Goal: Transaction & Acquisition: Purchase product/service

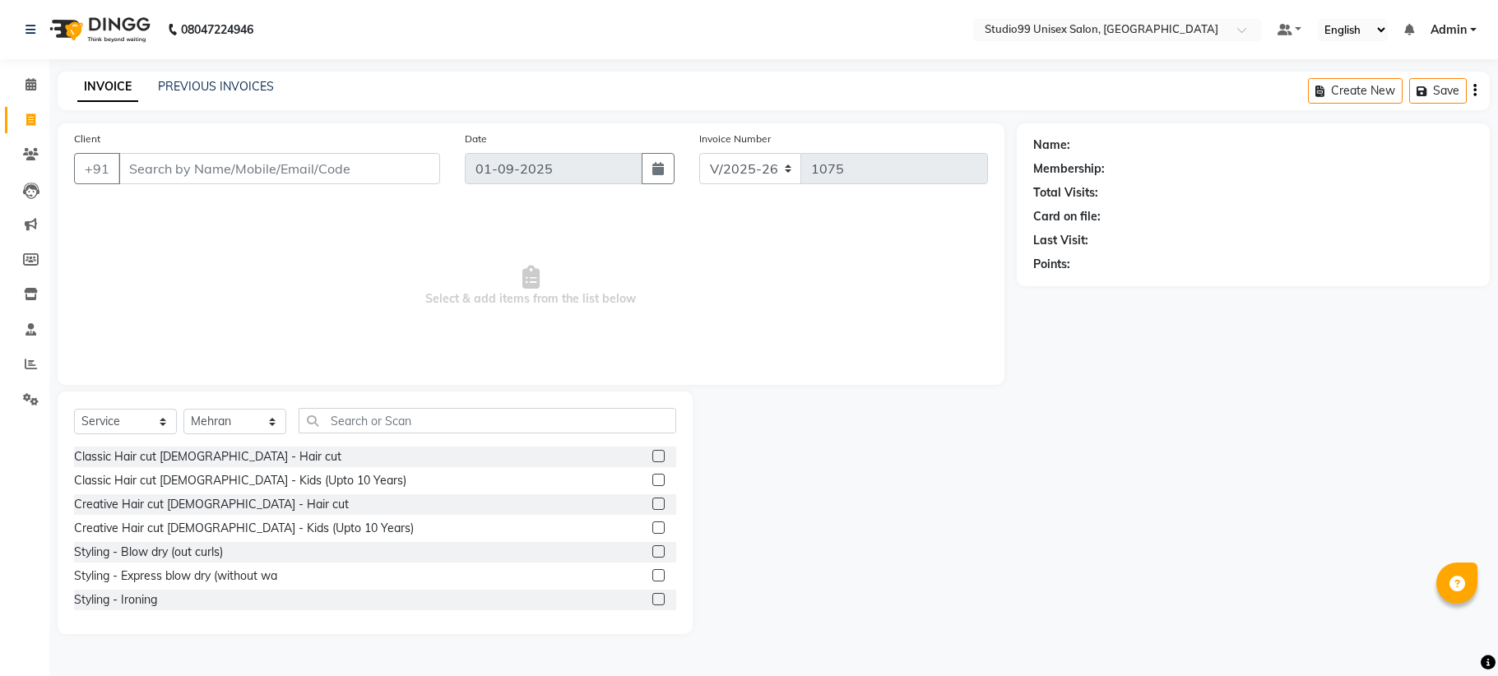
select select "6061"
select select "service"
click at [155, 160] on input "Client" at bounding box center [279, 168] width 322 height 31
click at [245, 426] on select "Select Stylist Admin [PERSON_NAME] [PERSON_NAME] [PERSON_NAME] [PERSON_NAME] [P…" at bounding box center [234, 421] width 103 height 25
select select "59621"
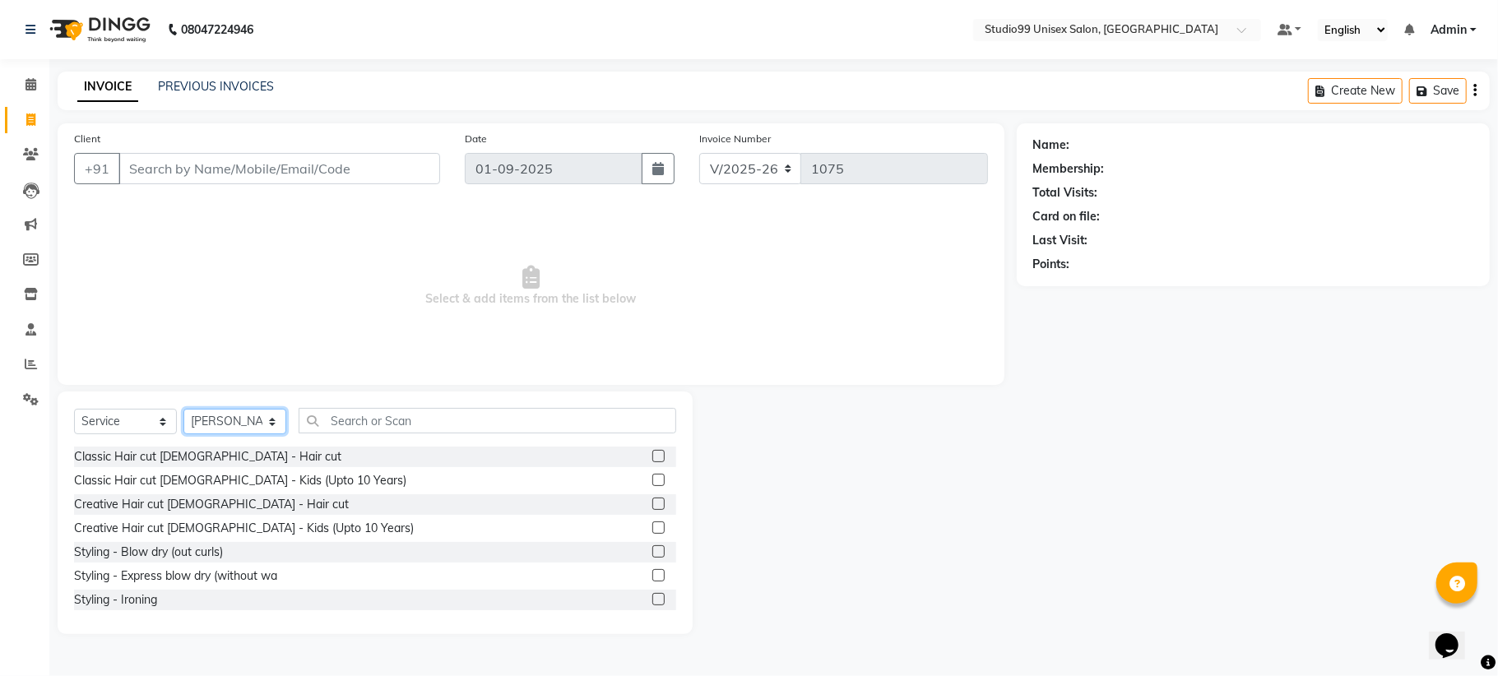
click at [183, 409] on select "Select Stylist Admin [PERSON_NAME] [PERSON_NAME] [PERSON_NAME] [PERSON_NAME] [P…" at bounding box center [234, 421] width 103 height 25
click at [355, 421] on input "text" at bounding box center [488, 420] width 378 height 25
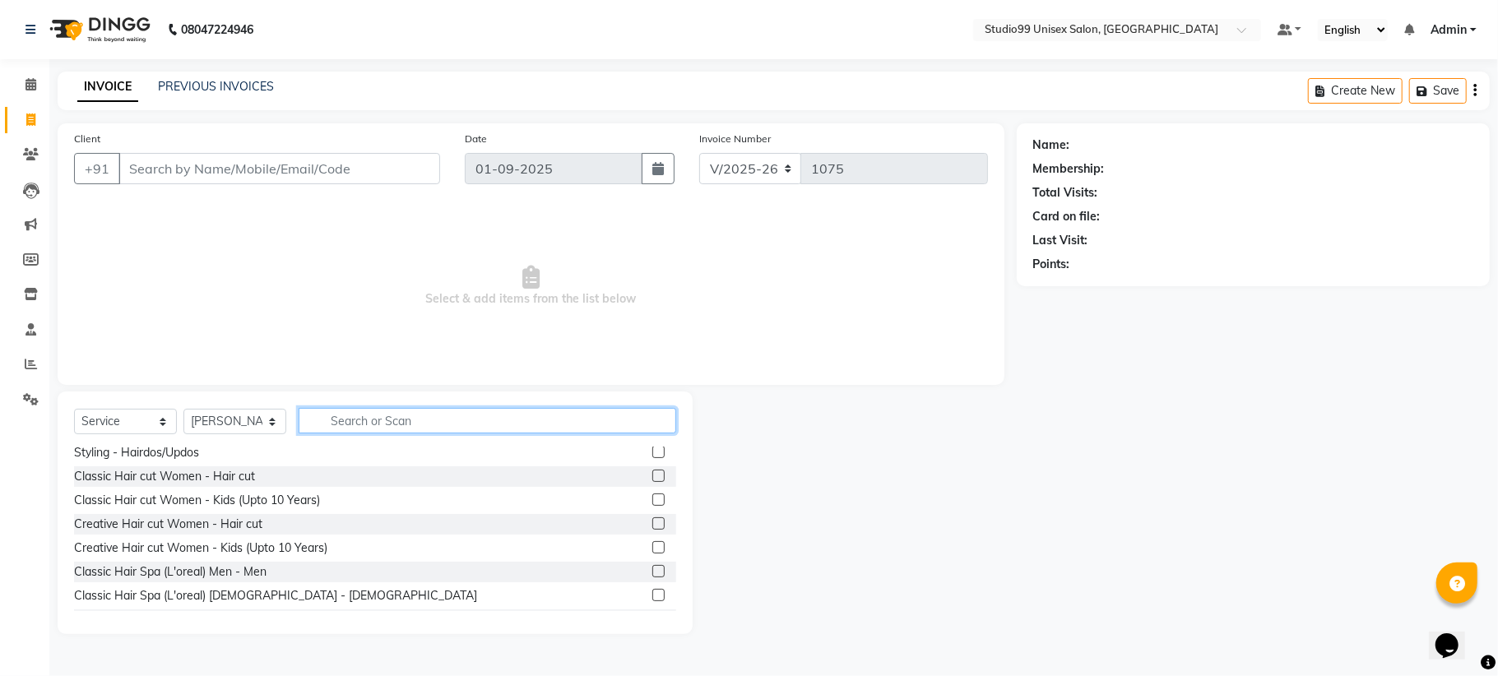
scroll to position [438, 0]
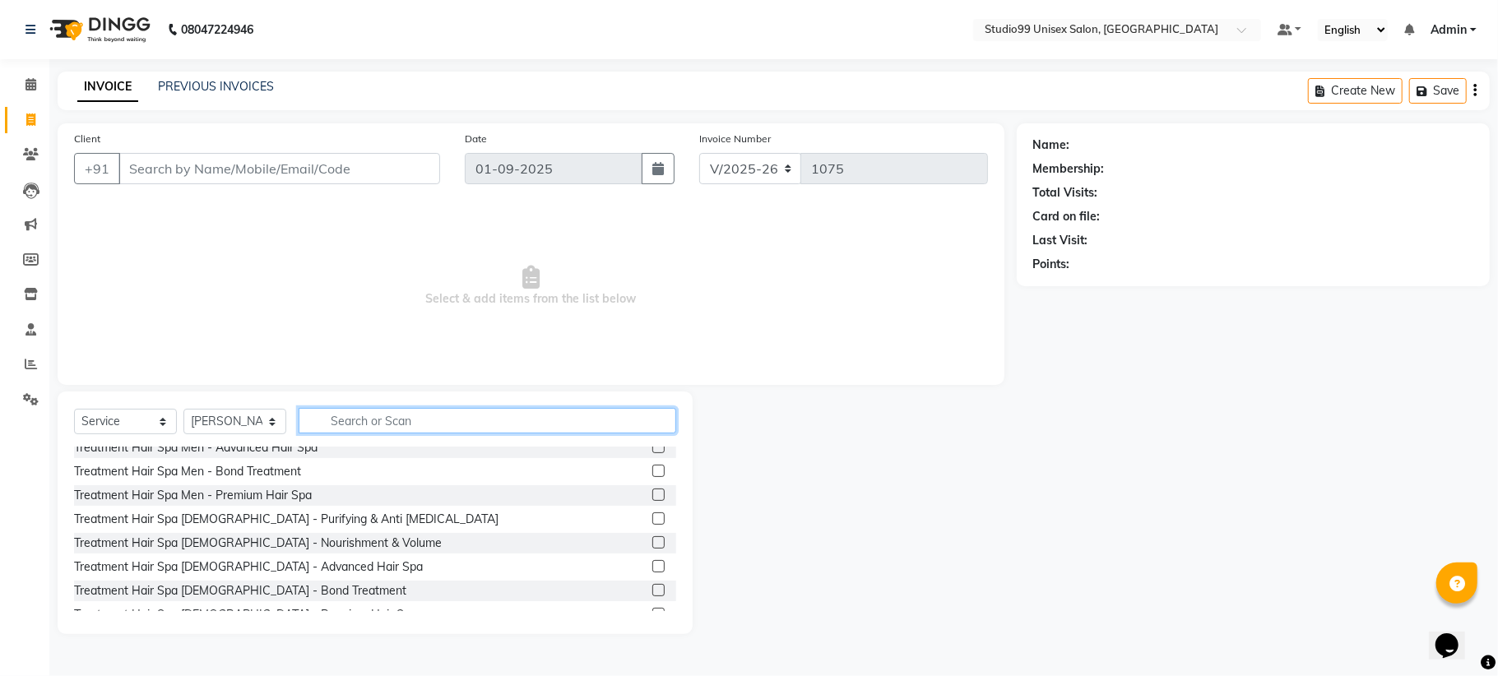
click at [385, 410] on input "text" at bounding box center [488, 420] width 378 height 25
click at [382, 421] on input "text" at bounding box center [488, 420] width 378 height 25
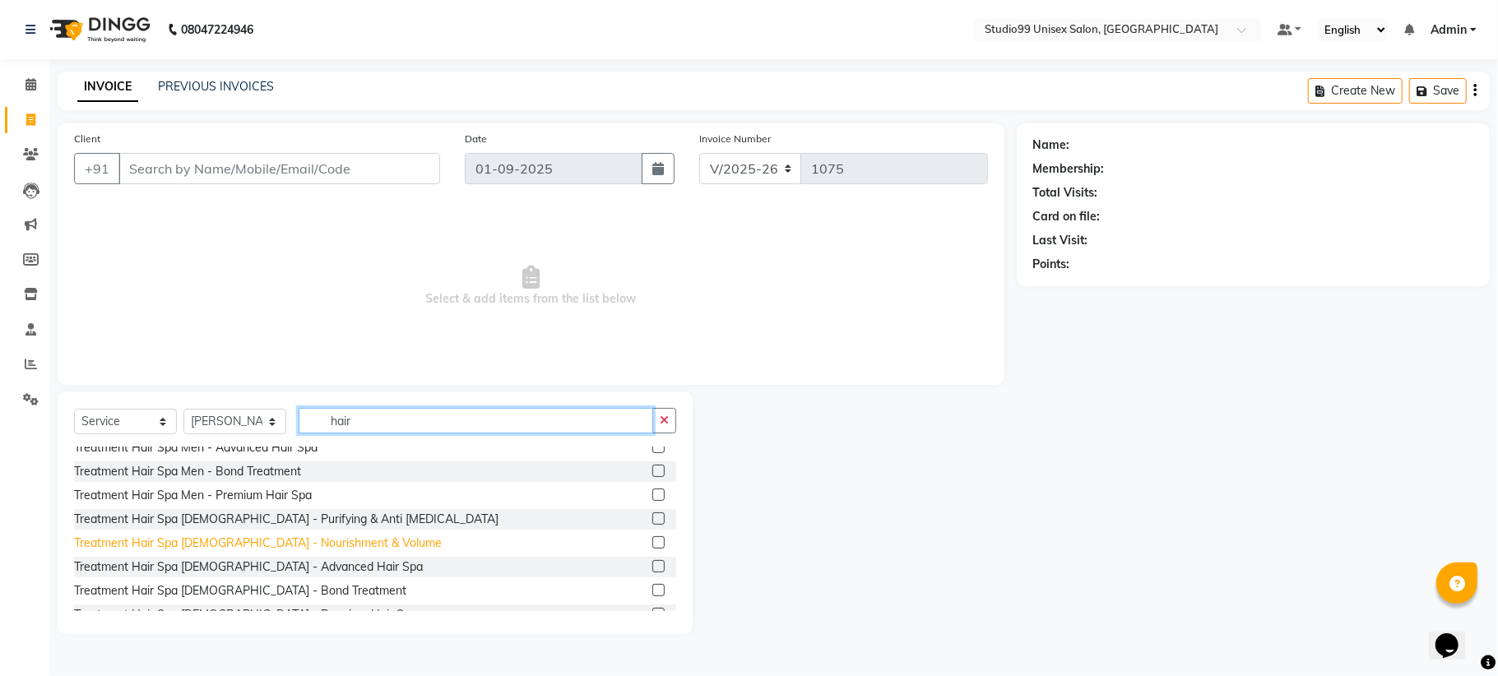
scroll to position [538, 0]
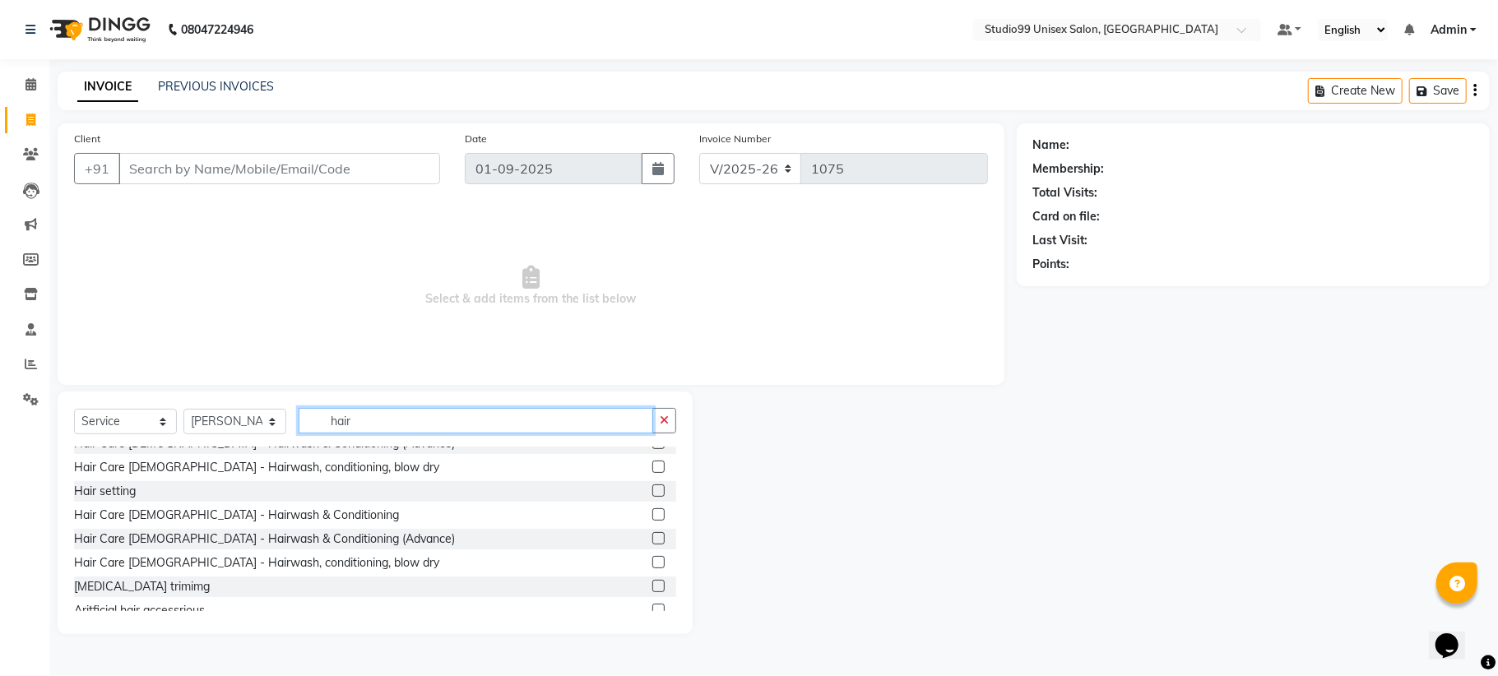
click at [366, 415] on input "hair" at bounding box center [476, 420] width 355 height 25
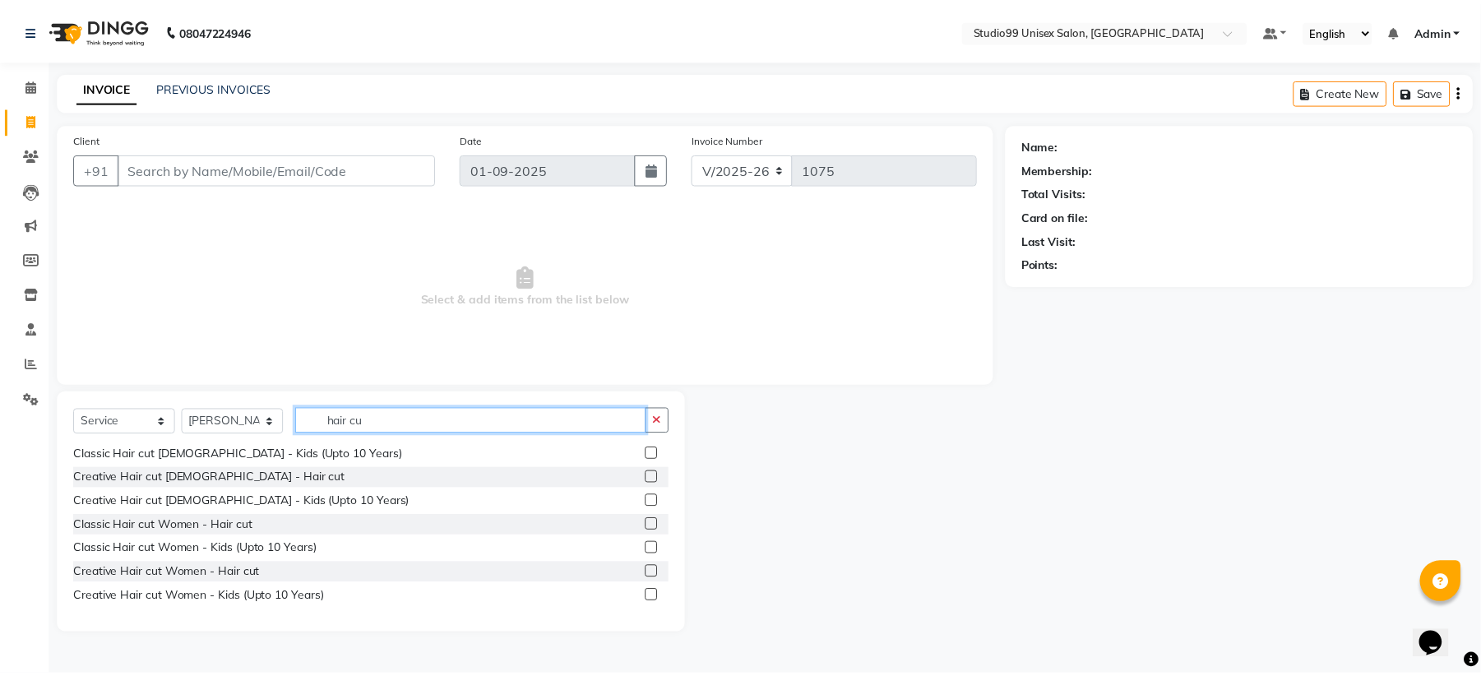
scroll to position [26, 0]
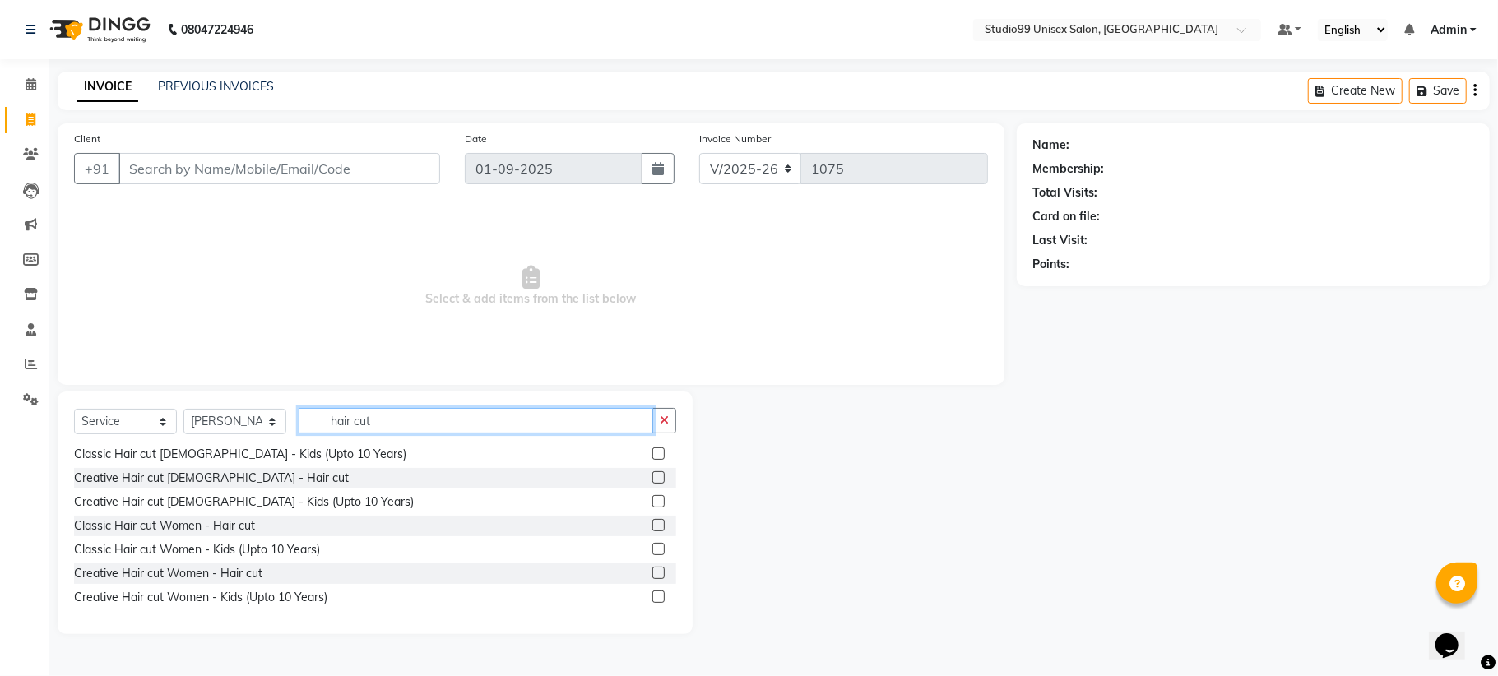
type input "hair cut"
click at [652, 571] on label at bounding box center [658, 573] width 12 height 12
click at [652, 571] on input "checkbox" at bounding box center [657, 573] width 11 height 11
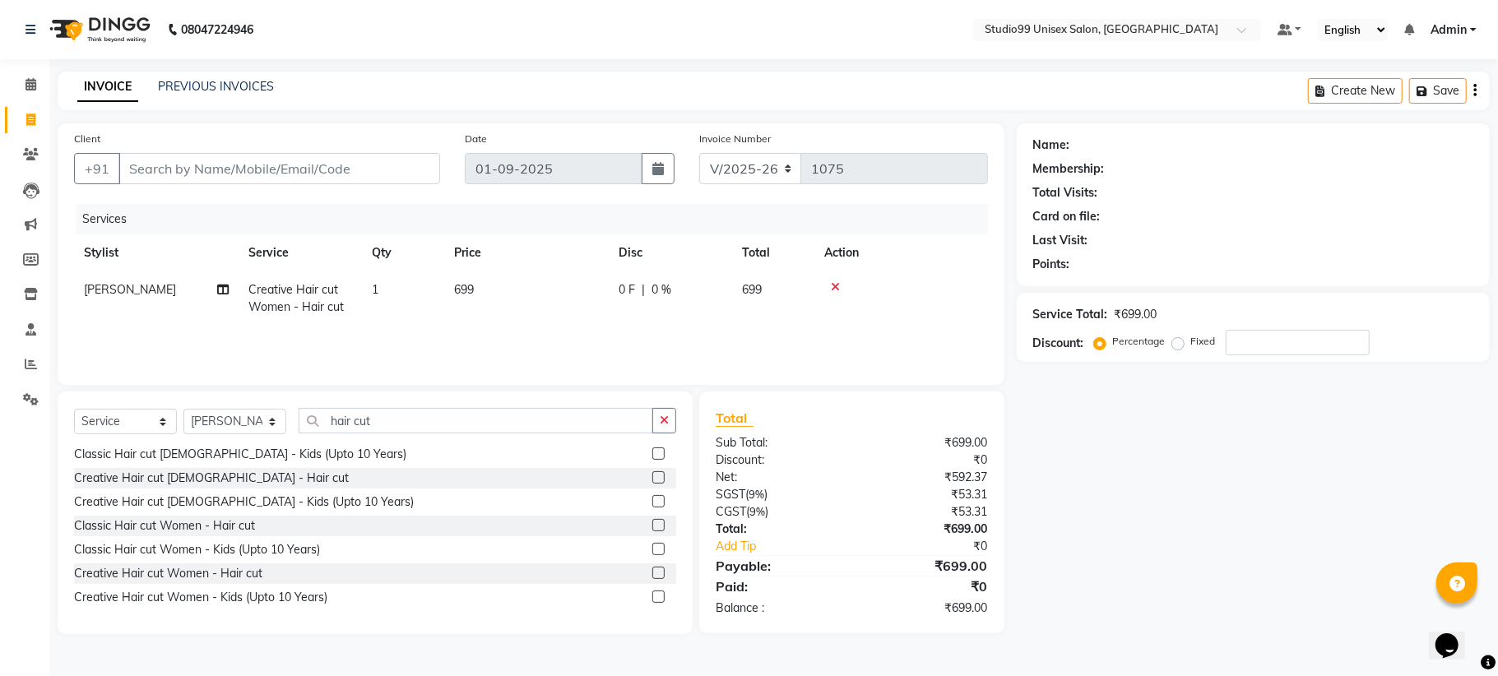
click at [652, 571] on label at bounding box center [658, 573] width 12 height 12
click at [652, 571] on input "checkbox" at bounding box center [657, 573] width 11 height 11
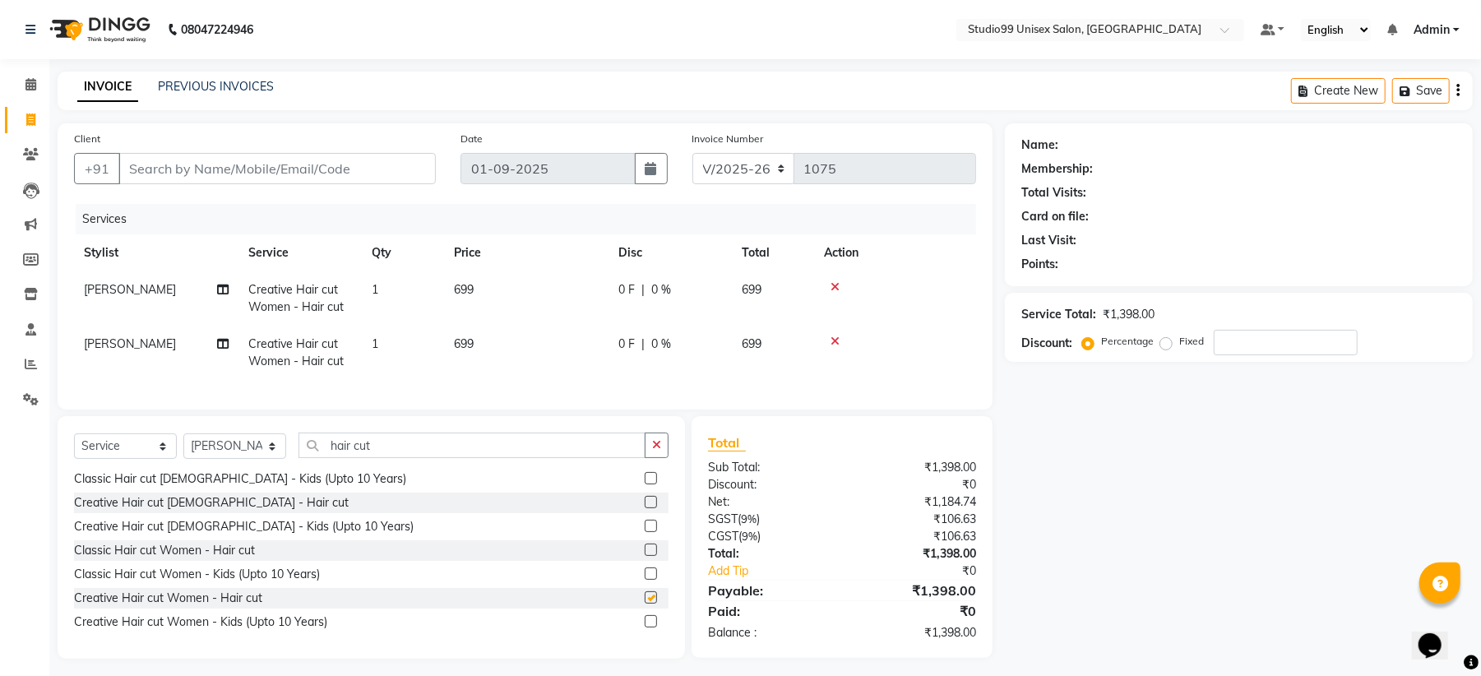
checkbox input "false"
click at [100, 342] on span "[PERSON_NAME]" at bounding box center [130, 343] width 92 height 15
select select "59621"
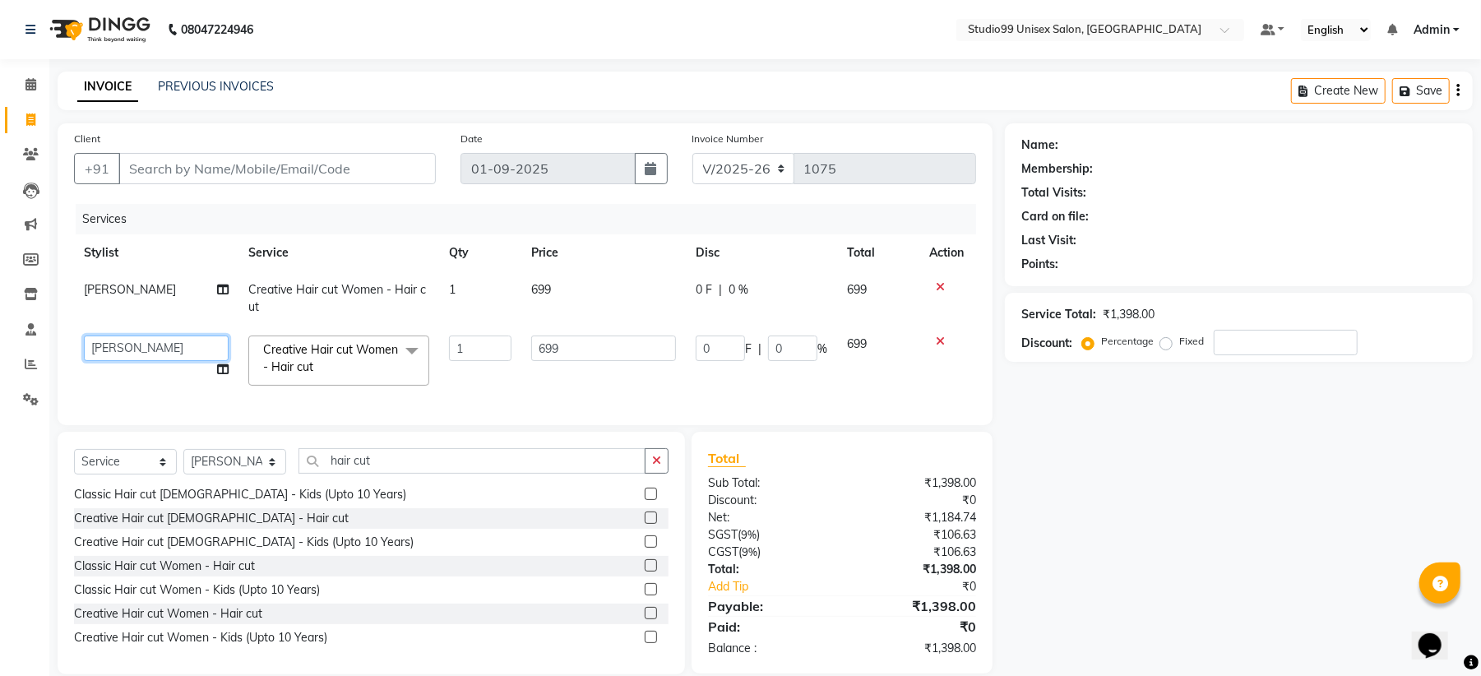
click at [174, 347] on select "Admin Mehran NANDINI SINGH priya Shankar gupta SHANKAR THAKUR shehnaj sweeta" at bounding box center [156, 348] width 145 height 25
select select "85013"
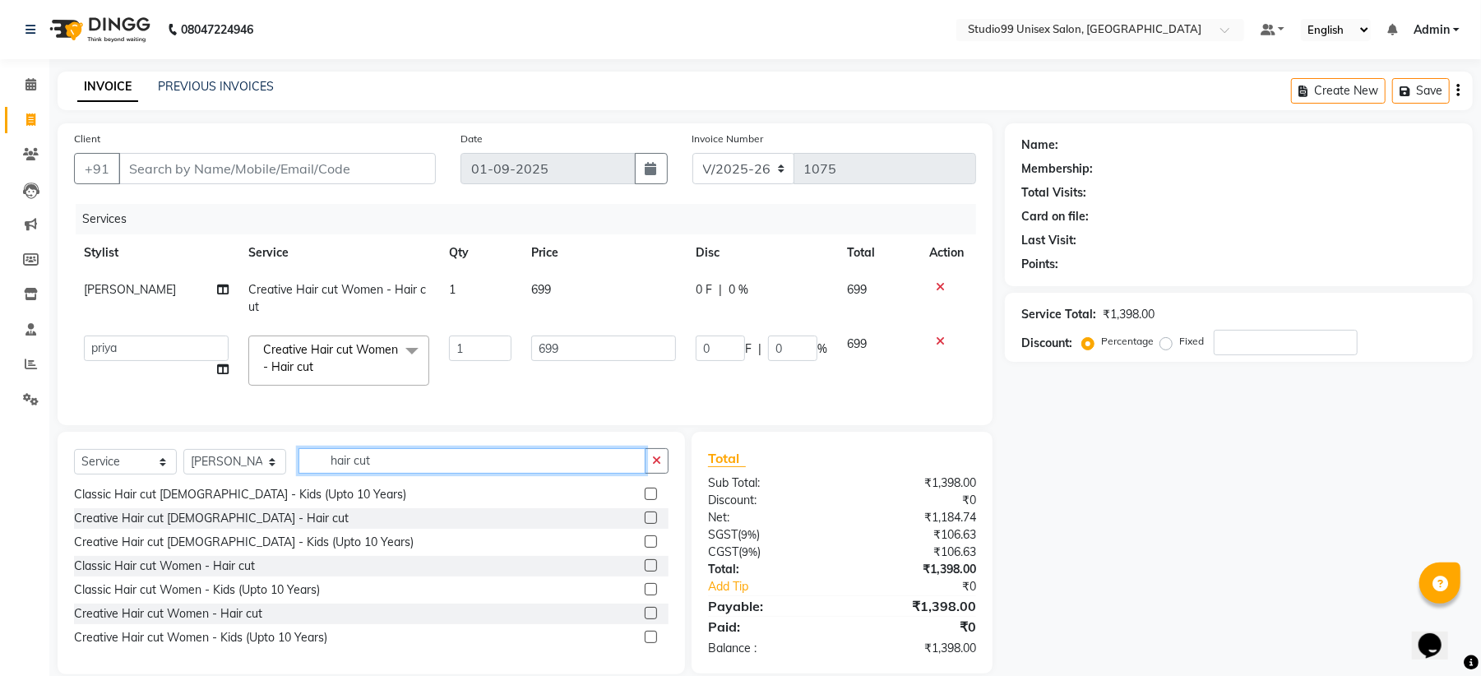
drag, startPoint x: 443, startPoint y: 477, endPoint x: 582, endPoint y: 442, distance: 144.2
click at [443, 474] on input "hair cut" at bounding box center [472, 460] width 347 height 25
click at [656, 466] on icon "button" at bounding box center [656, 461] width 9 height 12
click at [330, 474] on input "text" at bounding box center [484, 460] width 370 height 25
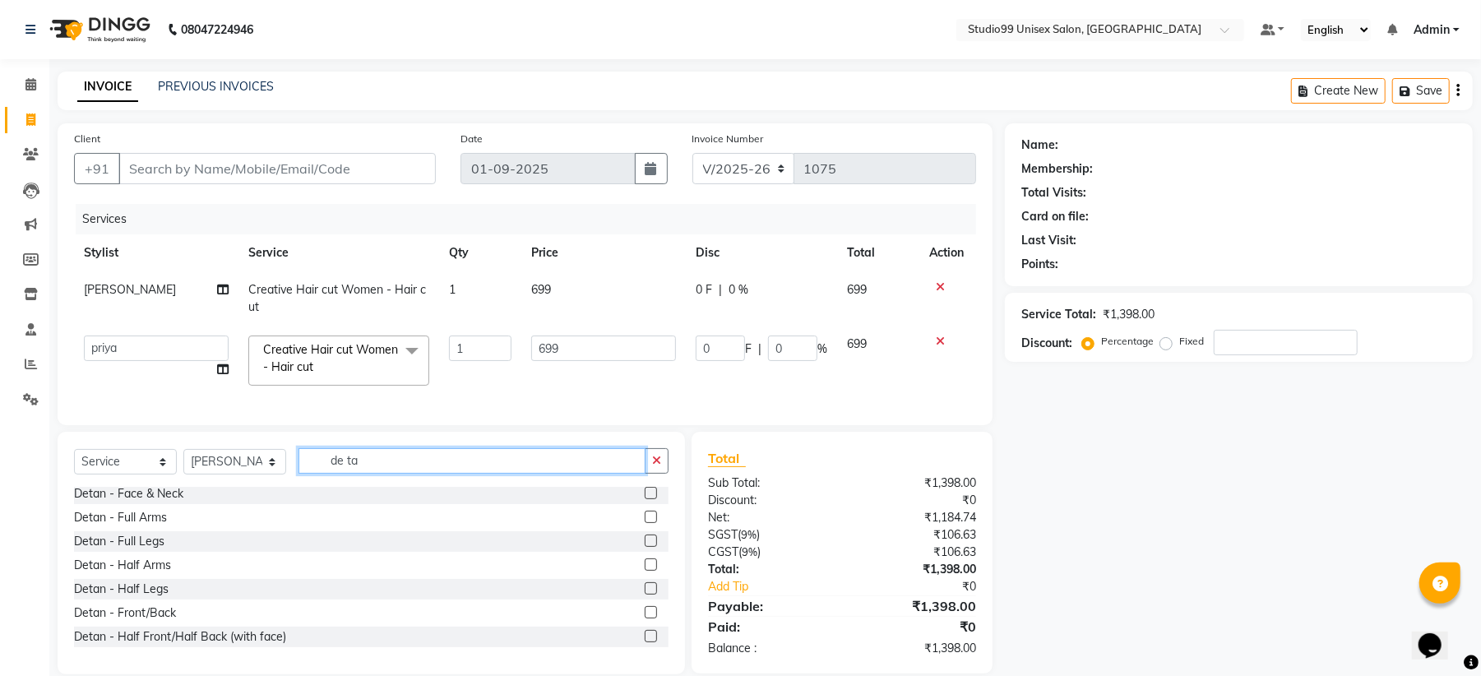
scroll to position [0, 0]
type input "de tan"
click at [645, 503] on label at bounding box center [651, 496] width 12 height 12
click at [645, 503] on input "checkbox" at bounding box center [650, 497] width 11 height 11
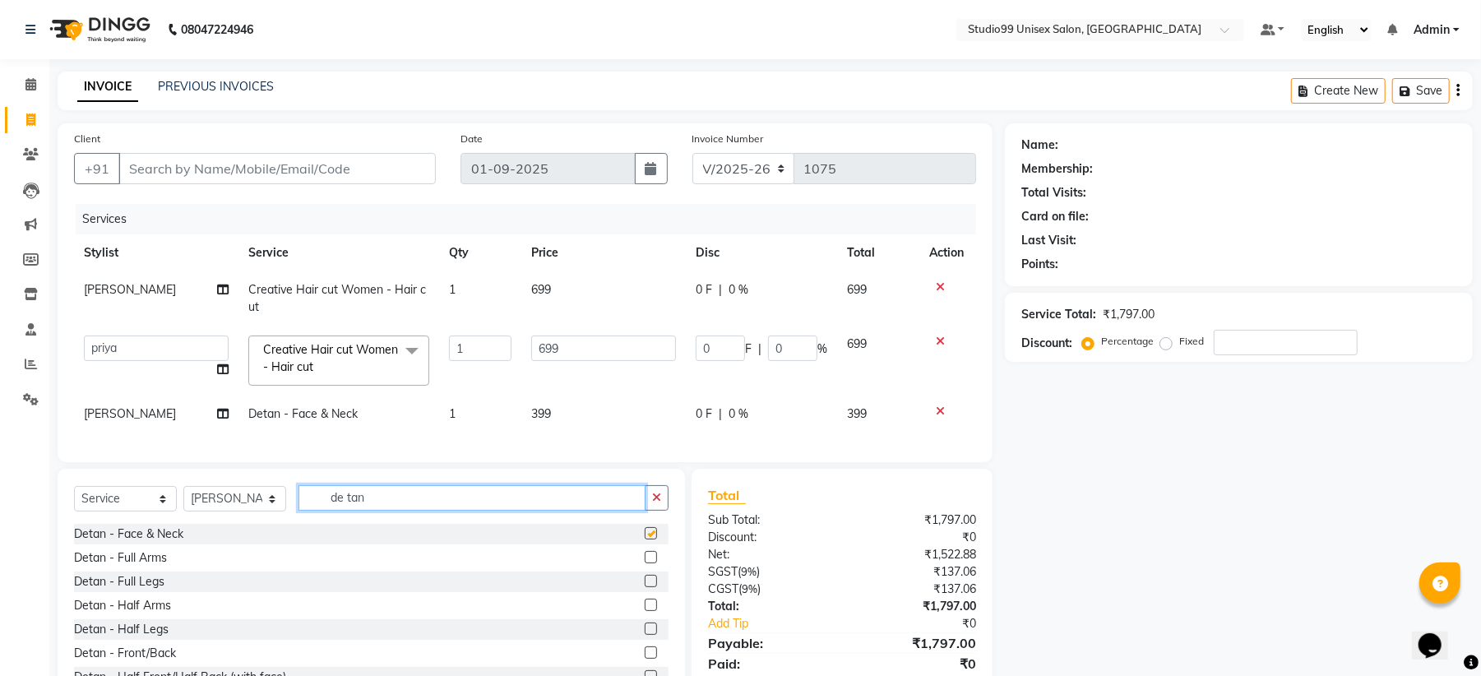
click at [635, 511] on input "de tan" at bounding box center [472, 497] width 347 height 25
click at [645, 540] on label at bounding box center [651, 533] width 12 height 12
click at [645, 540] on input "checkbox" at bounding box center [650, 534] width 11 height 11
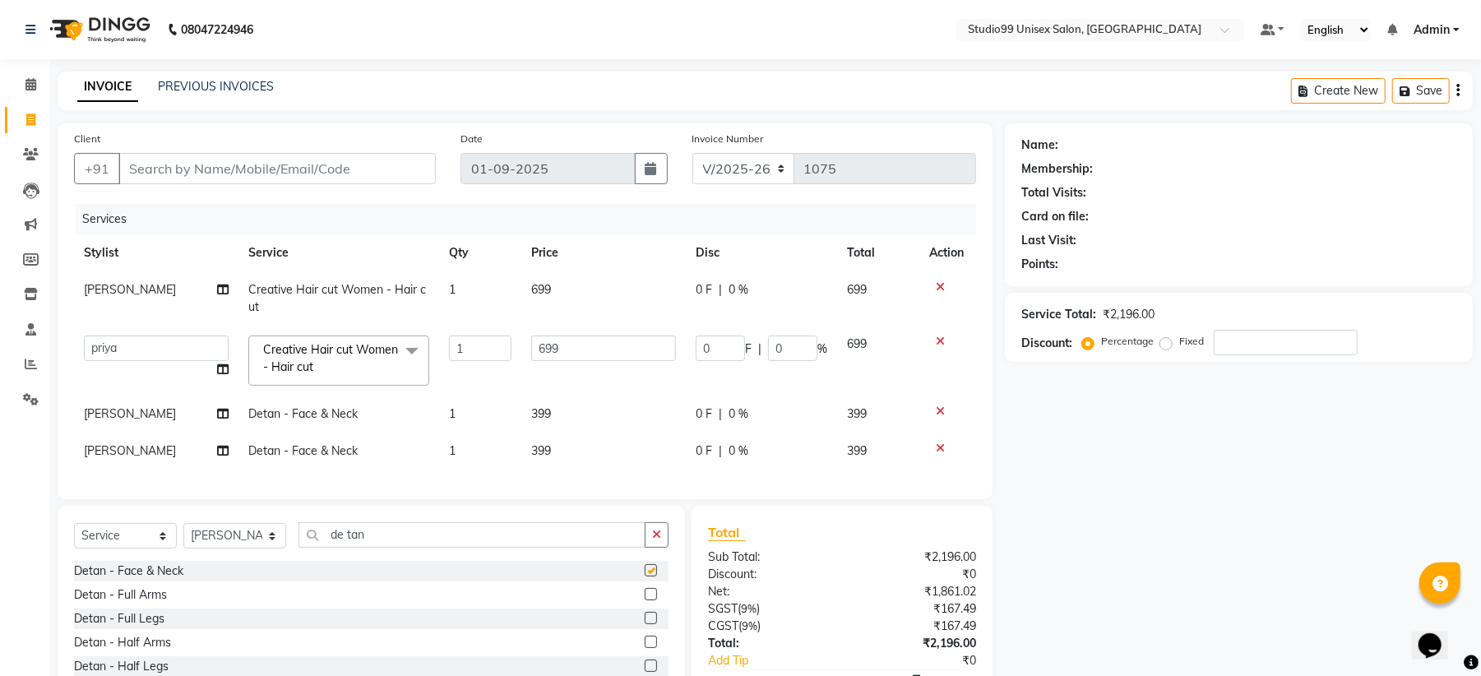
checkbox input "false"
click at [116, 418] on span "[PERSON_NAME]" at bounding box center [130, 413] width 92 height 15
select select "59621"
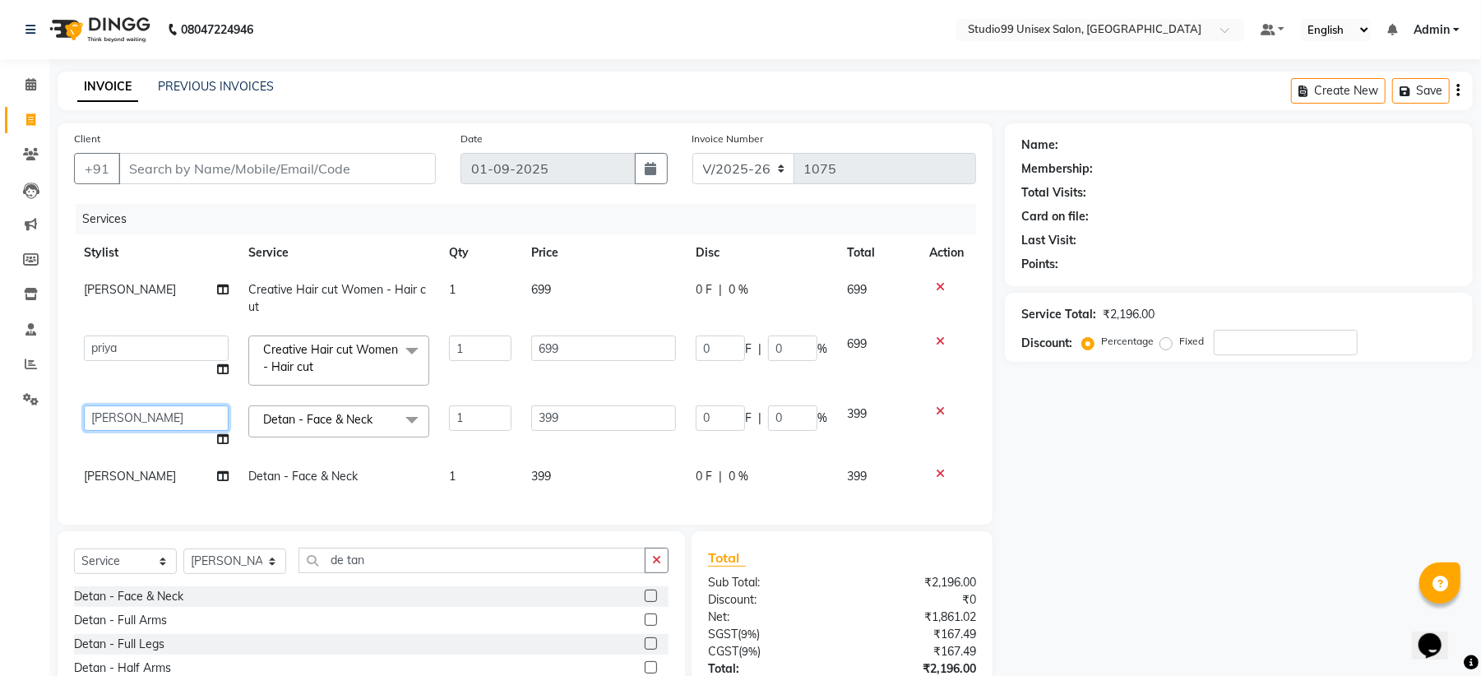
click at [133, 413] on select "Admin Mehran NANDINI SINGH priya Shankar gupta SHANKAR THAKUR shehnaj sweeta" at bounding box center [156, 418] width 145 height 25
select select "85013"
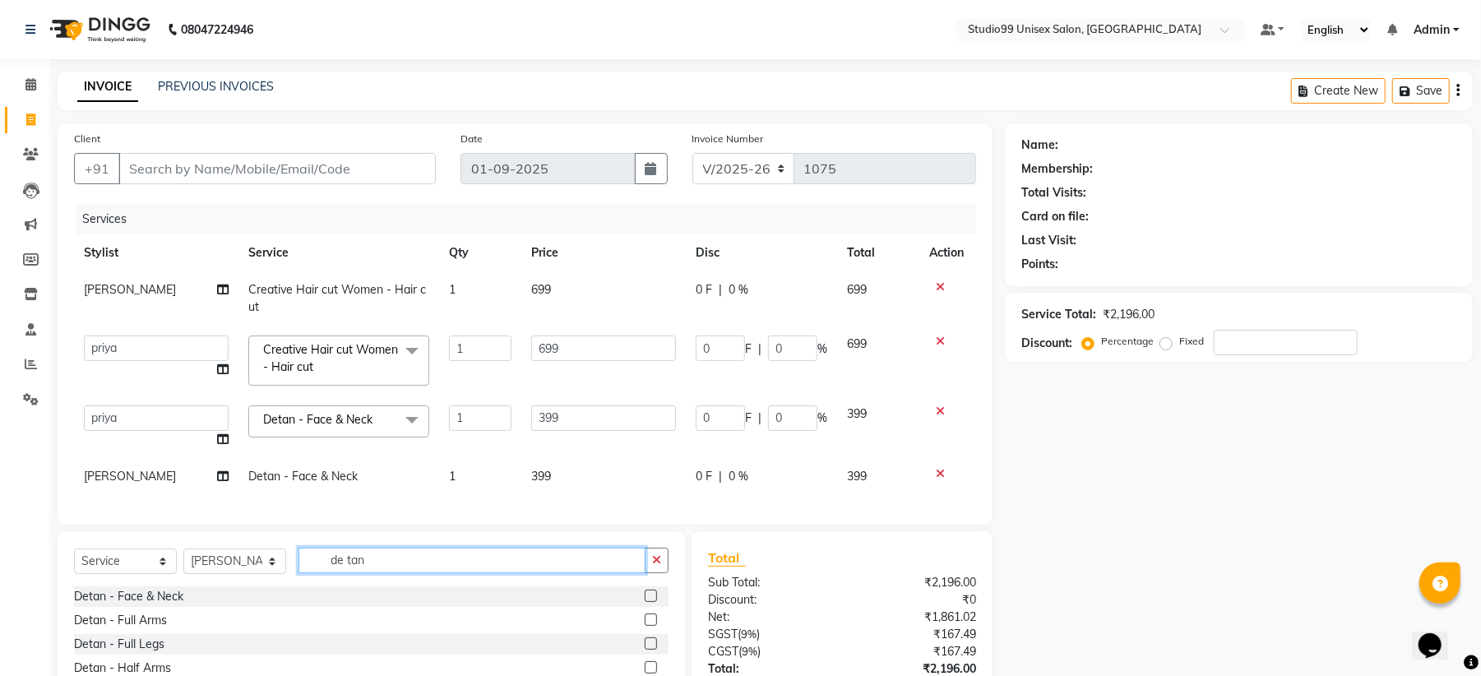
click at [388, 573] on input "de tan" at bounding box center [472, 560] width 347 height 25
click at [658, 570] on button "button" at bounding box center [657, 560] width 24 height 25
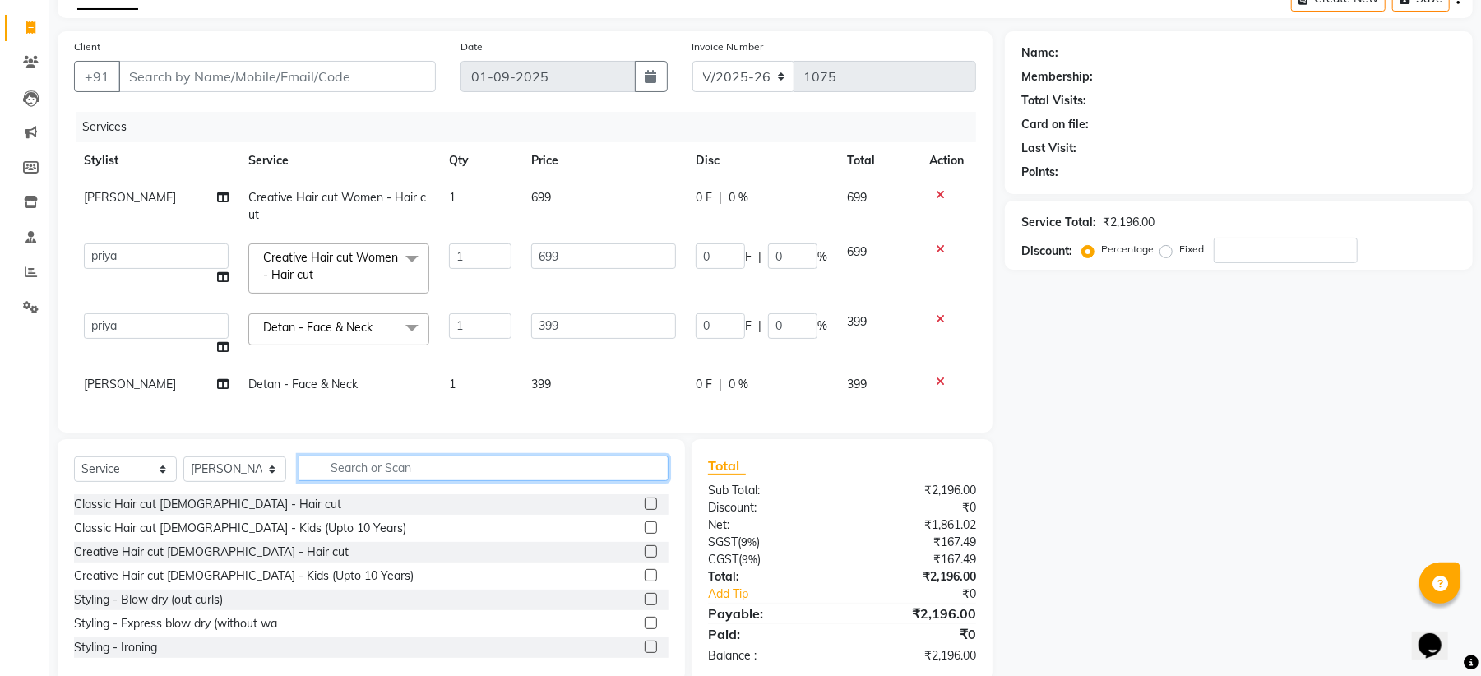
scroll to position [139, 0]
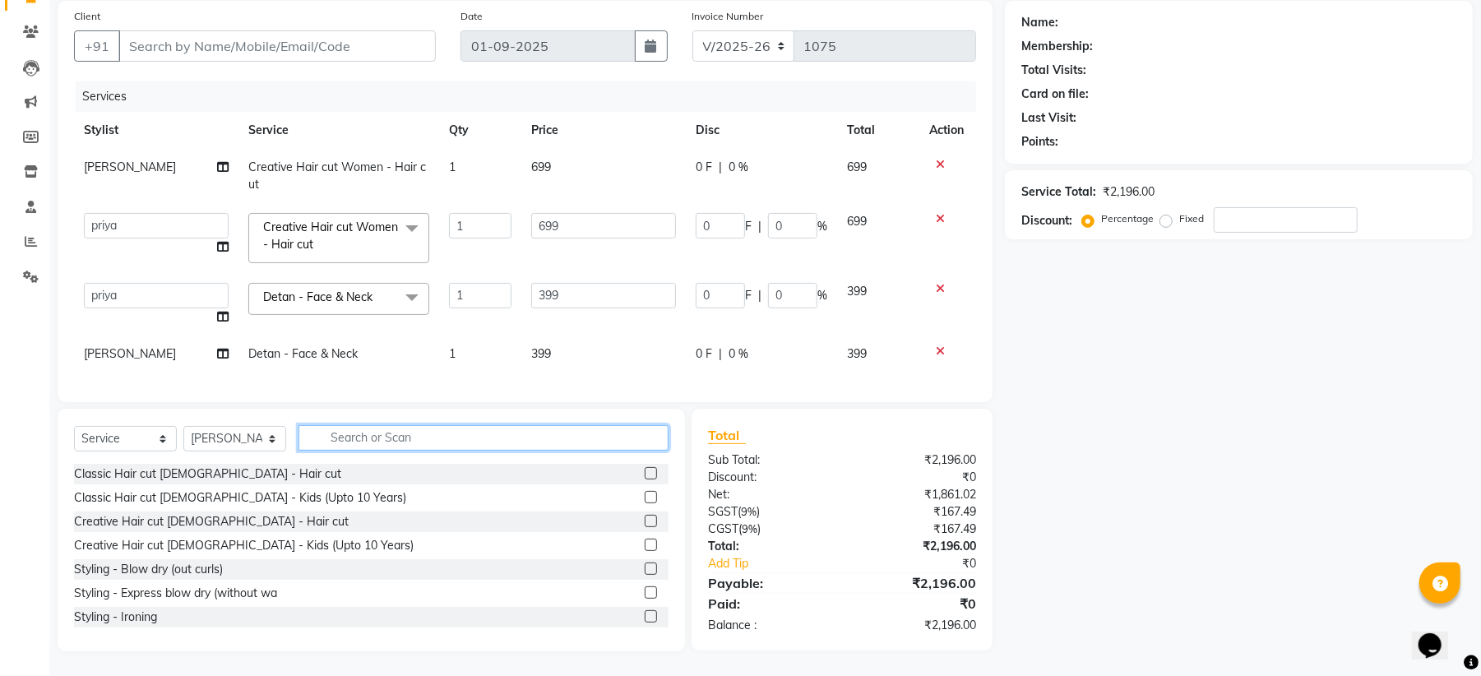
click at [363, 441] on input "text" at bounding box center [484, 437] width 370 height 25
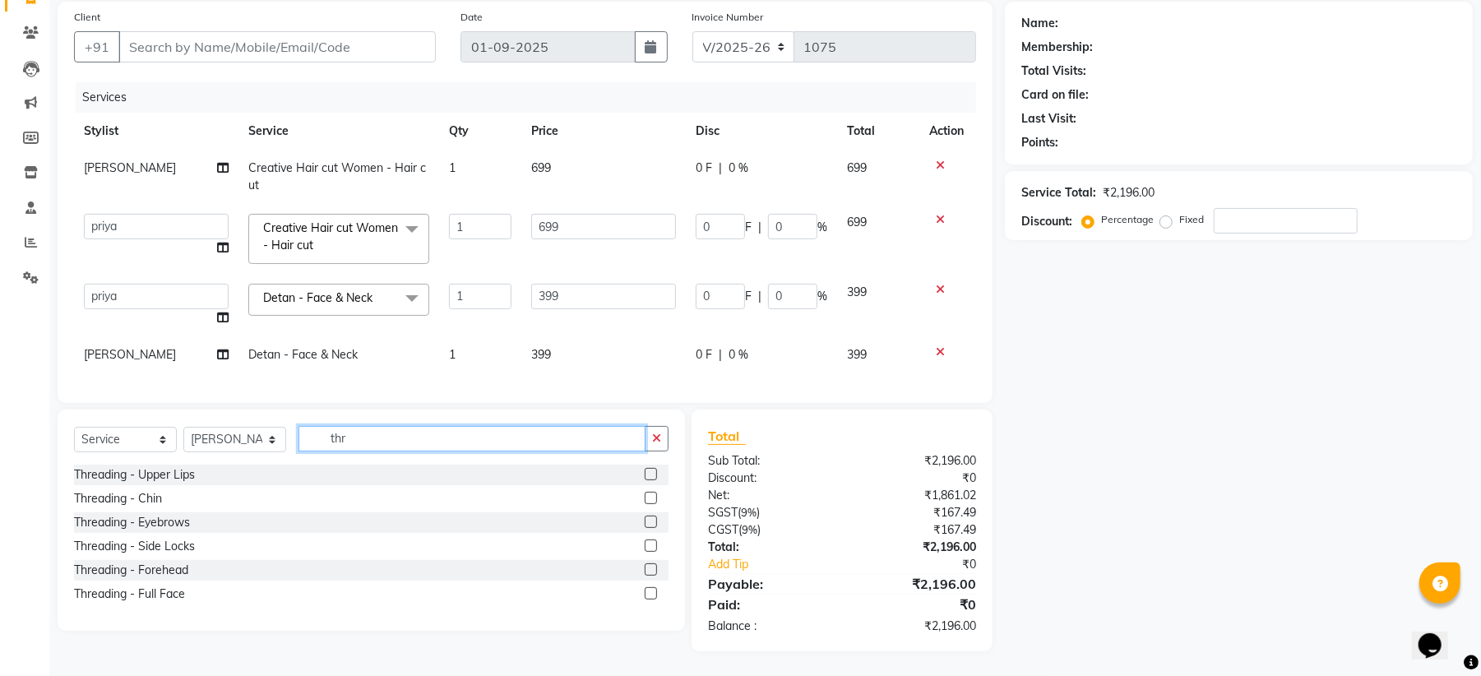
scroll to position [138, 0]
type input "thre"
click at [171, 524] on div "Threading - Eyebrows" at bounding box center [132, 522] width 116 height 17
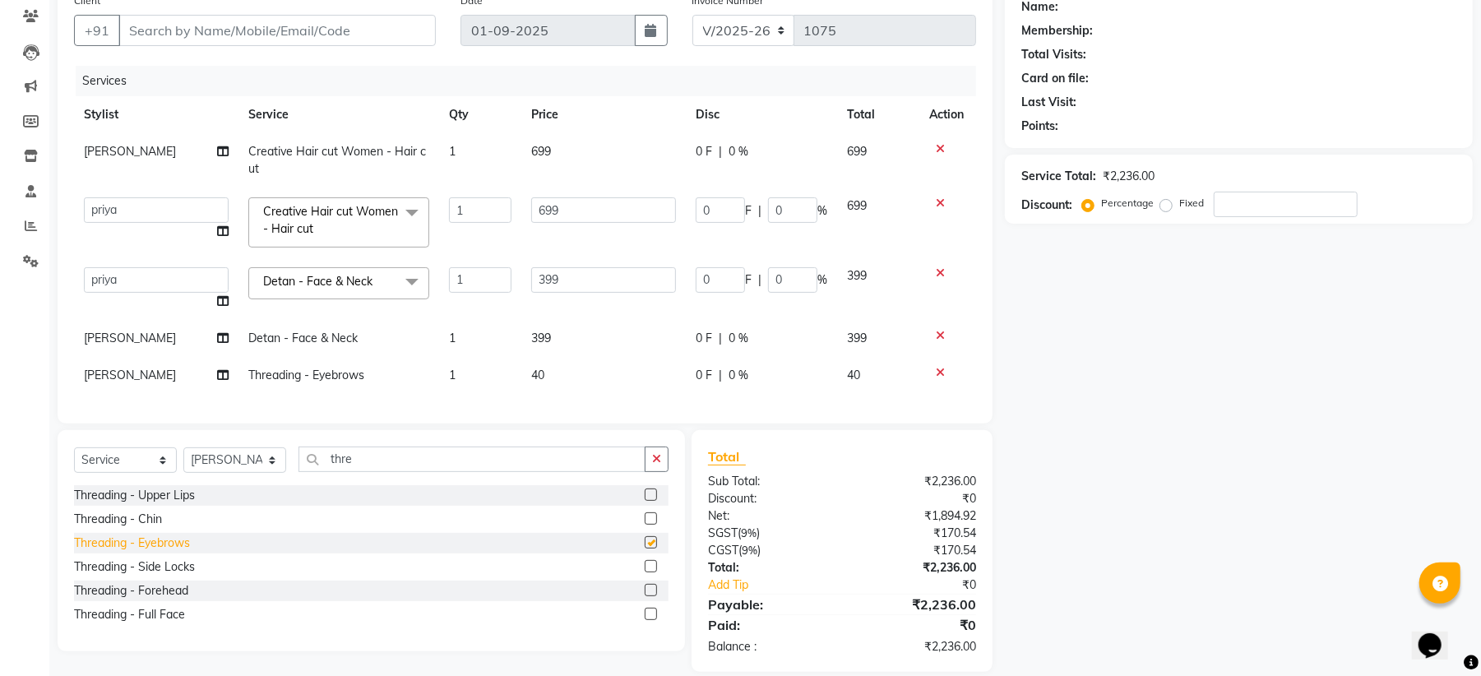
checkbox input "false"
click at [647, 600] on div at bounding box center [657, 591] width 24 height 21
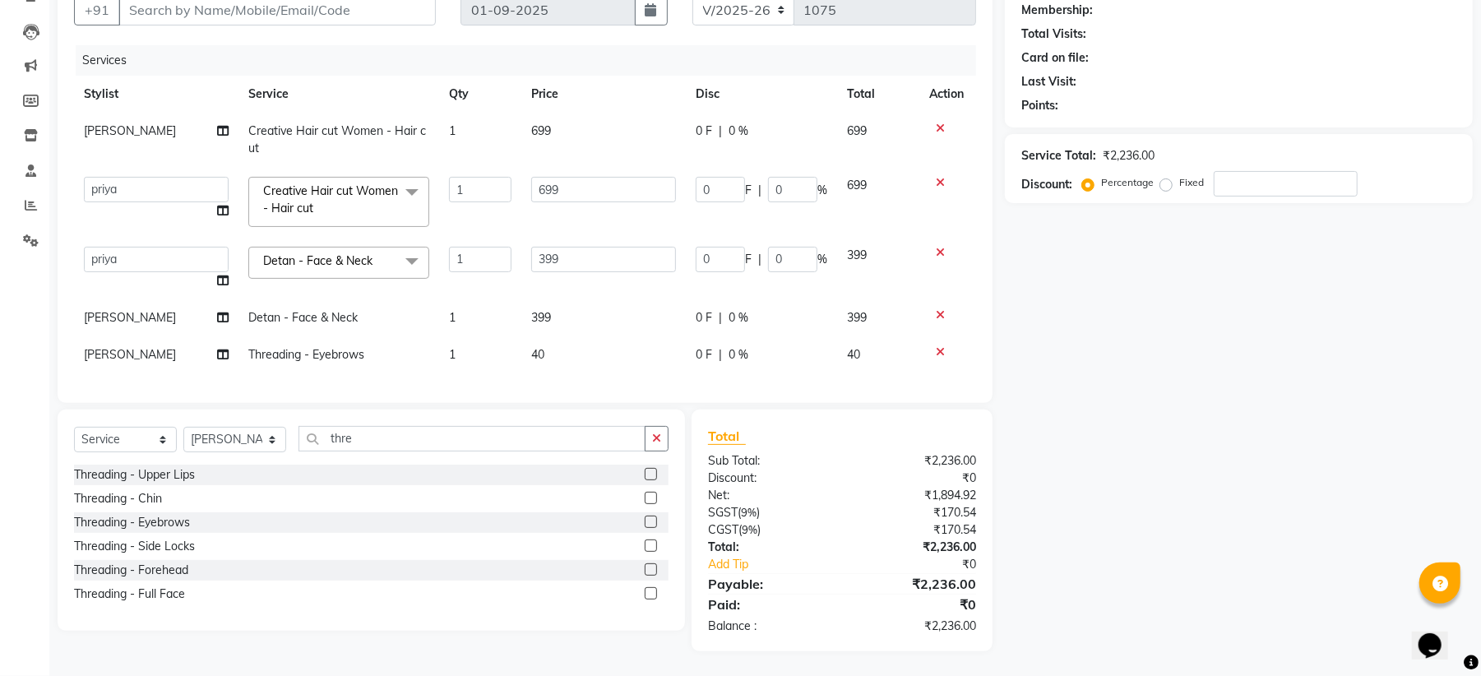
click at [651, 571] on label at bounding box center [651, 569] width 12 height 12
click at [651, 571] on input "checkbox" at bounding box center [650, 570] width 11 height 11
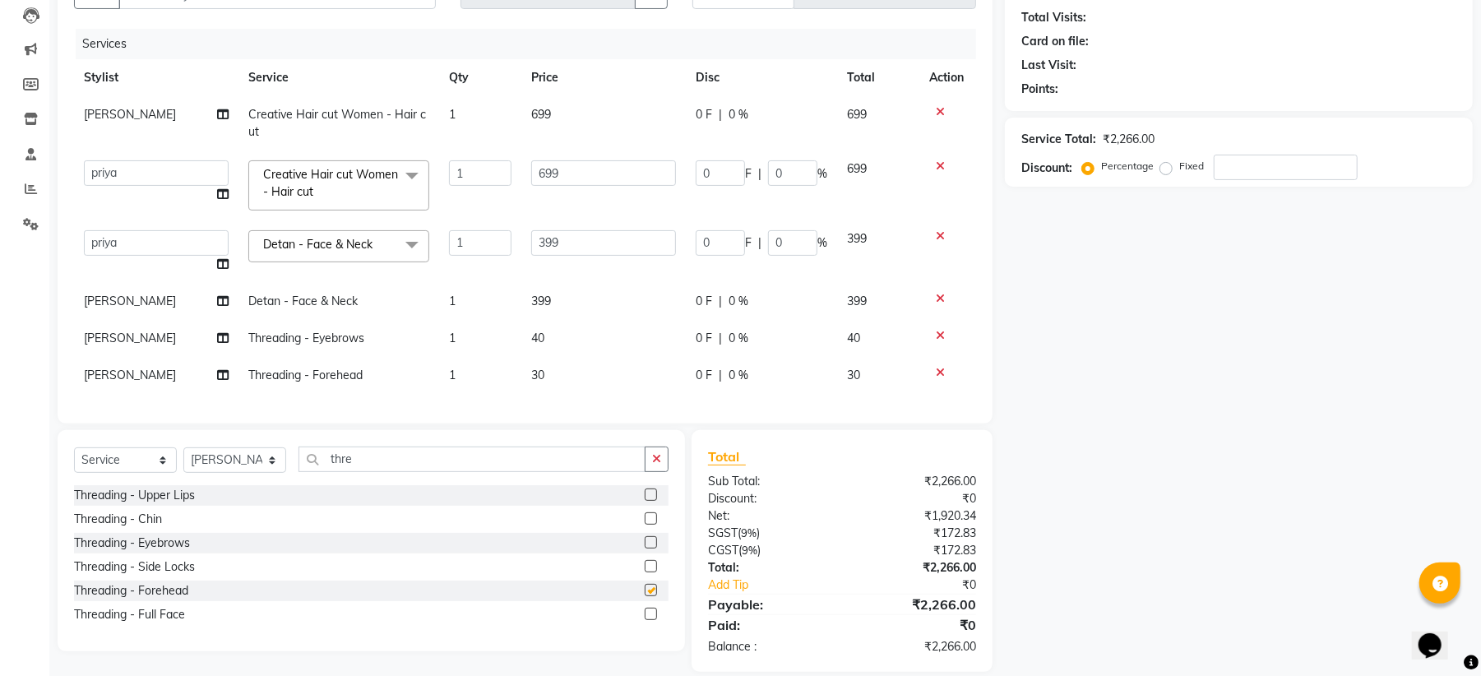
checkbox input "false"
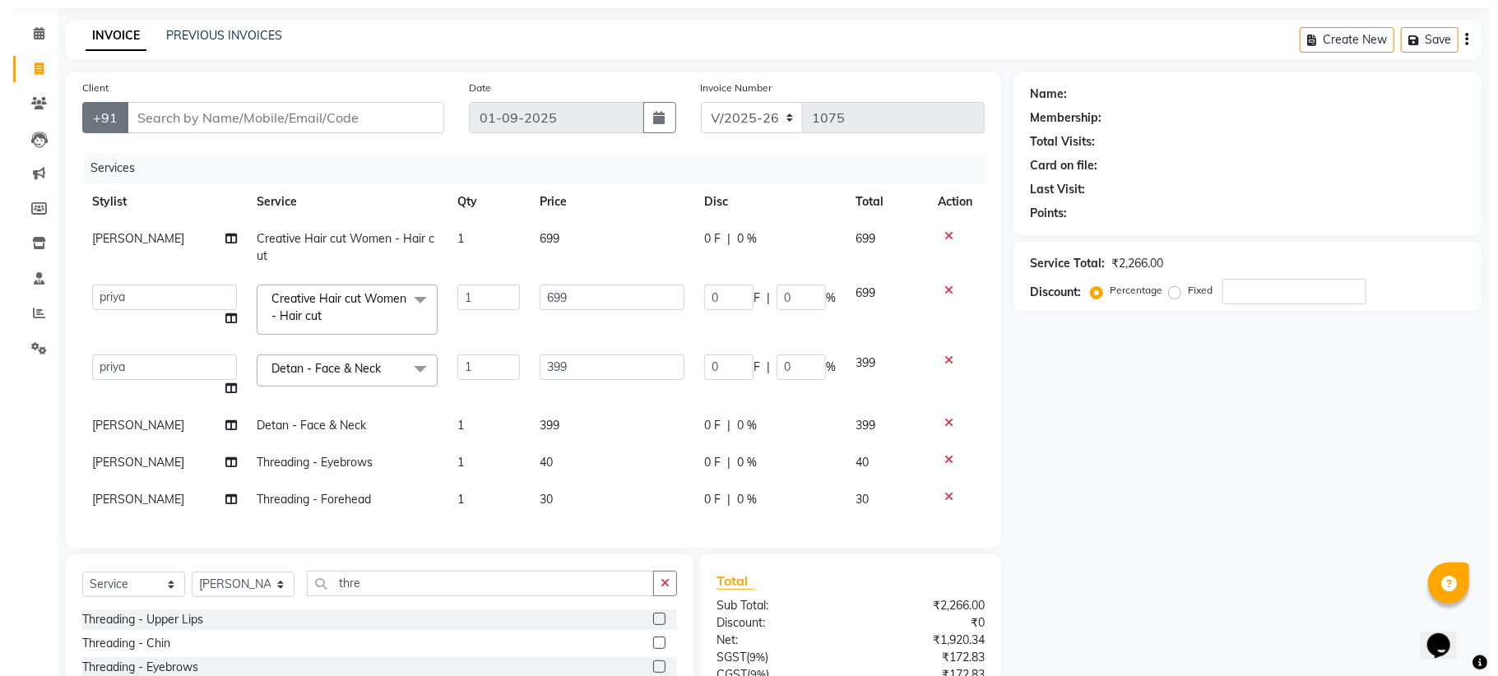
scroll to position [0, 0]
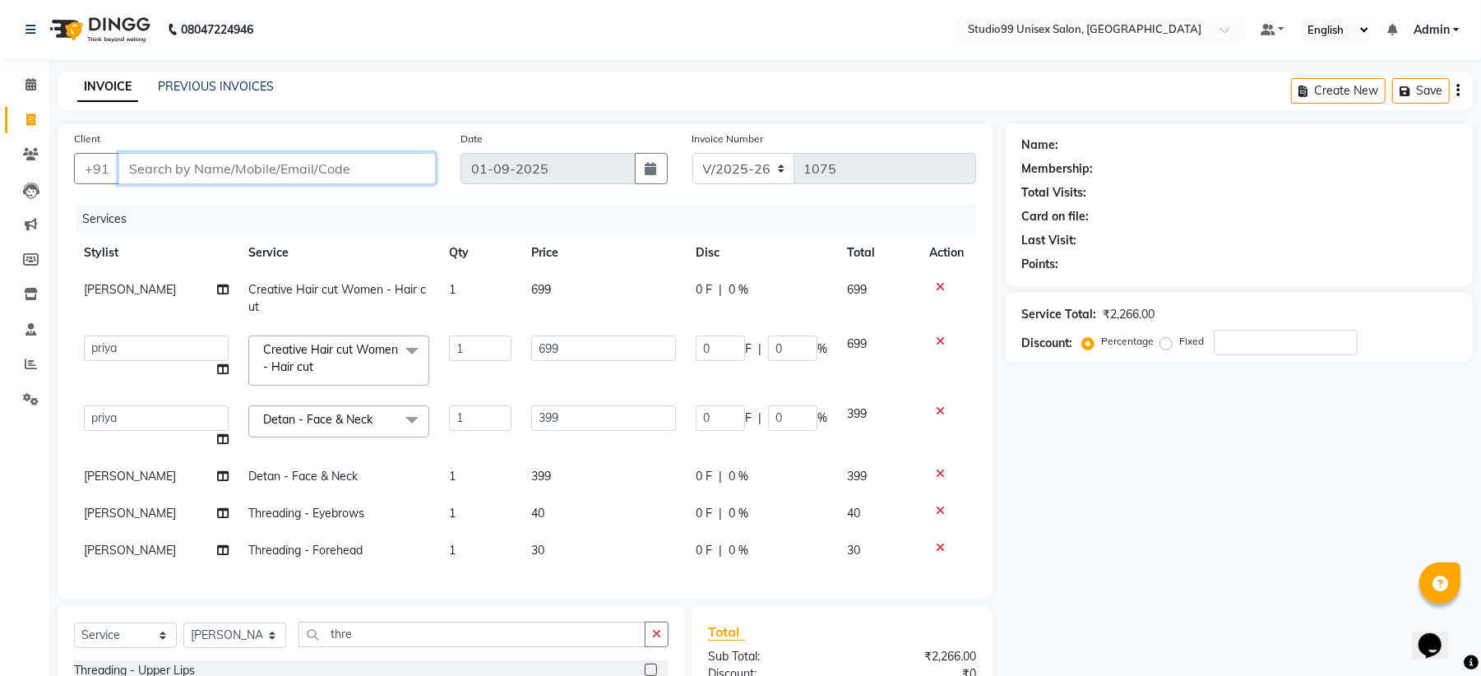
click at [160, 165] on input "Client" at bounding box center [277, 168] width 318 height 31
type input "7"
type input "0"
type input "7004719219"
click at [405, 174] on span "Add Client" at bounding box center [393, 168] width 65 height 16
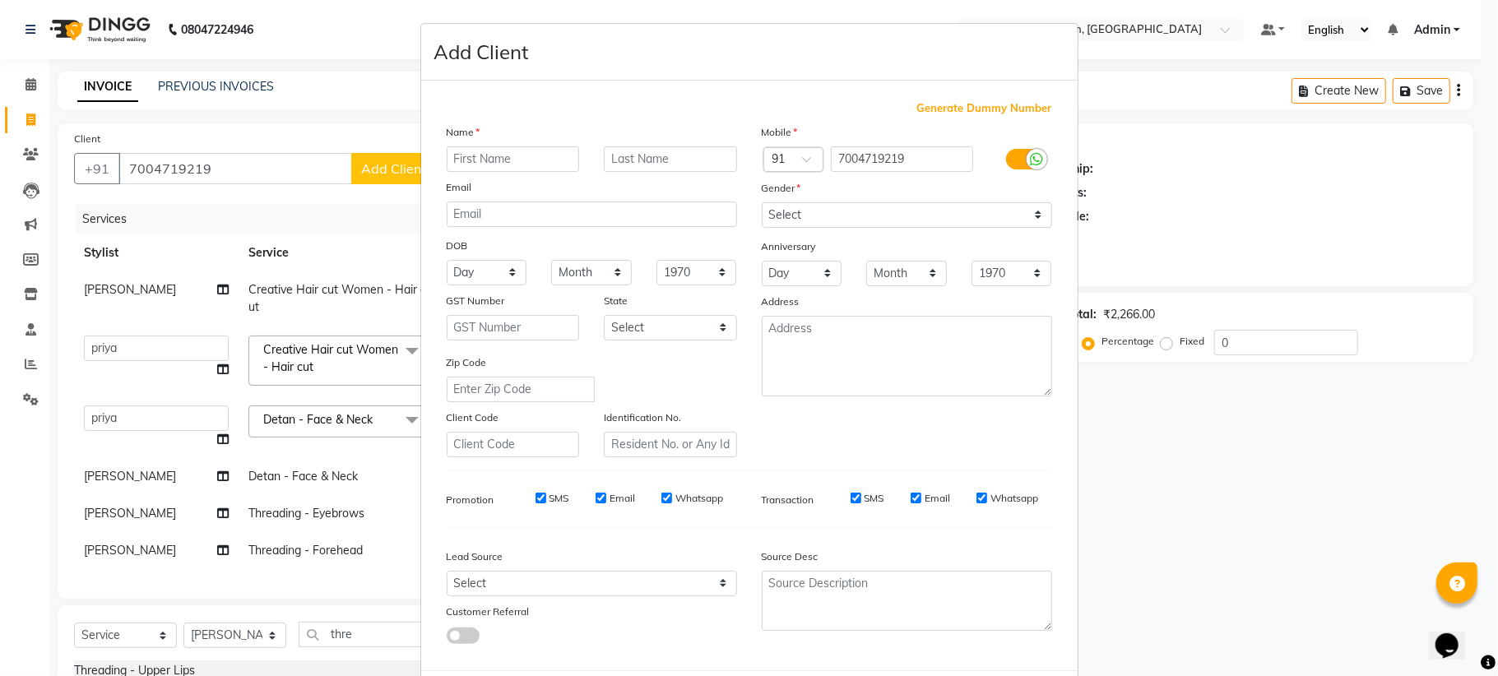
click at [447, 153] on input "text" at bounding box center [513, 158] width 133 height 25
type input "[PERSON_NAME]"
click at [642, 151] on input "text" at bounding box center [670, 158] width 133 height 25
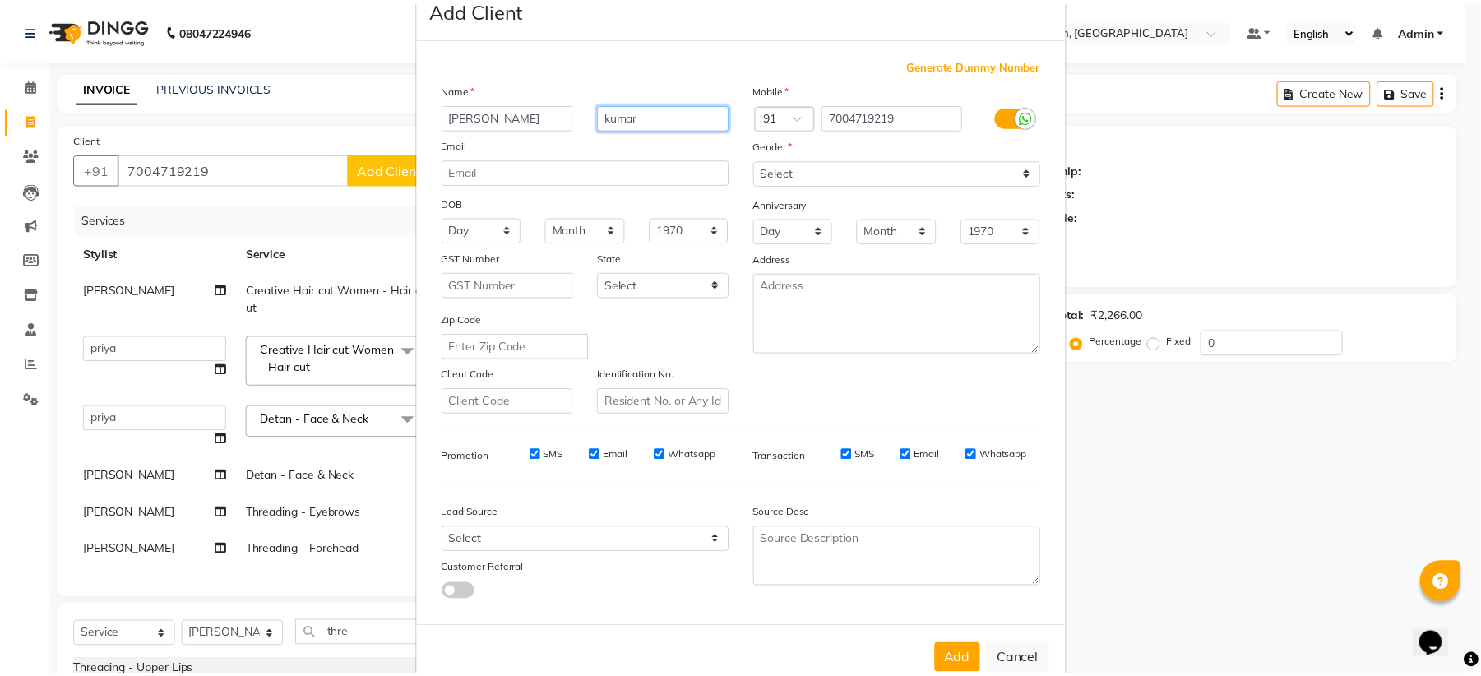
scroll to position [79, 0]
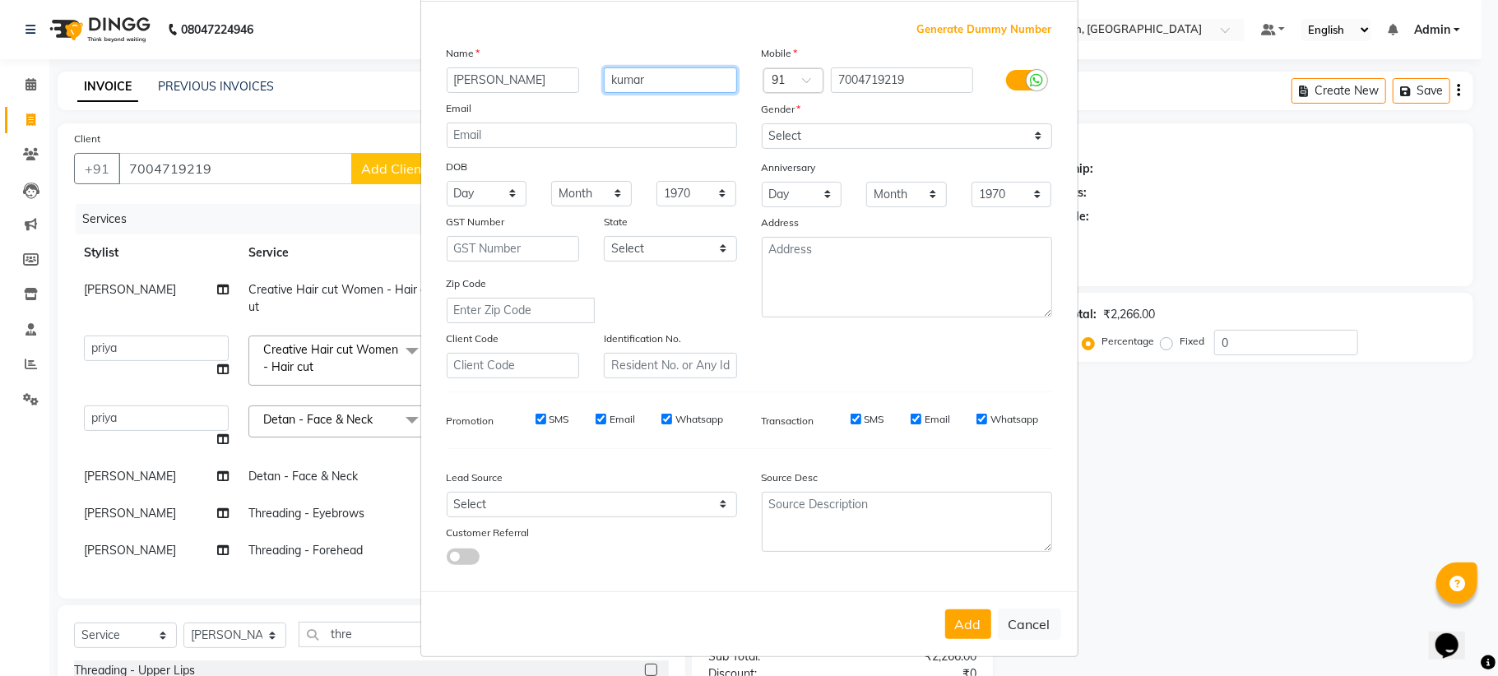
type input "kumar"
click at [832, 128] on select "Select Male Female Other Prefer Not To Say" at bounding box center [907, 135] width 290 height 25
select select "[DEMOGRAPHIC_DATA]"
click at [762, 123] on select "Select Male Female Other Prefer Not To Say" at bounding box center [907, 135] width 290 height 25
click at [481, 245] on input "text" at bounding box center [513, 248] width 133 height 25
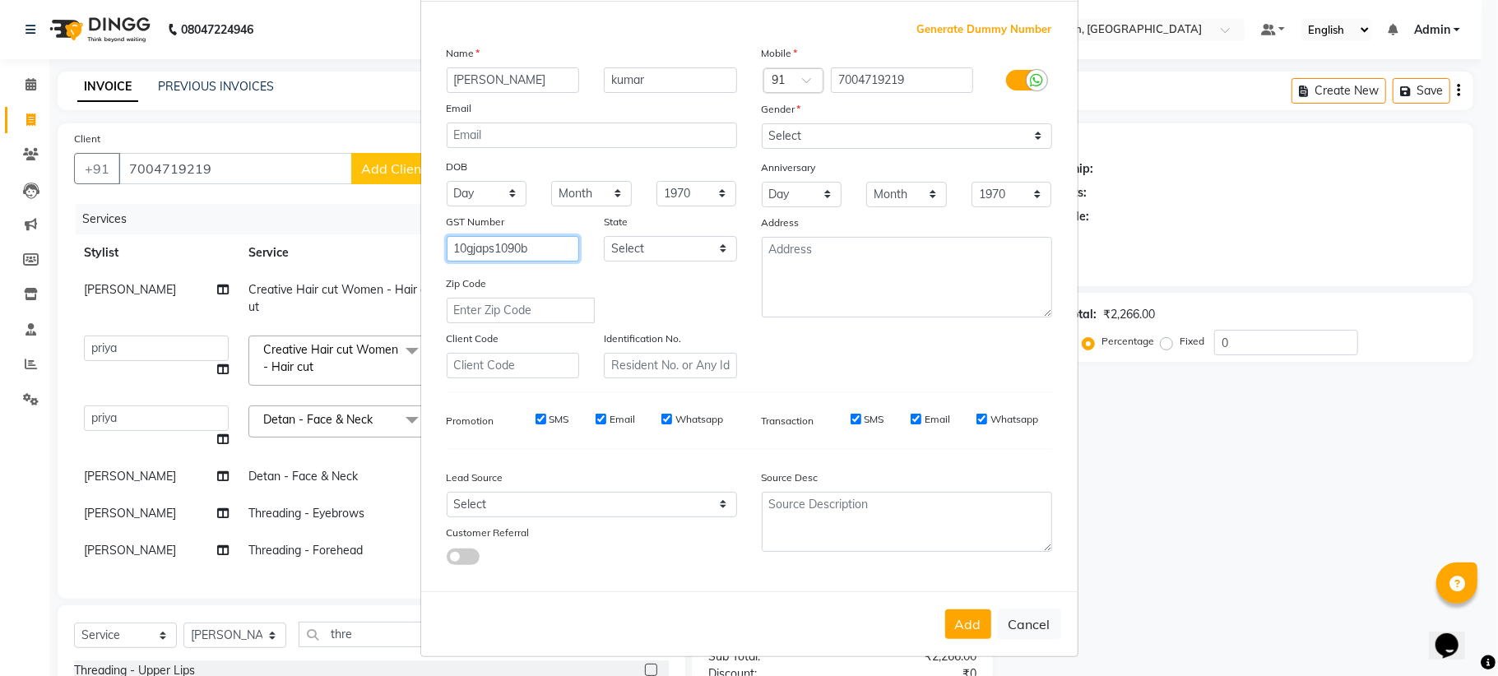
click at [535, 244] on input "10gjaps1090b" at bounding box center [513, 248] width 133 height 25
type input "10gjaps1090b1zt"
click at [974, 614] on button "Add" at bounding box center [968, 625] width 46 height 30
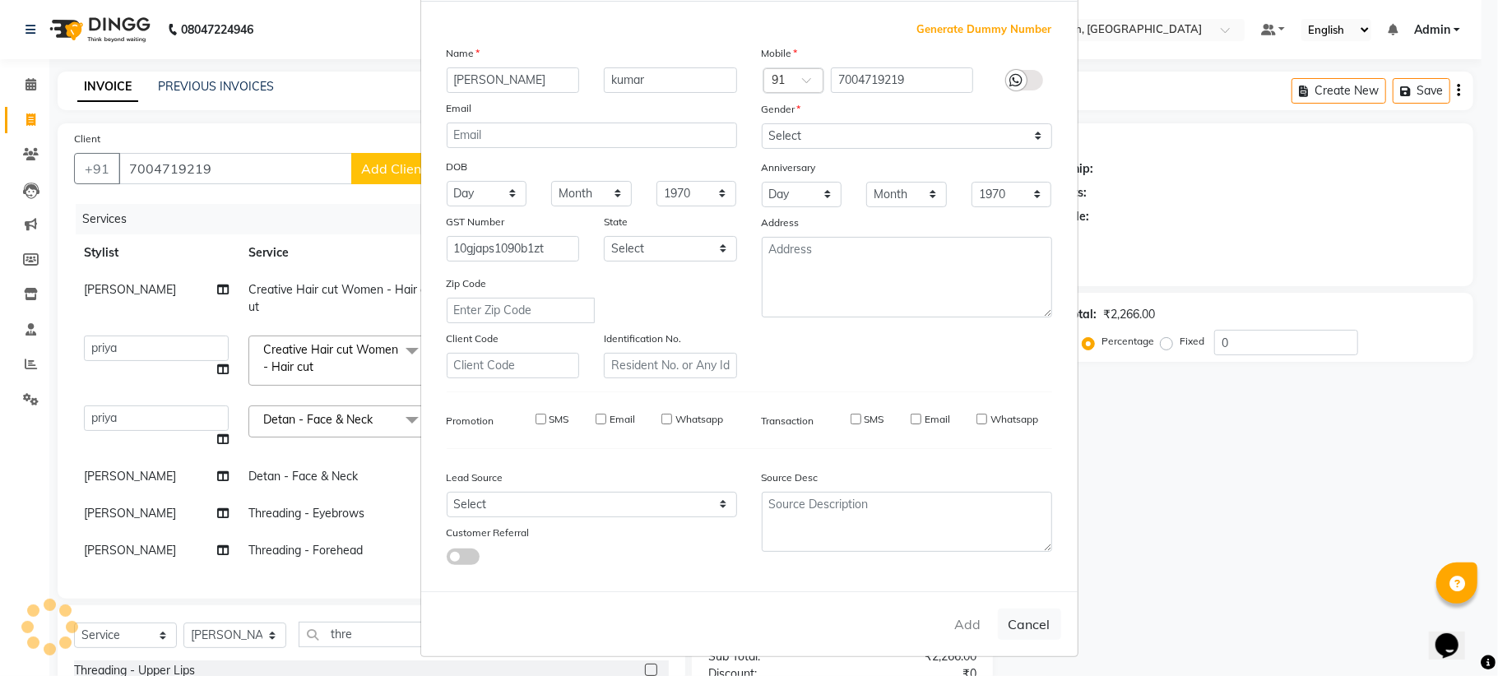
select select
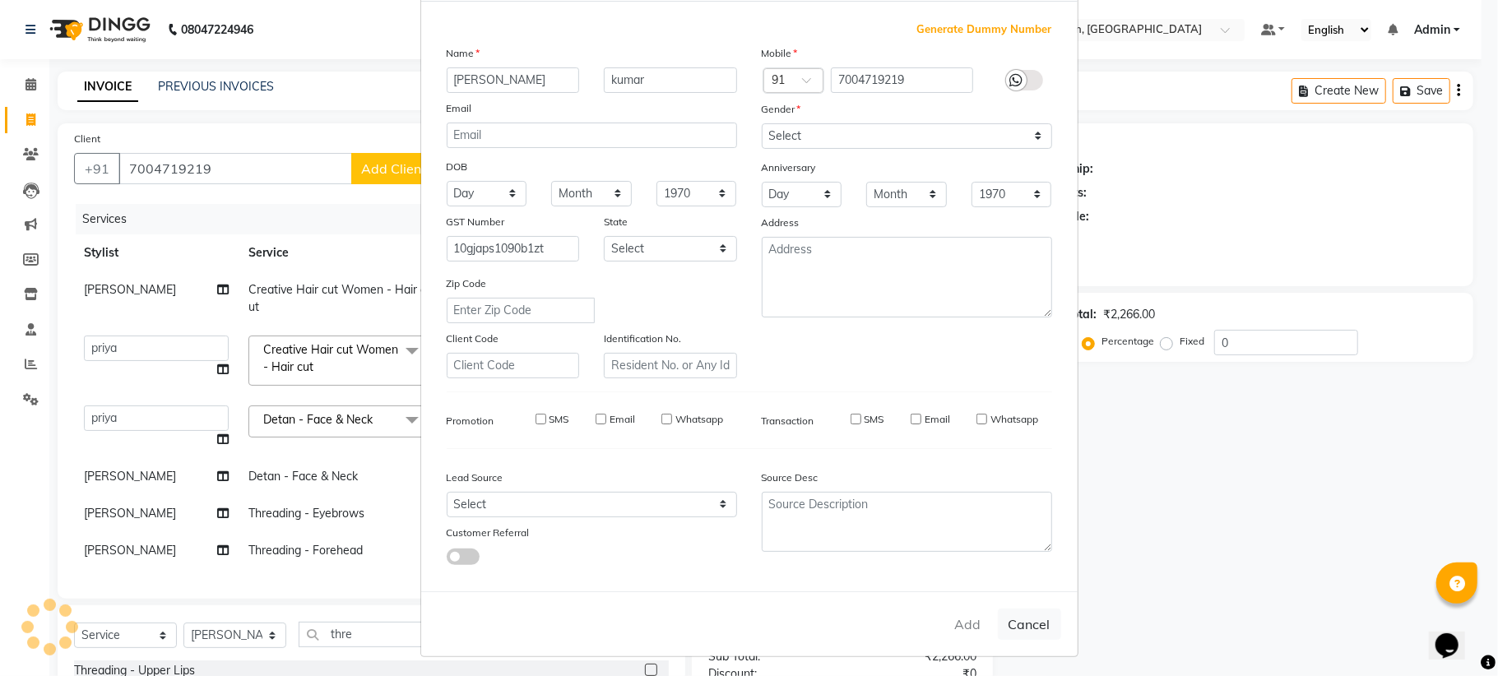
select select
checkbox input "false"
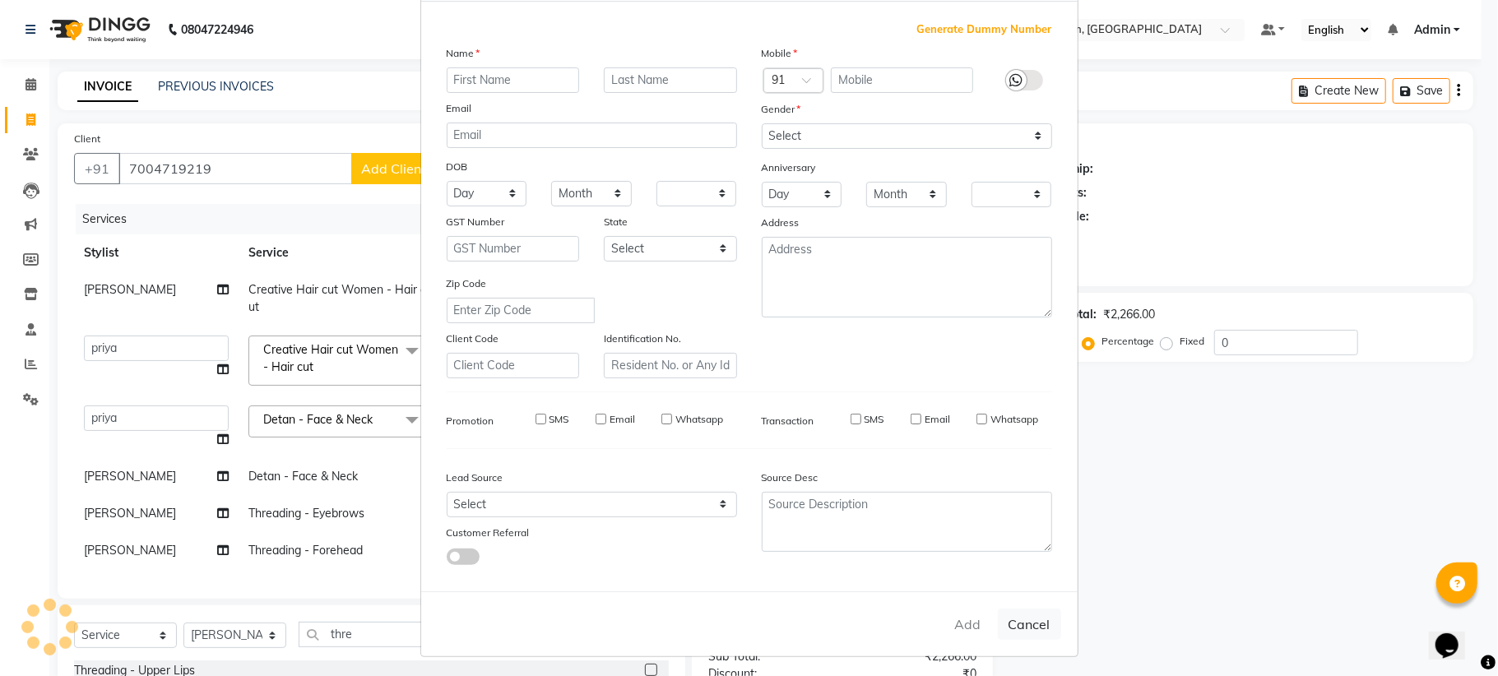
checkbox input "false"
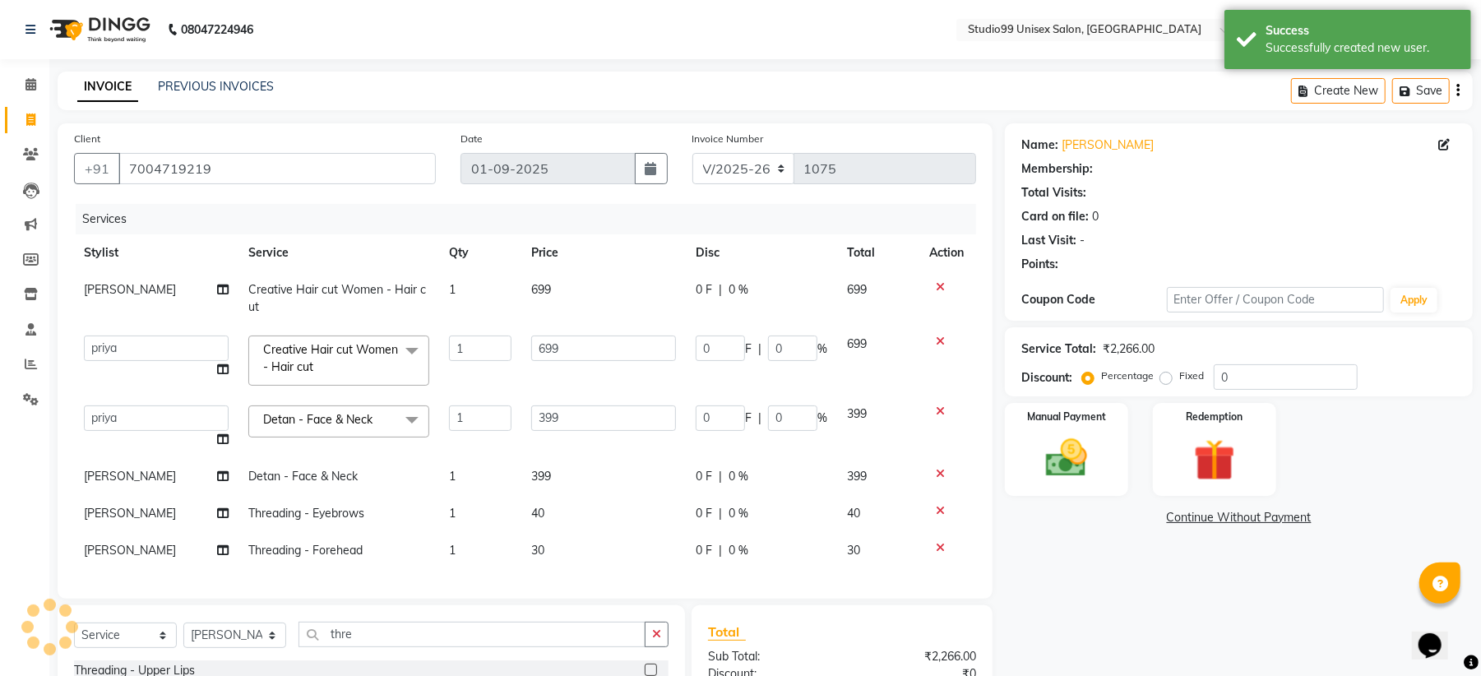
select select "1: Object"
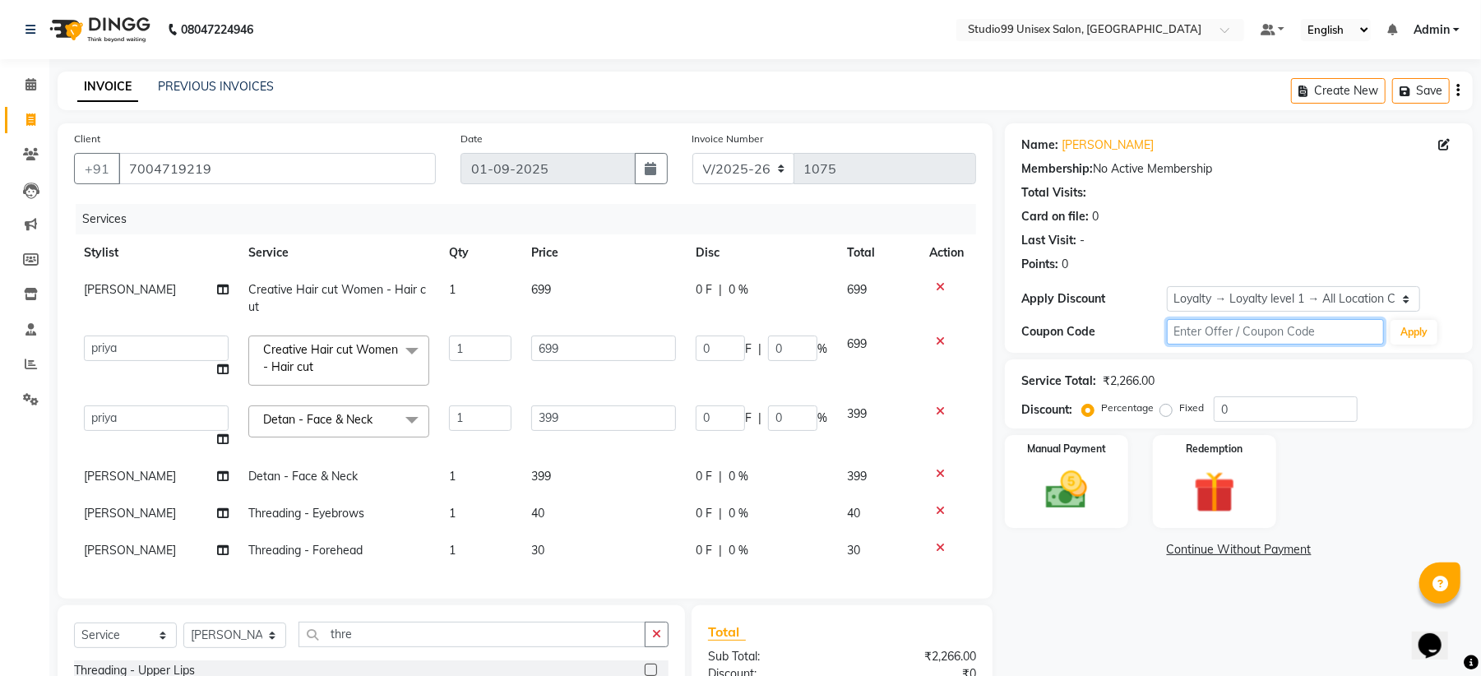
click at [1199, 331] on input "text" at bounding box center [1275, 331] width 217 height 25
click at [1250, 416] on input "0" at bounding box center [1286, 408] width 144 height 25
type input "01"
type input "6.99"
type input "1"
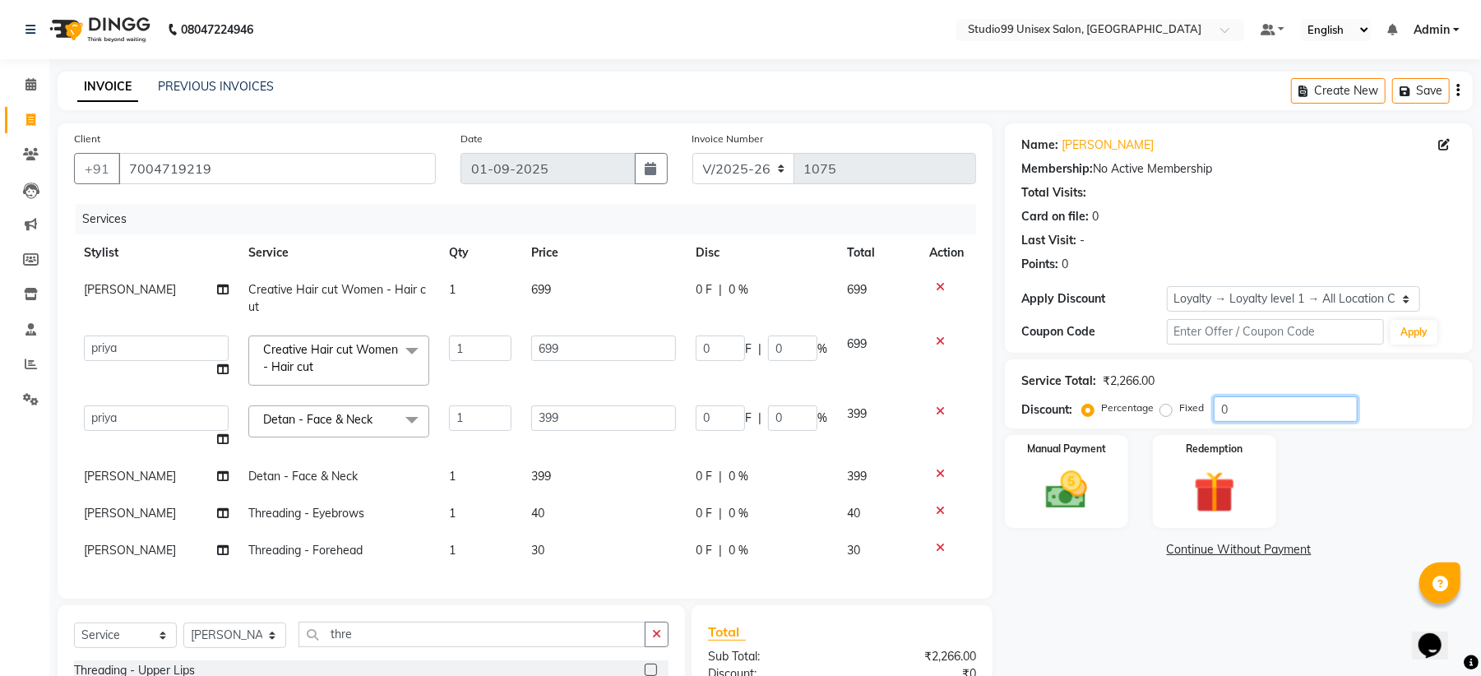
type input "3.99"
type input "1"
type input "015"
type input "104.85"
type input "15"
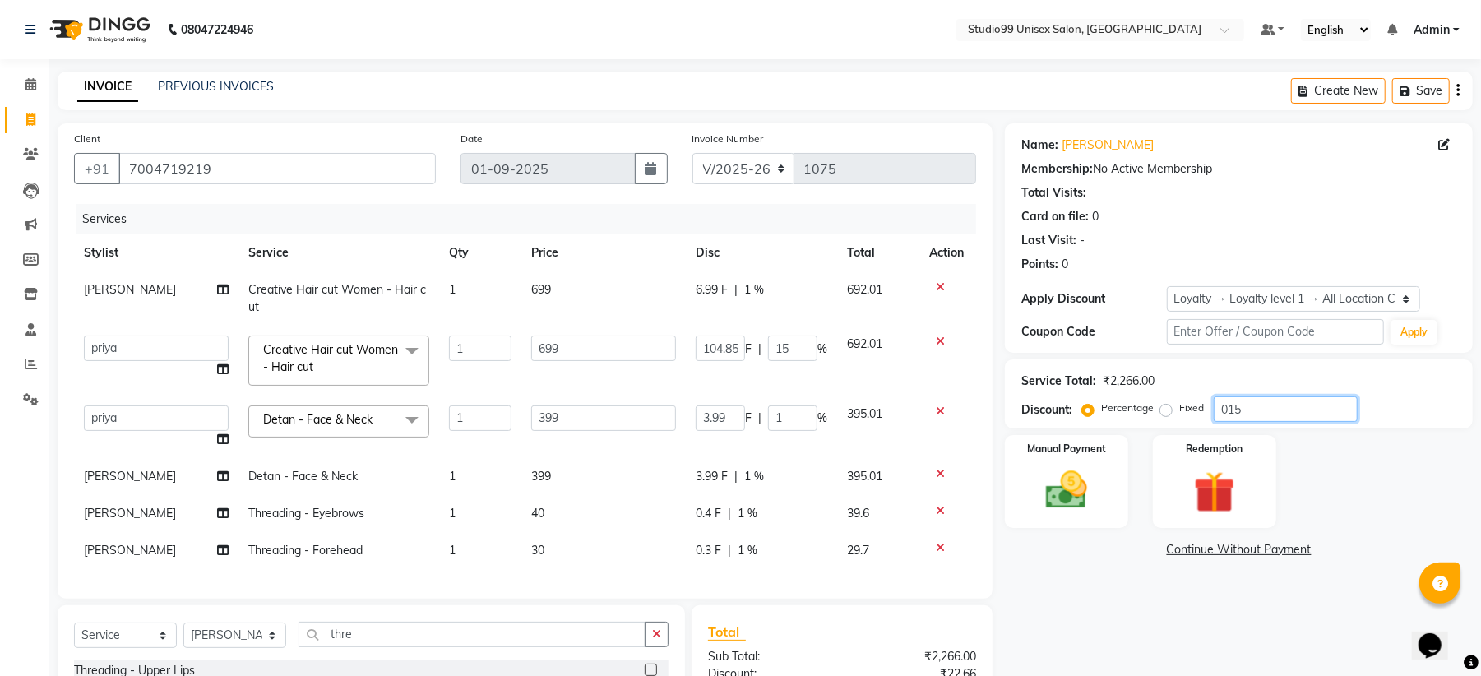
type input "59.85"
type input "15"
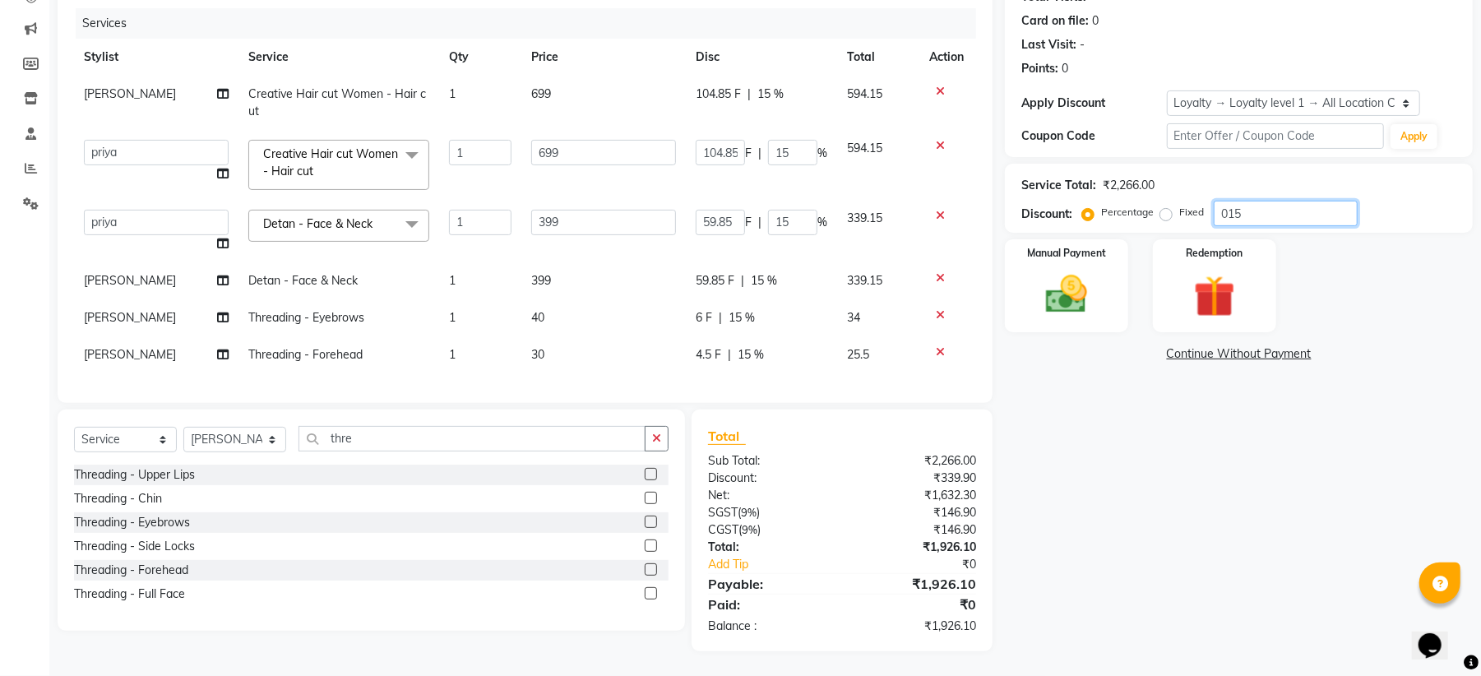
scroll to position [212, 0]
type input "015"
click at [651, 523] on label at bounding box center [651, 522] width 12 height 12
click at [651, 523] on input "checkbox" at bounding box center [650, 522] width 11 height 11
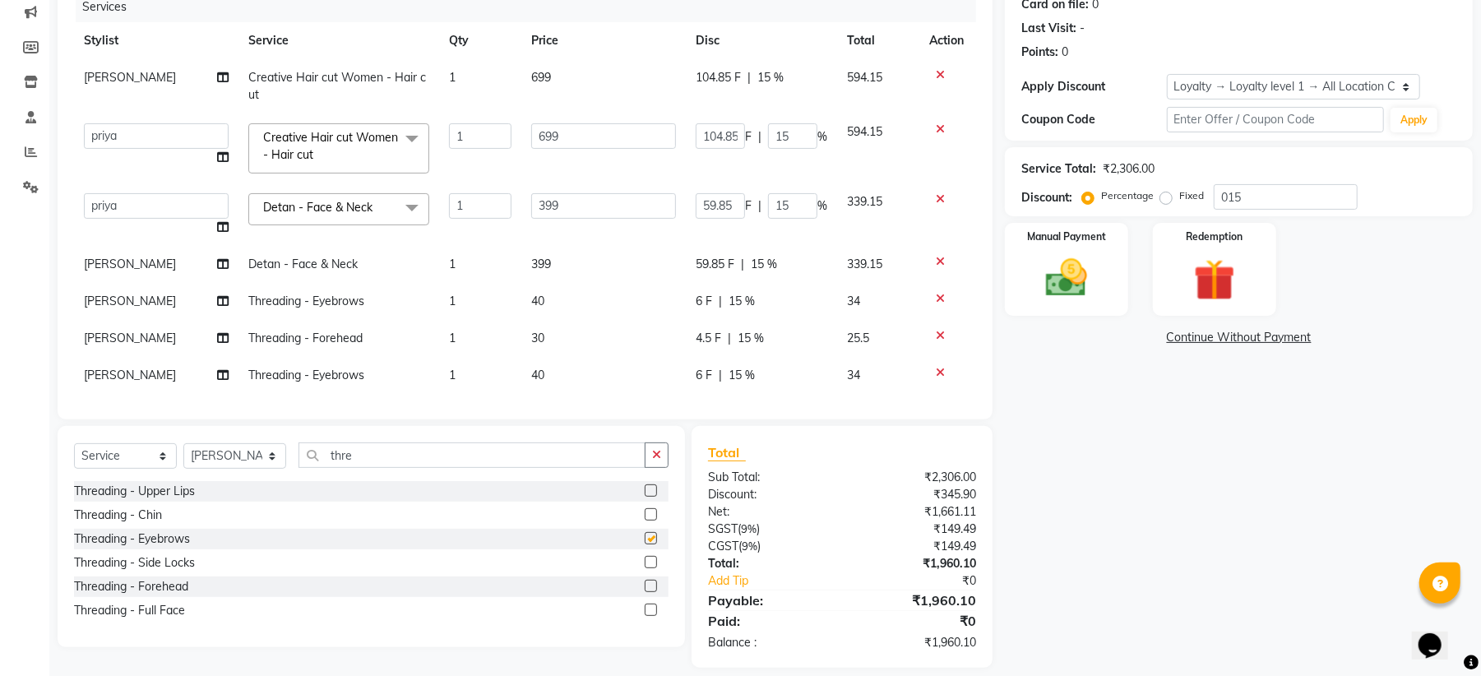
checkbox input "false"
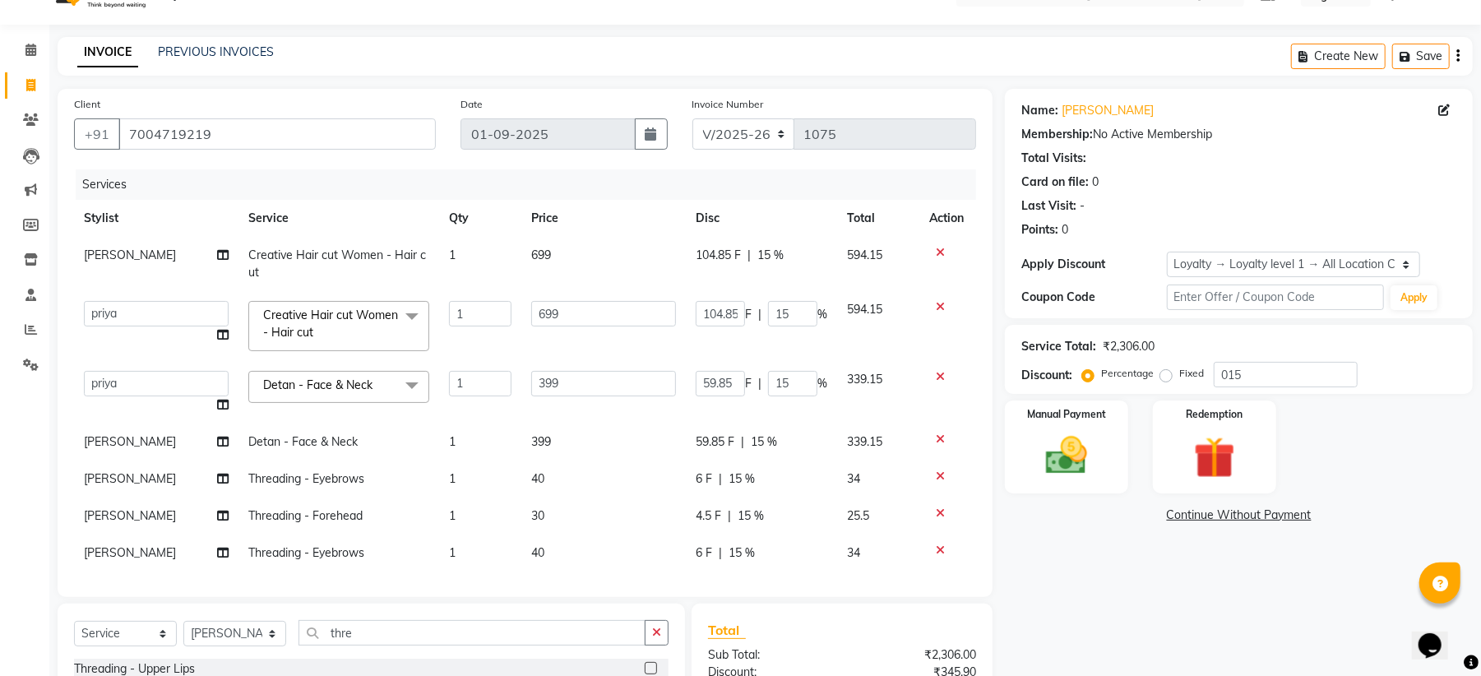
scroll to position [0, 0]
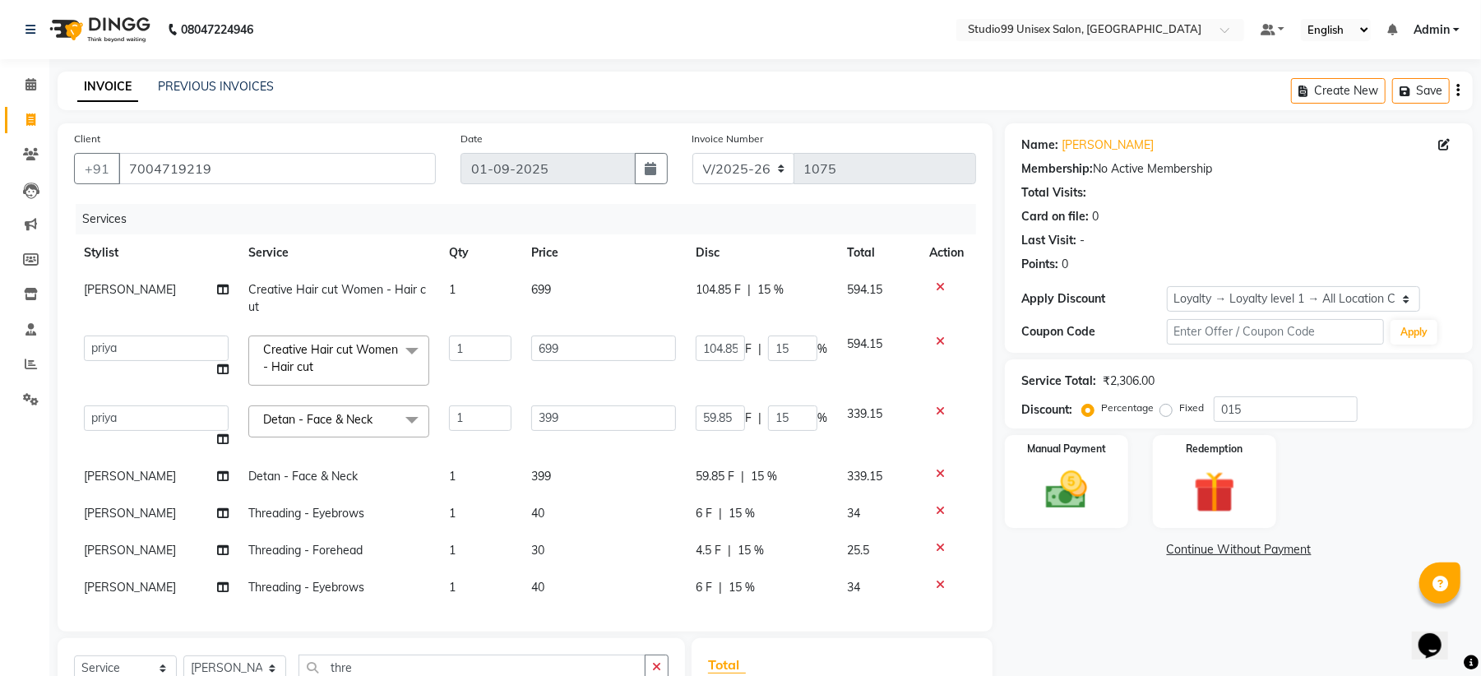
click at [1462, 95] on div "Create New Save" at bounding box center [1382, 91] width 182 height 39
click at [1459, 90] on icon "button" at bounding box center [1458, 90] width 3 height 1
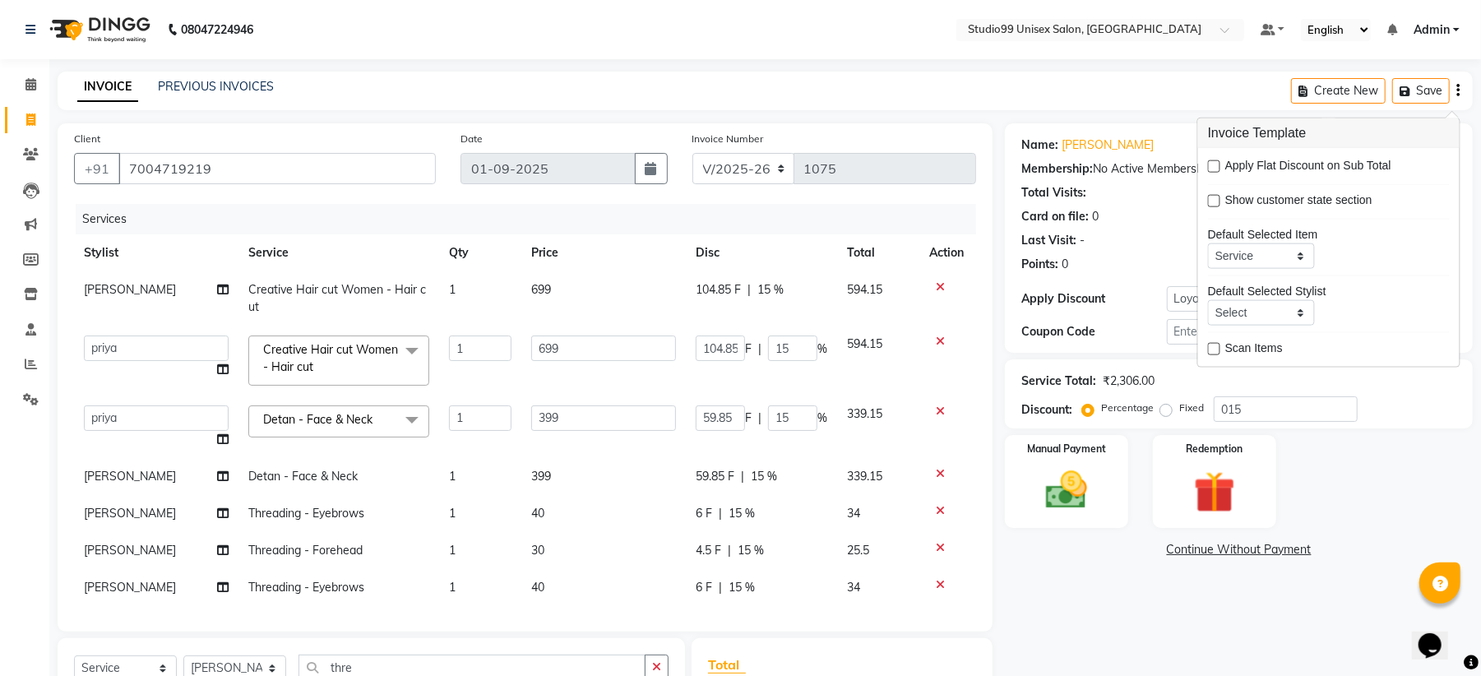
click at [1375, 468] on div "Manual Payment Redemption" at bounding box center [1239, 481] width 493 height 93
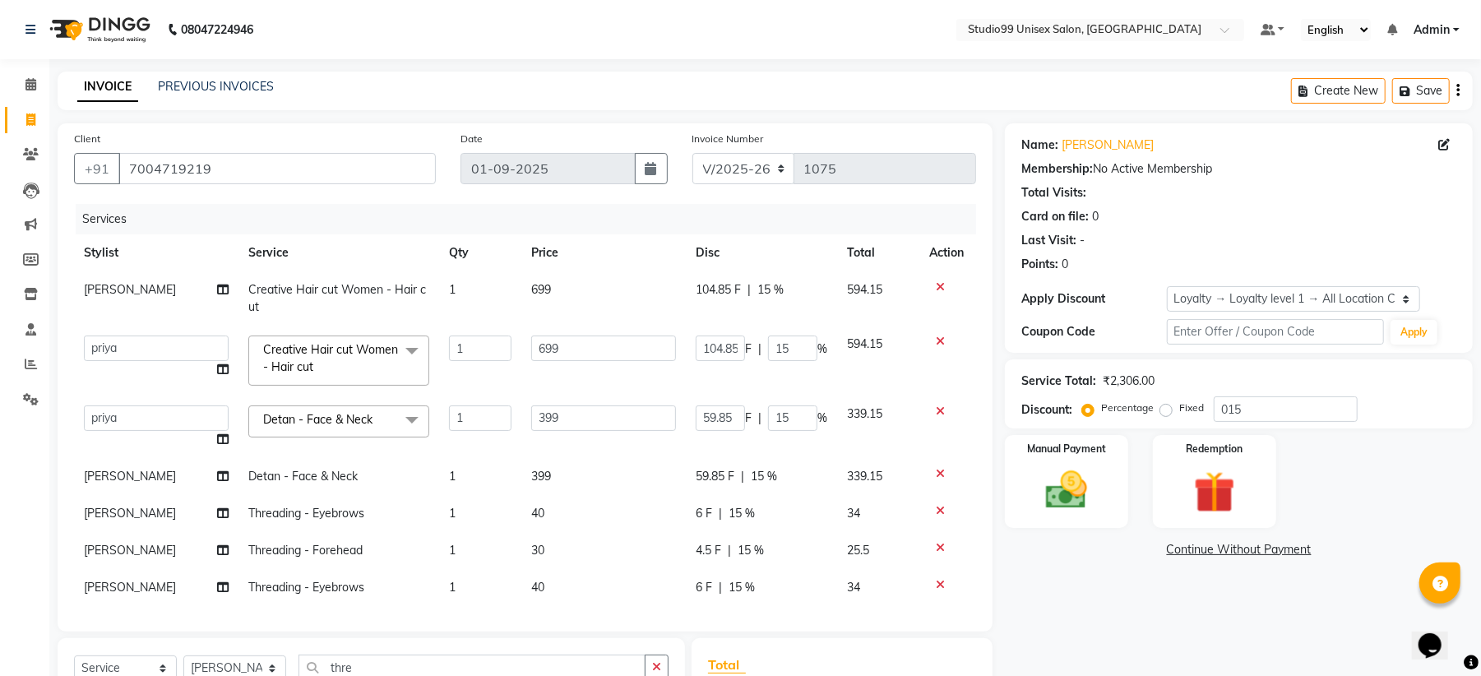
click at [1436, 146] on div "Name: Lalan Kumar" at bounding box center [1239, 145] width 435 height 17
click at [290, 176] on input "7004719219" at bounding box center [277, 168] width 318 height 31
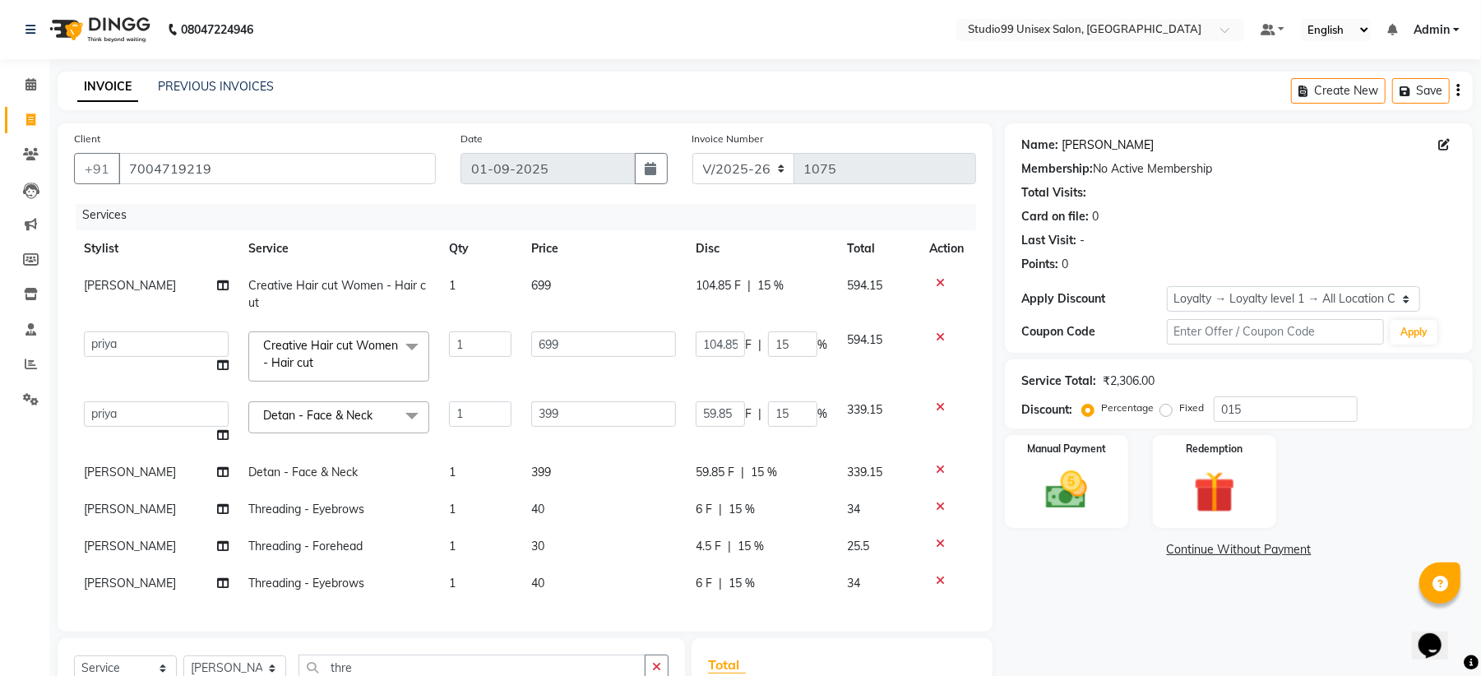
click at [1102, 145] on link "Lalan Kumar" at bounding box center [1108, 145] width 92 height 17
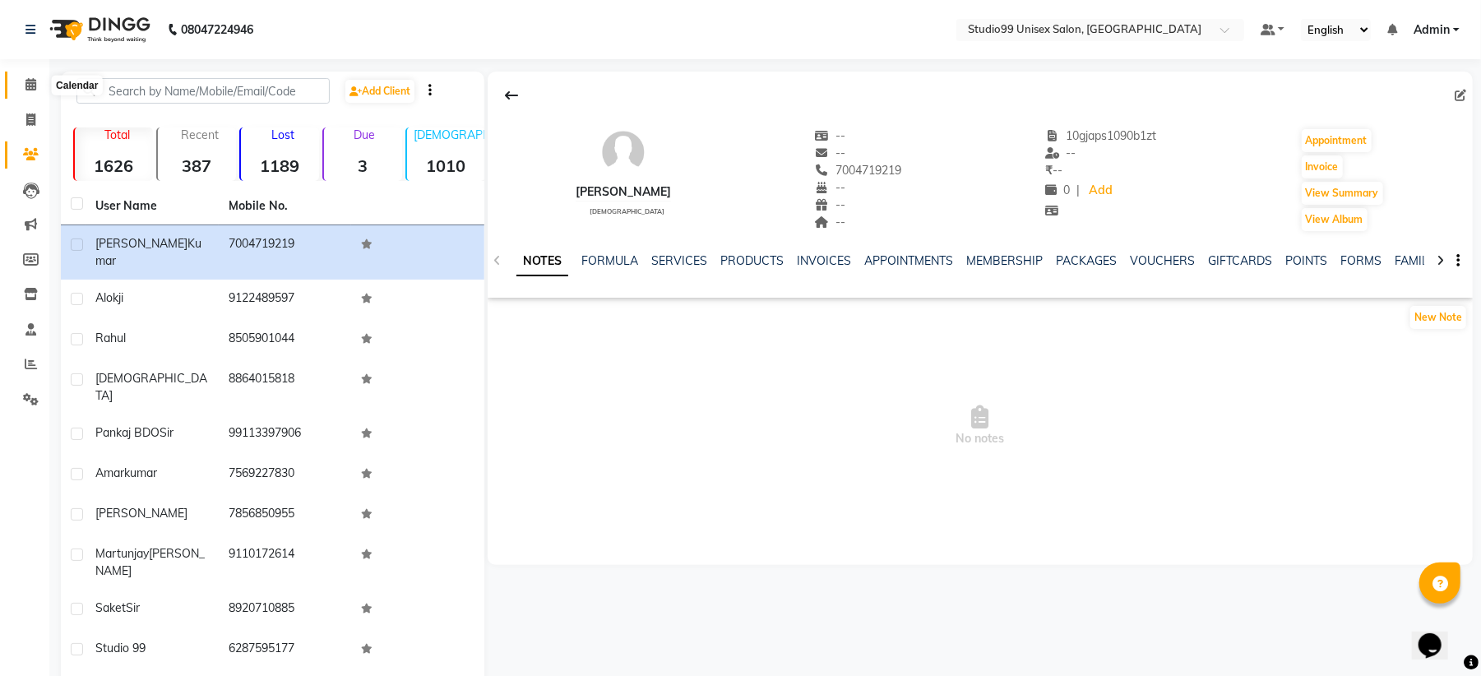
click at [26, 79] on icon at bounding box center [30, 84] width 11 height 12
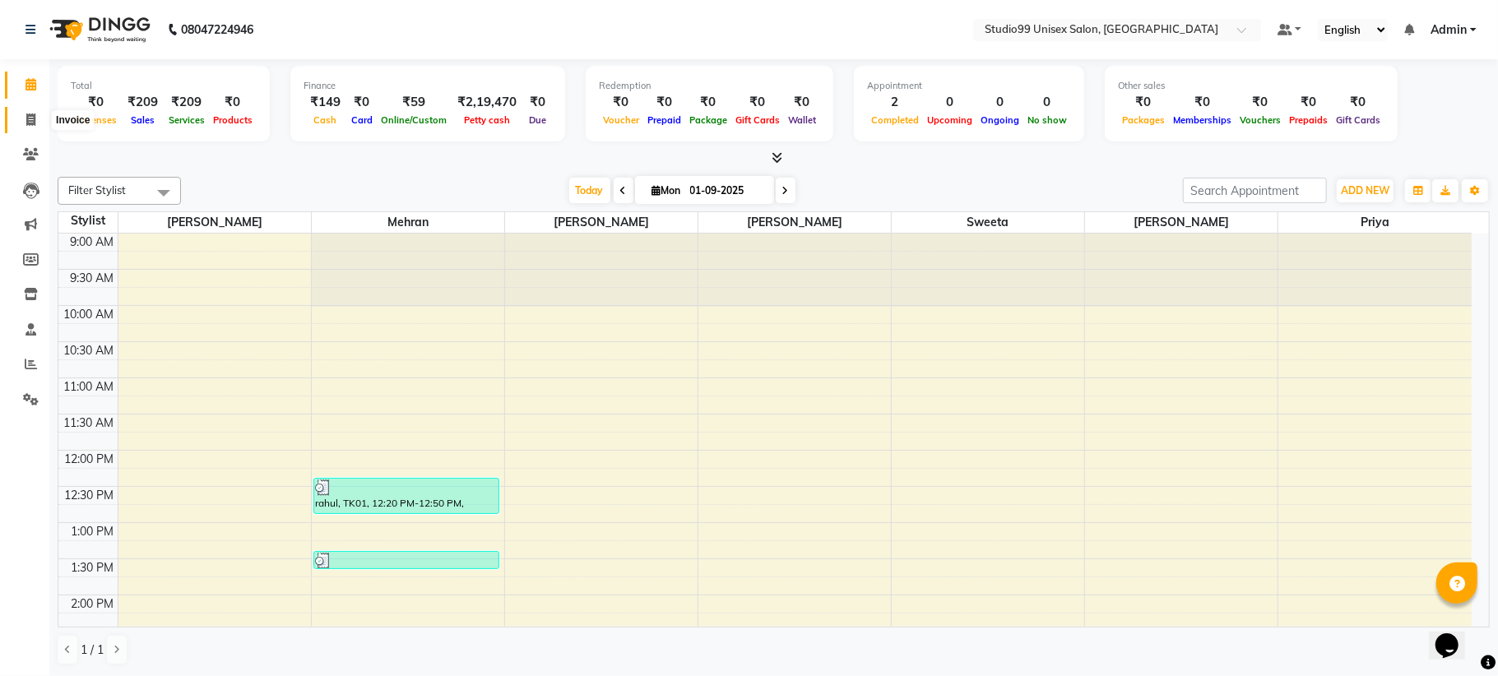
click at [31, 117] on icon at bounding box center [30, 120] width 9 height 12
select select "service"
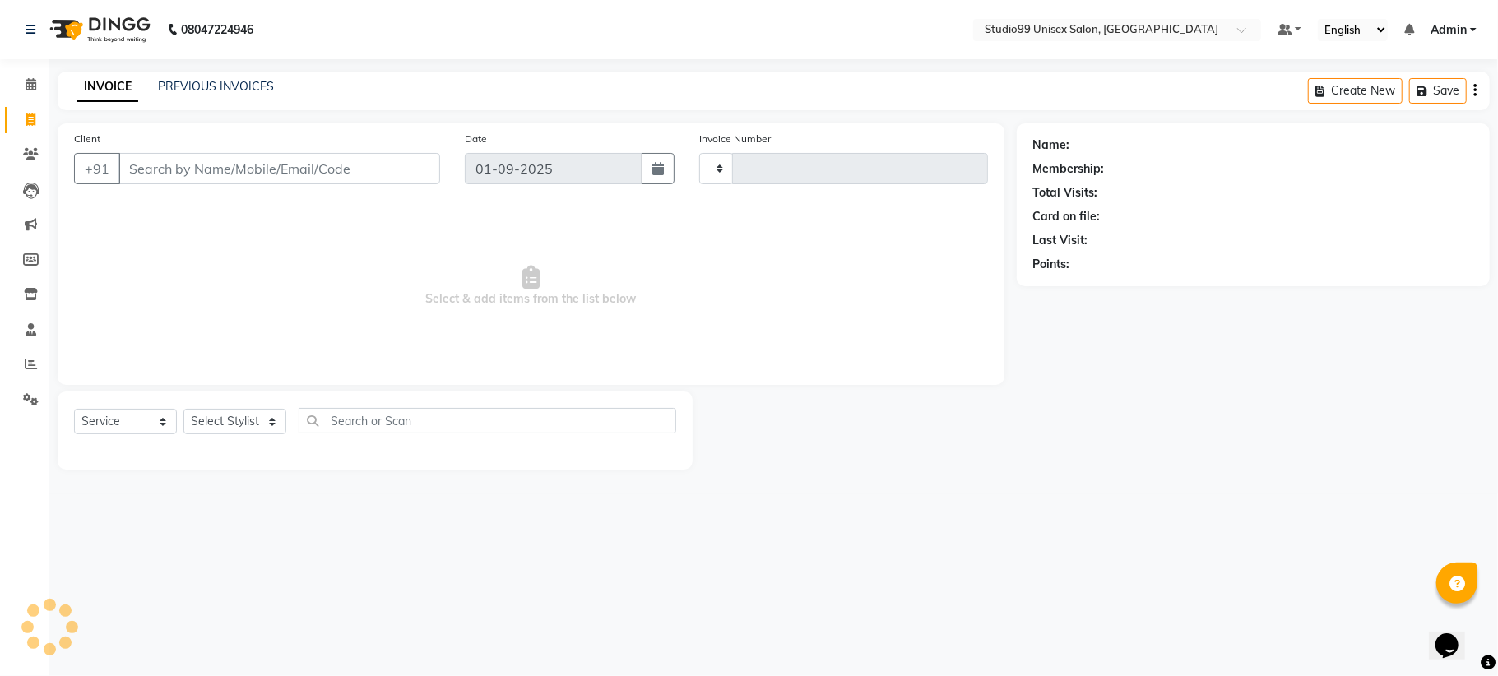
type input "1075"
select select "6061"
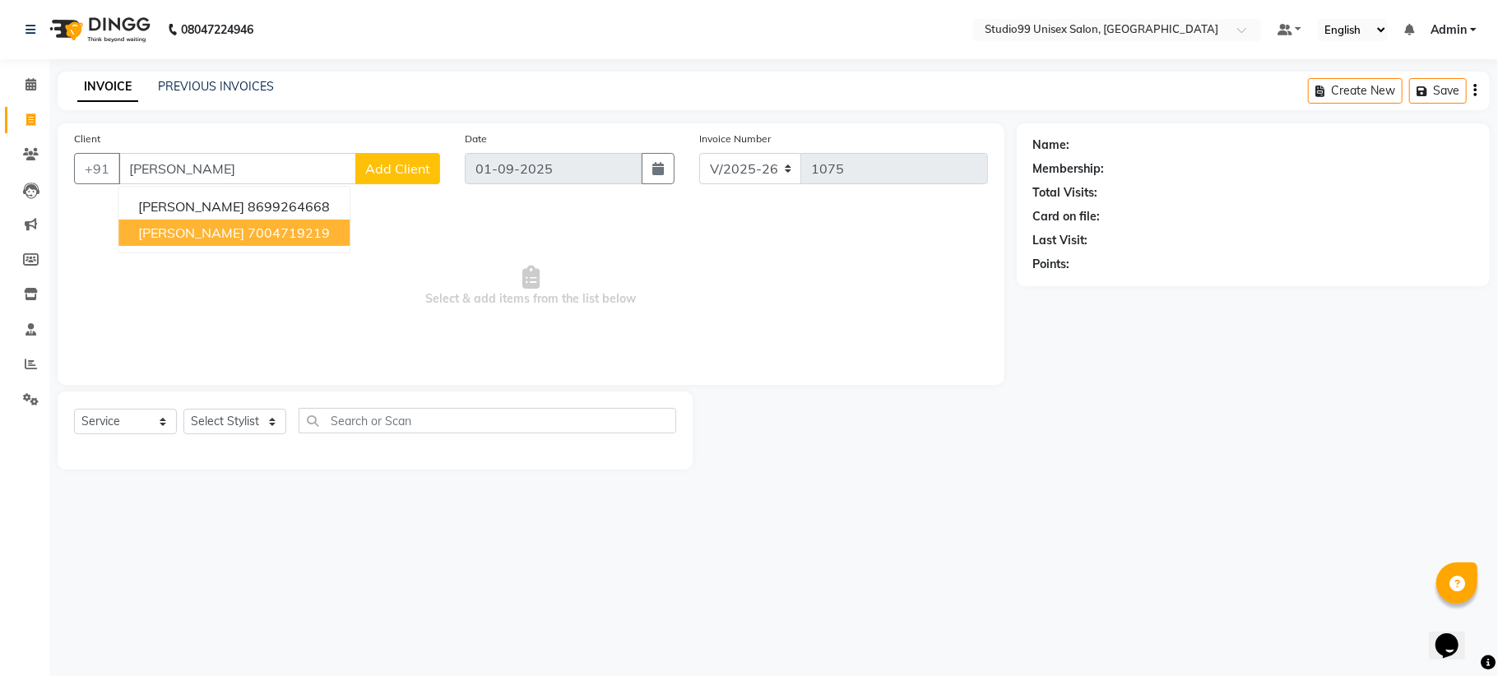
click at [194, 234] on span "[PERSON_NAME]" at bounding box center [191, 233] width 106 height 16
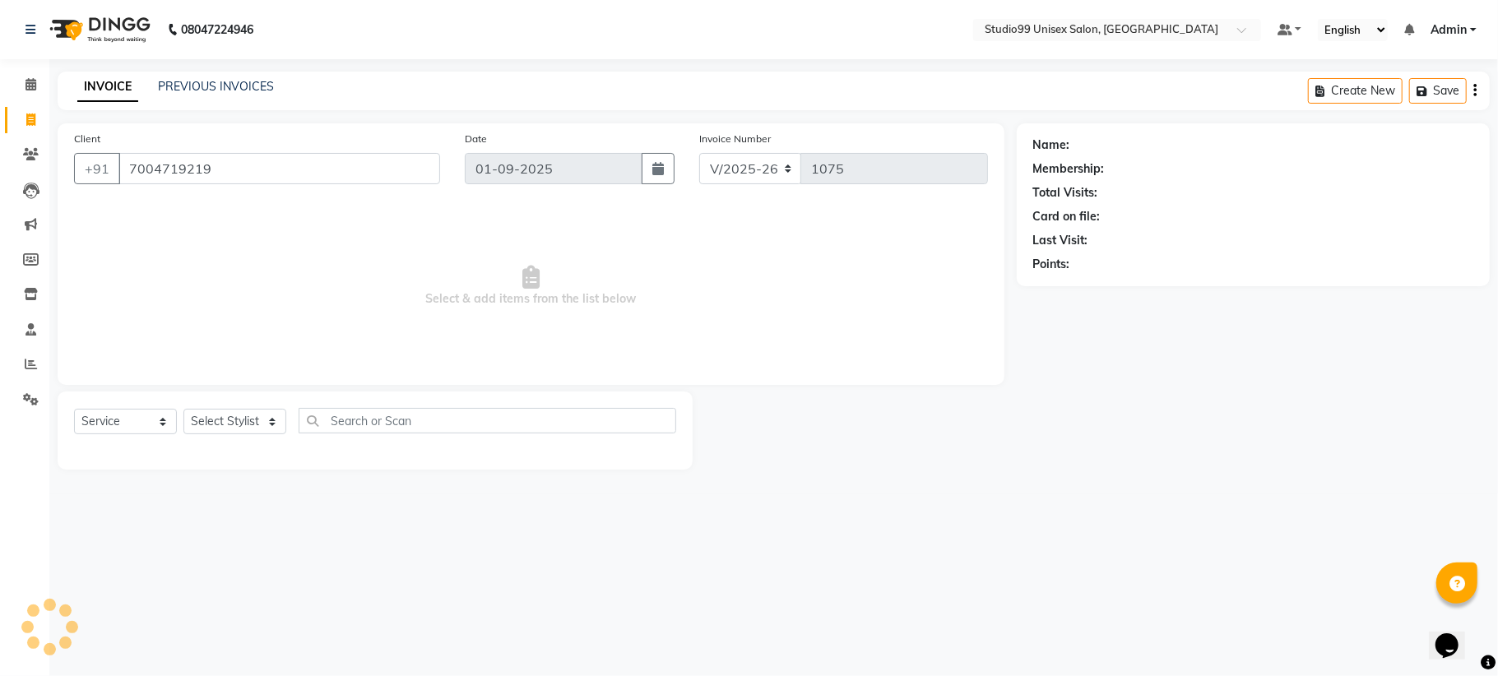
type input "7004719219"
select select "1: Object"
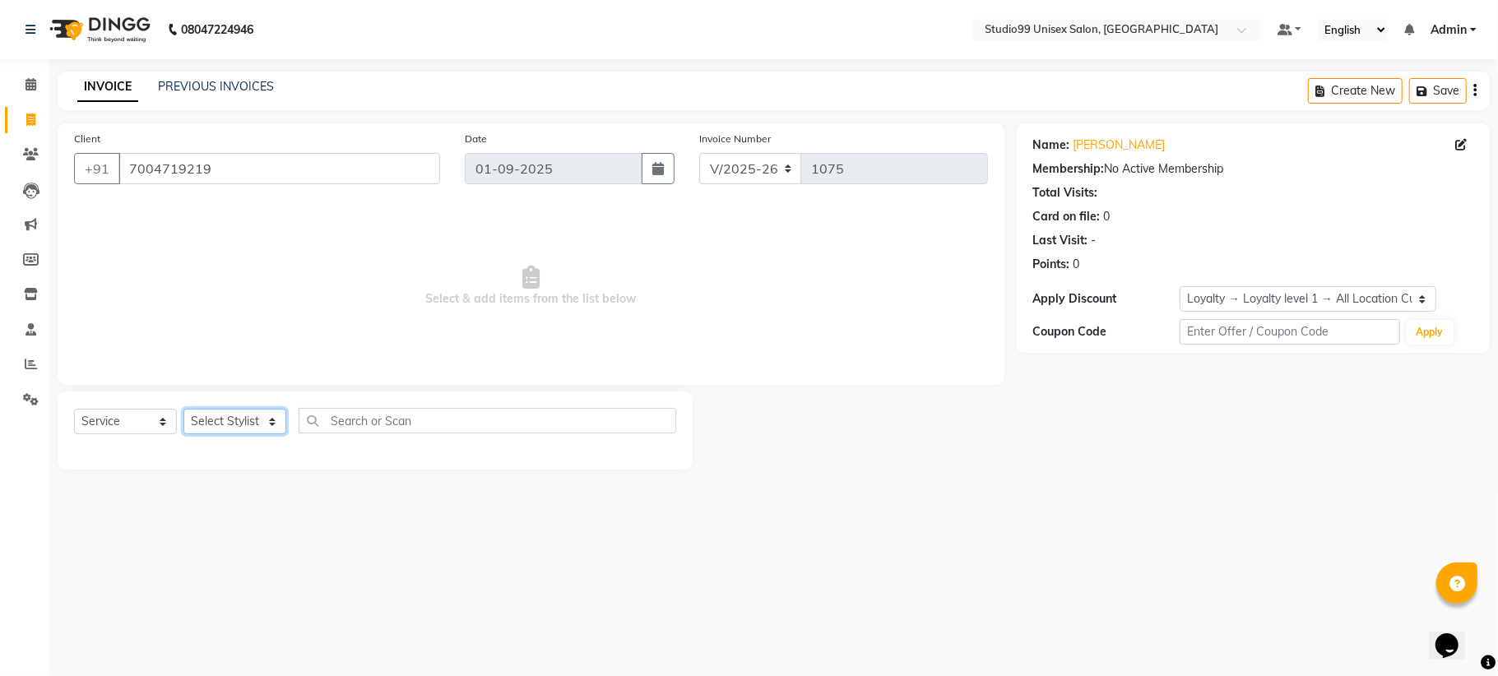
click at [227, 411] on select "Select Stylist Admin Mehran NANDINI SINGH priya Shankar gupta SHANKAR THAKUR sh…" at bounding box center [234, 421] width 103 height 25
click at [183, 409] on select "Select Stylist Admin Mehran NANDINI SINGH priya Shankar gupta SHANKAR THAKUR sh…" at bounding box center [234, 421] width 103 height 25
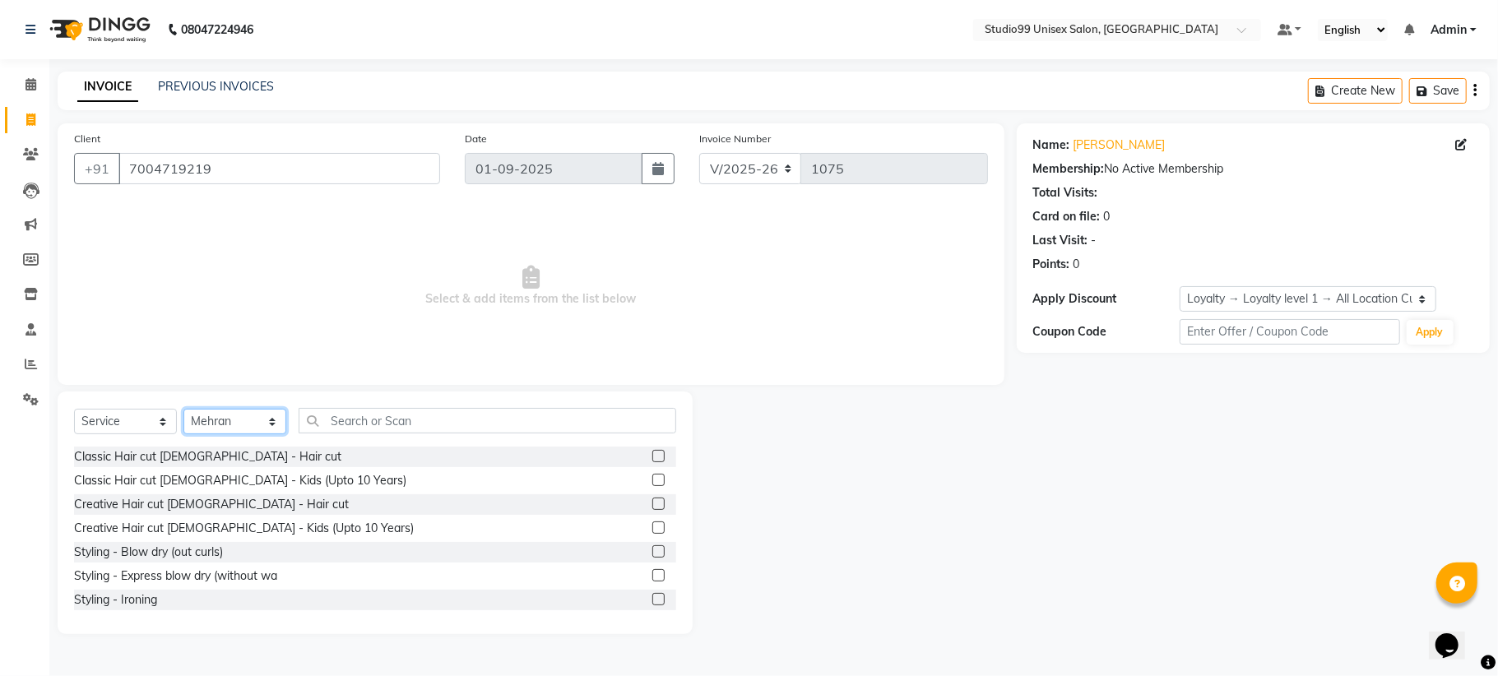
click at [227, 425] on select "Select Stylist Admin Mehran NANDINI SINGH priya Shankar gupta SHANKAR THAKUR sh…" at bounding box center [234, 421] width 103 height 25
select select "85013"
click at [183, 409] on select "Select Stylist Admin Mehran NANDINI SINGH priya Shankar gupta SHANKAR THAKUR sh…" at bounding box center [234, 421] width 103 height 25
click at [230, 413] on select "Select Stylist Admin Mehran NANDINI SINGH priya Shankar gupta SHANKAR THAKUR sh…" at bounding box center [234, 421] width 103 height 25
click at [183, 409] on select "Select Stylist Admin Mehran NANDINI SINGH priya Shankar gupta SHANKAR THAKUR sh…" at bounding box center [234, 421] width 103 height 25
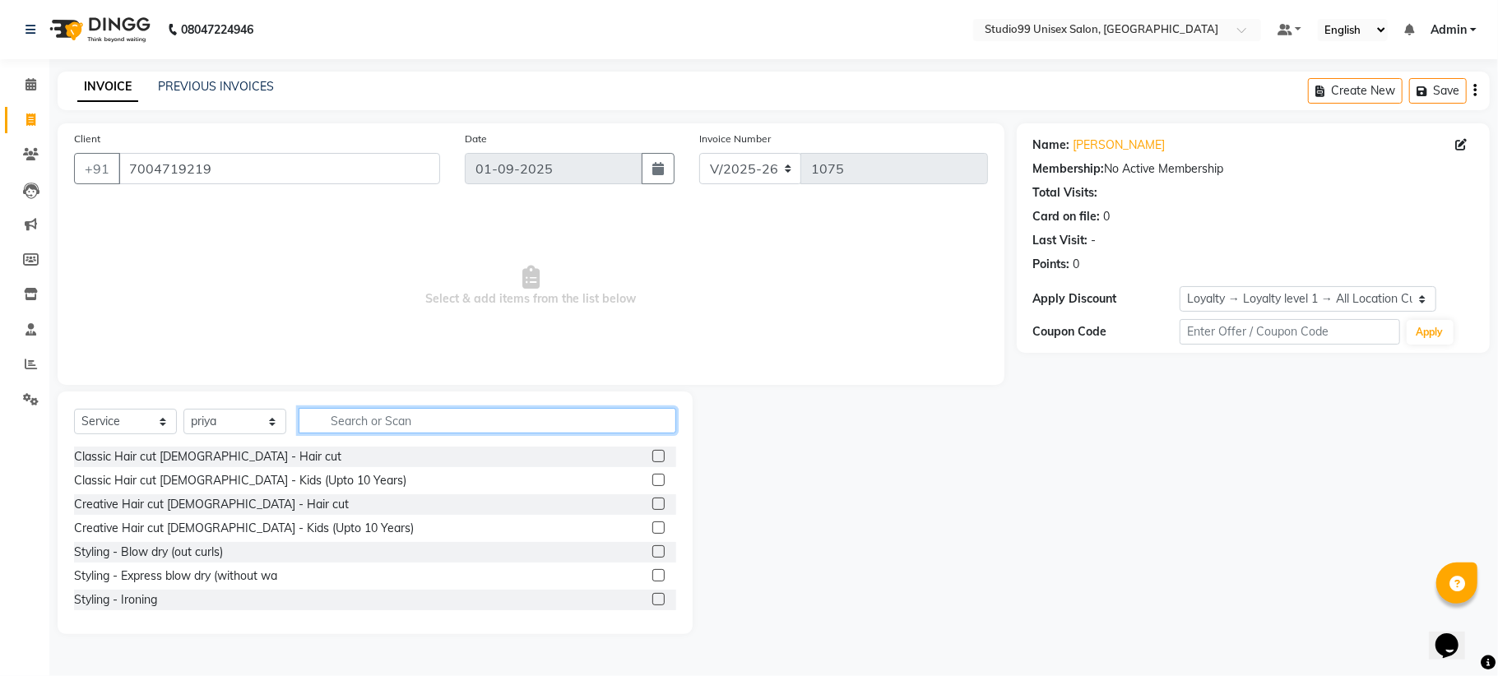
click at [353, 429] on input "text" at bounding box center [488, 420] width 378 height 25
click at [225, 419] on select "Select Stylist Admin [PERSON_NAME] [PERSON_NAME] [PERSON_NAME] [PERSON_NAME] [P…" at bounding box center [234, 421] width 103 height 25
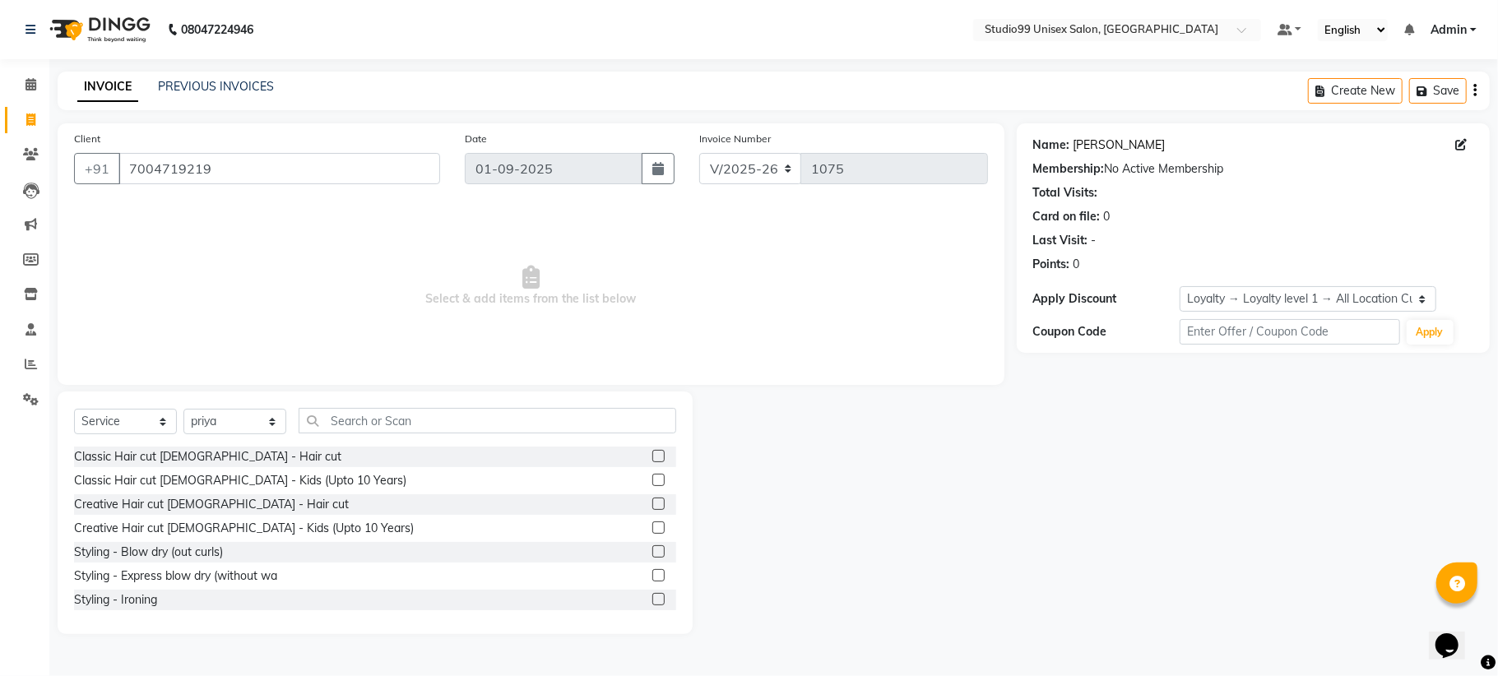
click at [1076, 142] on link "[PERSON_NAME]" at bounding box center [1119, 145] width 92 height 17
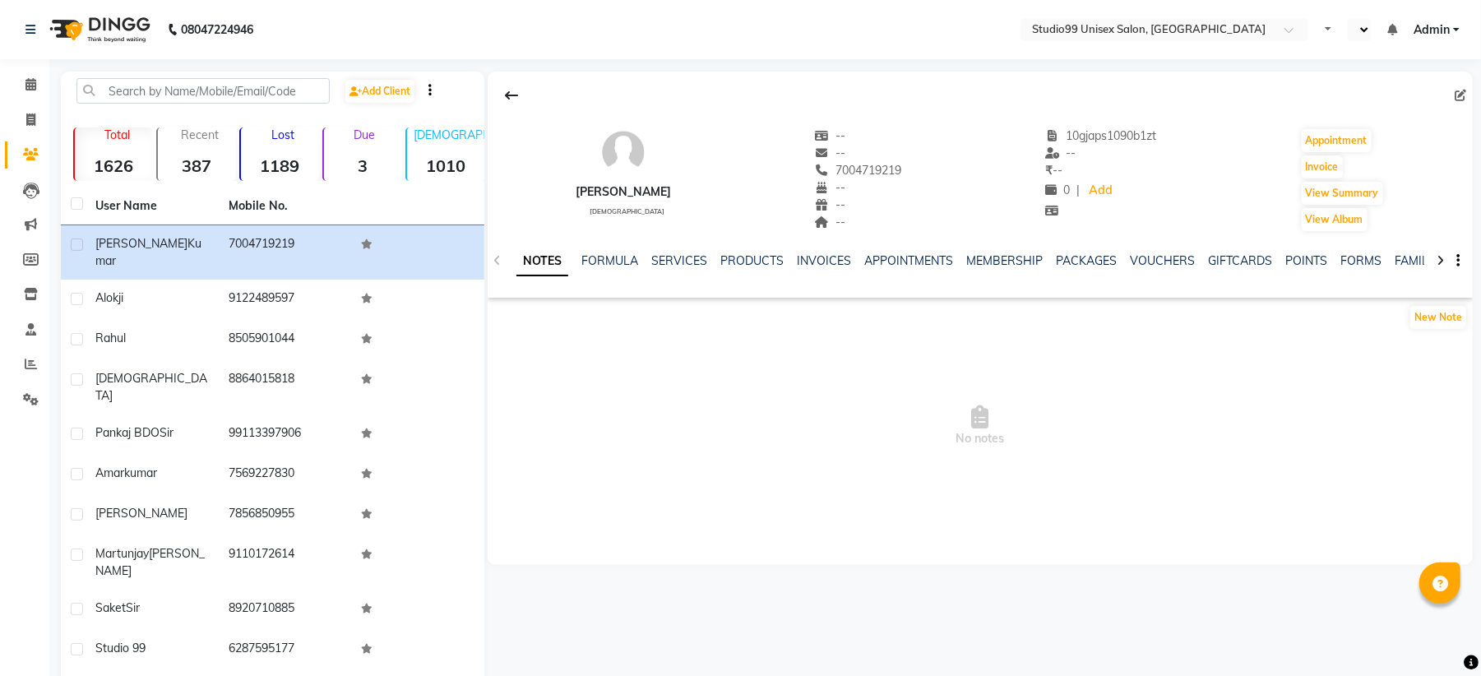
select select "en"
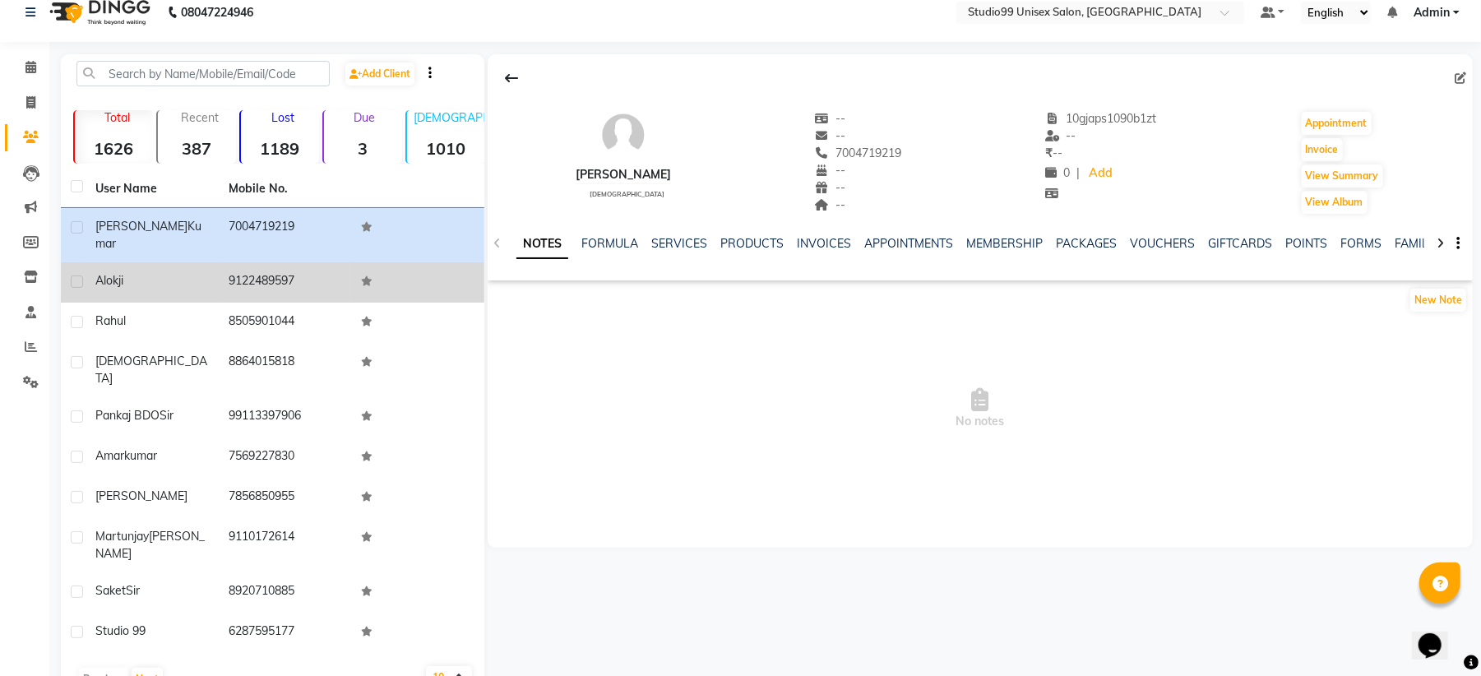
scroll to position [23, 0]
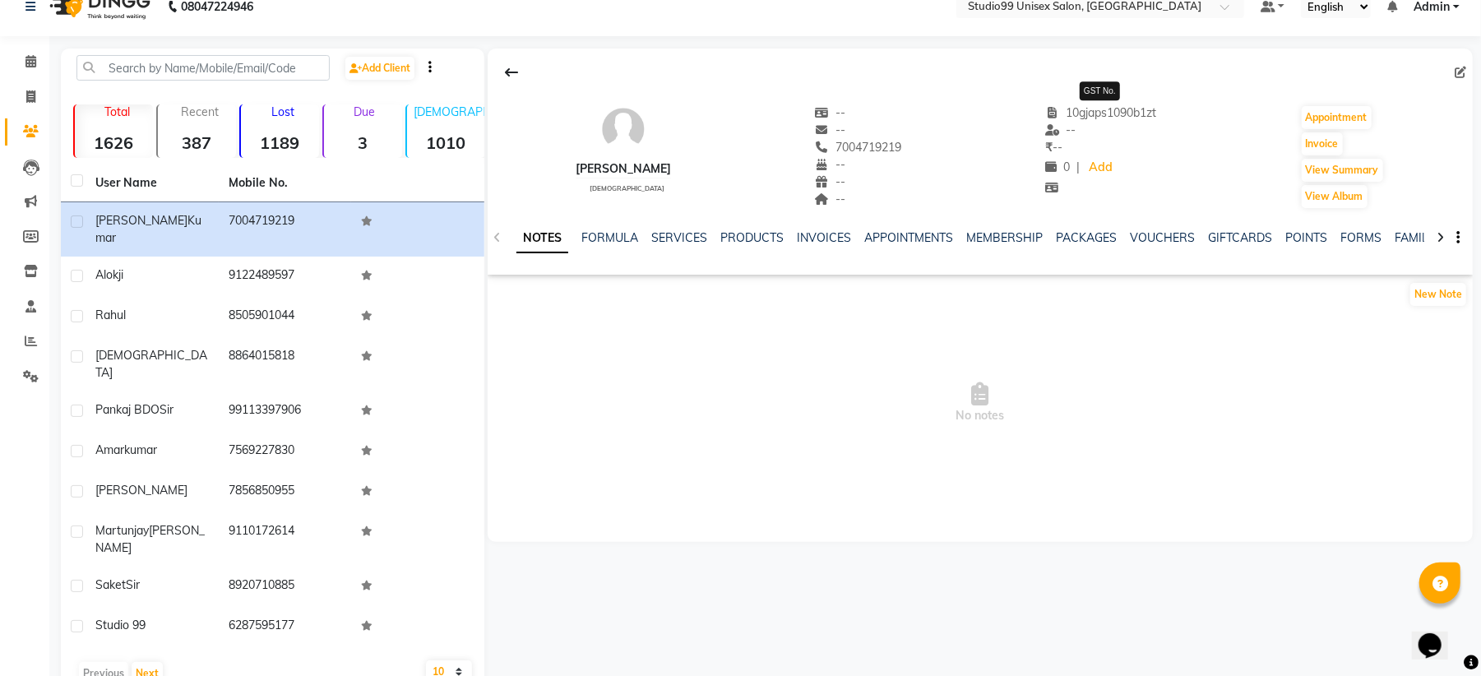
click at [1106, 110] on span "10gjaps1090b1zt" at bounding box center [1101, 112] width 112 height 15
drag, startPoint x: 1149, startPoint y: 114, endPoint x: 1036, endPoint y: 119, distance: 112.8
click at [1036, 119] on div "lalan kumar male -- -- 7004719219 -- -- -- 10gjaps1090b1zt -- ₹ -- 0 | Add Appo…" at bounding box center [980, 149] width 985 height 122
copy span "10gjaps1090b1"
click at [1087, 117] on span "10gjaps1090b1zt" at bounding box center [1101, 112] width 112 height 15
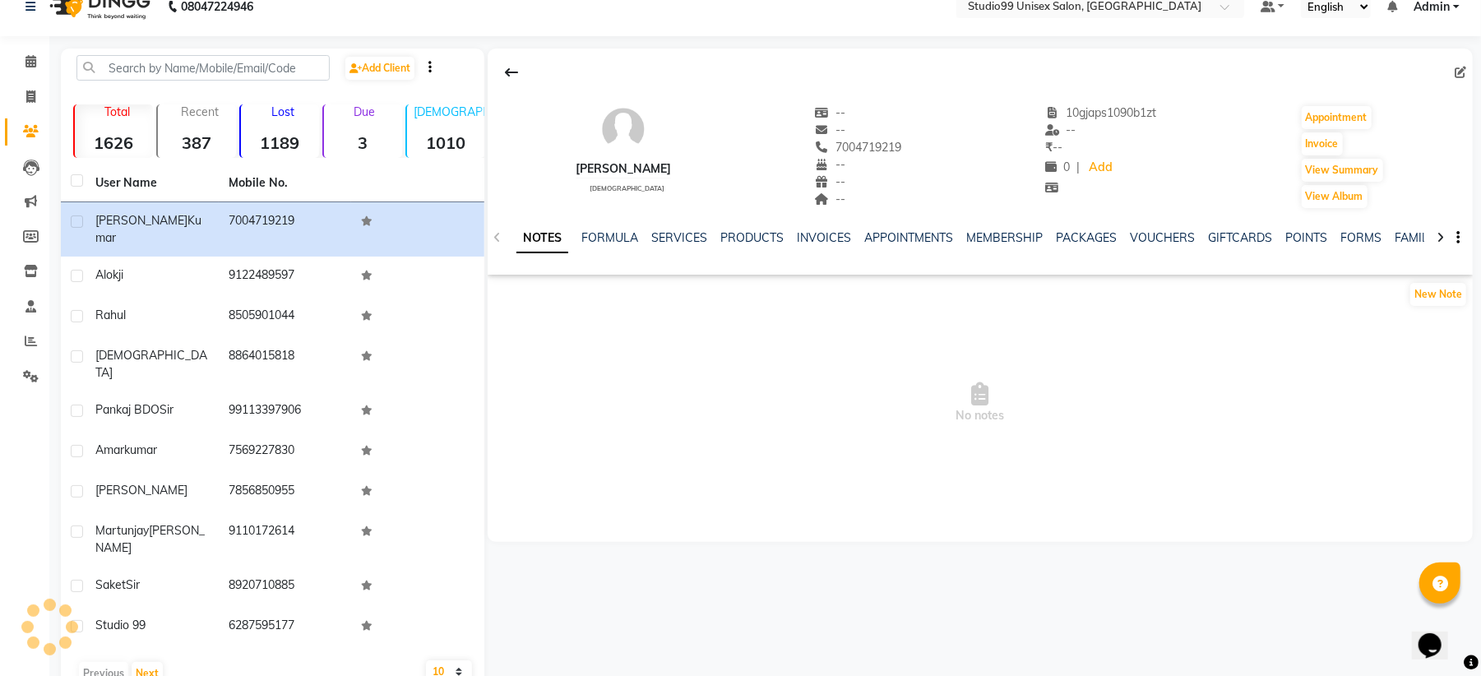
drag, startPoint x: 1063, startPoint y: 115, endPoint x: 1189, endPoint y: 117, distance: 126.7
click at [1189, 117] on div "lalan kumar male -- -- 7004719219 -- -- -- 10gjaps1090b1zt -- ₹ -- 0 | Add Appo…" at bounding box center [980, 149] width 985 height 122
copy span "10gjaps1090b1zt"
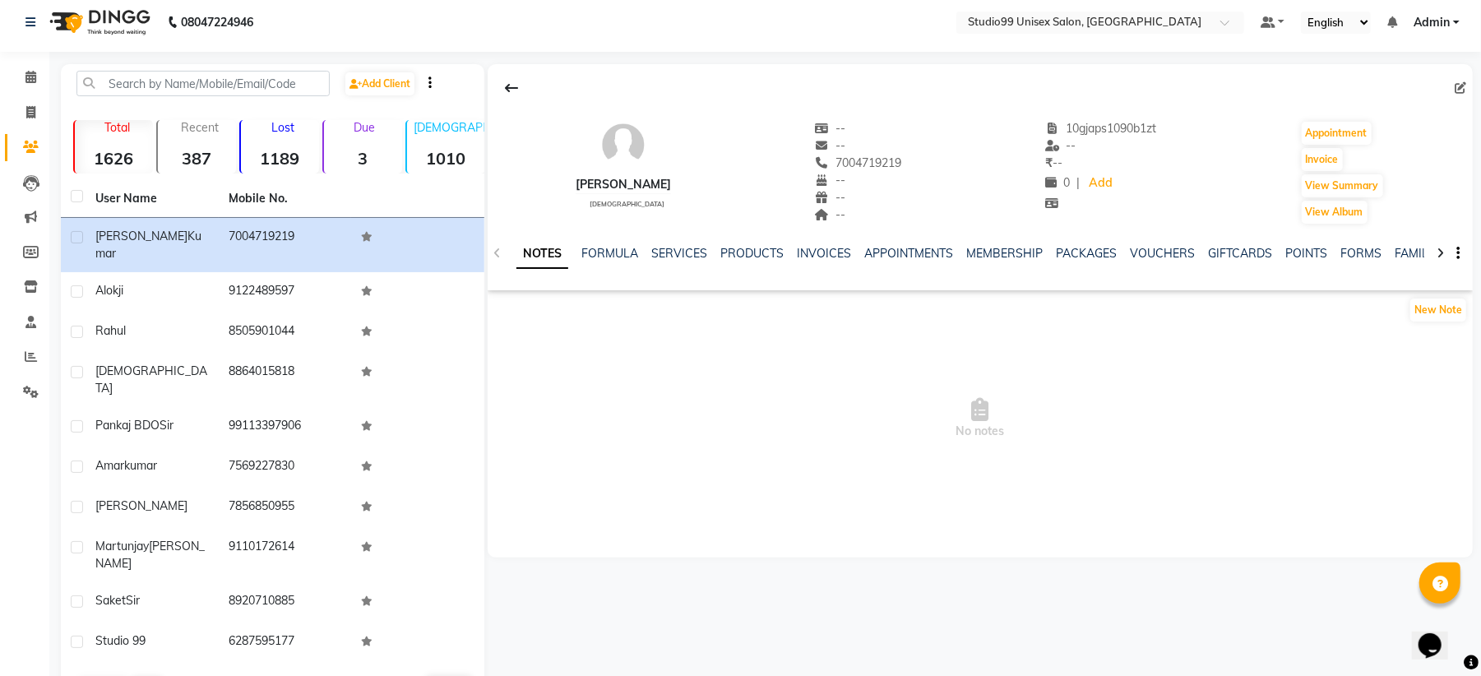
scroll to position [0, 0]
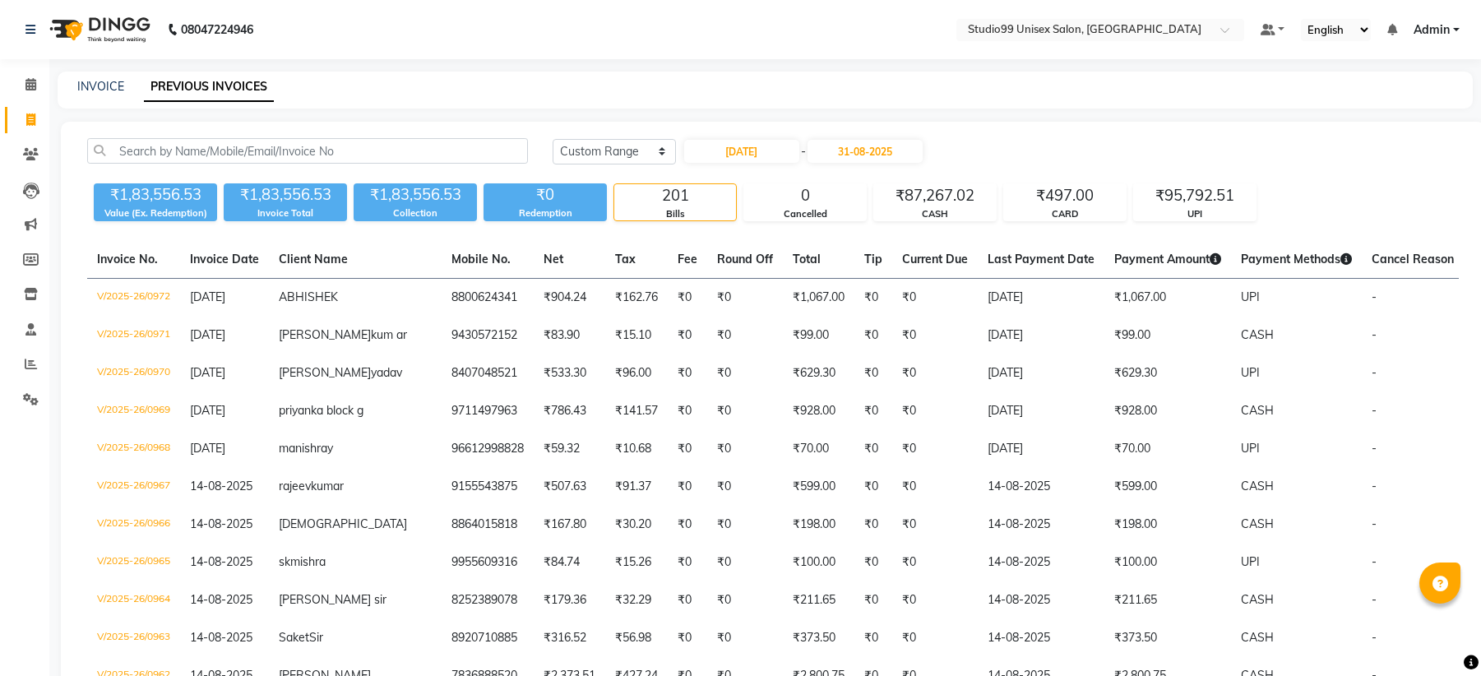
select select "range"
click at [90, 83] on link "INVOICE" at bounding box center [100, 86] width 47 height 15
select select "service"
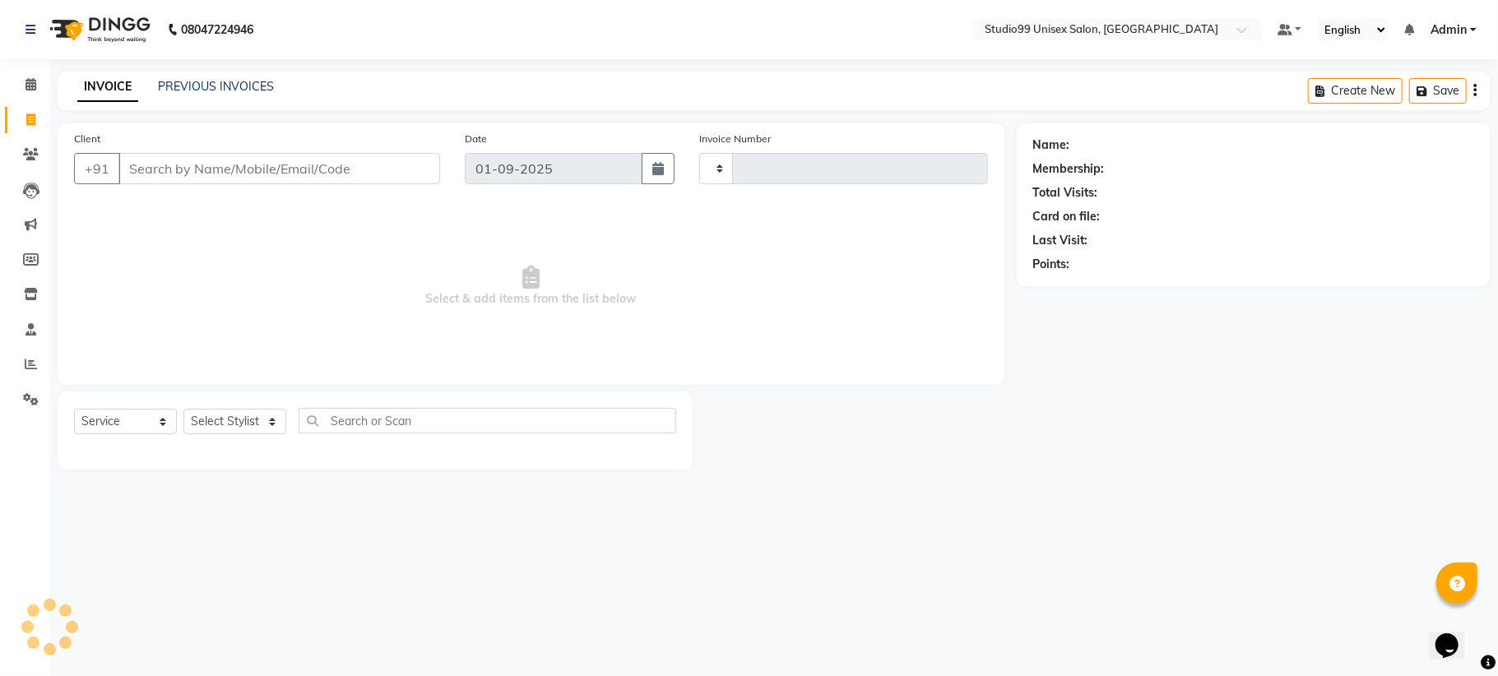
click at [219, 178] on input "Client" at bounding box center [279, 168] width 322 height 31
type input "1075"
select select "6061"
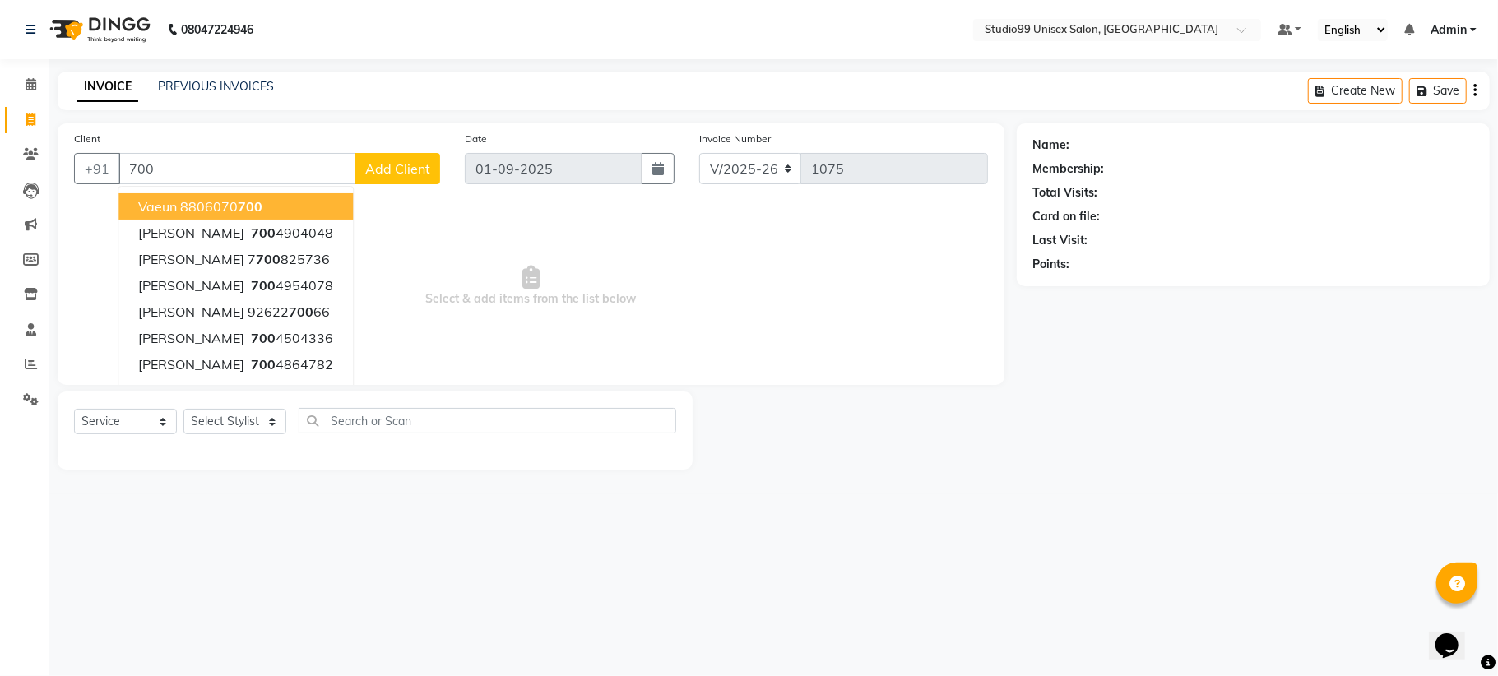
click at [183, 173] on input "700" at bounding box center [237, 168] width 238 height 31
type input "7"
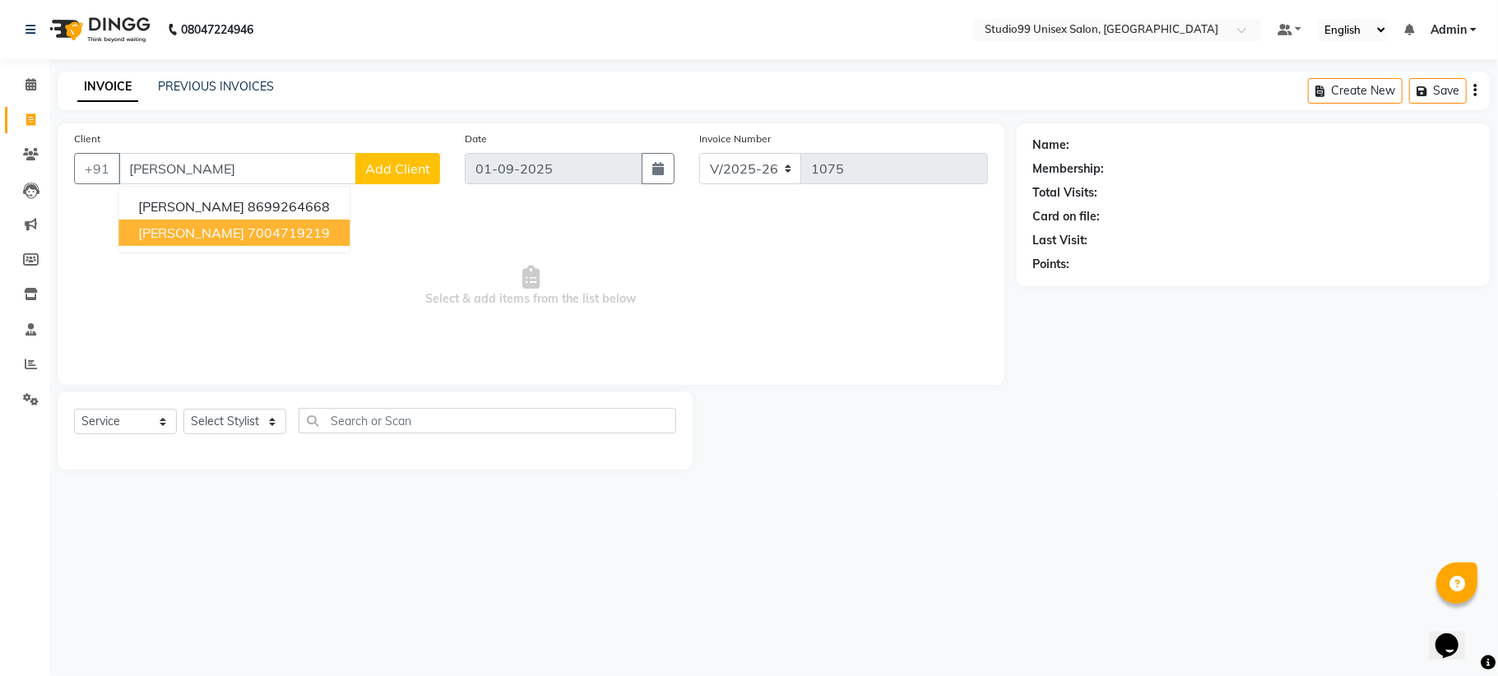
click at [248, 235] on ngb-highlight "7004719219" at bounding box center [289, 233] width 82 height 16
type input "7004719219"
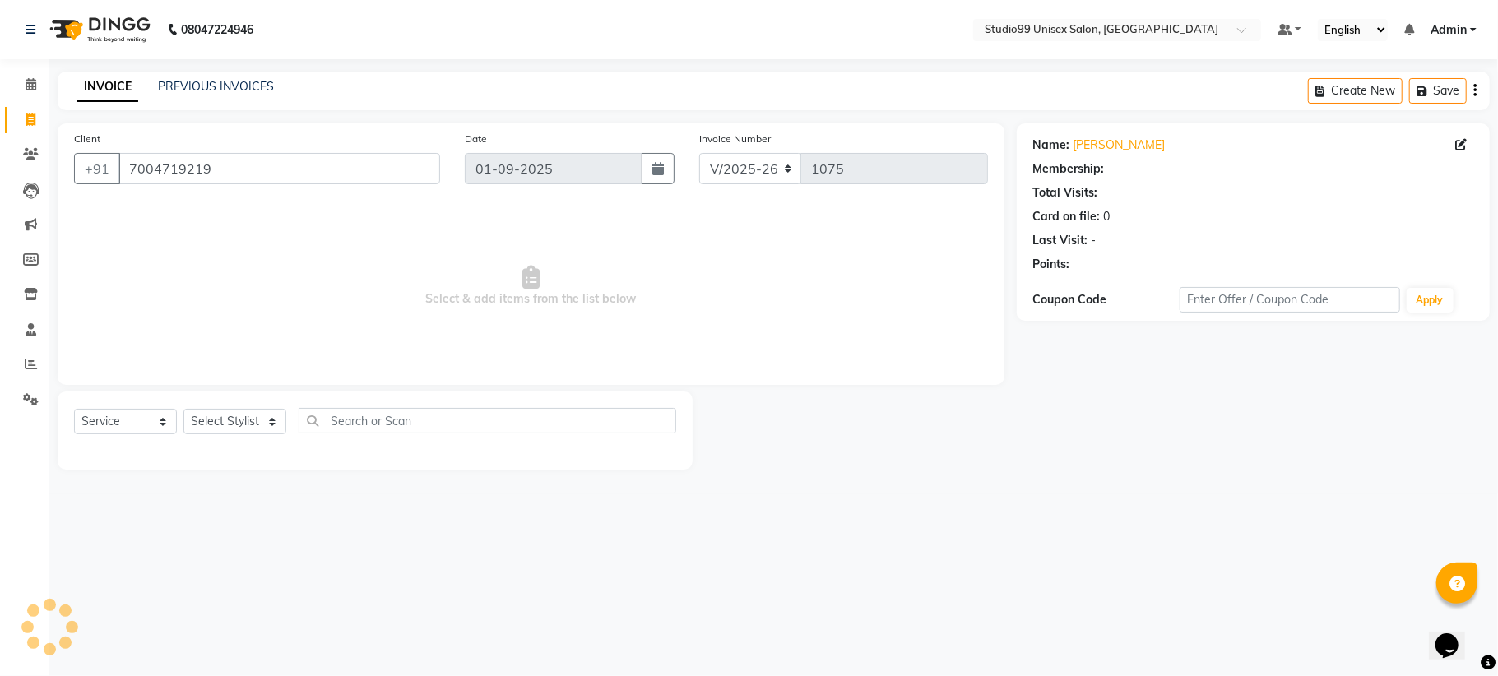
select select "1: Object"
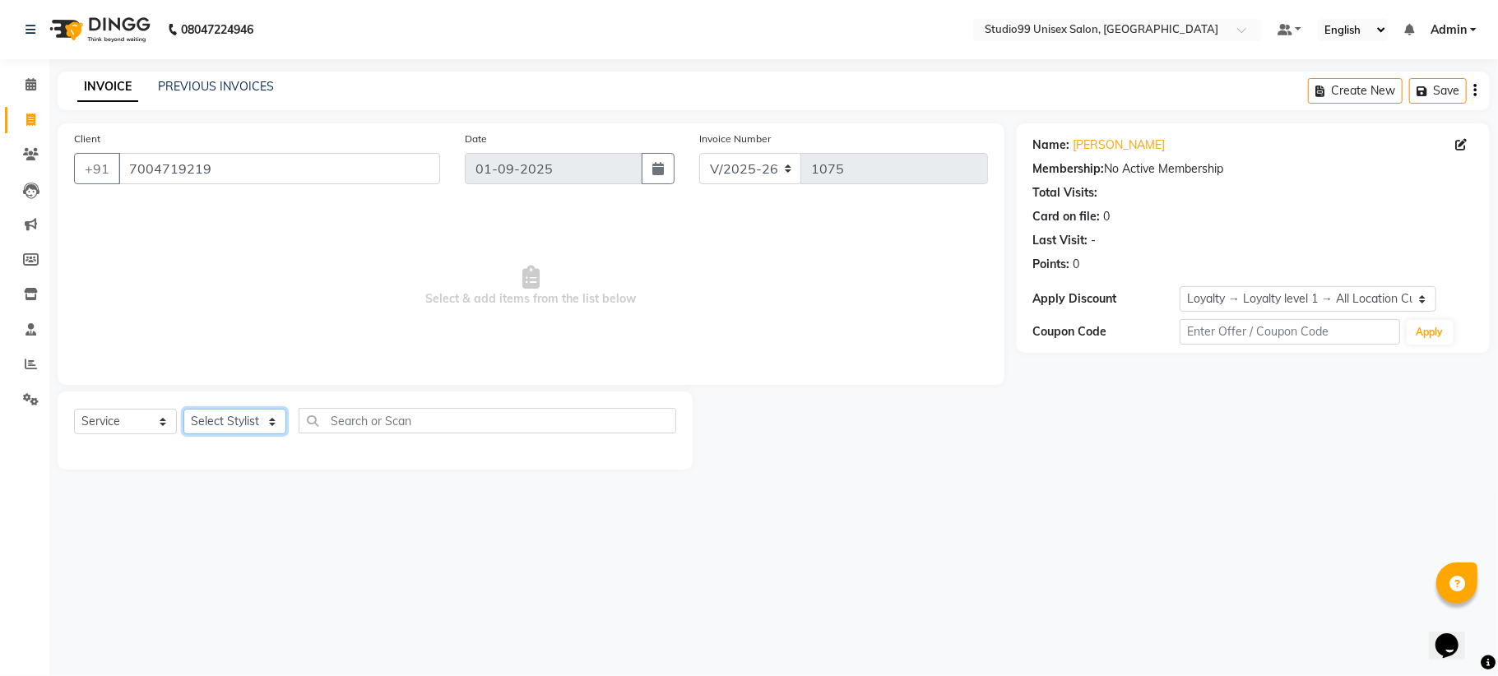
click at [255, 418] on select "Select Stylist Admin Mehran NANDINI SINGH priya Shankar gupta SHANKAR THAKUR sh…" at bounding box center [234, 421] width 103 height 25
click at [1078, 140] on link "Lalan Kumar" at bounding box center [1119, 145] width 92 height 17
click at [238, 165] on input "7004719219" at bounding box center [279, 168] width 322 height 31
click at [225, 428] on select "Select Stylist Admin Mehran NANDINI SINGH priya Shankar gupta SHANKAR THAKUR sh…" at bounding box center [234, 421] width 103 height 25
select select "59621"
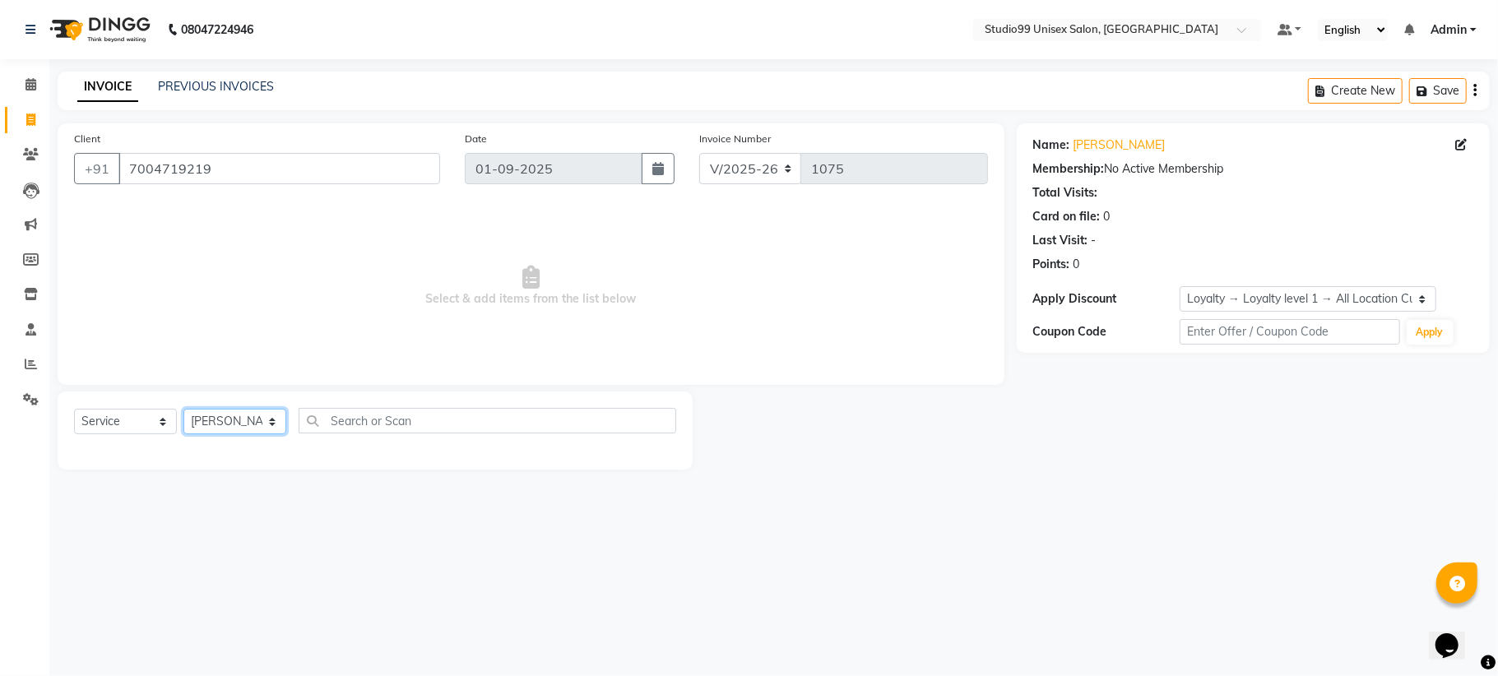
click at [183, 409] on select "Select Stylist Admin Mehran NANDINI SINGH priya Shankar gupta SHANKAR THAKUR sh…" at bounding box center [234, 421] width 103 height 25
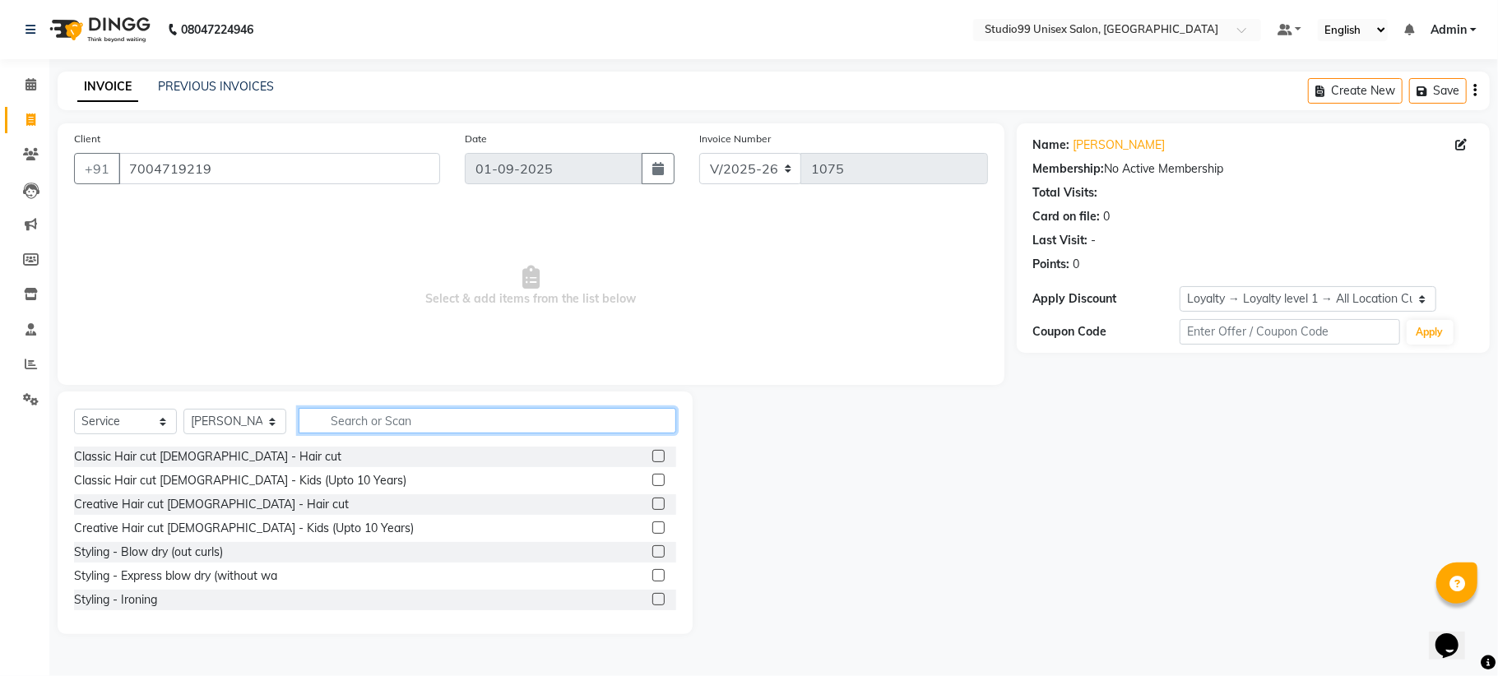
click at [373, 421] on input "text" at bounding box center [488, 420] width 378 height 25
type input "hair cut"
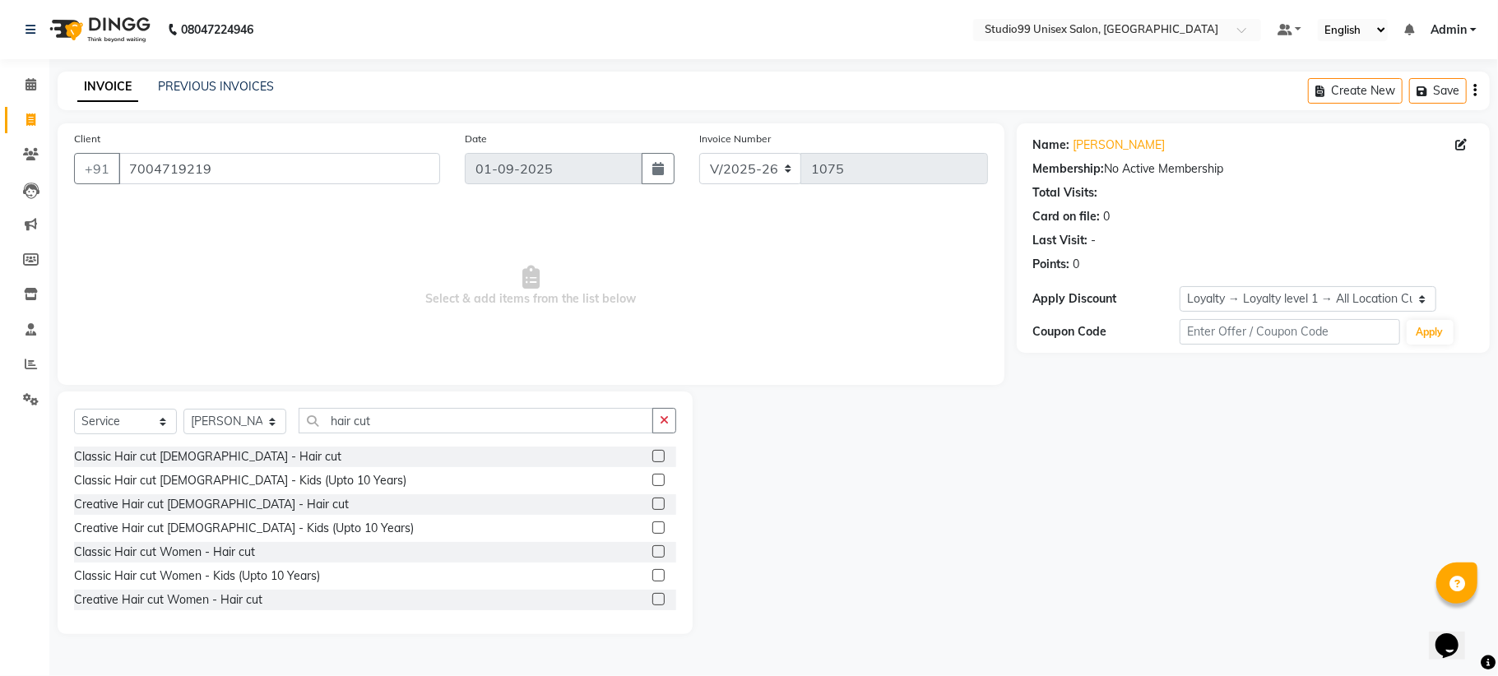
click at [652, 600] on label at bounding box center [658, 599] width 12 height 12
click at [652, 600] on input "checkbox" at bounding box center [657, 600] width 11 height 11
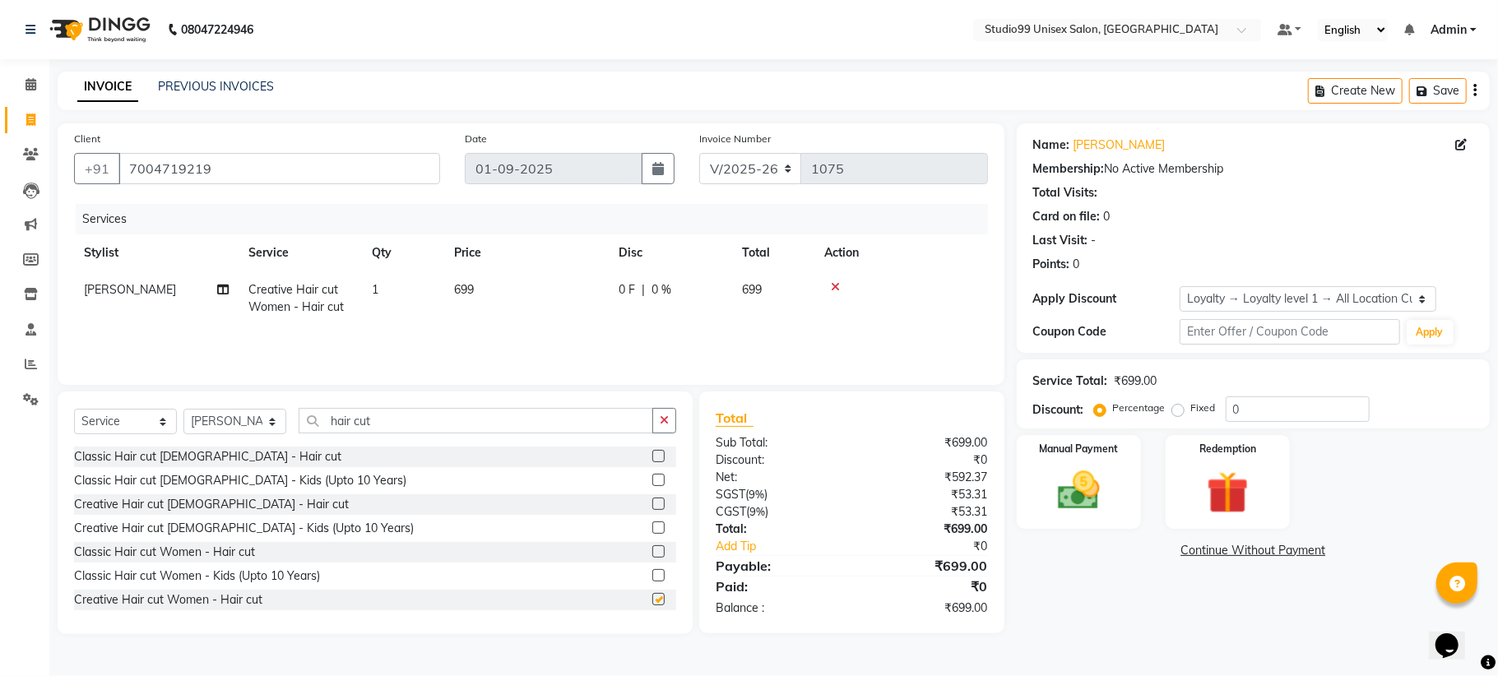
checkbox input "false"
click at [263, 421] on select "Select Stylist Admin Mehran NANDINI SINGH priya Shankar gupta SHANKAR THAKUR sh…" at bounding box center [234, 421] width 103 height 25
select select "85013"
click at [183, 409] on select "Select Stylist Admin Mehran NANDINI SINGH priya Shankar gupta SHANKAR THAKUR sh…" at bounding box center [234, 421] width 103 height 25
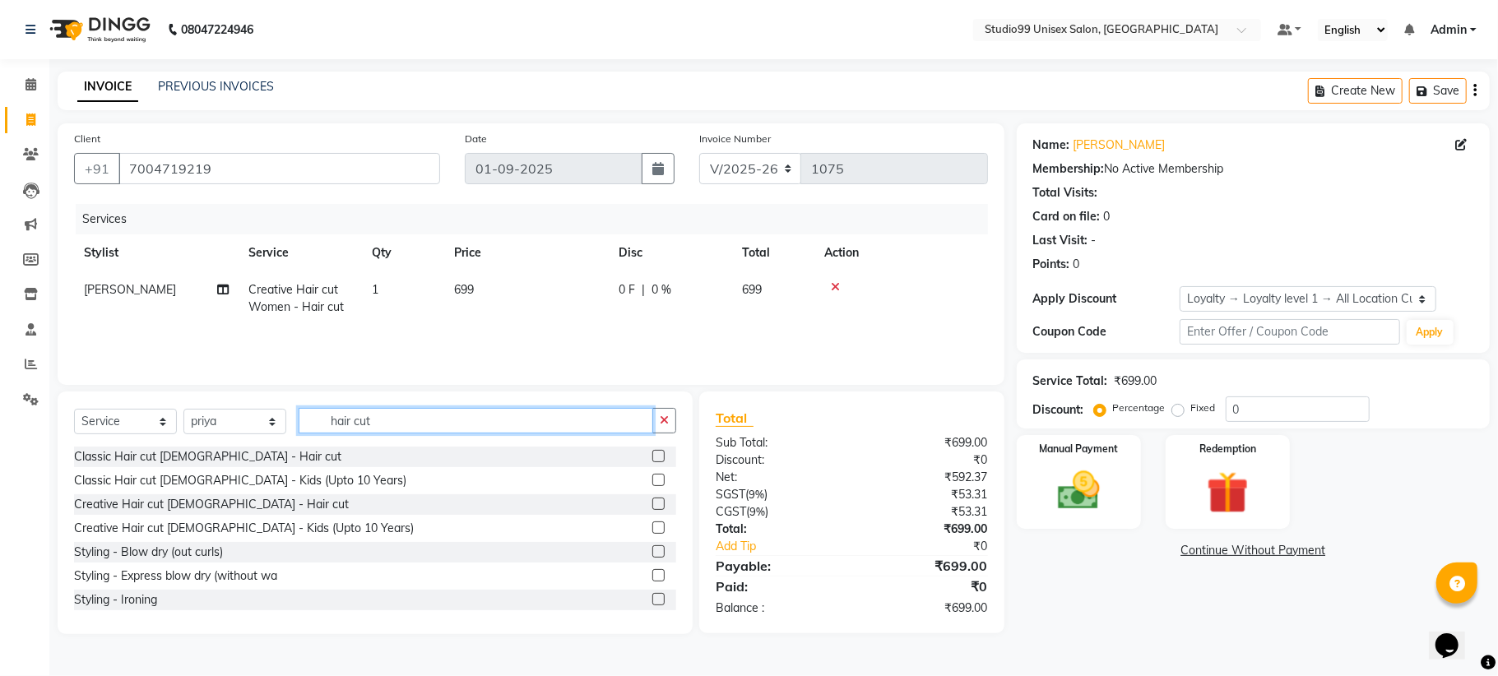
click at [423, 423] on input "hair cut" at bounding box center [476, 420] width 355 height 25
type input "hair cut"
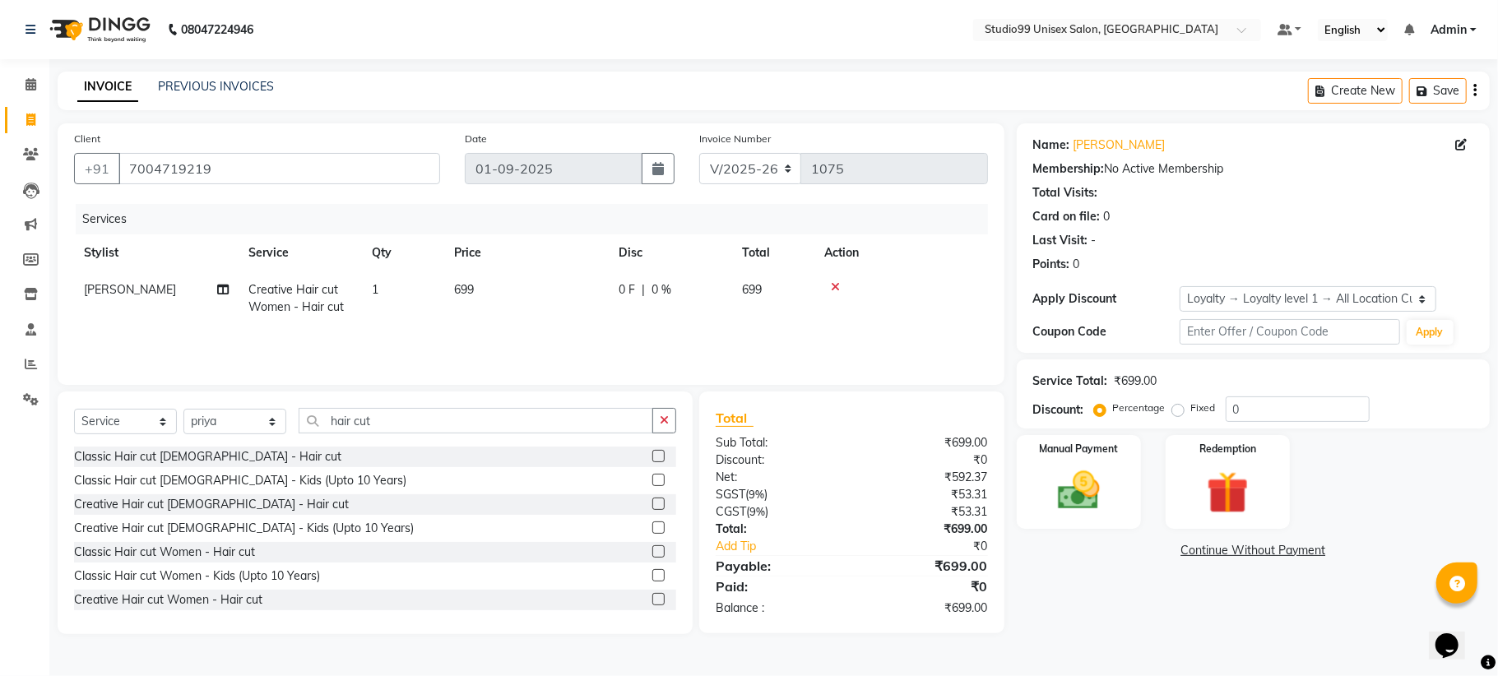
click at [652, 597] on label at bounding box center [658, 599] width 12 height 12
click at [652, 597] on input "checkbox" at bounding box center [657, 600] width 11 height 11
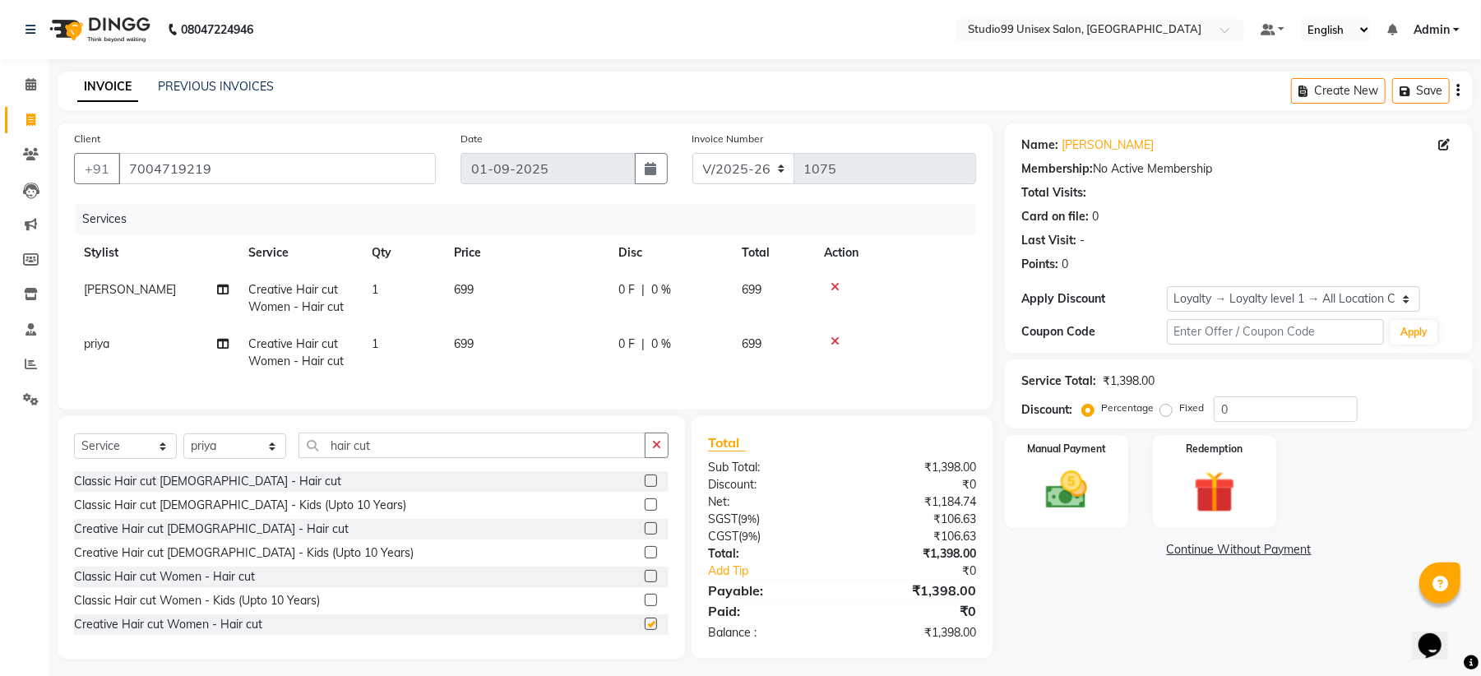
checkbox input "false"
click at [431, 458] on input "hair cut" at bounding box center [472, 445] width 347 height 25
type input "h"
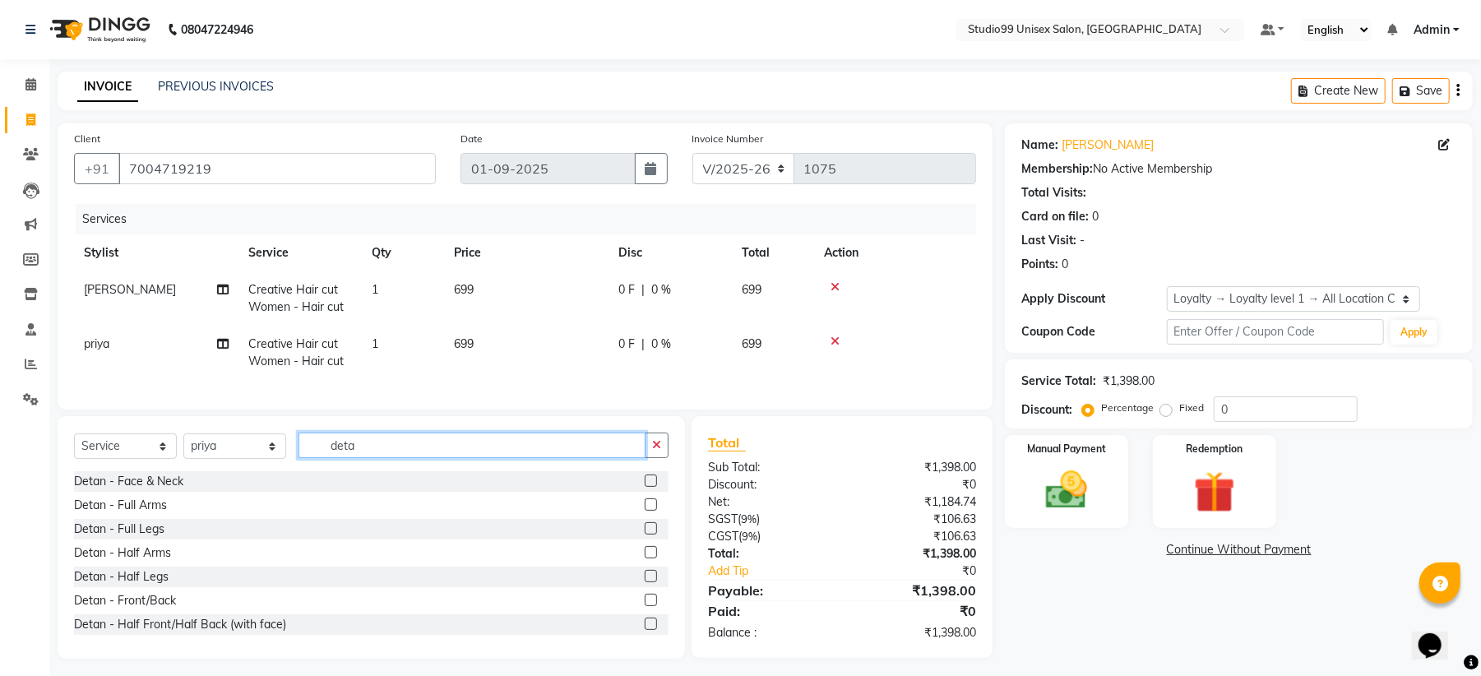
type input "deta"
click at [645, 487] on label at bounding box center [651, 481] width 12 height 12
click at [645, 487] on input "checkbox" at bounding box center [650, 481] width 11 height 11
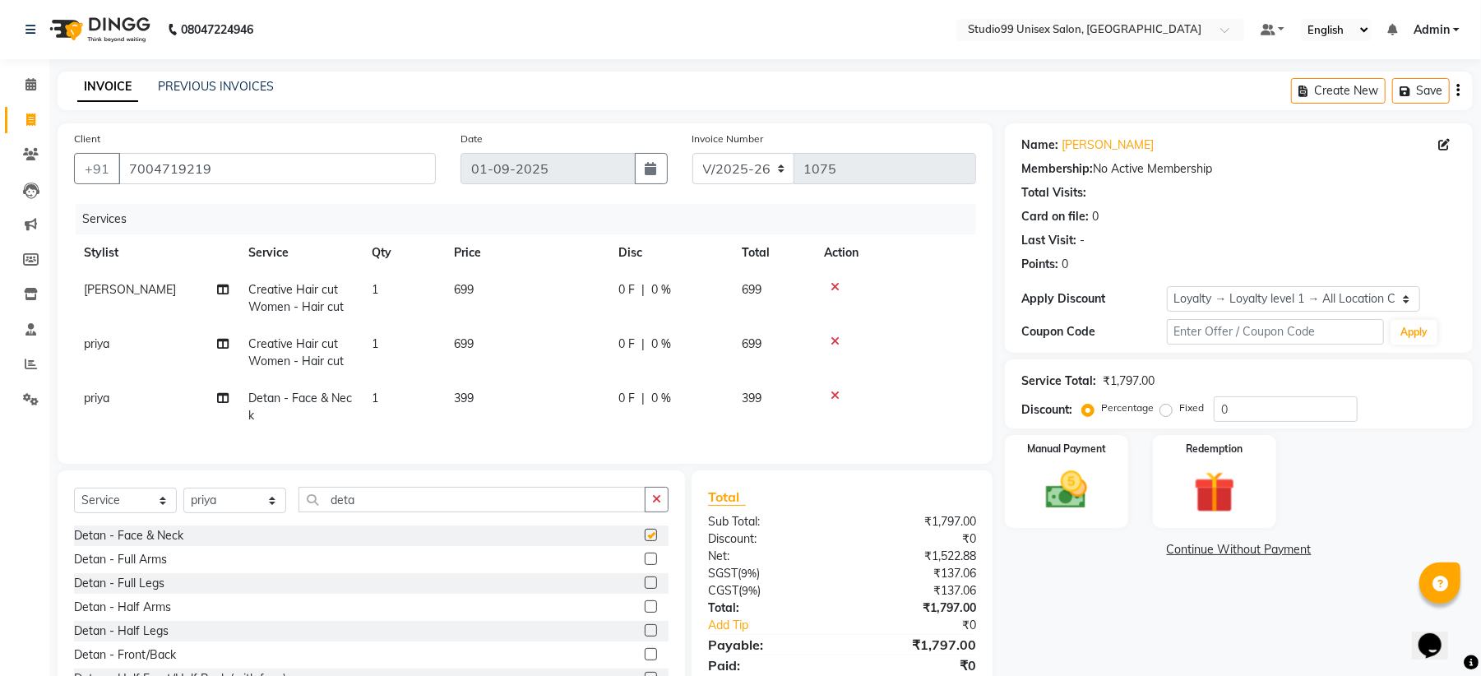
checkbox input "false"
click at [382, 393] on td "1" at bounding box center [403, 407] width 82 height 54
select select "85013"
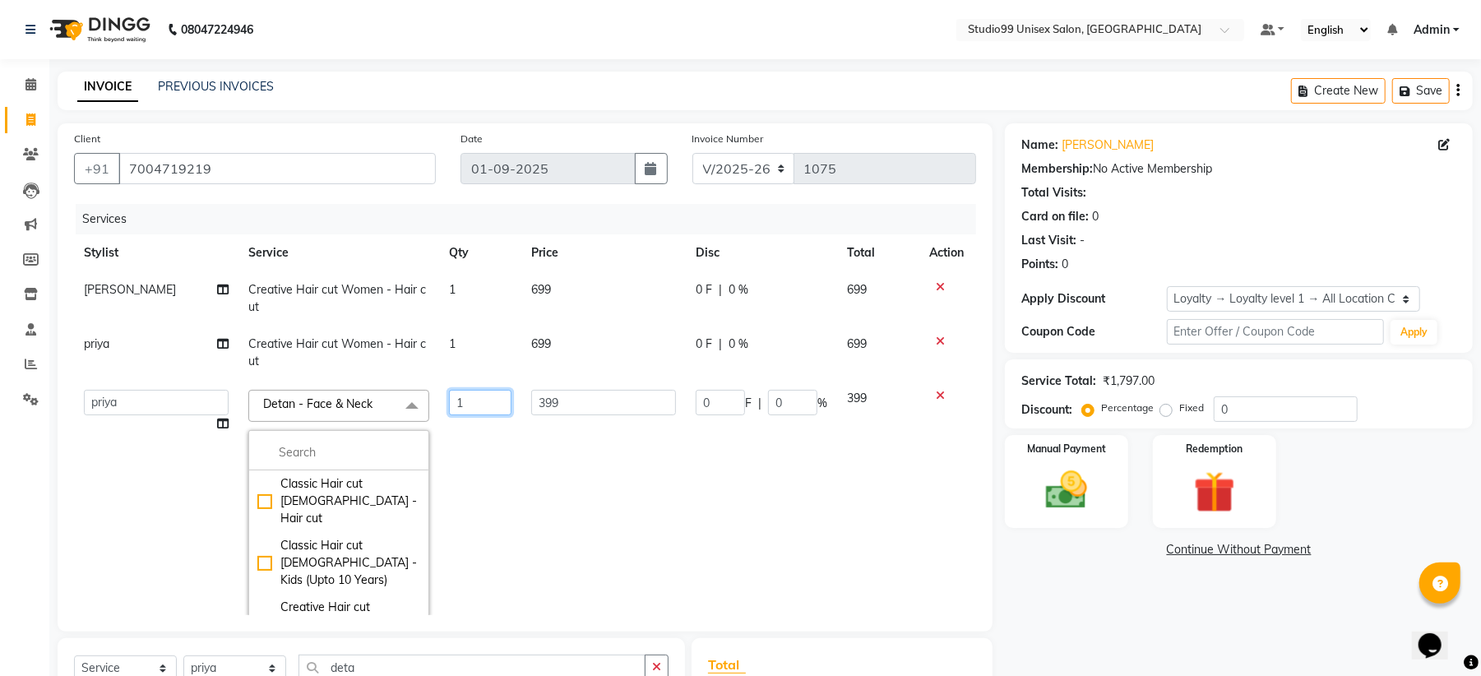
click at [465, 401] on input "1" at bounding box center [480, 402] width 63 height 25
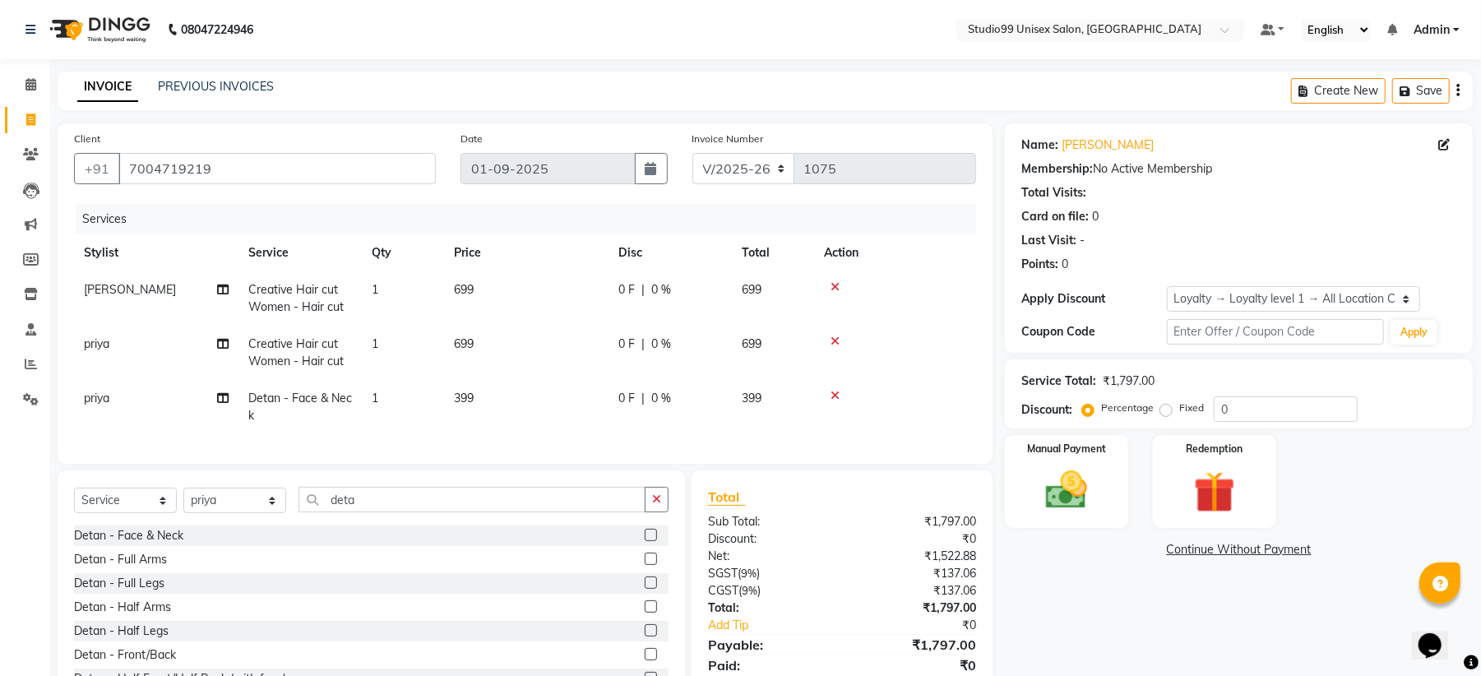
click at [461, 438] on div "Services Stylist Service Qty Price Disc Total Action shehnaj Creative Hair cut …" at bounding box center [525, 325] width 902 height 243
click at [260, 513] on select "Select Stylist Admin Mehran NANDINI SINGH priya Shankar gupta SHANKAR THAKUR sh…" at bounding box center [234, 500] width 103 height 25
select select "59621"
click at [183, 504] on select "Select Stylist Admin Mehran NANDINI SINGH priya Shankar gupta SHANKAR THAKUR sh…" at bounding box center [234, 500] width 103 height 25
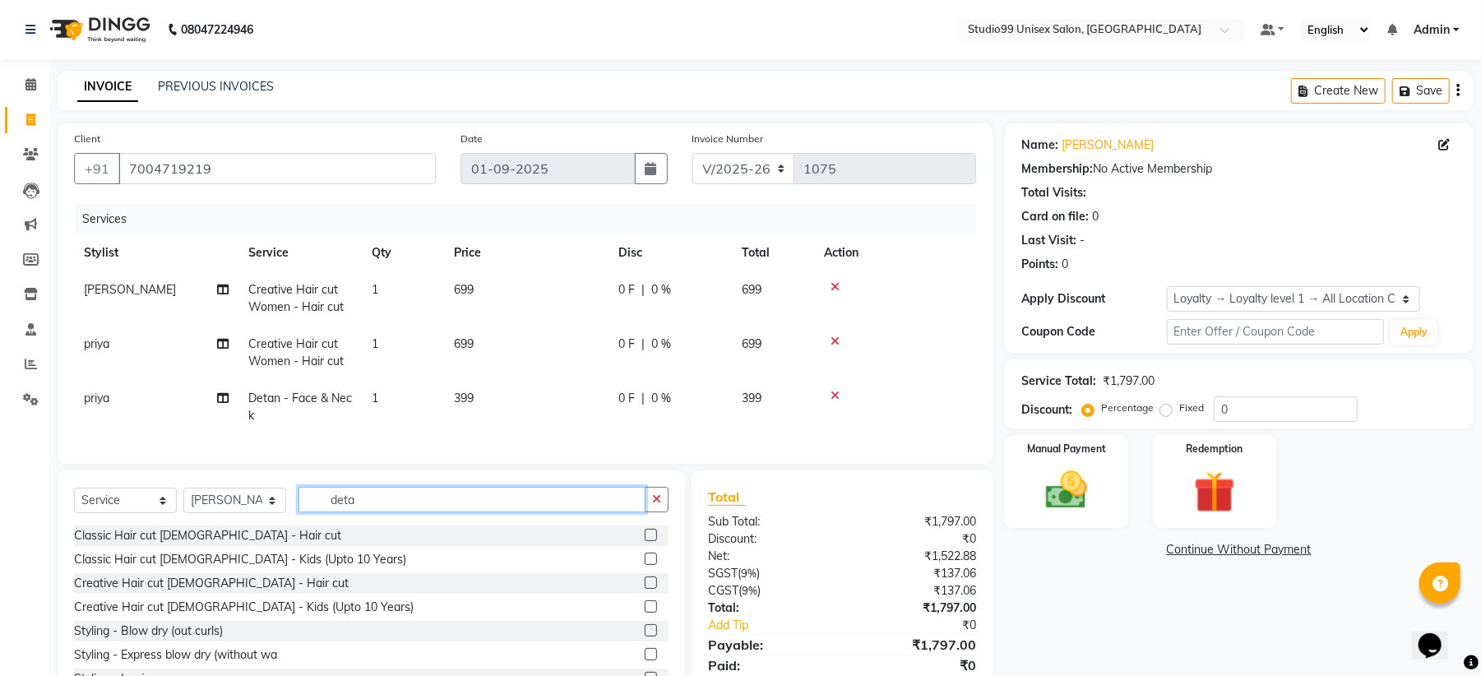
click at [412, 511] on input "deta" at bounding box center [472, 499] width 347 height 25
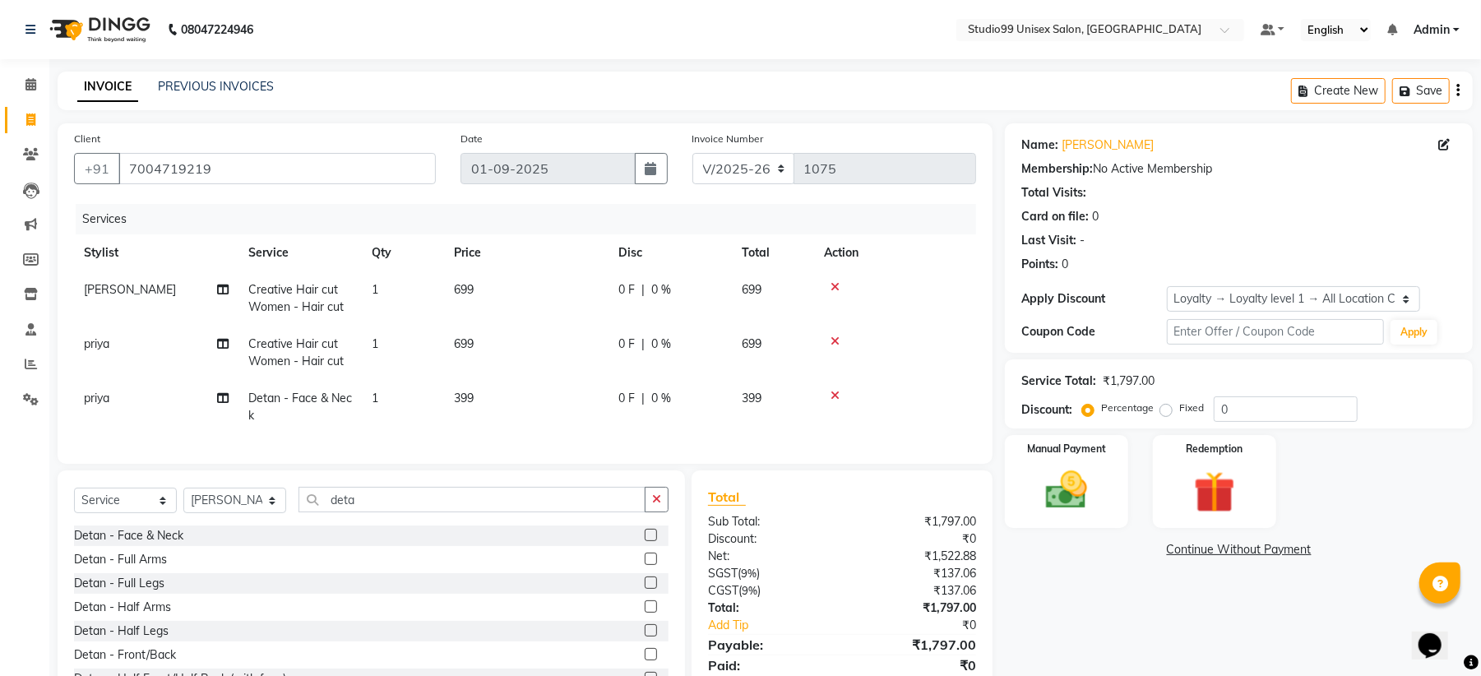
click at [645, 541] on label at bounding box center [651, 535] width 12 height 12
click at [645, 541] on input "checkbox" at bounding box center [650, 536] width 11 height 11
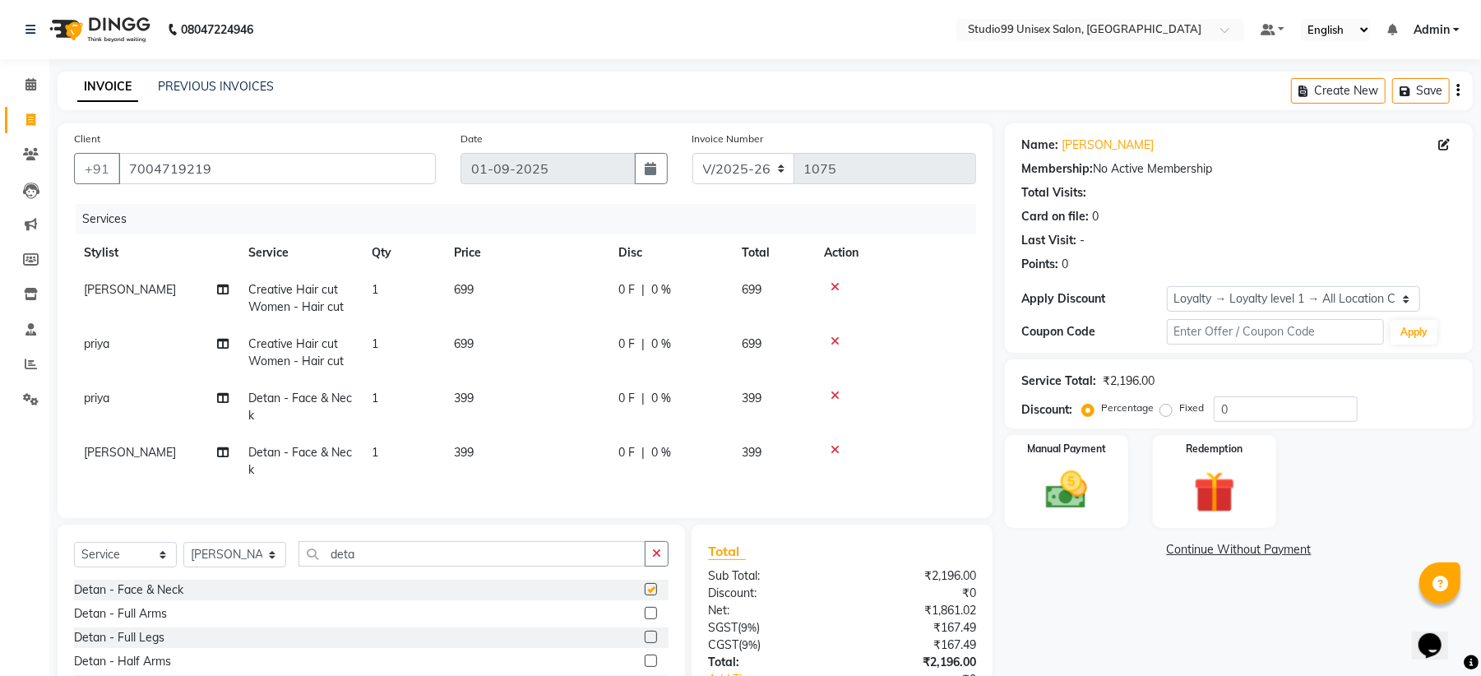
checkbox input "false"
click at [399, 567] on input "deta" at bounding box center [472, 553] width 347 height 25
click at [656, 559] on icon "button" at bounding box center [656, 554] width 9 height 12
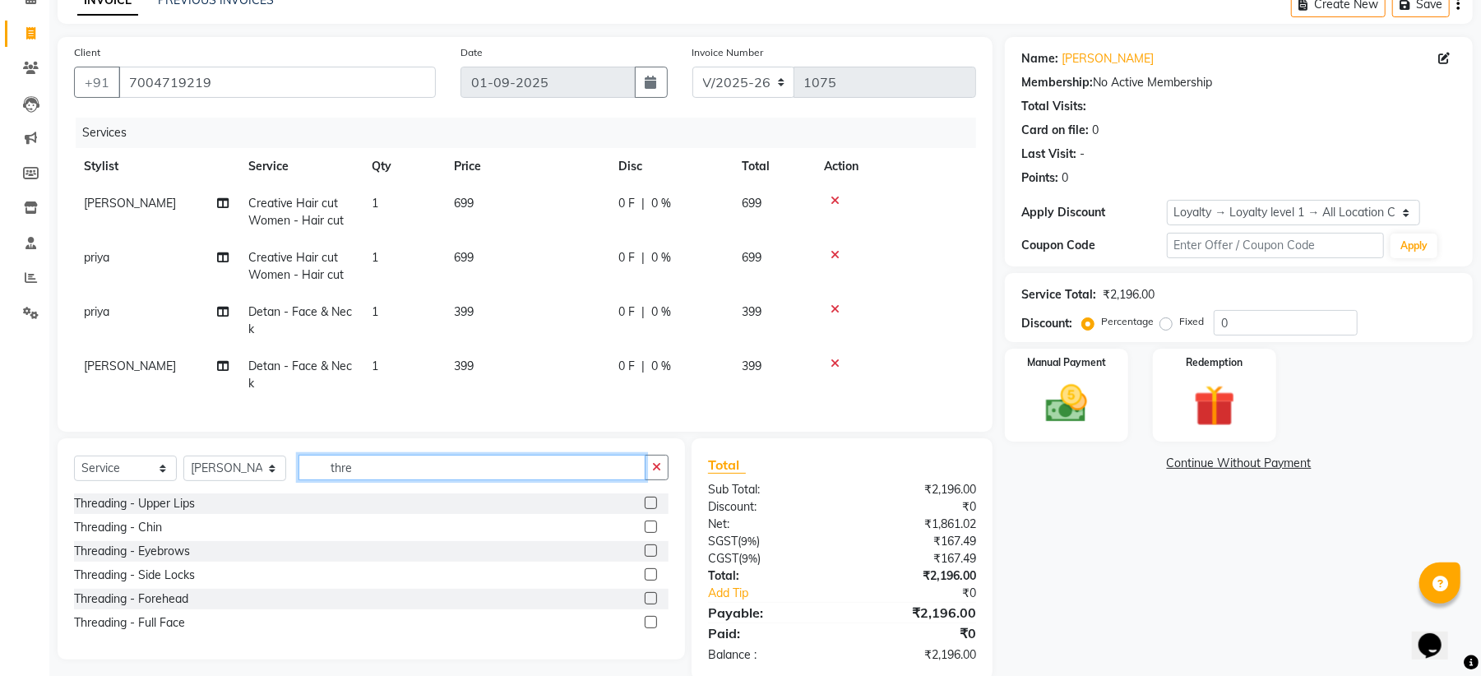
scroll to position [132, 0]
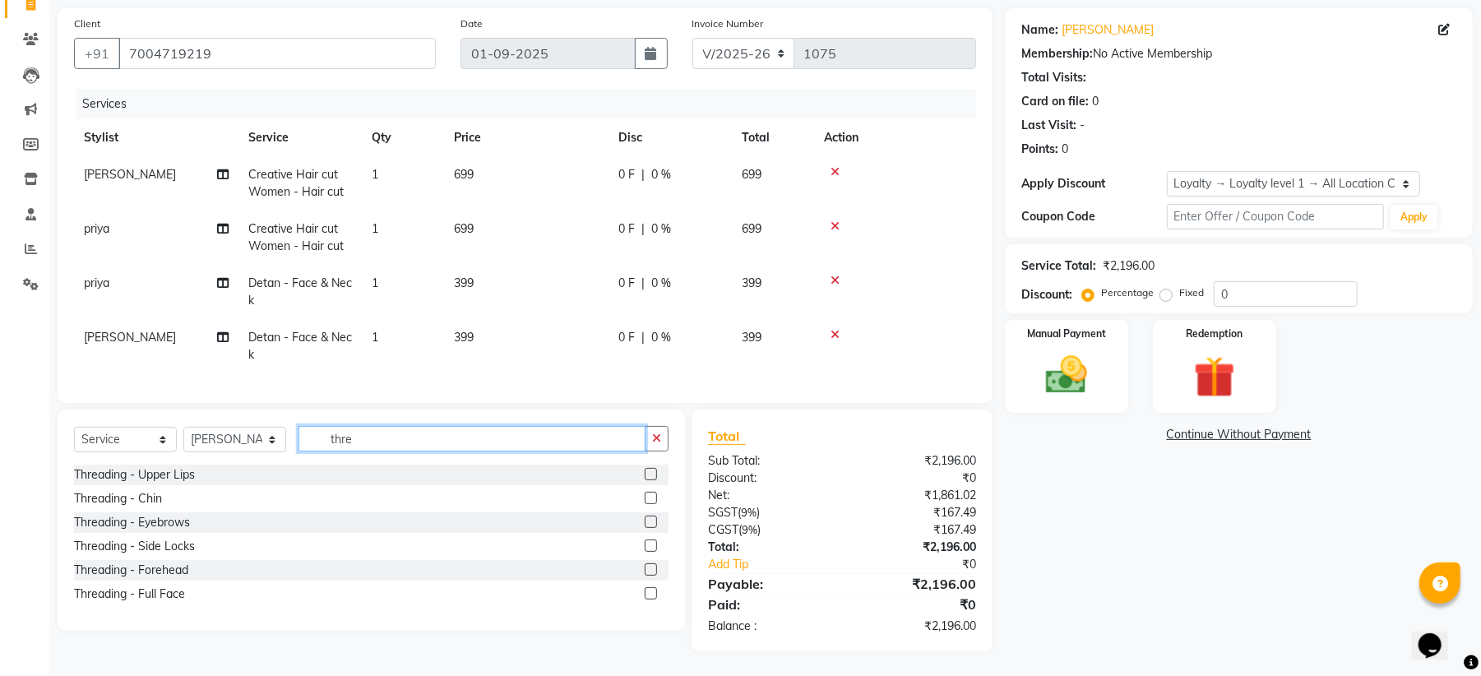
type input "thre"
click at [651, 523] on label at bounding box center [651, 522] width 12 height 12
click at [651, 523] on input "checkbox" at bounding box center [650, 522] width 11 height 11
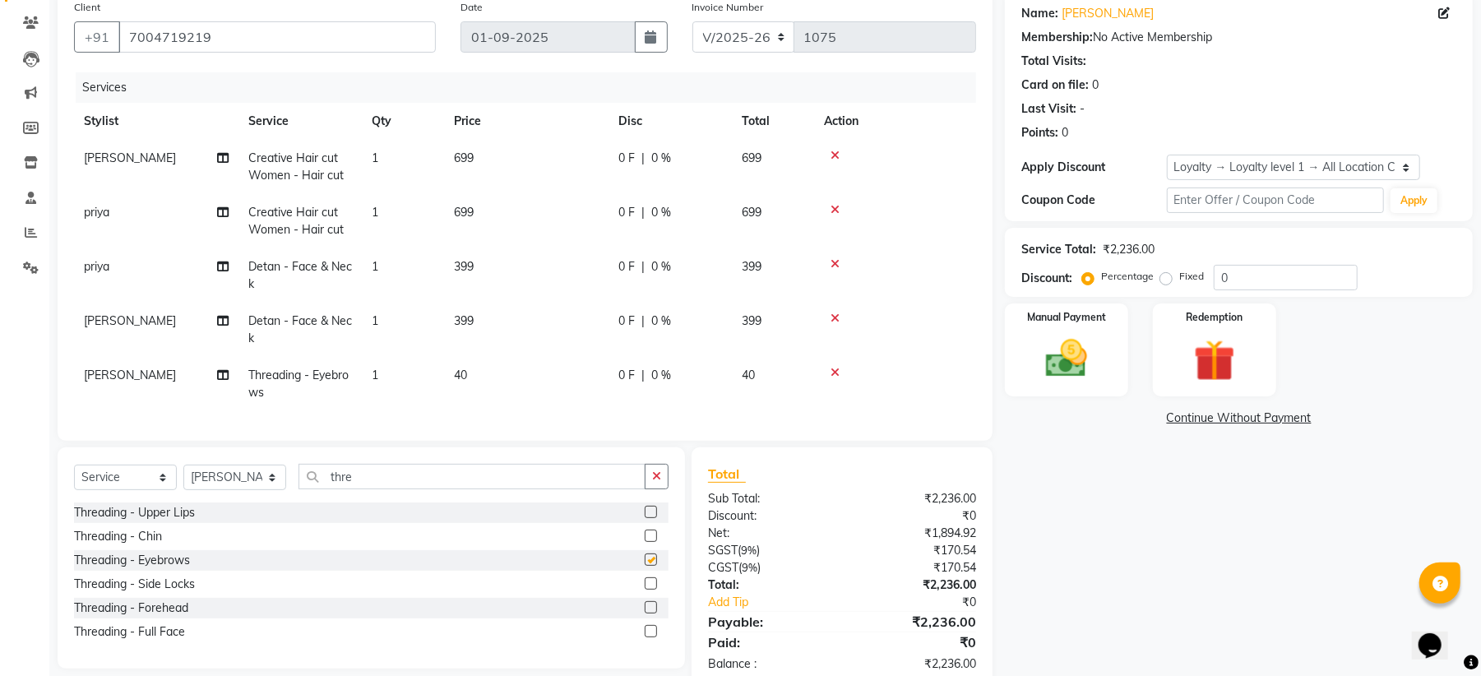
checkbox input "false"
click at [277, 490] on select "Select Stylist Admin [PERSON_NAME] [PERSON_NAME] [PERSON_NAME] [PERSON_NAME] [P…" at bounding box center [234, 477] width 103 height 25
select select "85013"
click at [183, 481] on select "Select Stylist Admin [PERSON_NAME] [PERSON_NAME] [PERSON_NAME] [PERSON_NAME] [P…" at bounding box center [234, 477] width 103 height 25
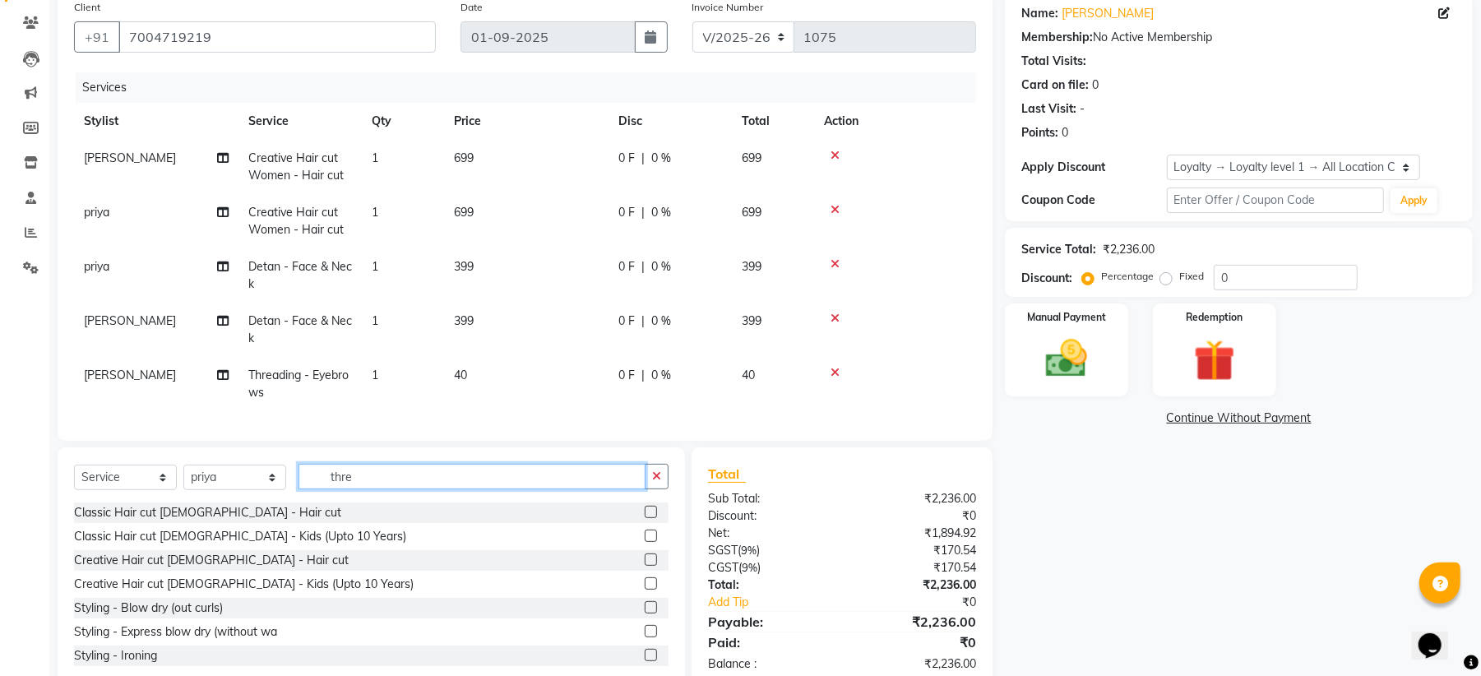
click at [433, 489] on input "thre" at bounding box center [472, 476] width 347 height 25
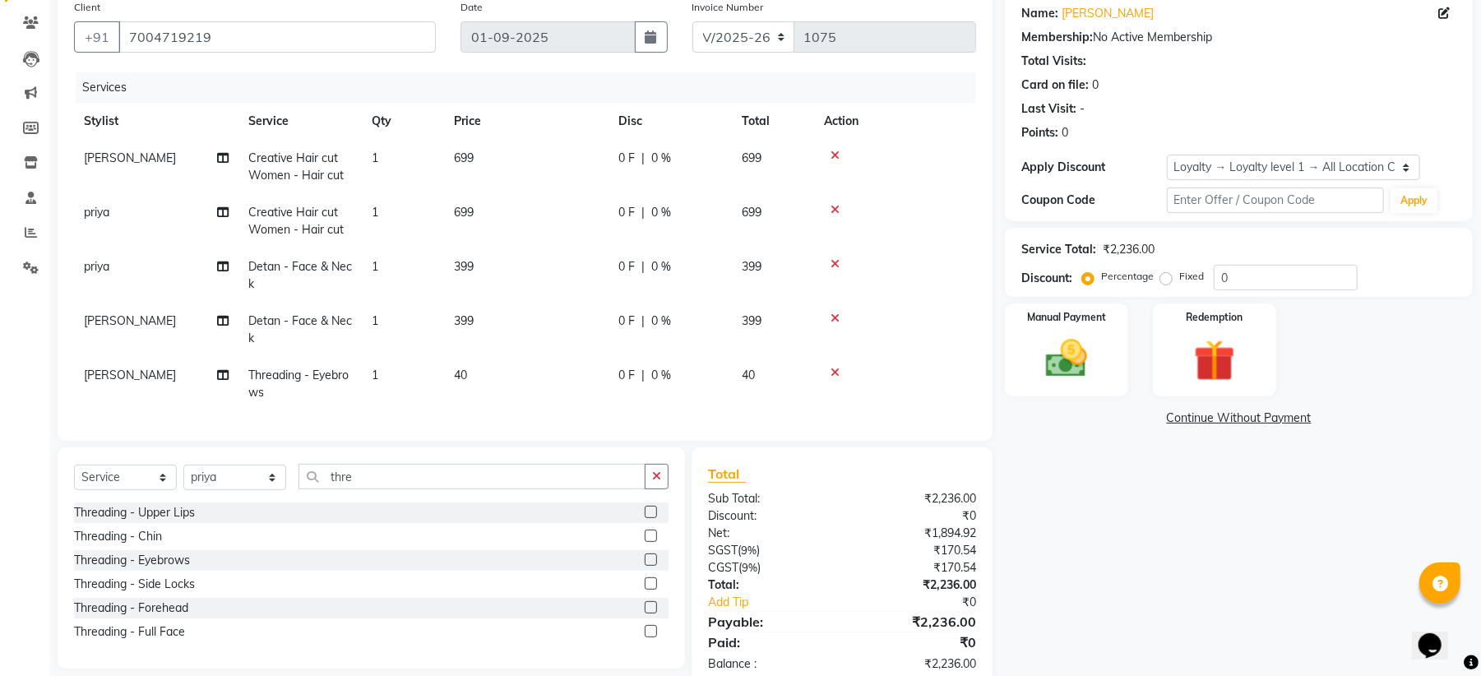
click at [648, 566] on label at bounding box center [651, 560] width 12 height 12
click at [648, 566] on input "checkbox" at bounding box center [650, 560] width 11 height 11
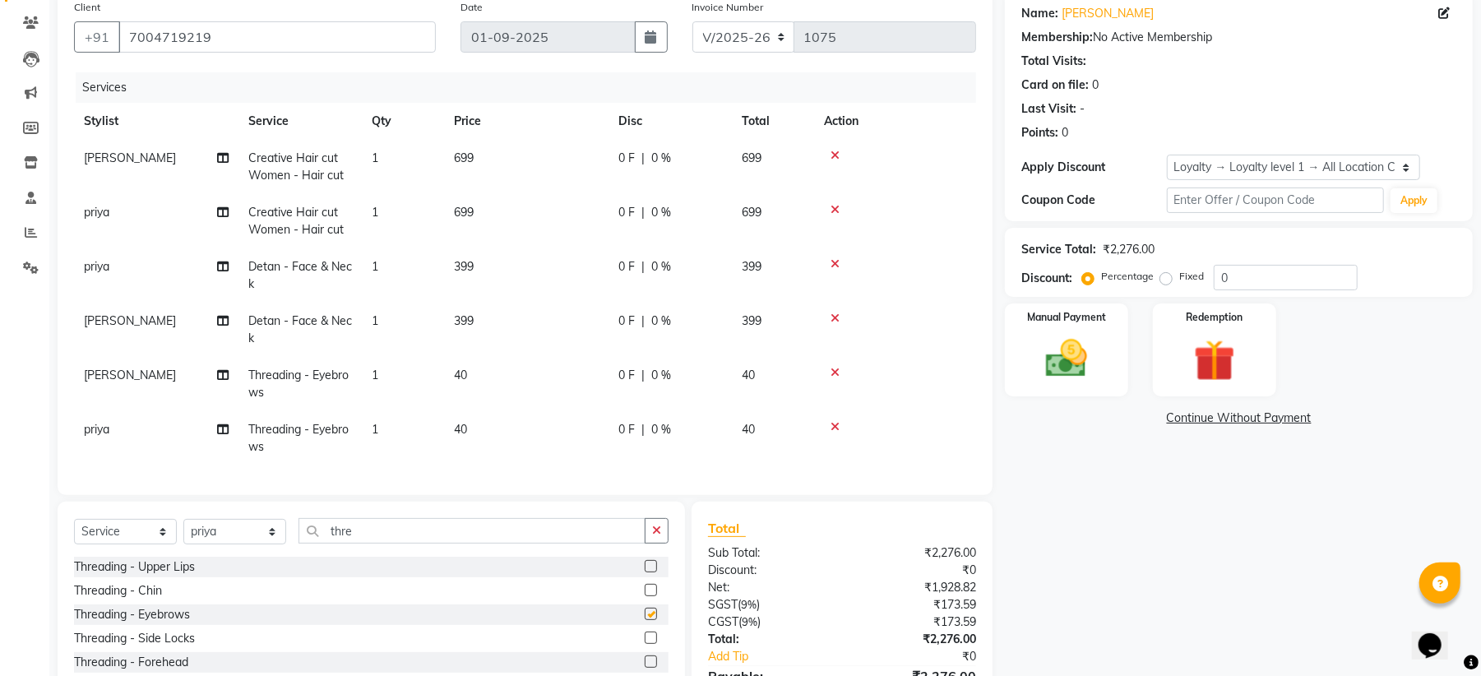
checkbox input "false"
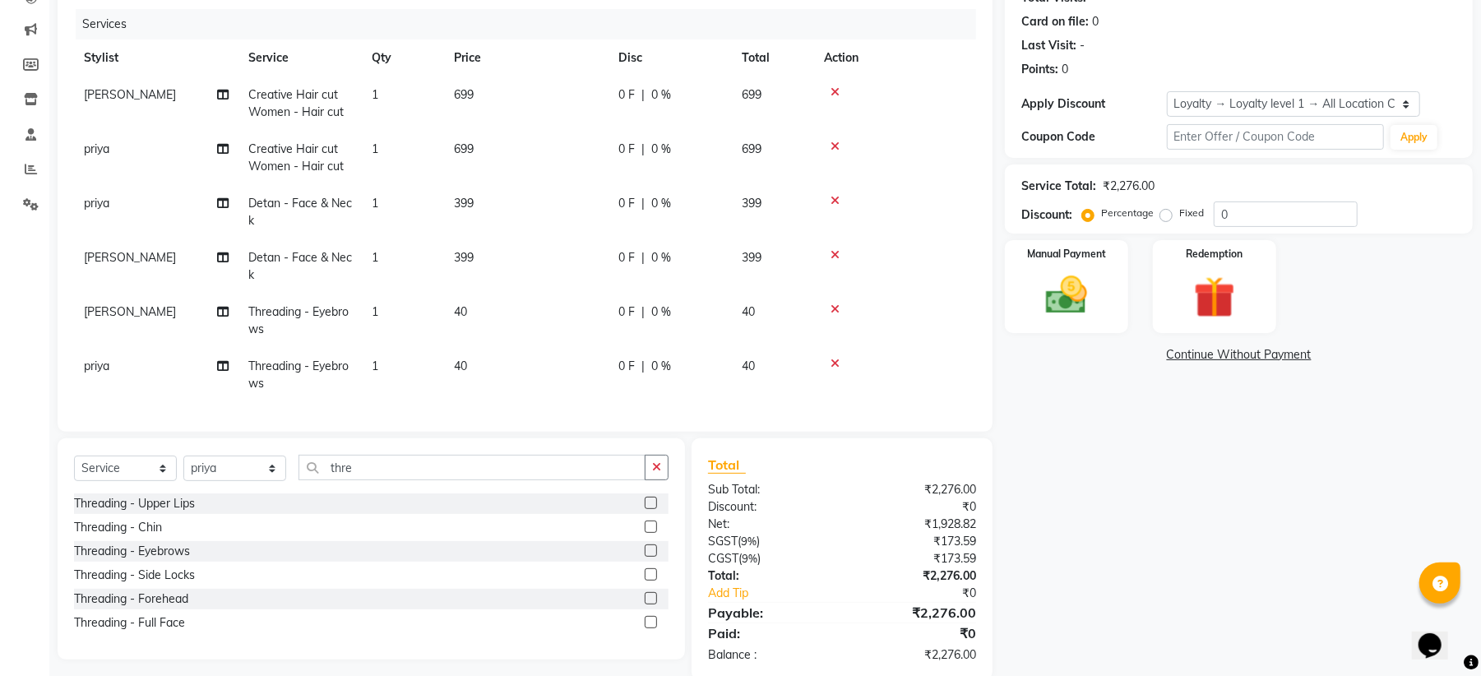
scroll to position [229, 0]
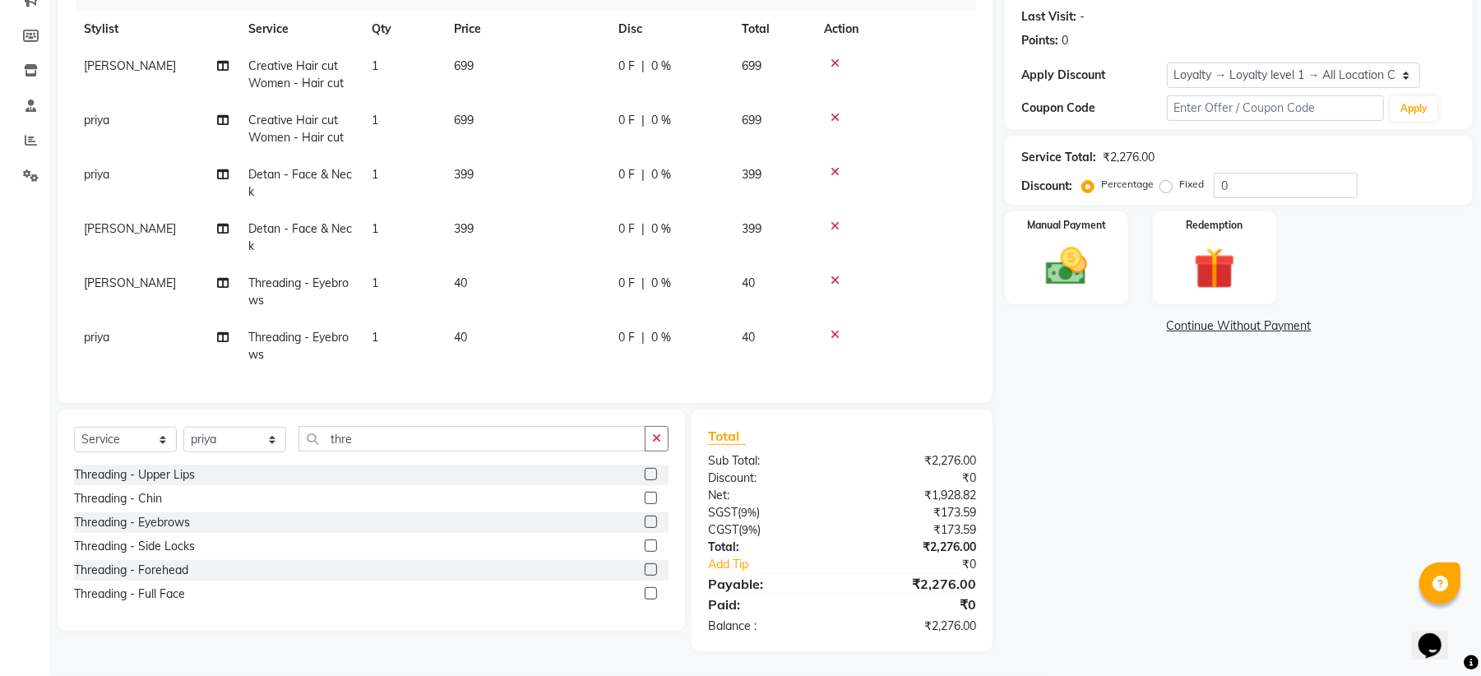
click at [650, 570] on label at bounding box center [651, 569] width 12 height 12
click at [650, 570] on input "checkbox" at bounding box center [650, 570] width 11 height 11
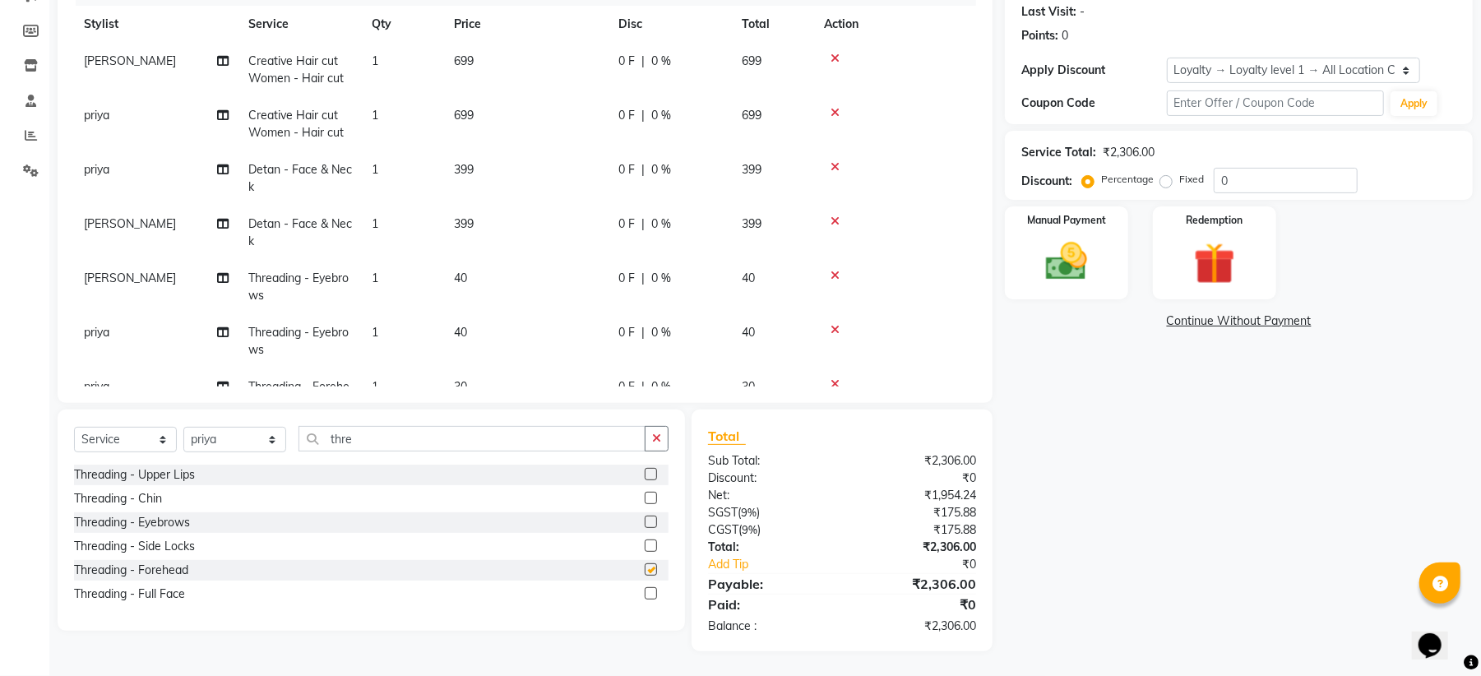
checkbox input "false"
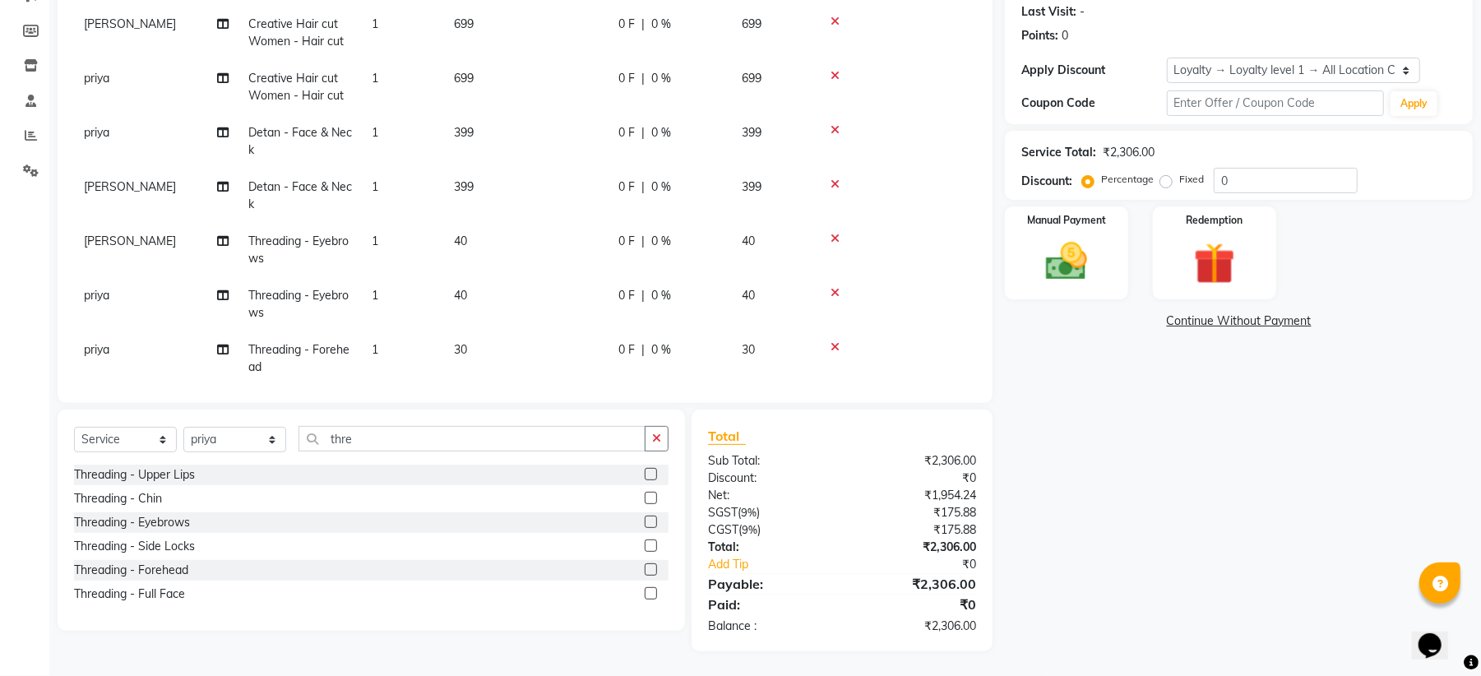
scroll to position [66, 0]
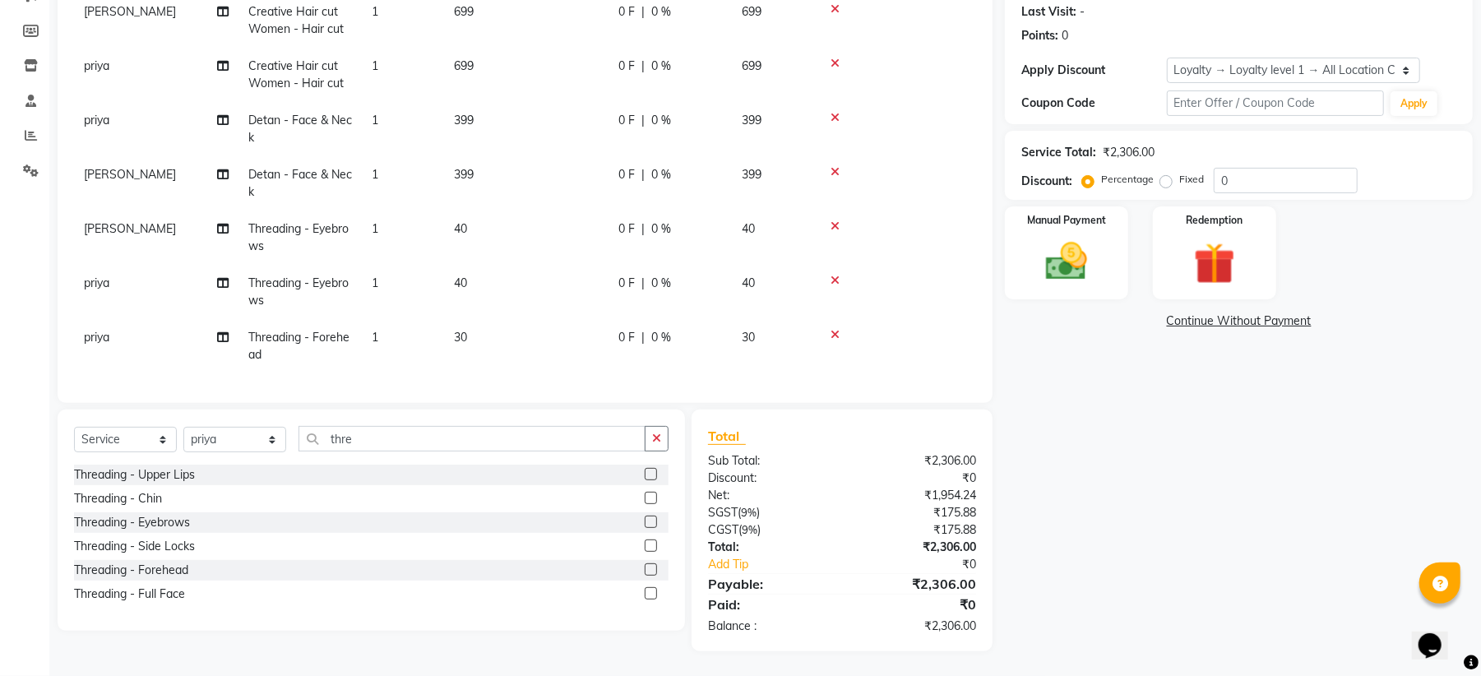
click at [837, 329] on icon at bounding box center [835, 335] width 9 height 12
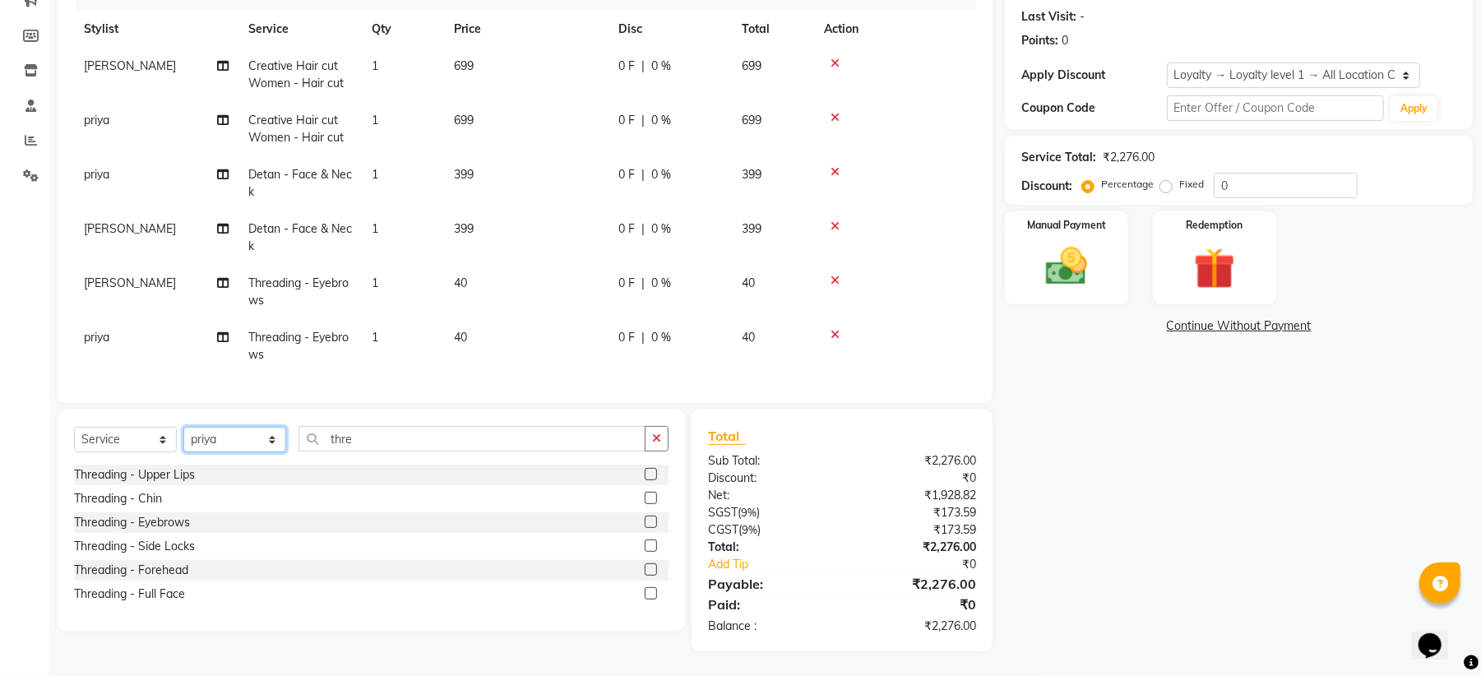
click at [273, 436] on select "Select Stylist Admin Mehran NANDINI SINGH priya Shankar gupta SHANKAR THAKUR sh…" at bounding box center [234, 439] width 103 height 25
select select "59621"
click at [183, 427] on select "Select Stylist Admin Mehran NANDINI SINGH priya Shankar gupta SHANKAR THAKUR sh…" at bounding box center [234, 439] width 103 height 25
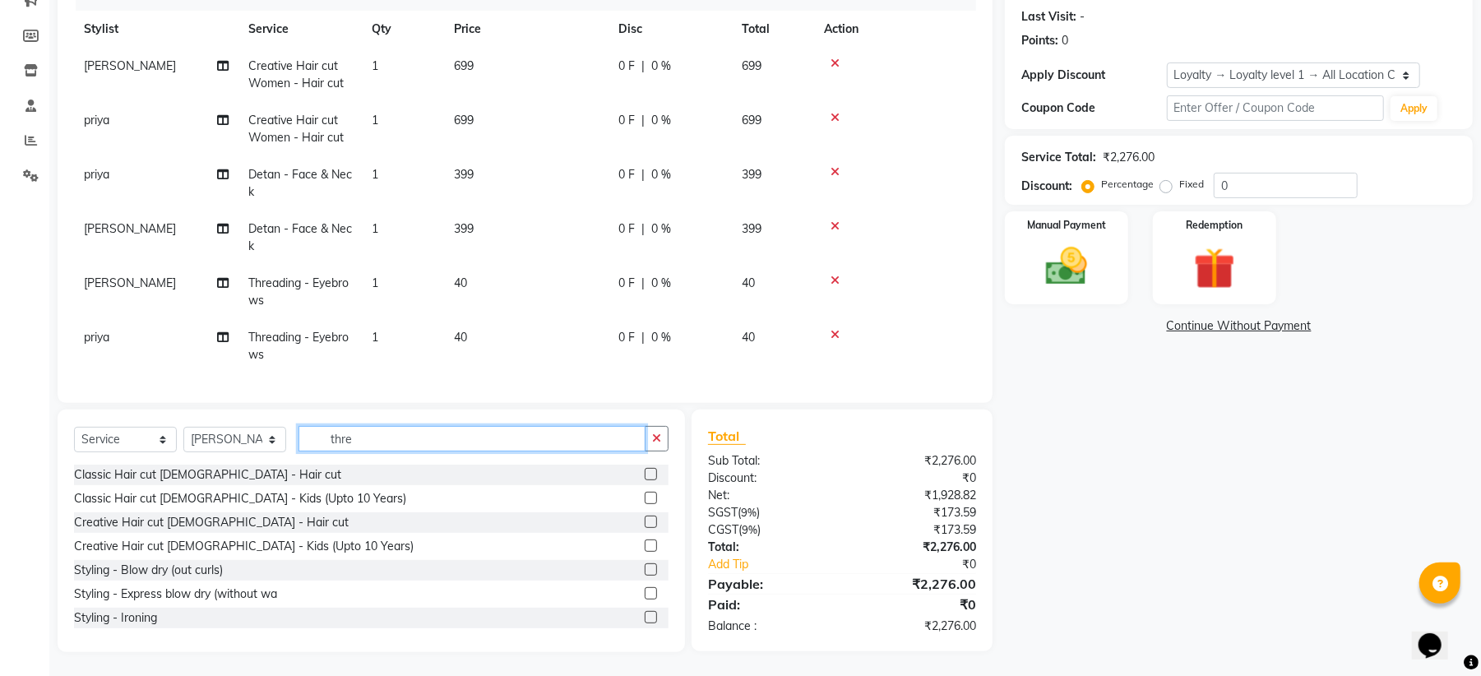
click at [375, 434] on input "thre" at bounding box center [472, 438] width 347 height 25
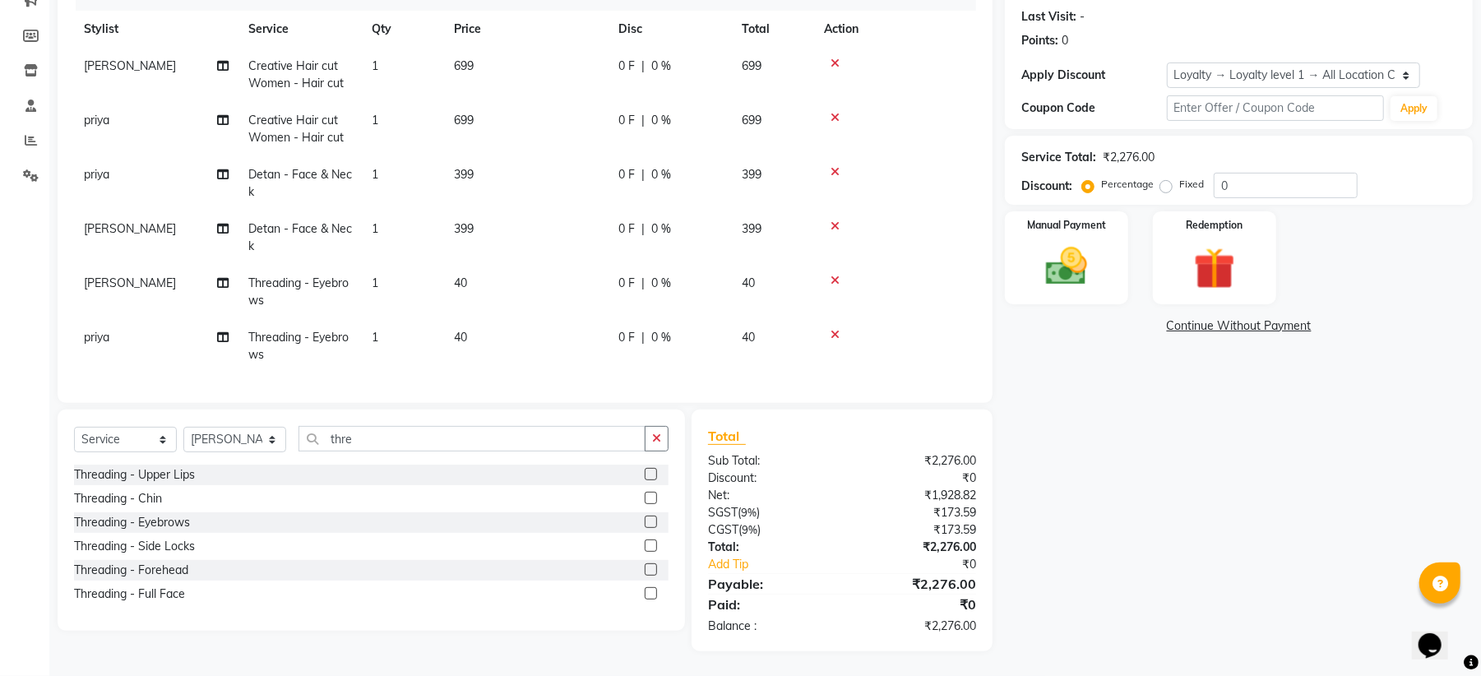
click at [653, 574] on label at bounding box center [651, 569] width 12 height 12
click at [653, 574] on input "checkbox" at bounding box center [650, 570] width 11 height 11
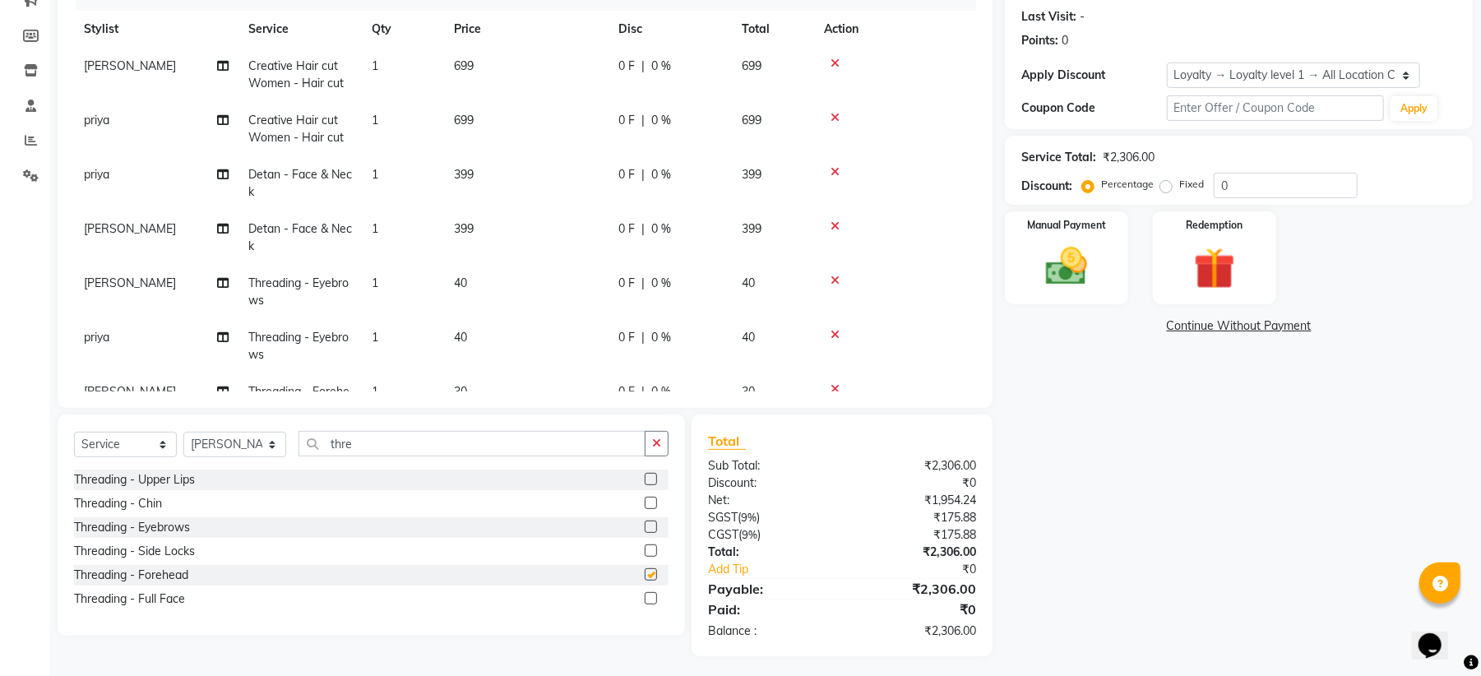
checkbox input "false"
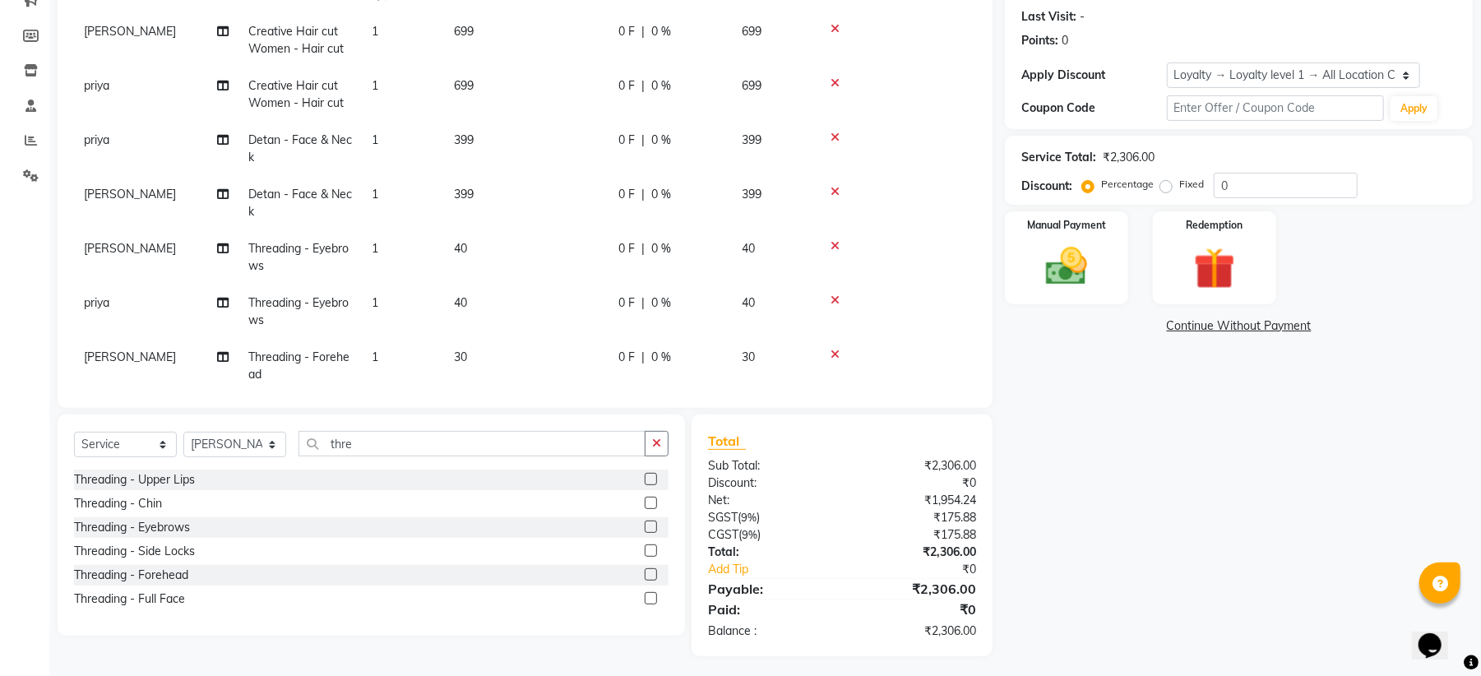
scroll to position [66, 0]
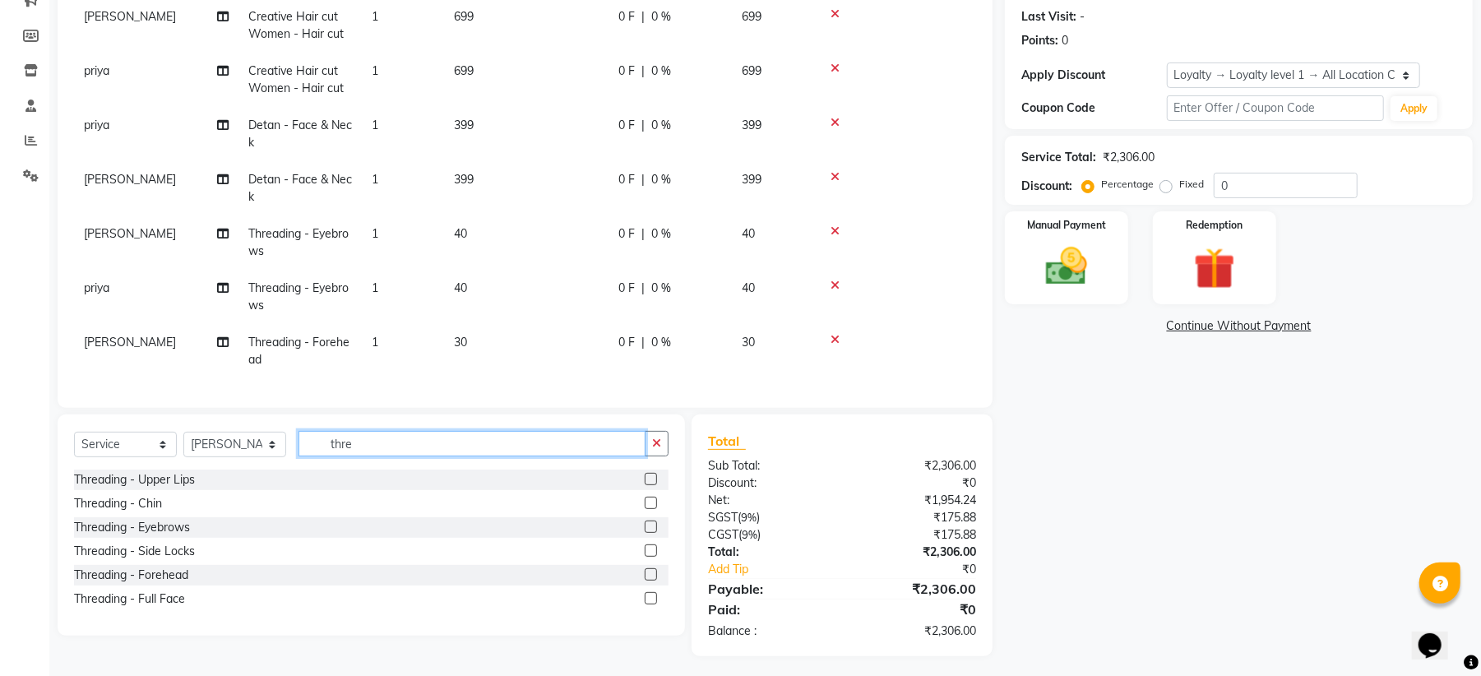
click at [378, 443] on input "thre" at bounding box center [472, 443] width 347 height 25
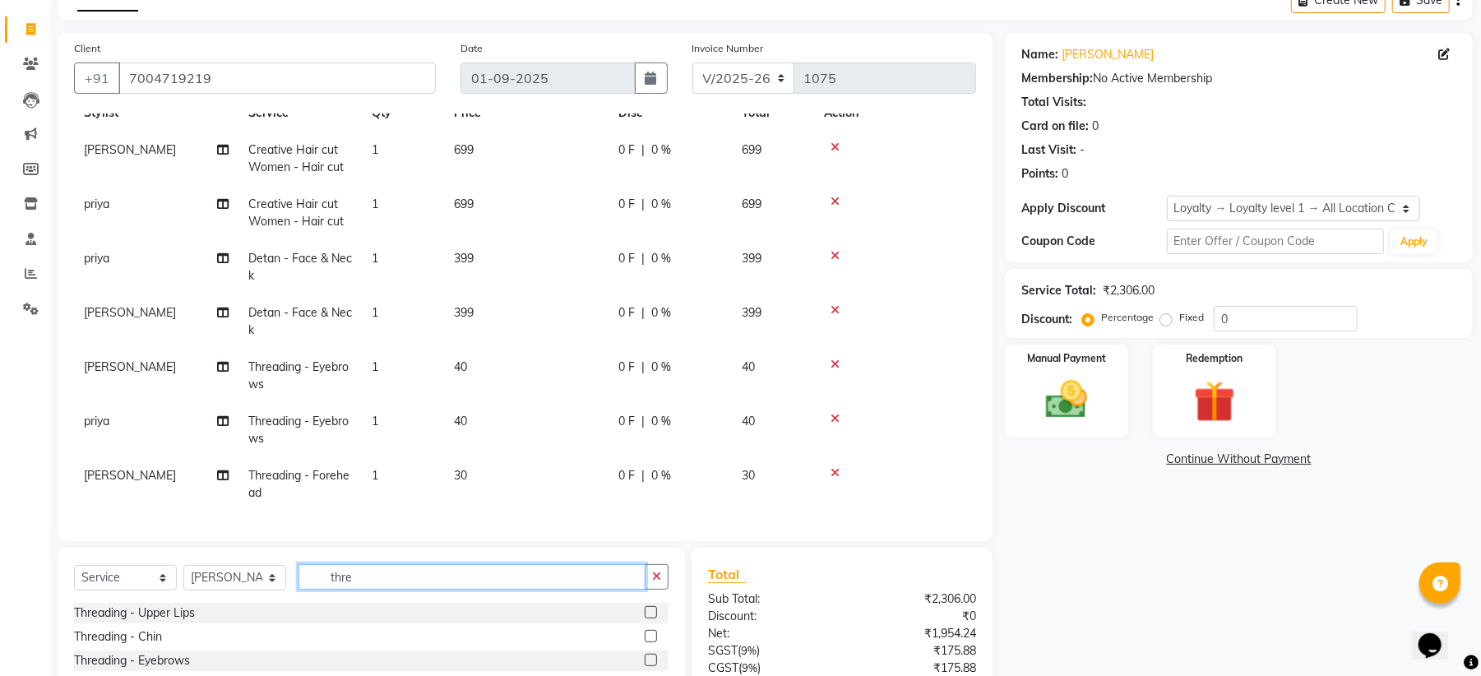
scroll to position [0, 0]
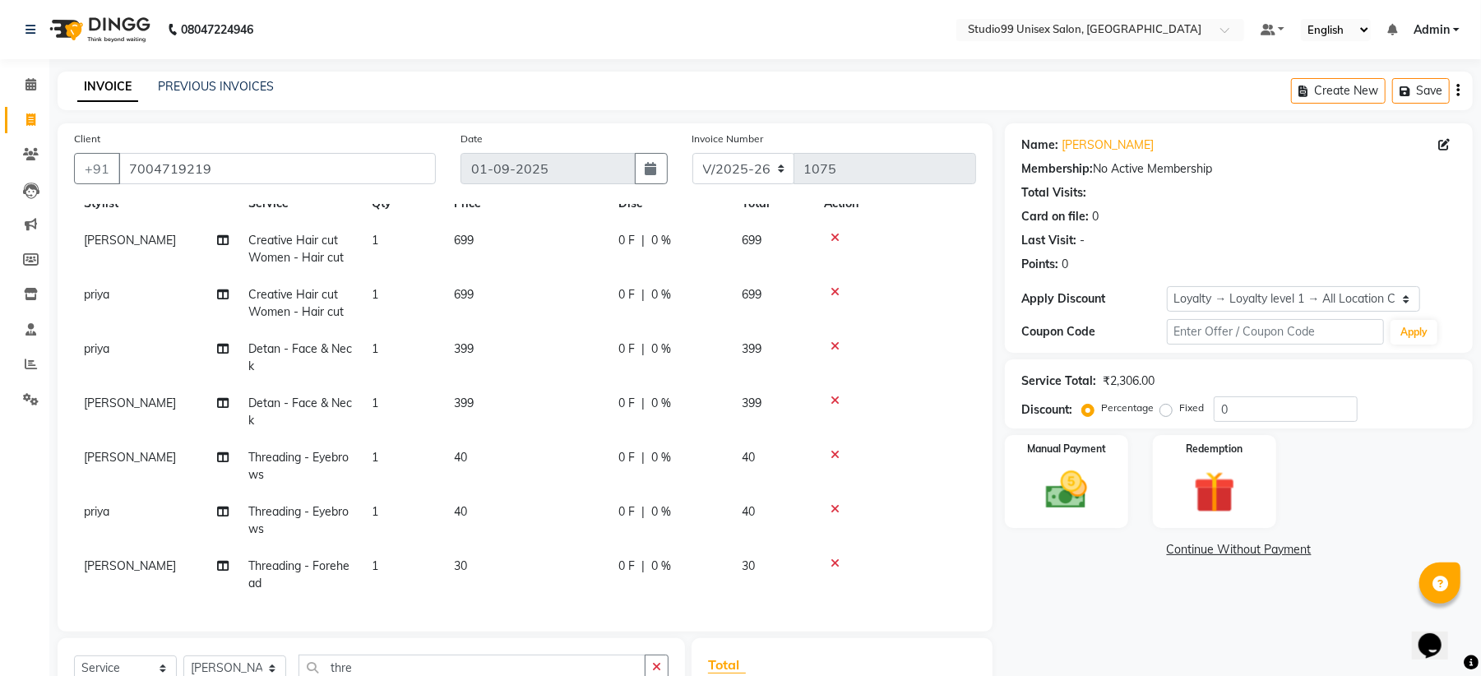
click at [1251, 388] on div "Service Total: ₹2,306.00" at bounding box center [1239, 381] width 435 height 17
click at [1252, 406] on input "0" at bounding box center [1286, 408] width 144 height 25
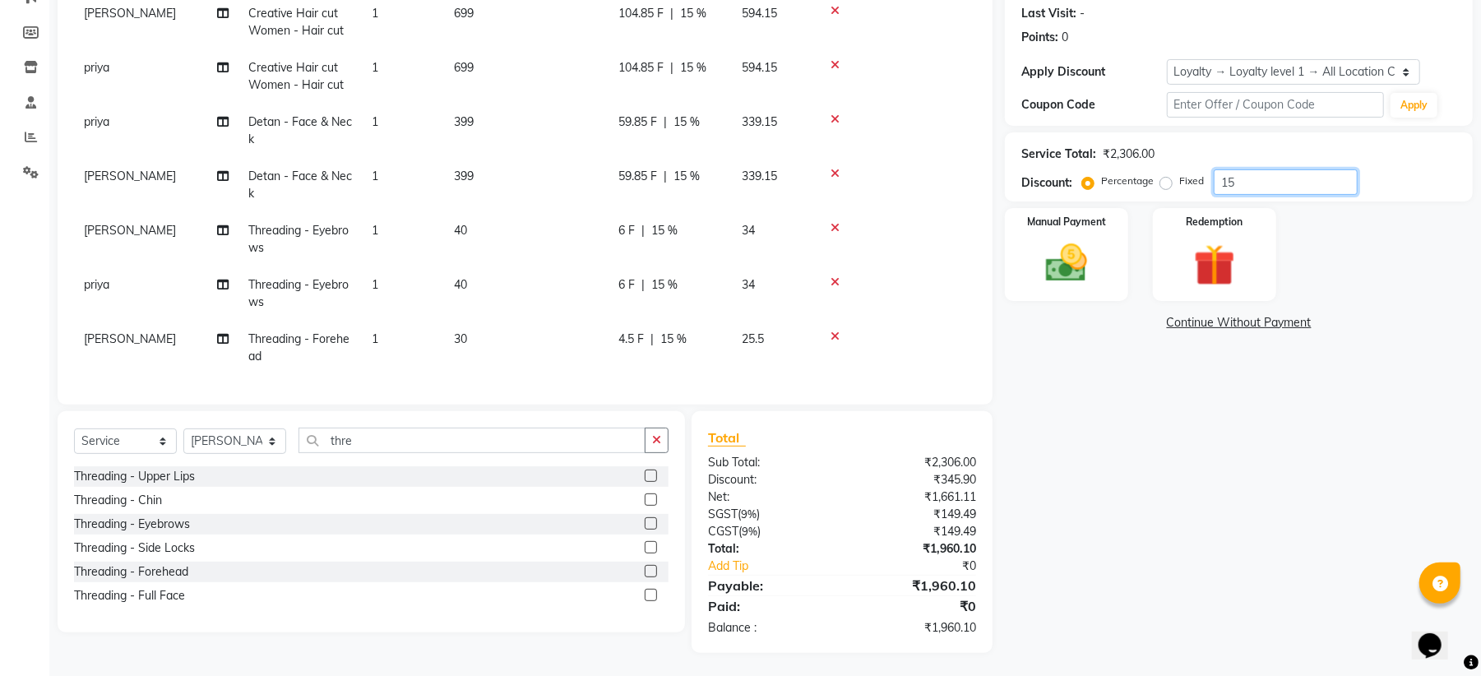
scroll to position [229, 0]
type input "15"
click at [1076, 251] on img at bounding box center [1067, 262] width 71 height 50
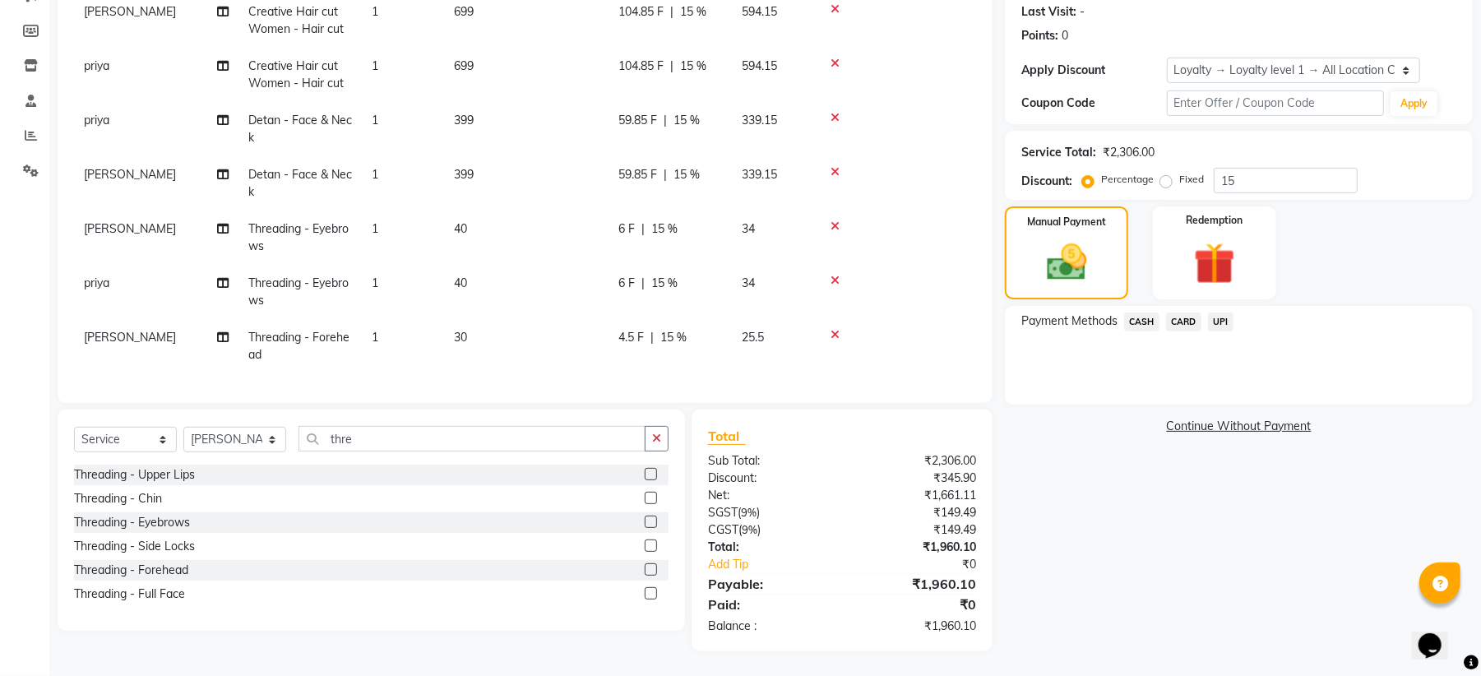
click at [1139, 323] on span "CASH" at bounding box center [1141, 322] width 35 height 19
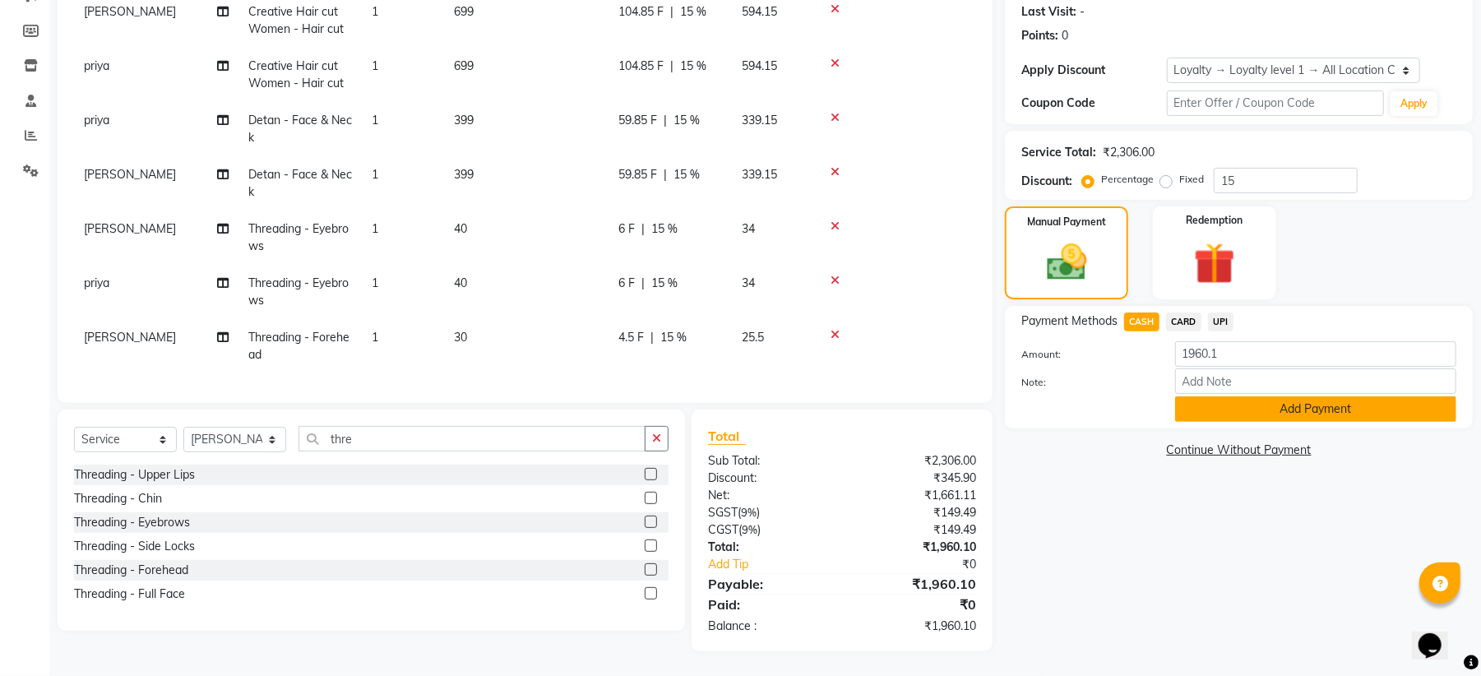
click at [1247, 410] on button "Add Payment" at bounding box center [1315, 408] width 281 height 25
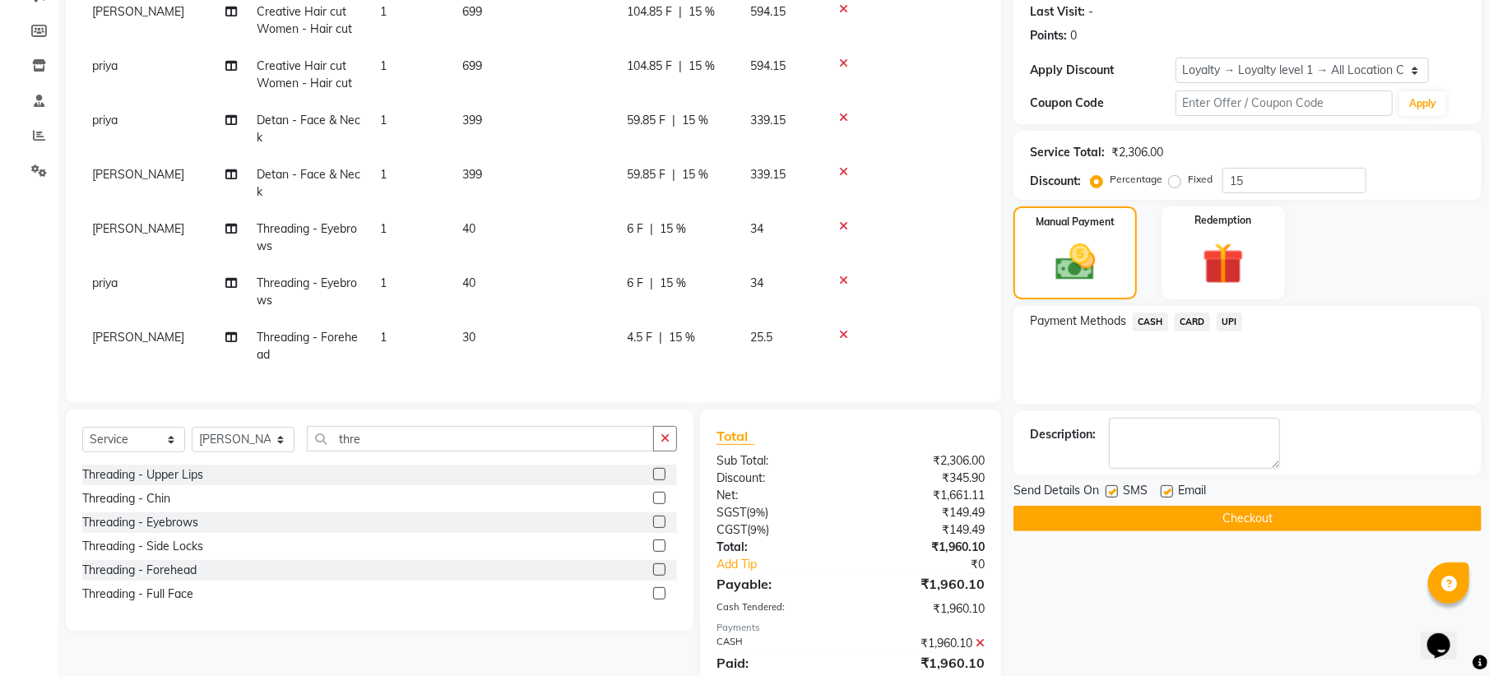
scroll to position [0, 0]
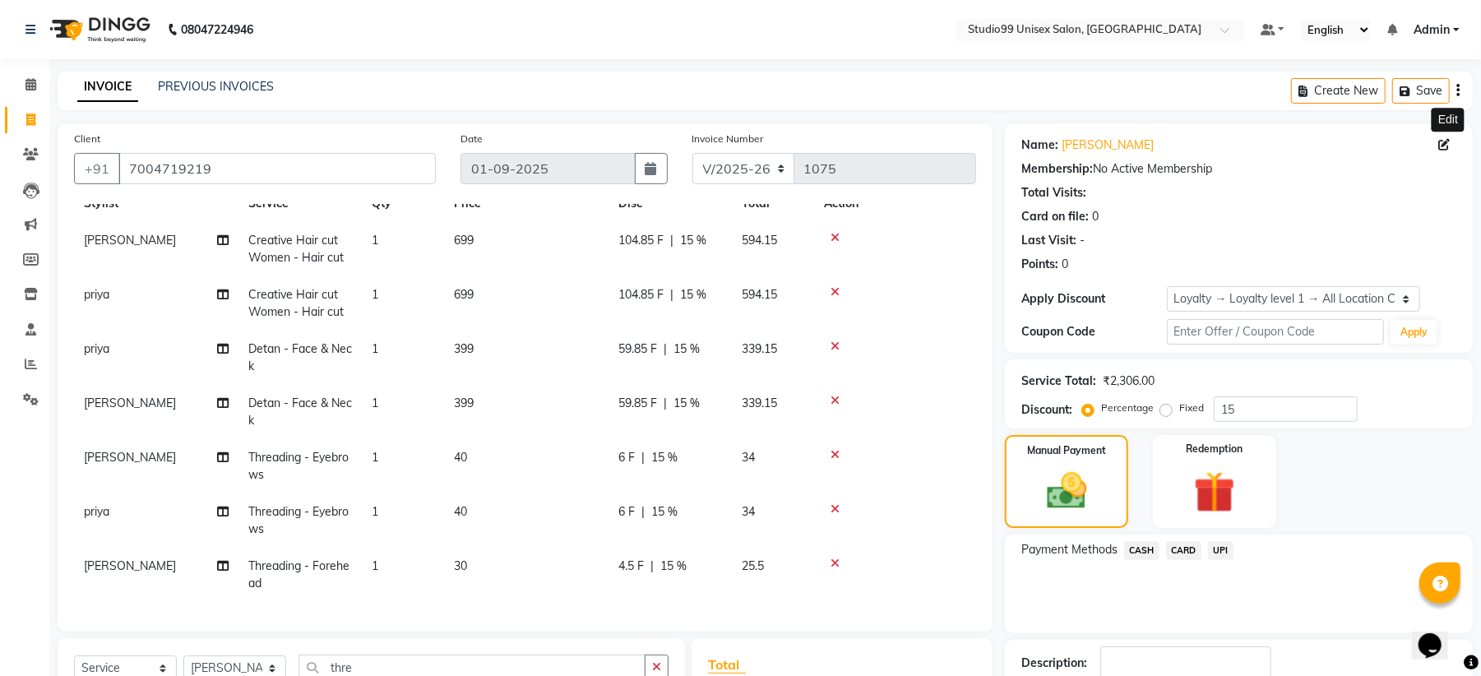
click at [1442, 146] on icon at bounding box center [1445, 145] width 12 height 12
select select "male"
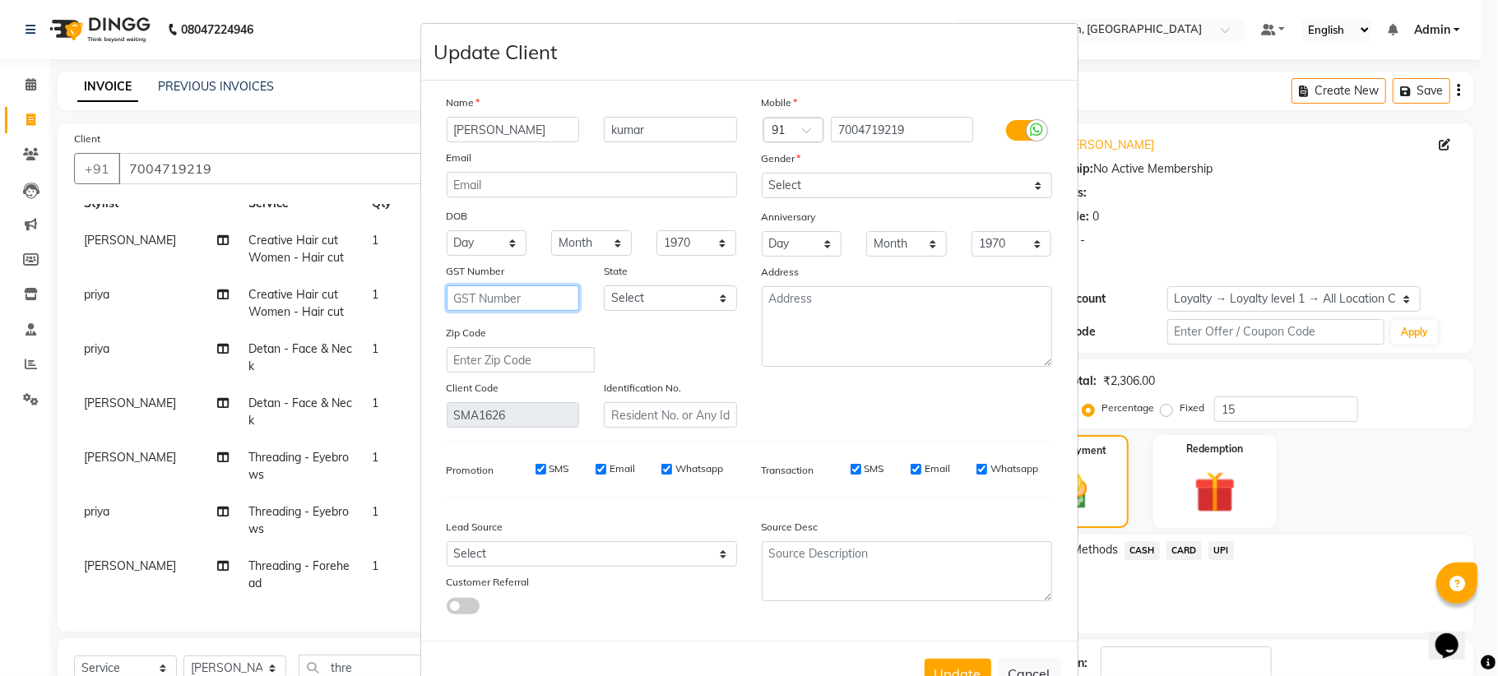
click at [508, 290] on input "text" at bounding box center [513, 297] width 133 height 25
paste input "10gjaps1090b1zt"
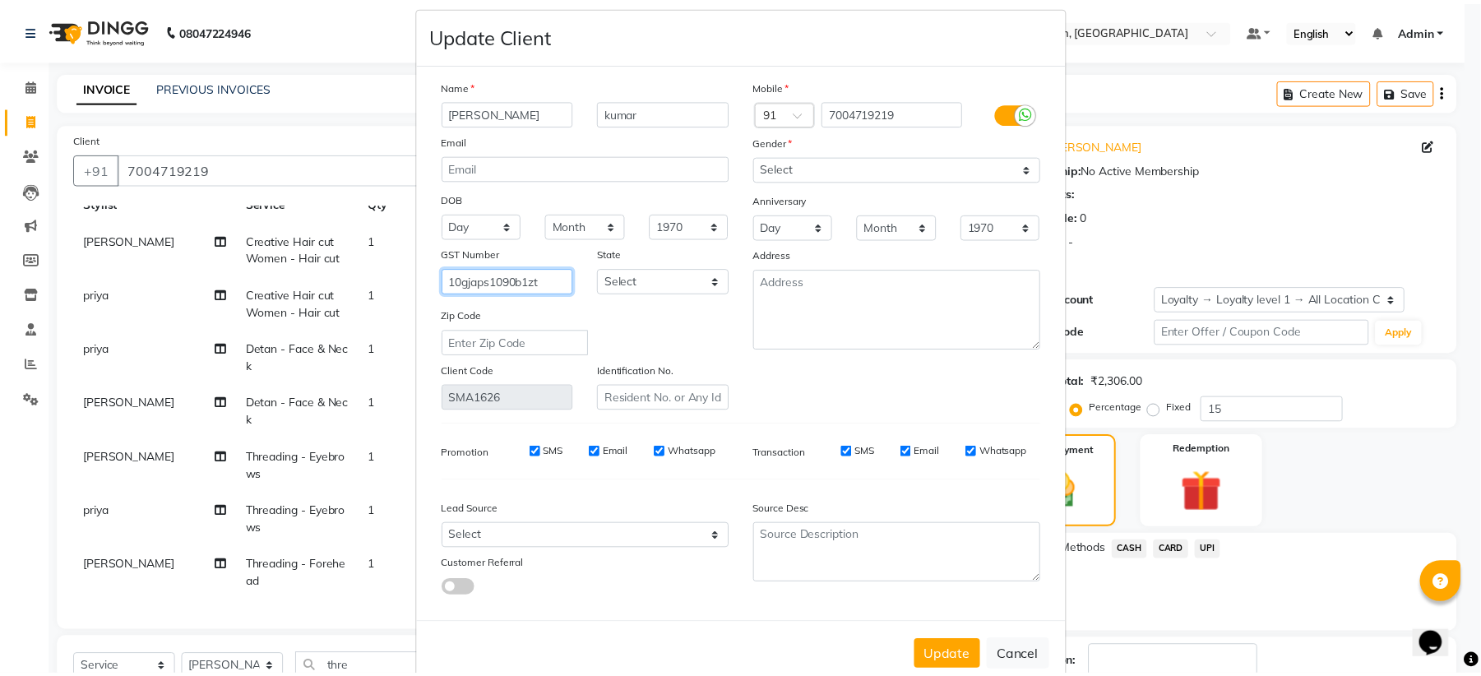
scroll to position [49, 0]
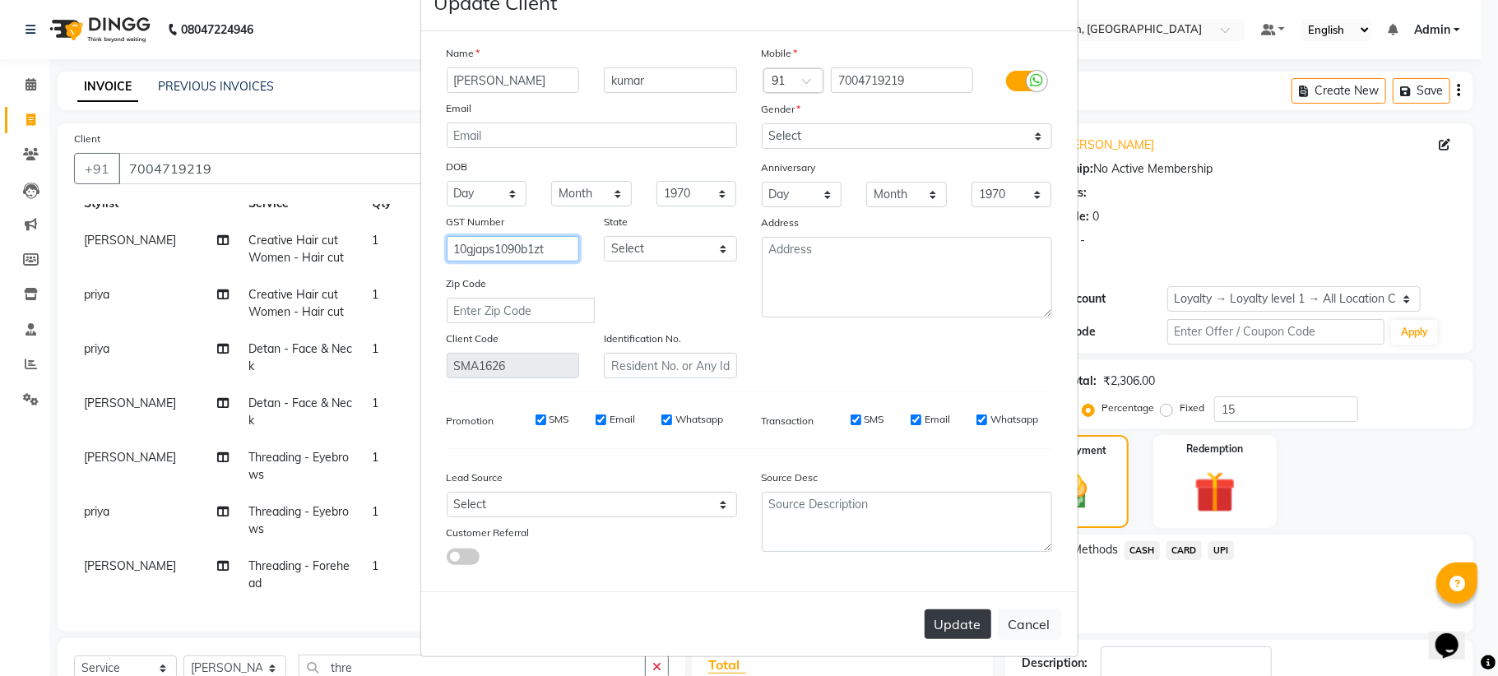
type input "10gjaps1090b1zt"
click at [941, 624] on button "Update" at bounding box center [958, 625] width 67 height 30
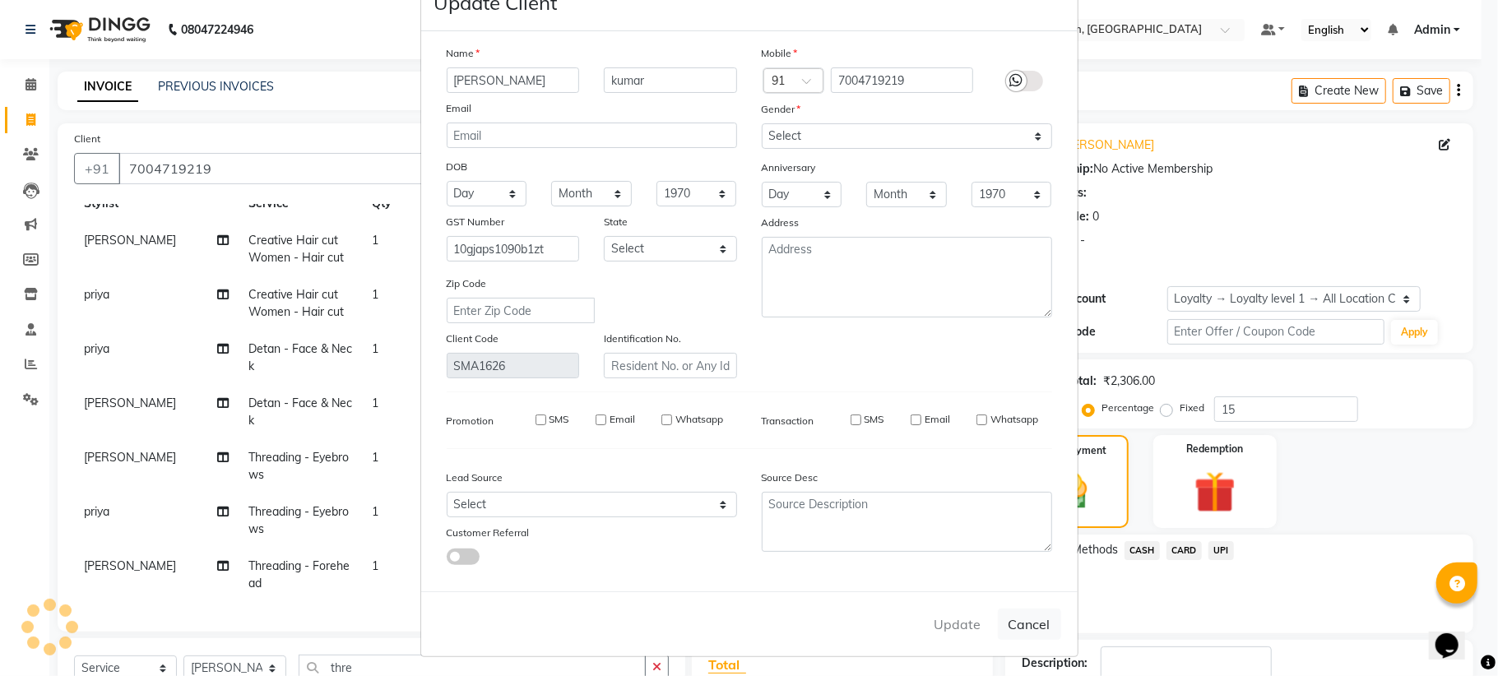
select select
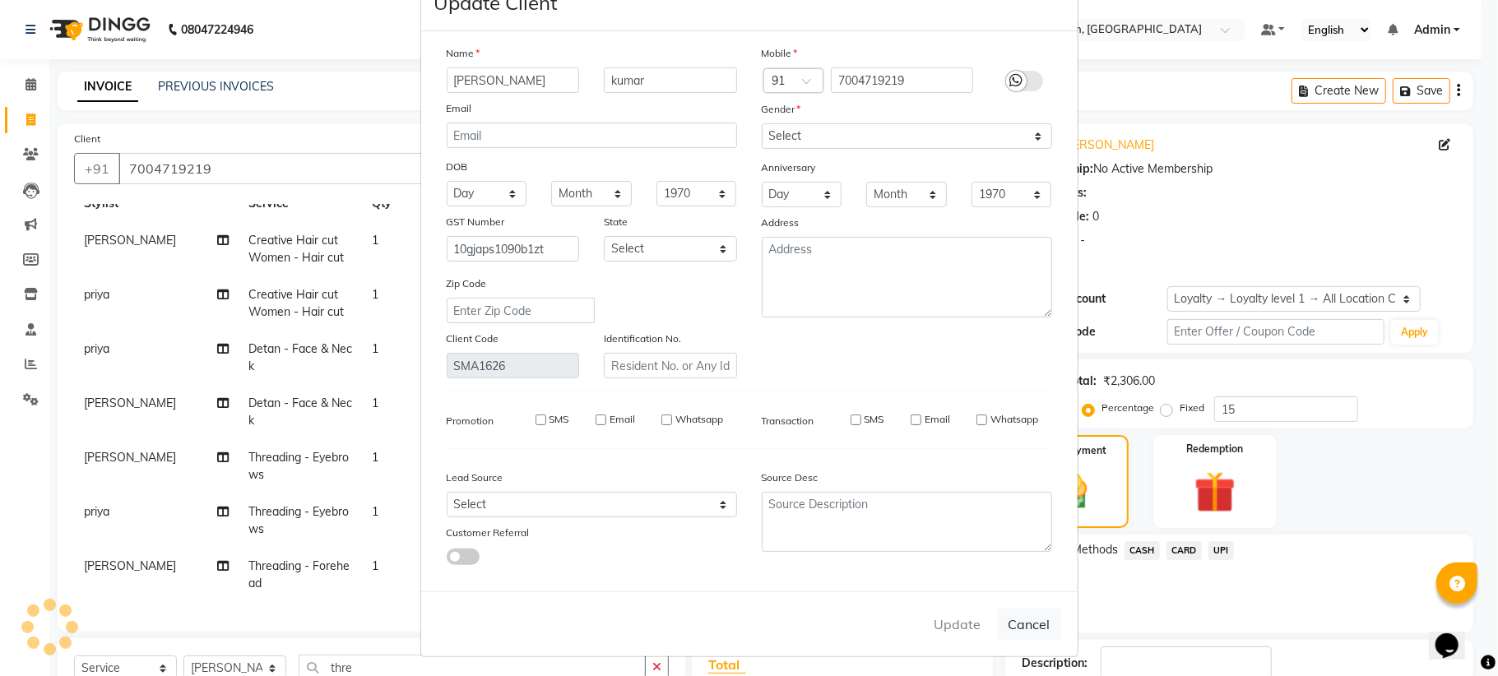
select select
checkbox input "false"
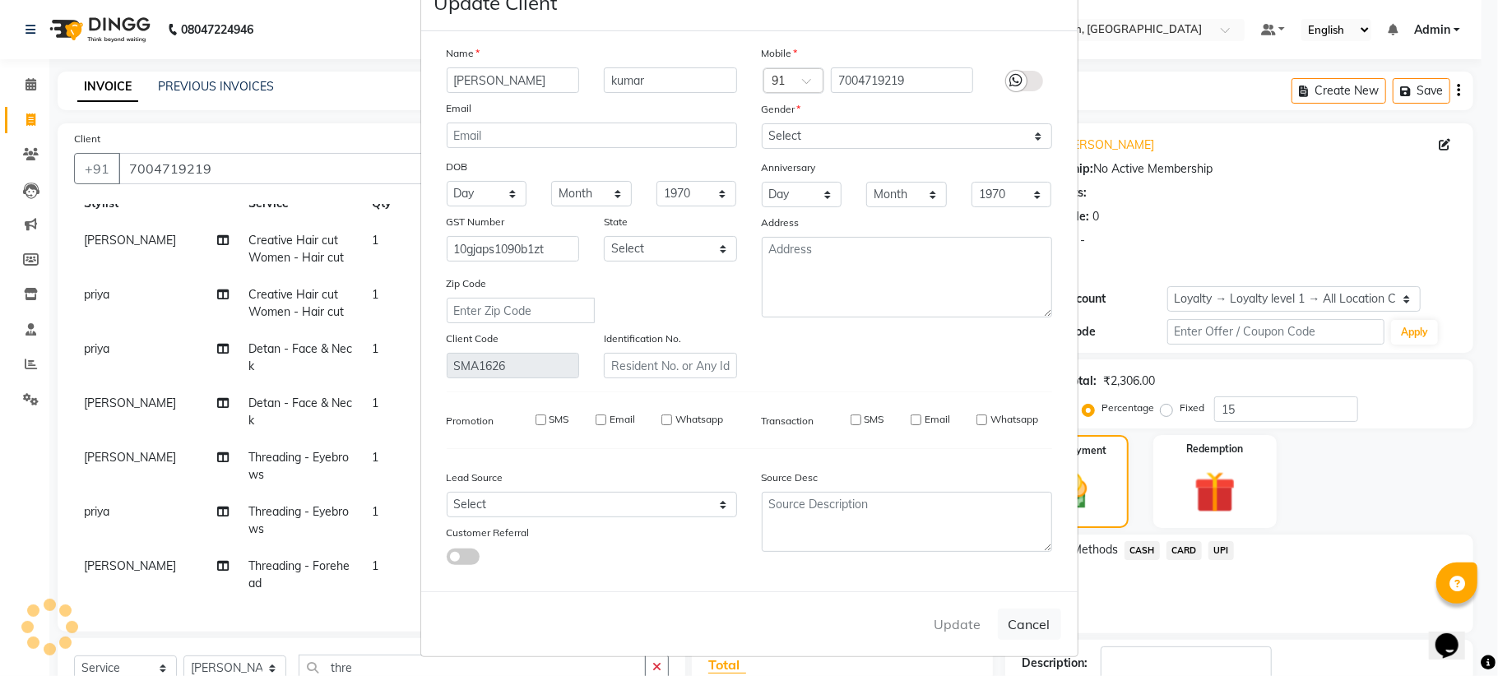
checkbox input "false"
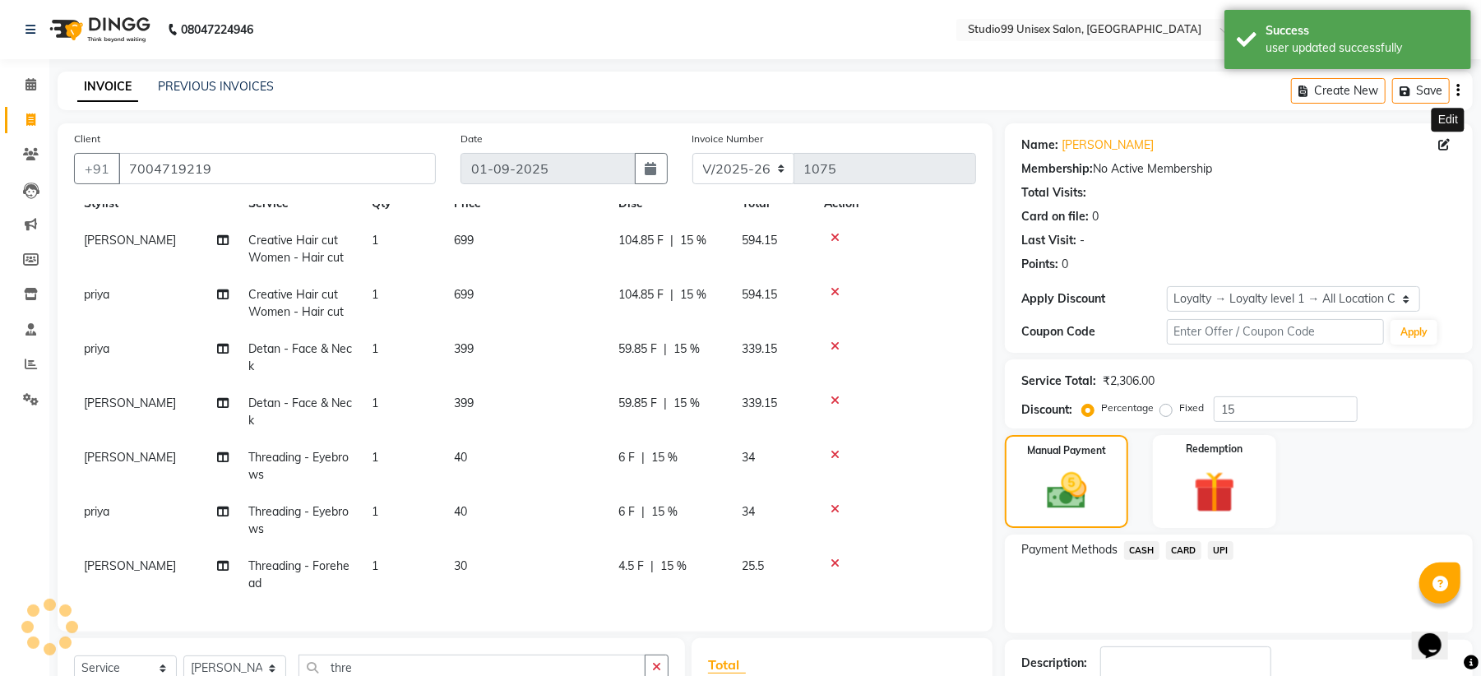
select select "1: Object"
type input "0"
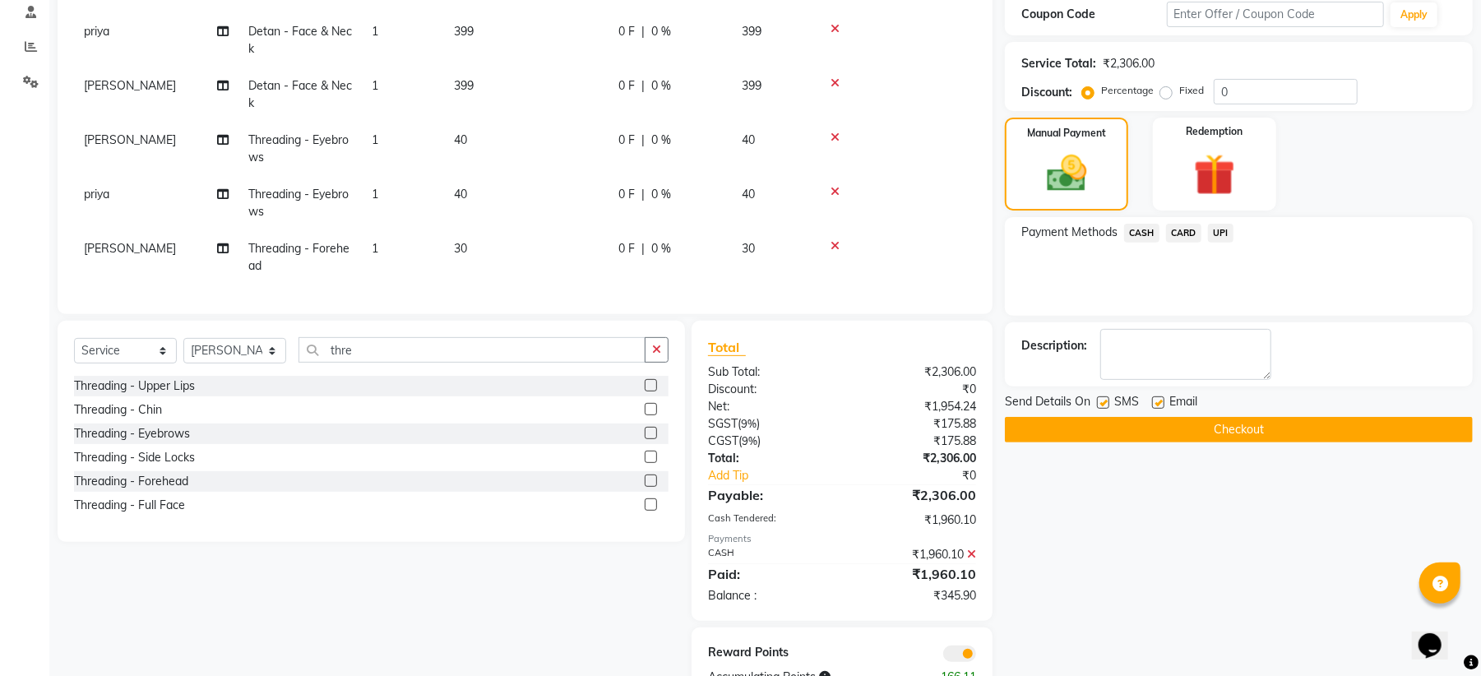
scroll to position [367, 0]
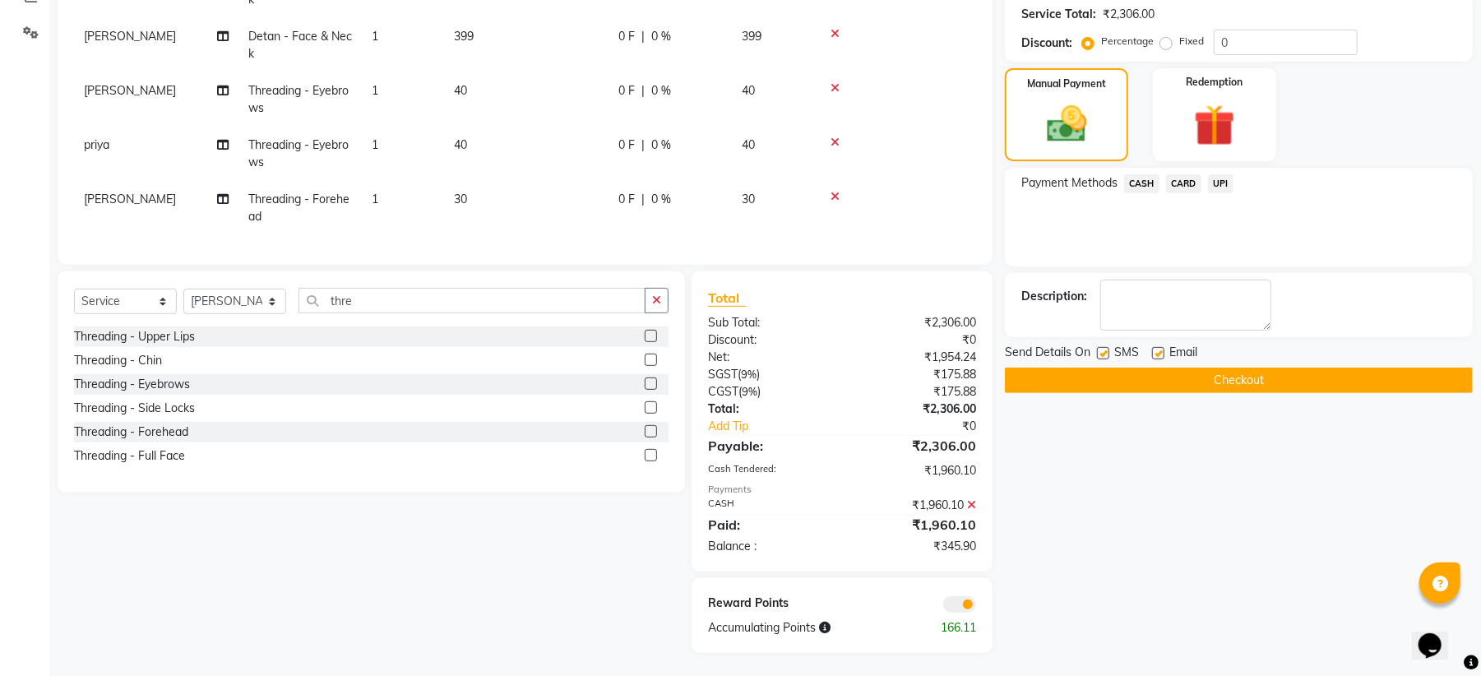
click at [1237, 376] on button "Checkout" at bounding box center [1239, 380] width 468 height 25
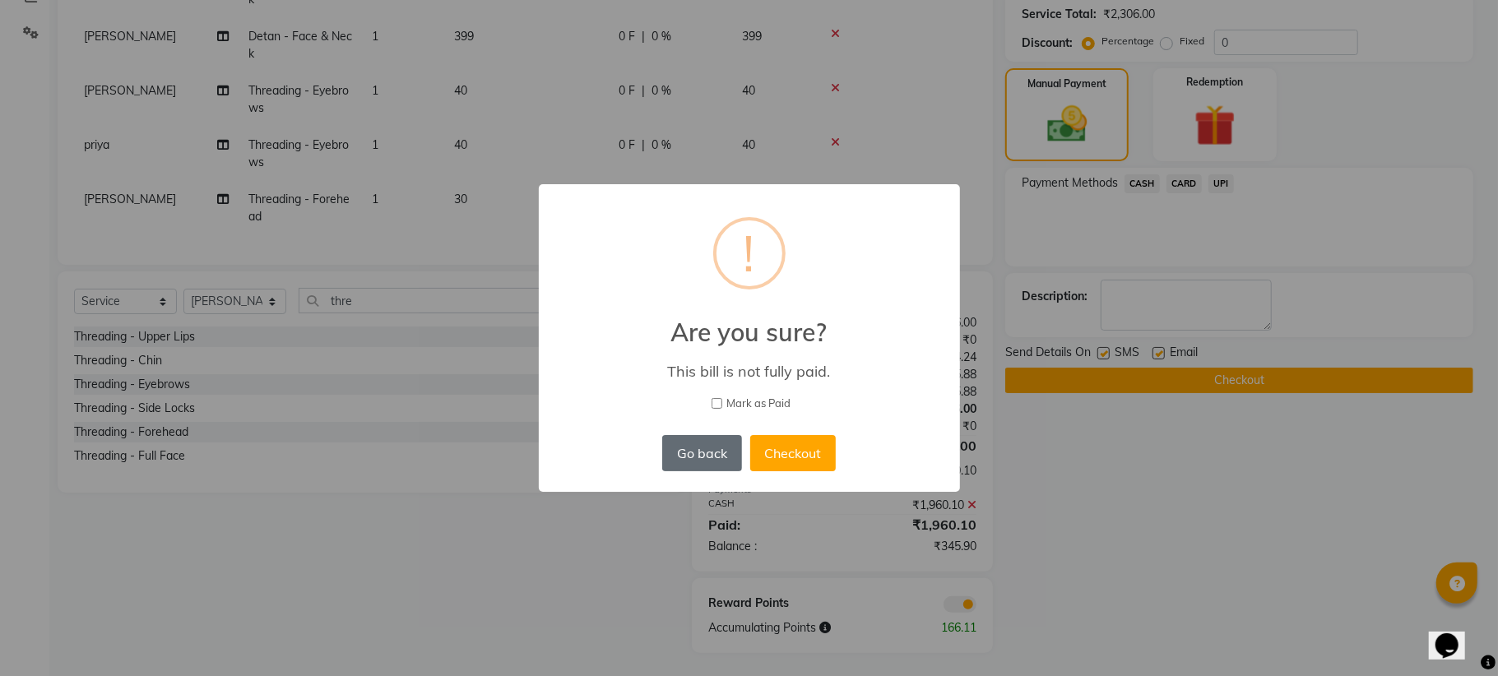
click at [685, 448] on button "Go back" at bounding box center [701, 453] width 79 height 36
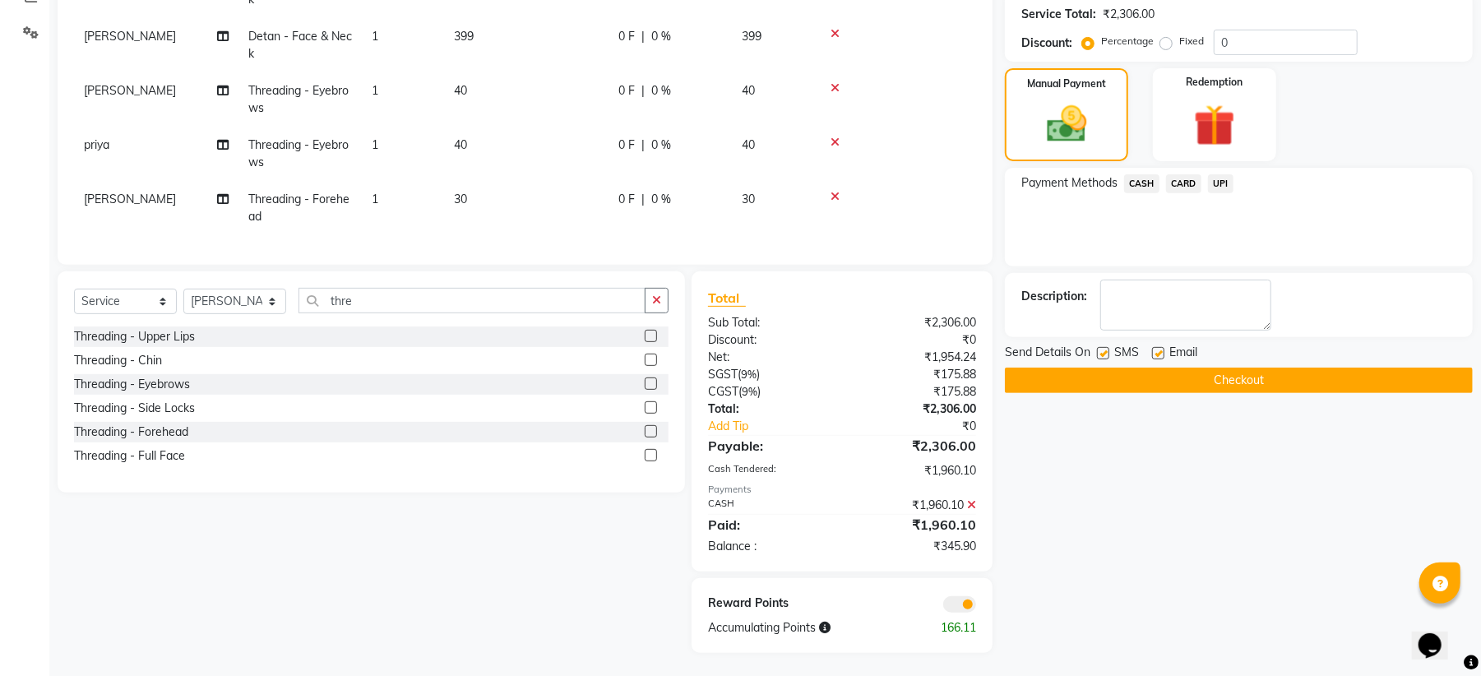
scroll to position [0, 0]
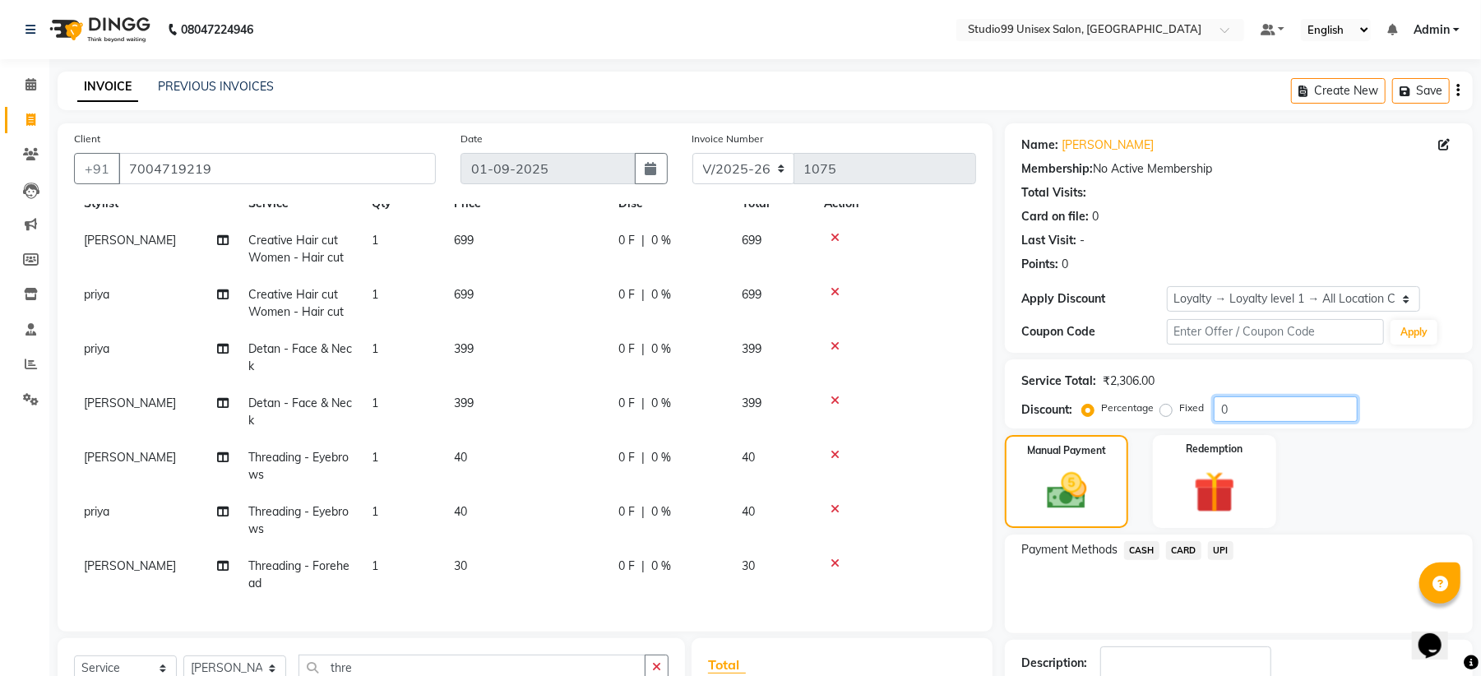
click at [1245, 409] on input "0" at bounding box center [1286, 408] width 144 height 25
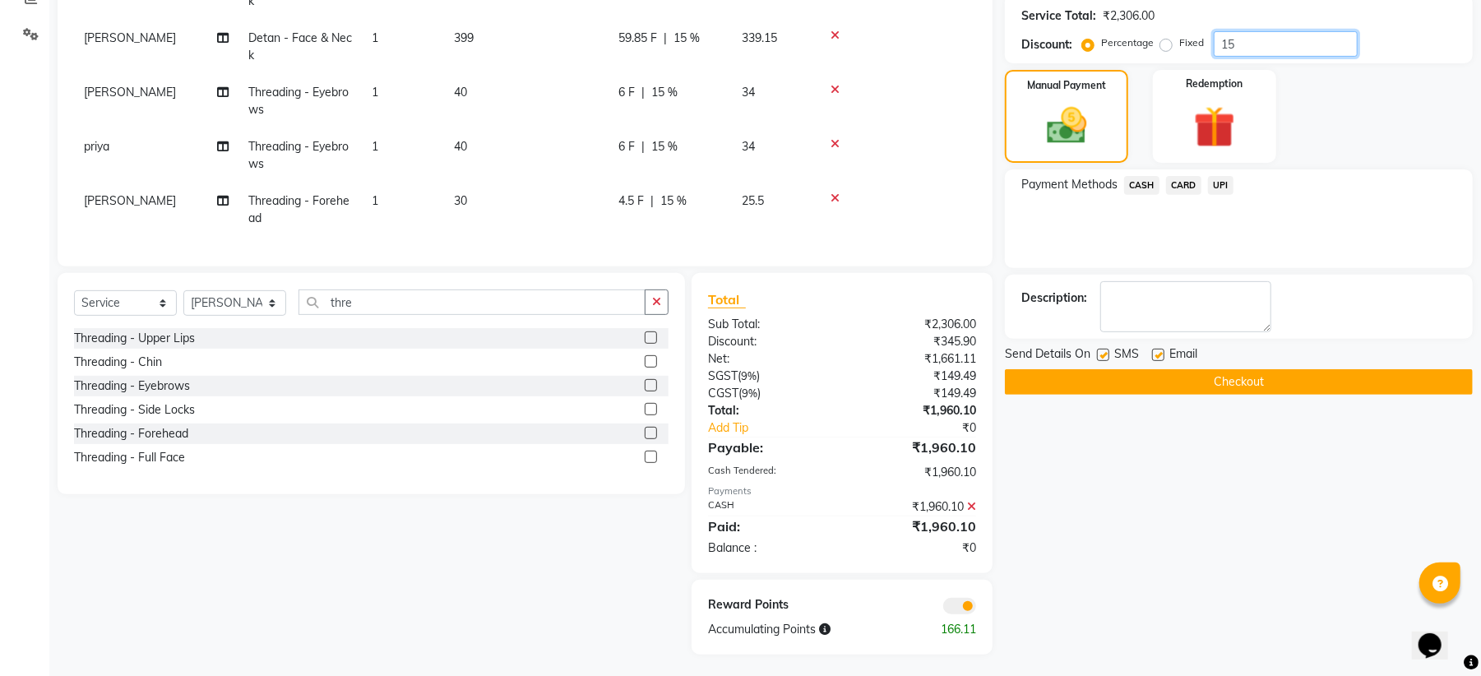
scroll to position [367, 0]
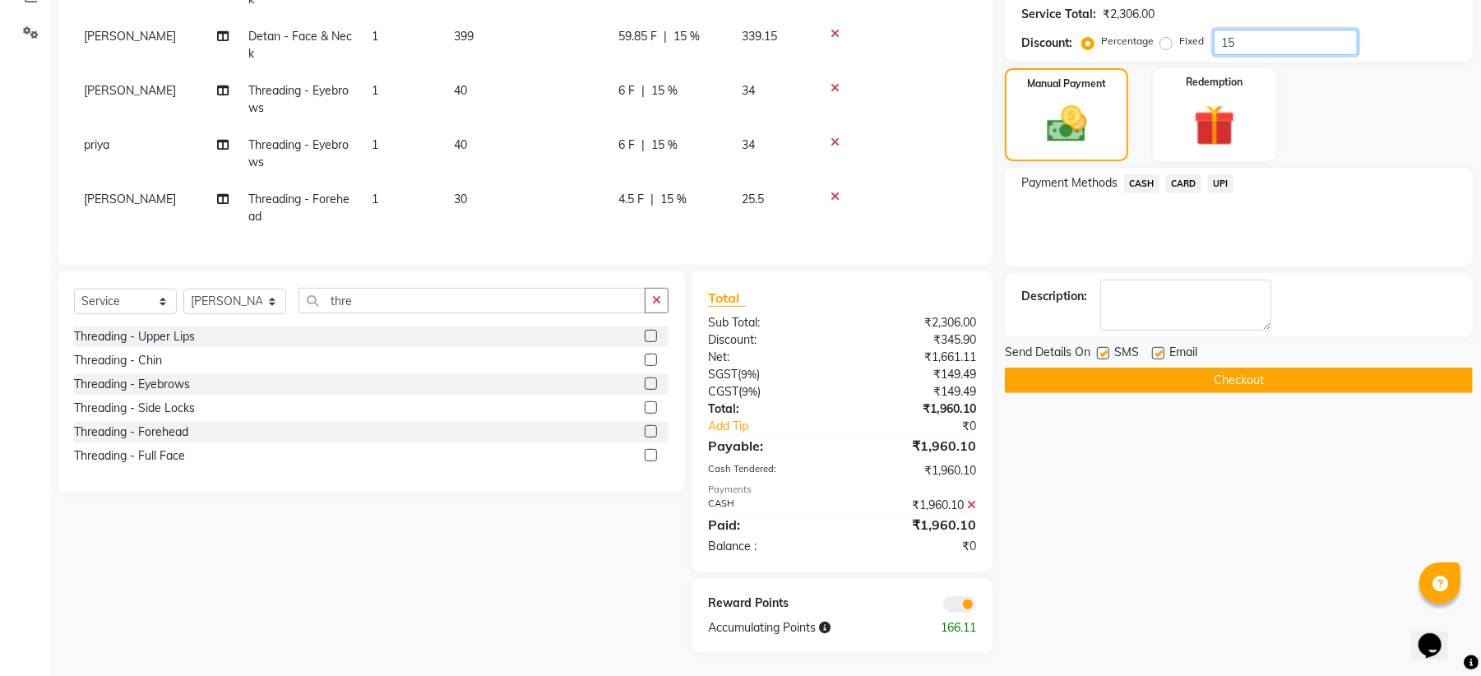
type input "15"
click at [921, 557] on div "Total Sub Total: ₹2,306.00 Discount: ₹345.90 Net: ₹1,661.11 SGST ( 9% ) ₹149.49…" at bounding box center [842, 421] width 301 height 300
click at [1138, 186] on span "CASH" at bounding box center [1141, 183] width 35 height 19
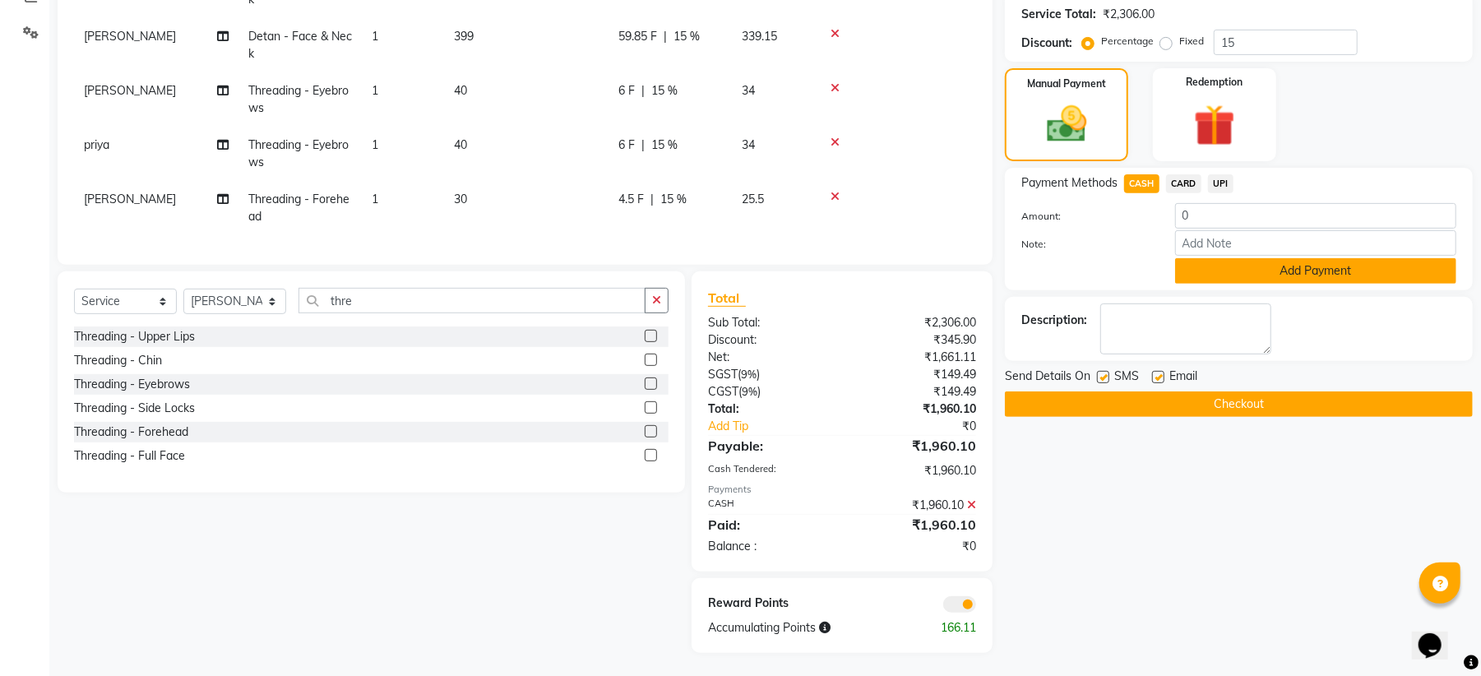
click at [1293, 271] on button "Add Payment" at bounding box center [1315, 270] width 281 height 25
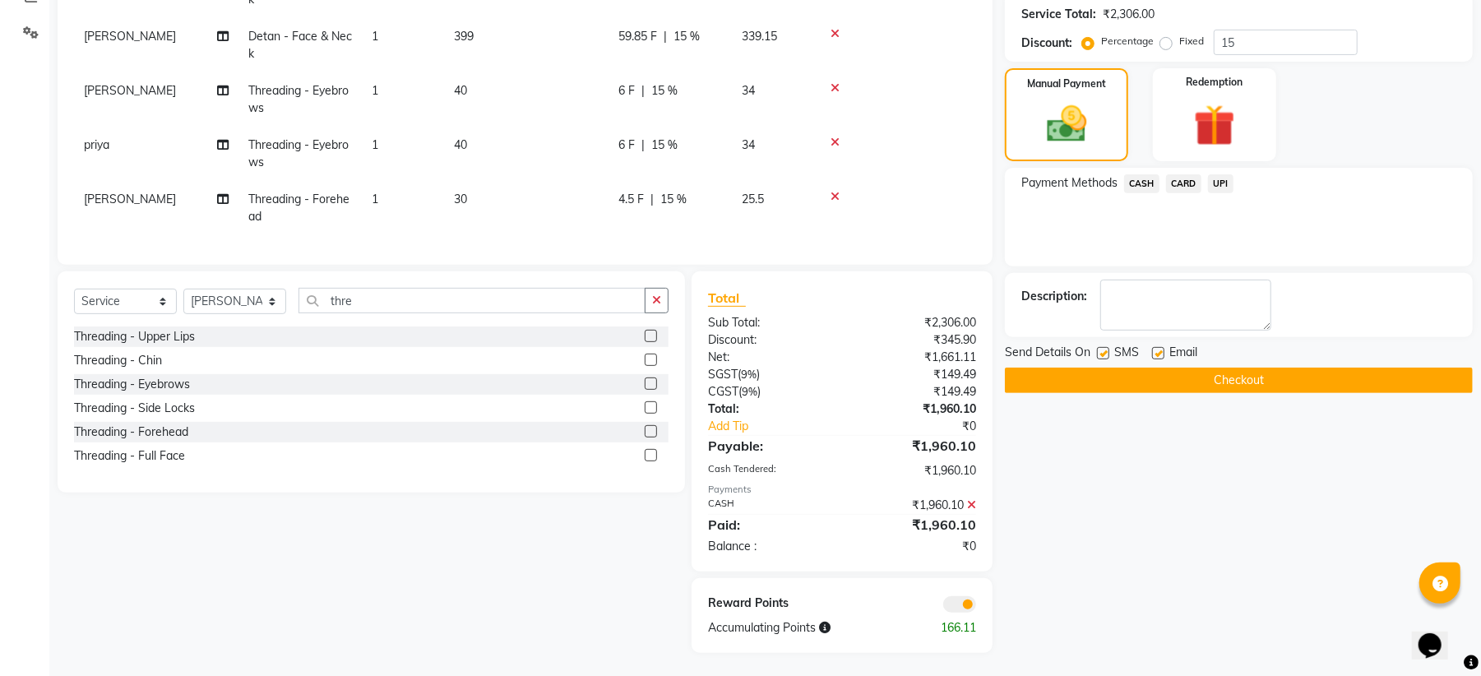
click at [971, 505] on icon at bounding box center [971, 505] width 9 height 12
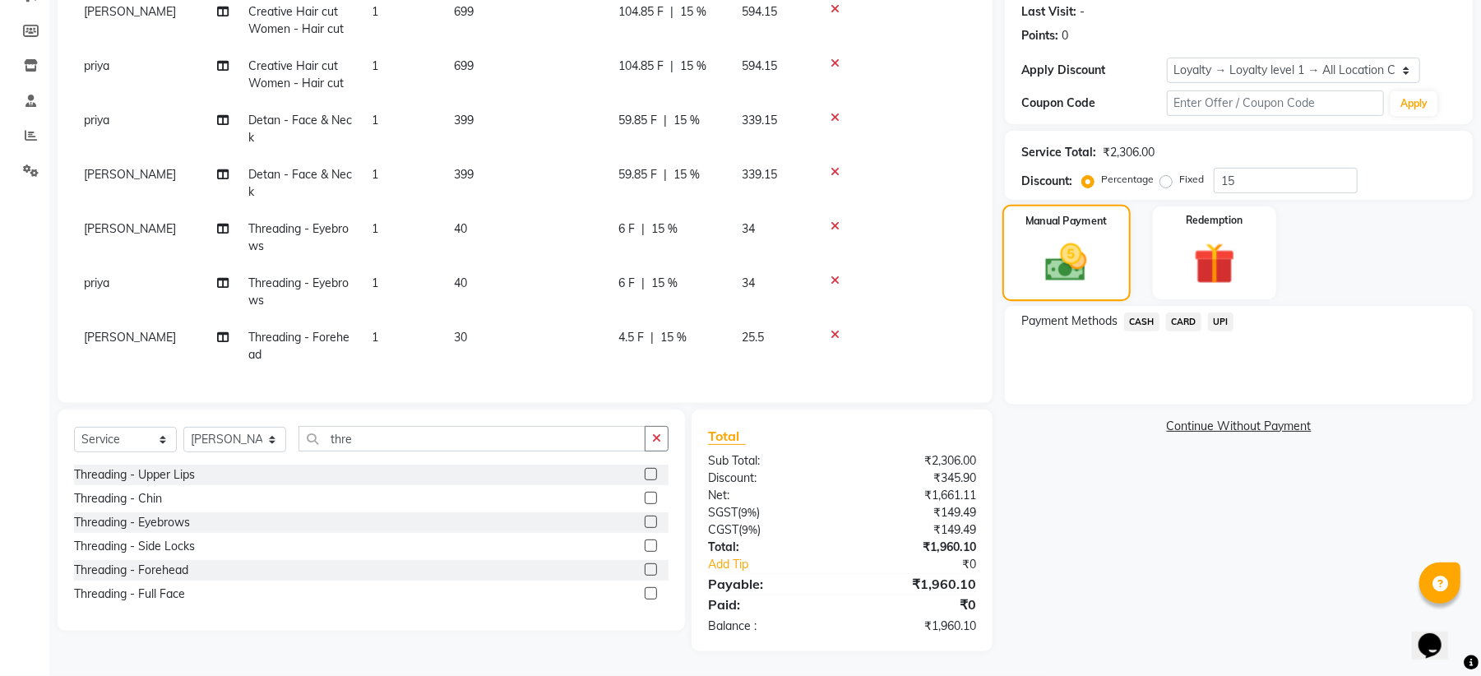
click at [1092, 260] on img at bounding box center [1066, 263] width 67 height 48
click at [1136, 323] on span "CASH" at bounding box center [1141, 322] width 35 height 19
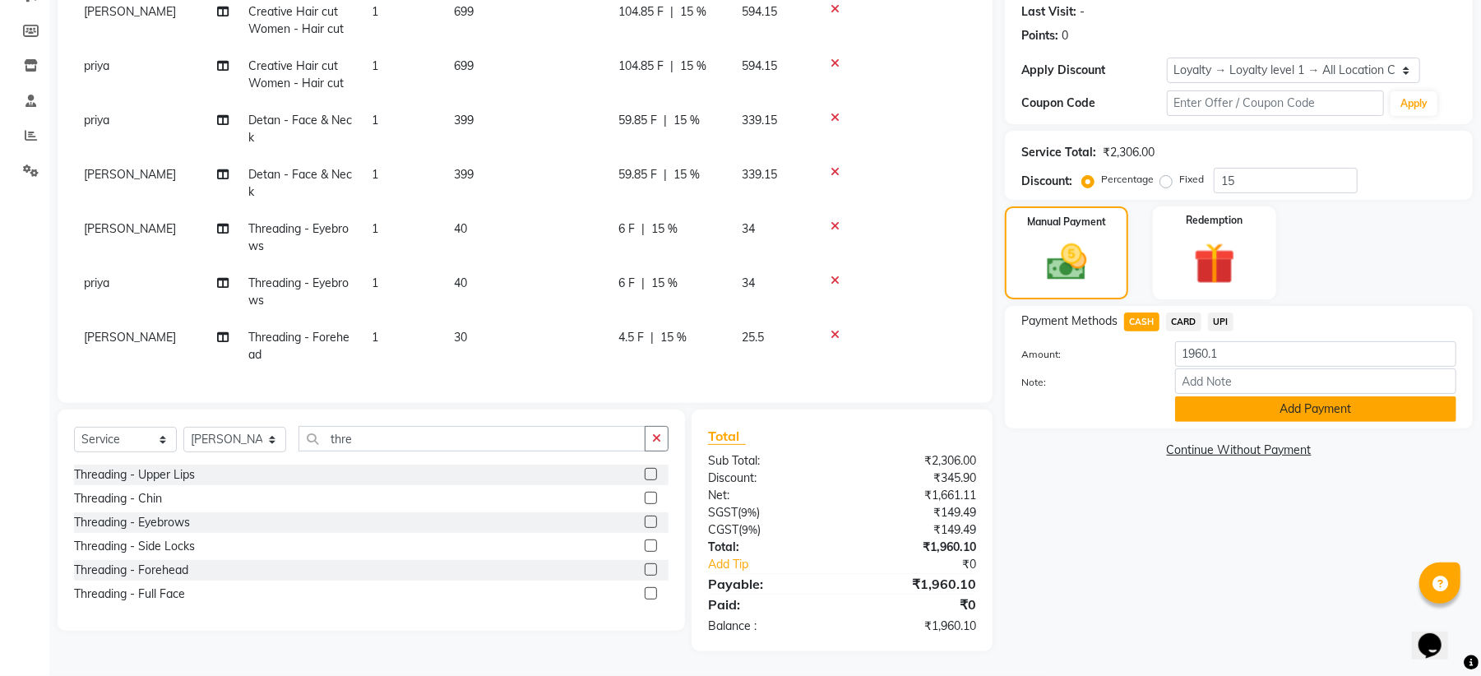
click at [1245, 405] on button "Add Payment" at bounding box center [1315, 408] width 281 height 25
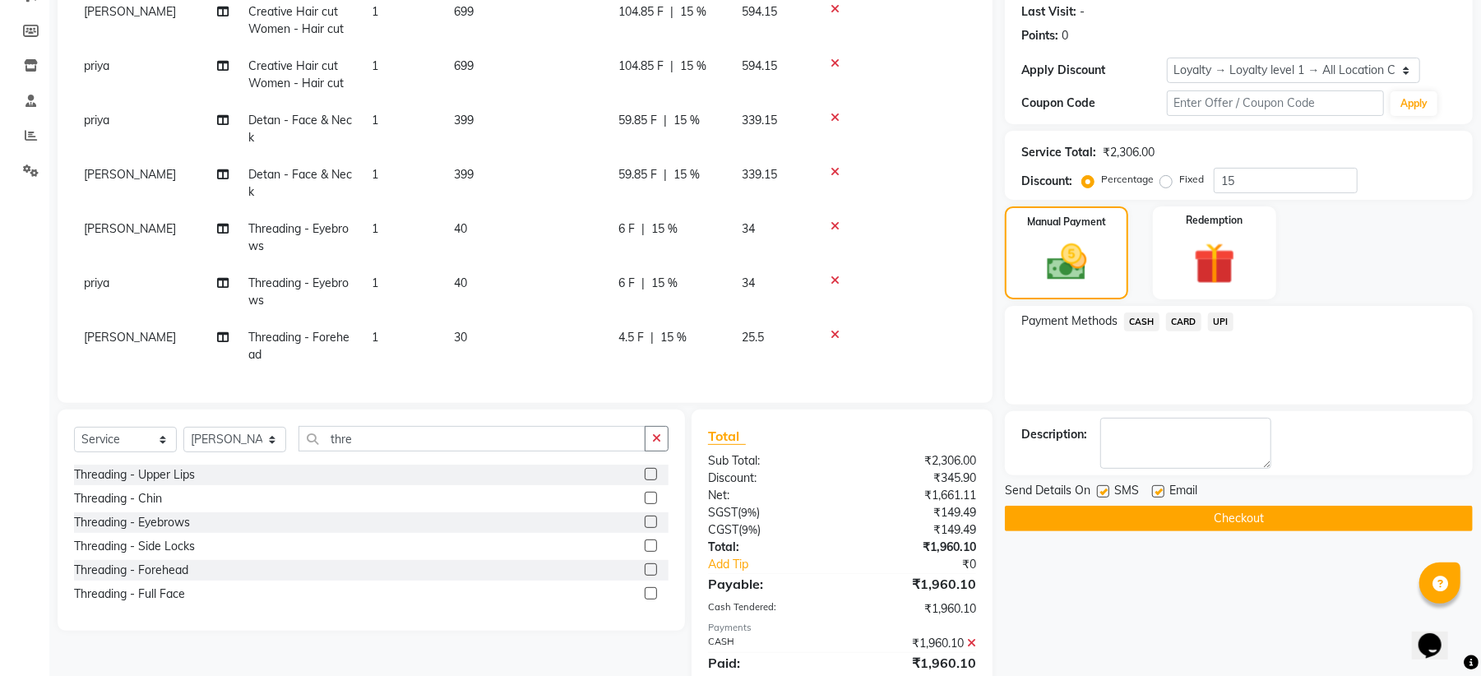
click at [1231, 527] on button "Checkout" at bounding box center [1239, 518] width 468 height 25
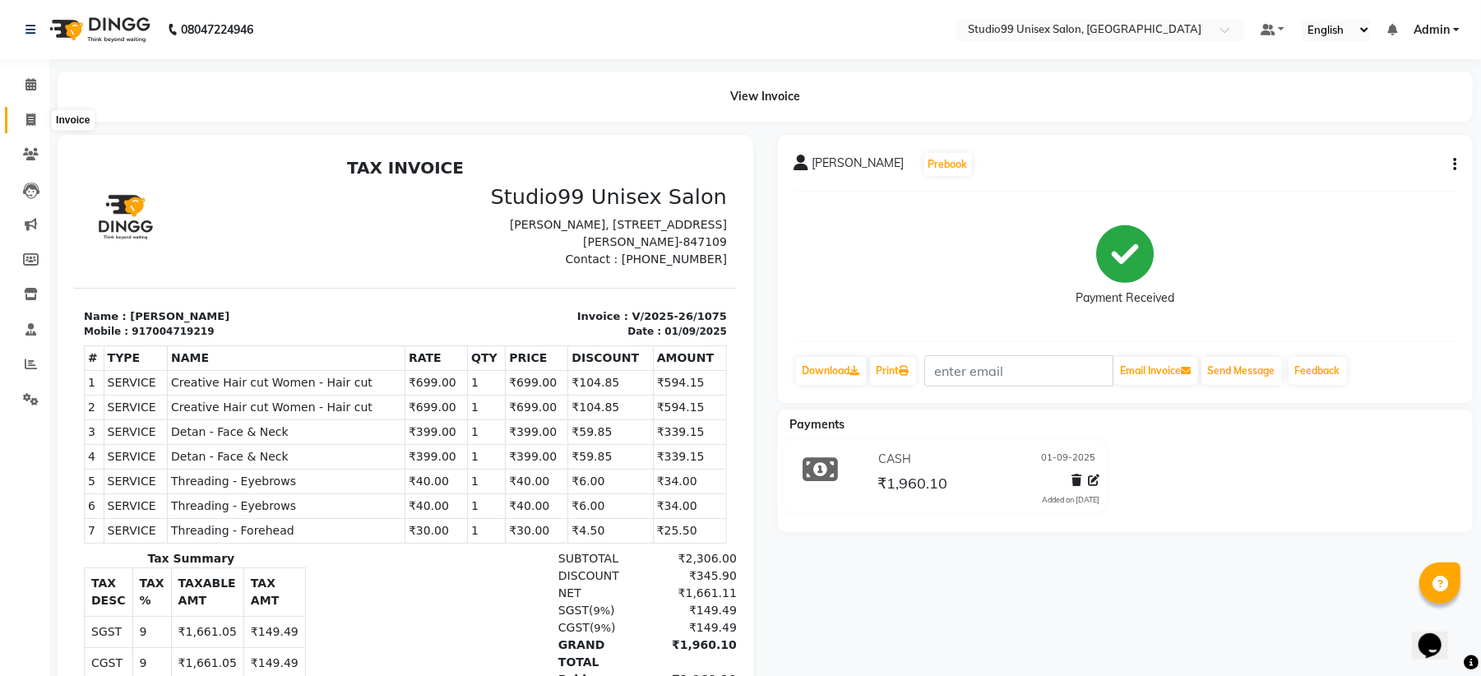
click at [30, 114] on icon at bounding box center [30, 120] width 9 height 12
select select "service"
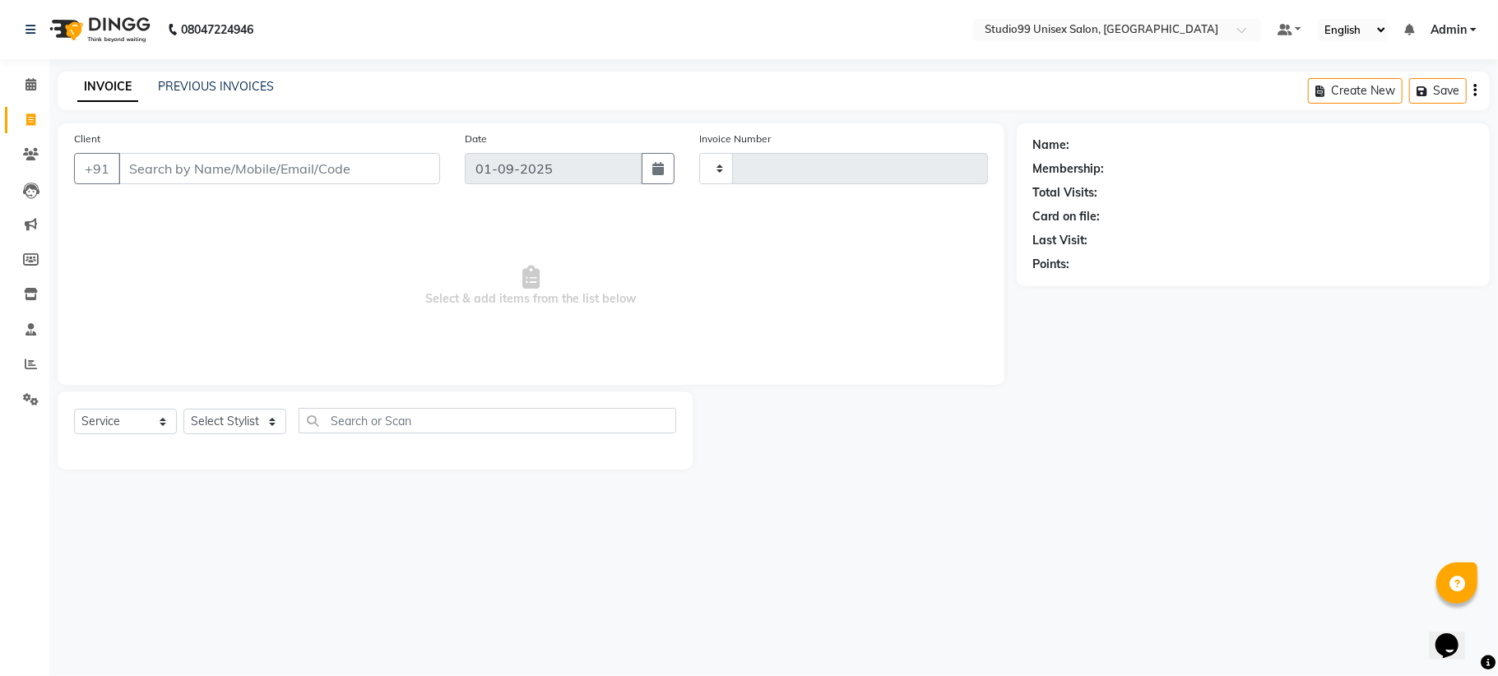
type input "1077"
select select "6061"
click at [212, 80] on link "PREVIOUS INVOICES" at bounding box center [216, 86] width 116 height 15
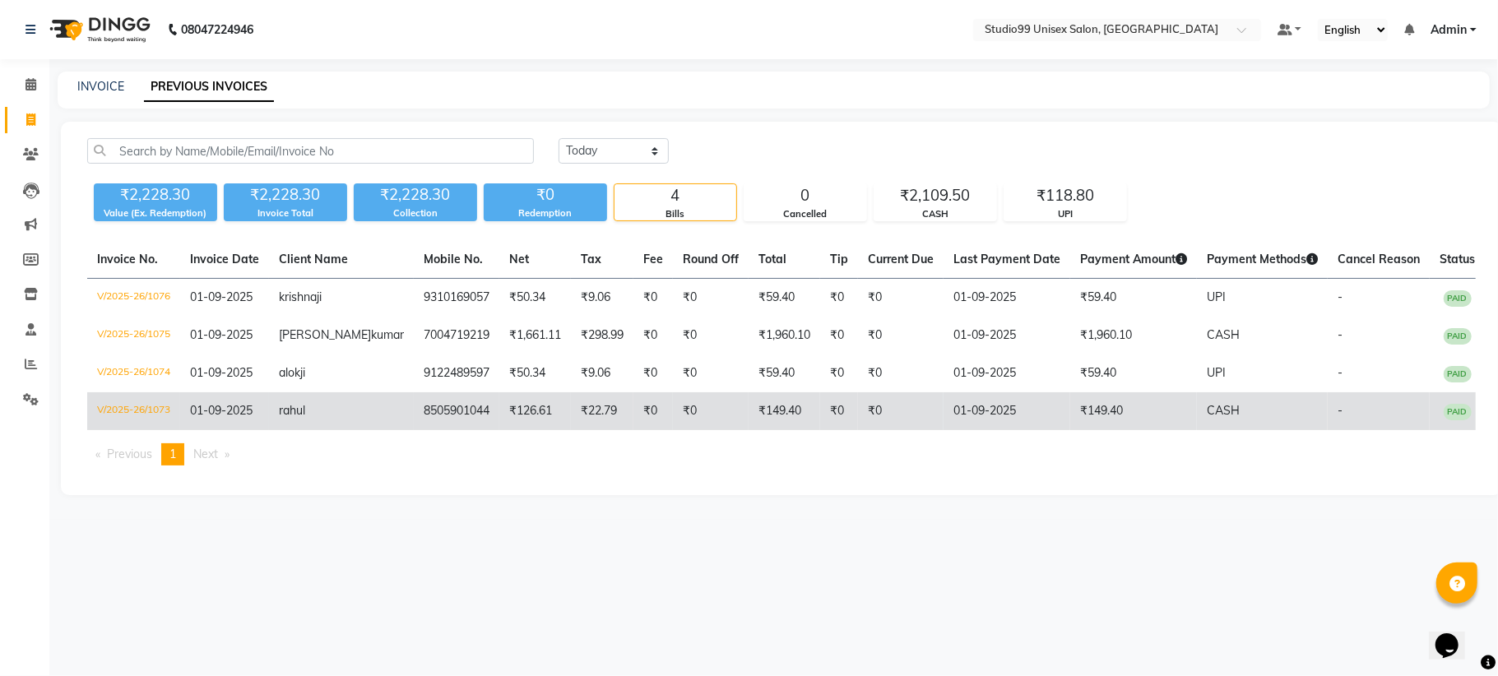
click at [350, 406] on td "rahul" at bounding box center [341, 411] width 145 height 38
click at [132, 400] on td "V/2025-26/1073" at bounding box center [133, 411] width 93 height 38
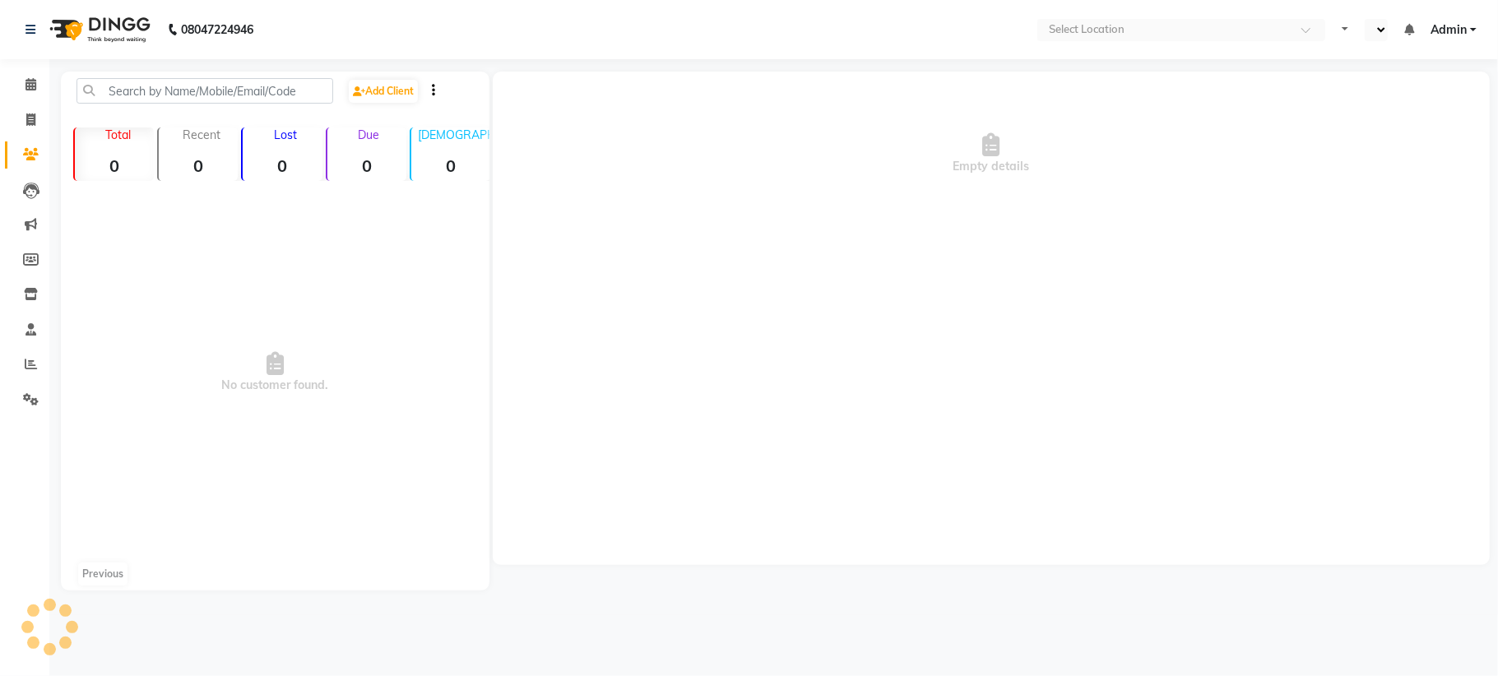
select select "en"
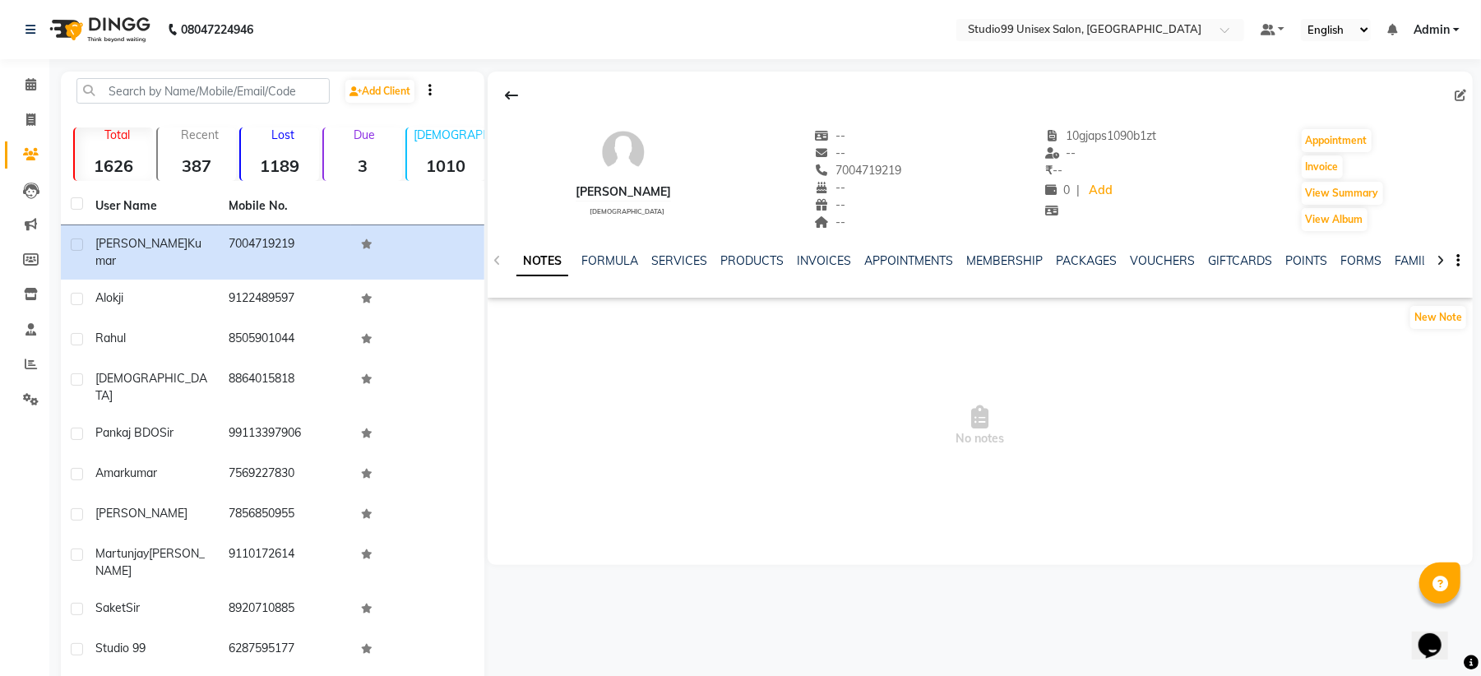
drag, startPoint x: 1073, startPoint y: 139, endPoint x: 1175, endPoint y: 139, distance: 102.0
click at [1175, 139] on div "[PERSON_NAME] [DEMOGRAPHIC_DATA] -- -- 7004719219 -- -- -- 10gjaps1090b1zt -- ₹…" at bounding box center [980, 172] width 985 height 122
drag, startPoint x: 1061, startPoint y: 139, endPoint x: 1166, endPoint y: 135, distance: 104.5
click at [1166, 135] on div "[PERSON_NAME] [DEMOGRAPHIC_DATA] -- -- 7004719219 -- -- -- 10gjaps1090b1zt -- ₹…" at bounding box center [980, 172] width 985 height 122
click at [1461, 94] on icon at bounding box center [1461, 96] width 12 height 12
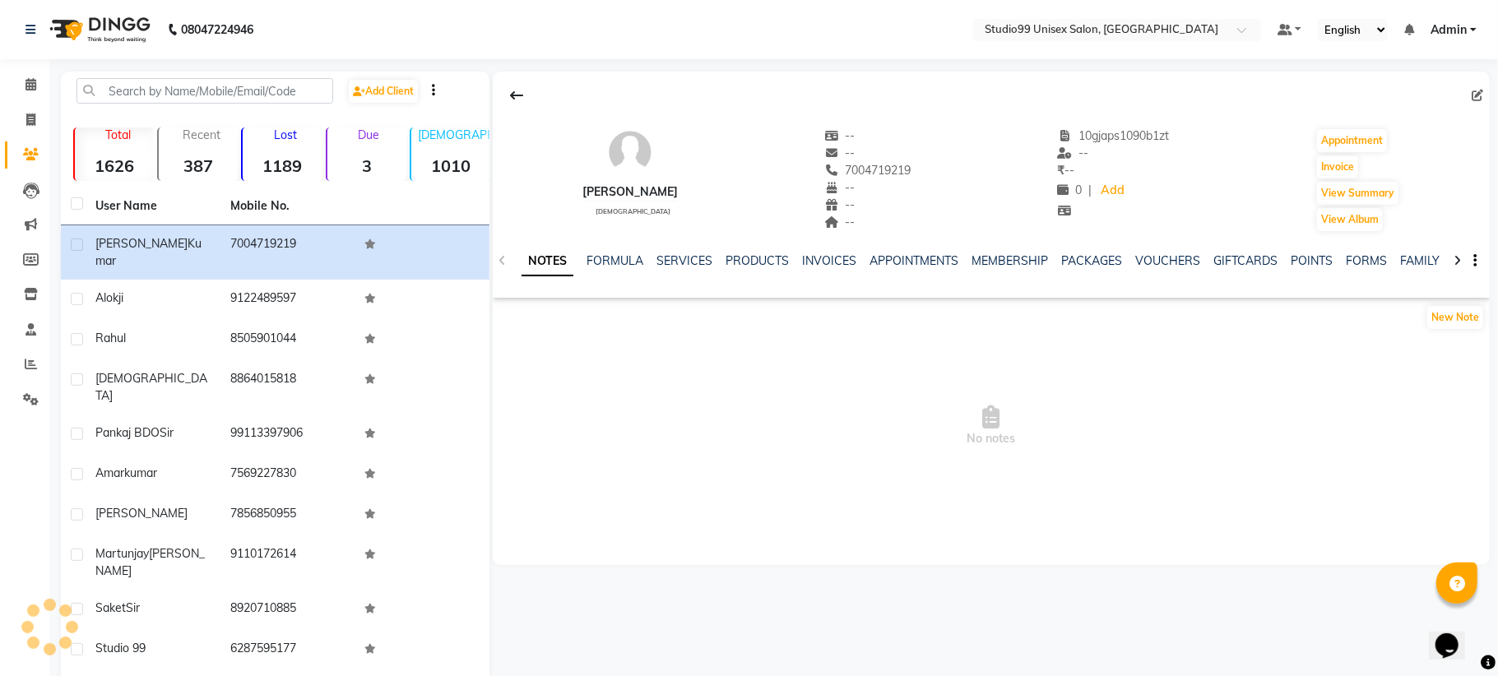
select select "[DEMOGRAPHIC_DATA]"
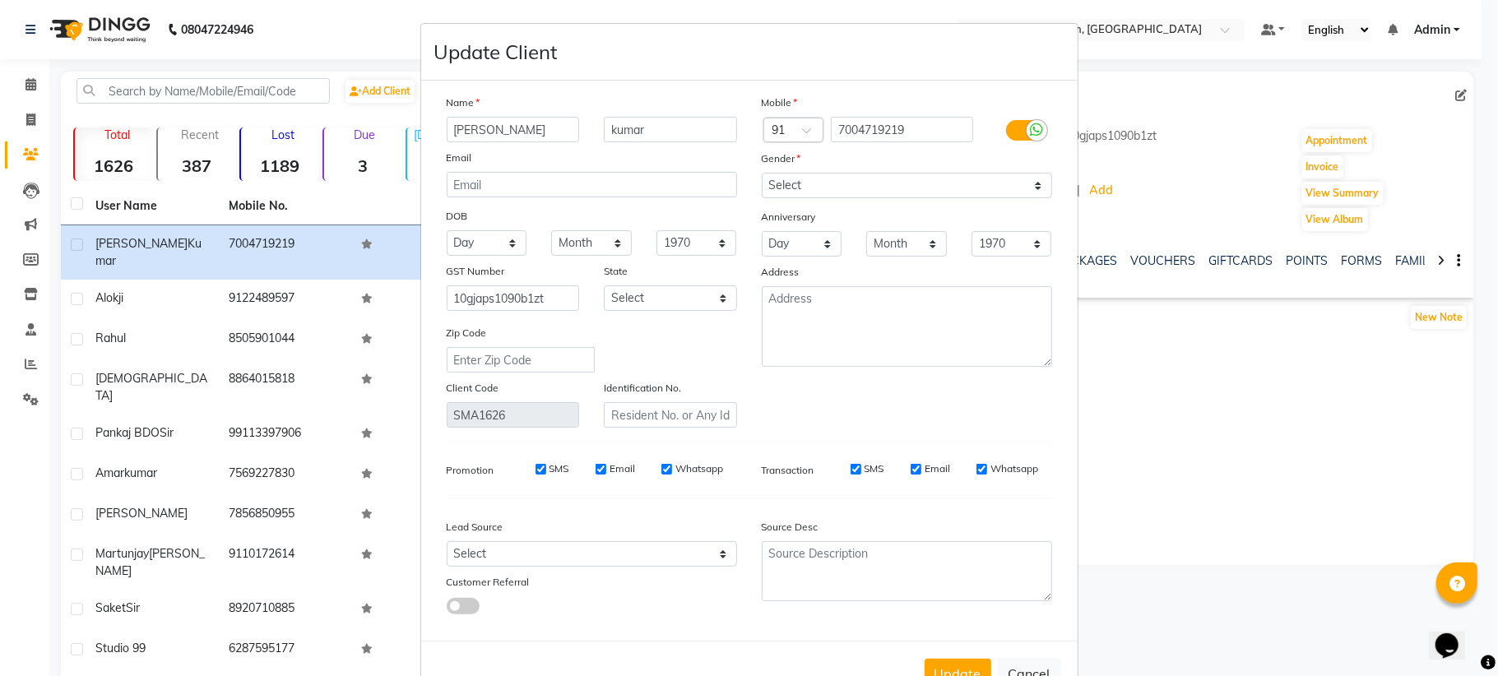
click at [1461, 94] on ngb-modal-window "Update Client Name [PERSON_NAME] Email DOB Day 01 02 03 04 05 06 07 08 09 10 11…" at bounding box center [749, 338] width 1498 height 676
click at [558, 291] on input "10gjaps1090b1zt" at bounding box center [513, 297] width 133 height 25
type input "1"
click at [942, 659] on button "Update" at bounding box center [958, 674] width 67 height 30
select select
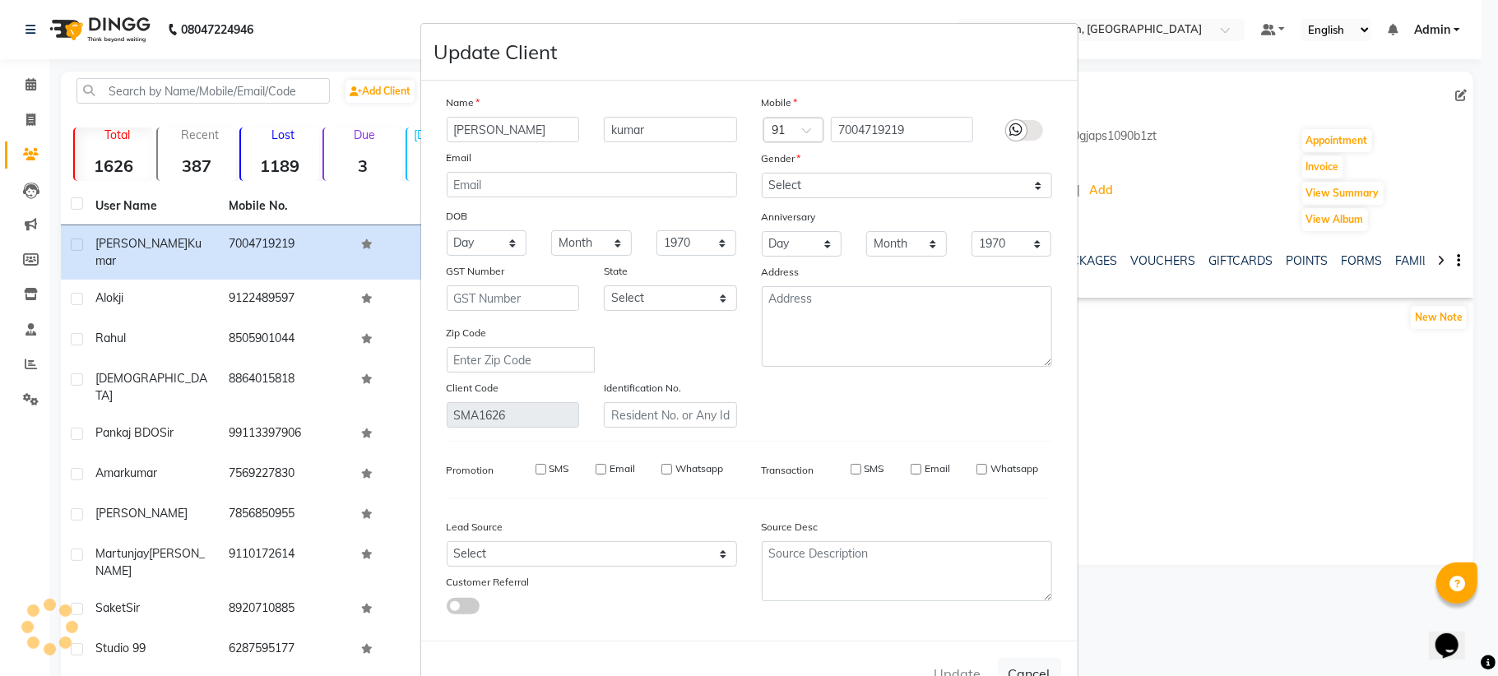
select select
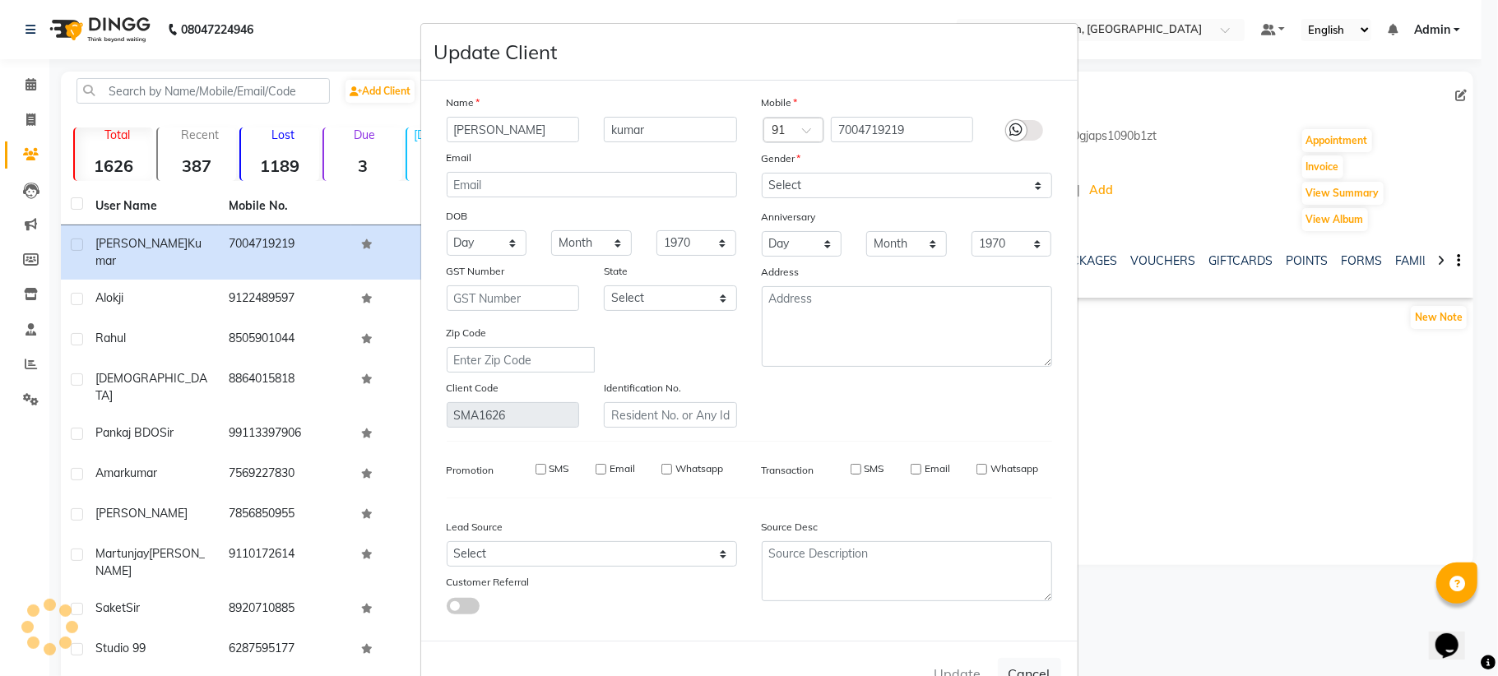
select select
checkbox input "false"
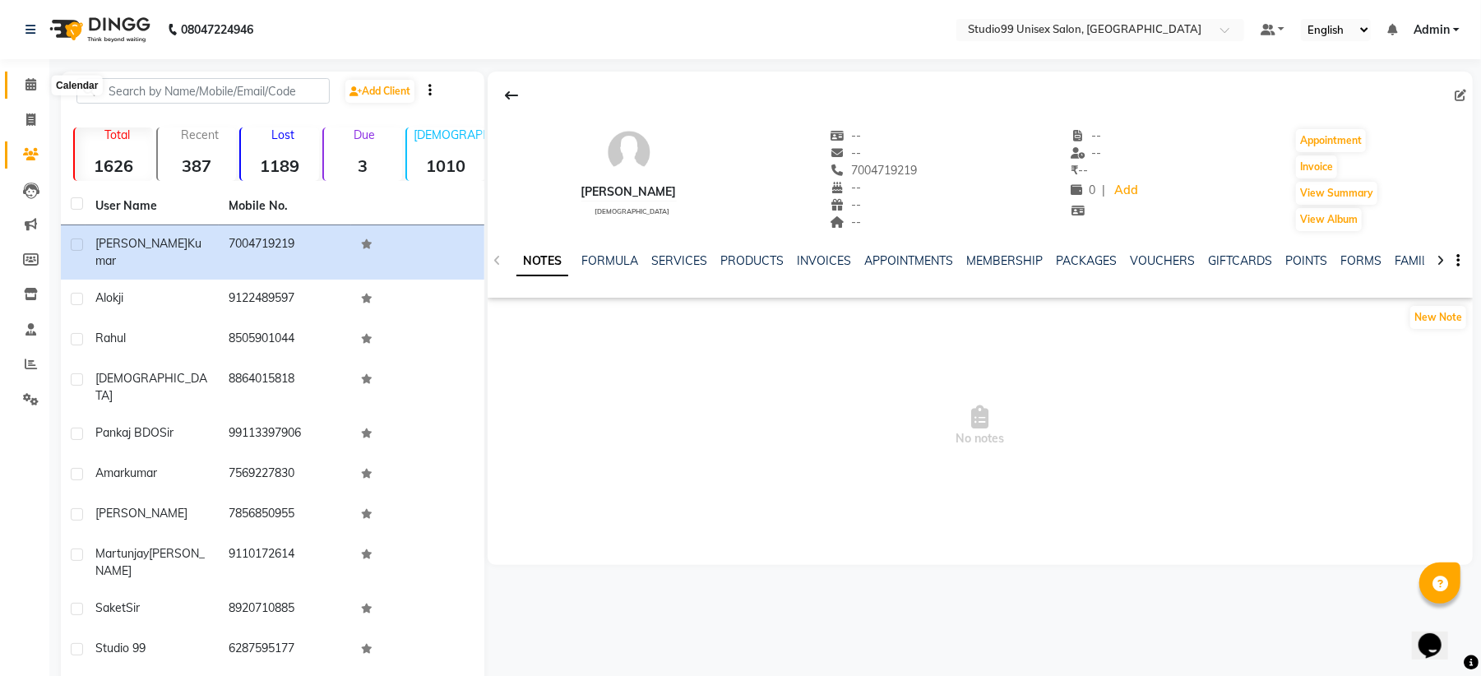
click at [26, 82] on icon at bounding box center [30, 84] width 11 height 12
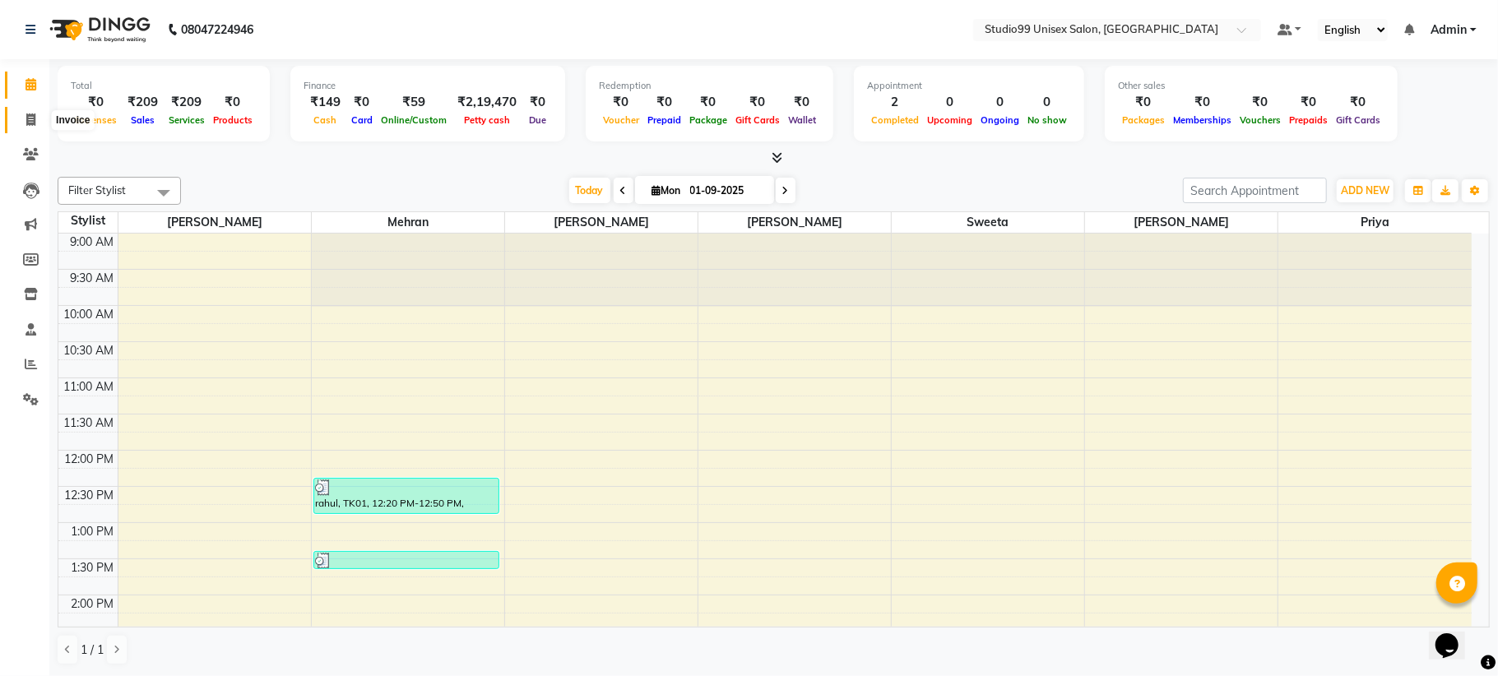
click at [28, 117] on icon at bounding box center [30, 120] width 9 height 12
select select "service"
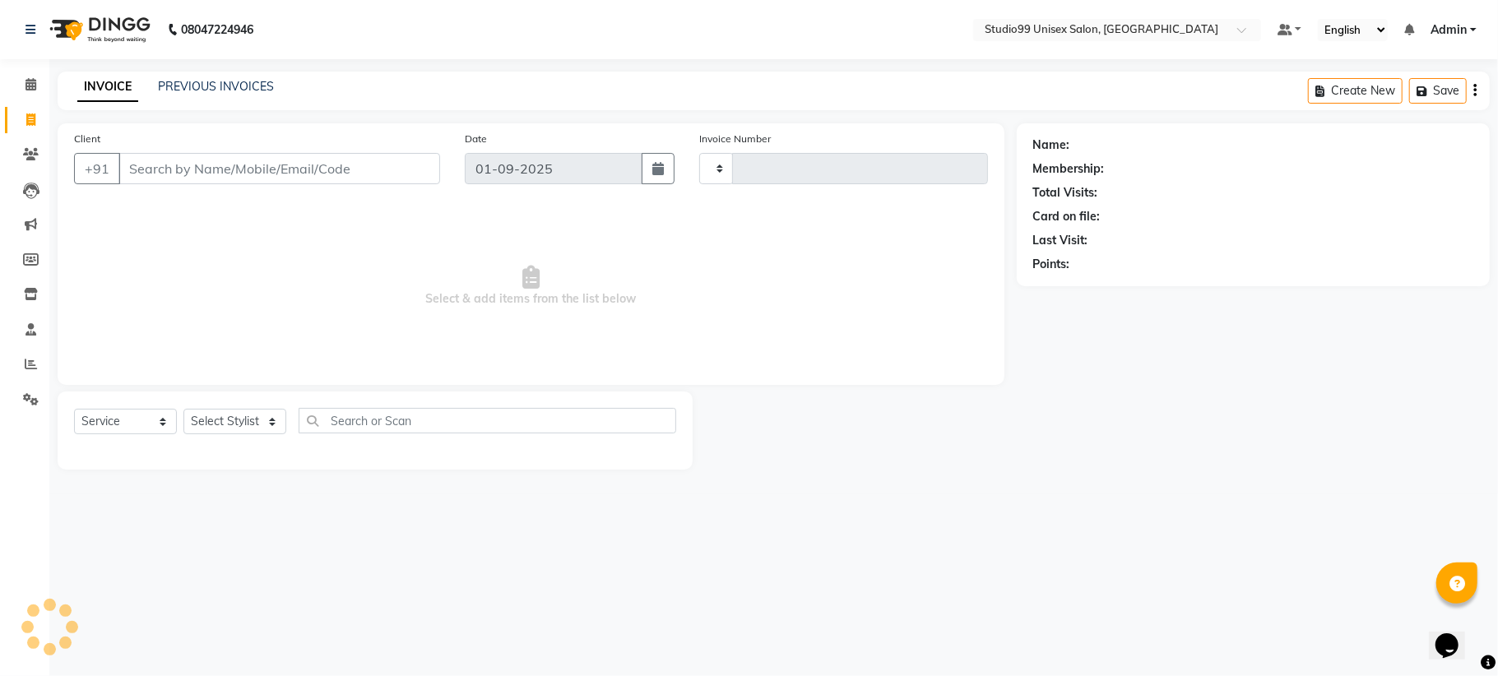
type input "1075"
select select "6061"
click at [129, 184] on div "+91" at bounding box center [257, 168] width 366 height 31
click at [149, 155] on input "Client" at bounding box center [279, 168] width 322 height 31
click at [185, 165] on input "Client" at bounding box center [279, 168] width 322 height 31
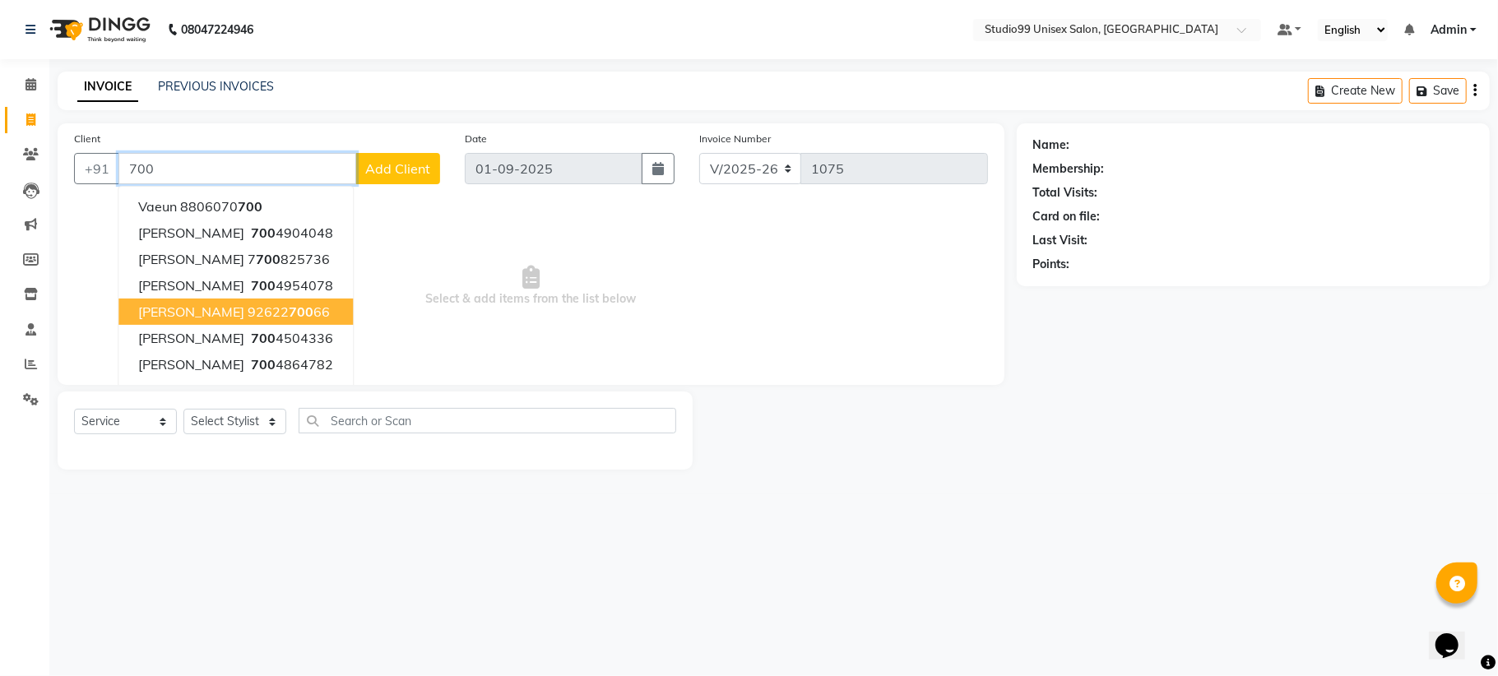
type input "700"
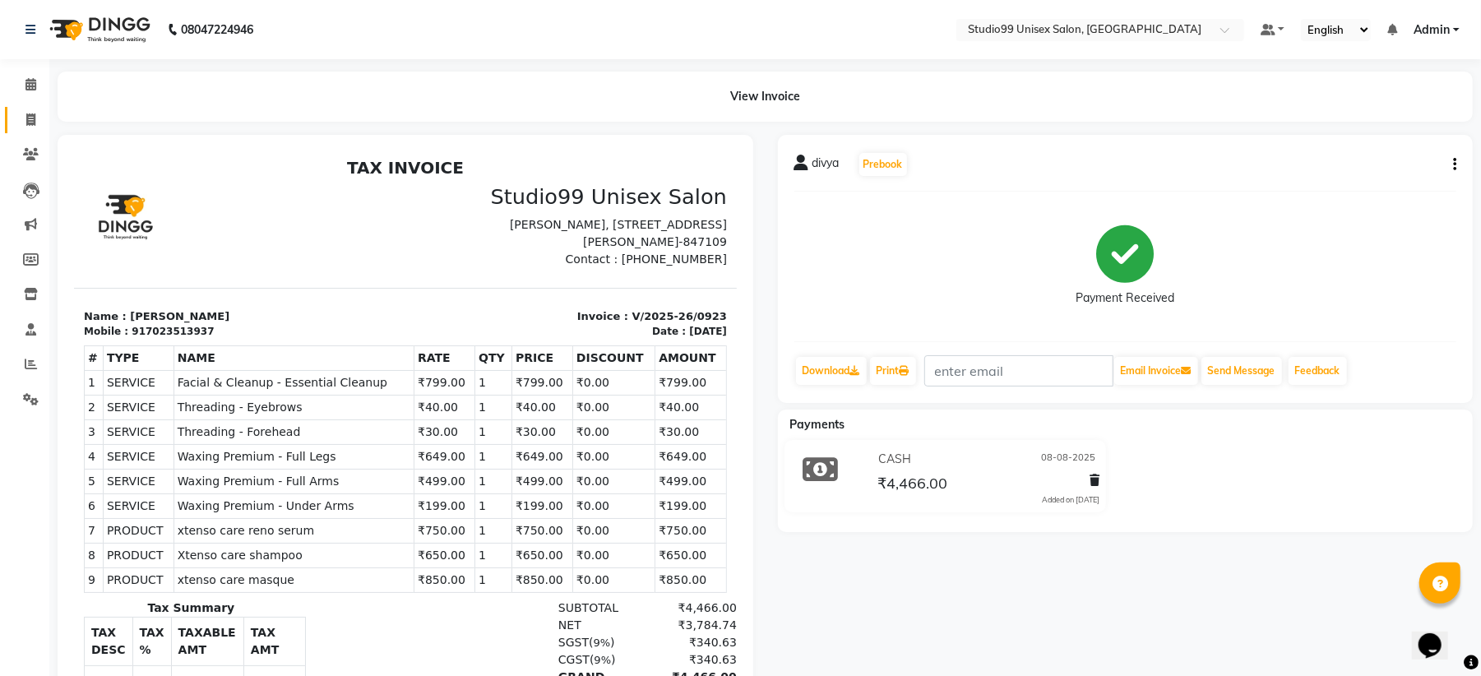
click at [27, 114] on icon at bounding box center [30, 120] width 9 height 12
select select "service"
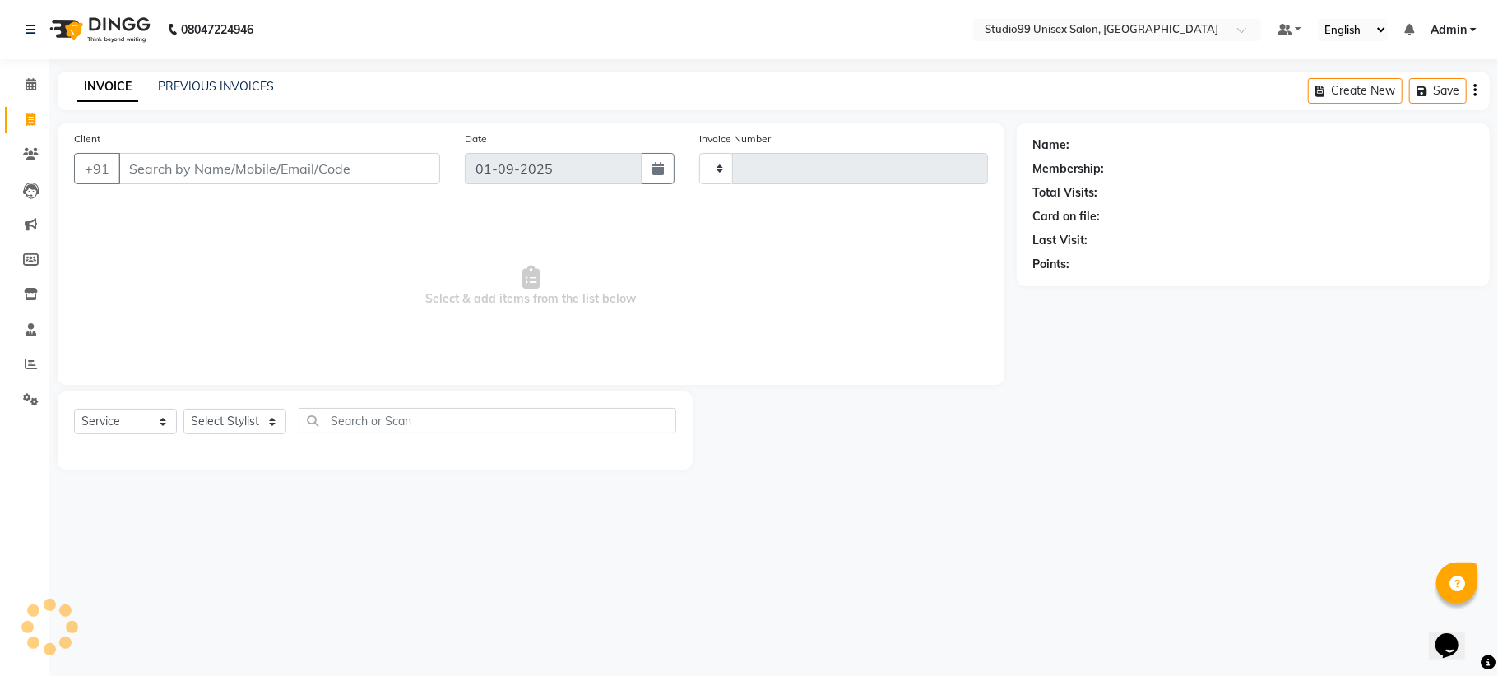
type input "1076"
select select "6061"
click at [169, 178] on input "Client" at bounding box center [279, 168] width 322 height 31
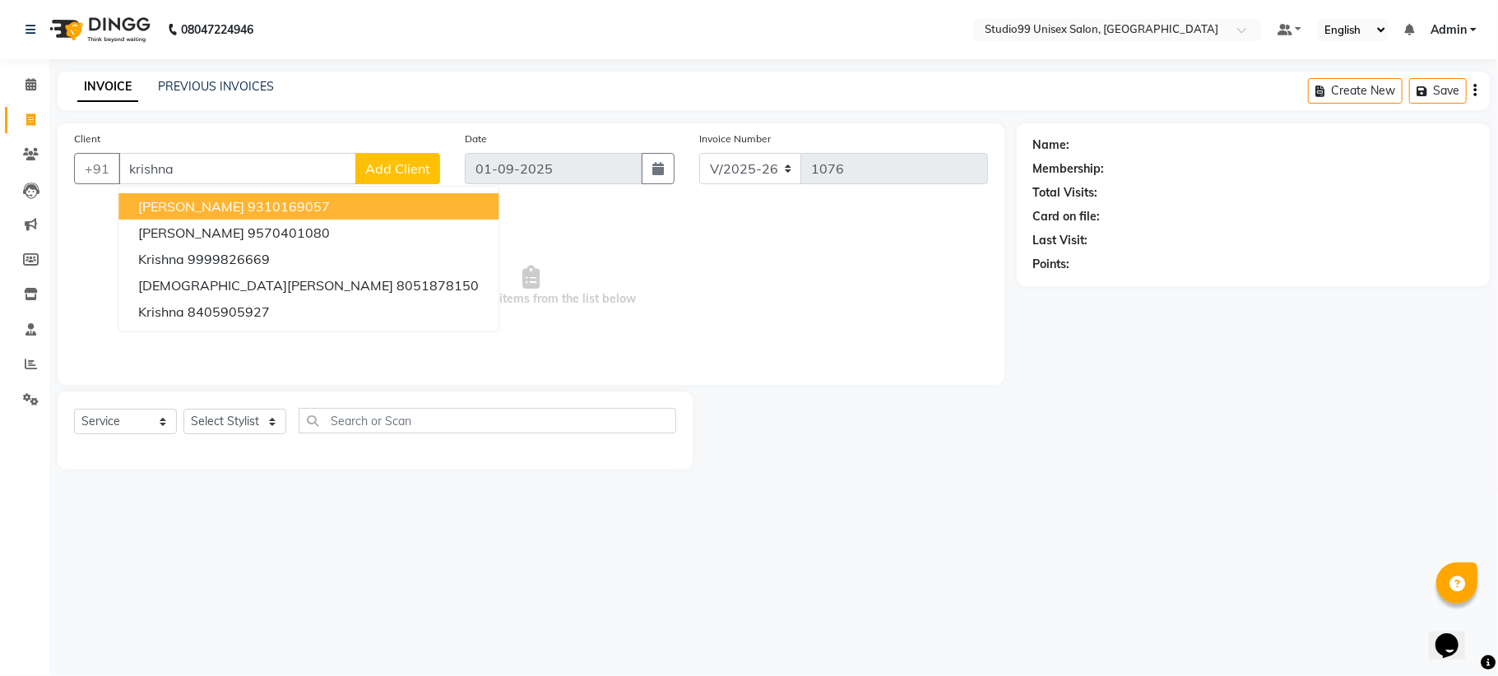
click at [273, 211] on ngb-highlight "9310169057" at bounding box center [289, 206] width 82 height 16
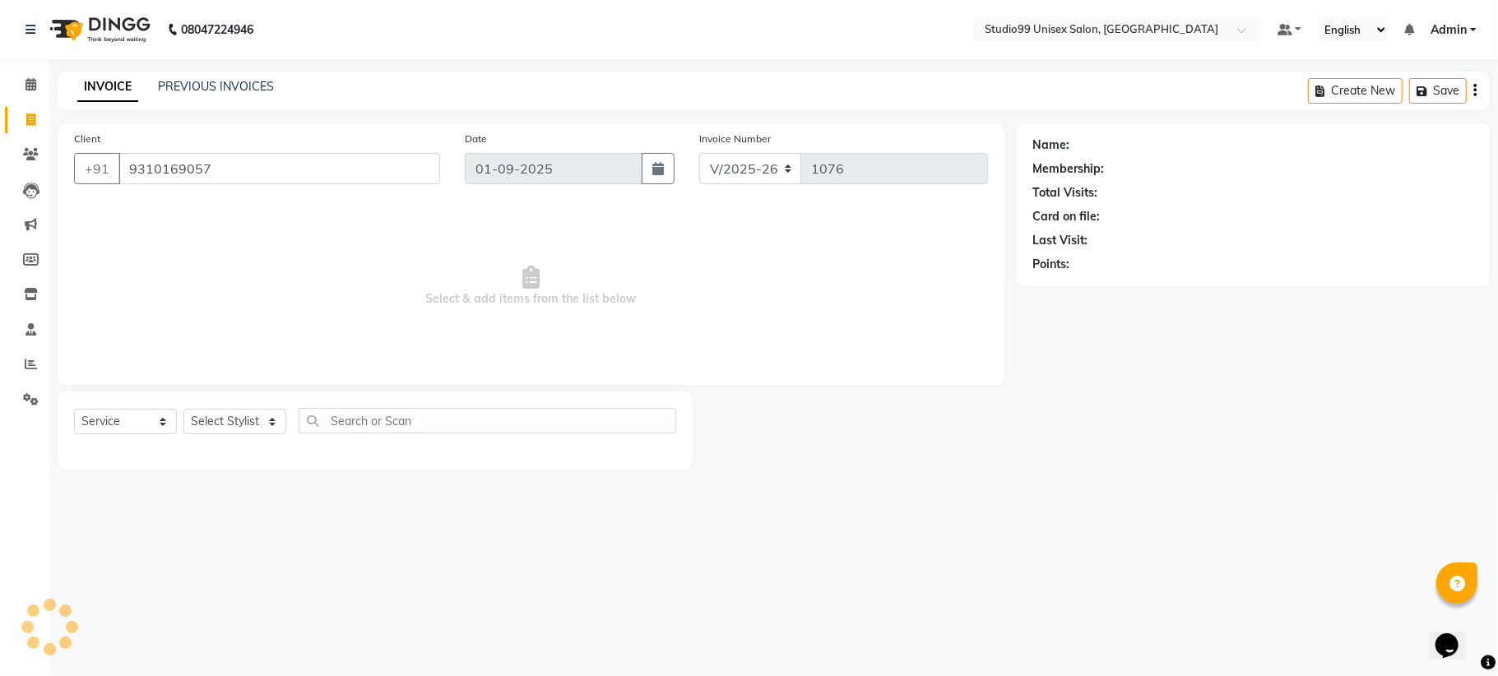
type input "9310169057"
select select "1: Object"
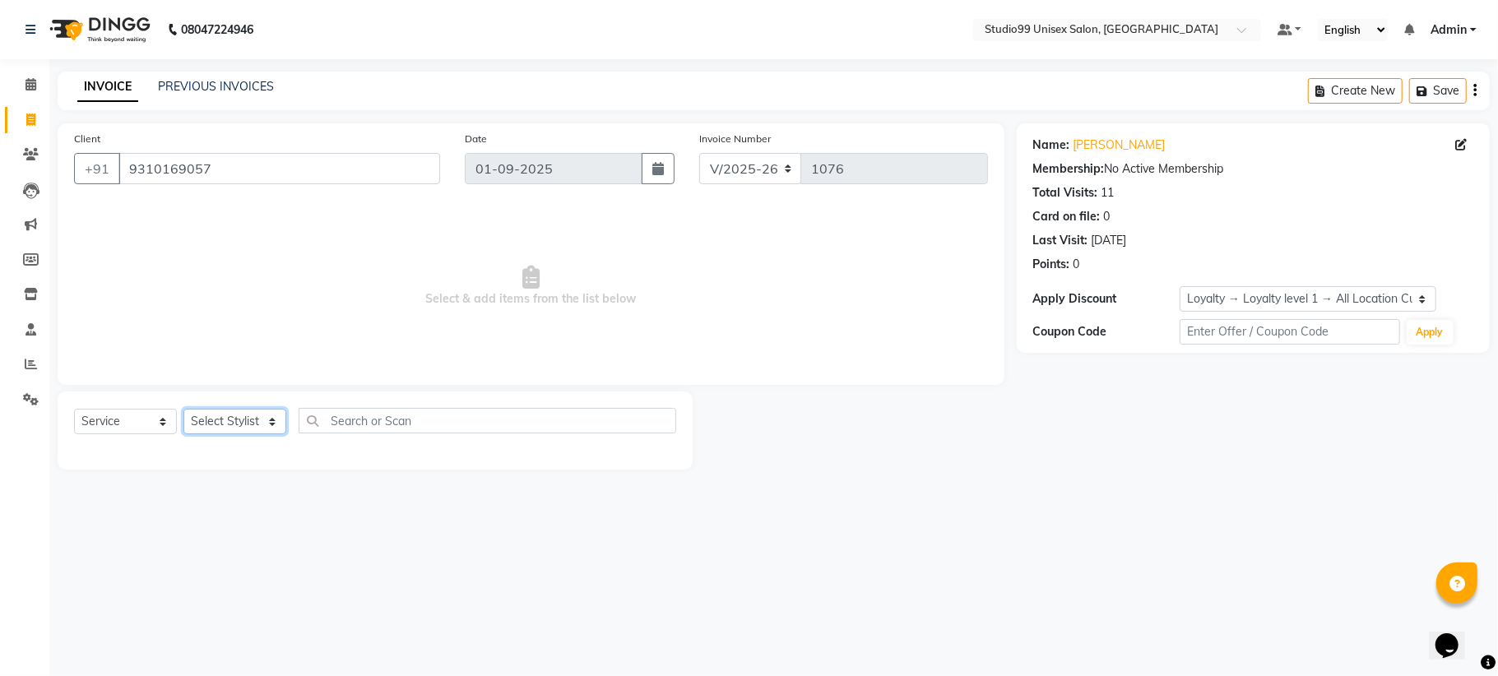
click at [238, 416] on select "Select Stylist Admin [PERSON_NAME] [PERSON_NAME] [PERSON_NAME] [PERSON_NAME] [P…" at bounding box center [234, 421] width 103 height 25
select select "45042"
click at [183, 409] on select "Select Stylist Admin [PERSON_NAME] [PERSON_NAME] [PERSON_NAME] [PERSON_NAME] [P…" at bounding box center [234, 421] width 103 height 25
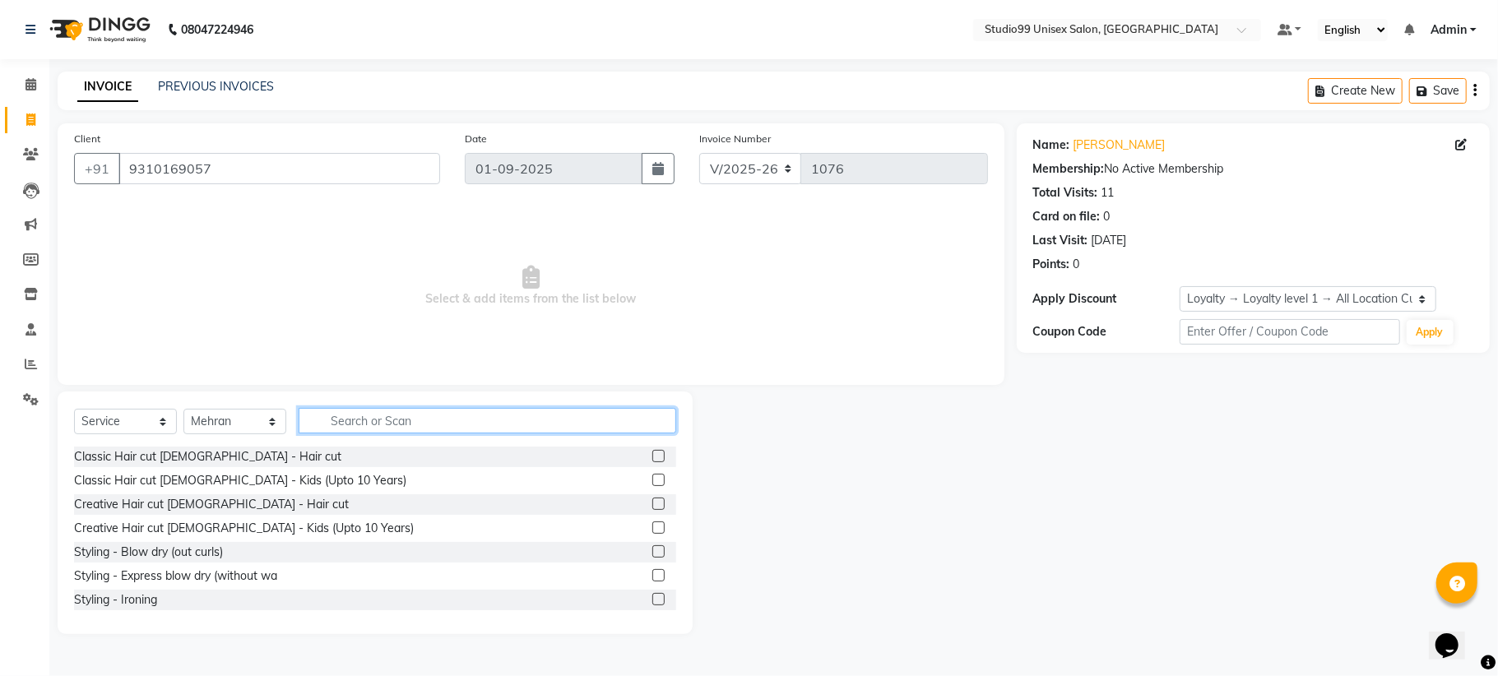
click at [333, 415] on input "text" at bounding box center [488, 420] width 378 height 25
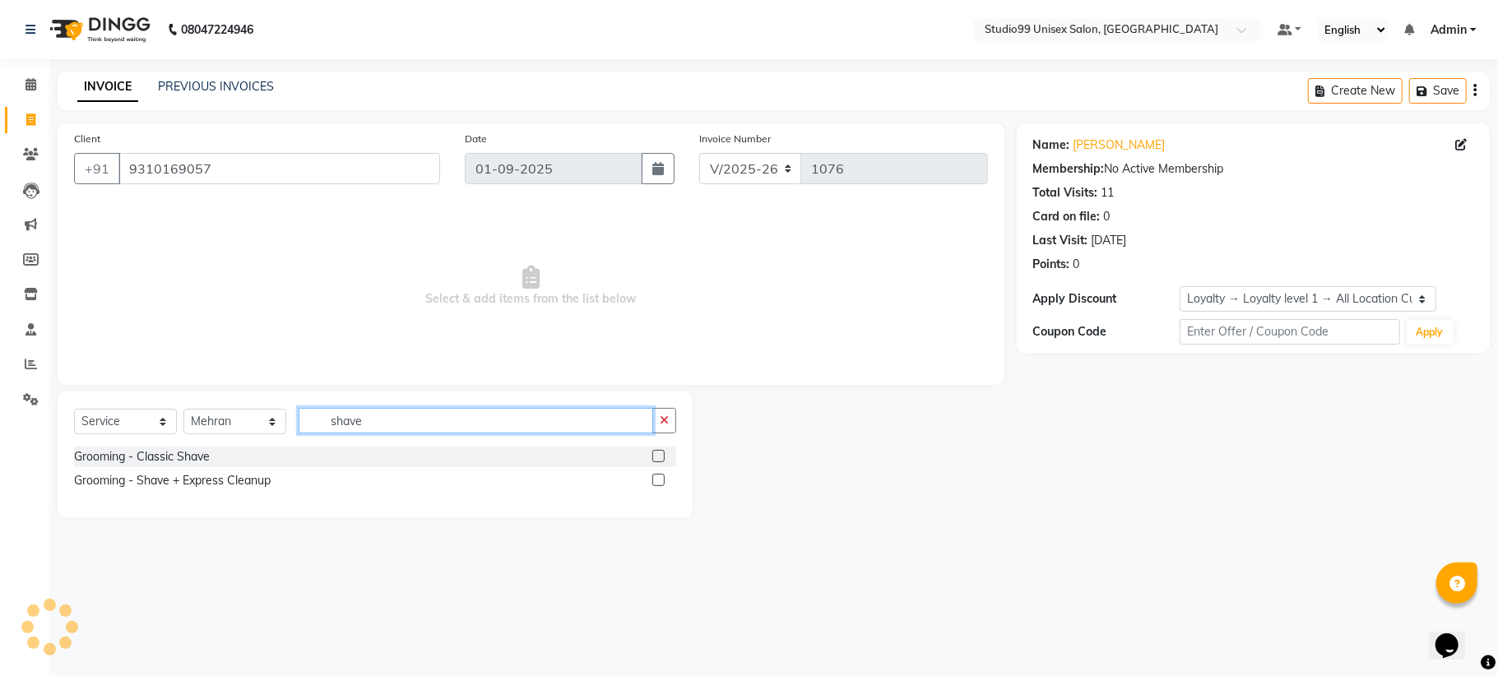
type input "shave"
click at [656, 452] on label at bounding box center [658, 456] width 12 height 12
click at [656, 452] on input "checkbox" at bounding box center [657, 457] width 11 height 11
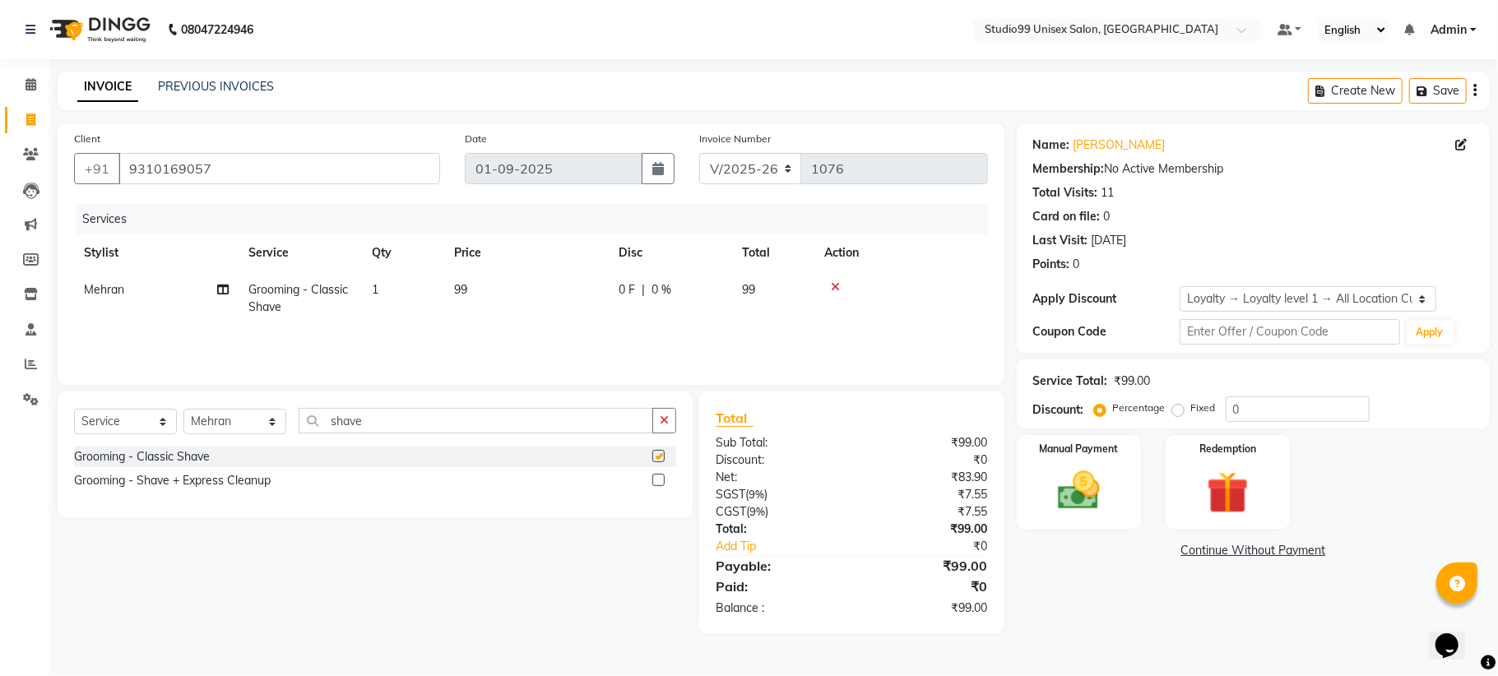
checkbox input "false"
click at [1260, 420] on input "0" at bounding box center [1298, 408] width 144 height 25
type input "40"
click at [1073, 480] on img at bounding box center [1079, 491] width 72 height 51
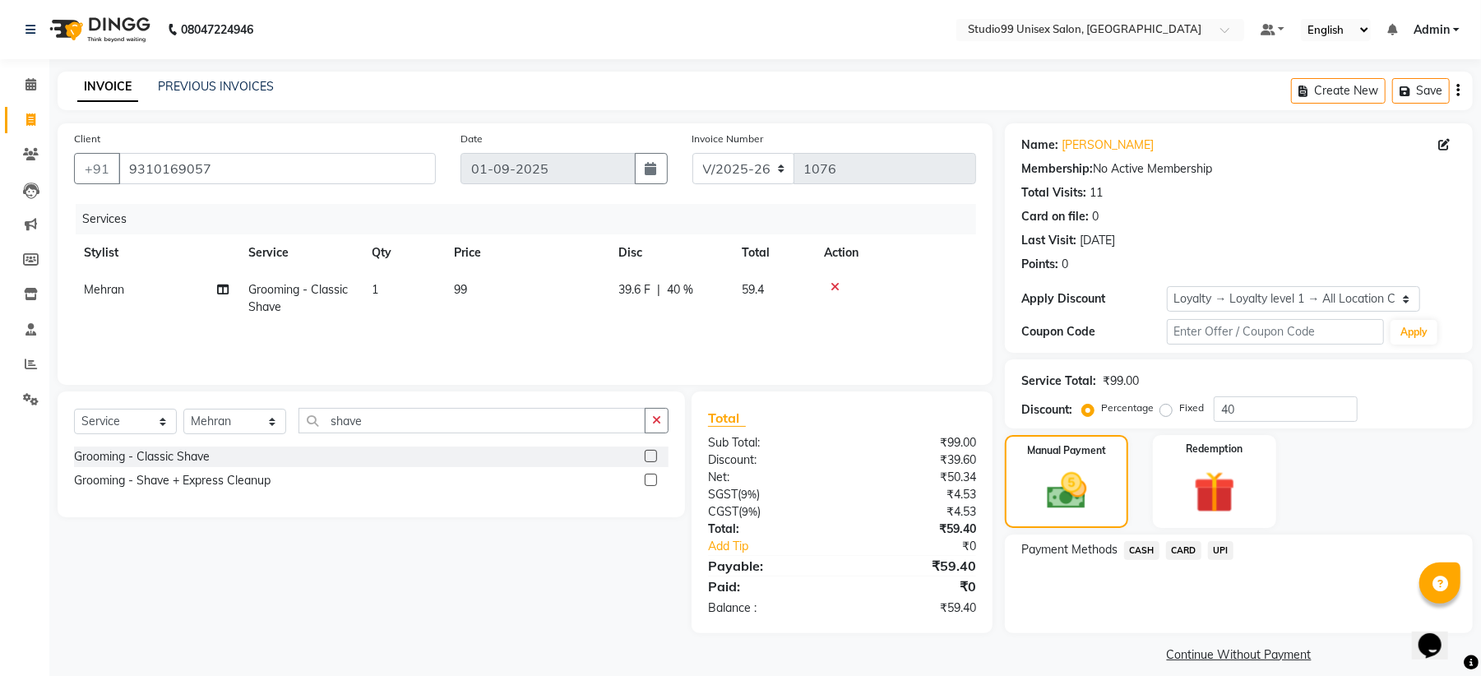
click at [1218, 553] on span "UPI" at bounding box center [1220, 550] width 25 height 19
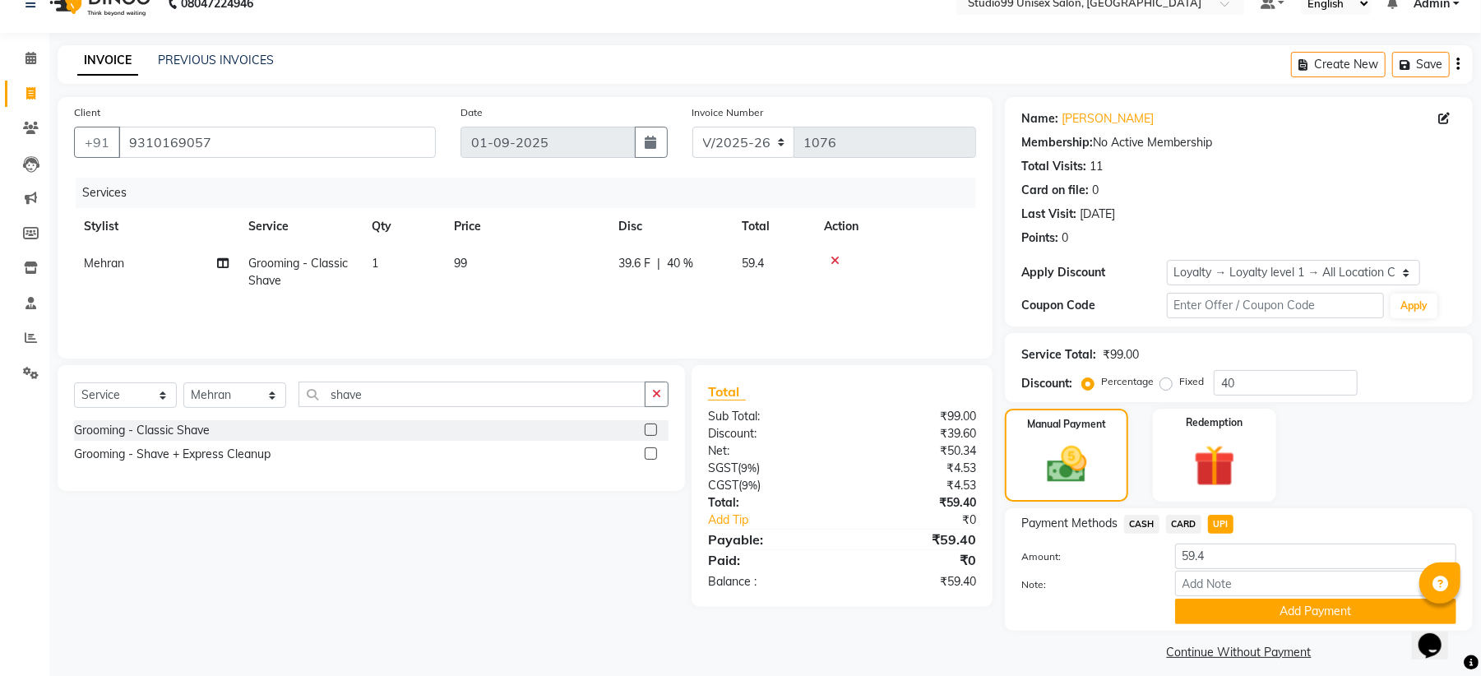
scroll to position [40, 0]
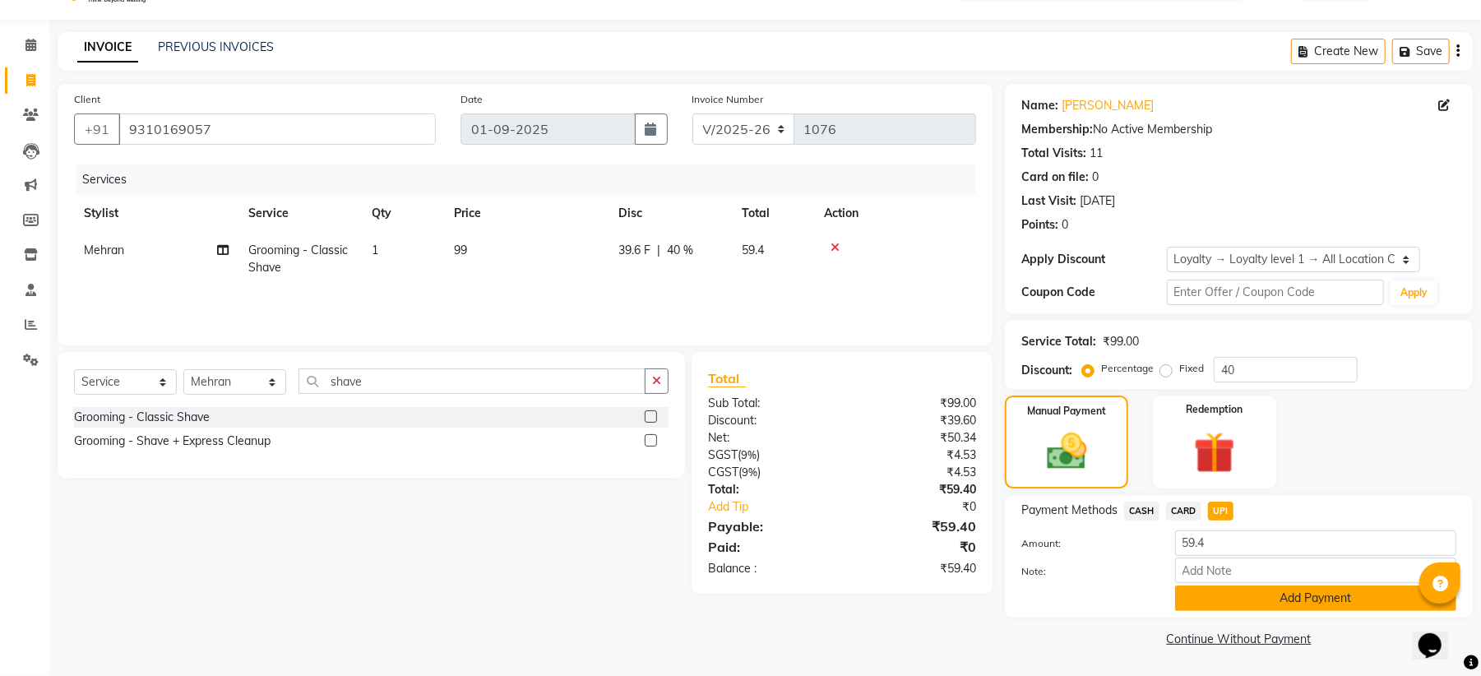
click at [1259, 610] on button "Add Payment" at bounding box center [1315, 598] width 281 height 25
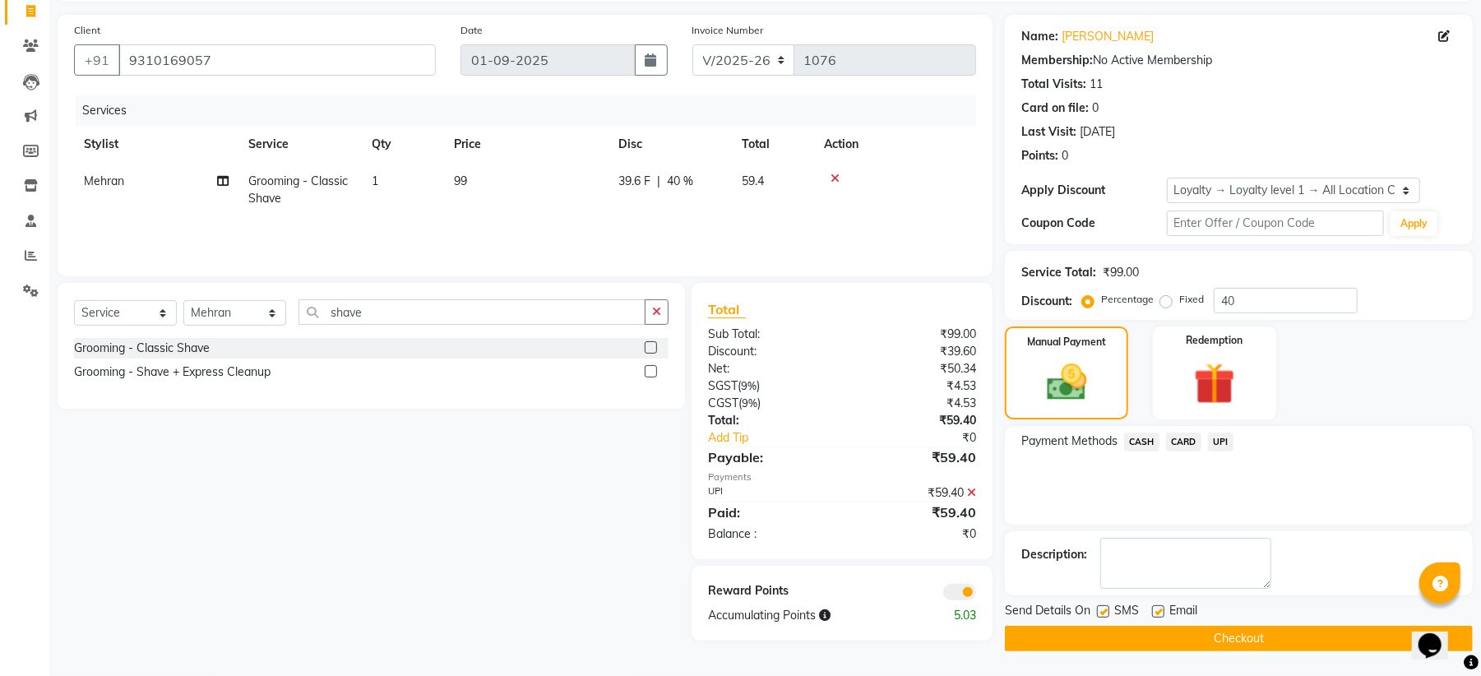
scroll to position [109, 0]
click at [1214, 638] on button "Checkout" at bounding box center [1239, 638] width 468 height 25
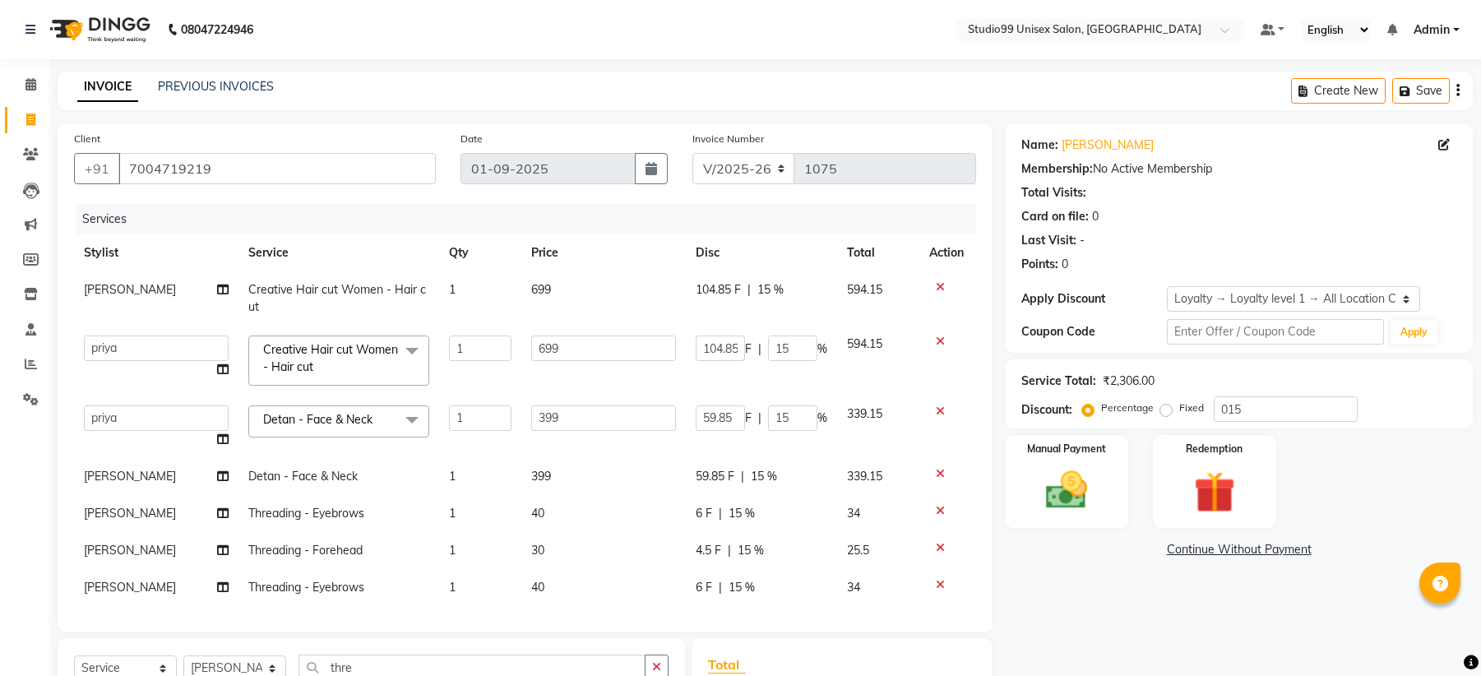
select select "6061"
select select "85013"
select select "service"
select select "59621"
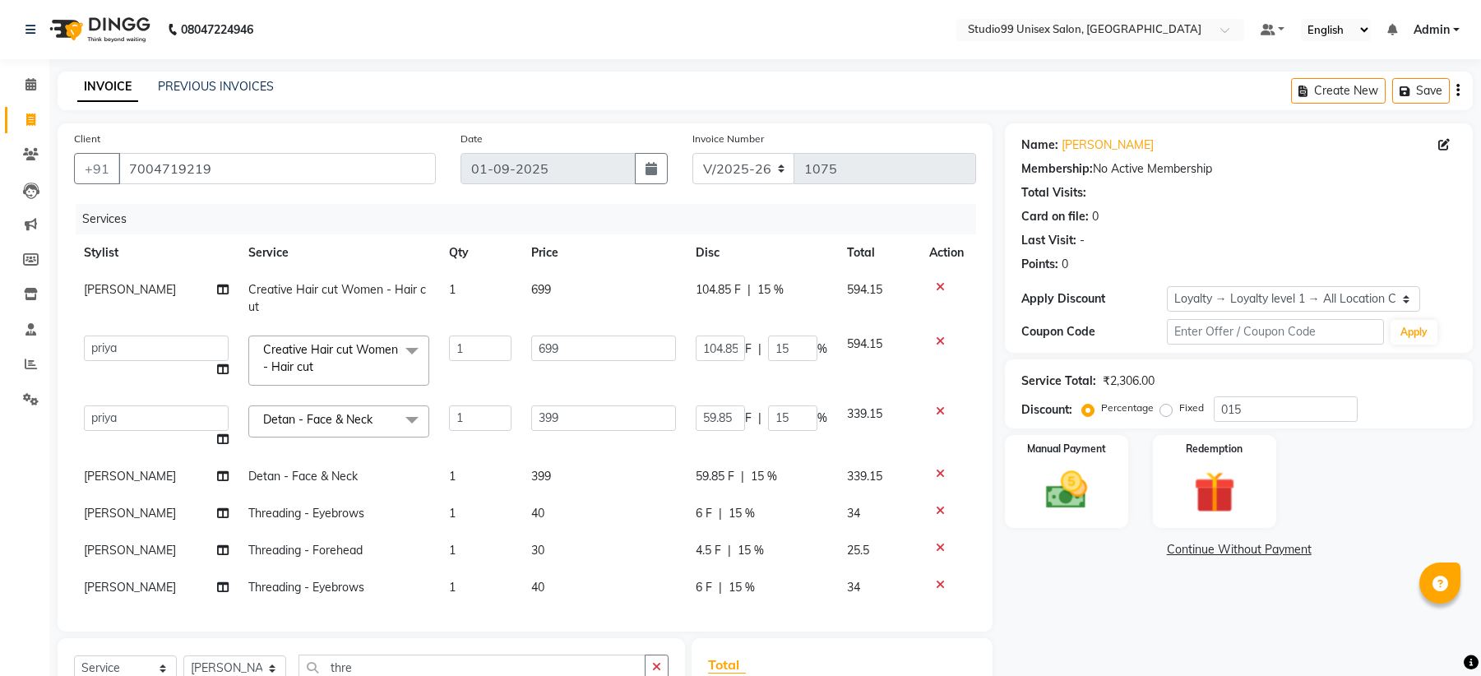
select select "1: Object"
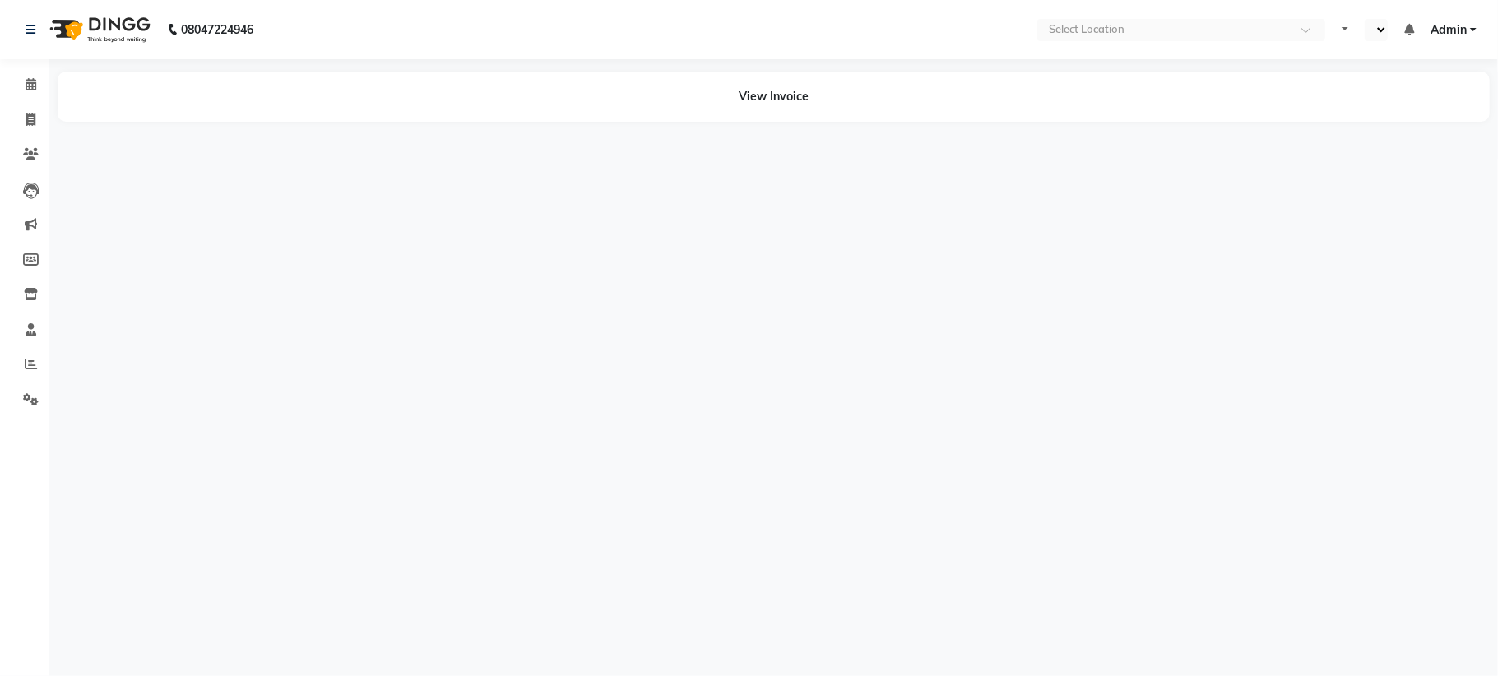
select select "en"
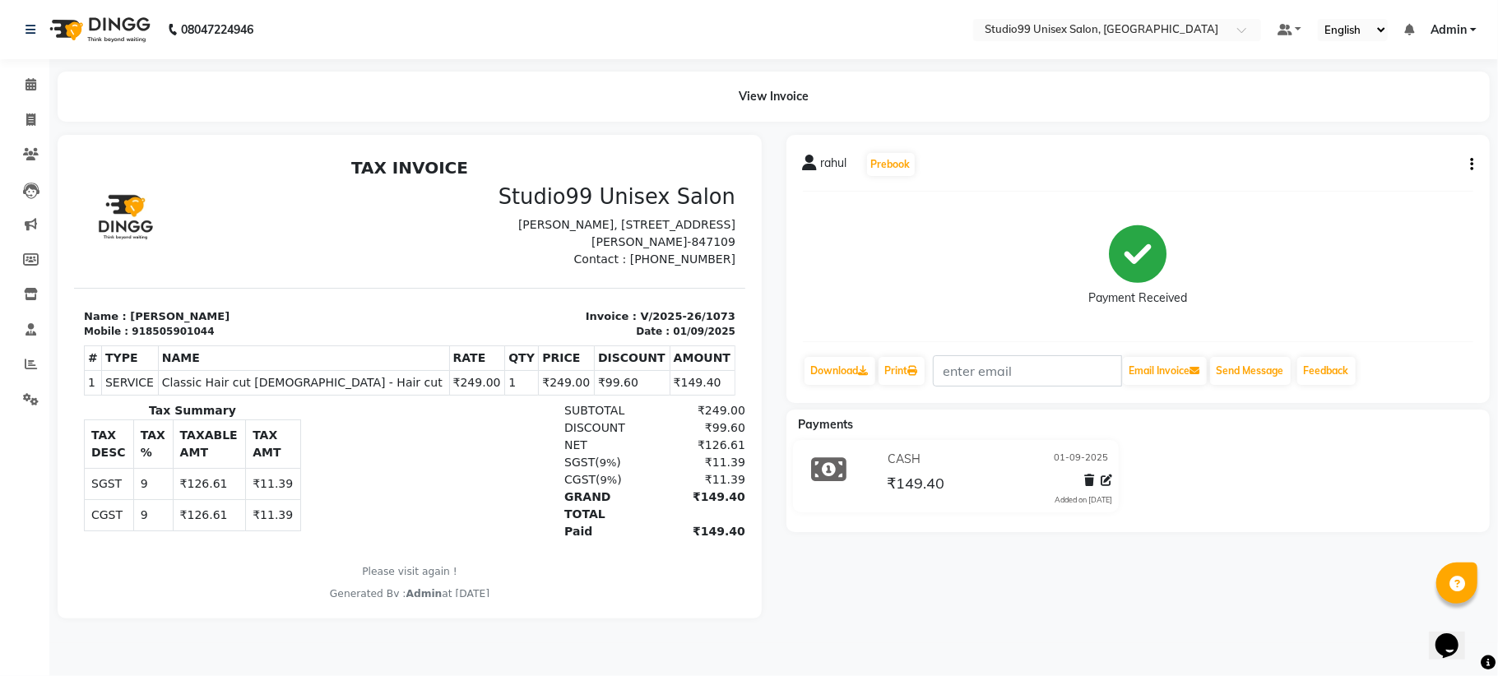
click at [1476, 160] on div "rahul Prebook Payment Received Download Print Email Invoice Send Message Feedba…" at bounding box center [1138, 269] width 704 height 268
click at [1469, 159] on button "button" at bounding box center [1468, 164] width 10 height 17
click at [813, 160] on icon at bounding box center [810, 163] width 15 height 16
click at [882, 165] on button "Prebook" at bounding box center [891, 164] width 48 height 23
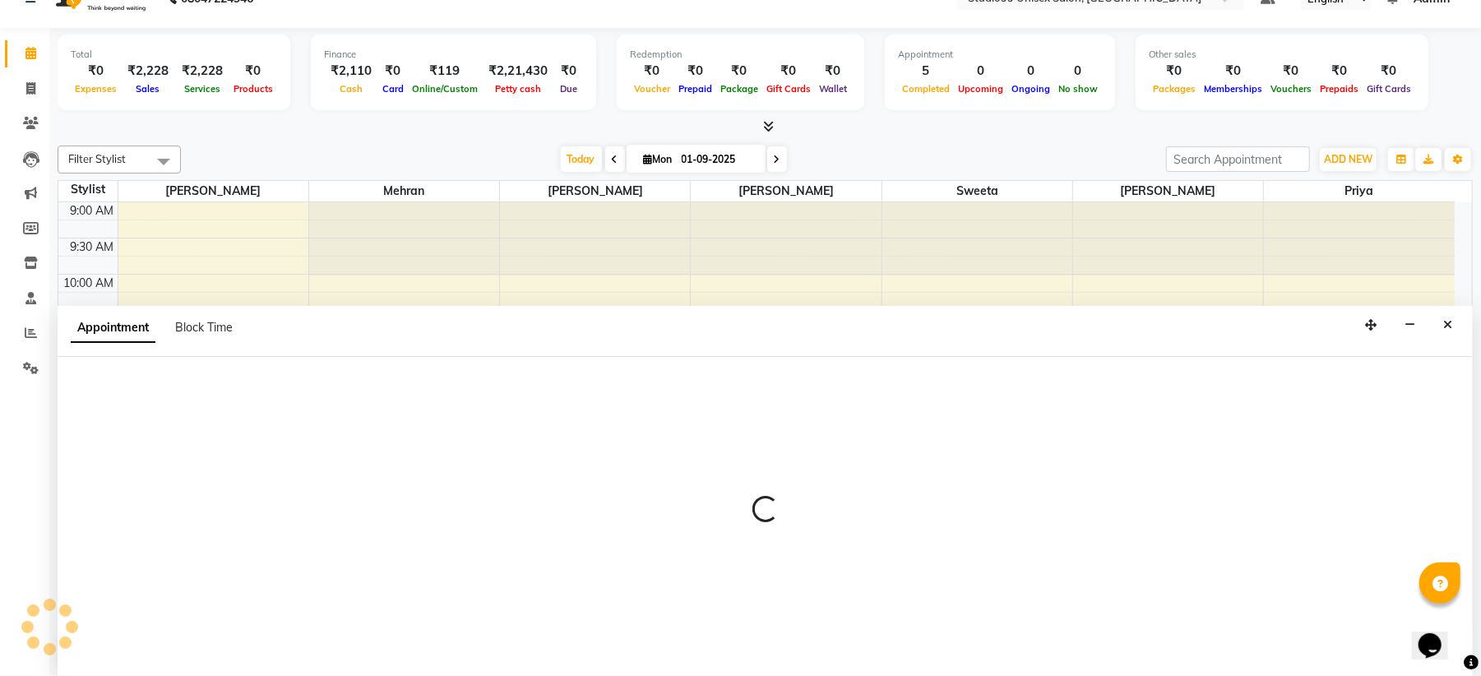
select select "45042"
select select "600"
select select "tentative"
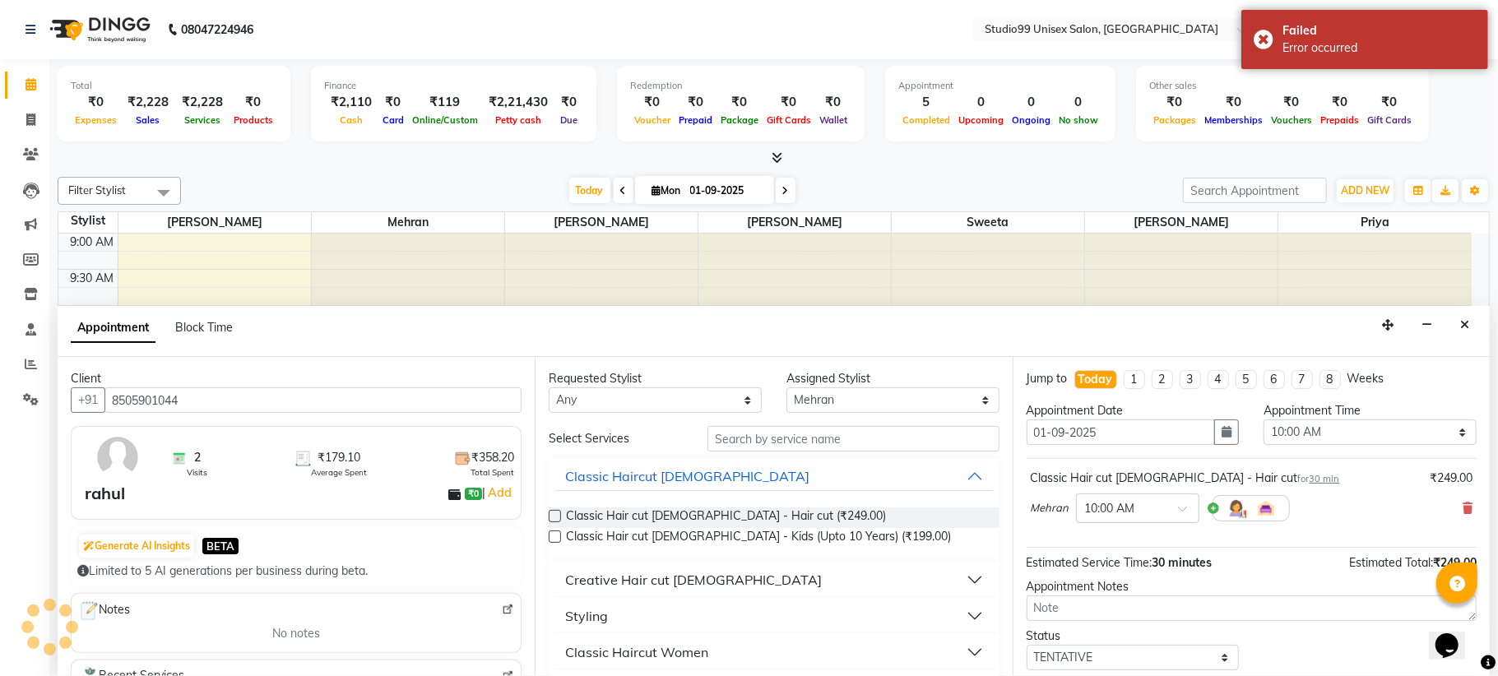
scroll to position [515, 0]
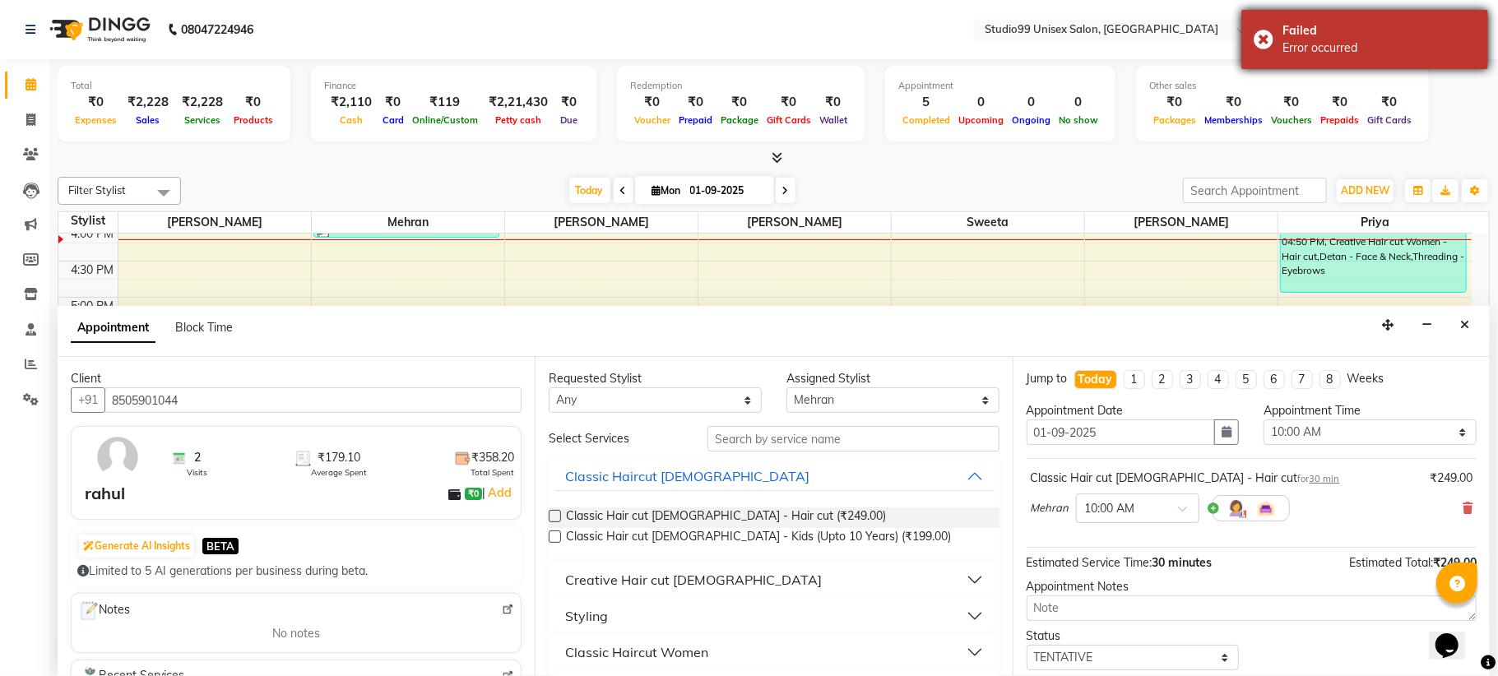
click at [1267, 37] on div "Failed Error occurred" at bounding box center [1364, 39] width 247 height 59
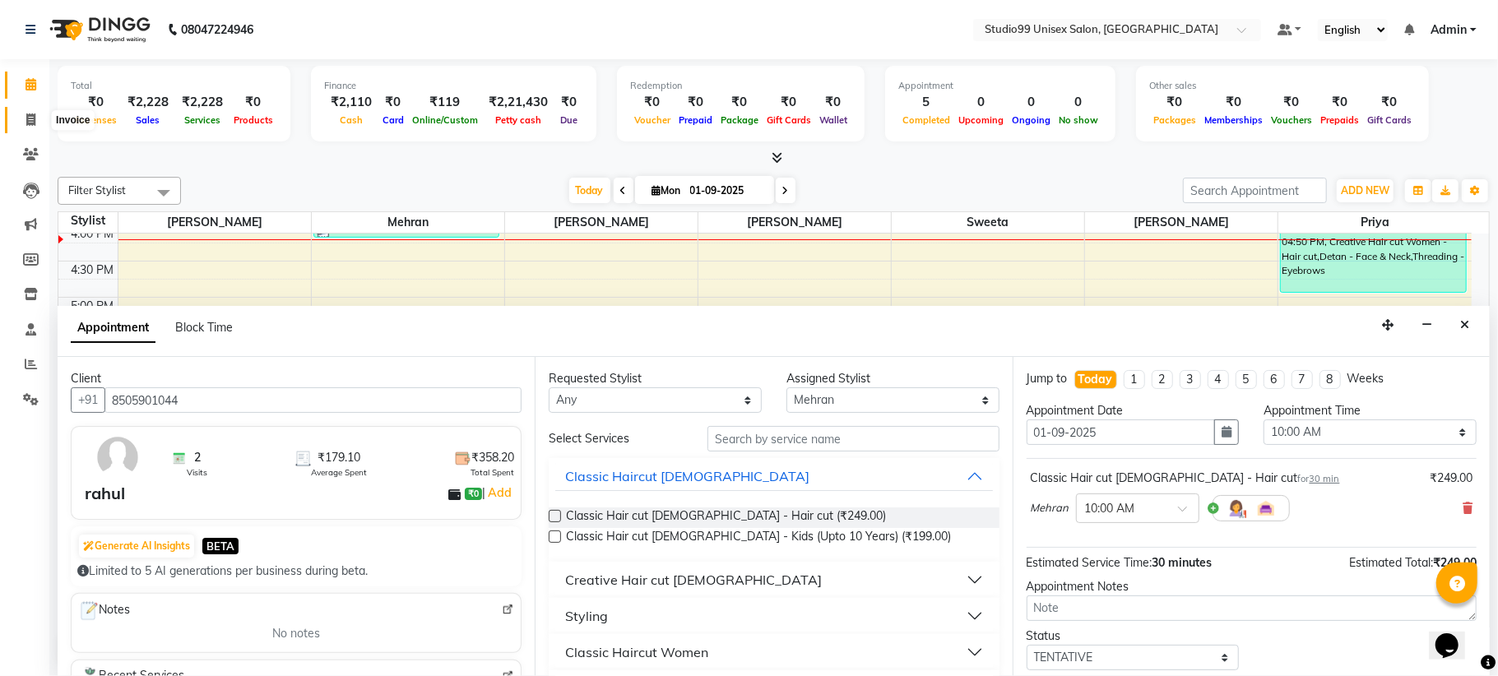
click at [34, 116] on icon at bounding box center [30, 120] width 9 height 12
select select "service"
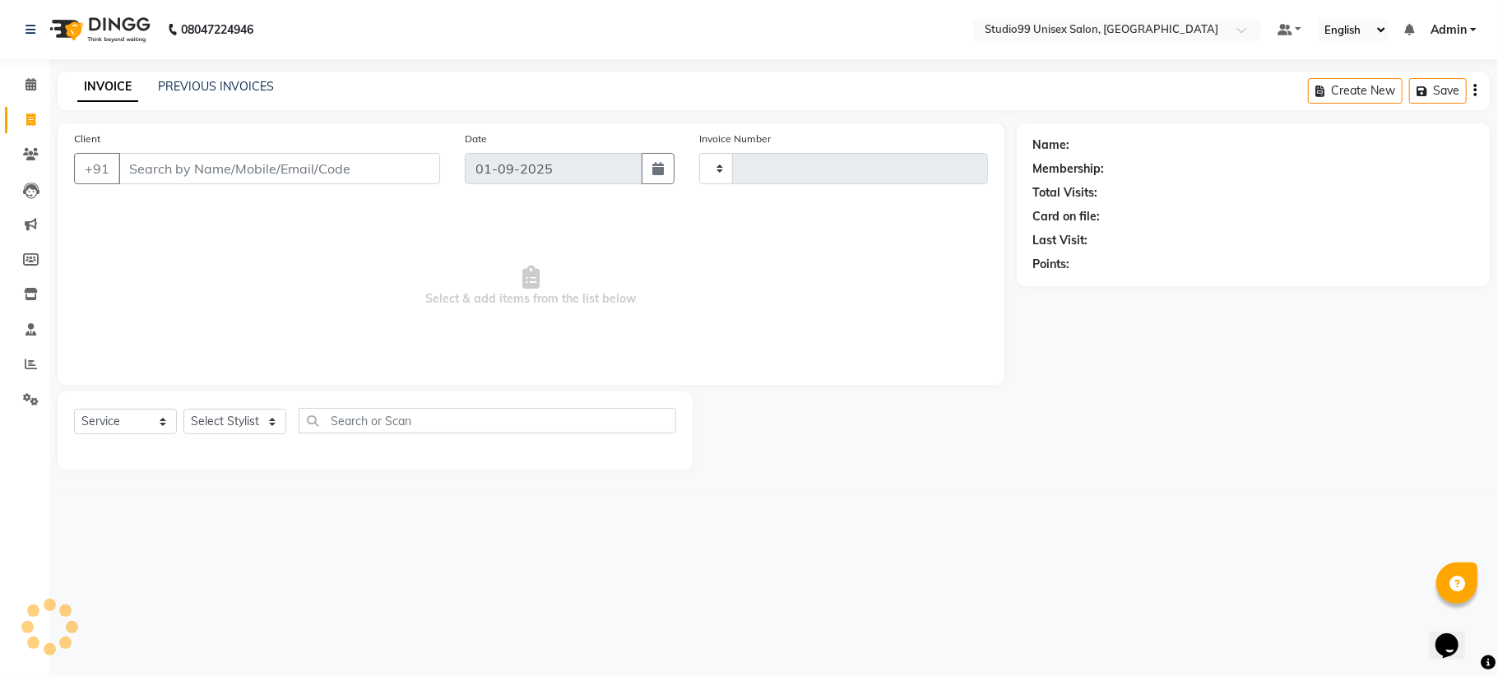
type input "1077"
select select "6061"
click at [188, 80] on link "PREVIOUS INVOICES" at bounding box center [216, 86] width 116 height 15
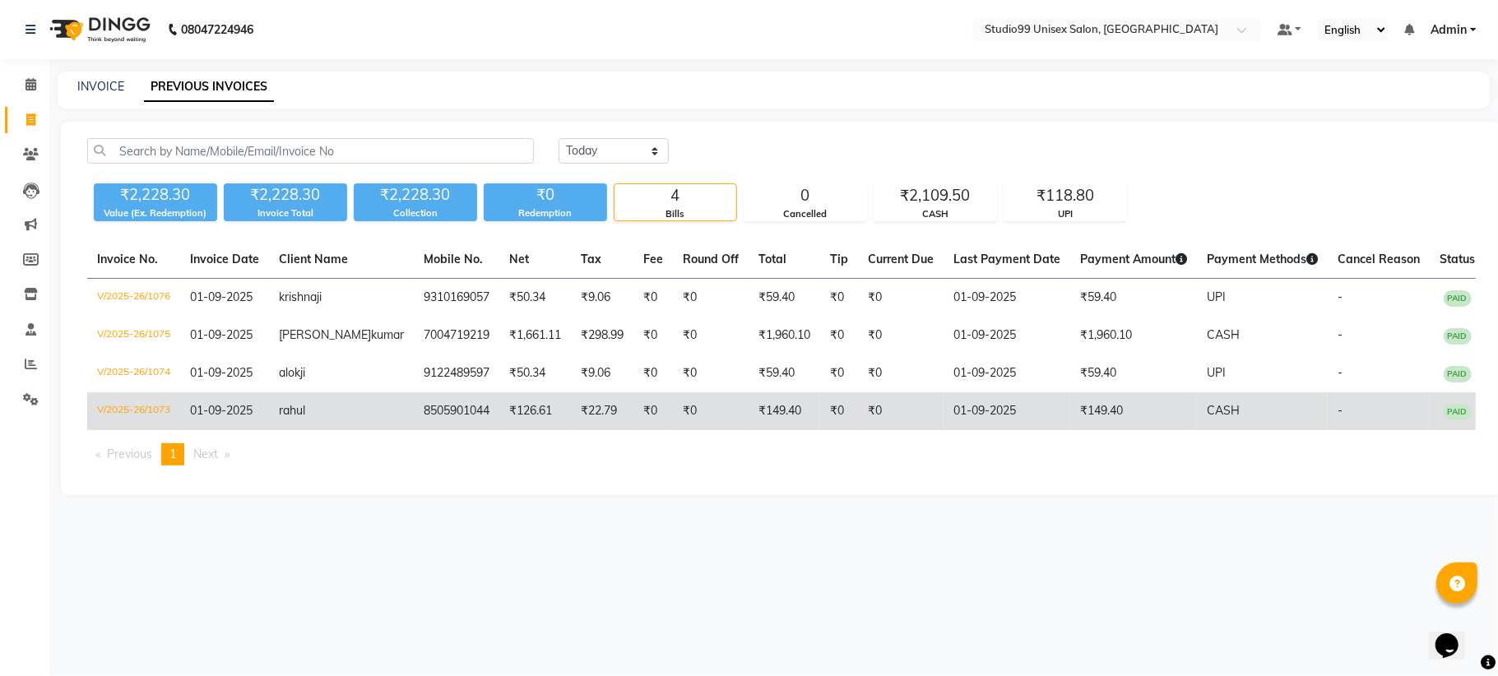
click at [347, 402] on td "rahul" at bounding box center [341, 411] width 145 height 38
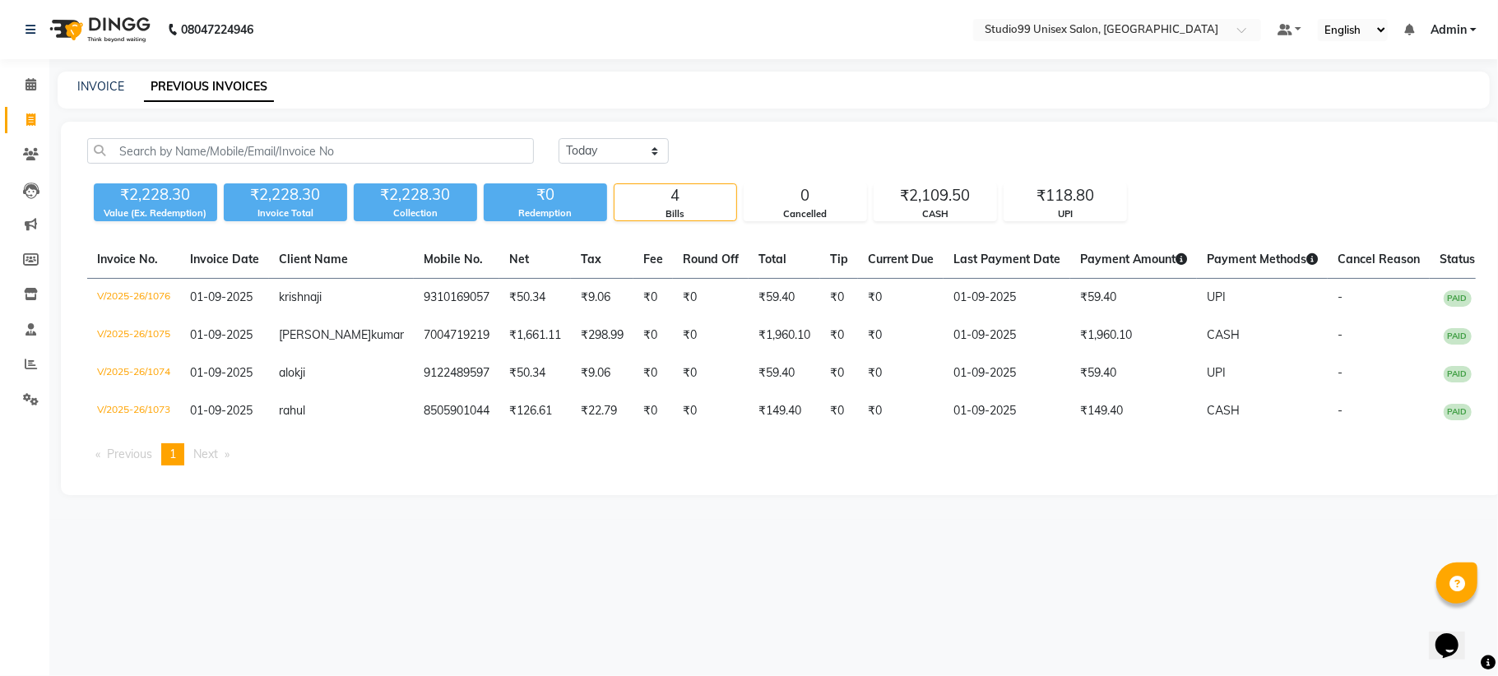
click at [411, 457] on ul "Previous page 1 / 1 You're on page 1 Next page" at bounding box center [781, 454] width 1389 height 22
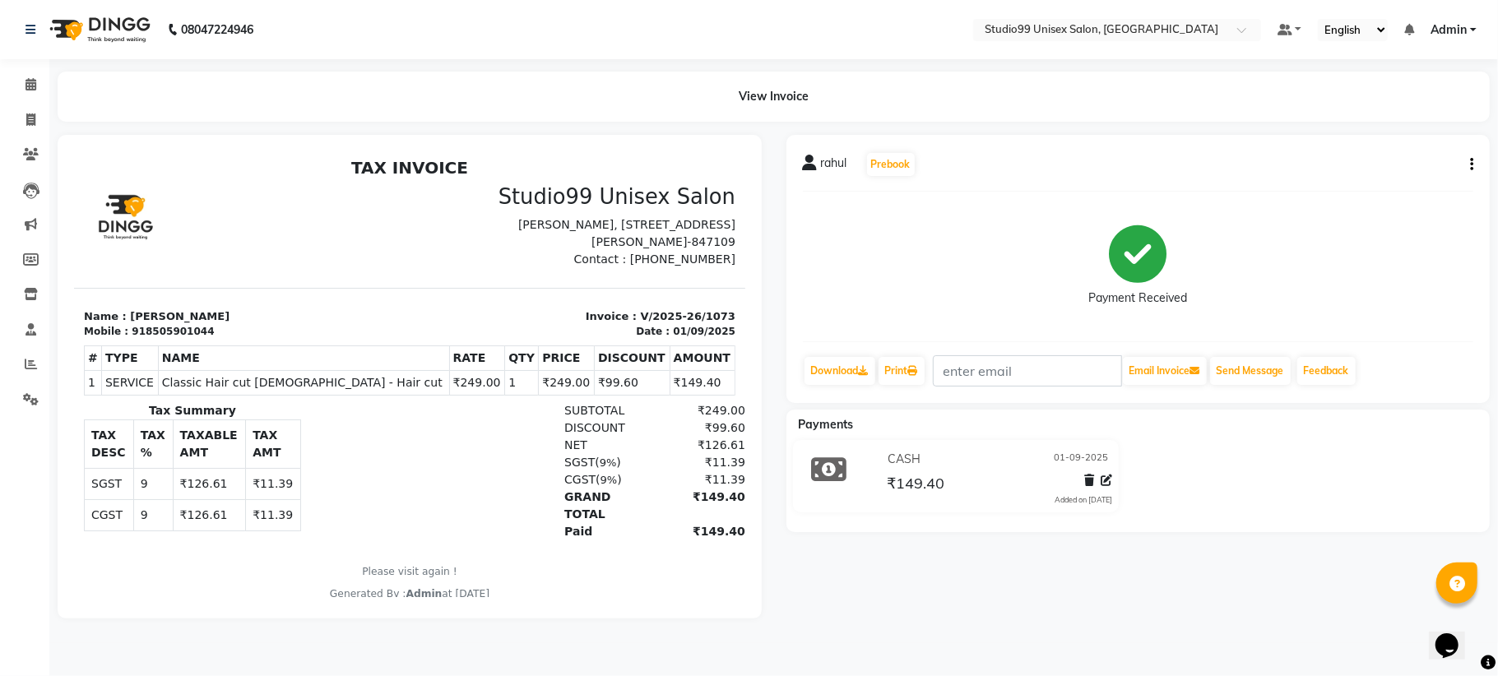
click at [1472, 165] on icon "button" at bounding box center [1471, 165] width 3 height 1
click at [1361, 175] on div "Edit Invoice" at bounding box center [1389, 184] width 113 height 21
select select "service"
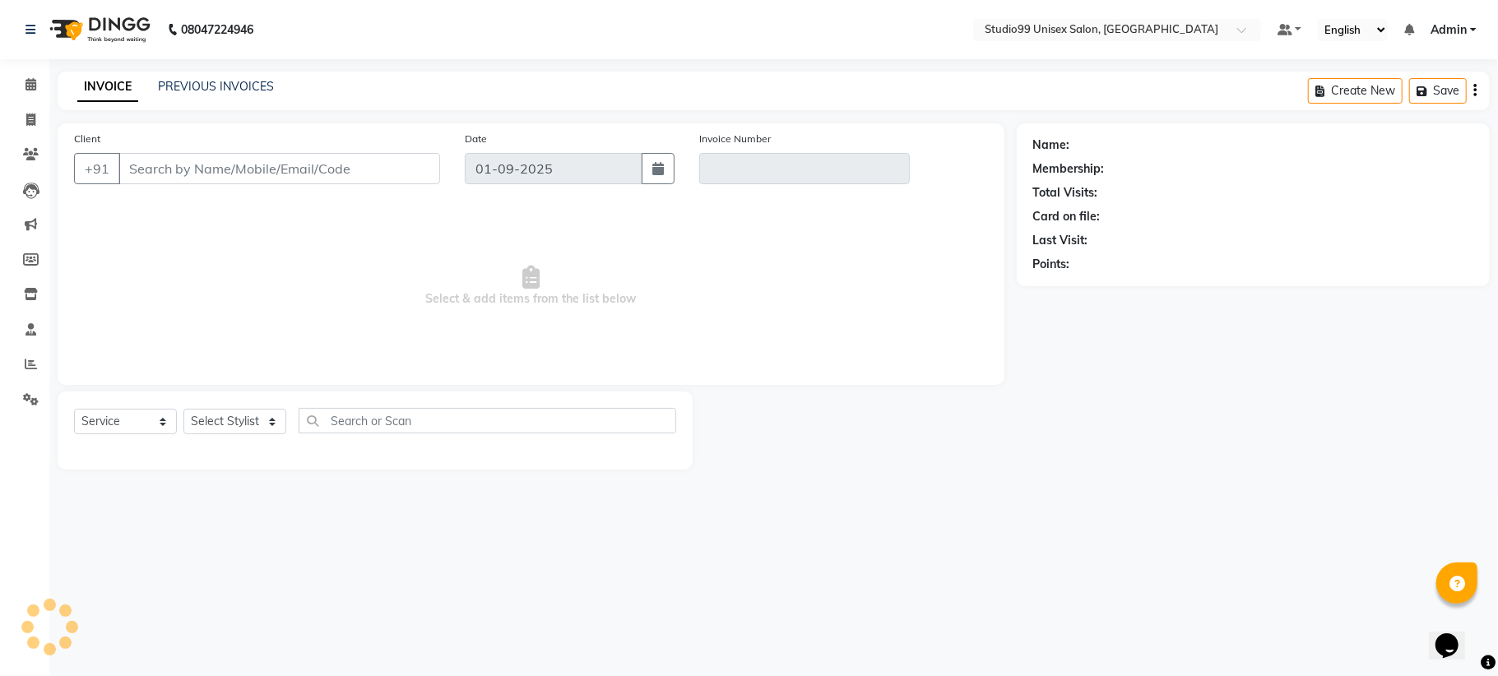
click at [1071, 146] on div "Name:" at bounding box center [1253, 145] width 440 height 17
type input "8505901044"
type input "V/2025-26/1073"
select select "1: Object"
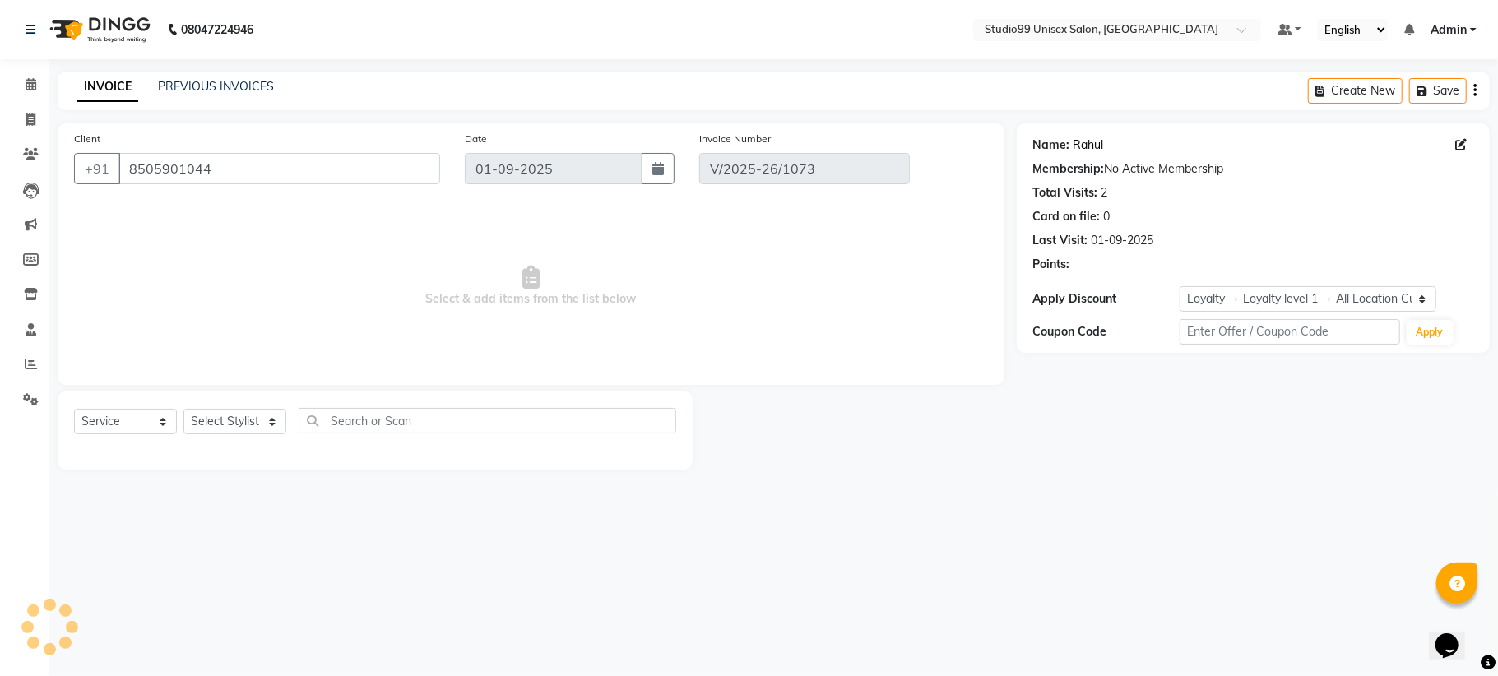
click at [1092, 143] on div "Name: Rahul" at bounding box center [1253, 145] width 440 height 17
select select "select"
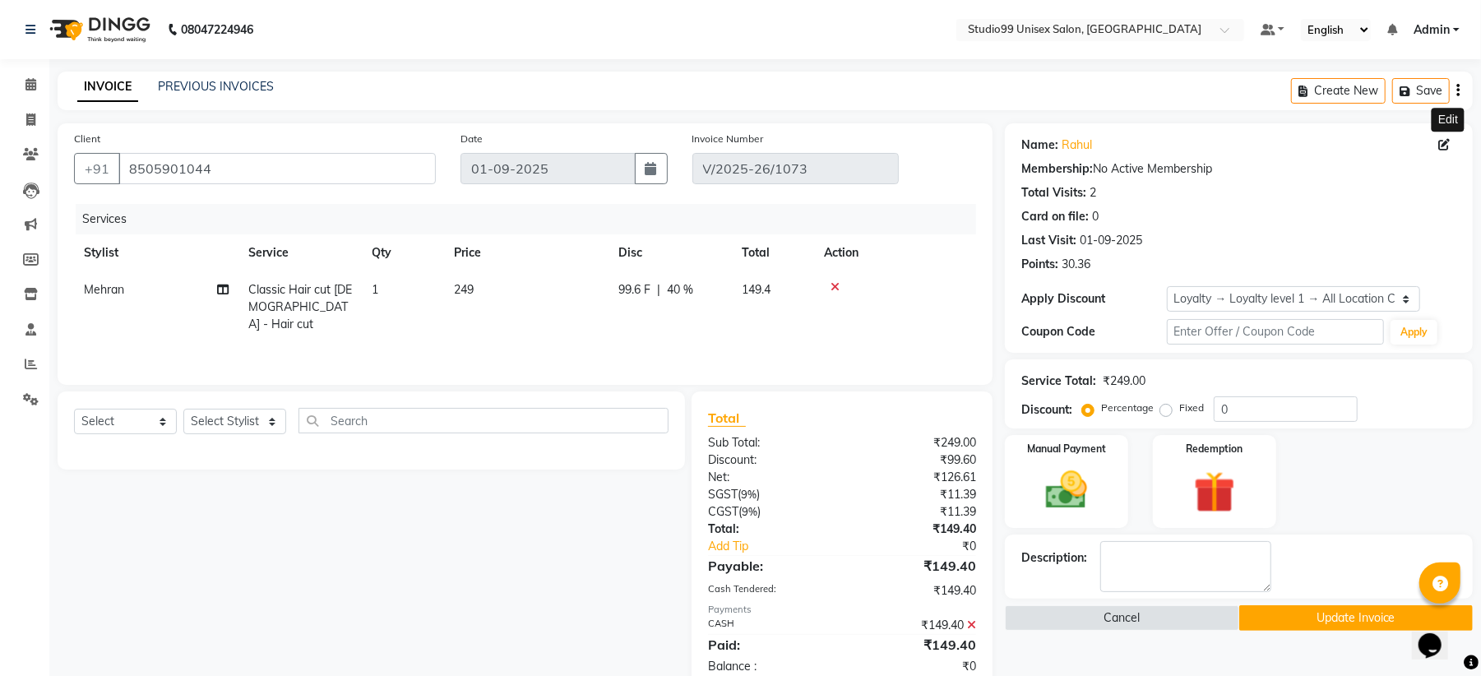
click at [1449, 146] on icon at bounding box center [1445, 145] width 12 height 12
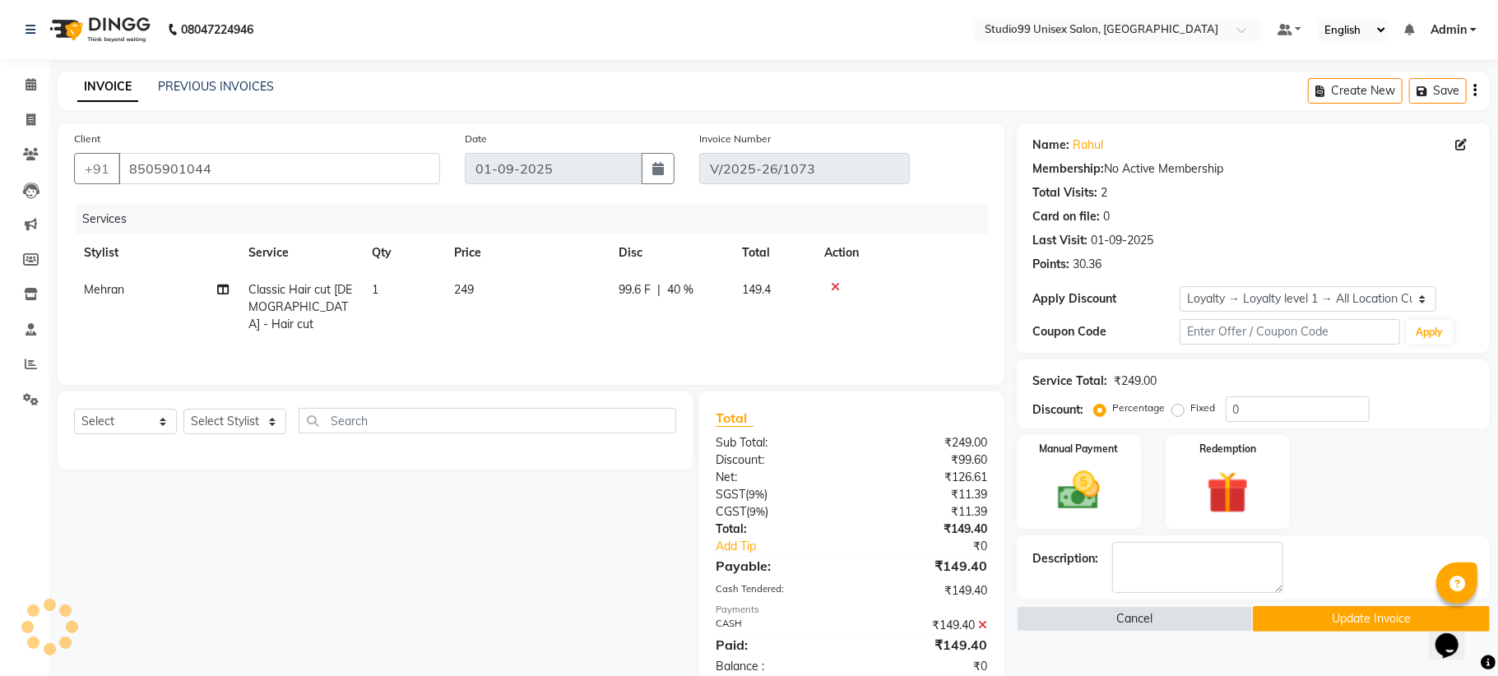
select select "[DEMOGRAPHIC_DATA]"
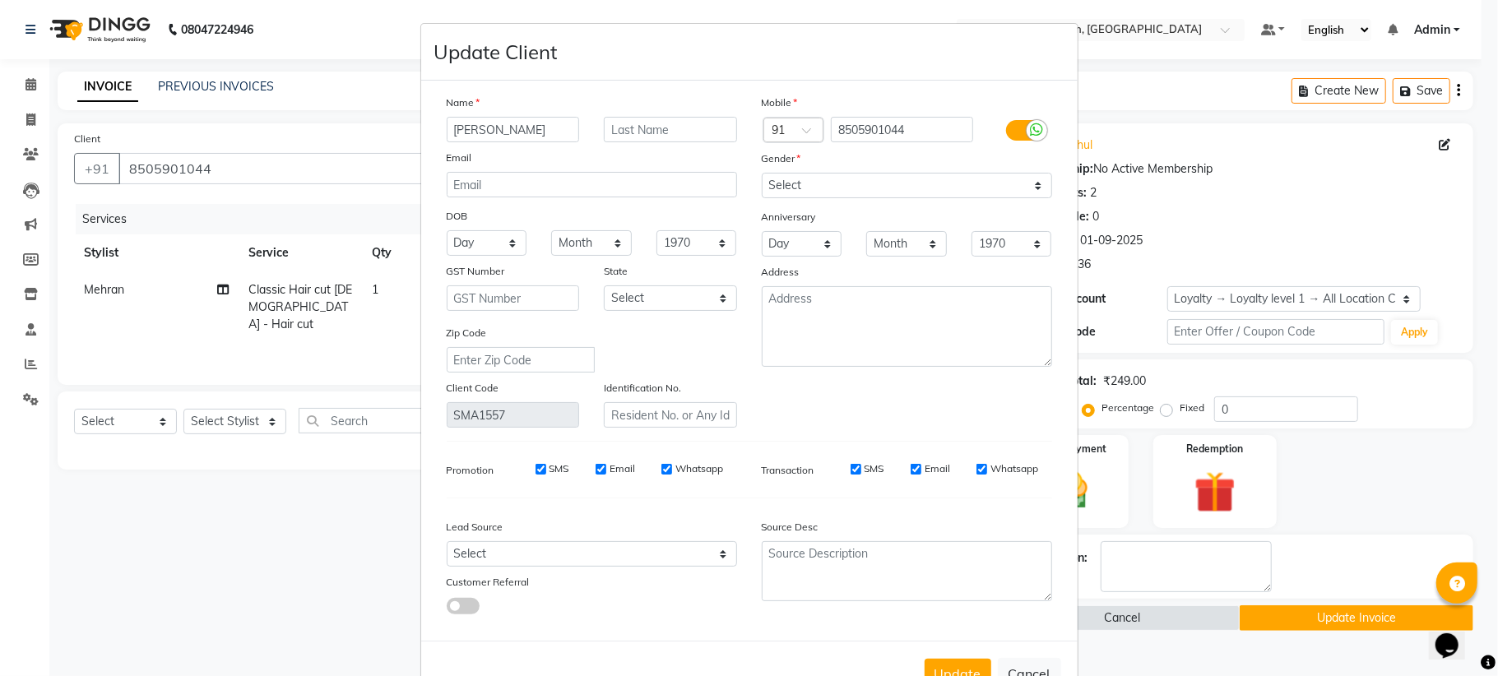
type input "[PERSON_NAME]"
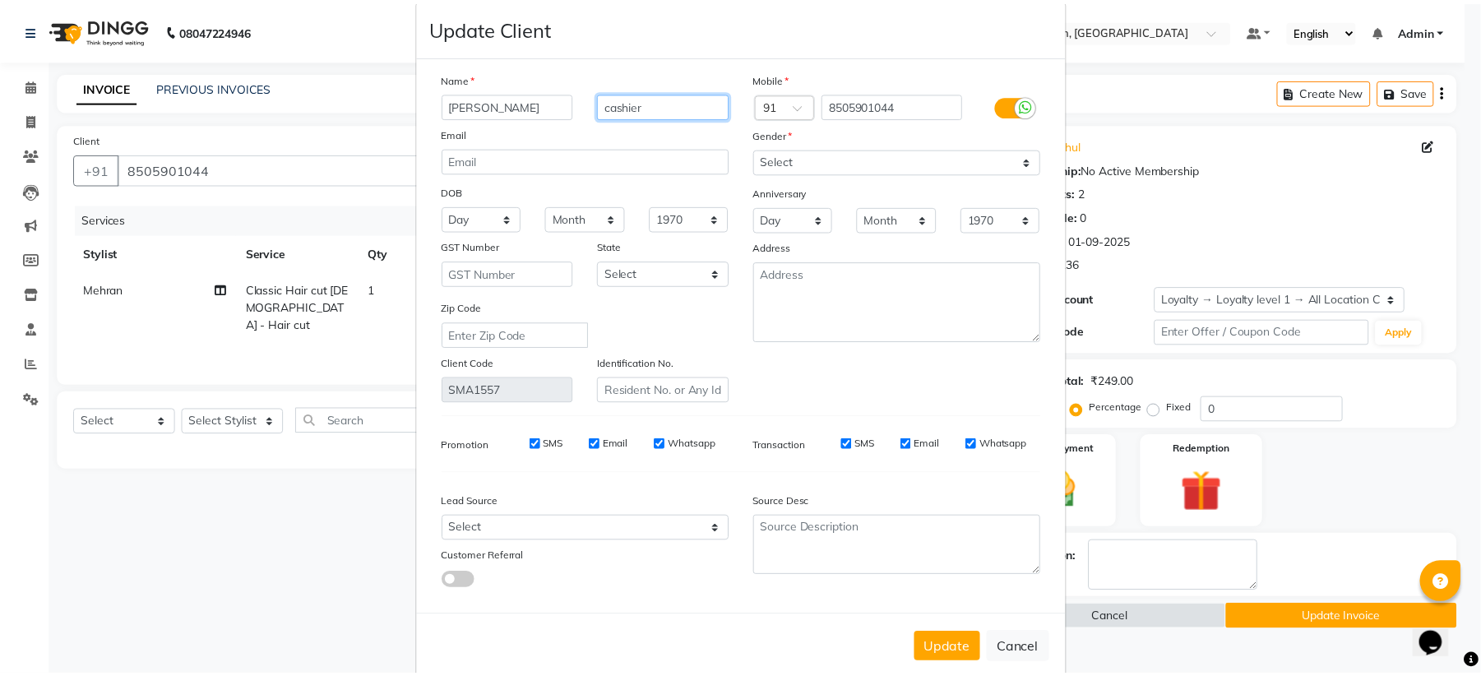
scroll to position [49, 0]
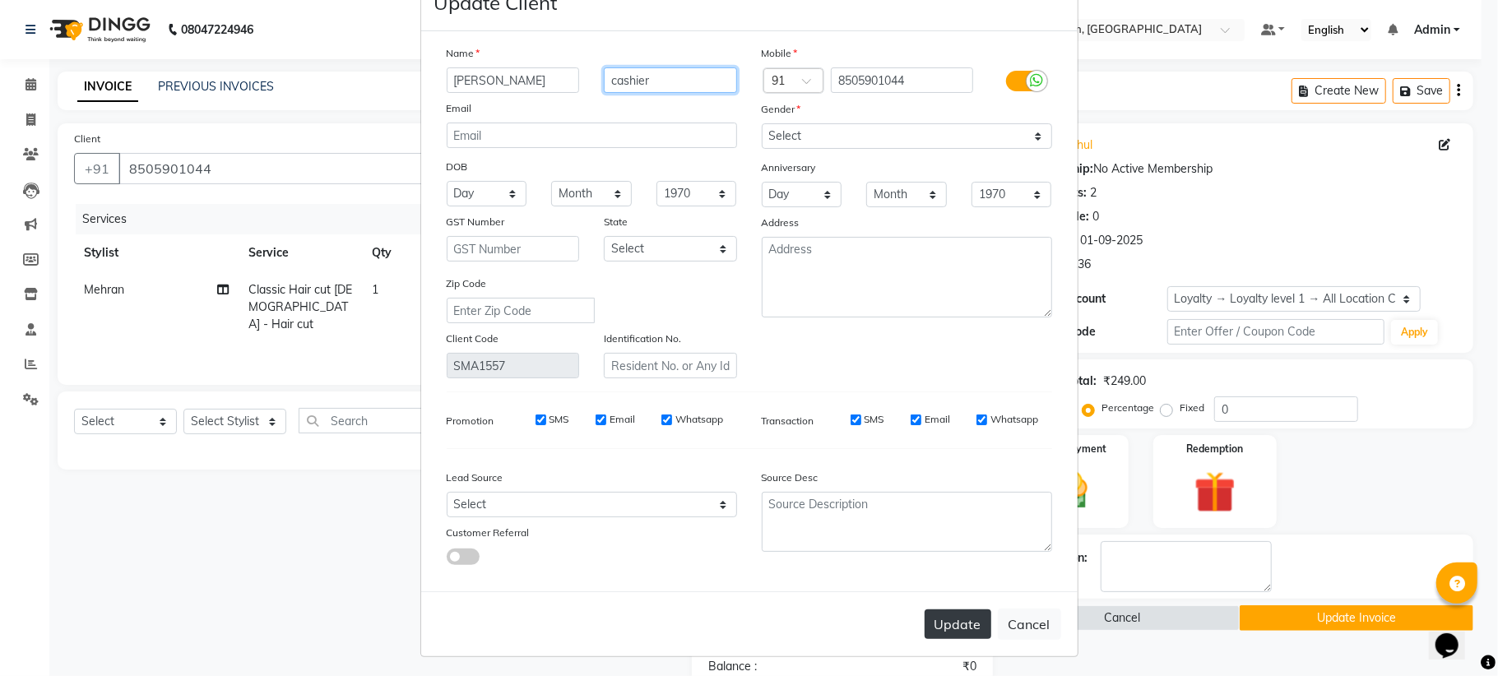
type input "cashier"
click at [939, 617] on button "Update" at bounding box center [958, 625] width 67 height 30
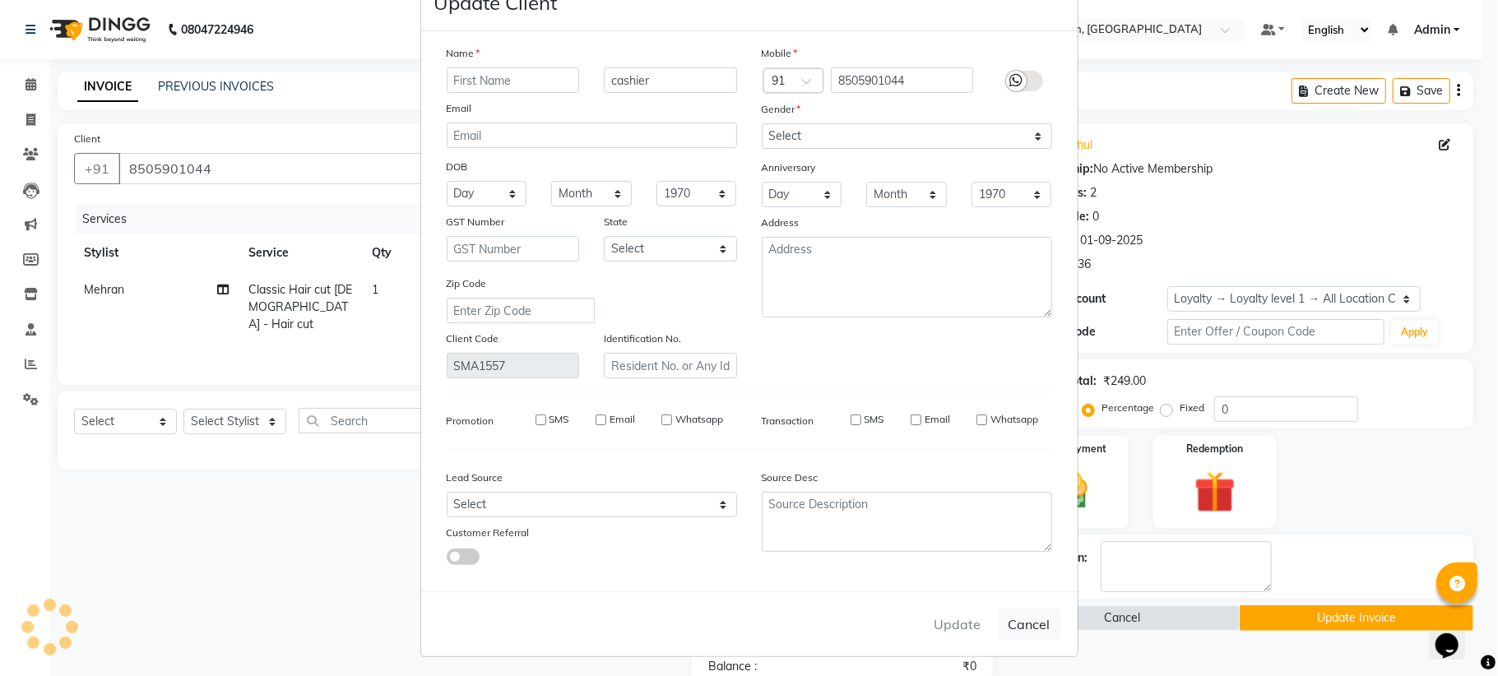
select select
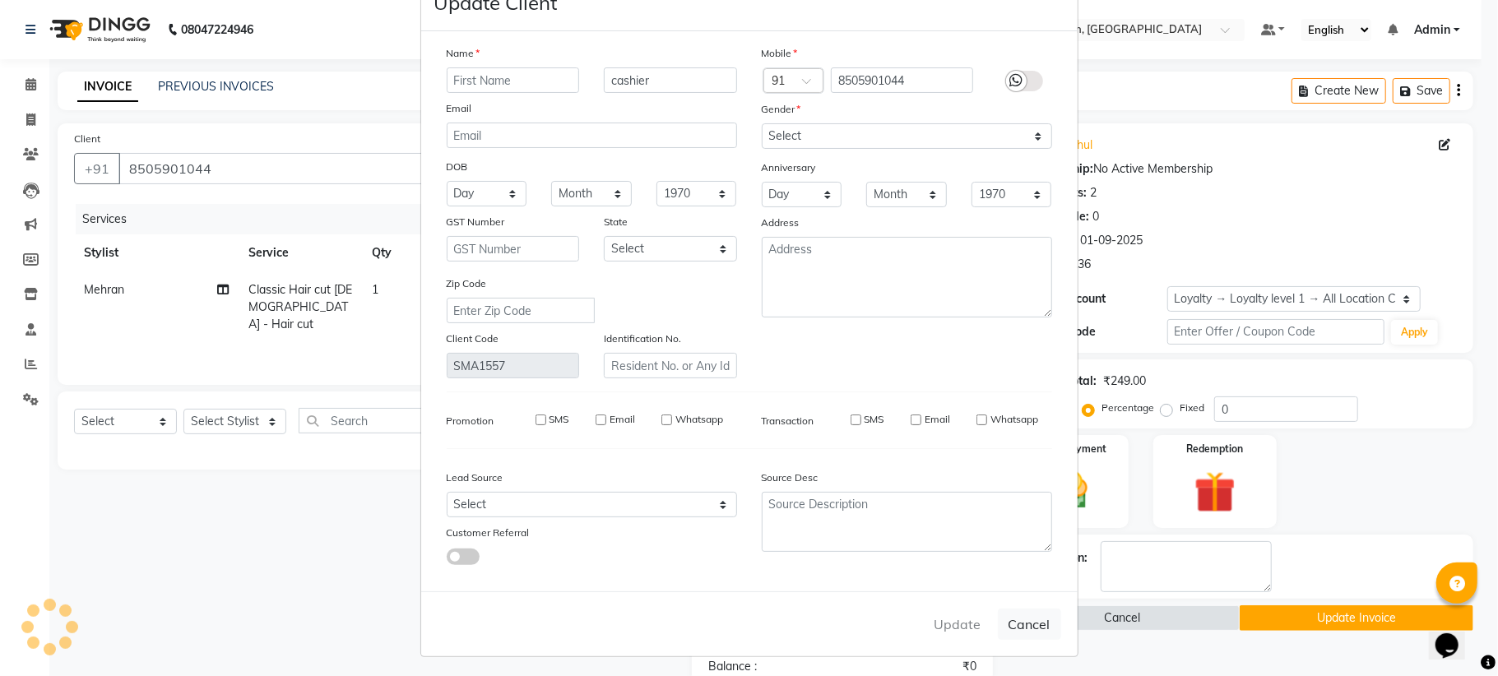
select select
checkbox input "false"
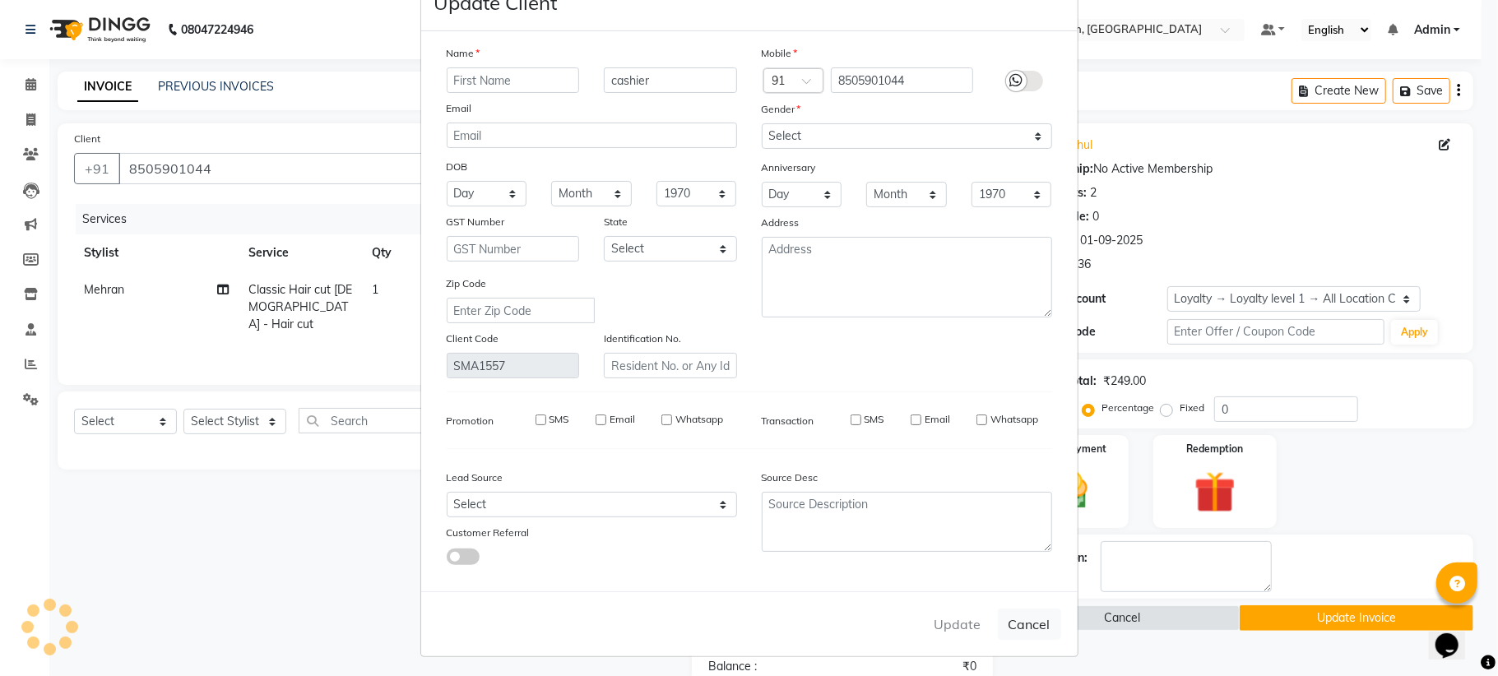
checkbox input "false"
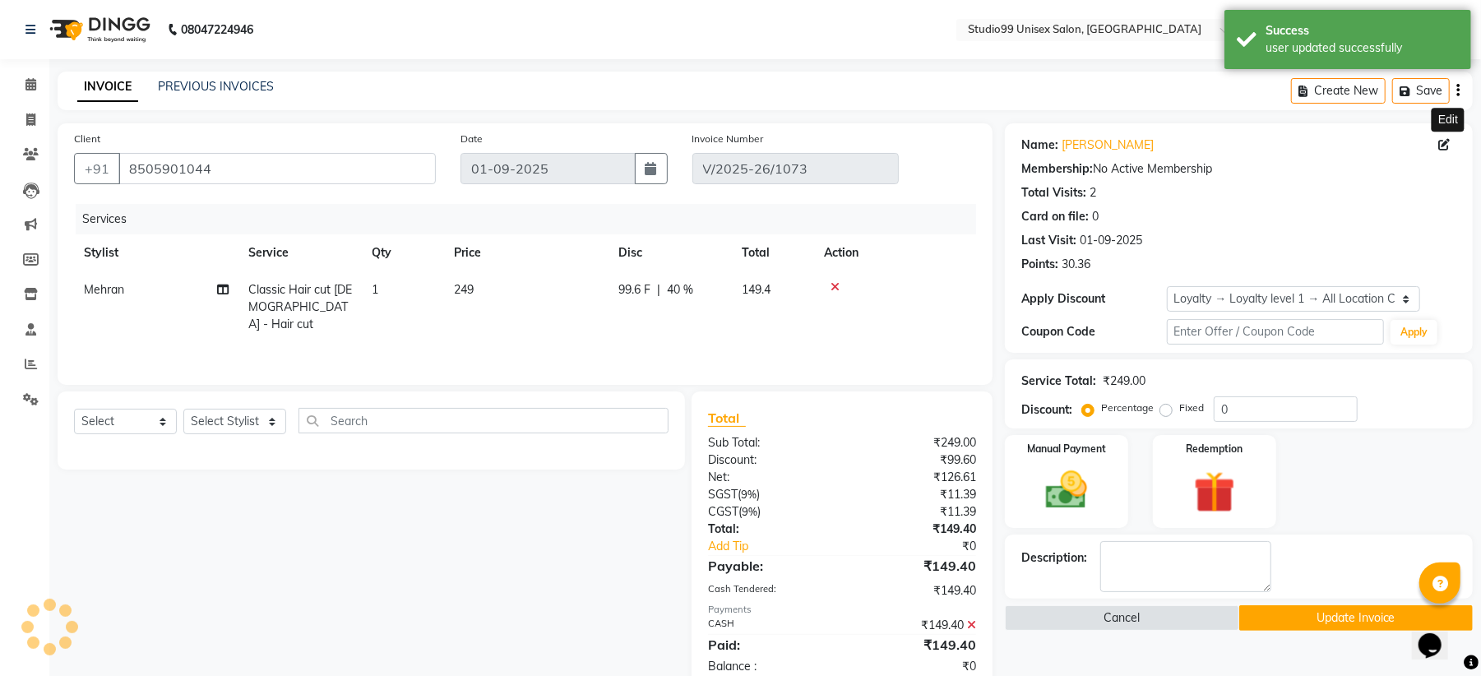
select select "1: Object"
click at [1329, 622] on button "Update Invoice" at bounding box center [1357, 617] width 234 height 25
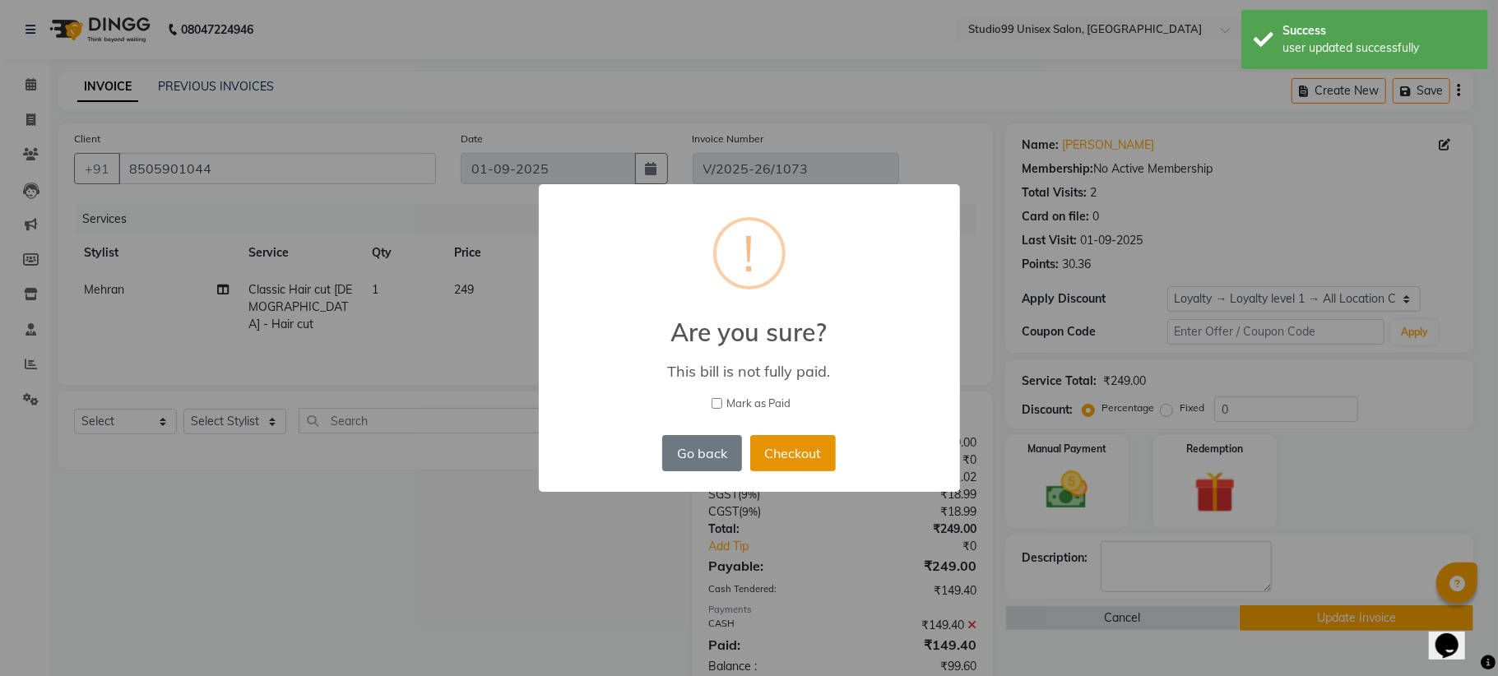
click at [781, 449] on button "Checkout" at bounding box center [793, 453] width 86 height 36
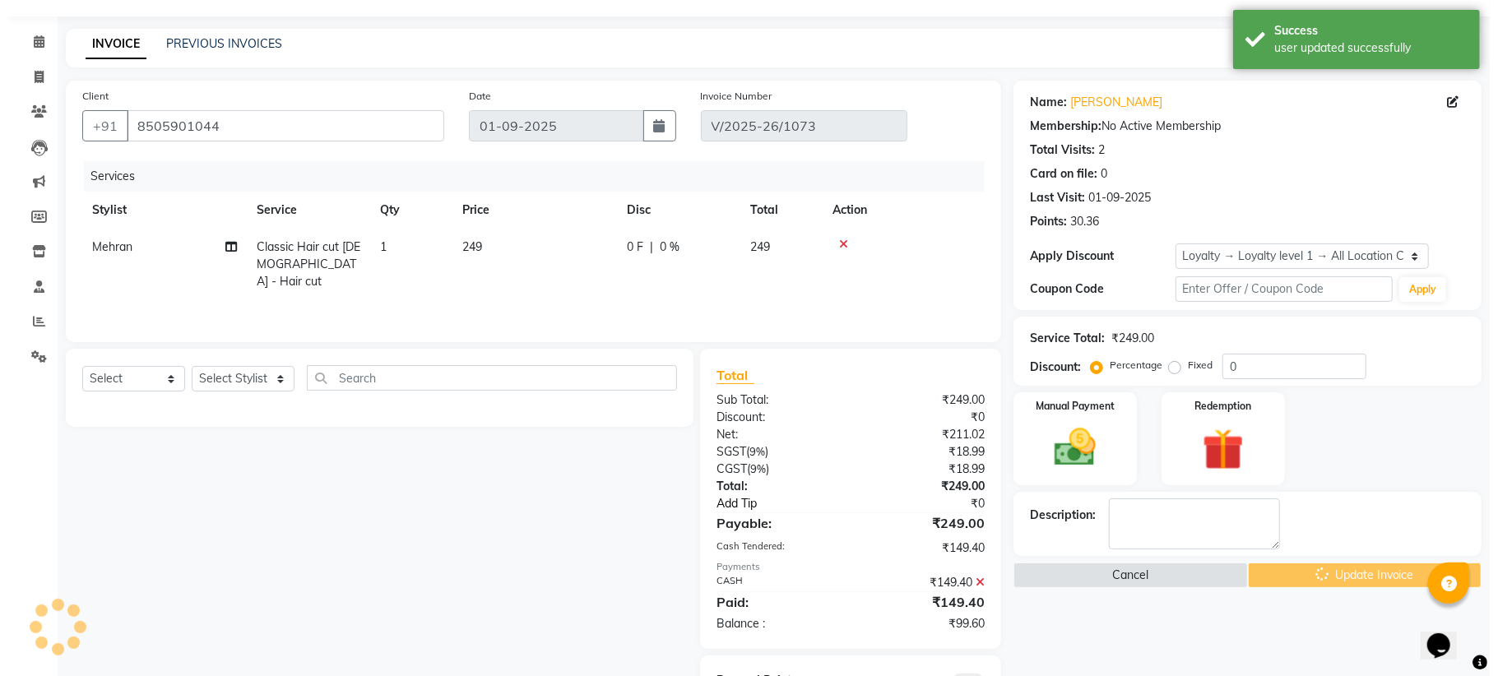
scroll to position [0, 0]
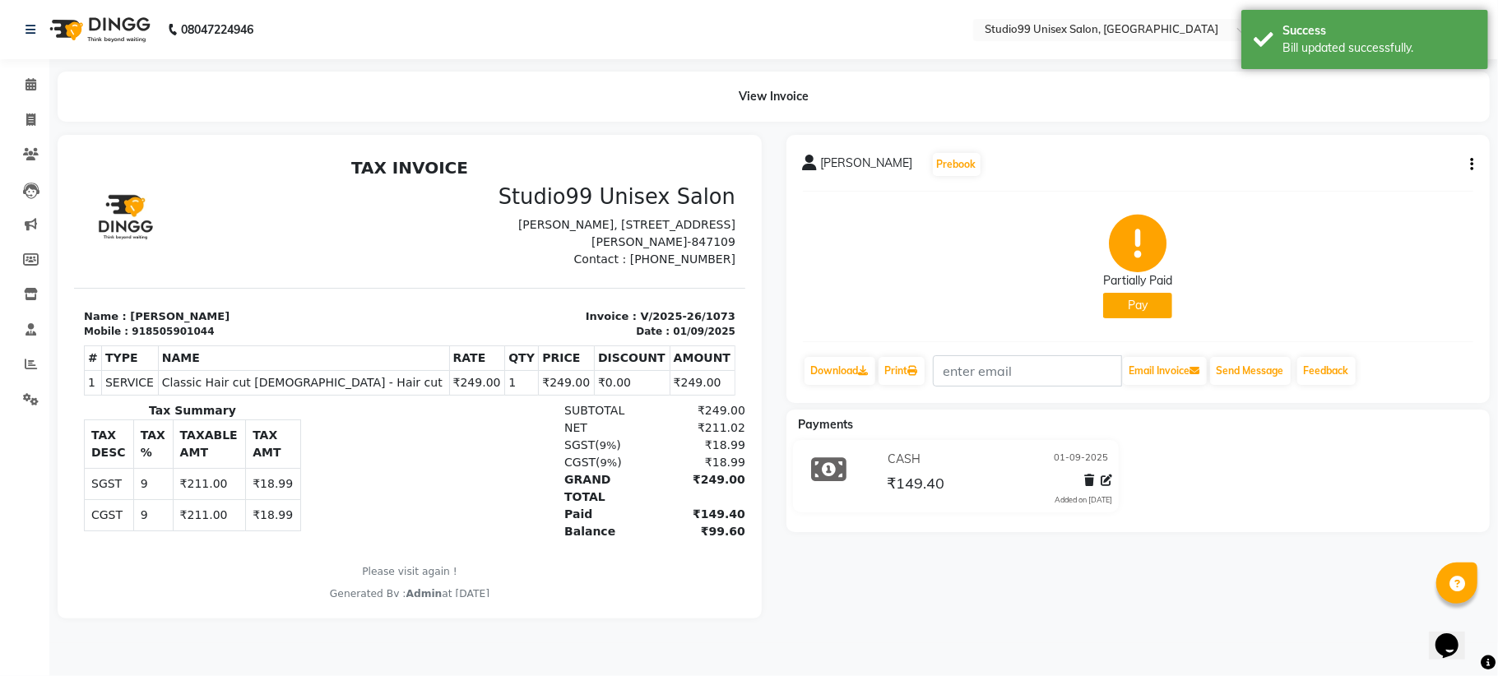
click at [1231, 271] on div "Partially Paid Pay" at bounding box center [1138, 266] width 671 height 123
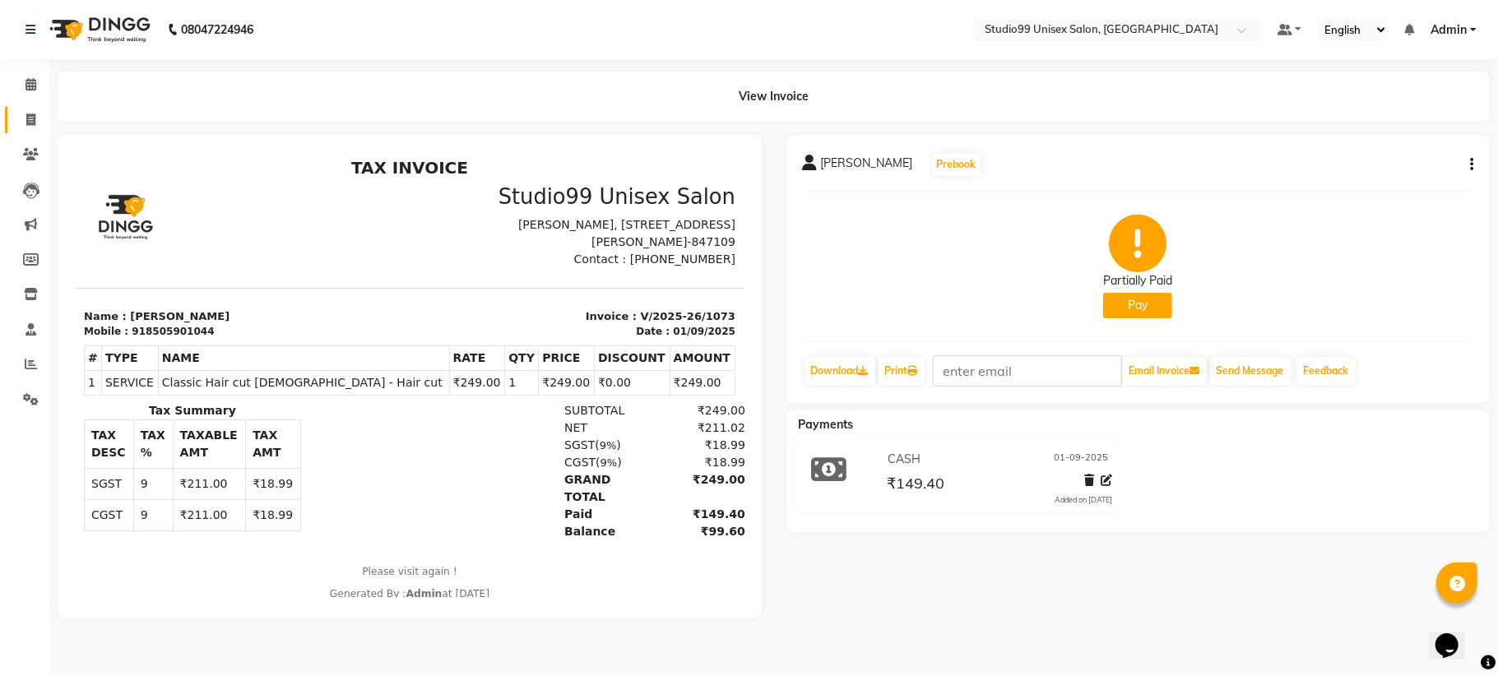
click at [25, 129] on link "Invoice" at bounding box center [24, 120] width 39 height 27
select select "service"
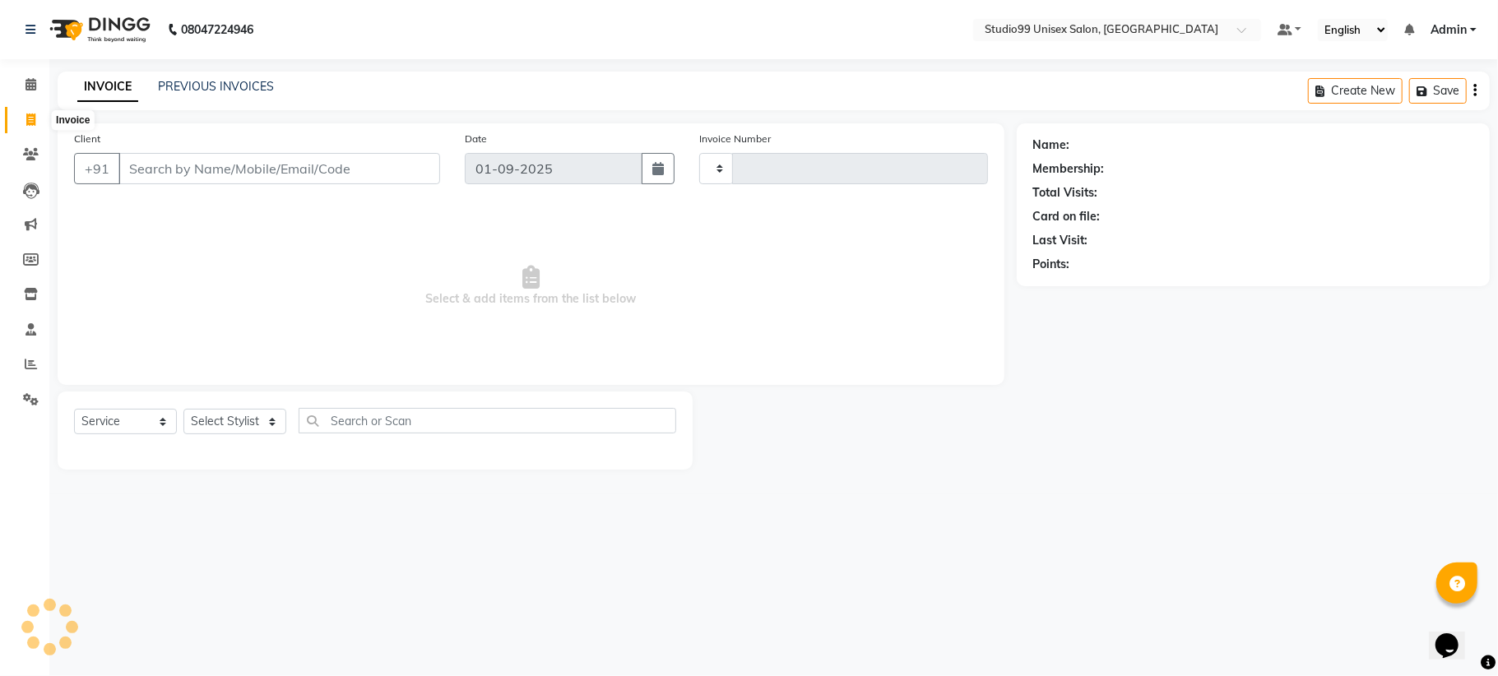
type input "1077"
select select "6061"
click at [197, 83] on link "PREVIOUS INVOICES" at bounding box center [216, 86] width 116 height 15
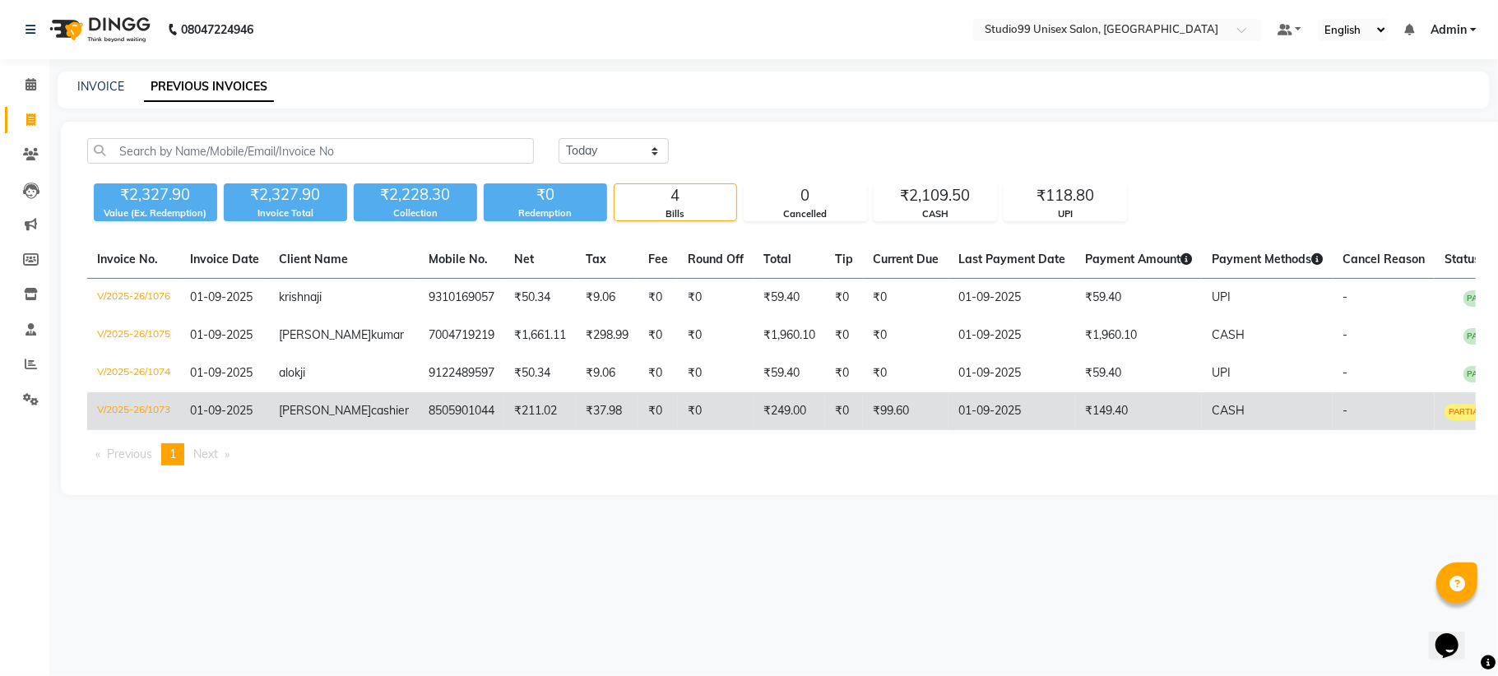
click at [1444, 411] on span "PARTIAL PAID" at bounding box center [1476, 412] width 65 height 16
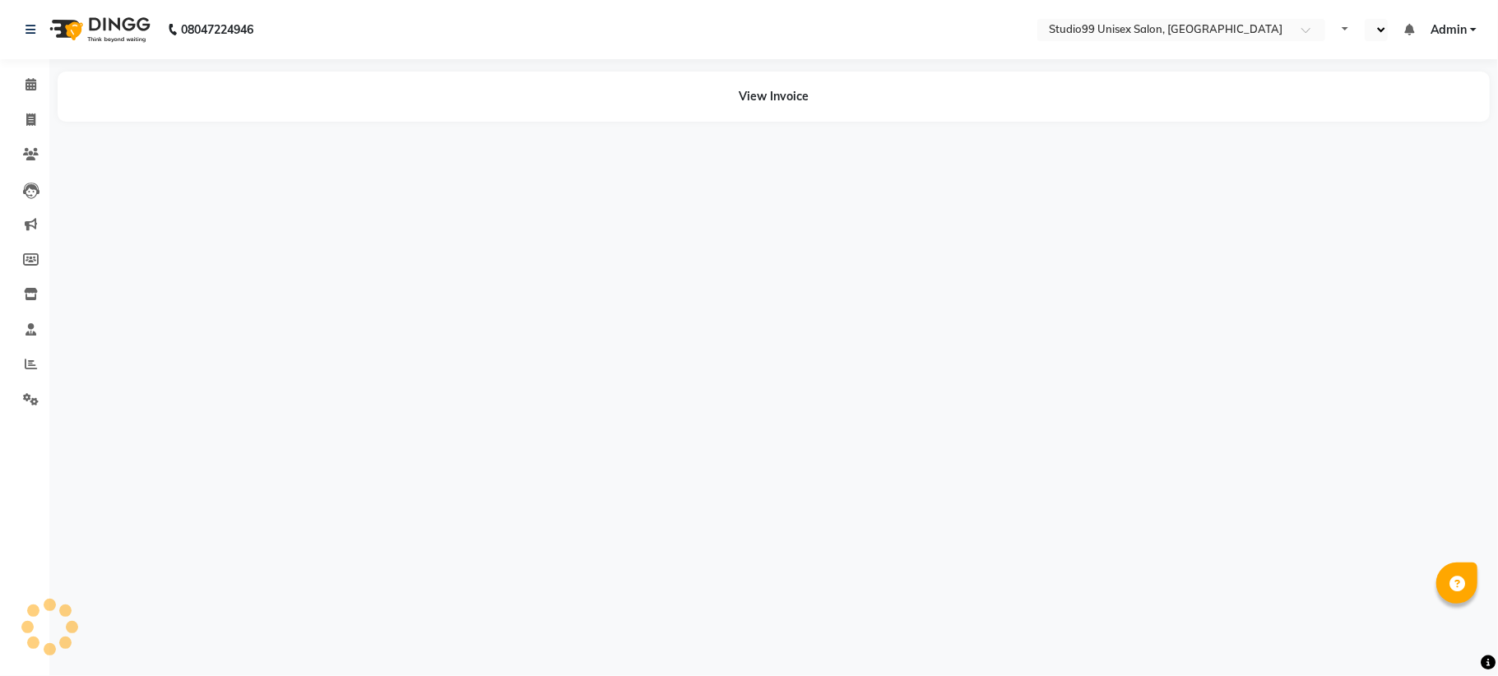
select select "en"
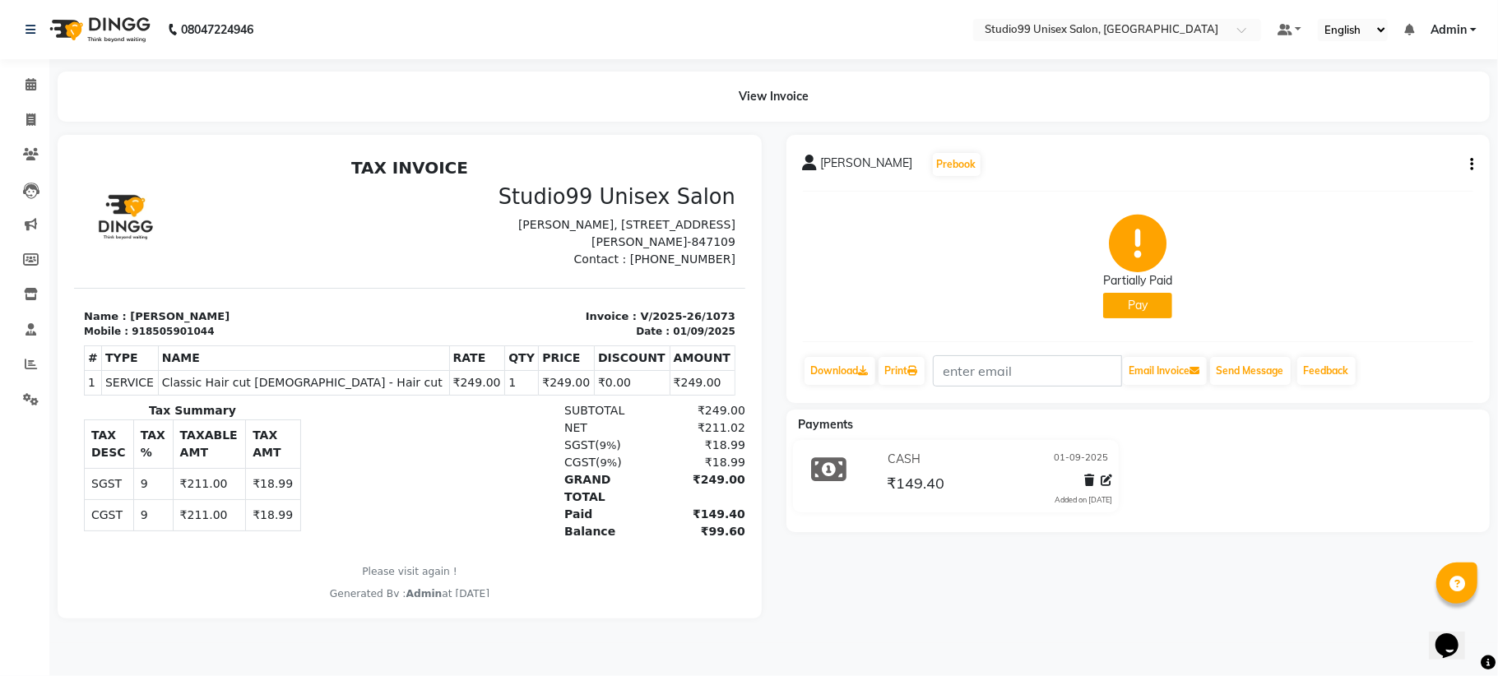
click at [1135, 304] on button "Pay" at bounding box center [1137, 305] width 69 height 25
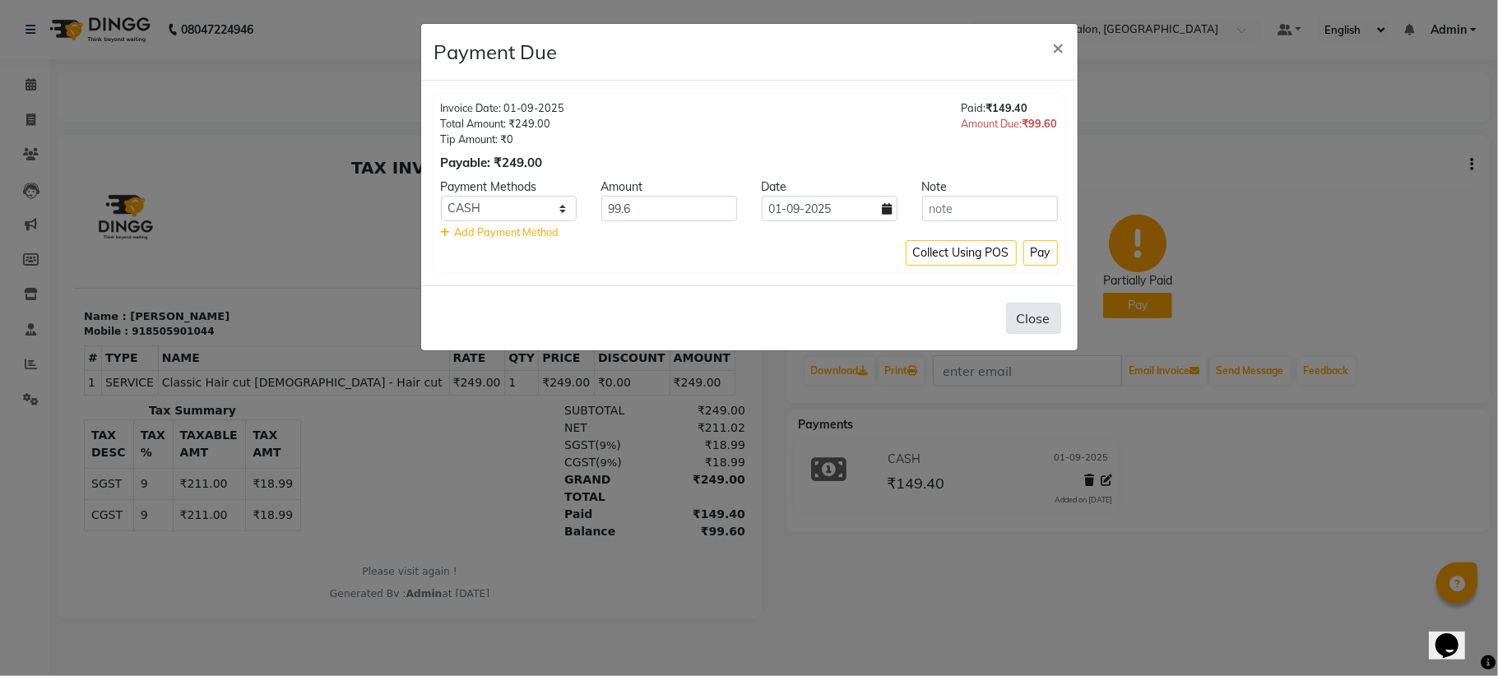
click at [1023, 318] on button "Close" at bounding box center [1033, 318] width 55 height 31
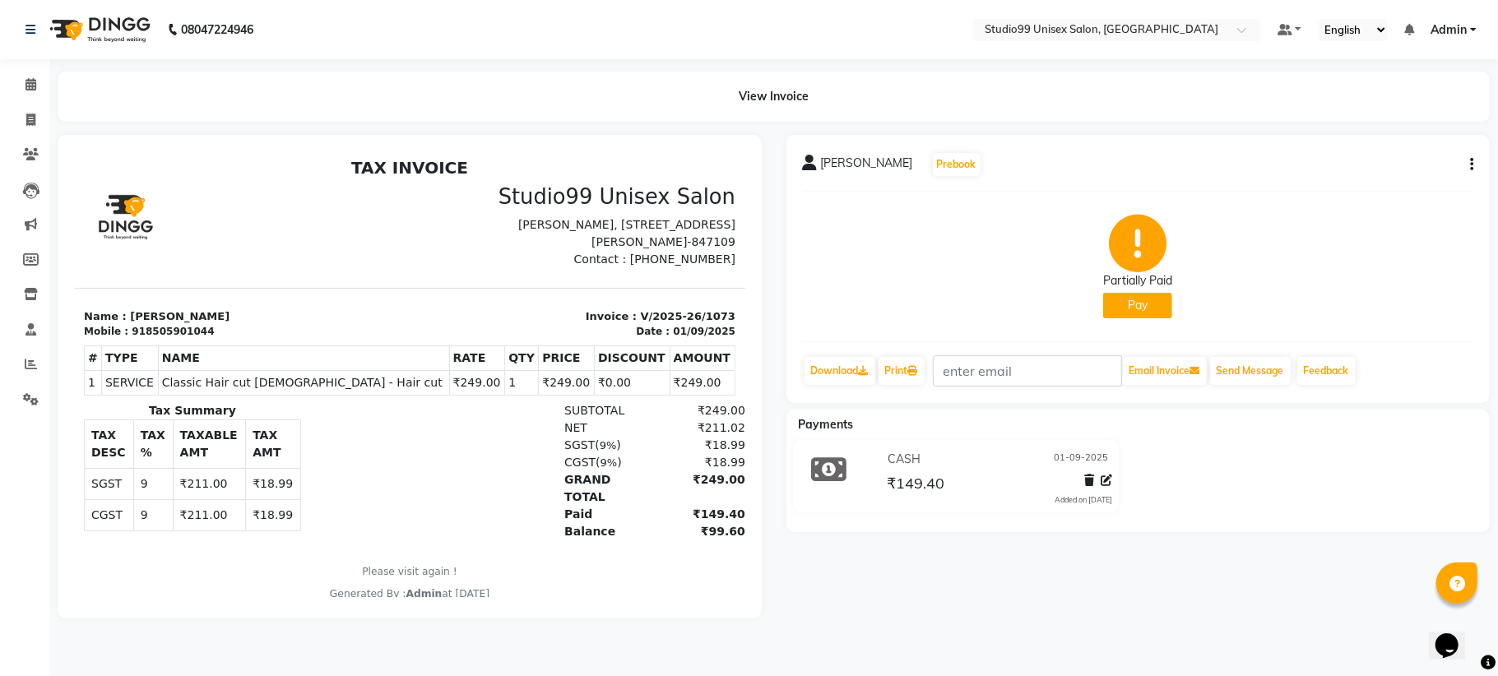
click at [1464, 162] on button "button" at bounding box center [1468, 164] width 10 height 17
click at [1363, 179] on div "Edit Invoice" at bounding box center [1389, 184] width 113 height 21
select select "service"
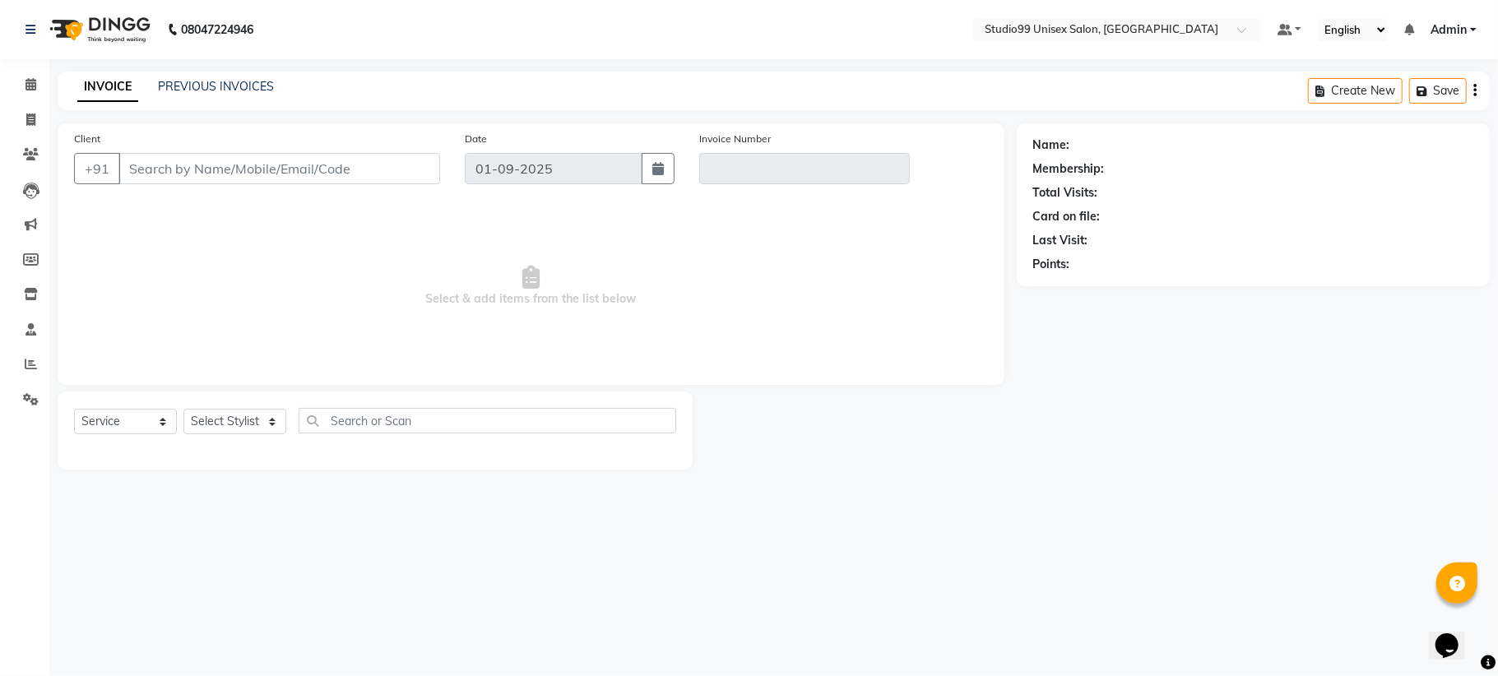
type input "8505901044"
type input "V/2025-26/1073"
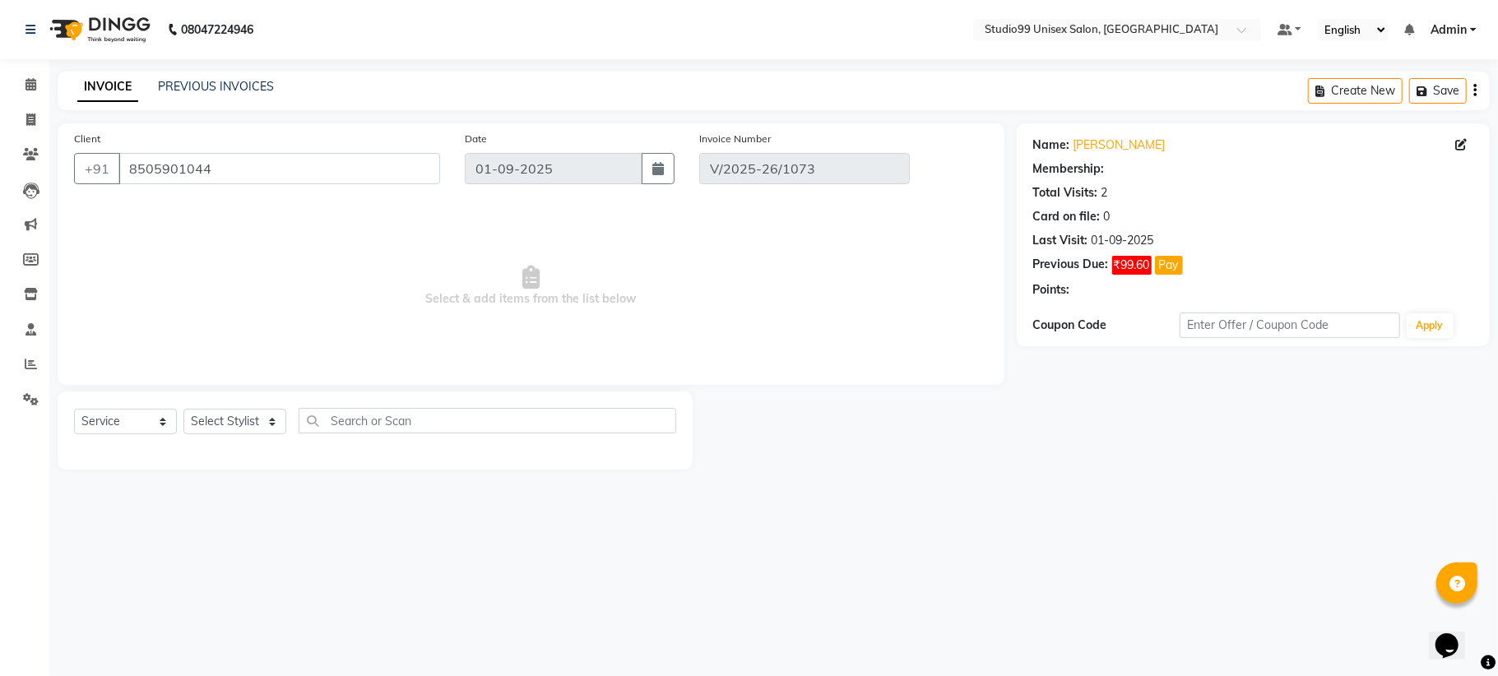
select select "1: Object"
select select "select"
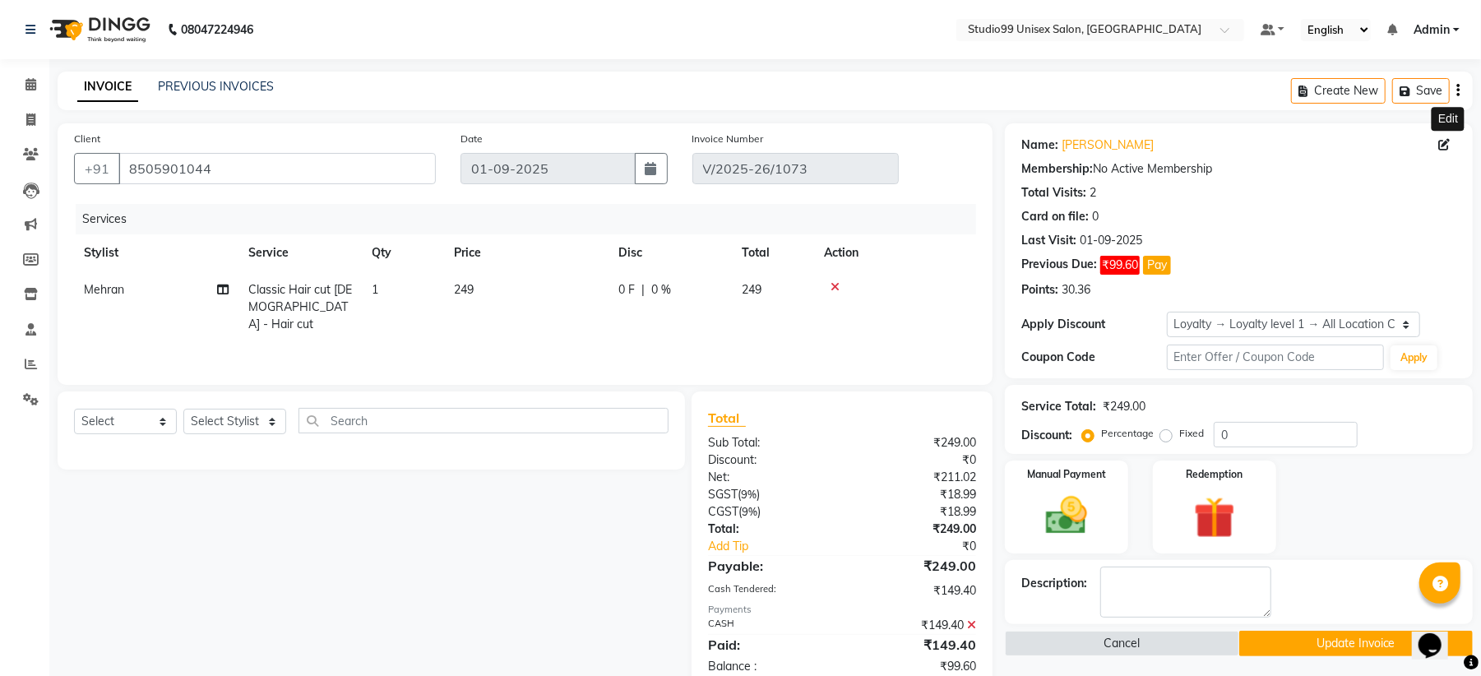
click at [1443, 141] on icon at bounding box center [1445, 145] width 12 height 12
select select "[DEMOGRAPHIC_DATA]"
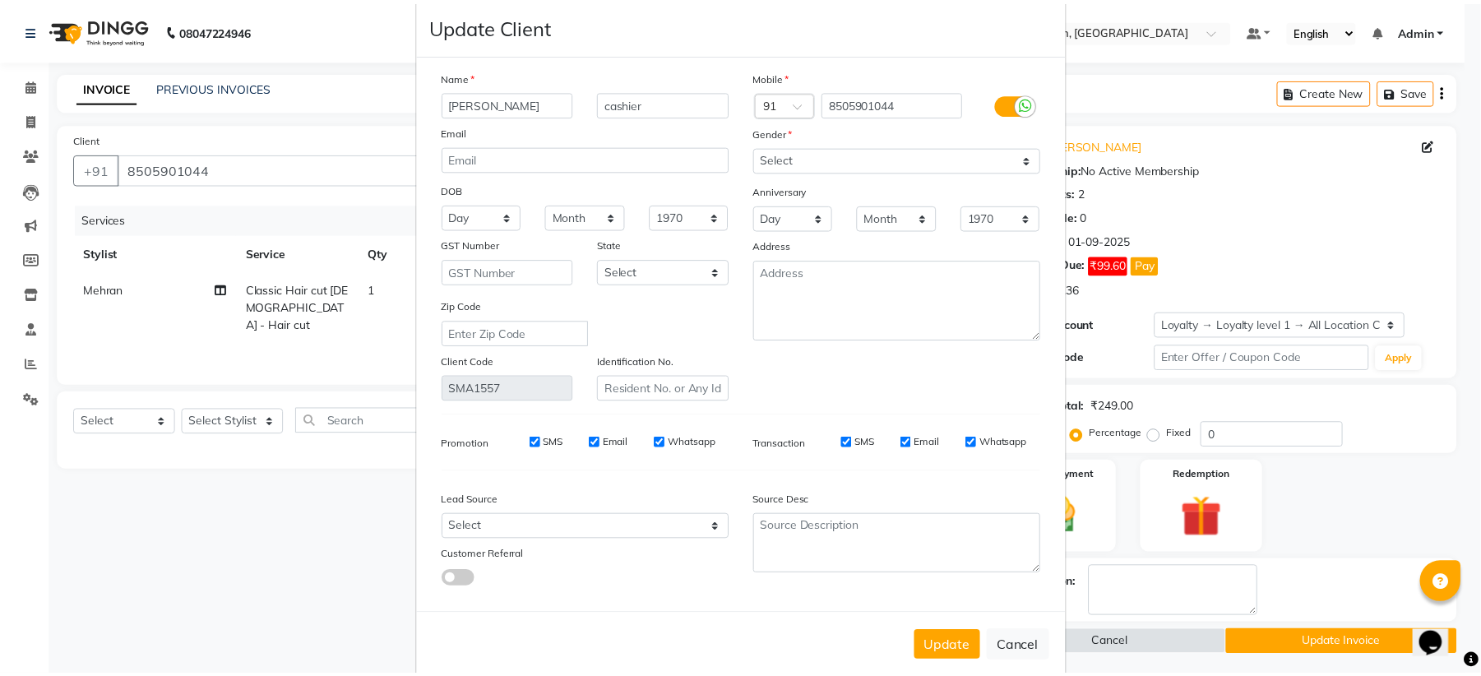
scroll to position [49, 0]
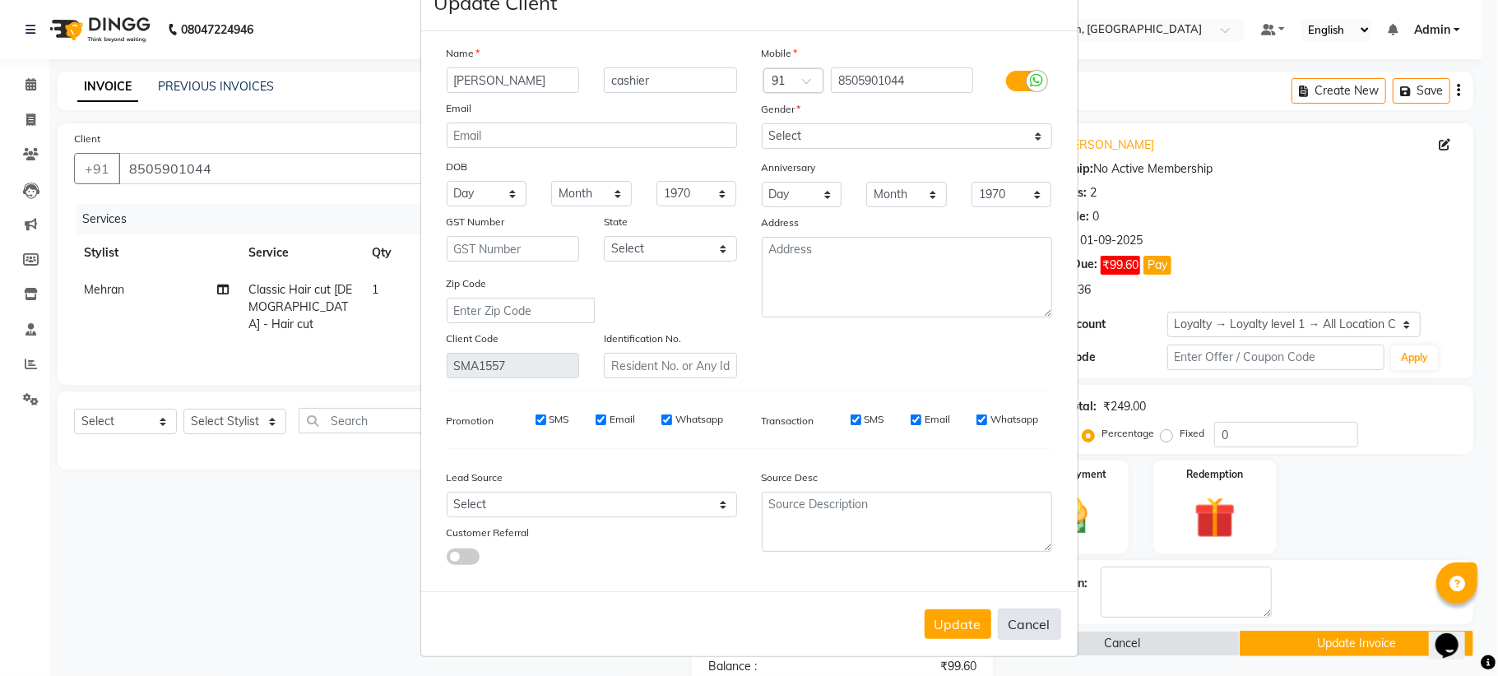
click at [1020, 614] on button "Cancel" at bounding box center [1029, 624] width 63 height 31
select select
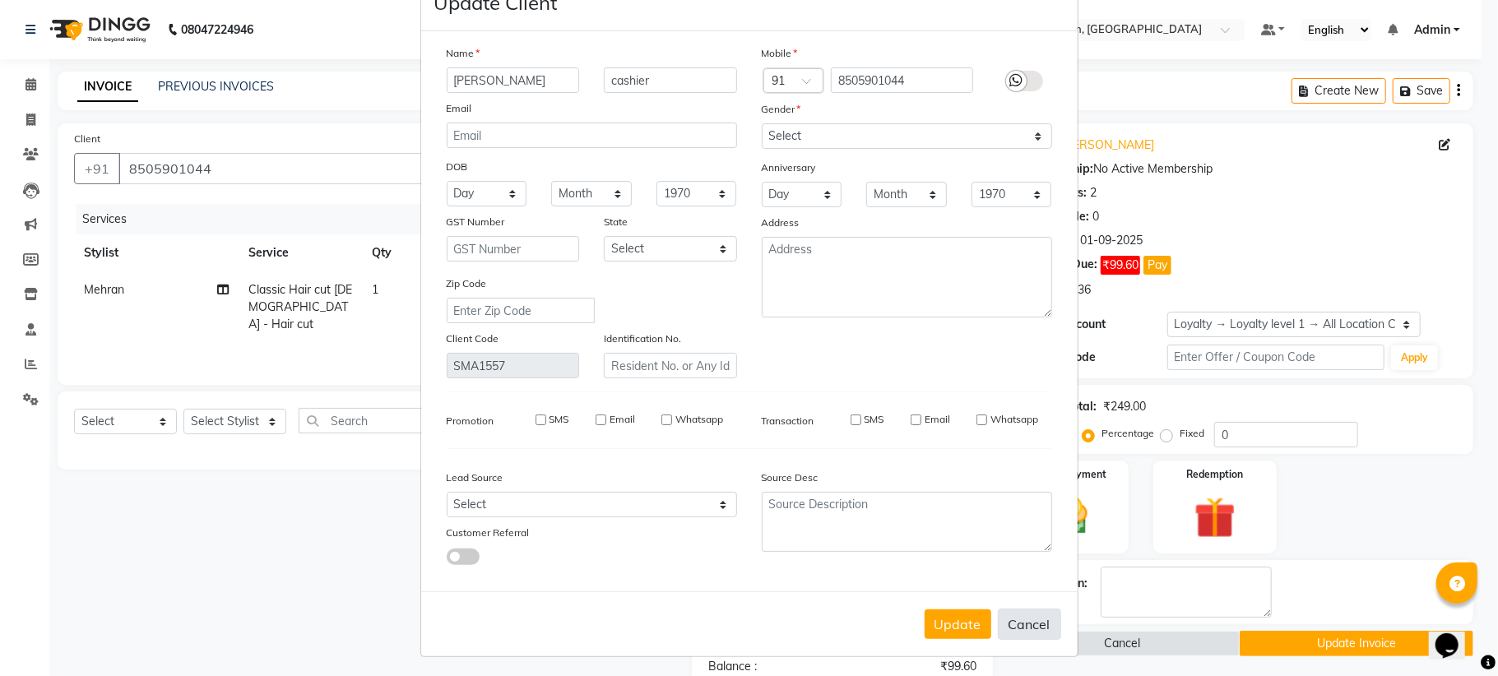
select select
checkbox input "false"
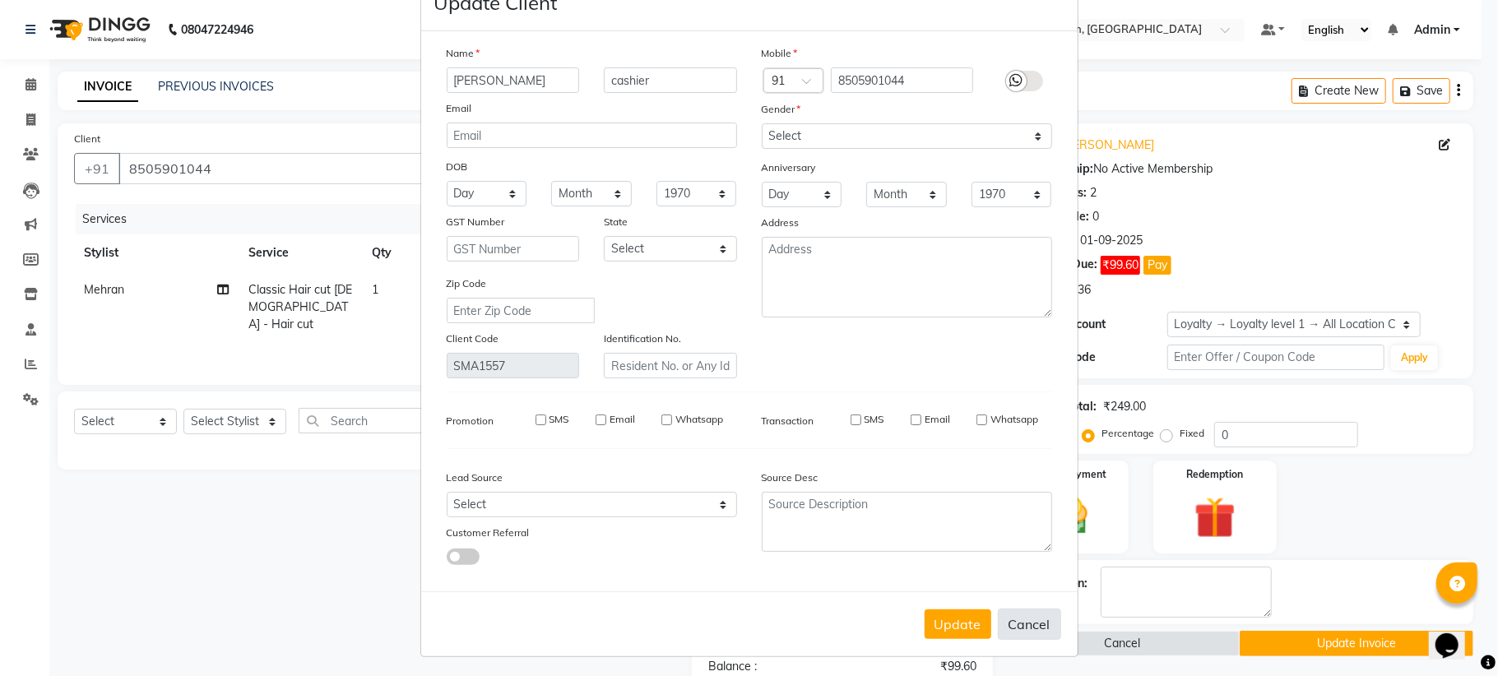
checkbox input "false"
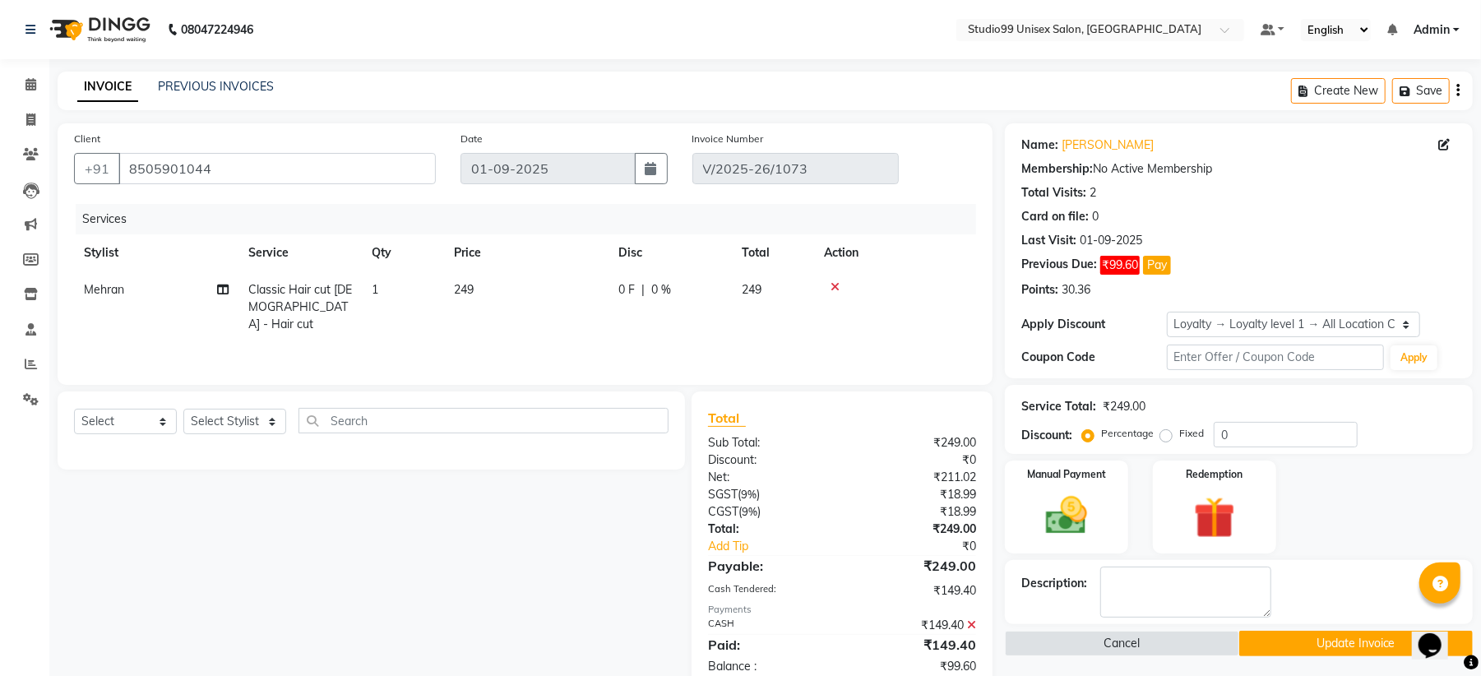
click at [1079, 263] on div "Previous Due:" at bounding box center [1060, 265] width 76 height 19
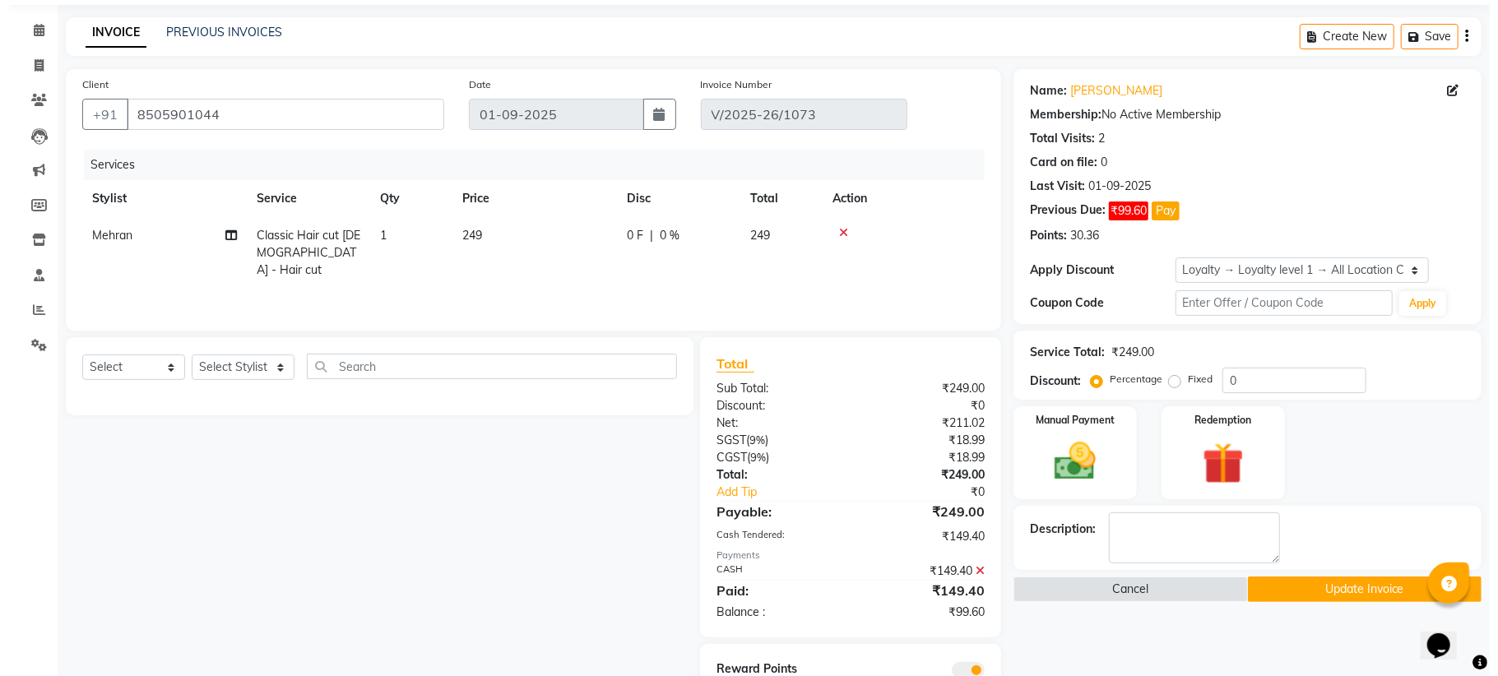
scroll to position [0, 0]
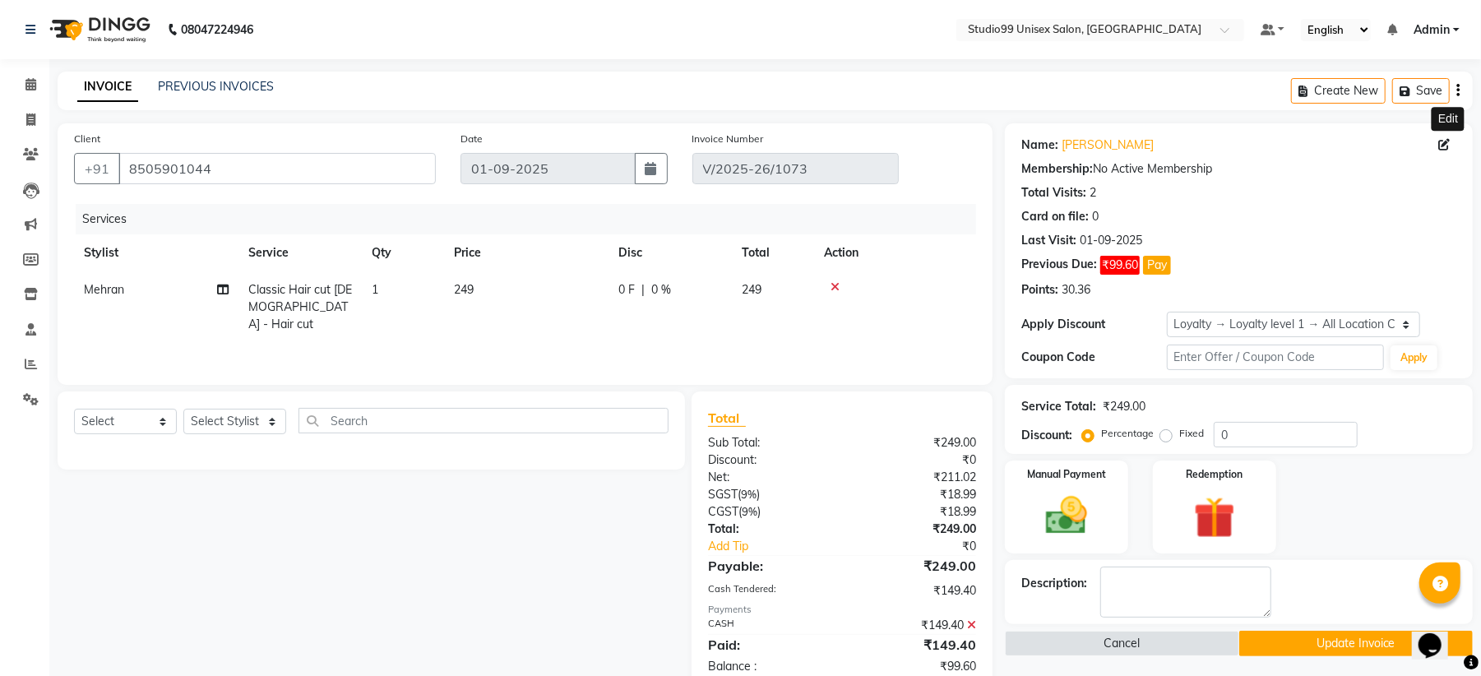
click at [1445, 145] on icon at bounding box center [1445, 145] width 12 height 12
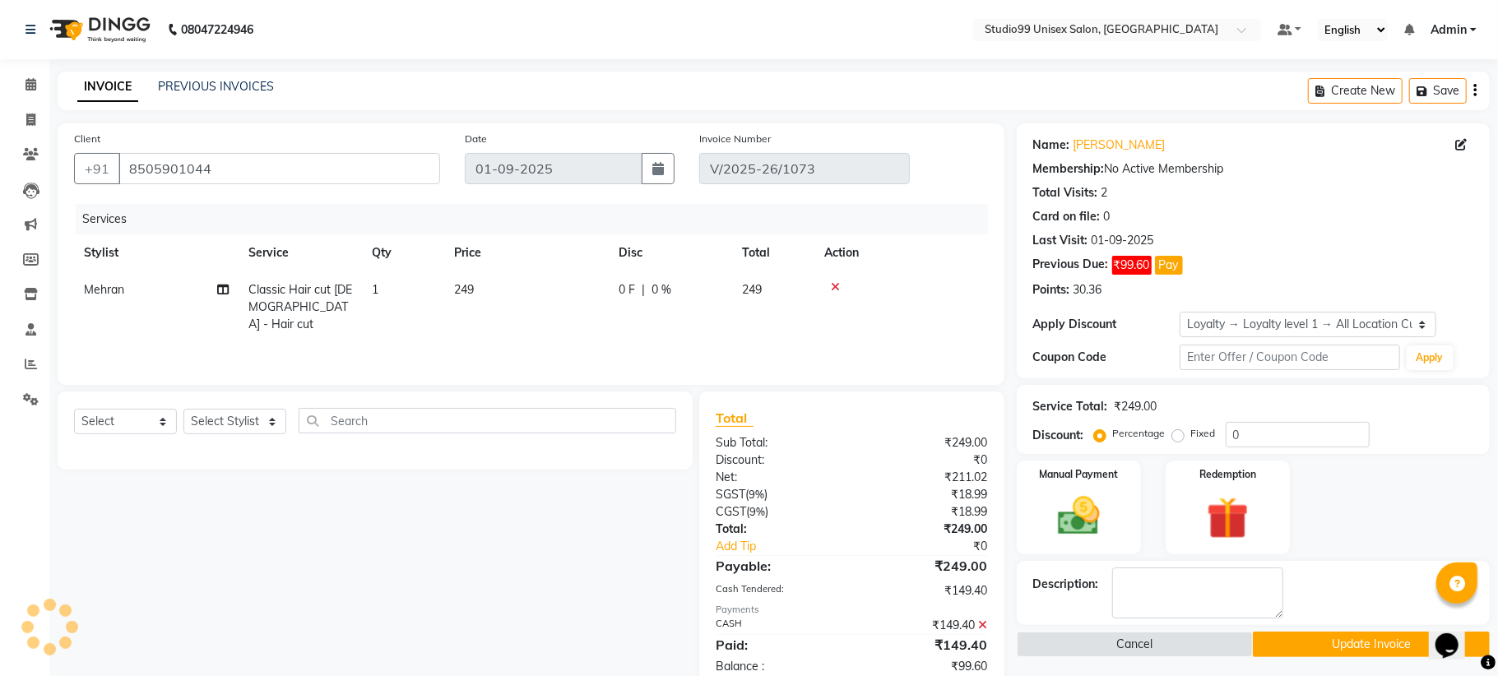
select select "[DEMOGRAPHIC_DATA]"
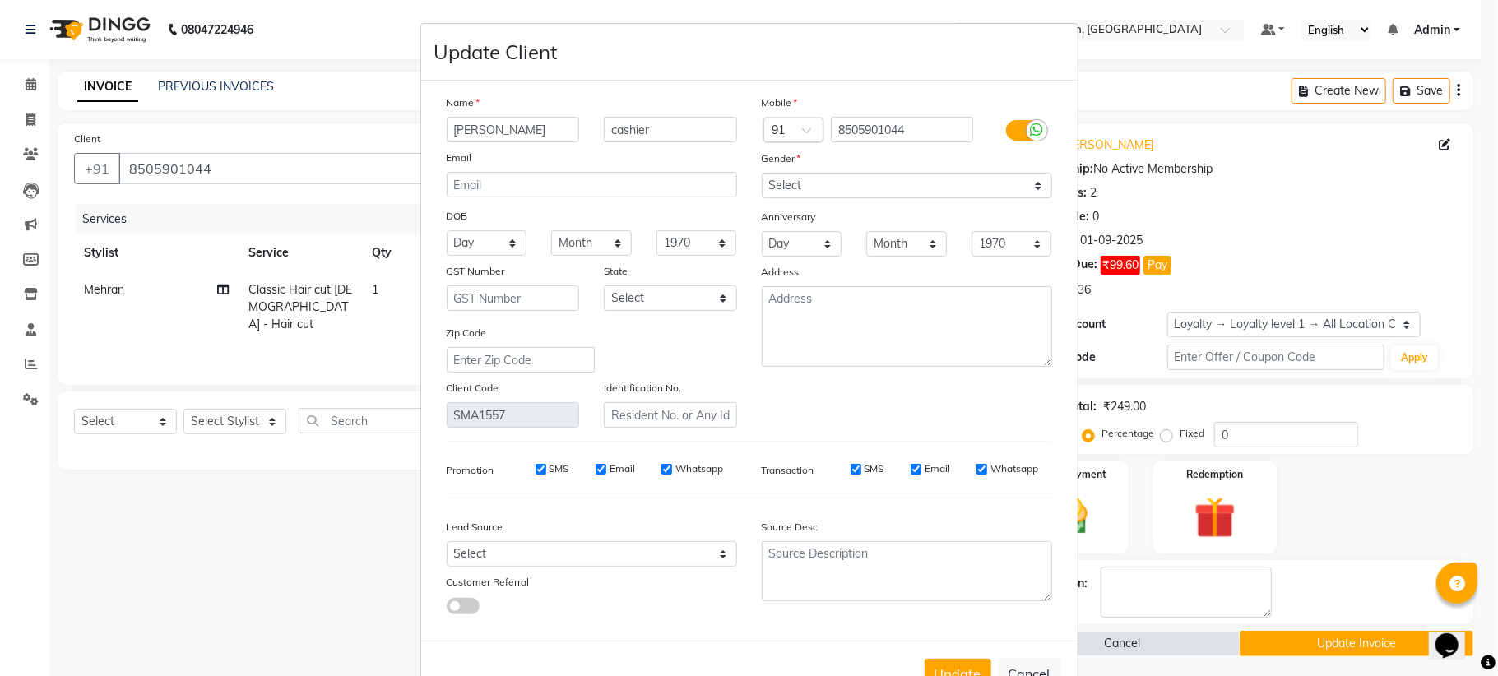
click at [1377, 205] on ngb-modal-window "Update Client Name rahul ji cashier Email DOB Day 01 02 03 04 05 06 07 08 09 10…" at bounding box center [749, 338] width 1498 height 676
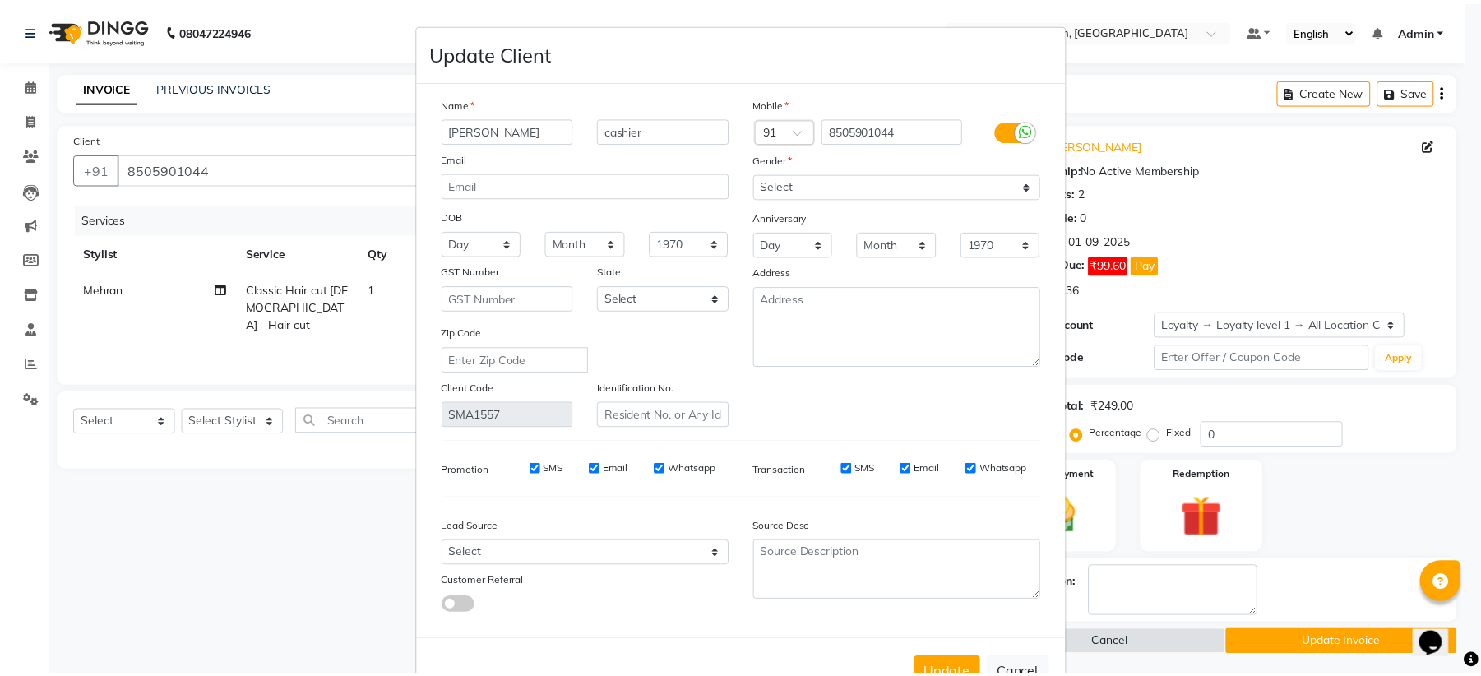
scroll to position [49, 0]
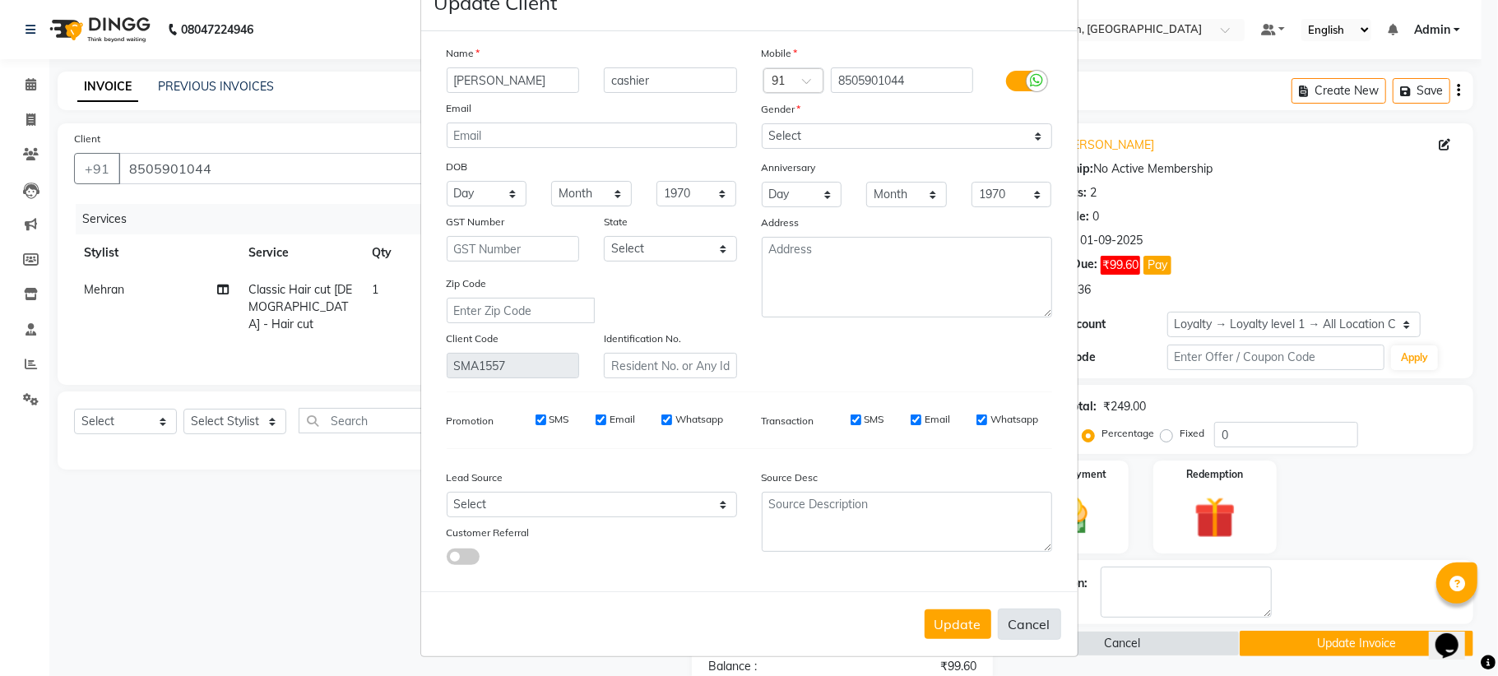
click at [1005, 620] on button "Cancel" at bounding box center [1029, 624] width 63 height 31
select select
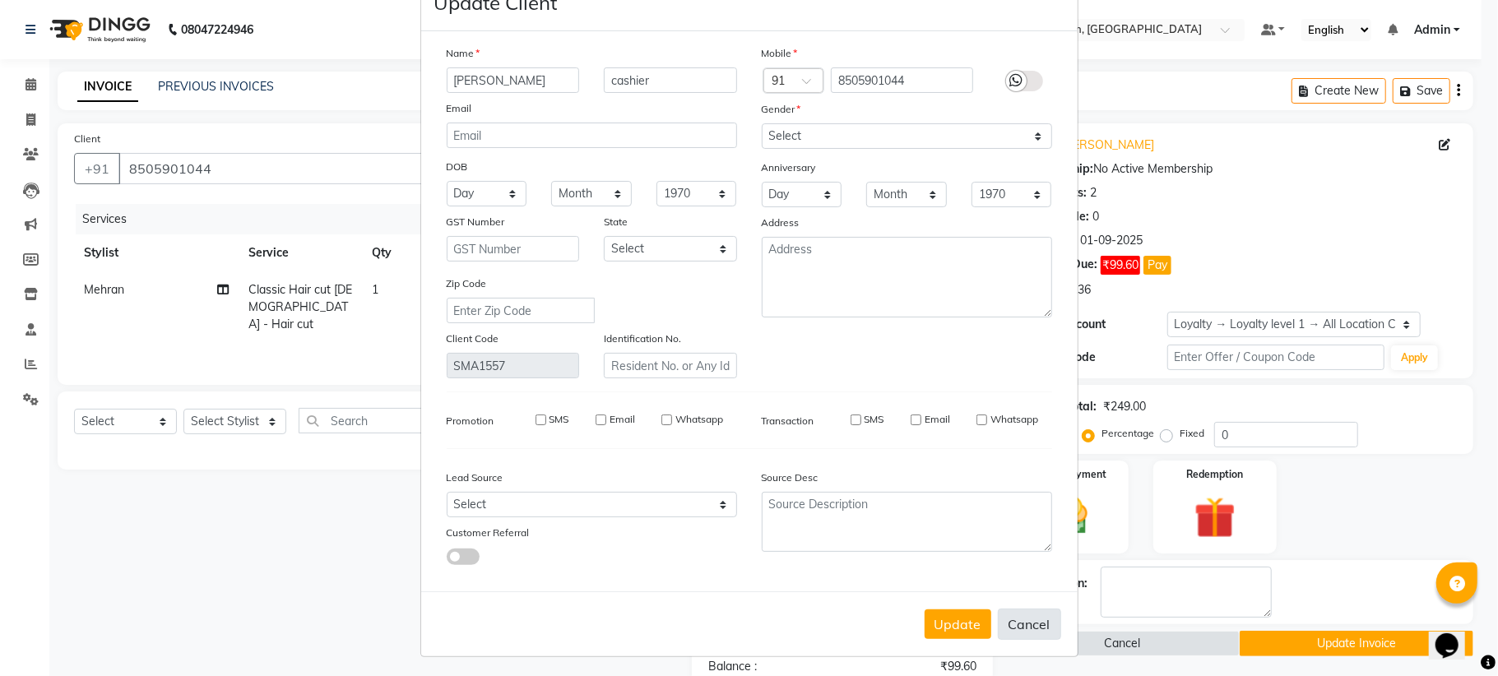
select select
checkbox input "false"
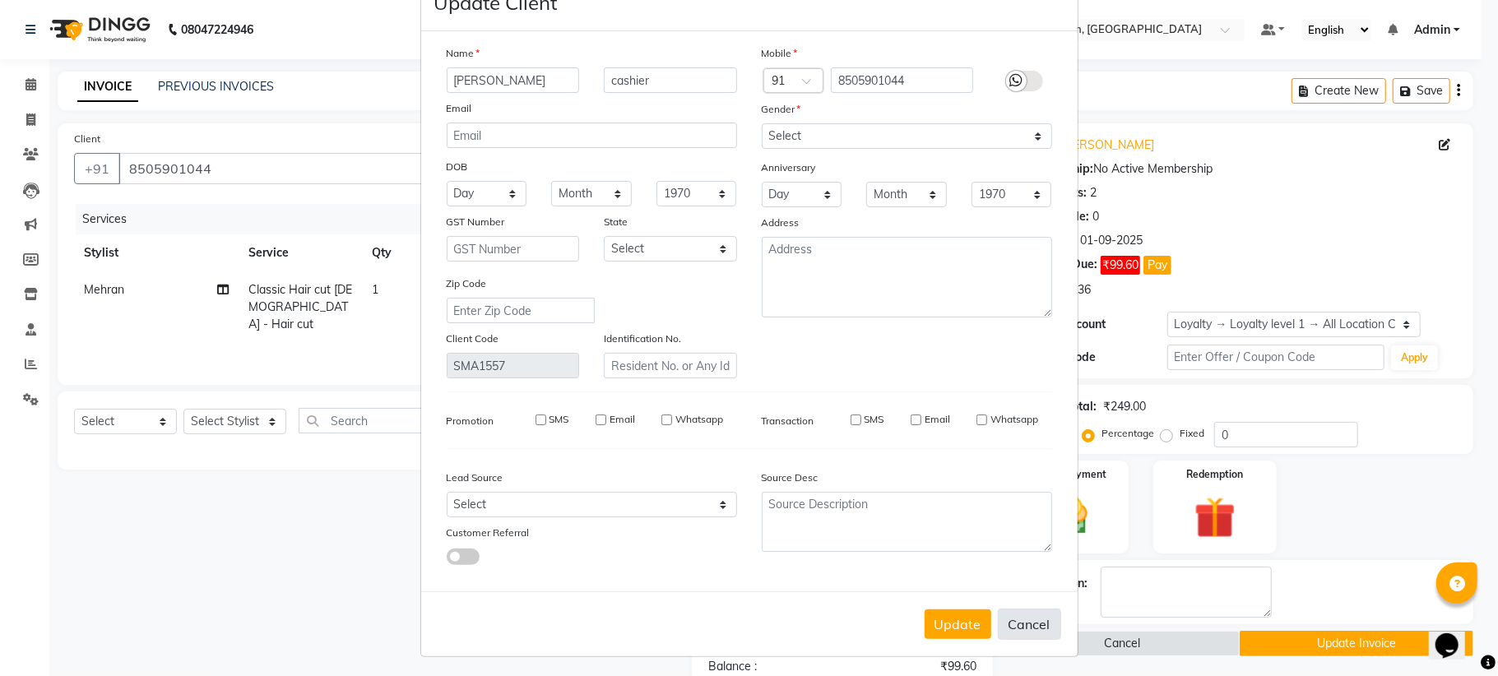
checkbox input "false"
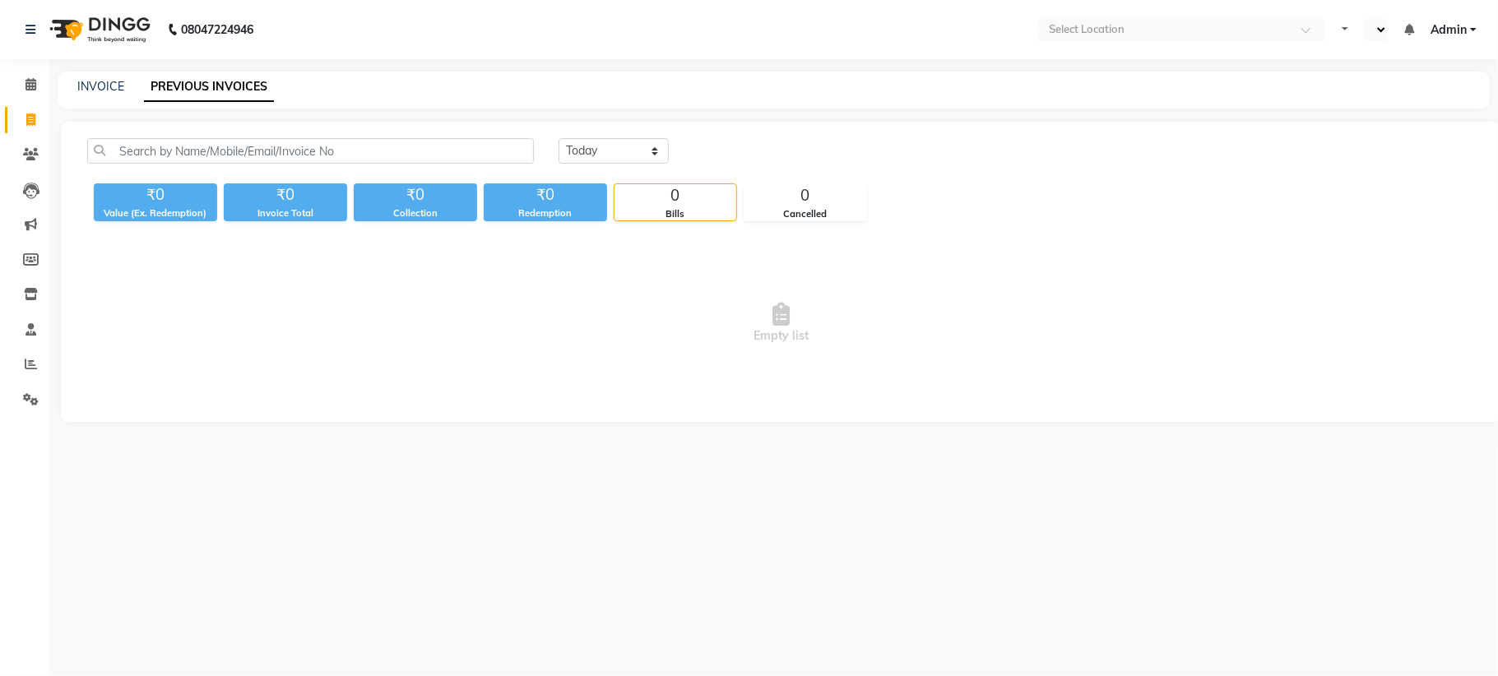
select select "en"
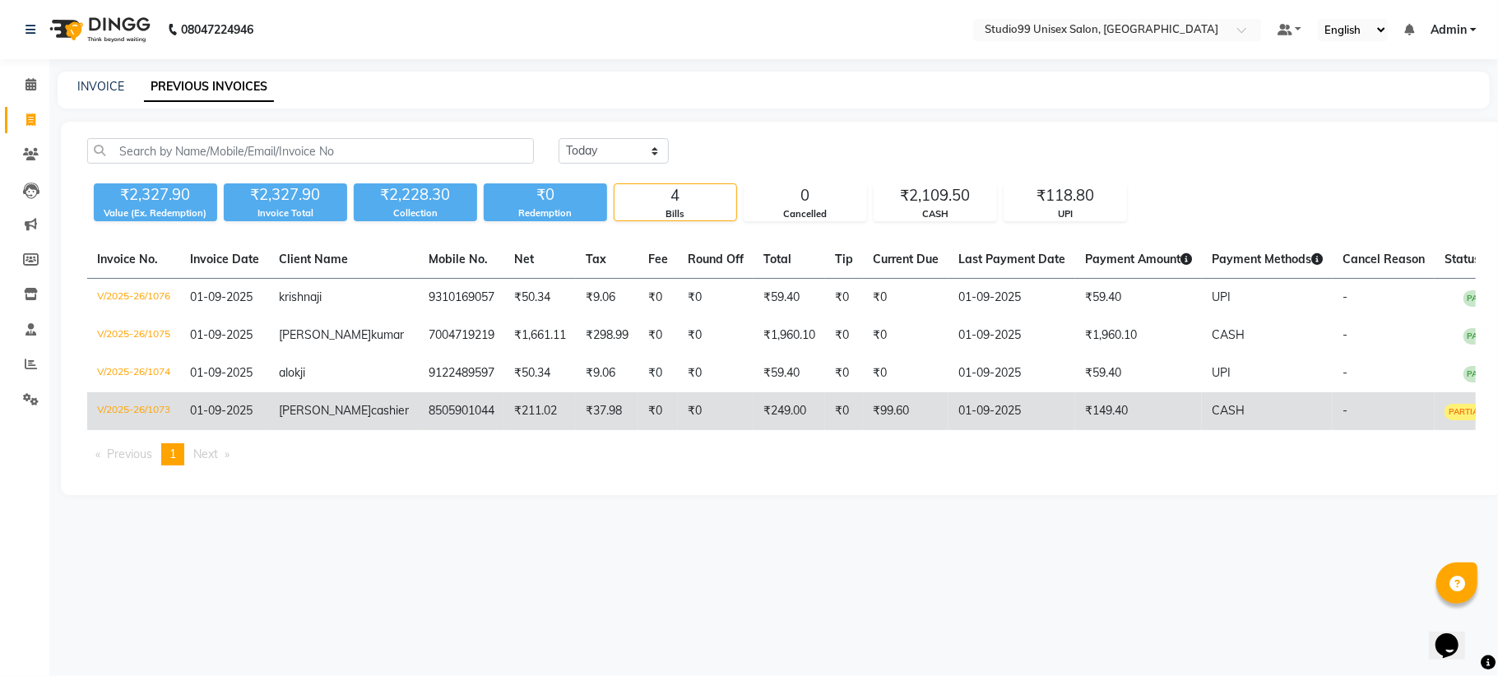
click at [146, 408] on td "V/2025-26/1073" at bounding box center [133, 411] width 93 height 38
click at [1444, 409] on span "PARTIAL PAID" at bounding box center [1476, 412] width 65 height 16
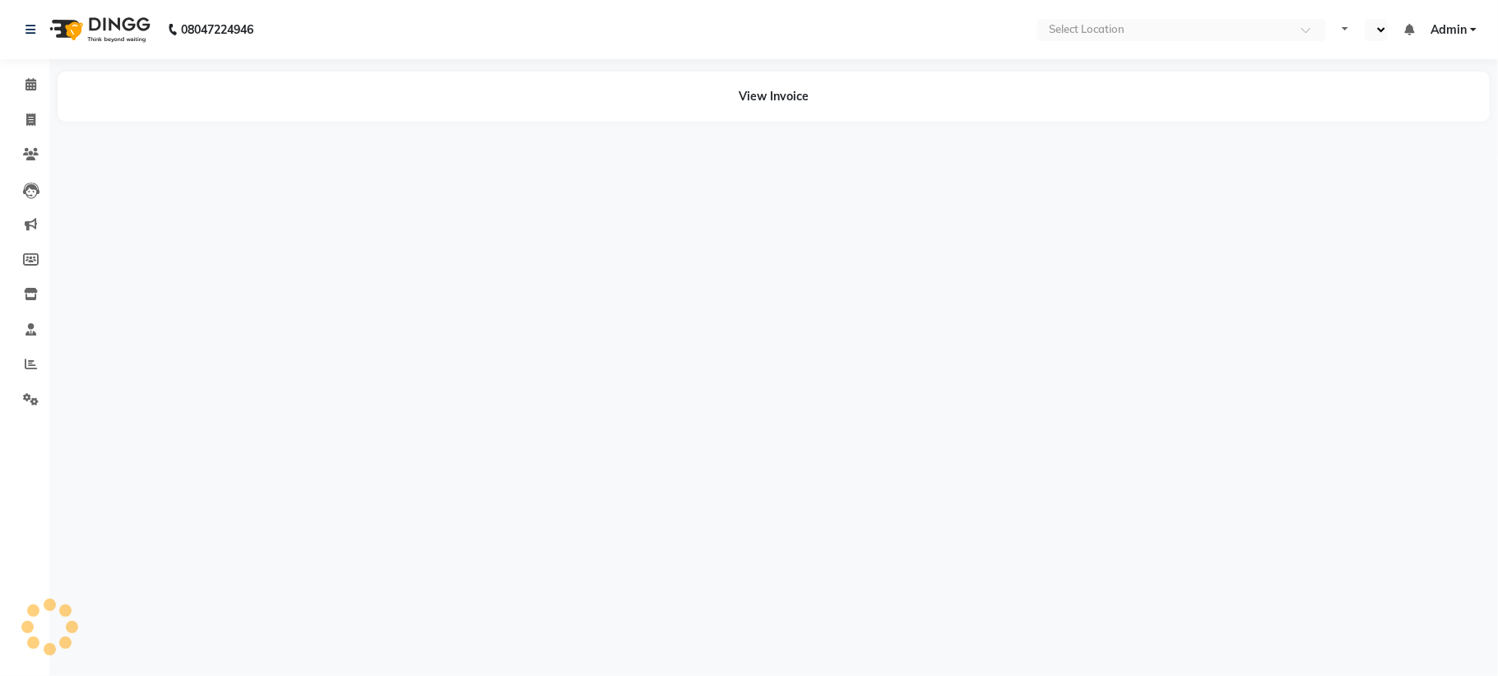
select select "en"
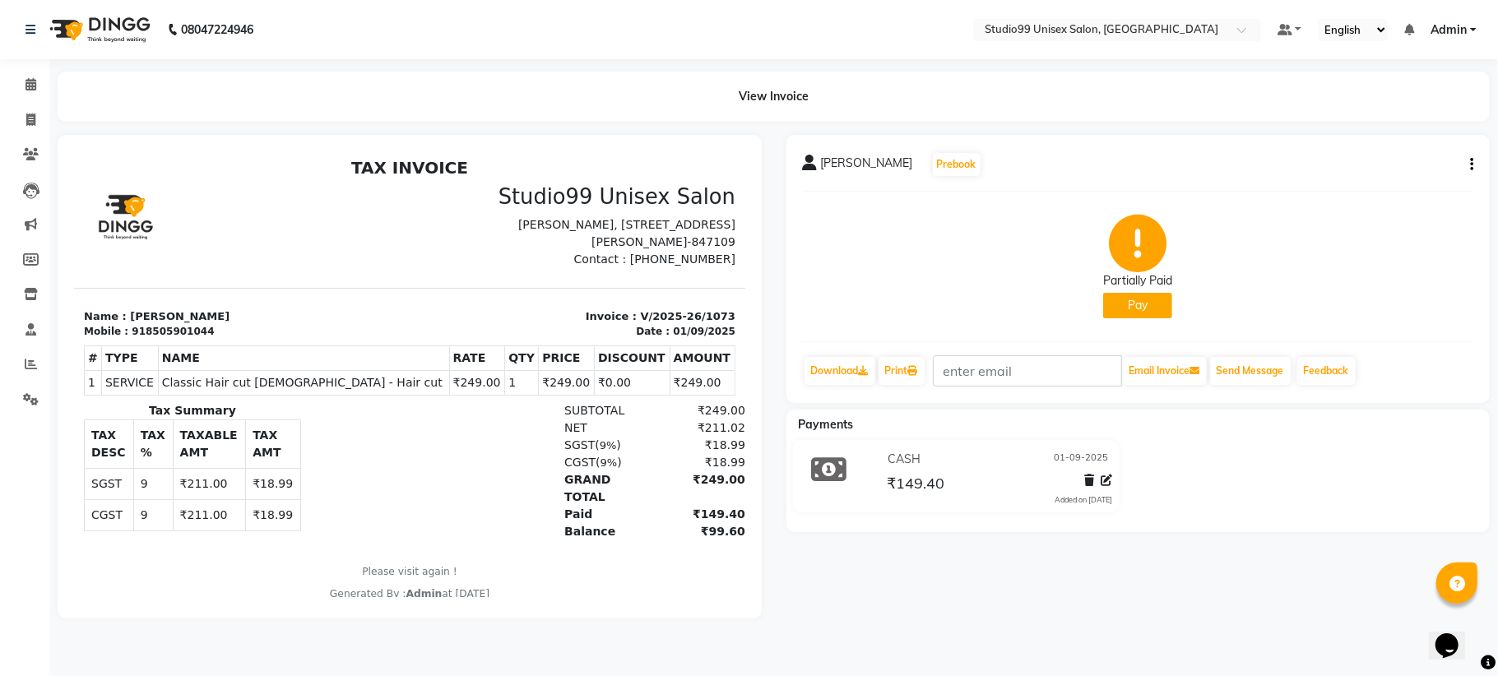
click at [1475, 158] on div "rahul ji cashier Prebook Partially Paid Pay Download Print Email Invoice Send M…" at bounding box center [1138, 269] width 704 height 268
click at [1470, 165] on icon "button" at bounding box center [1471, 165] width 3 height 1
click at [1377, 181] on div "Edit Invoice" at bounding box center [1389, 184] width 113 height 21
select select "service"
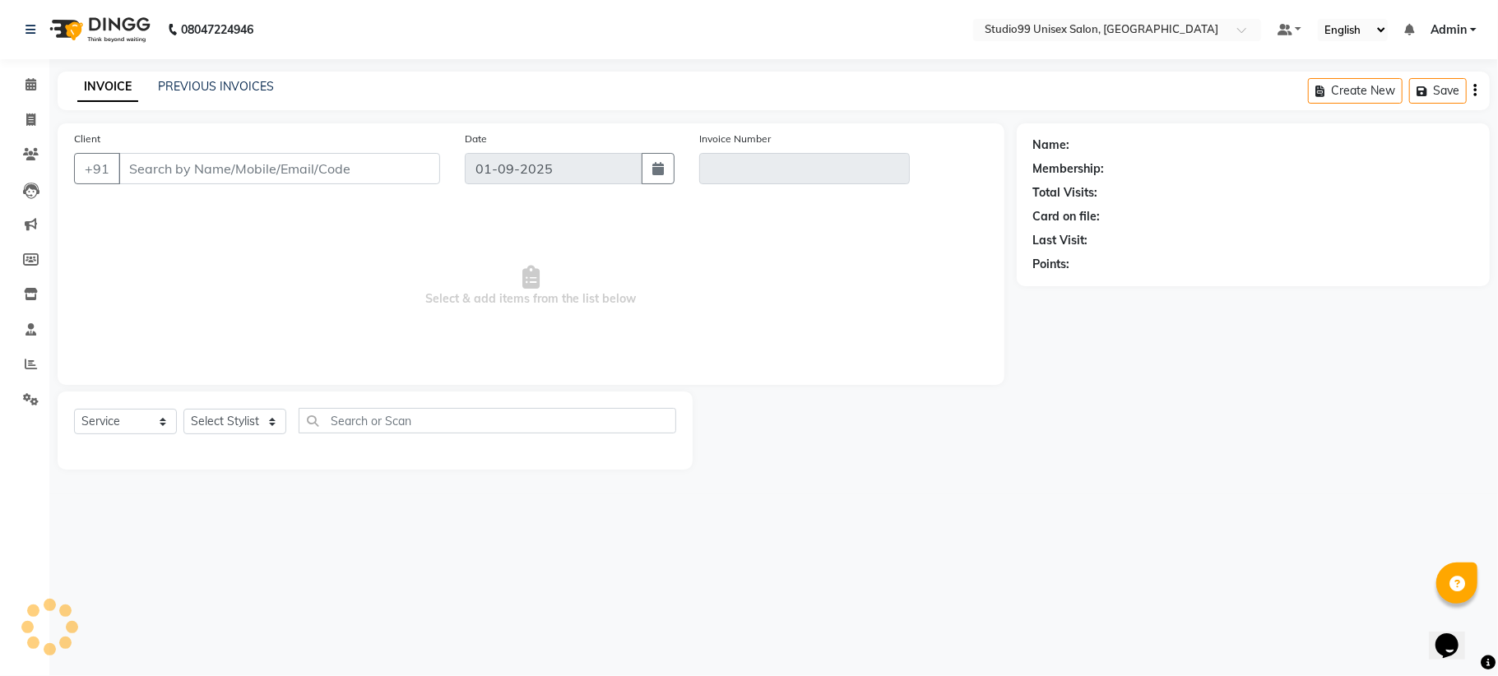
type input "8505901044"
type input "V/2025-26/1073"
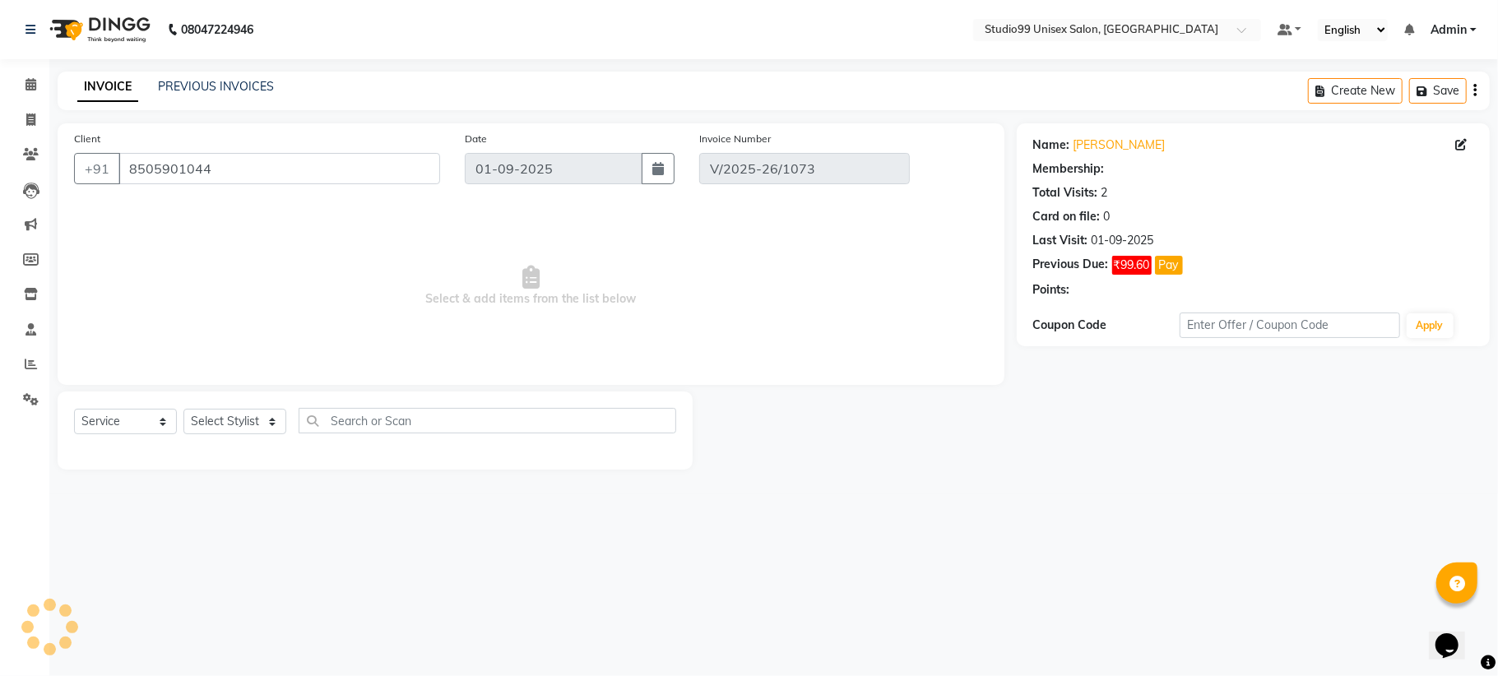
select select "1: Object"
select select "select"
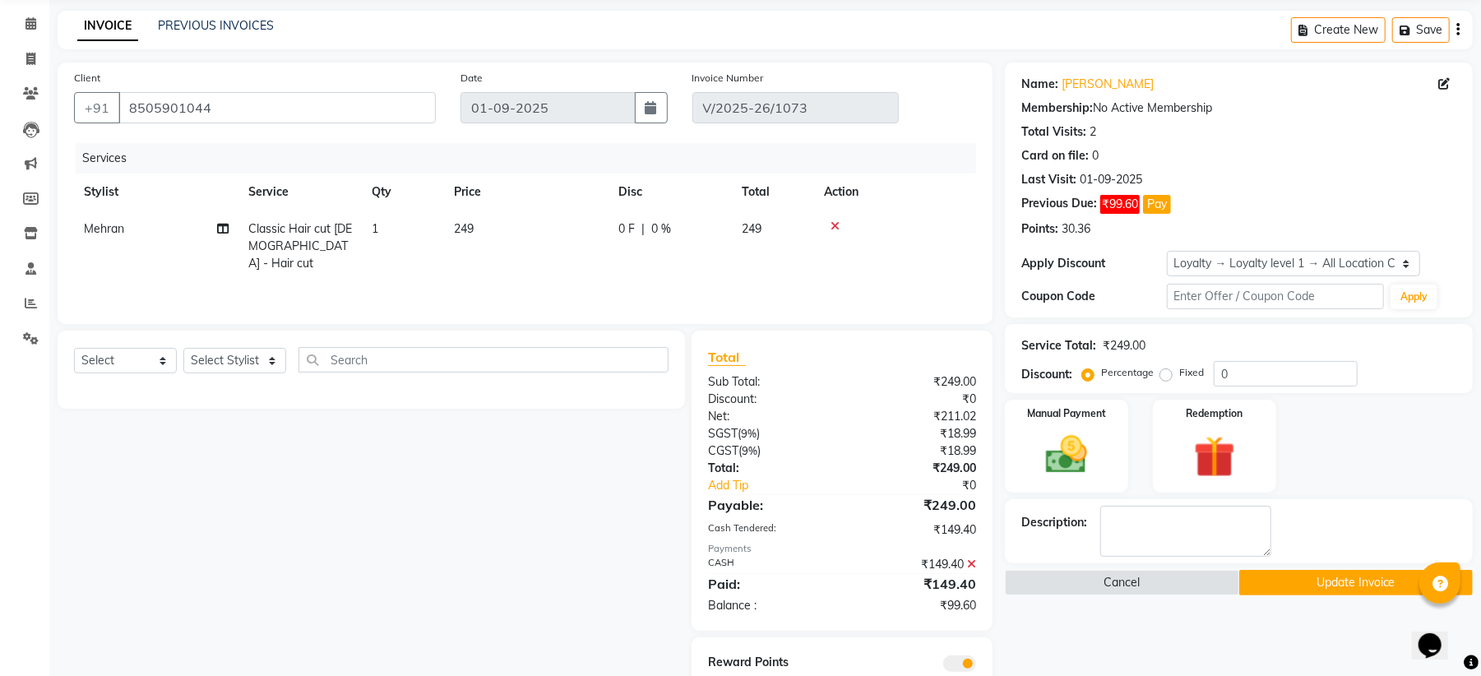
scroll to position [120, 0]
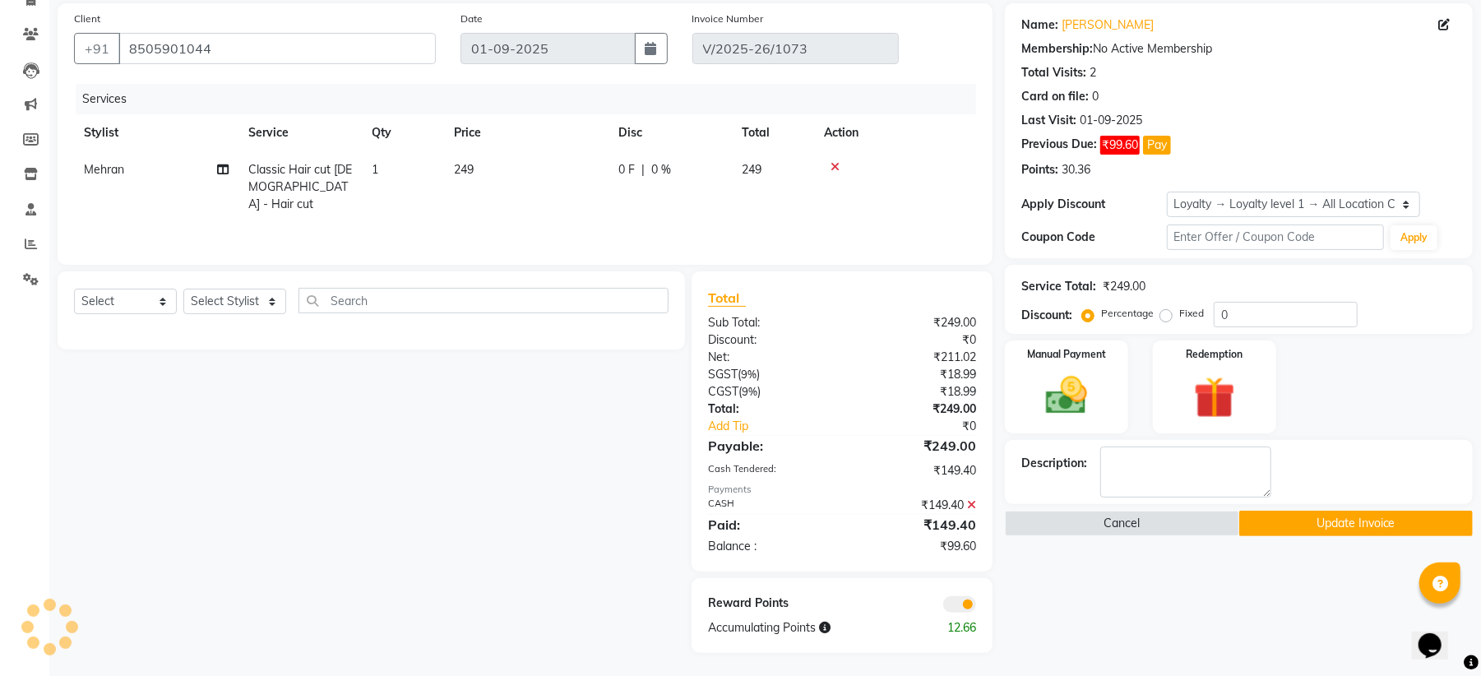
click at [978, 503] on div "₹149.40" at bounding box center [915, 505] width 146 height 17
click at [974, 507] on icon at bounding box center [971, 505] width 9 height 12
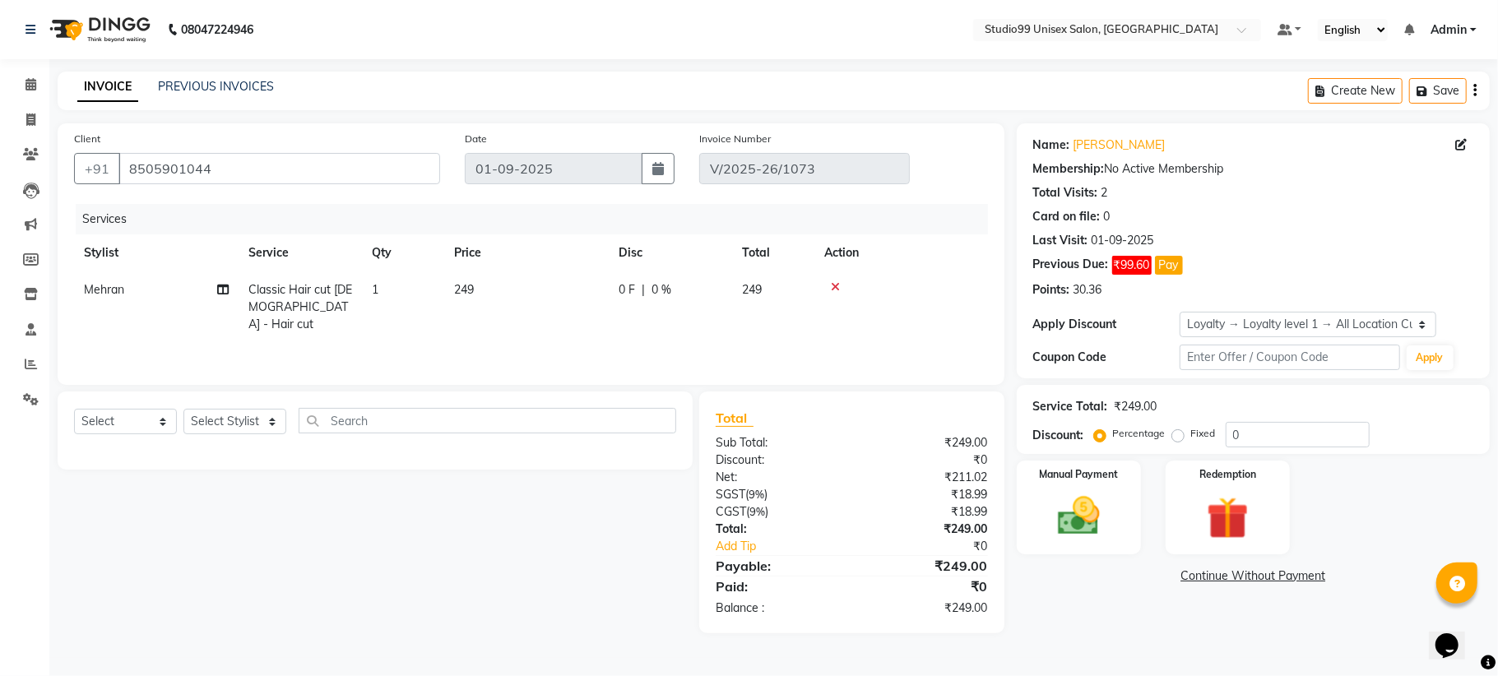
click at [1281, 267] on div "Previous Due: ₹99.60 Pay" at bounding box center [1253, 265] width 440 height 19
click at [1117, 515] on div "Manual Payment" at bounding box center [1078, 507] width 129 height 97
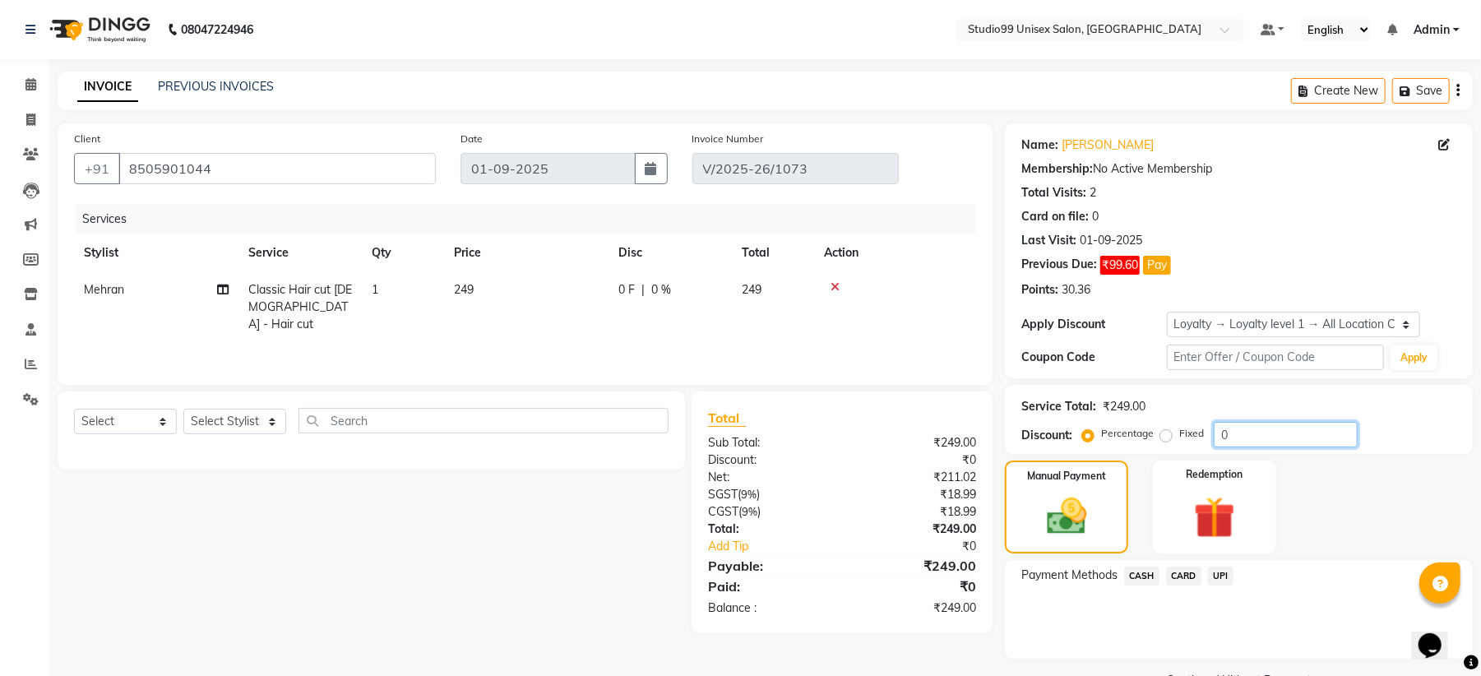
click at [1250, 441] on input "0" at bounding box center [1286, 434] width 144 height 25
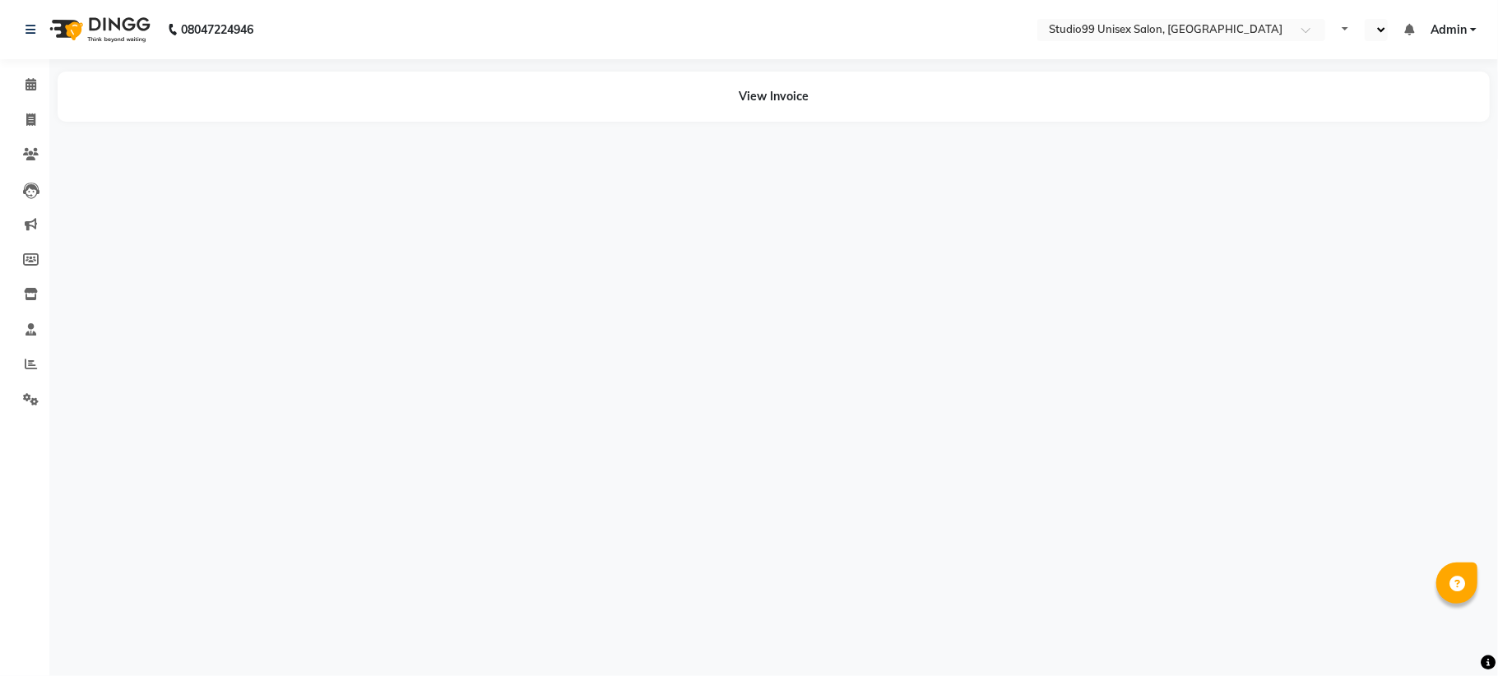
select select "en"
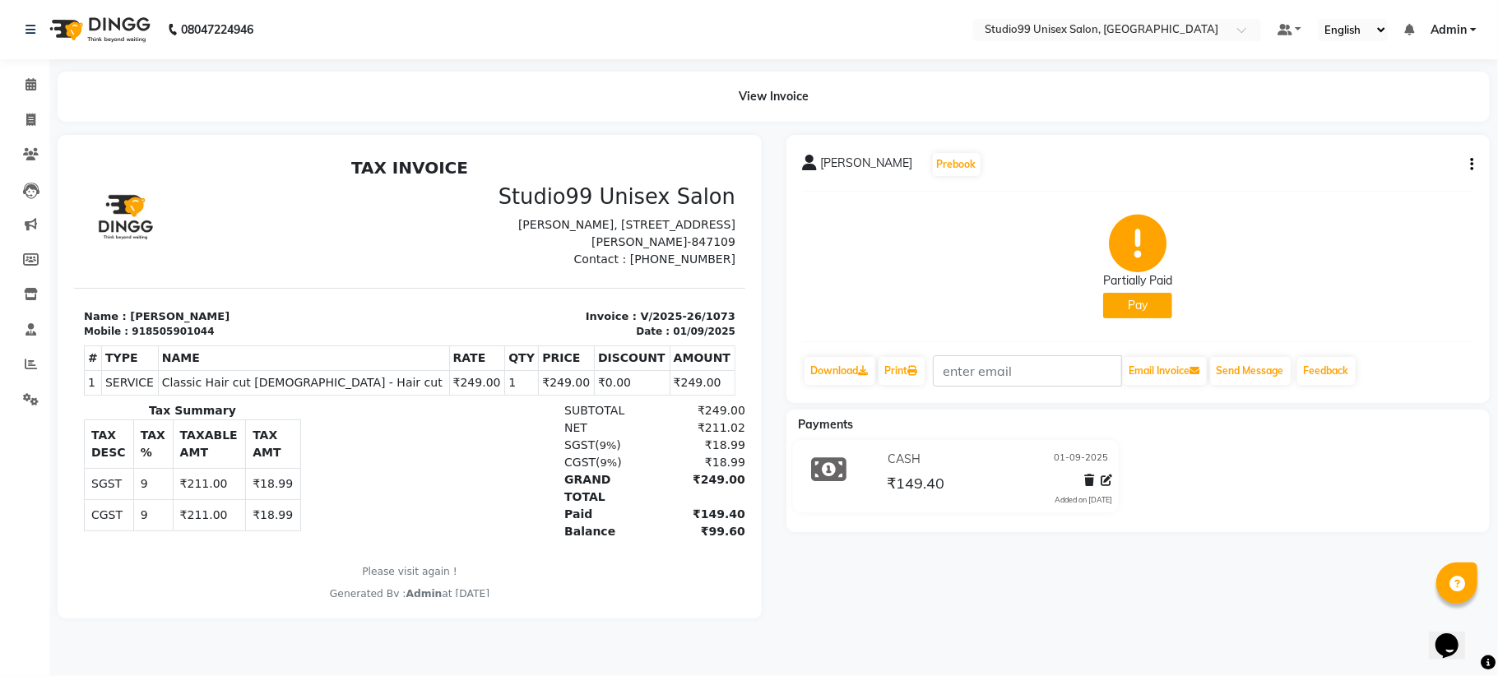
click at [1464, 158] on button "button" at bounding box center [1468, 164] width 10 height 17
click at [1377, 208] on div "Print Settings" at bounding box center [1389, 205] width 113 height 21
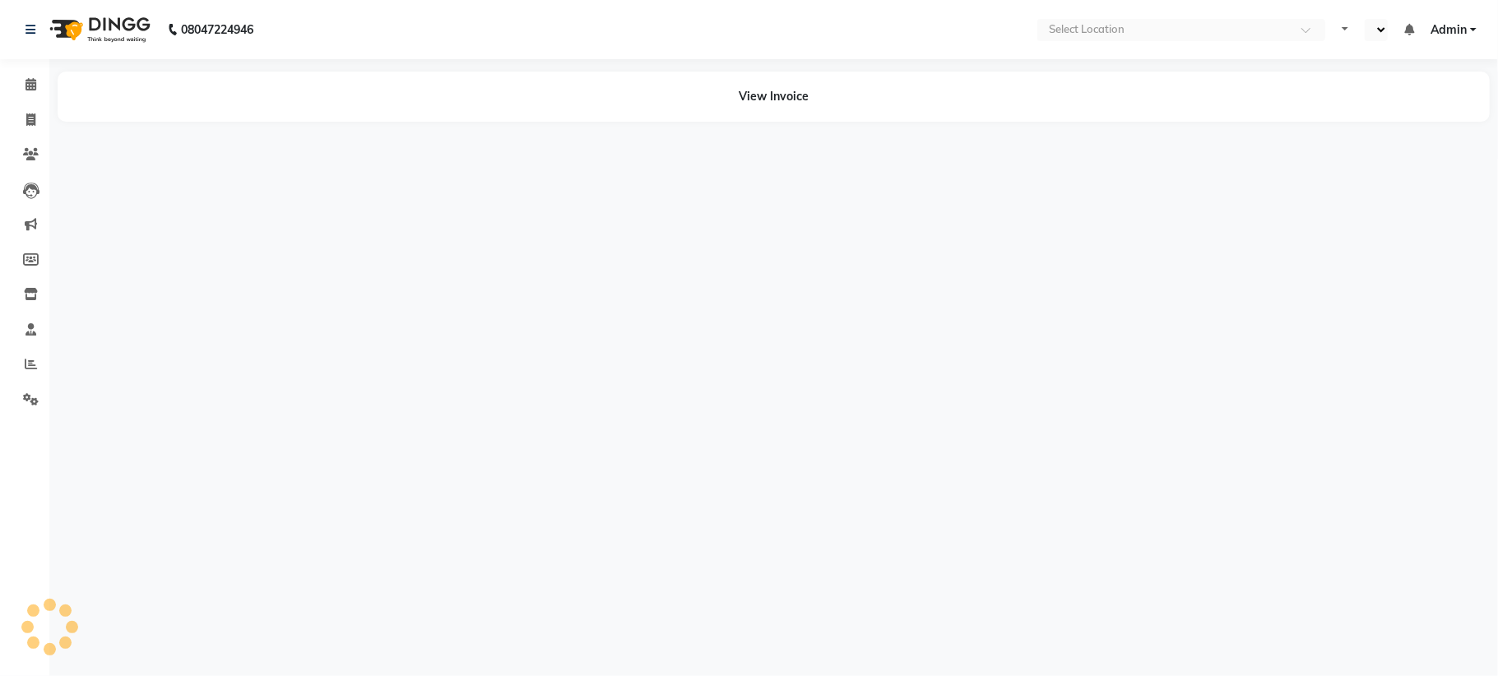
select select "en"
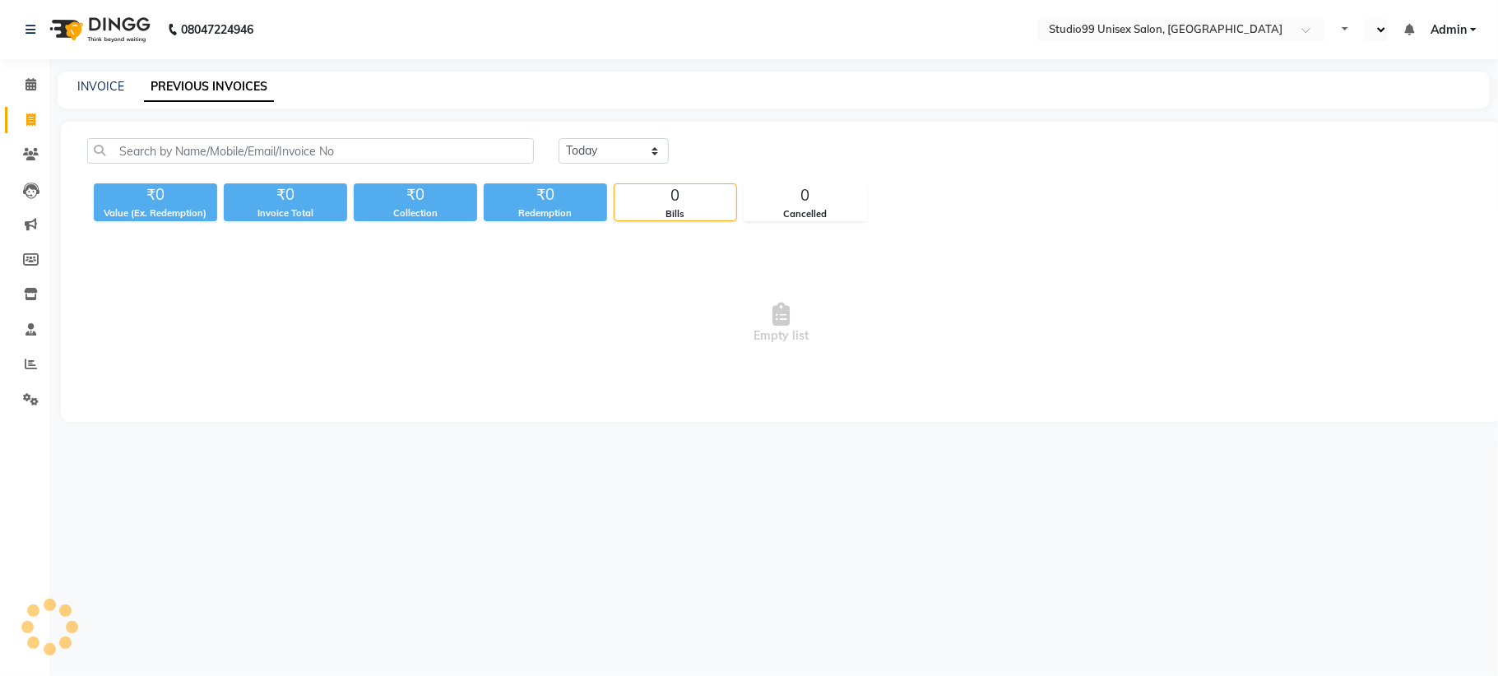
select select "en"
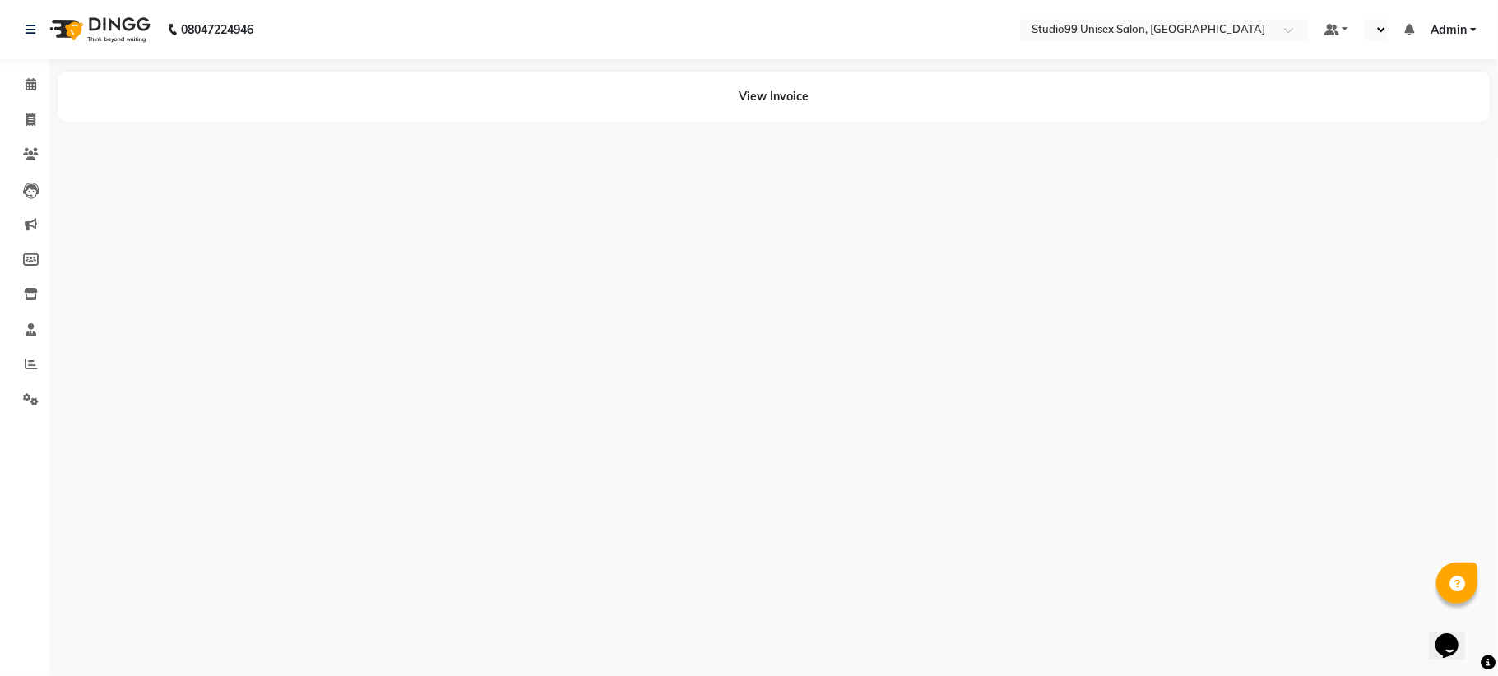
select select "en"
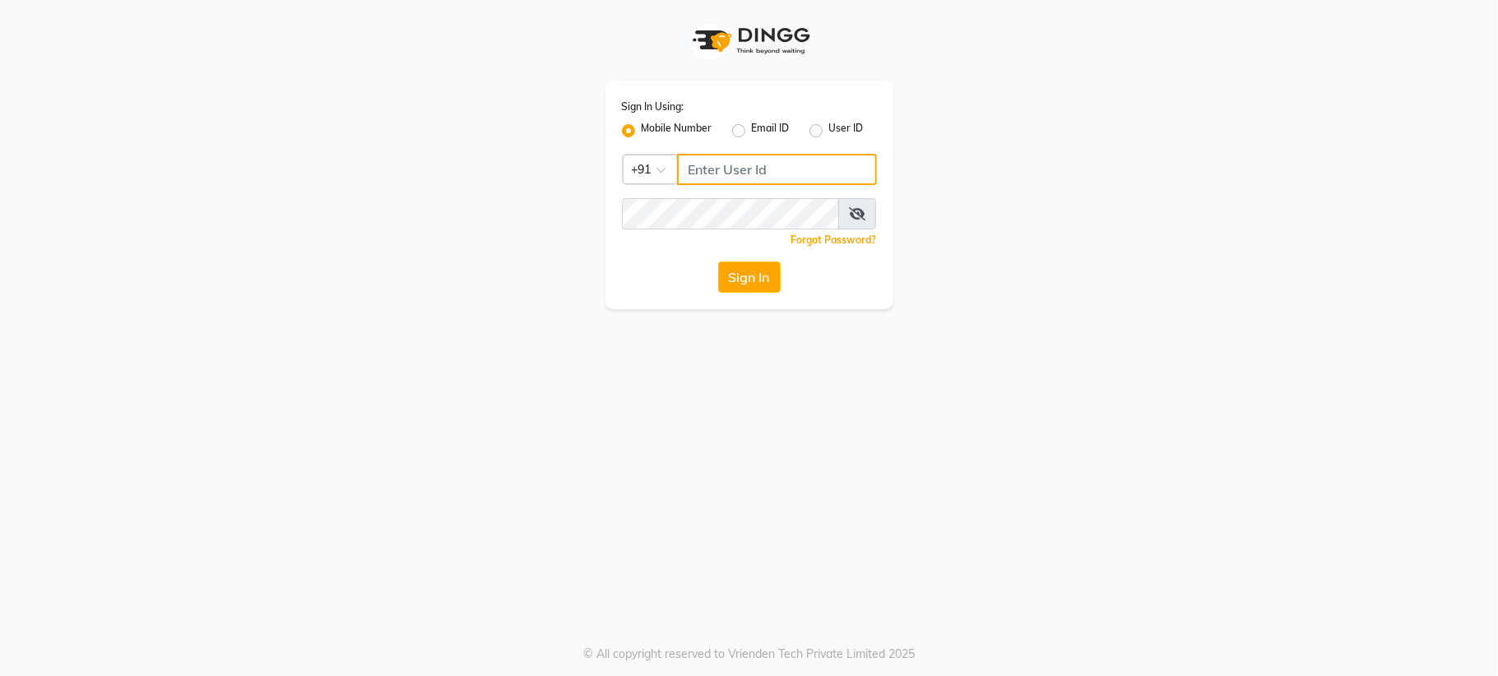
type input "6287595177"
click at [734, 275] on button "Sign In" at bounding box center [749, 277] width 63 height 31
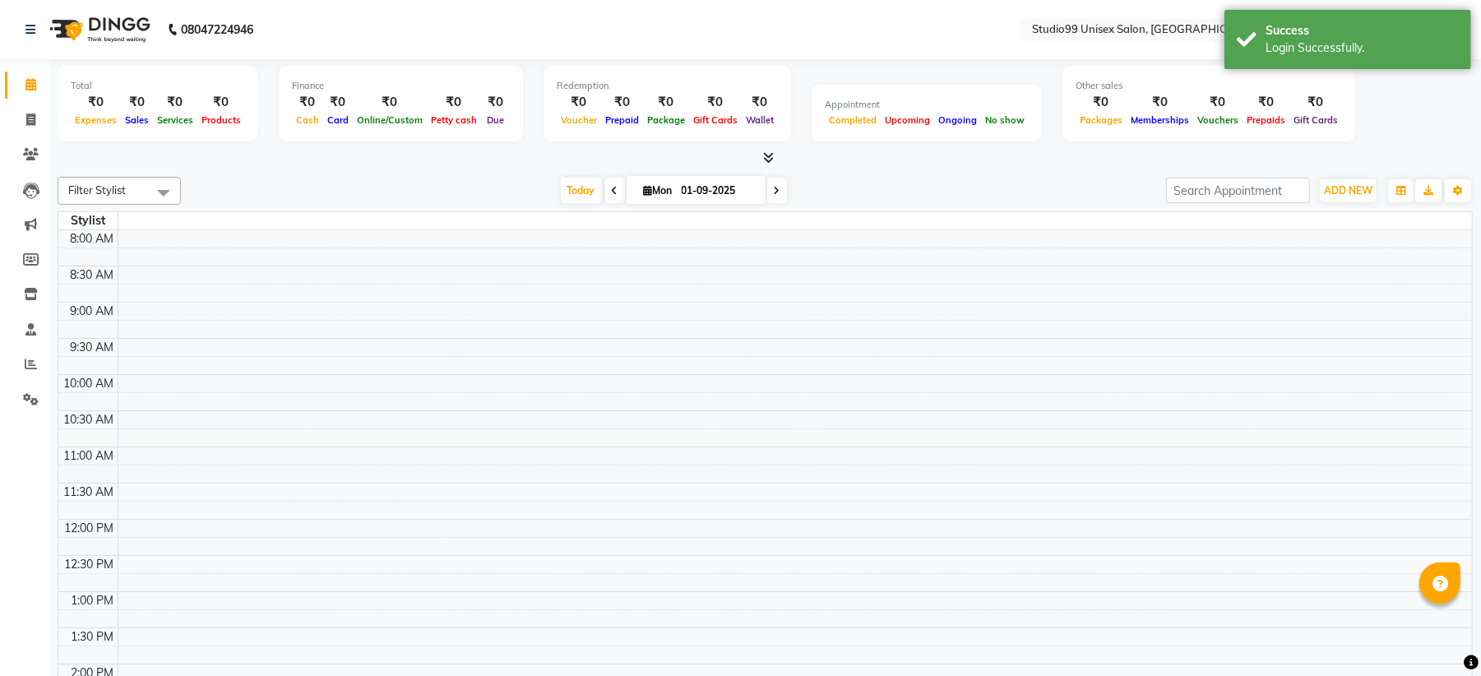
select select "en"
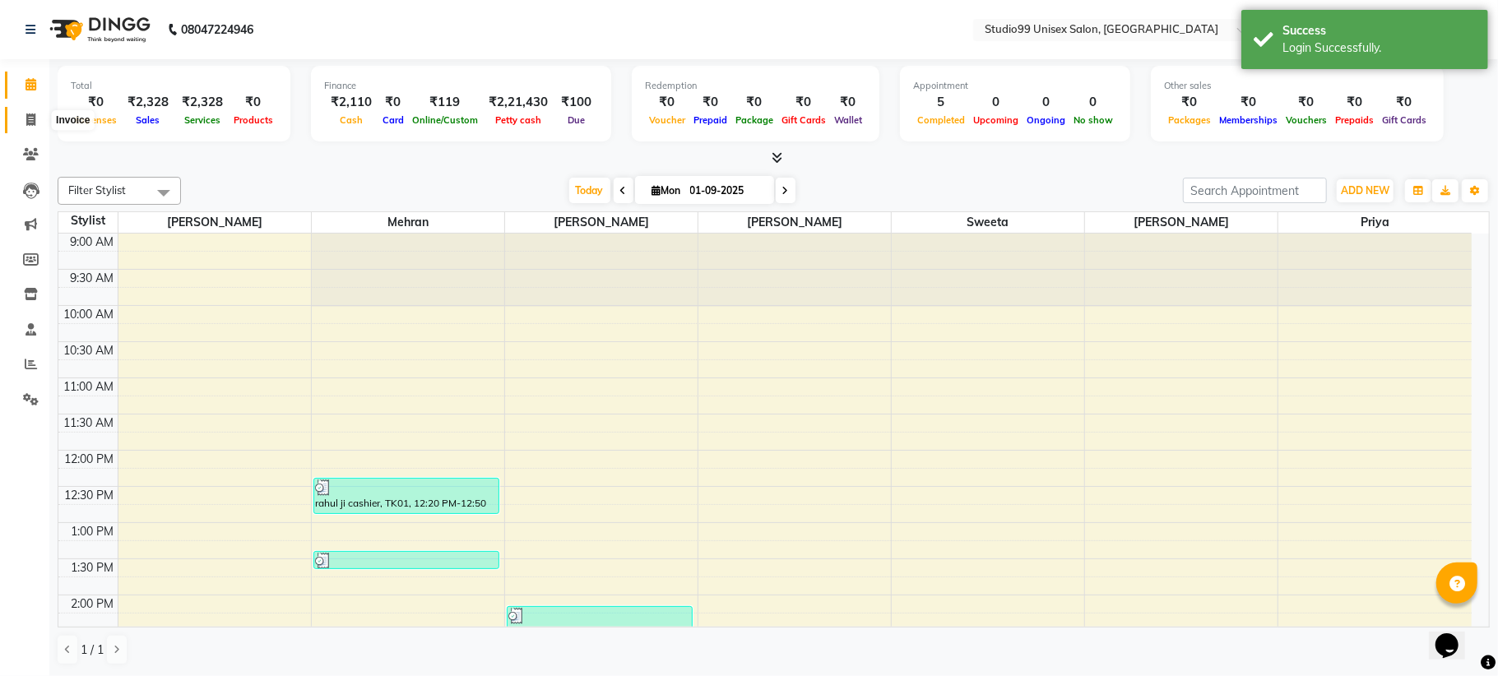
click at [30, 119] on icon at bounding box center [30, 120] width 9 height 12
select select "service"
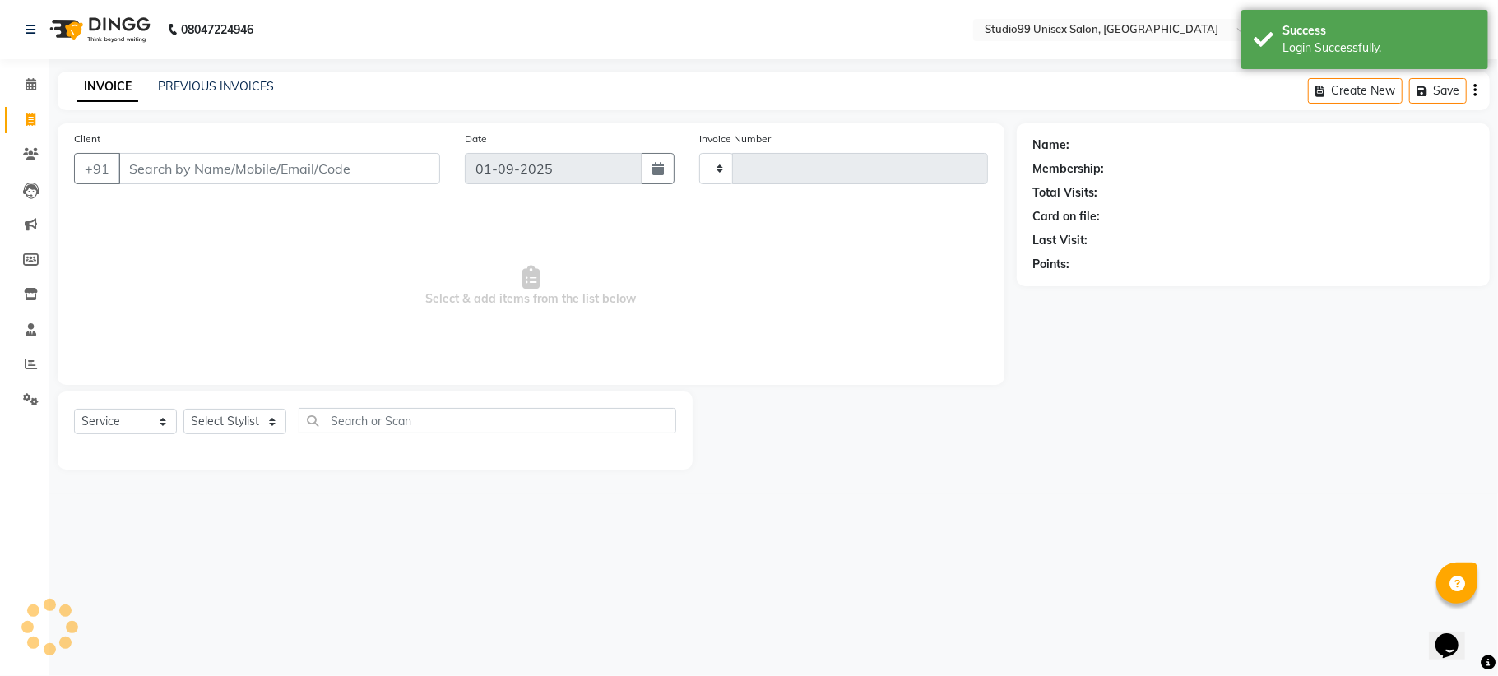
type input "1077"
select select "6061"
click at [30, 81] on icon at bounding box center [30, 84] width 11 height 12
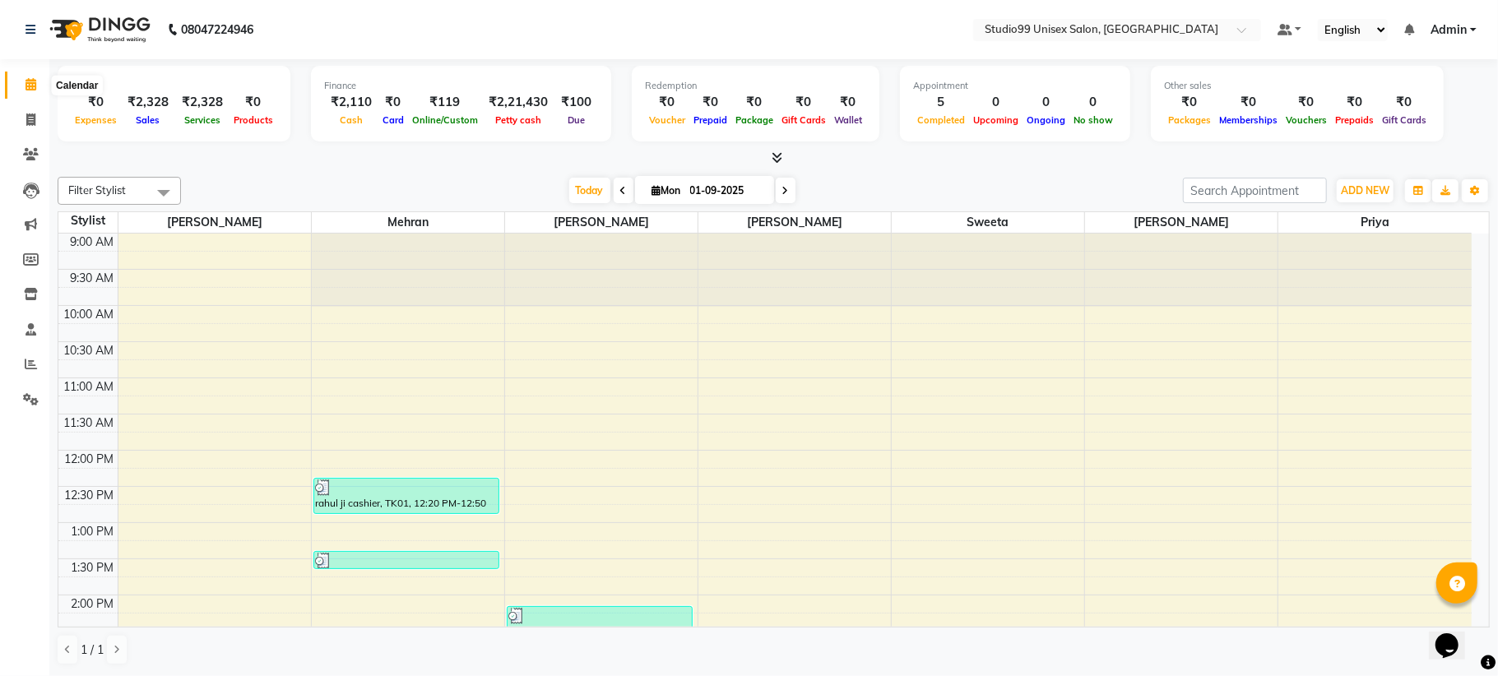
click at [30, 79] on icon at bounding box center [30, 84] width 11 height 12
click at [30, 83] on icon at bounding box center [30, 84] width 11 height 12
click at [28, 122] on icon at bounding box center [30, 120] width 9 height 12
select select "service"
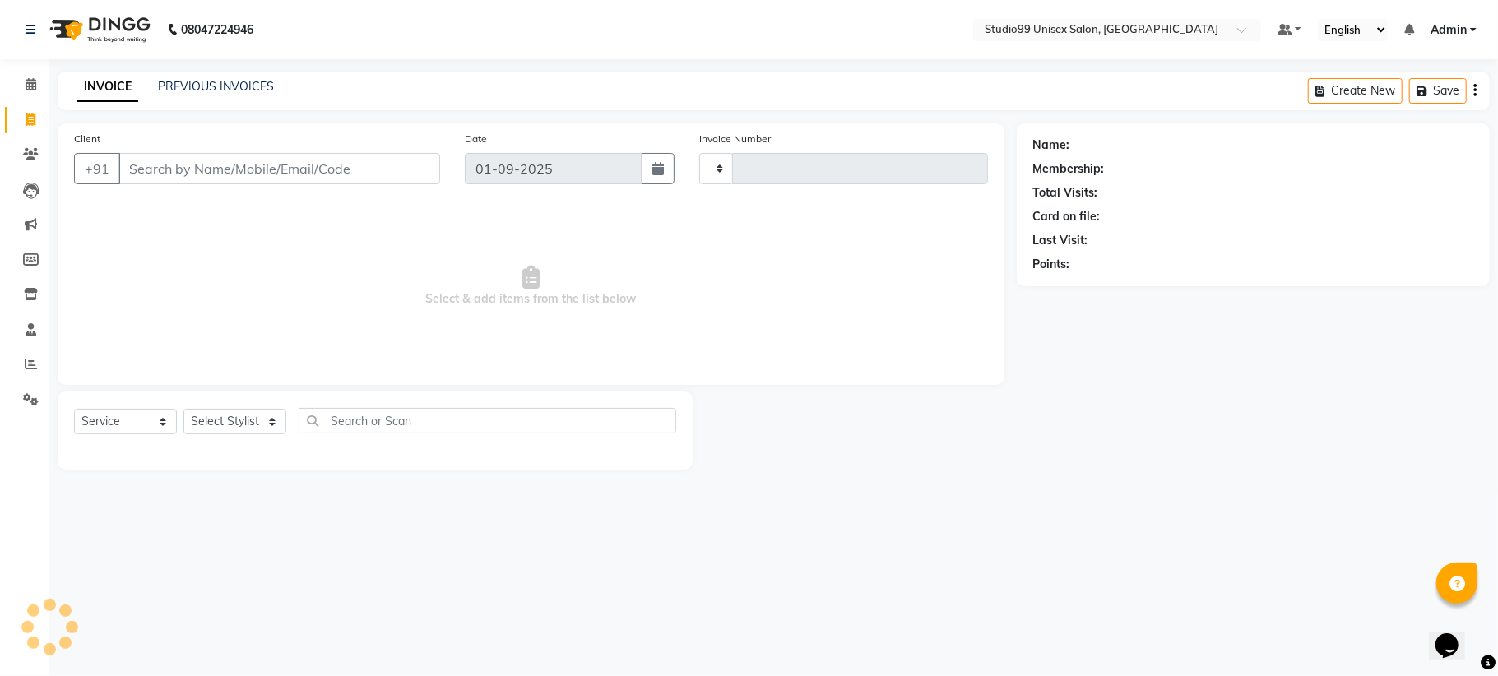
type input "1077"
select select "6061"
click at [196, 86] on link "PREVIOUS INVOICES" at bounding box center [216, 86] width 116 height 15
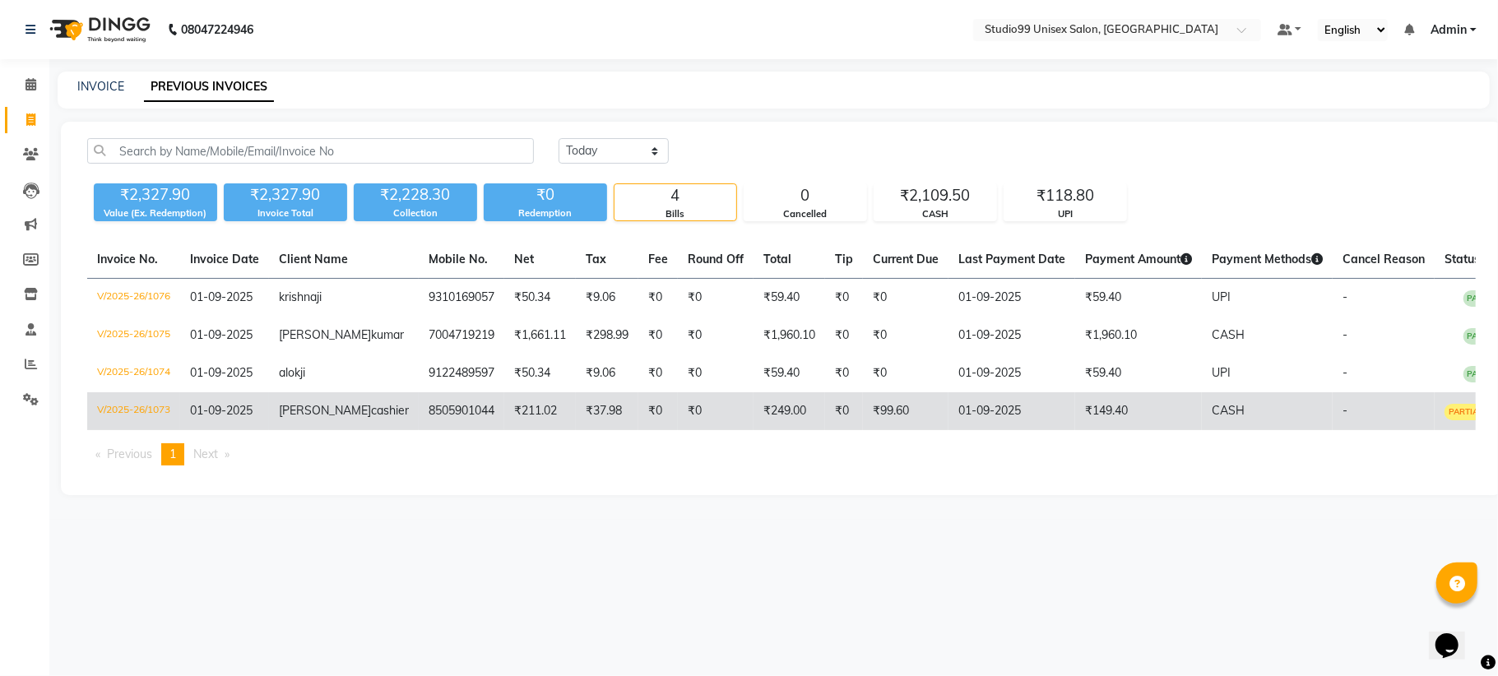
click at [879, 415] on td "₹99.60" at bounding box center [906, 411] width 86 height 38
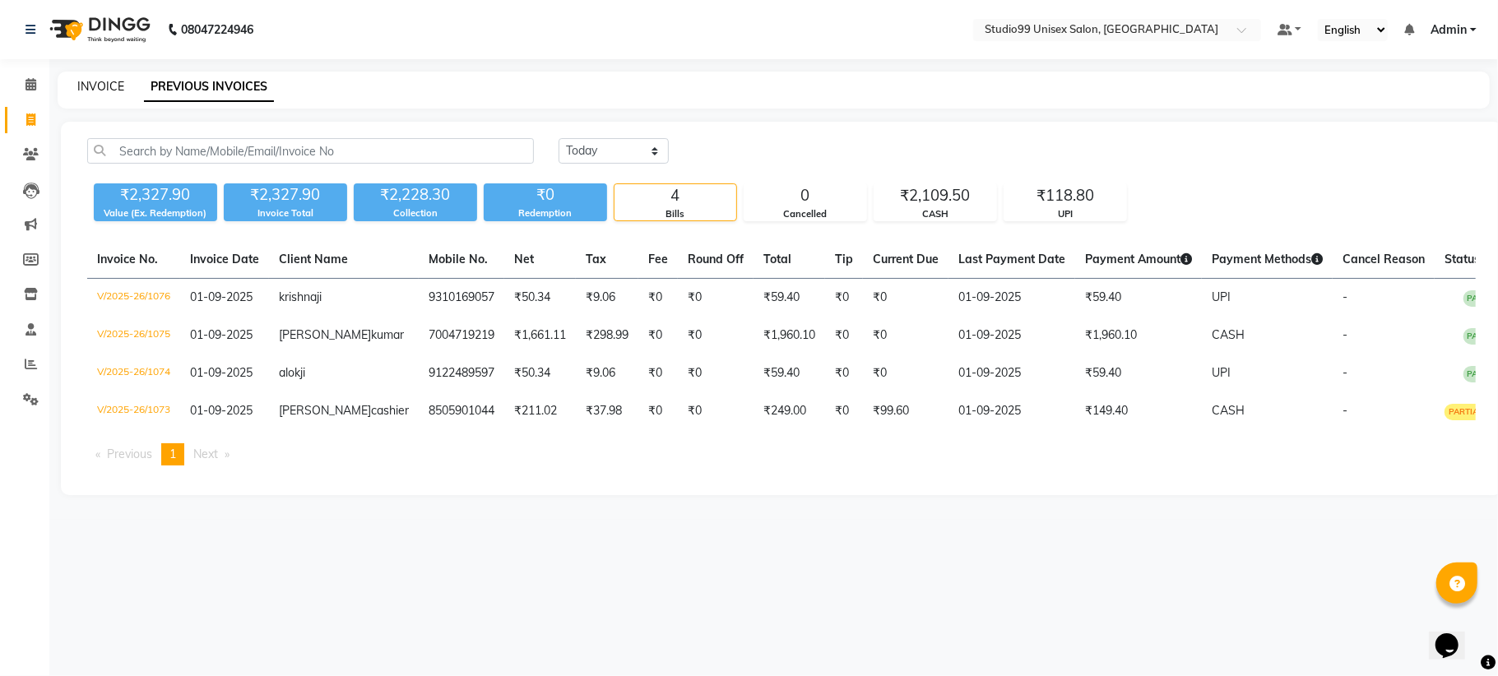
click at [99, 80] on link "INVOICE" at bounding box center [100, 86] width 47 height 15
select select "service"
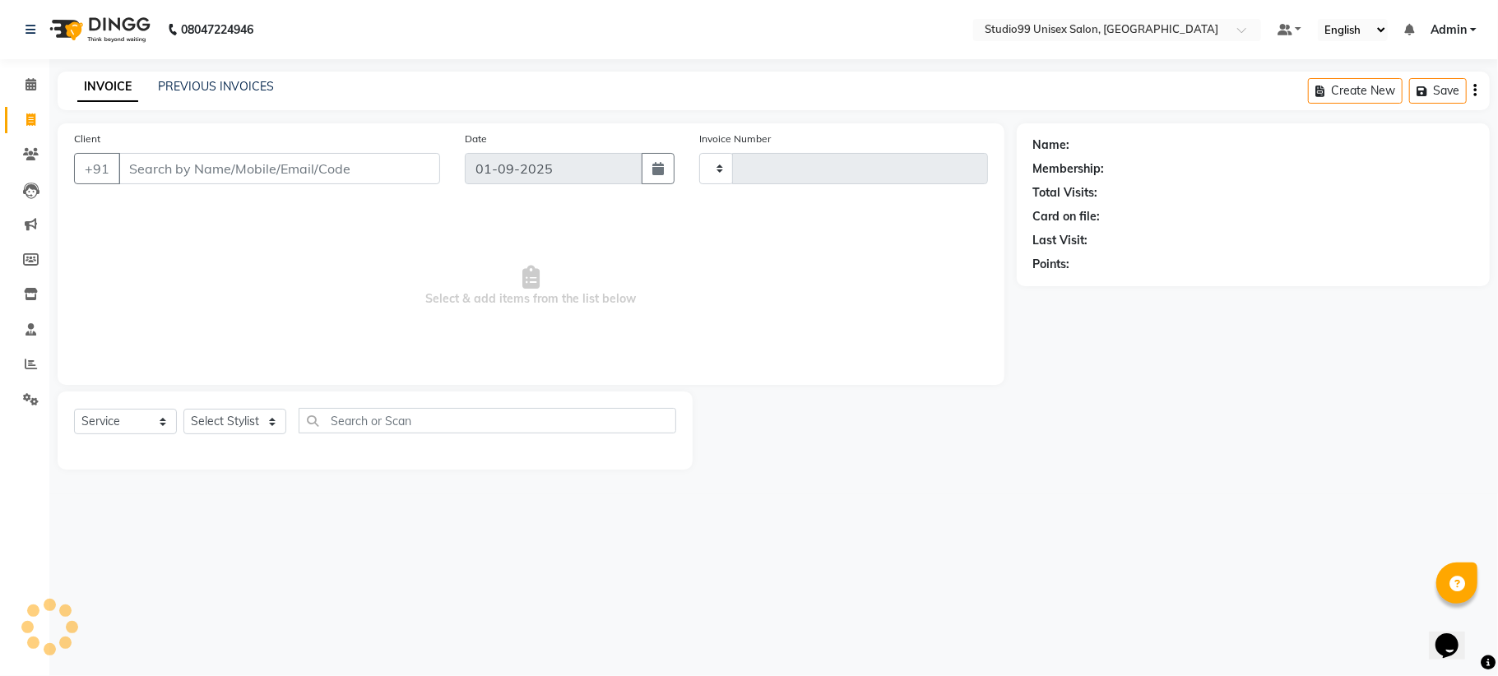
type input "1077"
select select "6061"
type input "9122821527"
select select "1: Object"
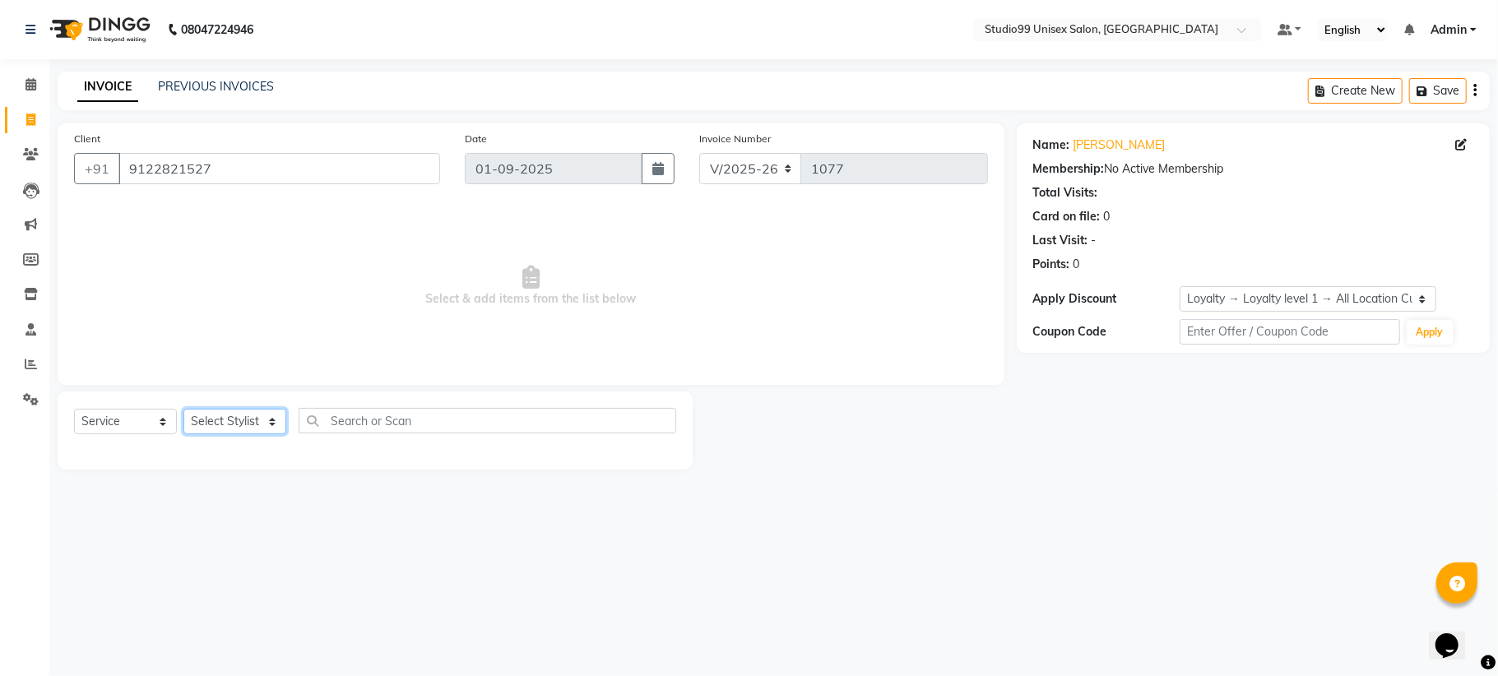
click at [263, 415] on select "Select Stylist Admin Mehran NANDINI SINGH priya Shankar gupta SHANKAR THAKUR sh…" at bounding box center [234, 421] width 103 height 25
select select "45039"
click at [183, 409] on select "Select Stylist Admin Mehran NANDINI SINGH priya Shankar gupta SHANKAR THAKUR sh…" at bounding box center [234, 421] width 103 height 25
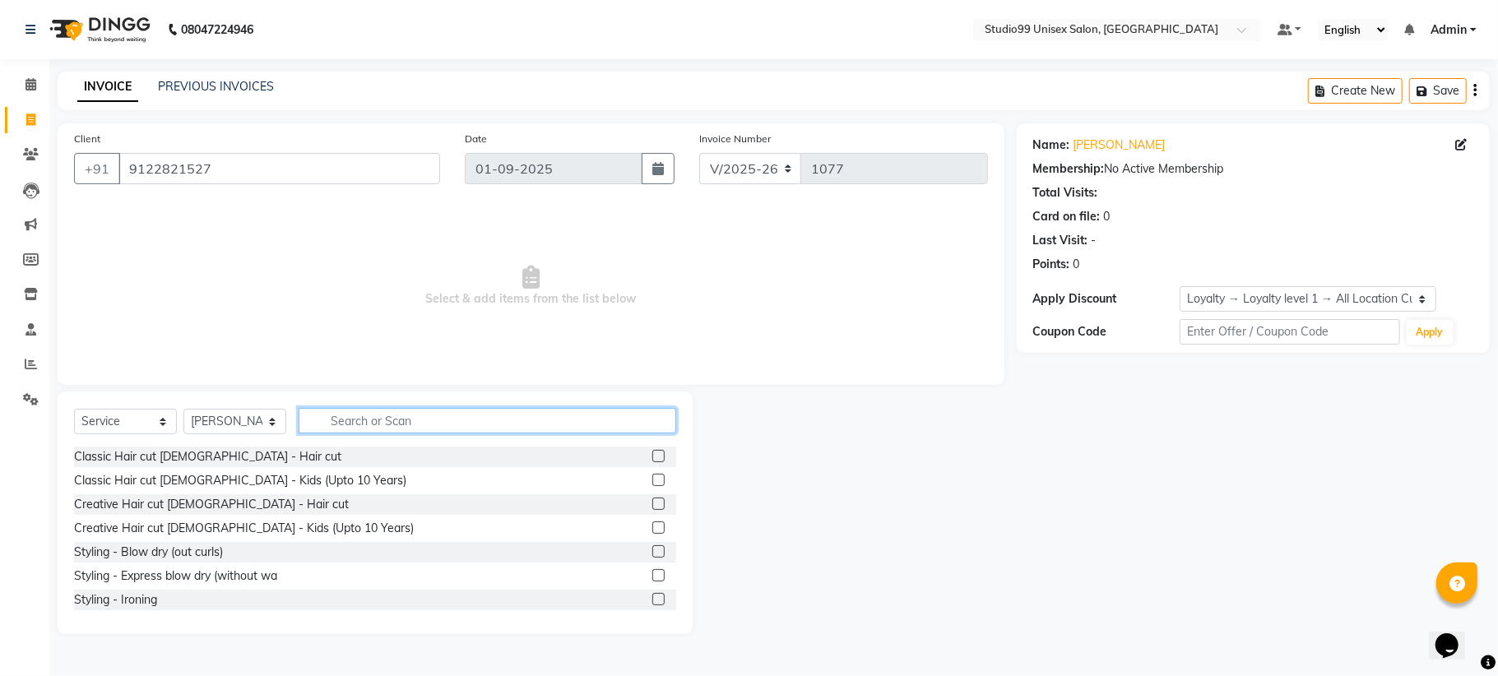
click at [327, 422] on input "text" at bounding box center [488, 420] width 378 height 25
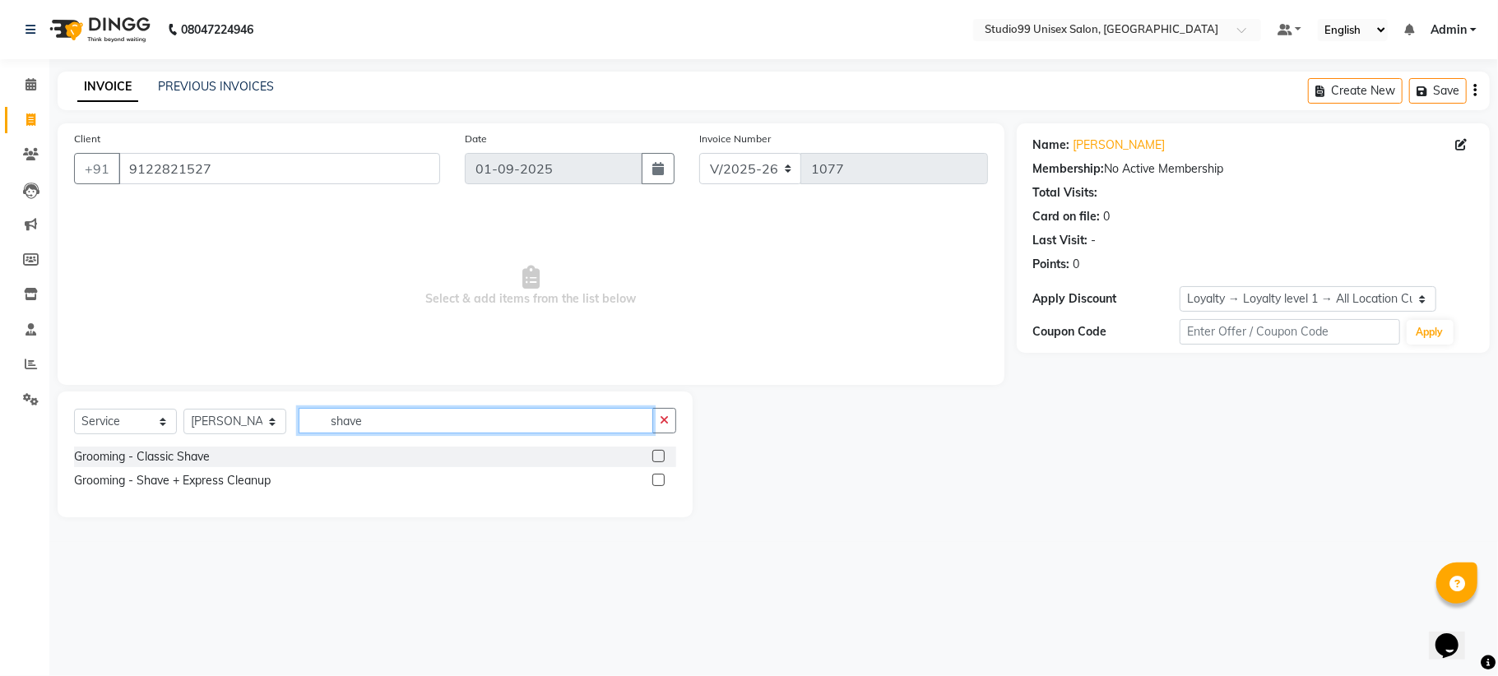
type input "shave"
click at [658, 454] on label at bounding box center [658, 456] width 12 height 12
click at [658, 454] on input "checkbox" at bounding box center [657, 457] width 11 height 11
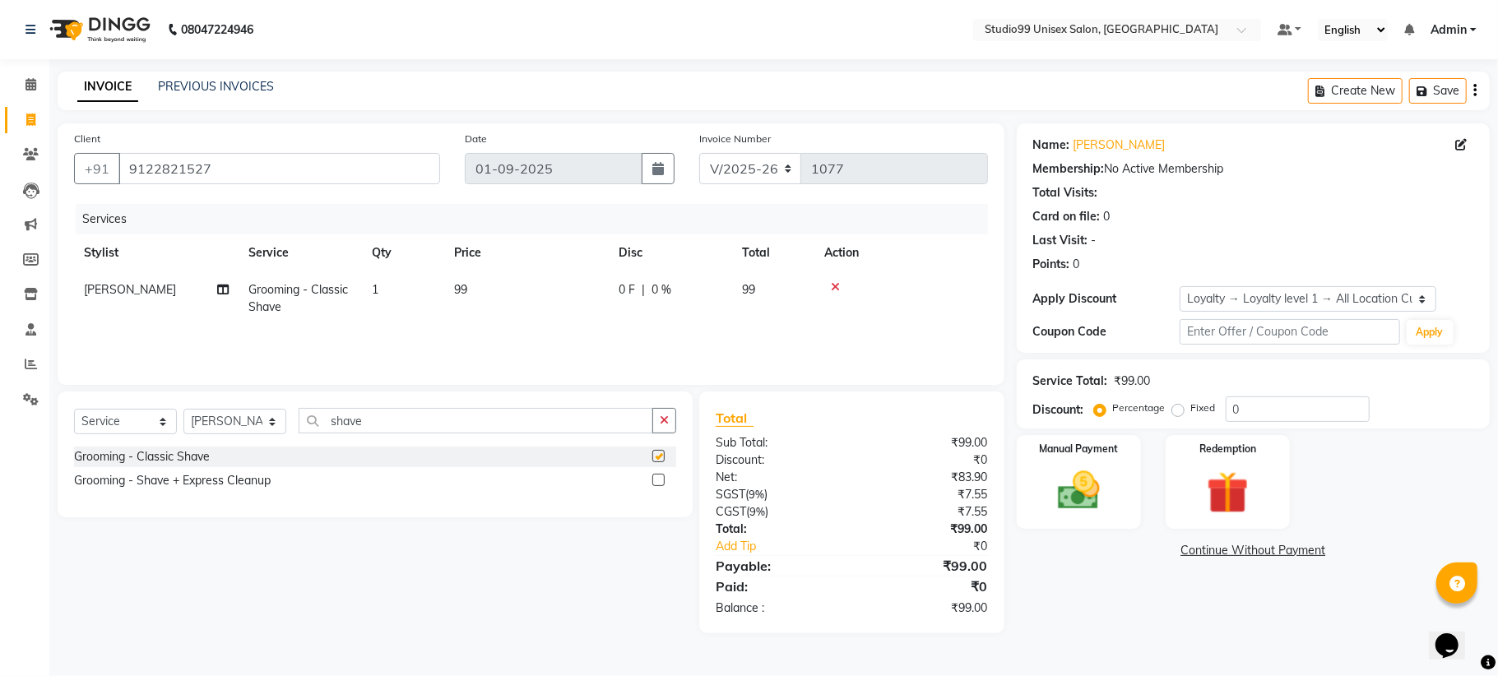
checkbox input "false"
click at [1259, 409] on input "0" at bounding box center [1298, 408] width 144 height 25
type input "40"
click at [1084, 488] on img at bounding box center [1079, 491] width 72 height 51
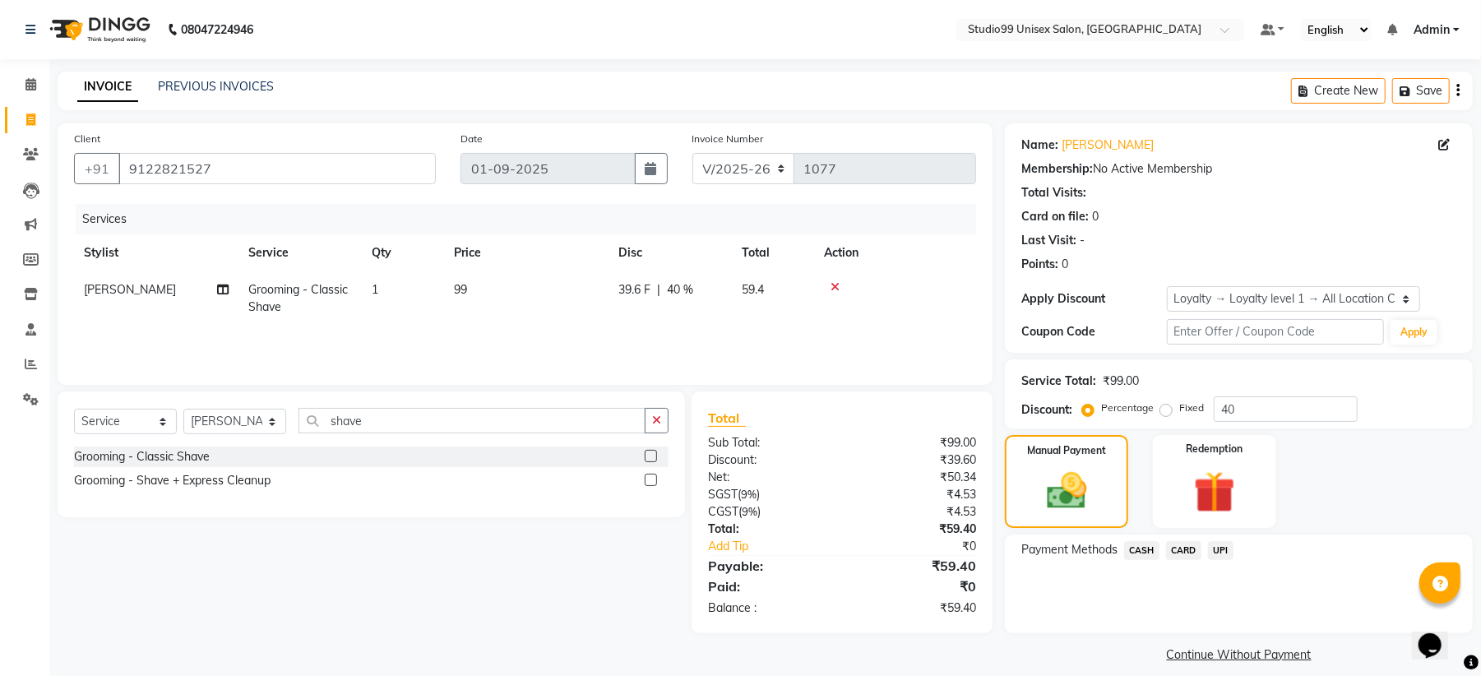
click at [1218, 548] on span "UPI" at bounding box center [1220, 550] width 25 height 19
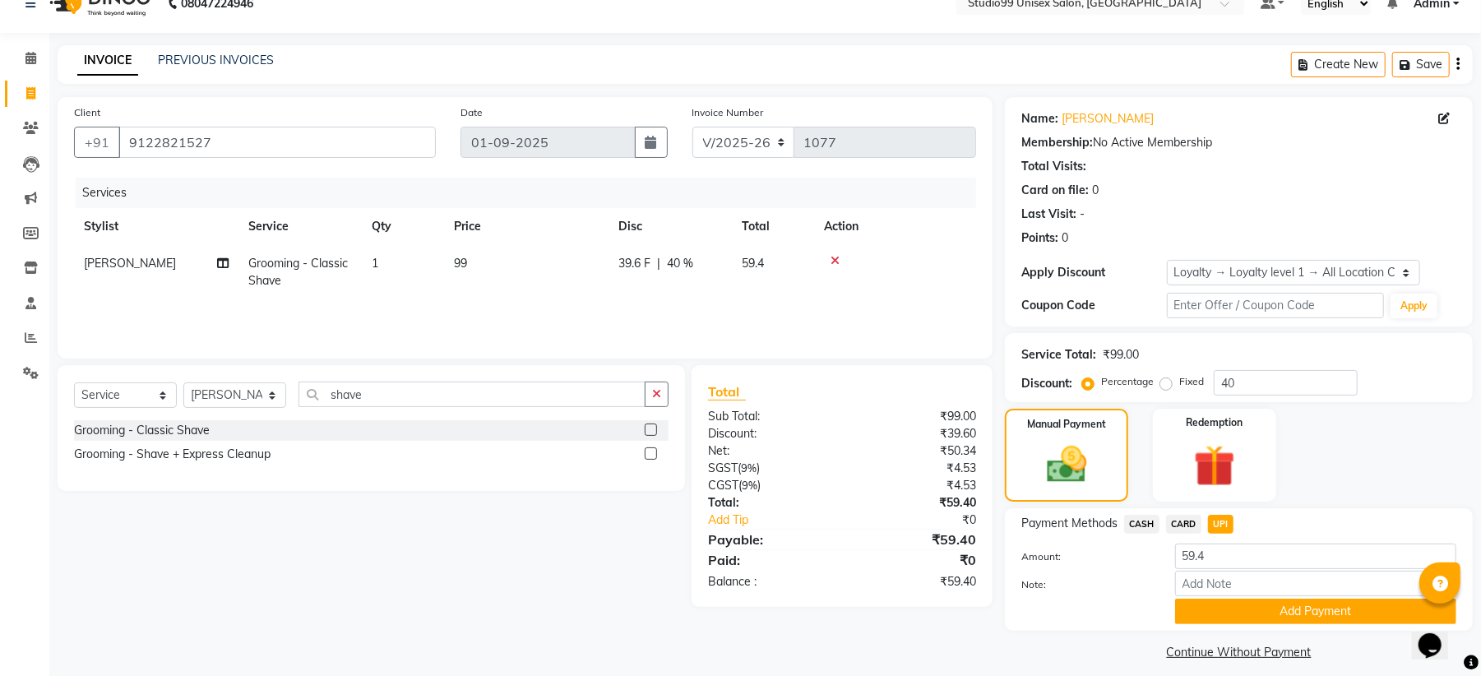
scroll to position [40, 0]
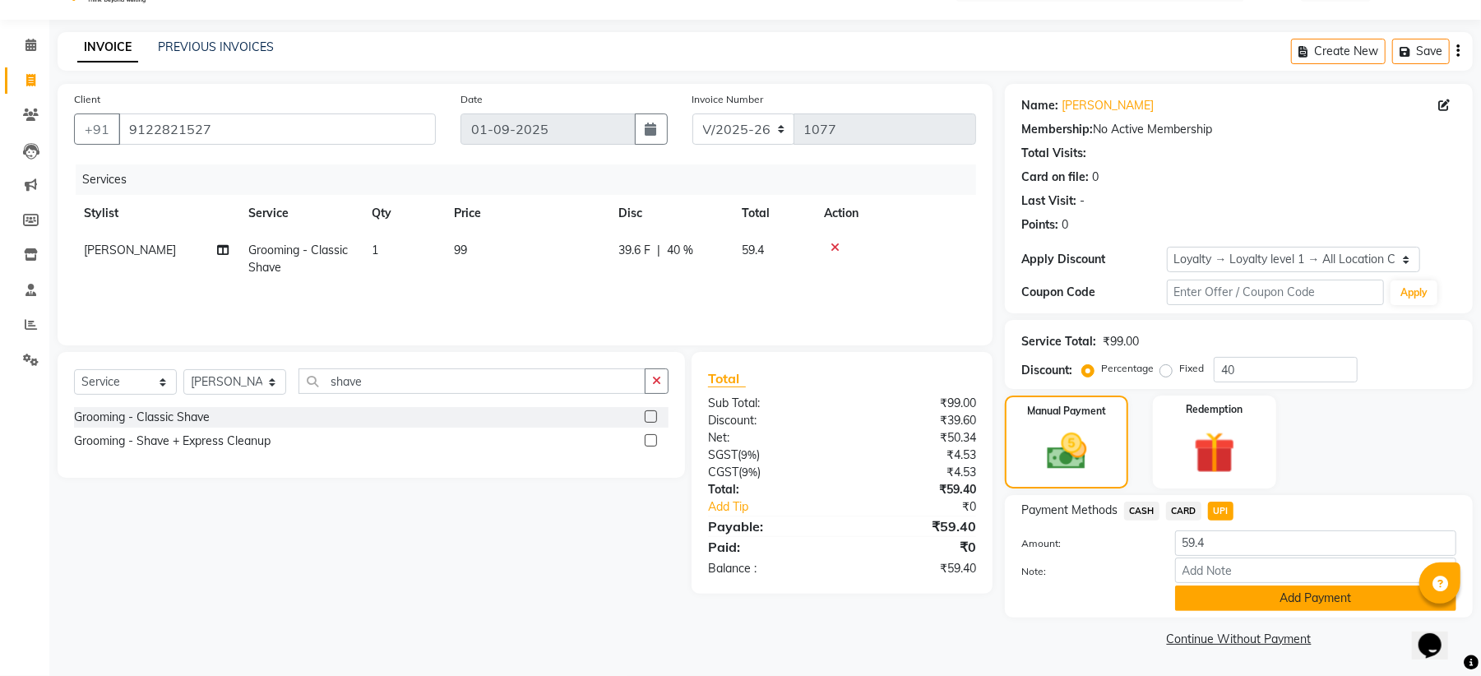
click at [1273, 596] on button "Add Payment" at bounding box center [1315, 598] width 281 height 25
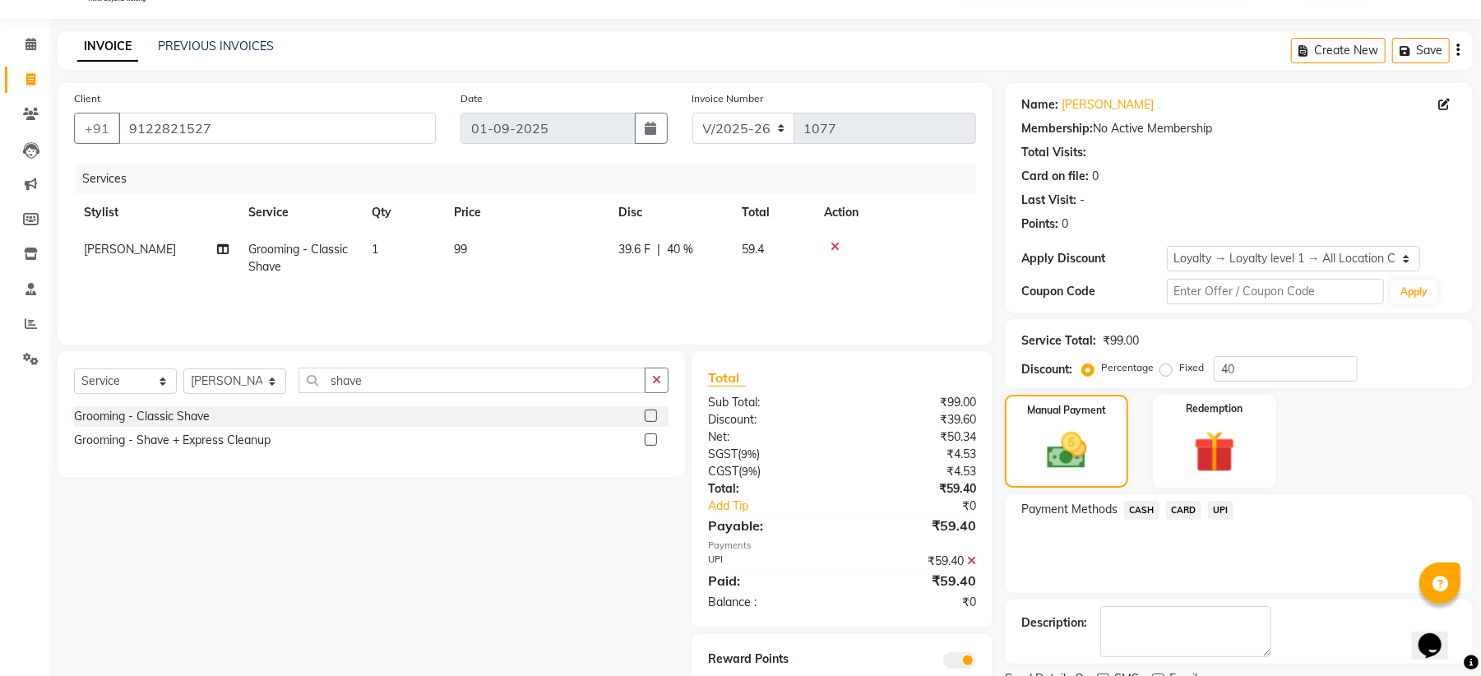
scroll to position [109, 0]
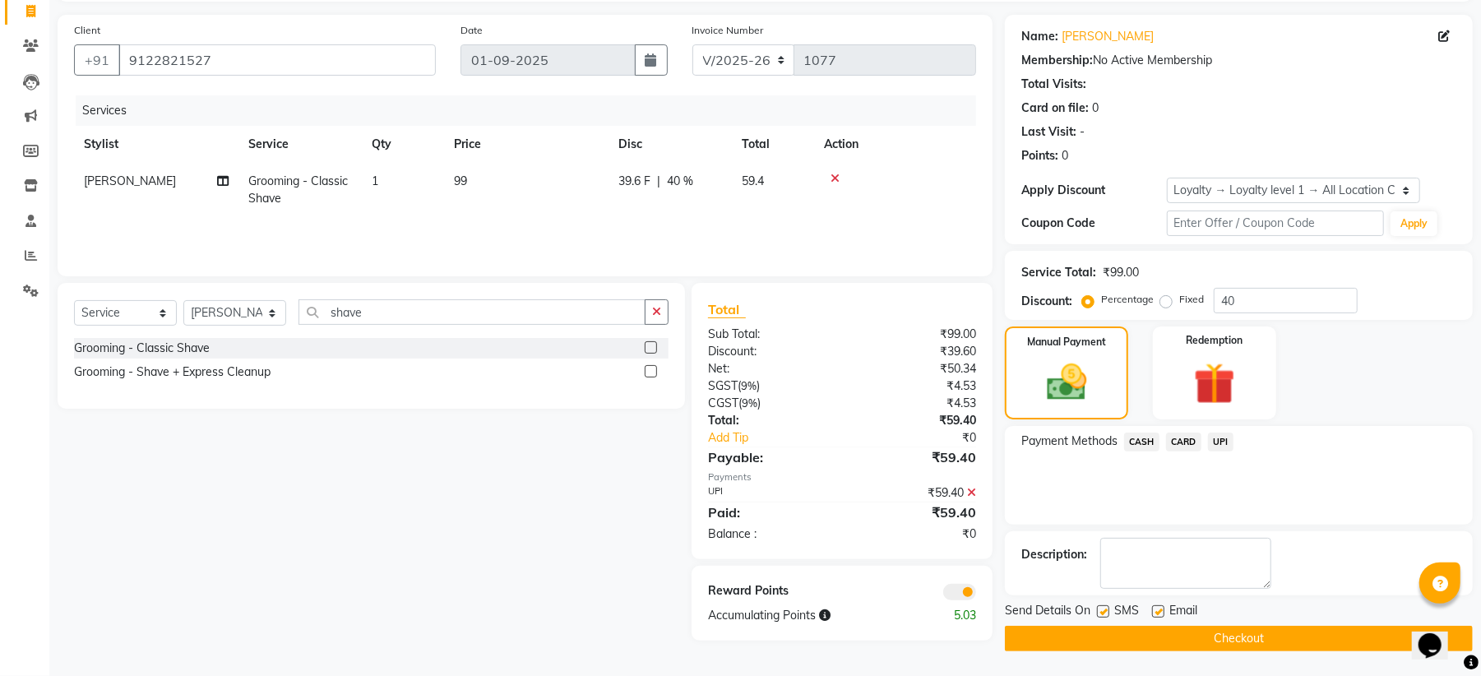
click at [1241, 635] on button "Checkout" at bounding box center [1239, 638] width 468 height 25
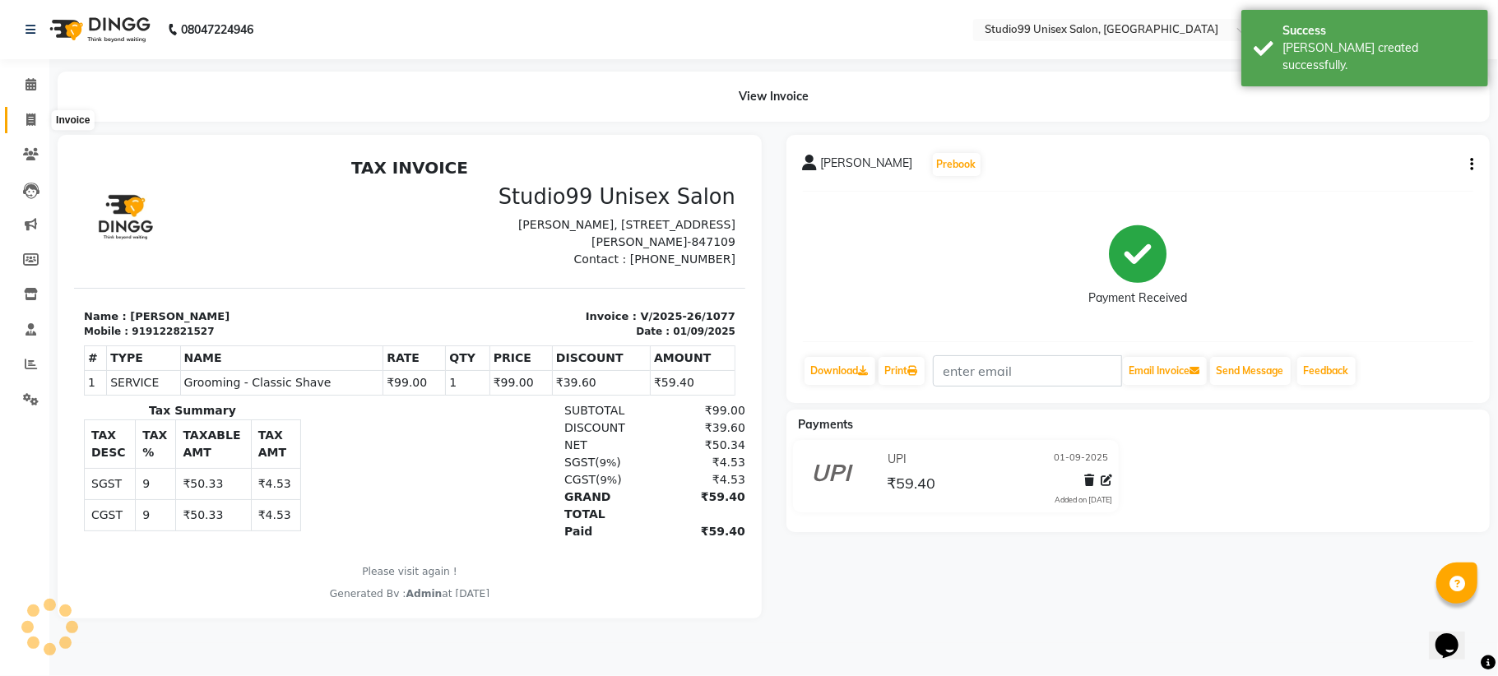
click at [27, 118] on icon at bounding box center [30, 120] width 9 height 12
select select "service"
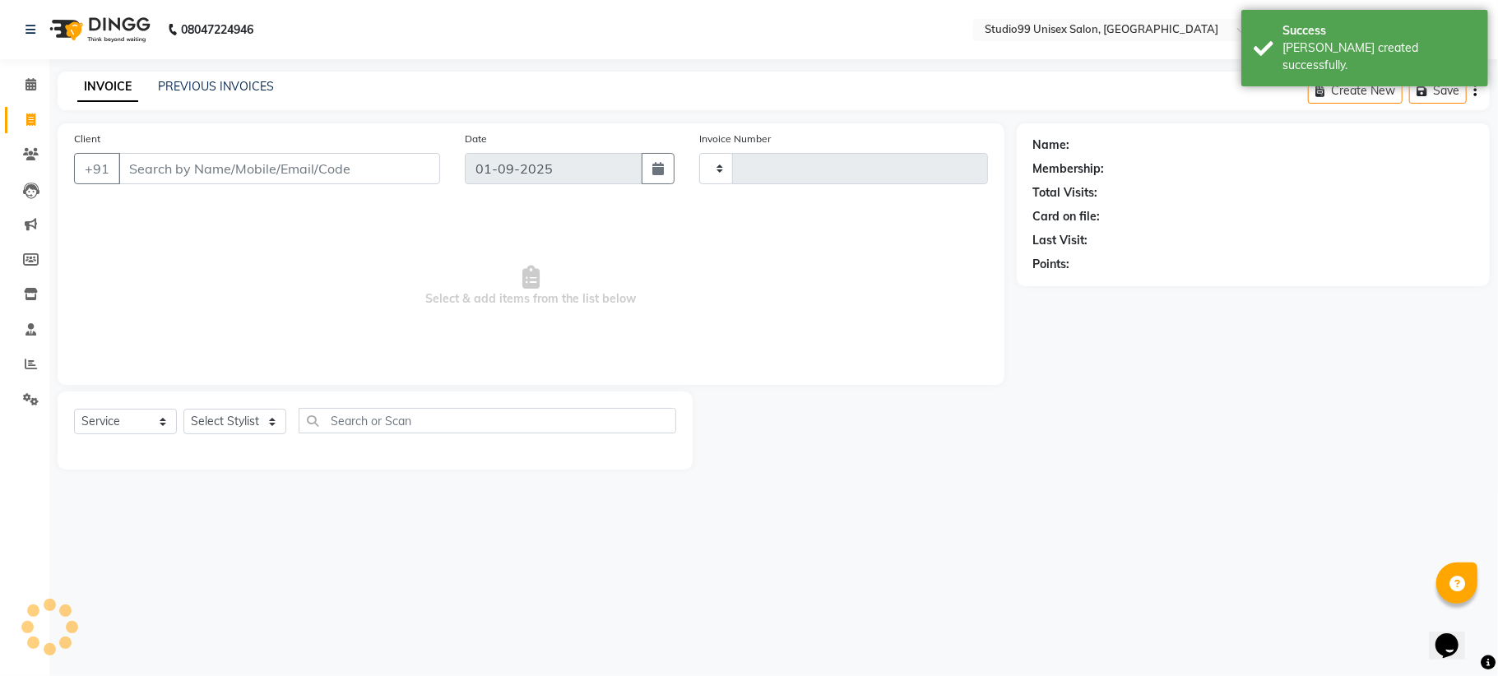
type input "1078"
select select "6061"
click at [195, 86] on link "PREVIOUS INVOICES" at bounding box center [216, 86] width 116 height 15
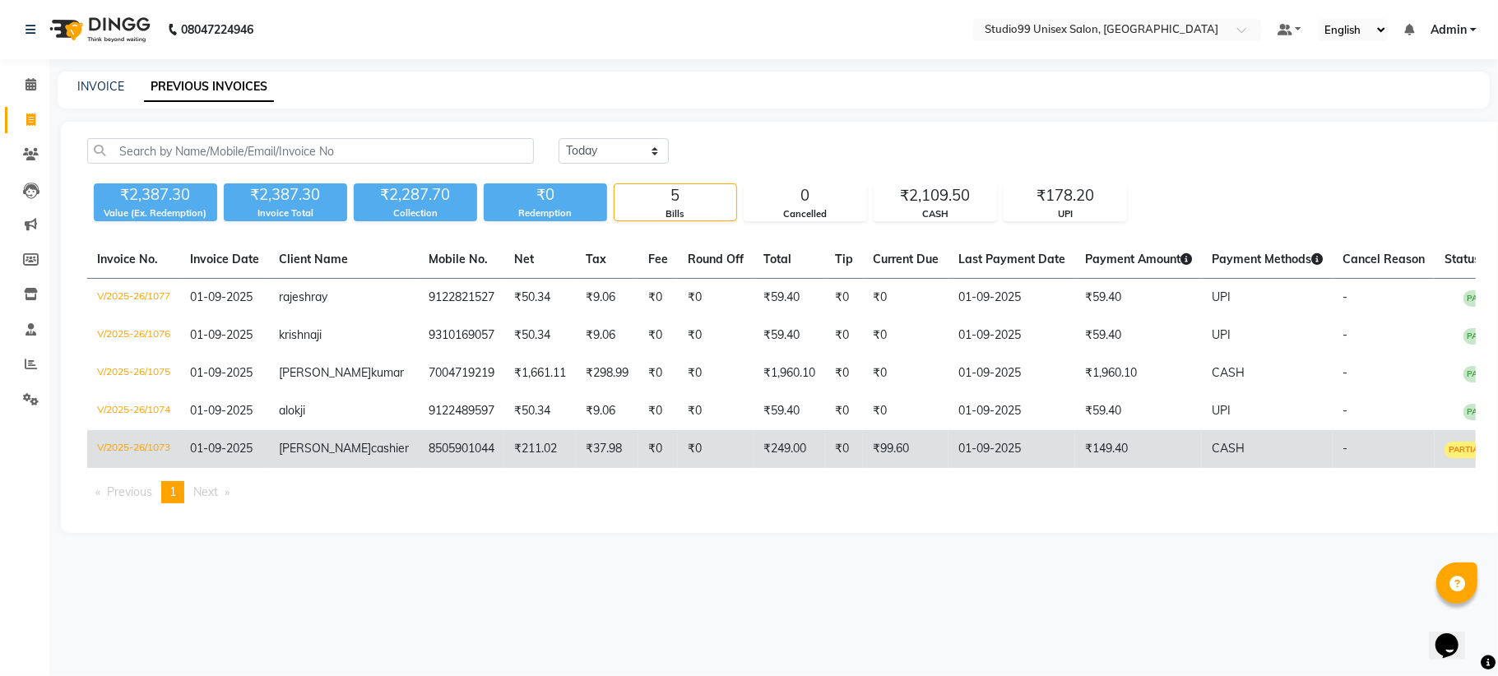
click at [1342, 448] on span "-" at bounding box center [1344, 448] width 5 height 15
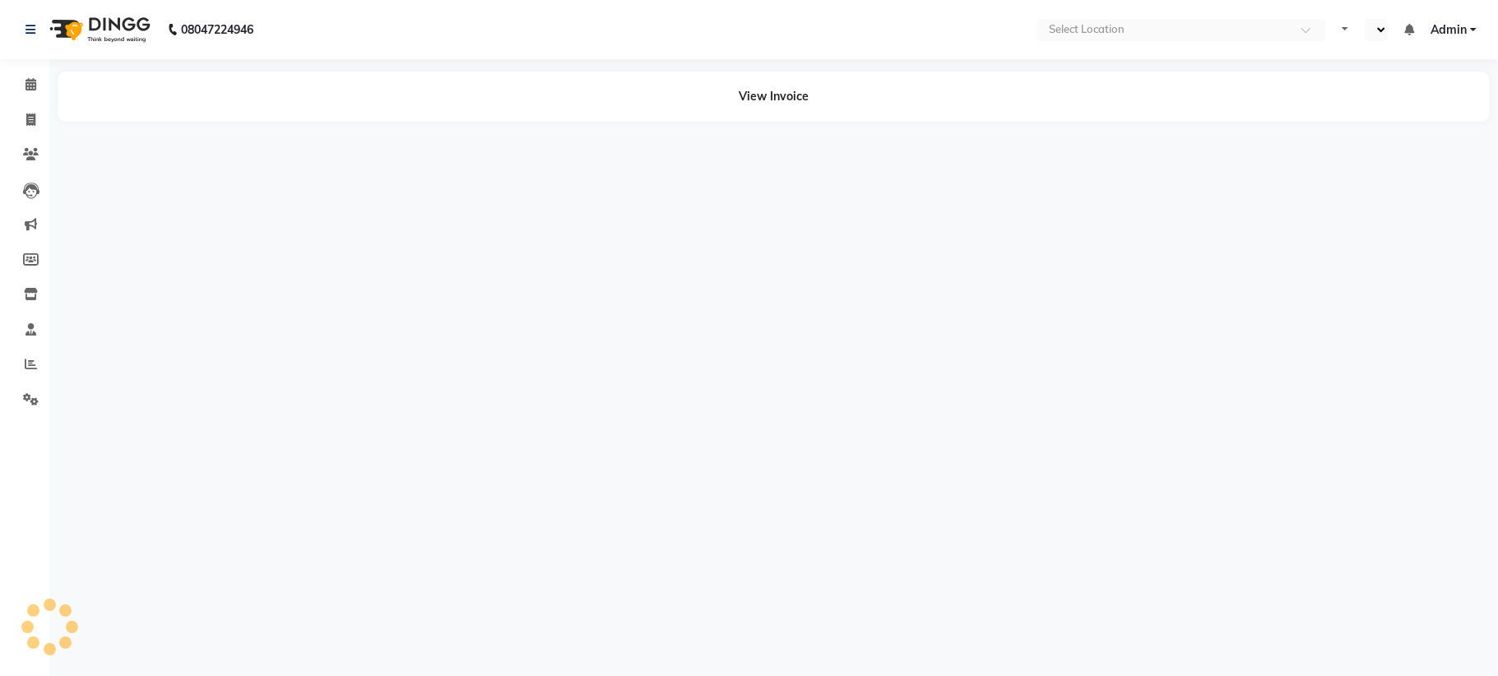
select select "en"
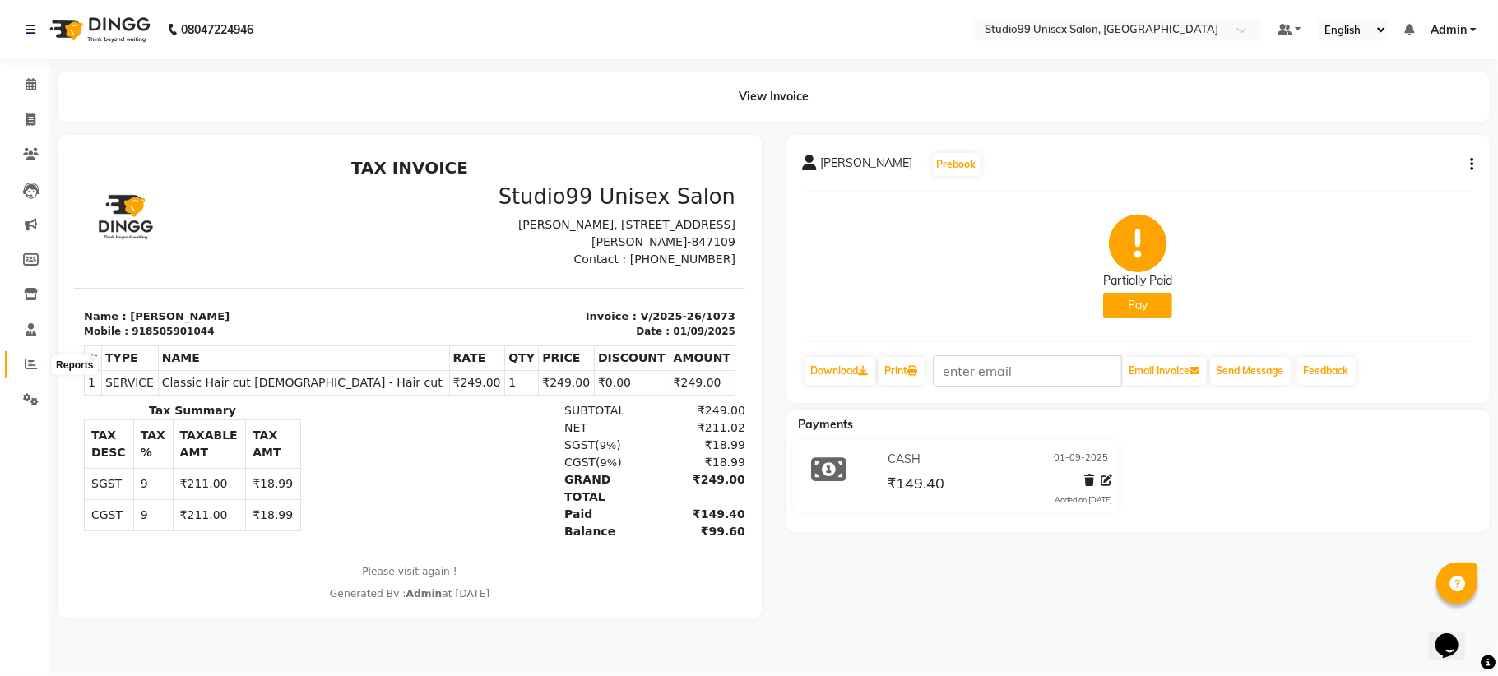
click at [27, 366] on icon at bounding box center [31, 364] width 12 height 12
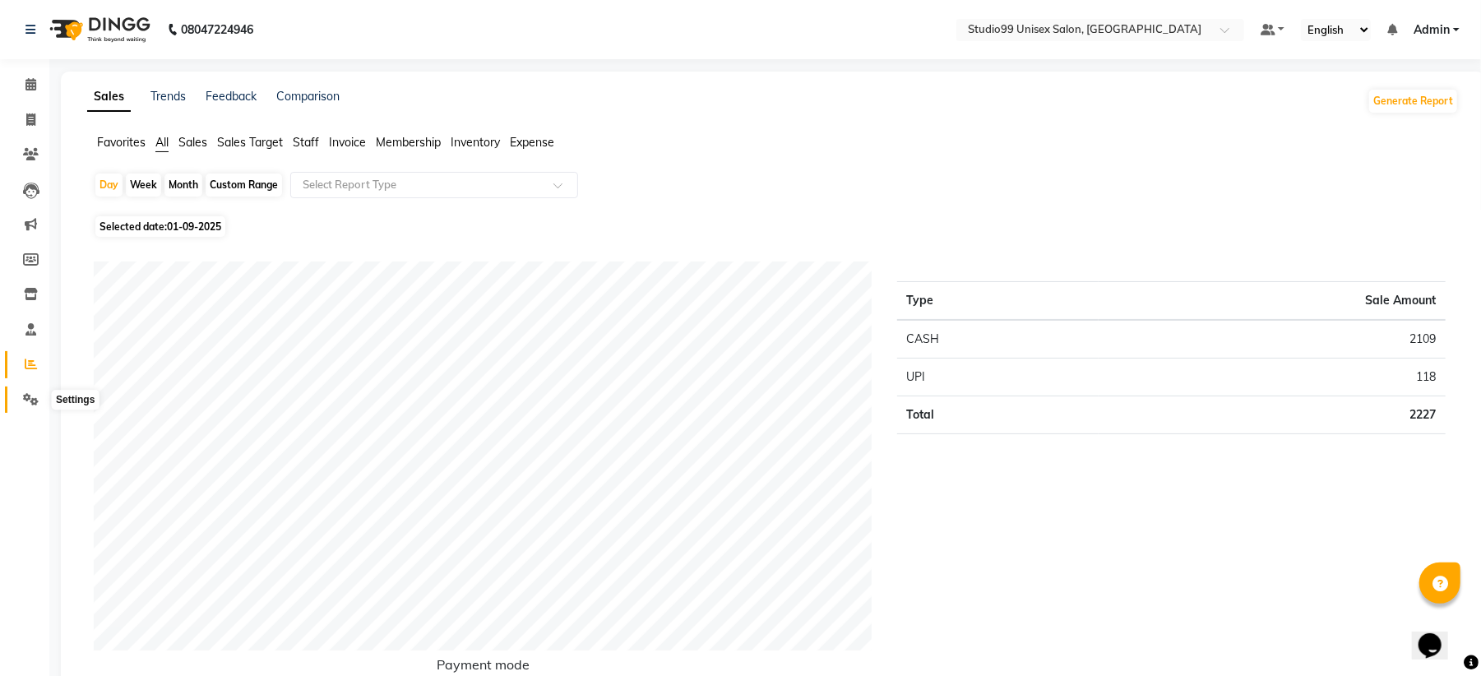
click at [25, 402] on icon at bounding box center [31, 399] width 16 height 12
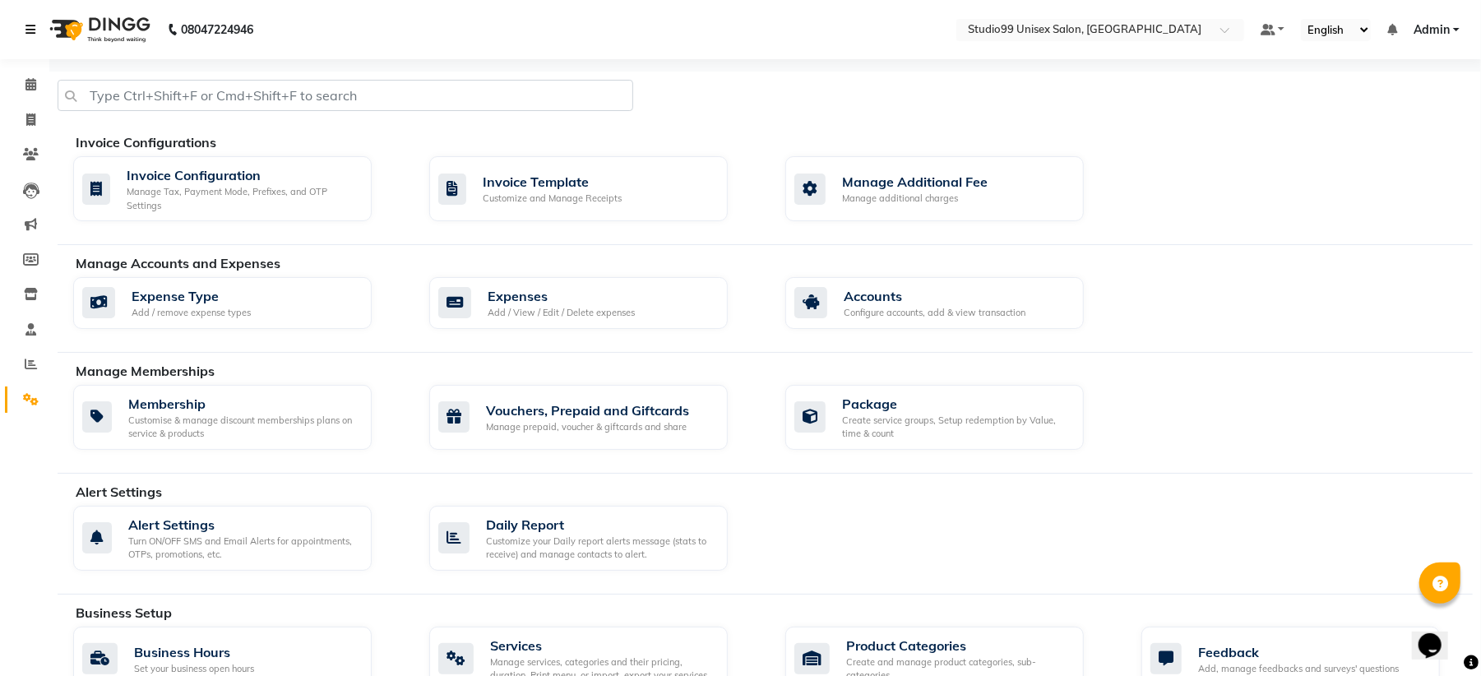
click at [31, 30] on icon at bounding box center [30, 30] width 10 height 12
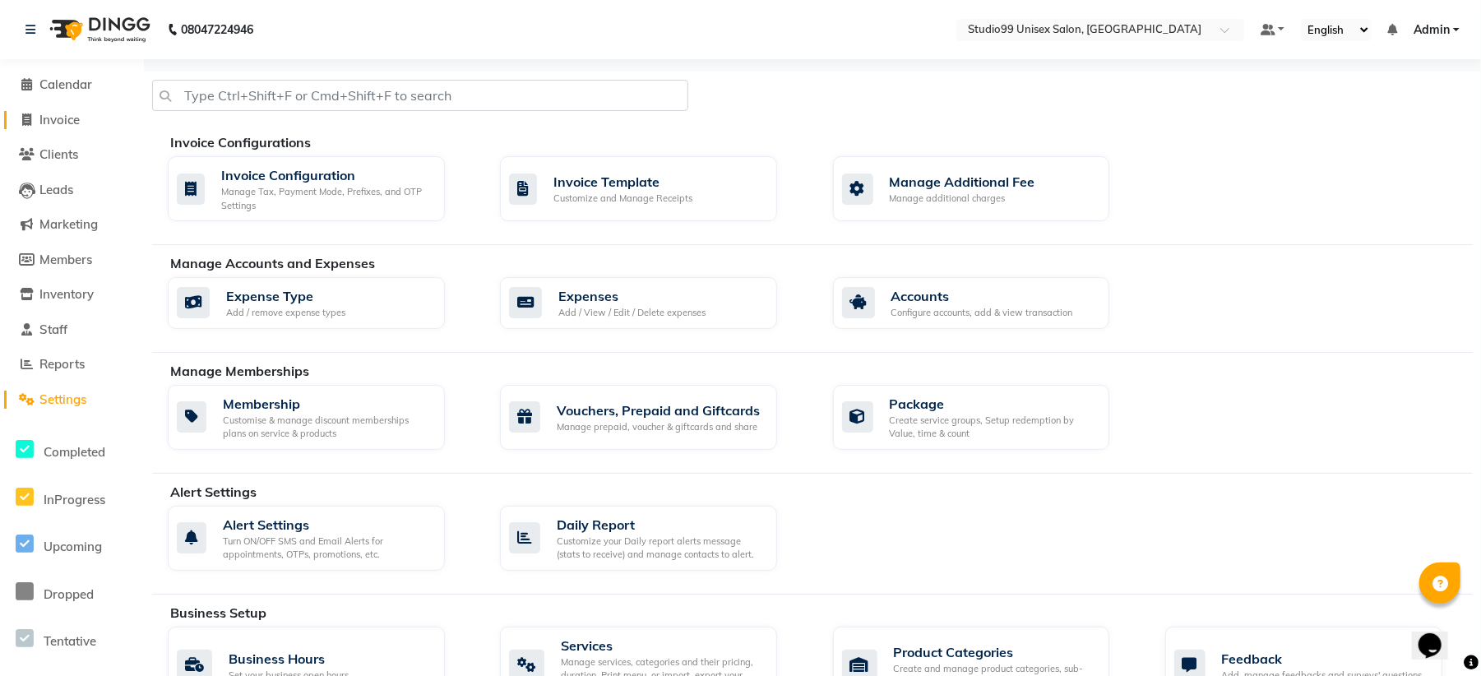
click at [81, 128] on link "Invoice" at bounding box center [72, 120] width 136 height 19
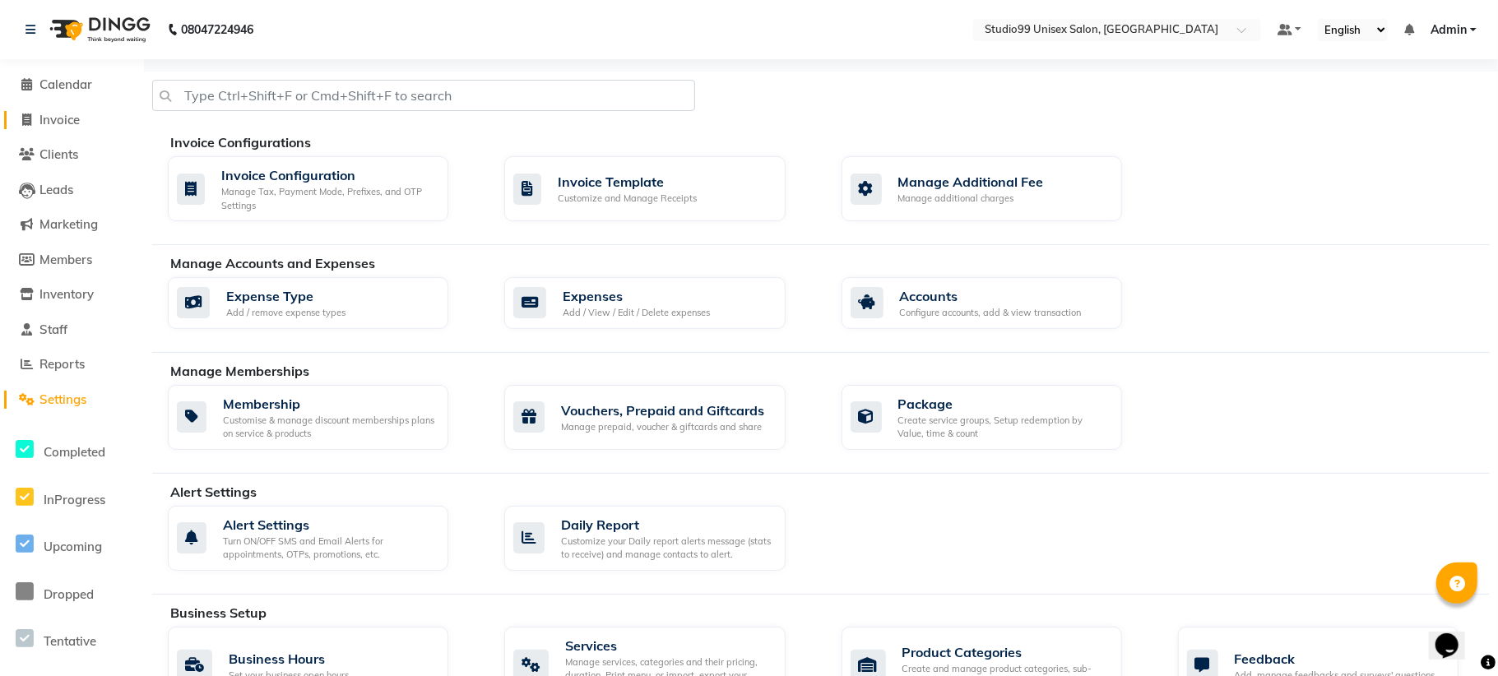
select select "service"
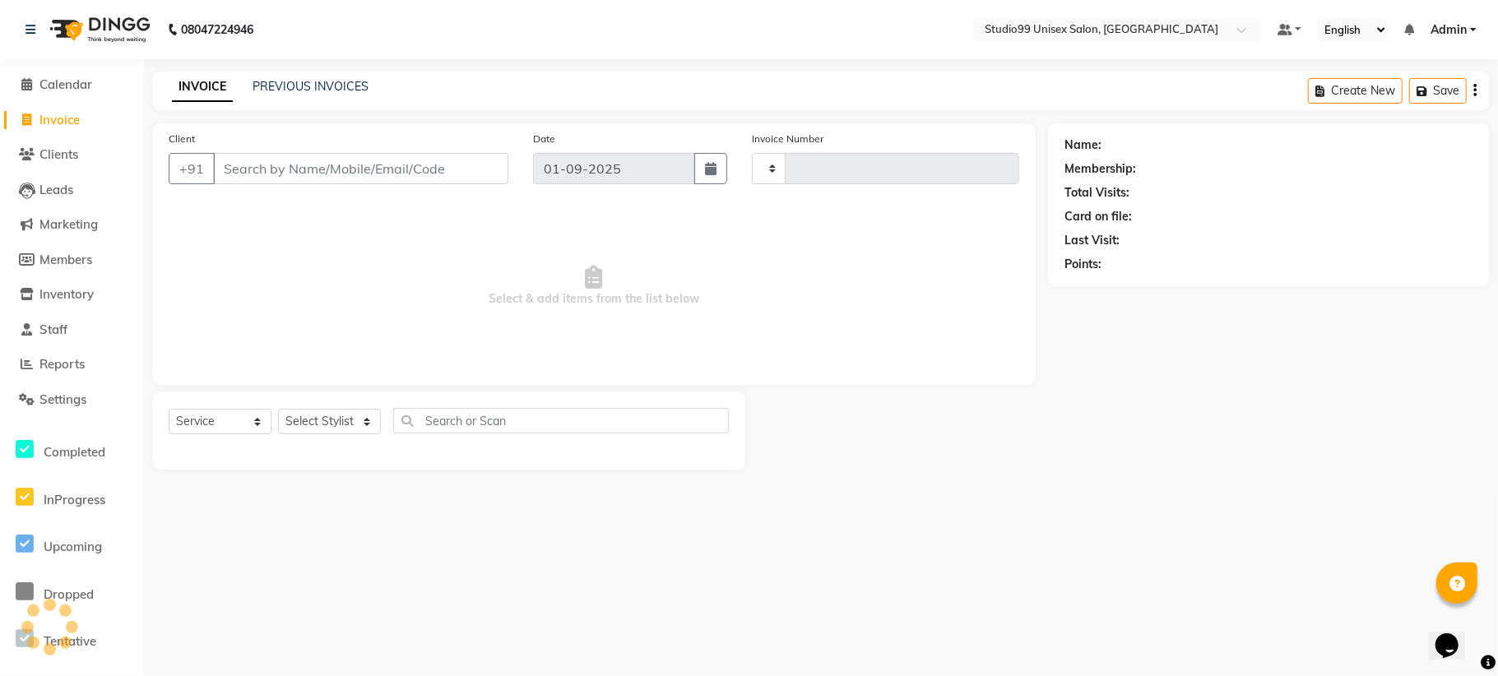
type input "1077"
select select "6061"
click at [336, 81] on link "PREVIOUS INVOICES" at bounding box center [311, 86] width 116 height 15
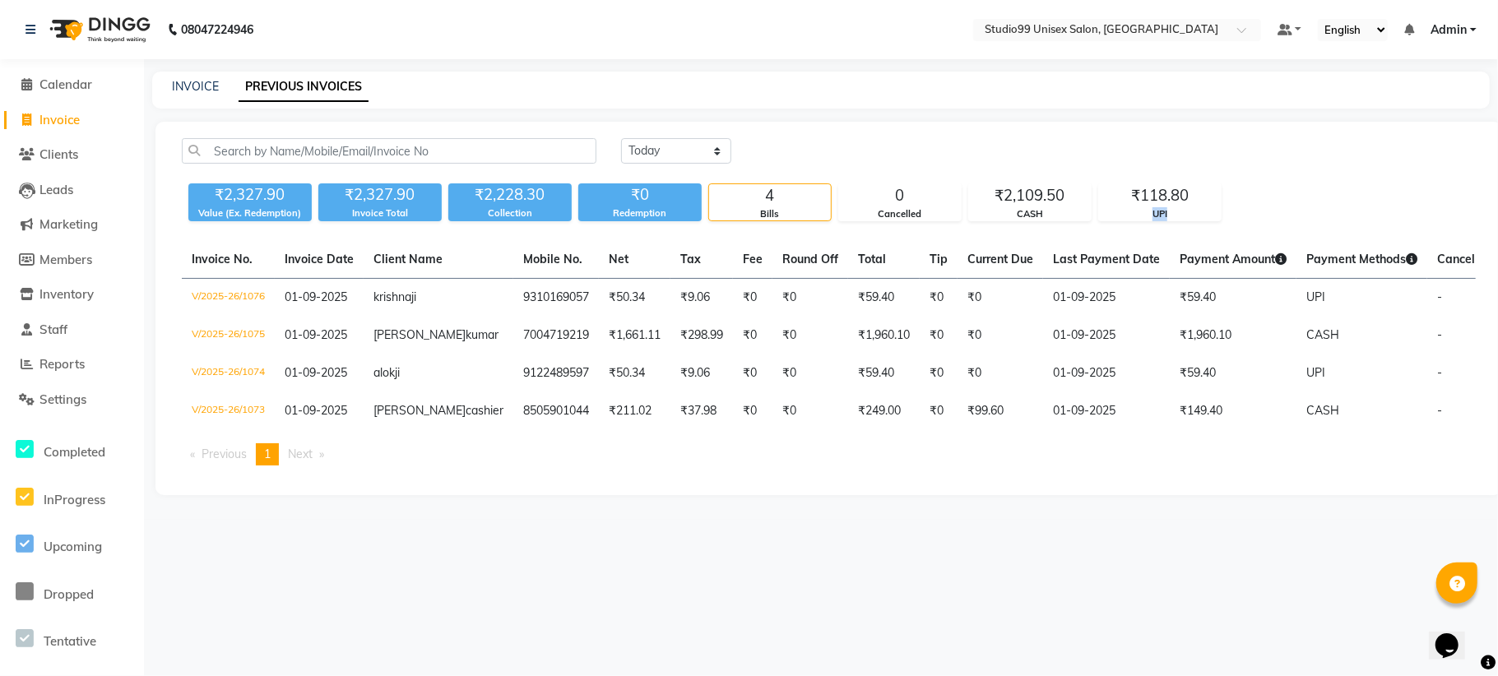
drag, startPoint x: 1159, startPoint y: 232, endPoint x: 1225, endPoint y: 222, distance: 66.5
click at [1225, 222] on div "Today Yesterday Custom Range ₹2,327.90 Value (Ex. Redemption) ₹2,327.90 Invoice…" at bounding box center [828, 308] width 1347 height 373
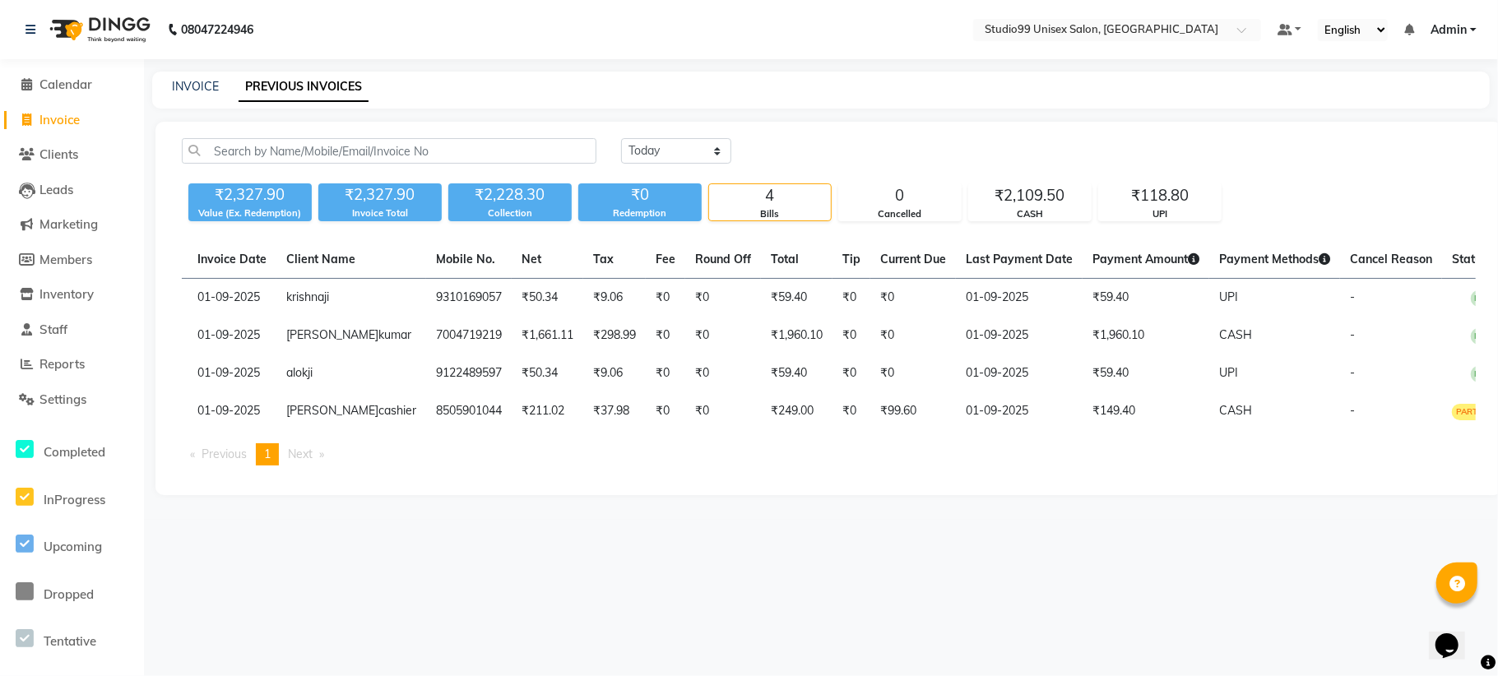
click at [1050, 135] on div "Today Yesterday Custom Range ₹2,327.90 Value (Ex. Redemption) ₹2,327.90 Invoice…" at bounding box center [828, 308] width 1347 height 373
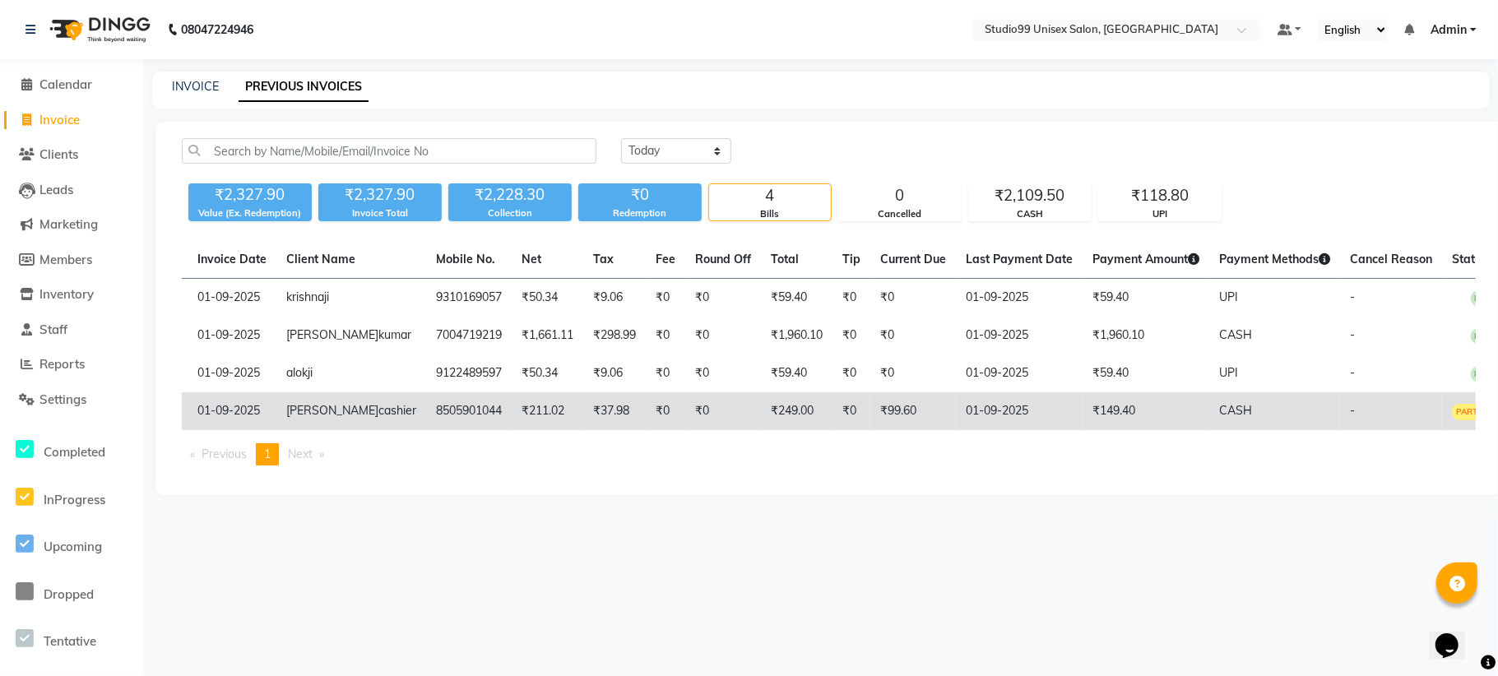
click at [962, 406] on td "01-09-2025" at bounding box center [1019, 411] width 127 height 38
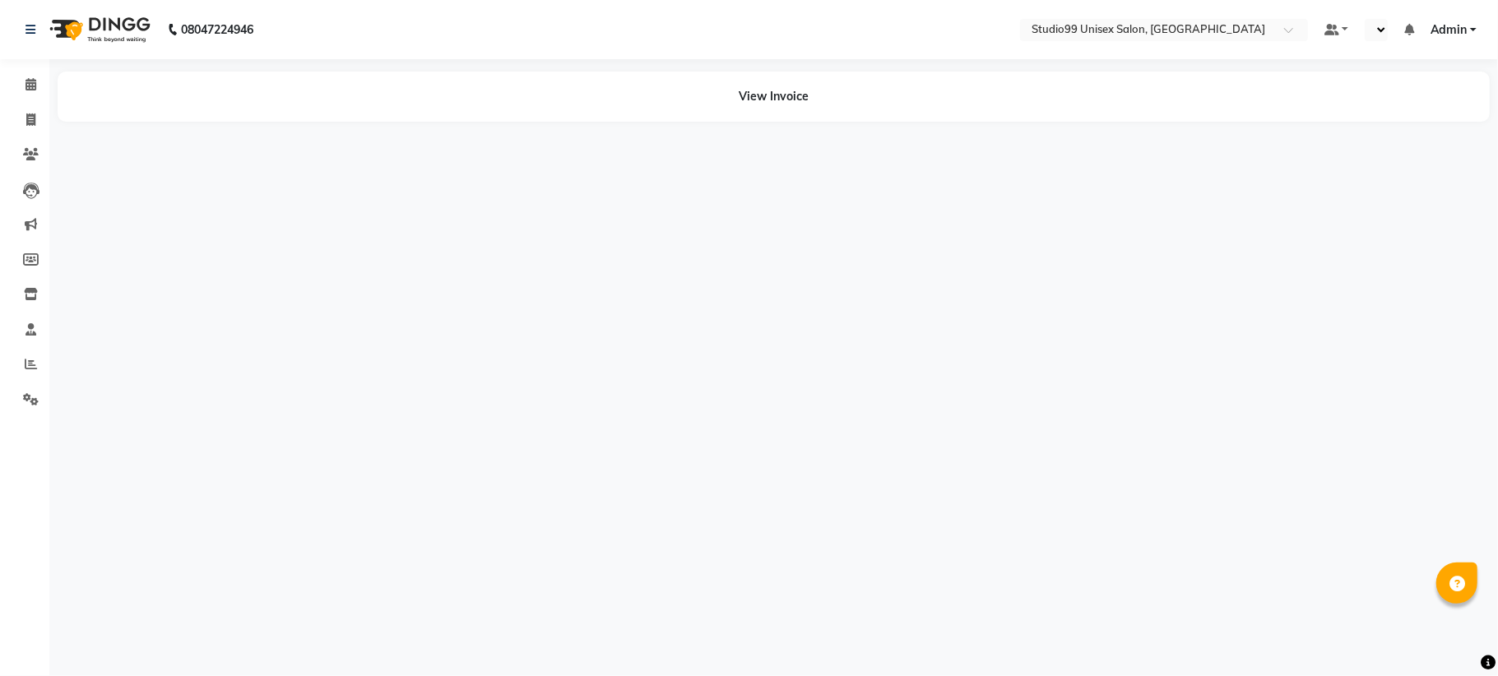
select select "en"
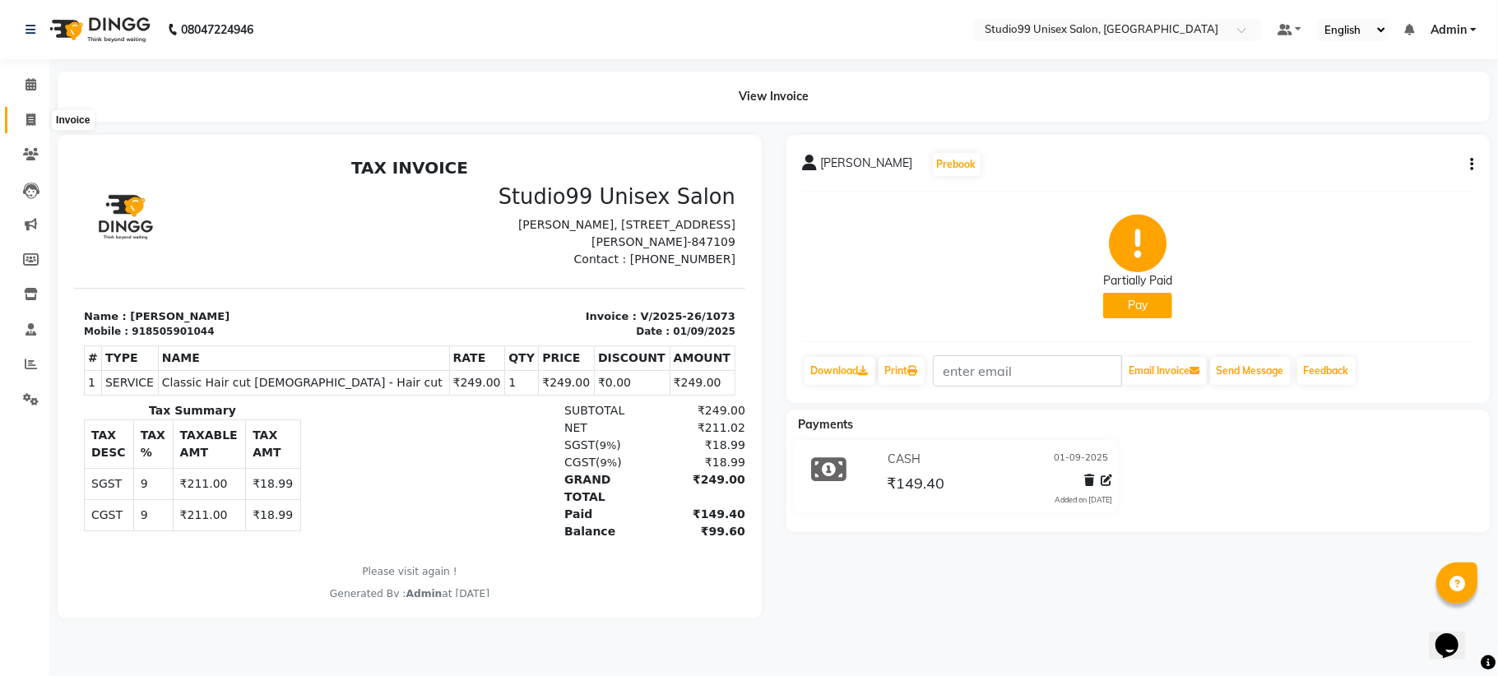
click at [36, 113] on span at bounding box center [30, 120] width 29 height 19
select select "service"
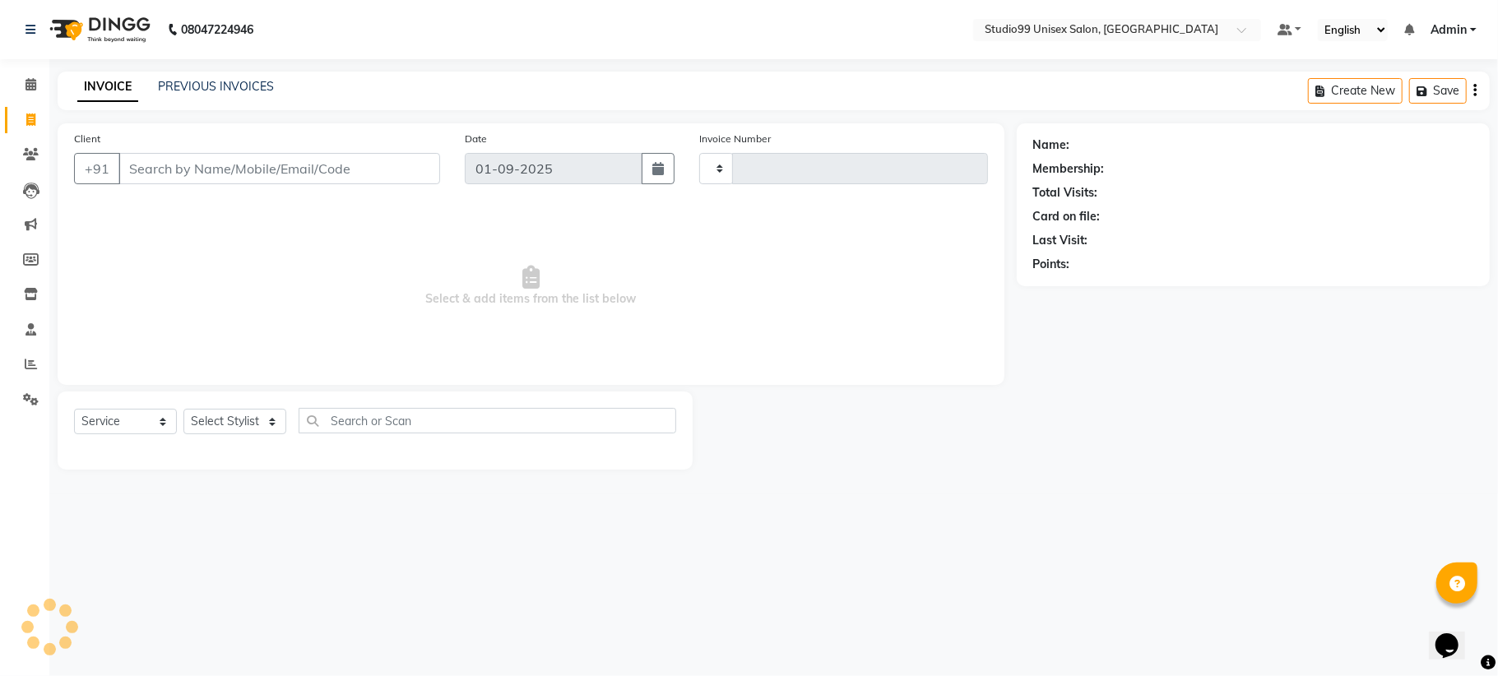
type input "1077"
select select "6061"
click at [204, 82] on link "PREVIOUS INVOICES" at bounding box center [216, 86] width 116 height 15
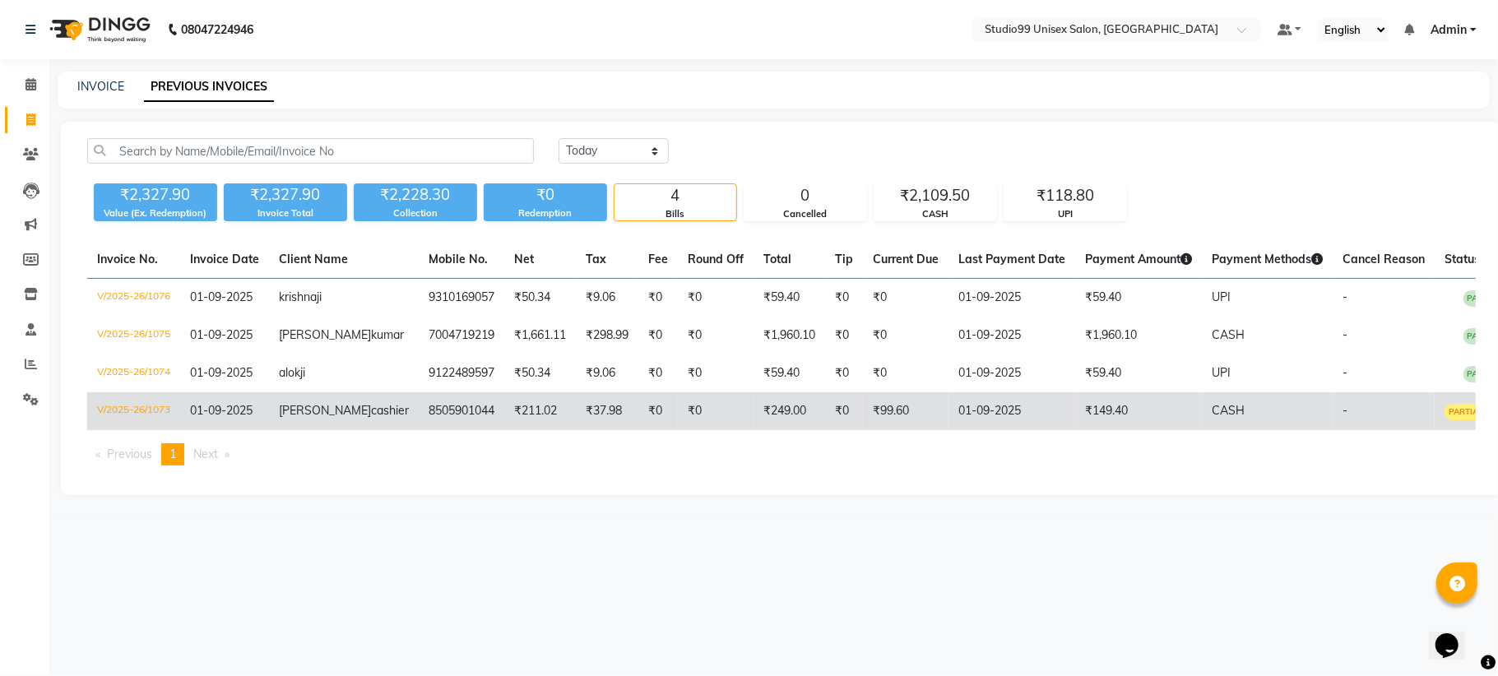
click at [123, 411] on td "V/2025-26/1073" at bounding box center [133, 411] width 93 height 38
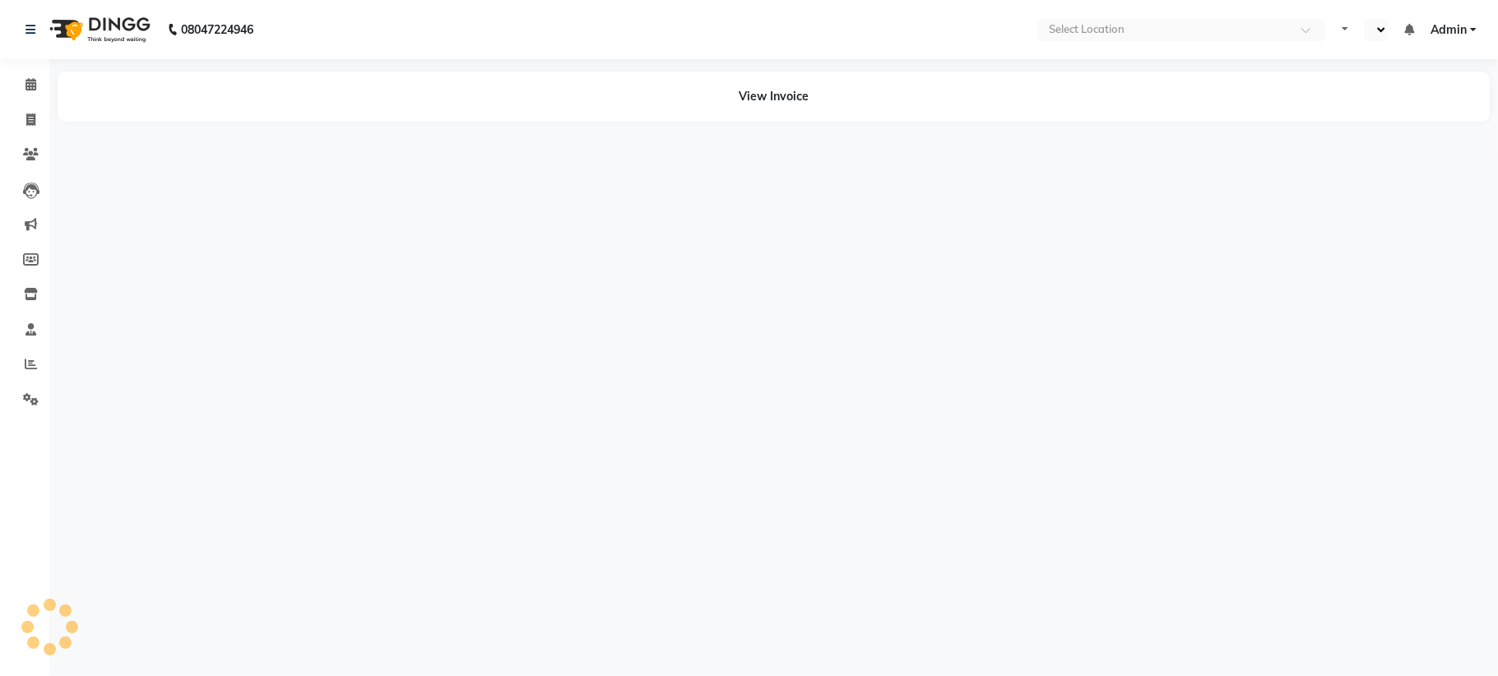
select select "en"
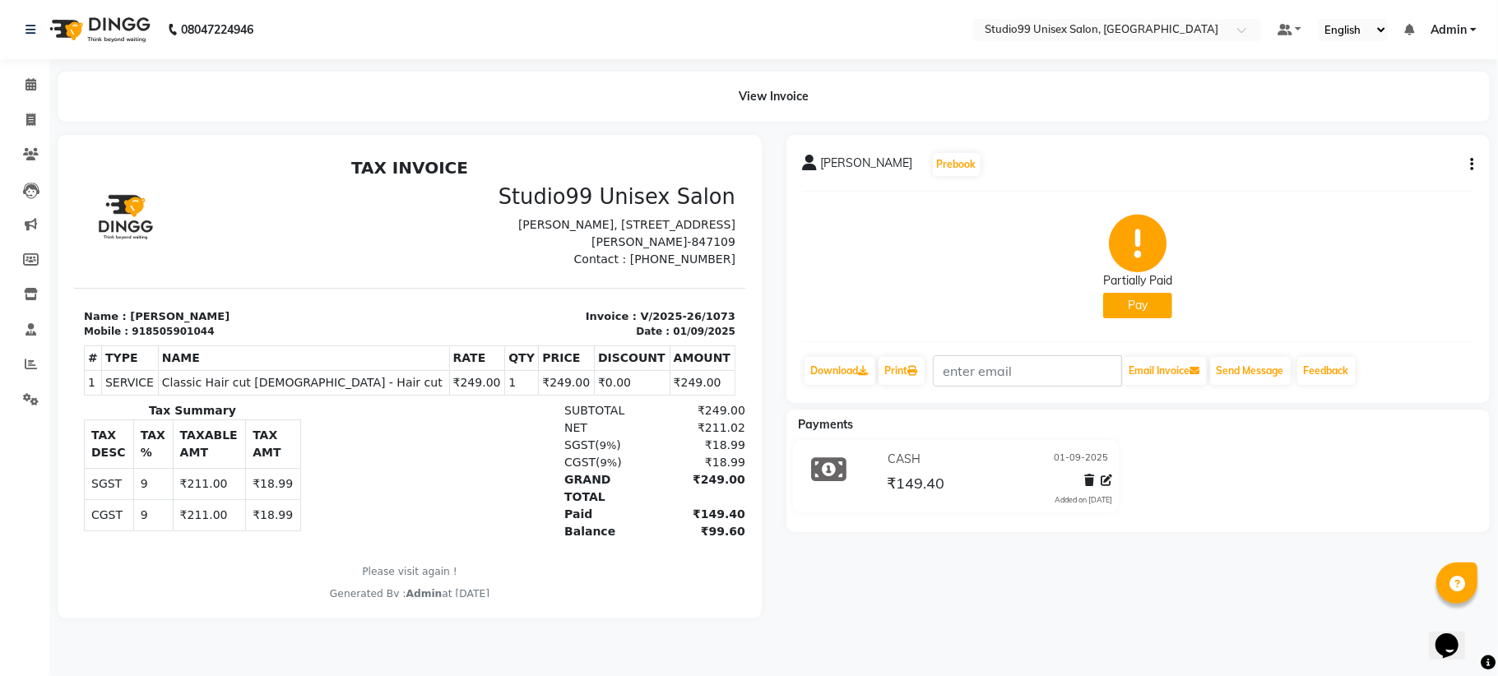
click at [1474, 155] on div "rahul ji cashier Prebook Partially Paid Pay Download Print Email Invoice Send M…" at bounding box center [1138, 269] width 704 height 268
click at [1474, 162] on div "rahul ji cashier Prebook Partially Paid Pay Download Print Email Invoice Send M…" at bounding box center [1138, 269] width 704 height 268
click at [31, 115] on icon at bounding box center [30, 120] width 9 height 12
select select "service"
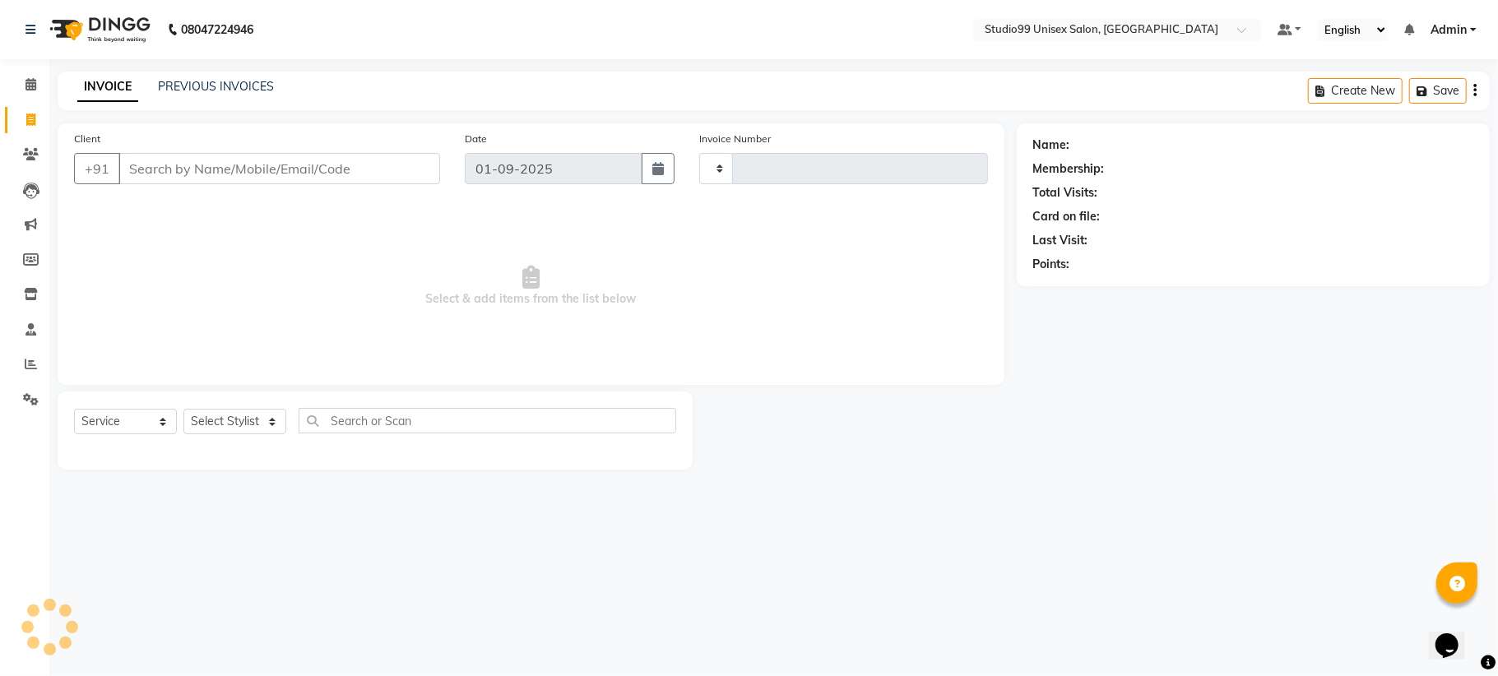
type input "1077"
select select "6061"
click at [257, 87] on link "PREVIOUS INVOICES" at bounding box center [216, 86] width 116 height 15
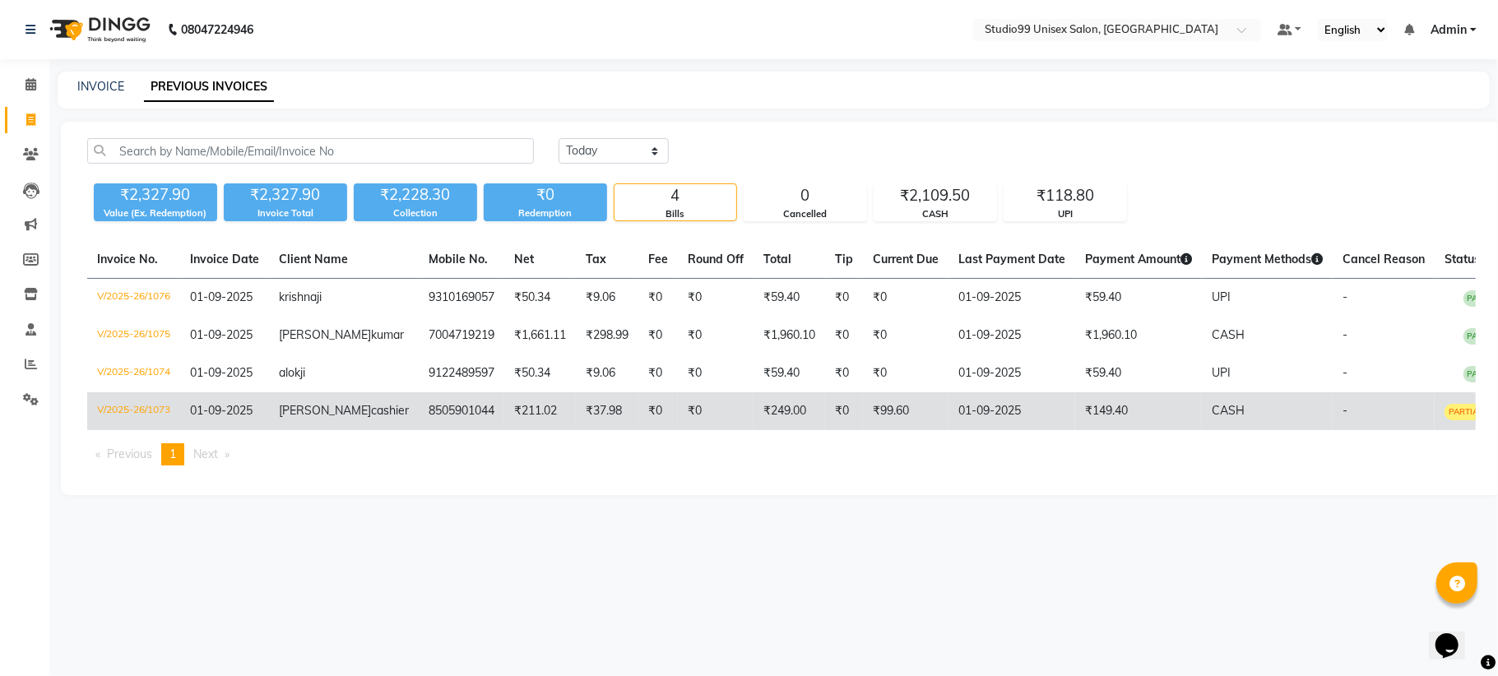
click at [1458, 412] on span "PARTIAL PAID" at bounding box center [1476, 412] width 65 height 16
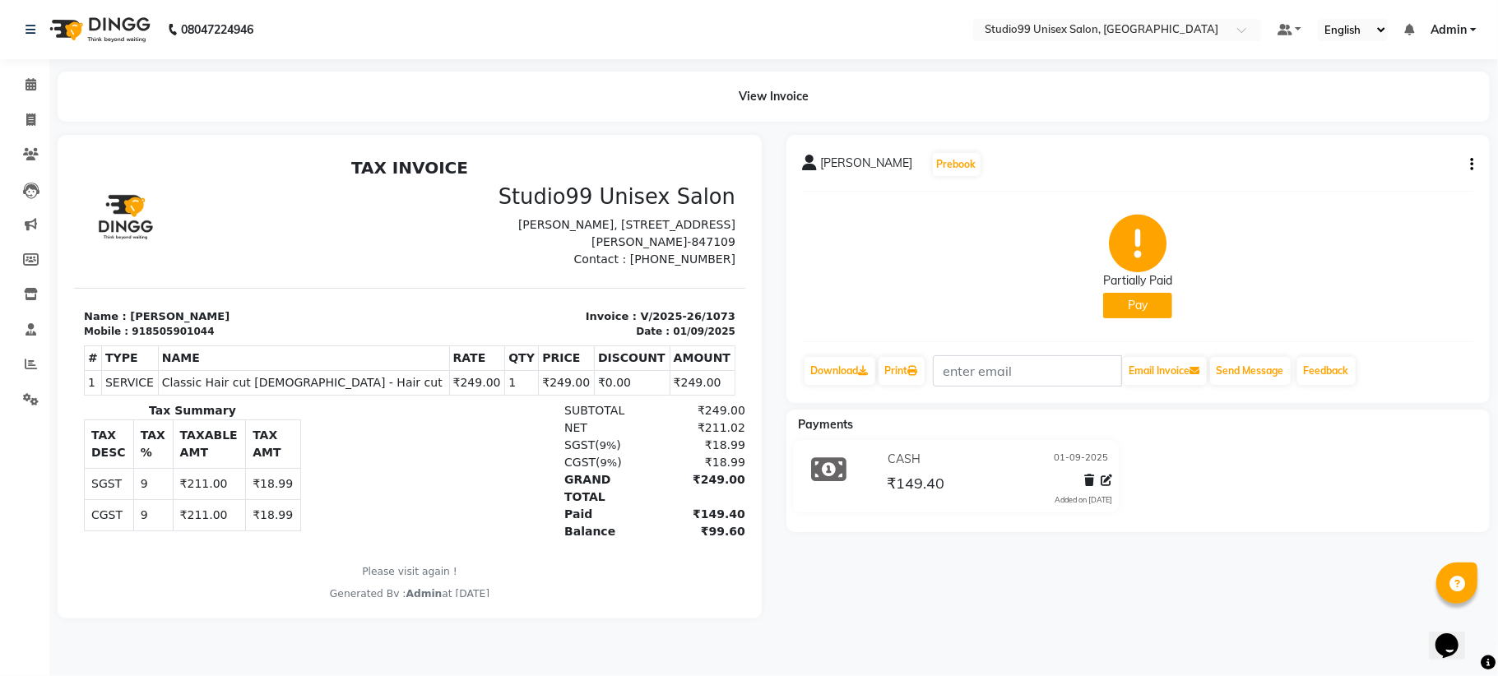
click at [1472, 165] on icon "button" at bounding box center [1471, 165] width 3 height 1
click at [1408, 143] on div "Split Service Amount" at bounding box center [1389, 143] width 113 height 21
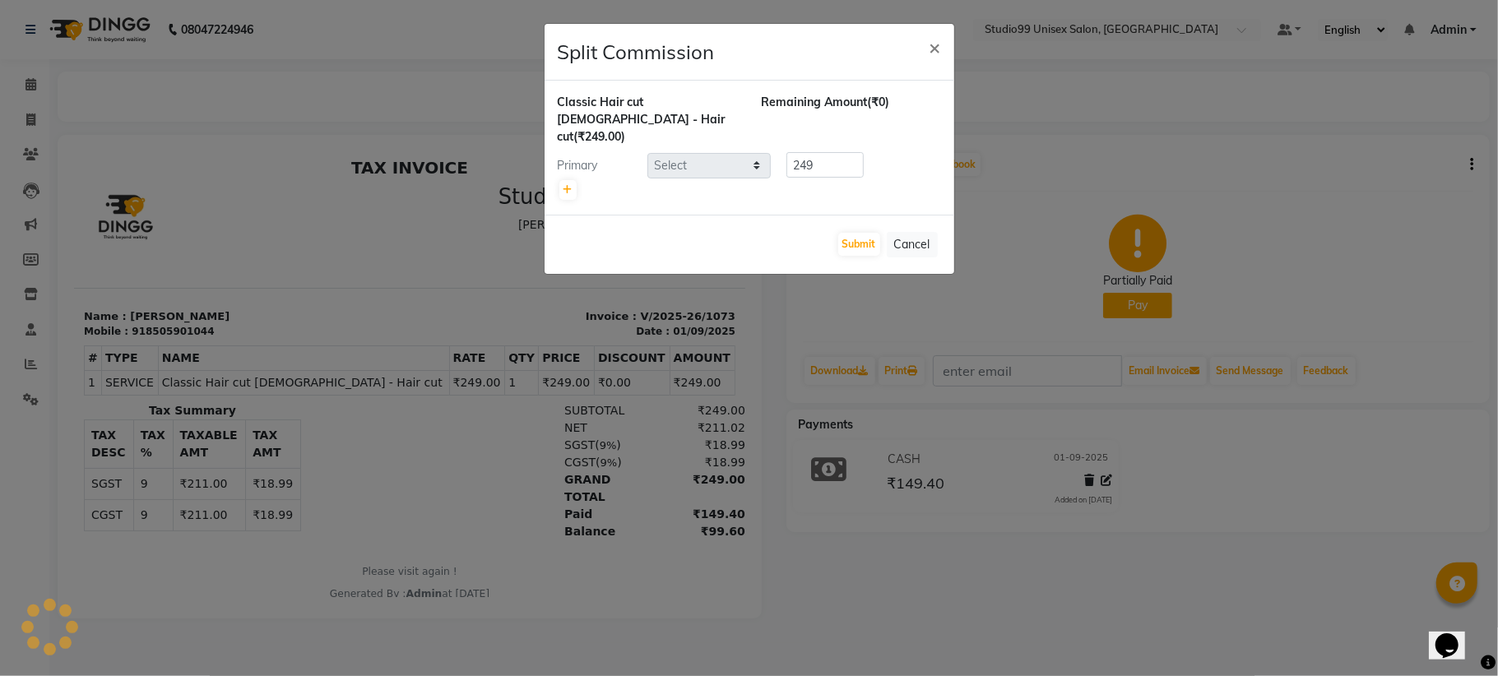
select select "45042"
drag, startPoint x: 919, startPoint y: 229, endPoint x: 953, endPoint y: 243, distance: 36.8
click at [925, 232] on button "Cancel" at bounding box center [912, 244] width 51 height 25
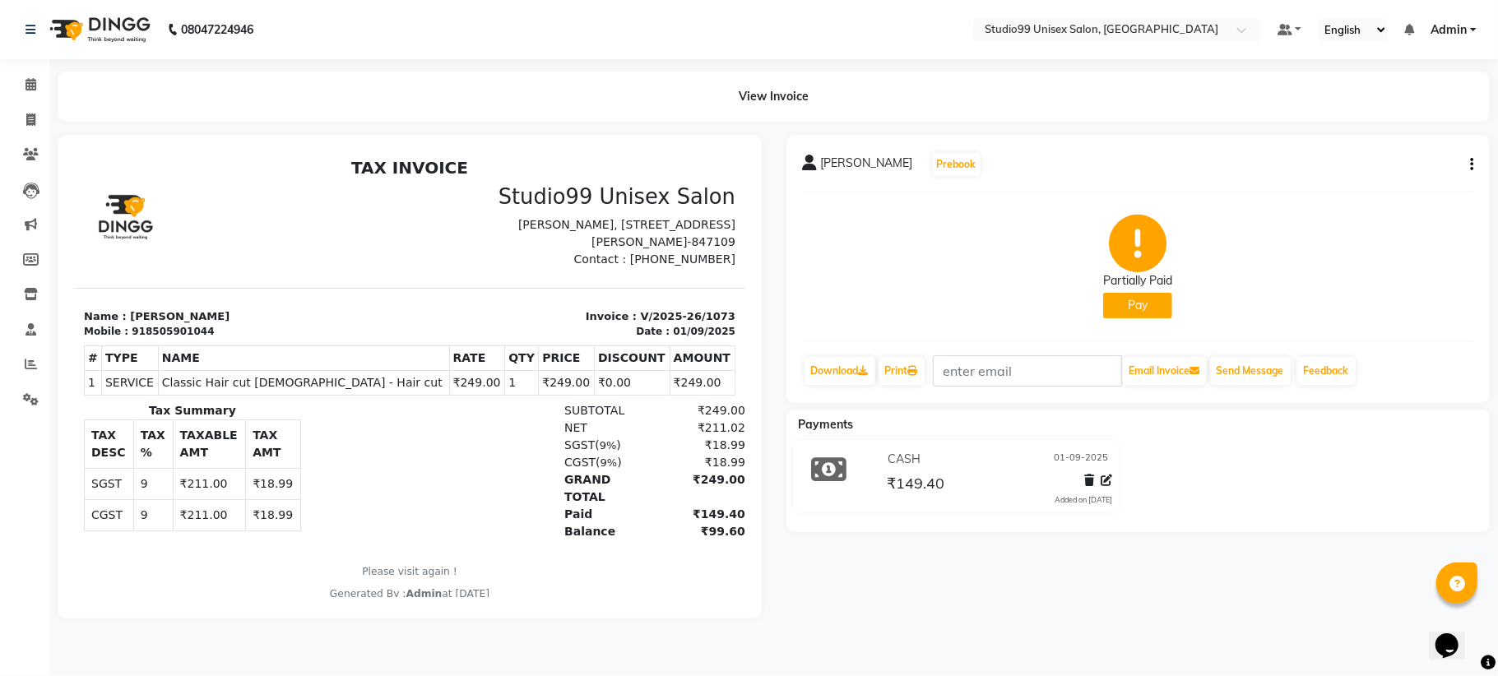
click at [1467, 160] on button "button" at bounding box center [1468, 164] width 10 height 17
click at [1109, 481] on icon at bounding box center [1107, 481] width 12 height 12
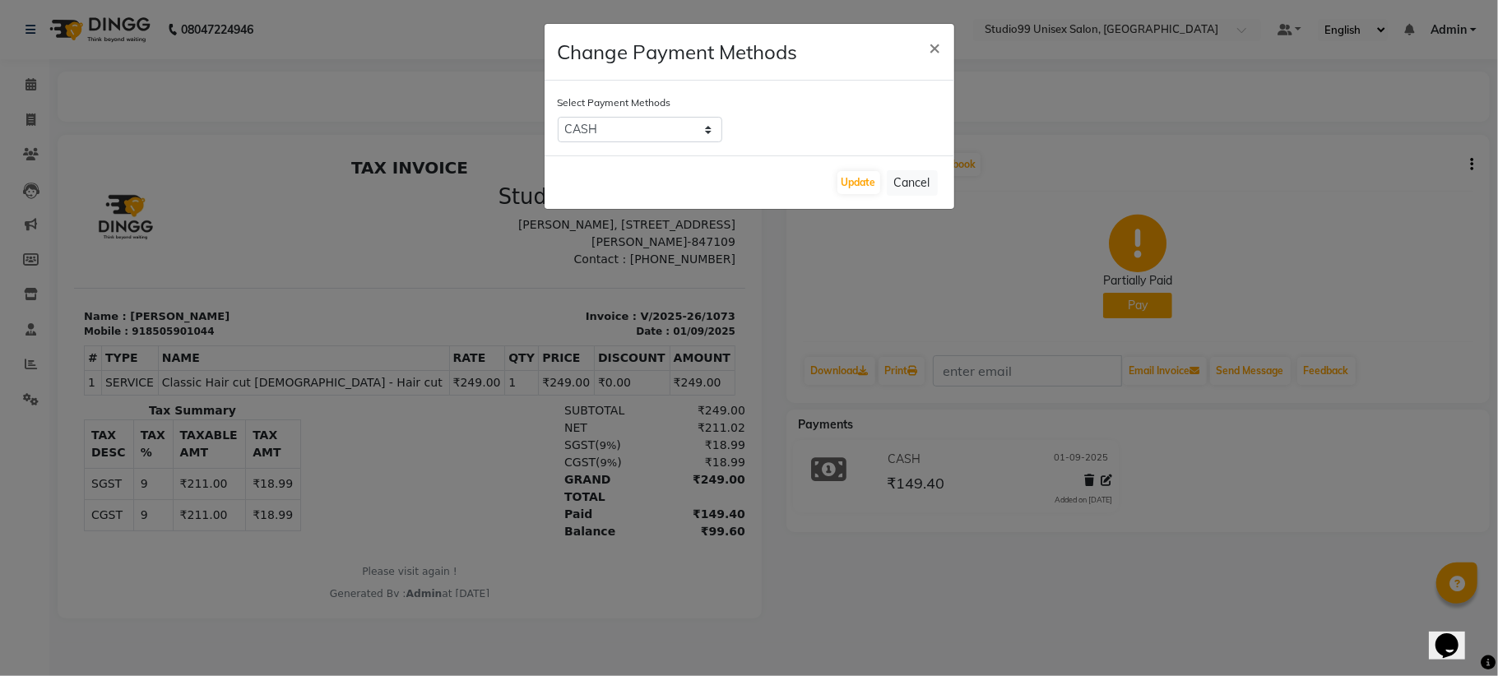
click at [1143, 508] on ngb-modal-window "Change Payment Methods × Select Payment Methods CASH CARD UPI Update Cancel" at bounding box center [749, 338] width 1498 height 676
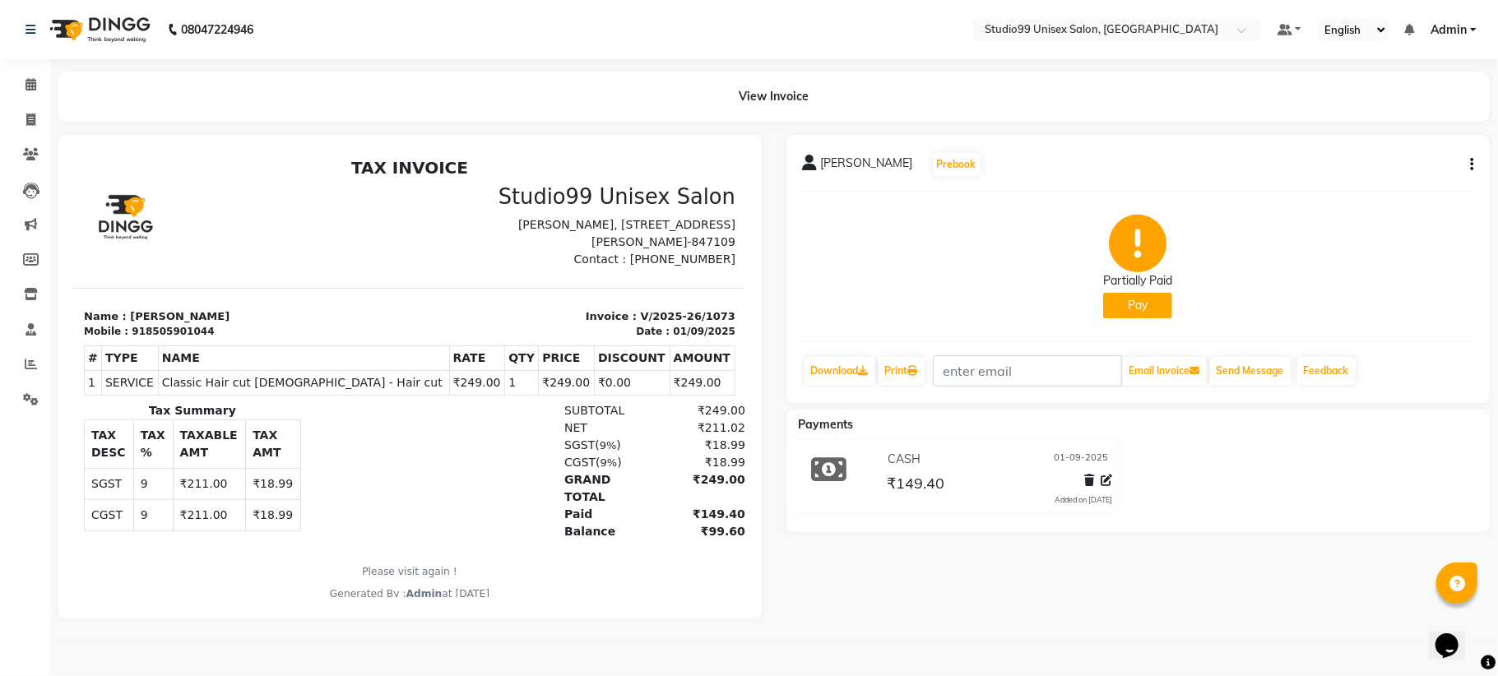
click at [840, 165] on span "[PERSON_NAME]" at bounding box center [867, 166] width 92 height 23
click at [811, 166] on icon at bounding box center [810, 163] width 15 height 16
click at [1474, 161] on div "rahul ji cashier Prebook Partially Paid Pay Download Print Email Invoice Send M…" at bounding box center [1138, 269] width 704 height 268
click at [1471, 165] on icon "button" at bounding box center [1471, 165] width 3 height 1
click at [1347, 128] on div "Cancel Invoice" at bounding box center [1389, 123] width 113 height 21
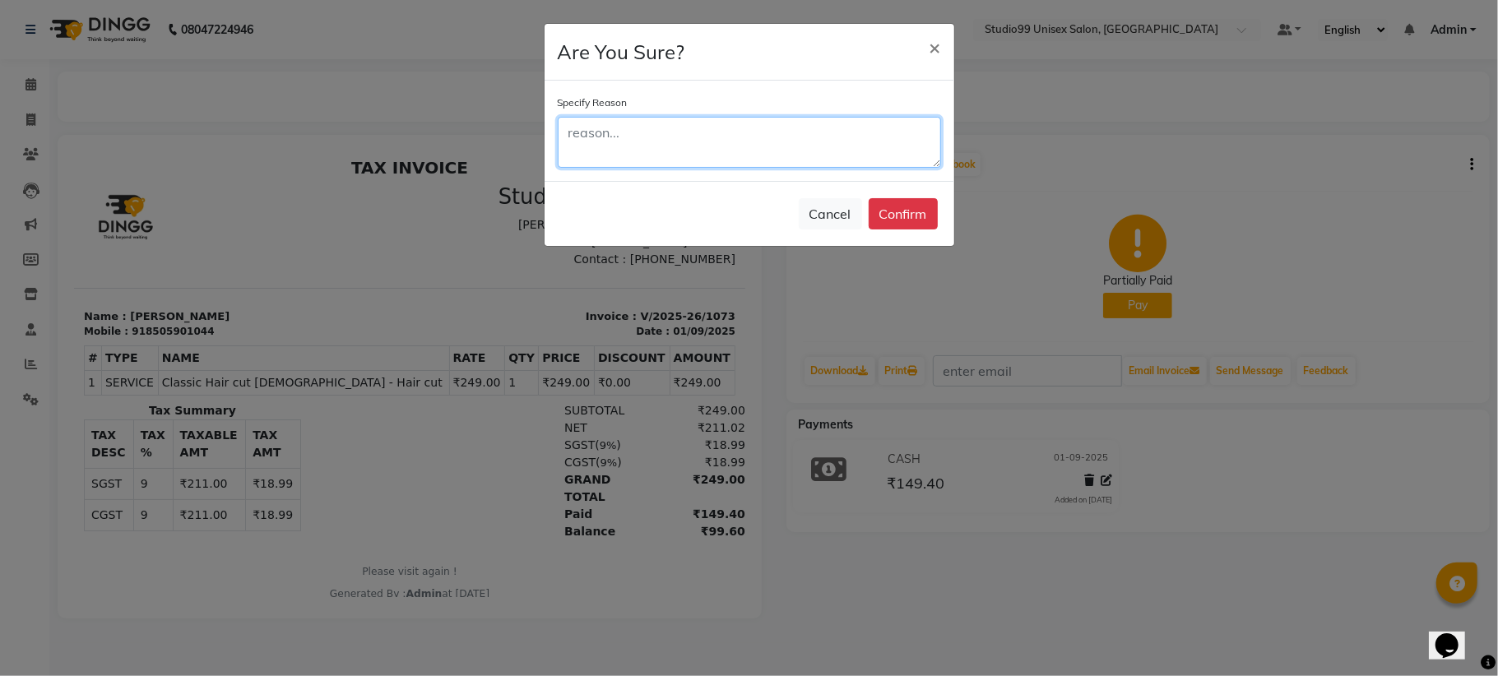
click at [594, 139] on textarea at bounding box center [749, 142] width 383 height 51
type textarea "default need to remake again it is a paid bill but after edit showing unpaid"
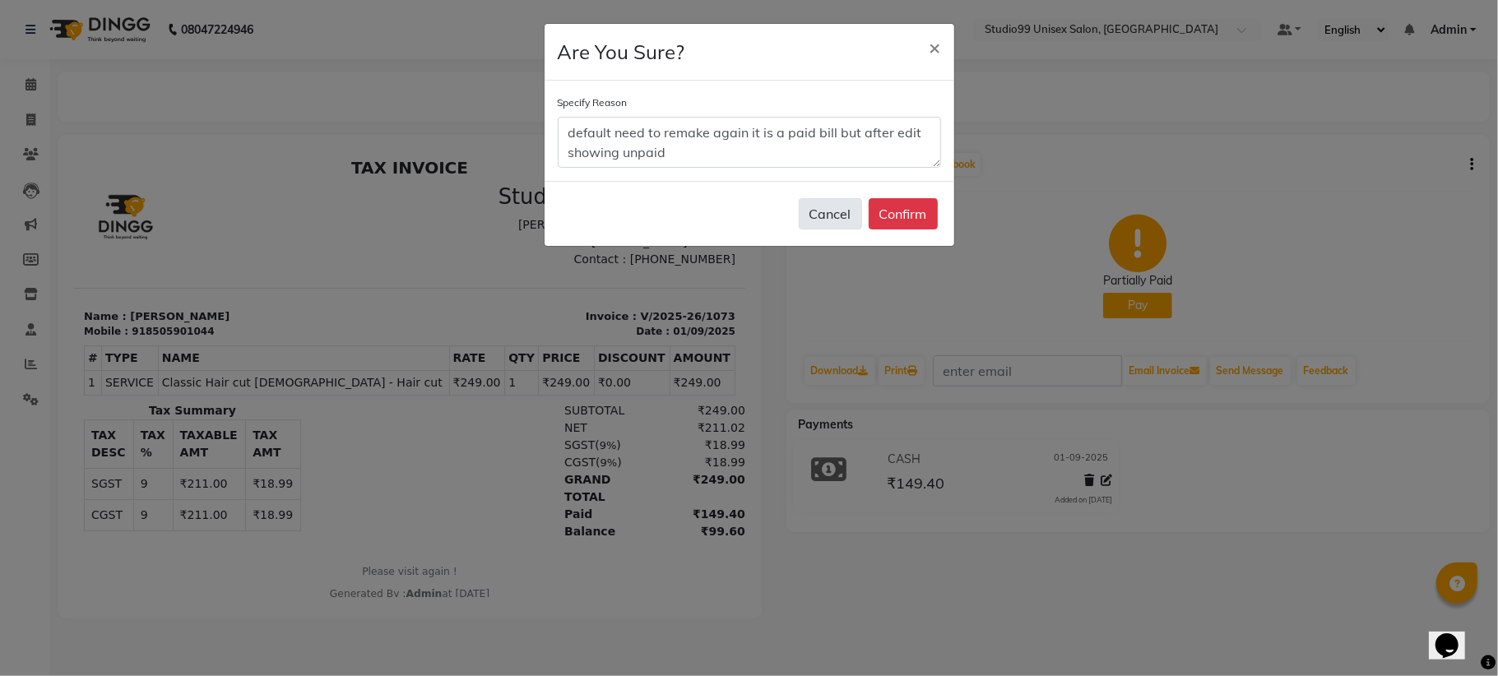
click at [814, 214] on button "Cancel" at bounding box center [830, 213] width 63 height 31
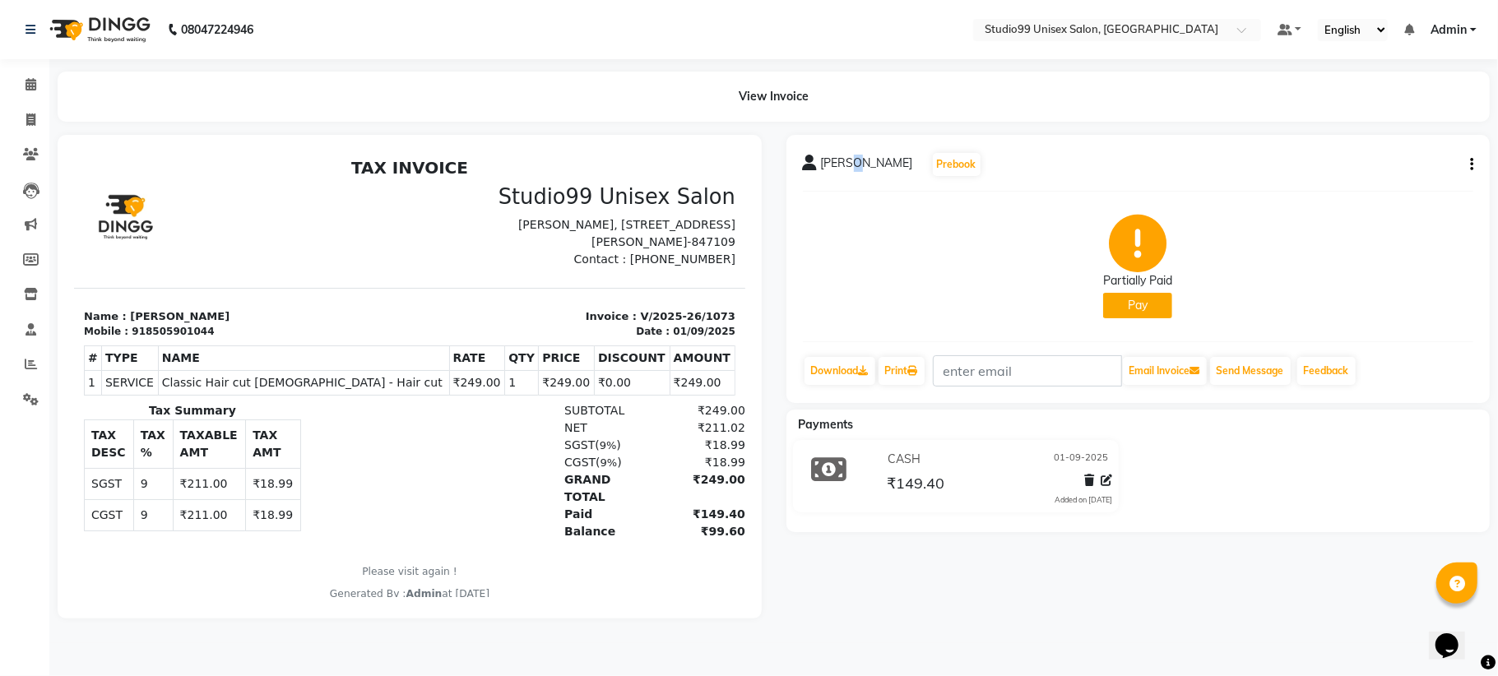
click at [847, 165] on span "[PERSON_NAME]" at bounding box center [867, 166] width 92 height 23
click at [1133, 301] on button "Pay" at bounding box center [1137, 305] width 69 height 25
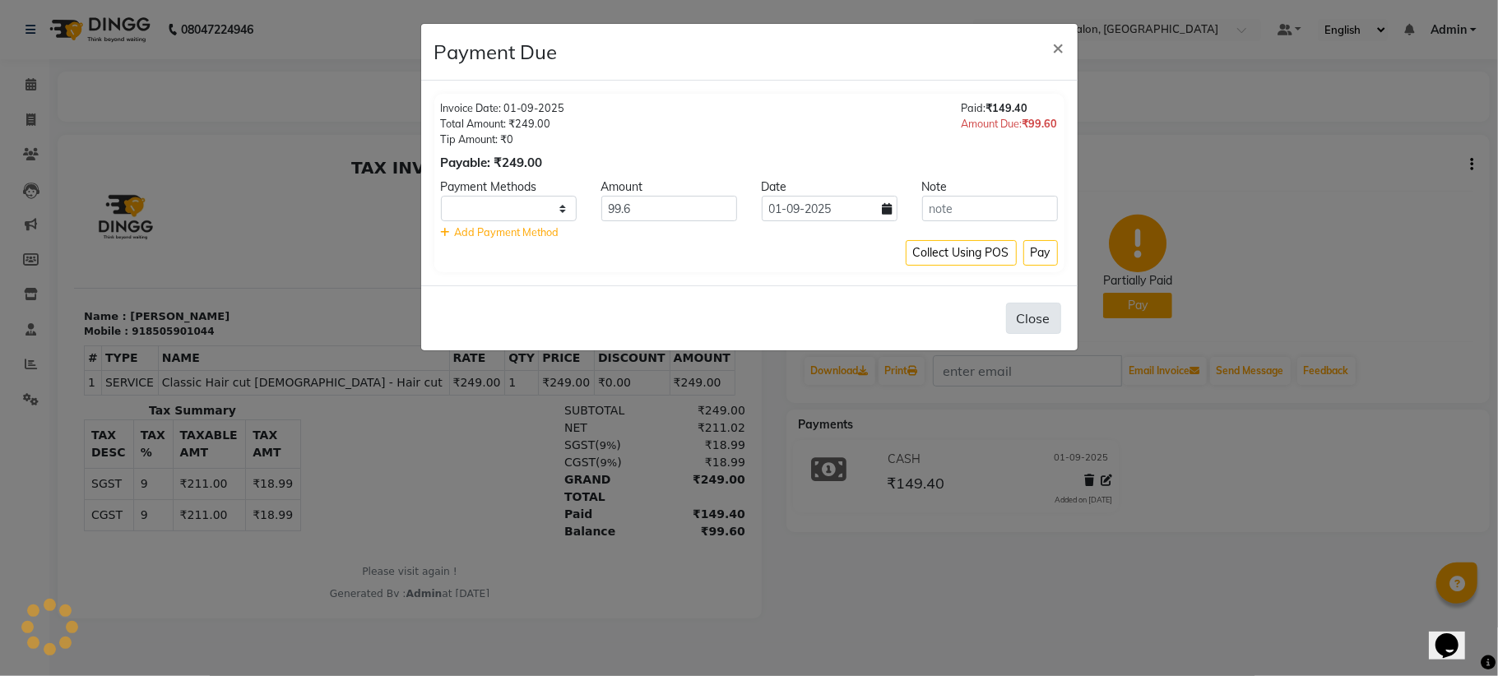
select select "1"
click at [962, 257] on button "Collect Using POS" at bounding box center [961, 252] width 111 height 25
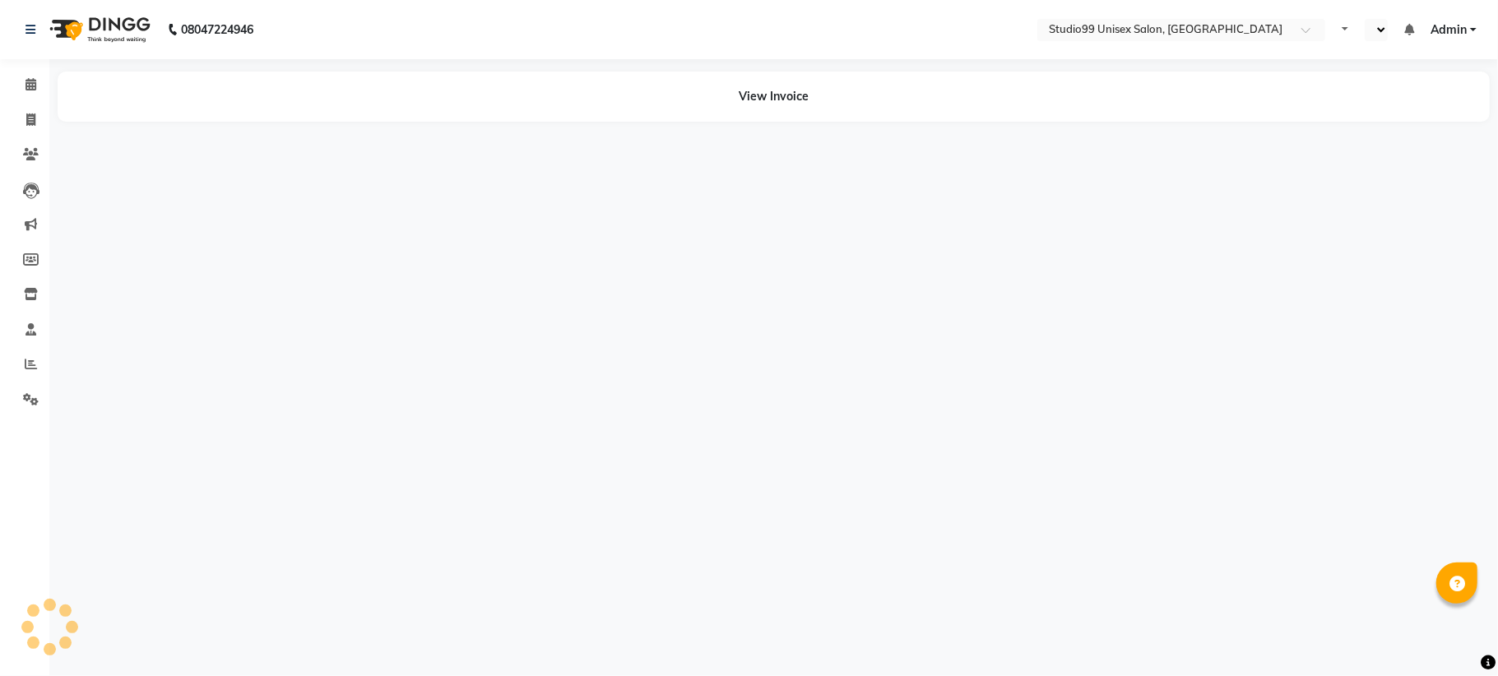
select select "en"
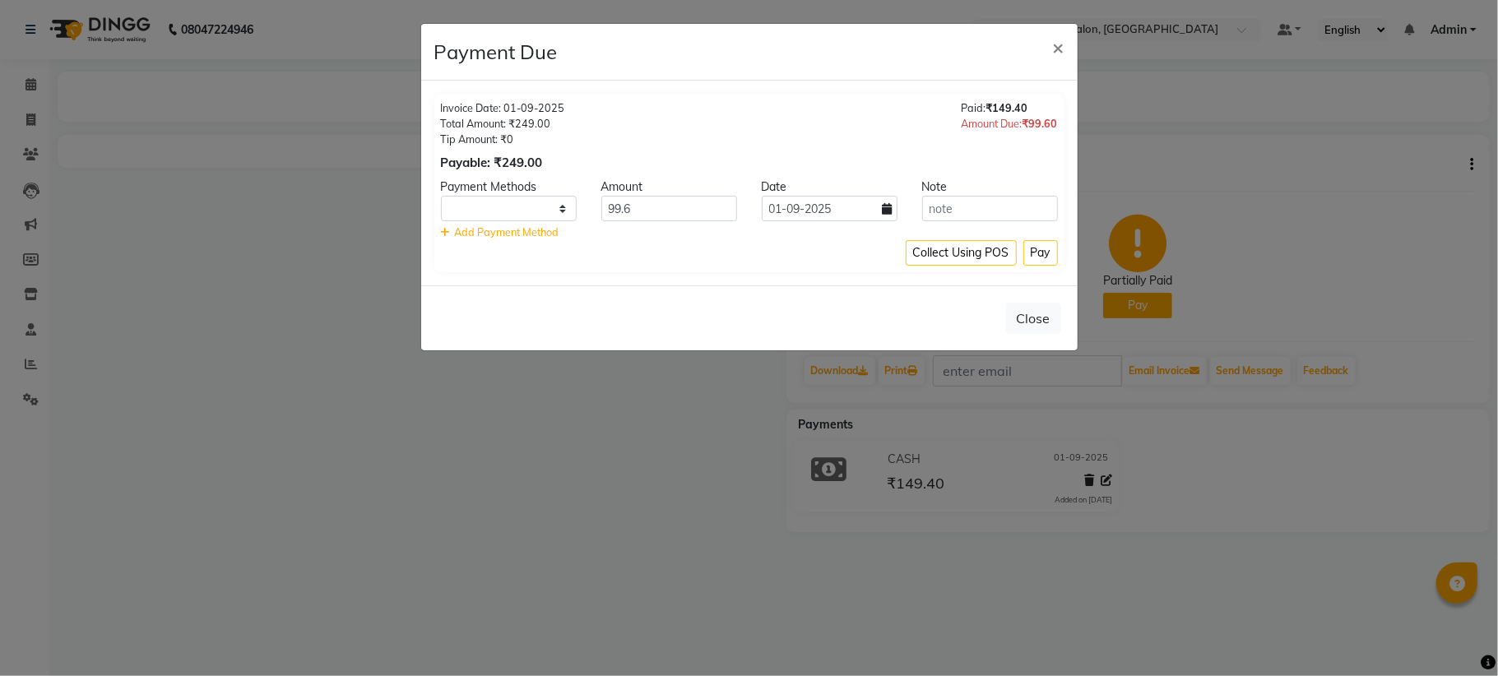
select select "1"
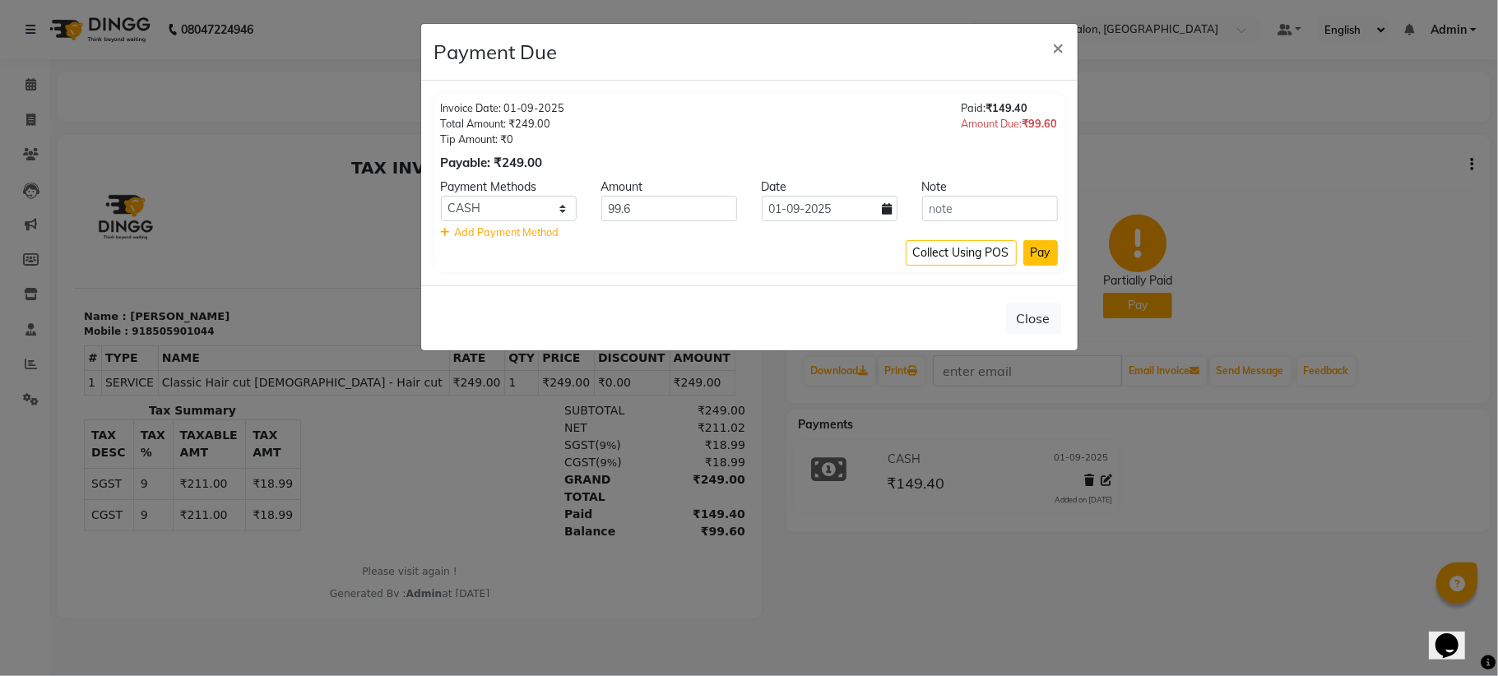
click at [1038, 260] on button "Pay" at bounding box center [1040, 252] width 35 height 25
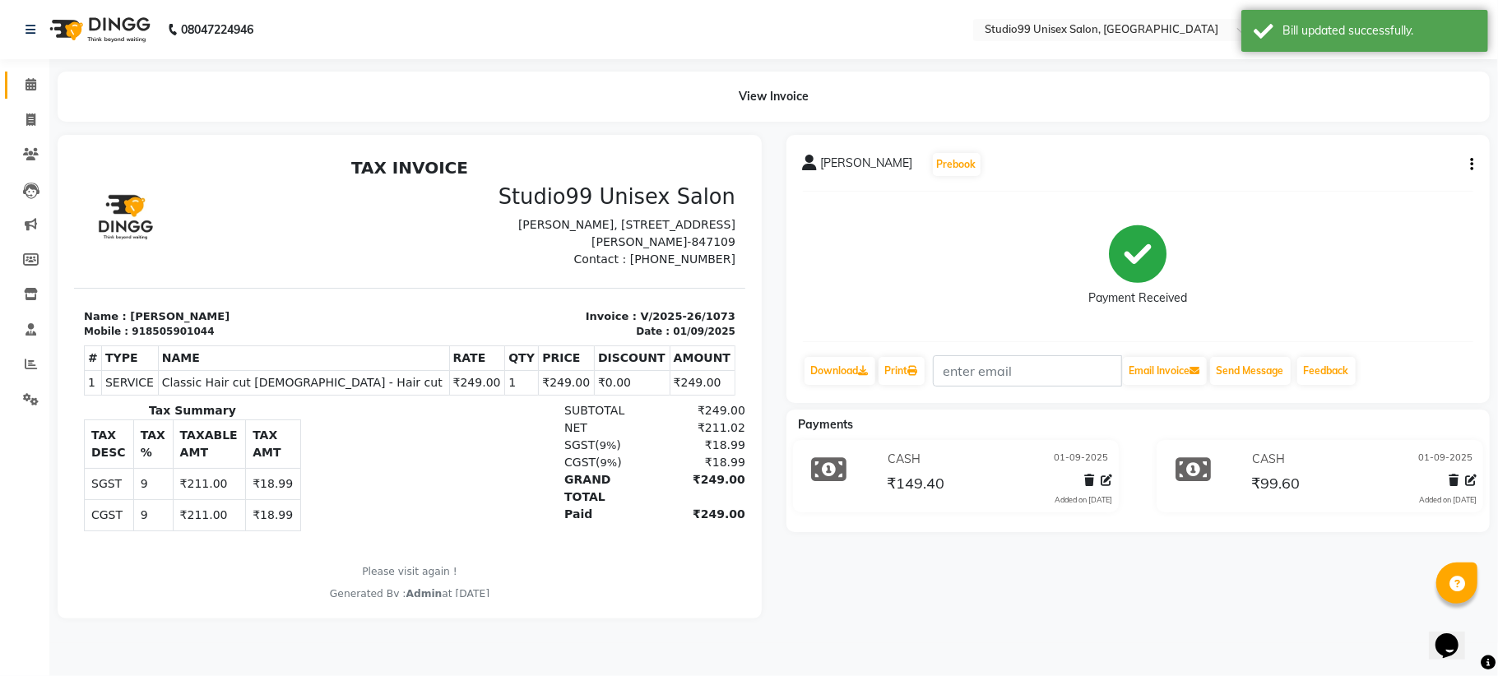
click at [25, 73] on link "Calendar" at bounding box center [24, 85] width 39 height 27
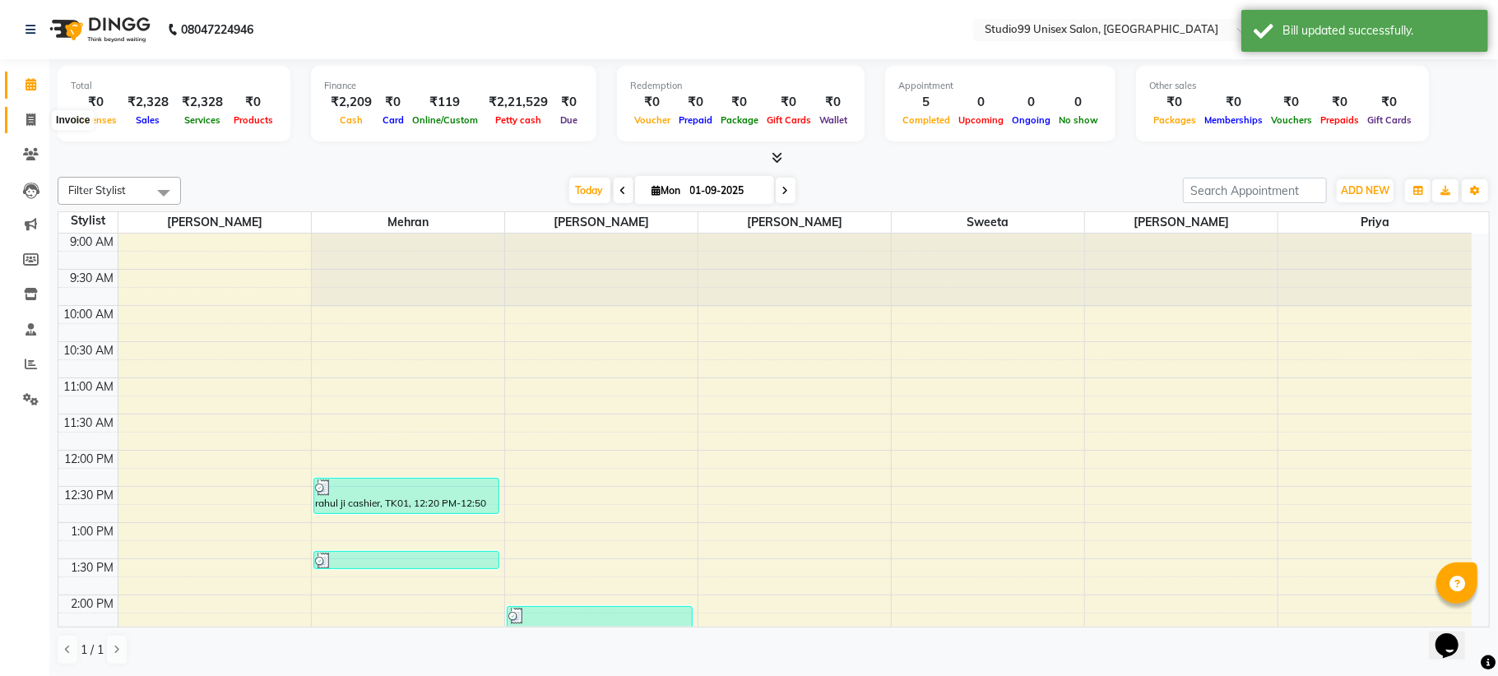
click at [28, 118] on icon at bounding box center [30, 120] width 9 height 12
select select "service"
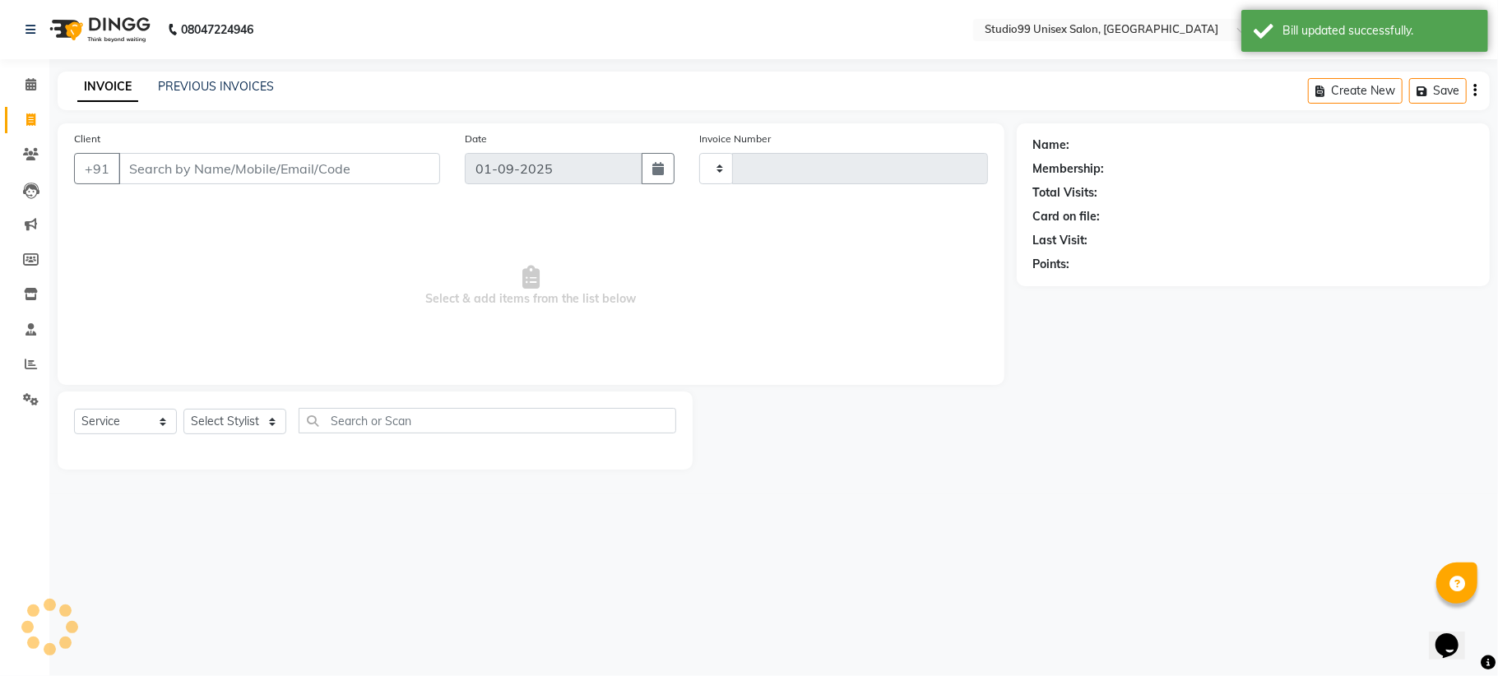
type input "1077"
select select "6061"
click at [244, 81] on link "PREVIOUS INVOICES" at bounding box center [216, 86] width 116 height 15
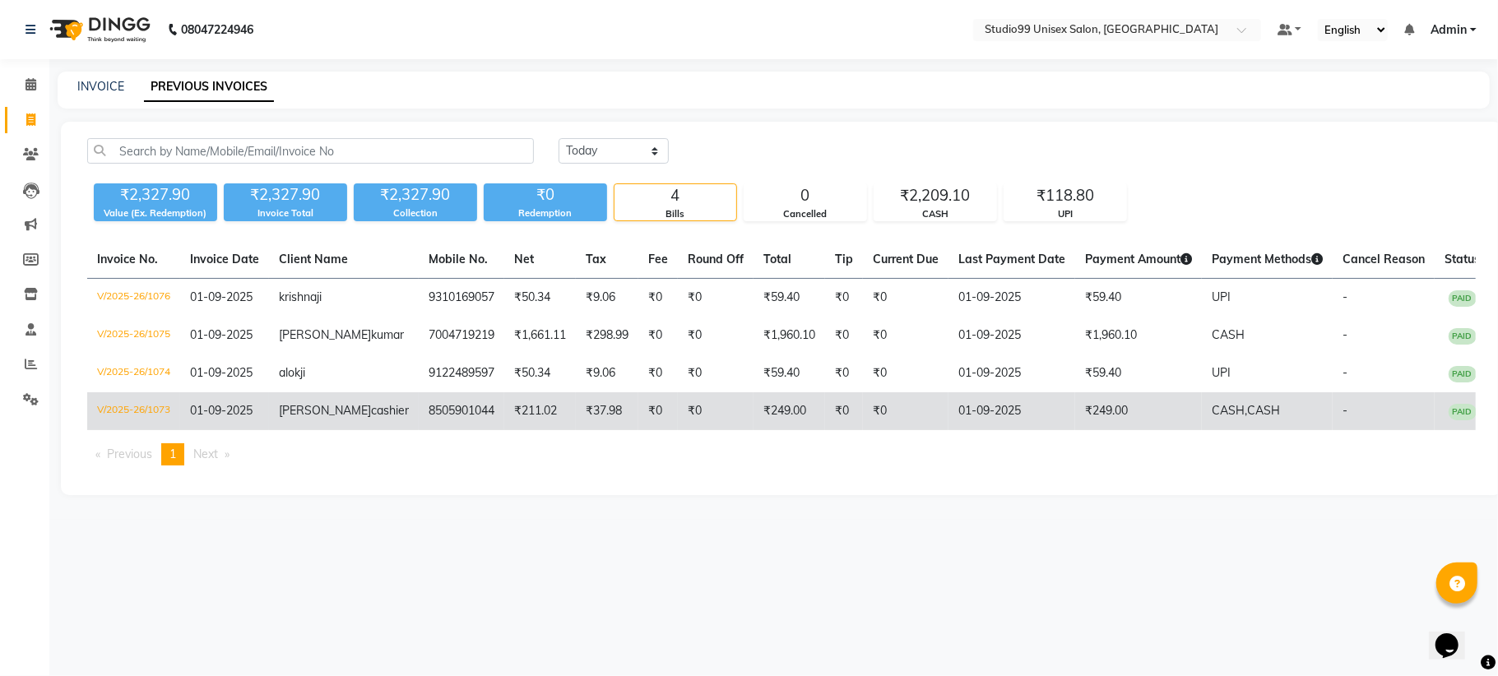
click at [1456, 413] on span "PAID" at bounding box center [1463, 412] width 28 height 16
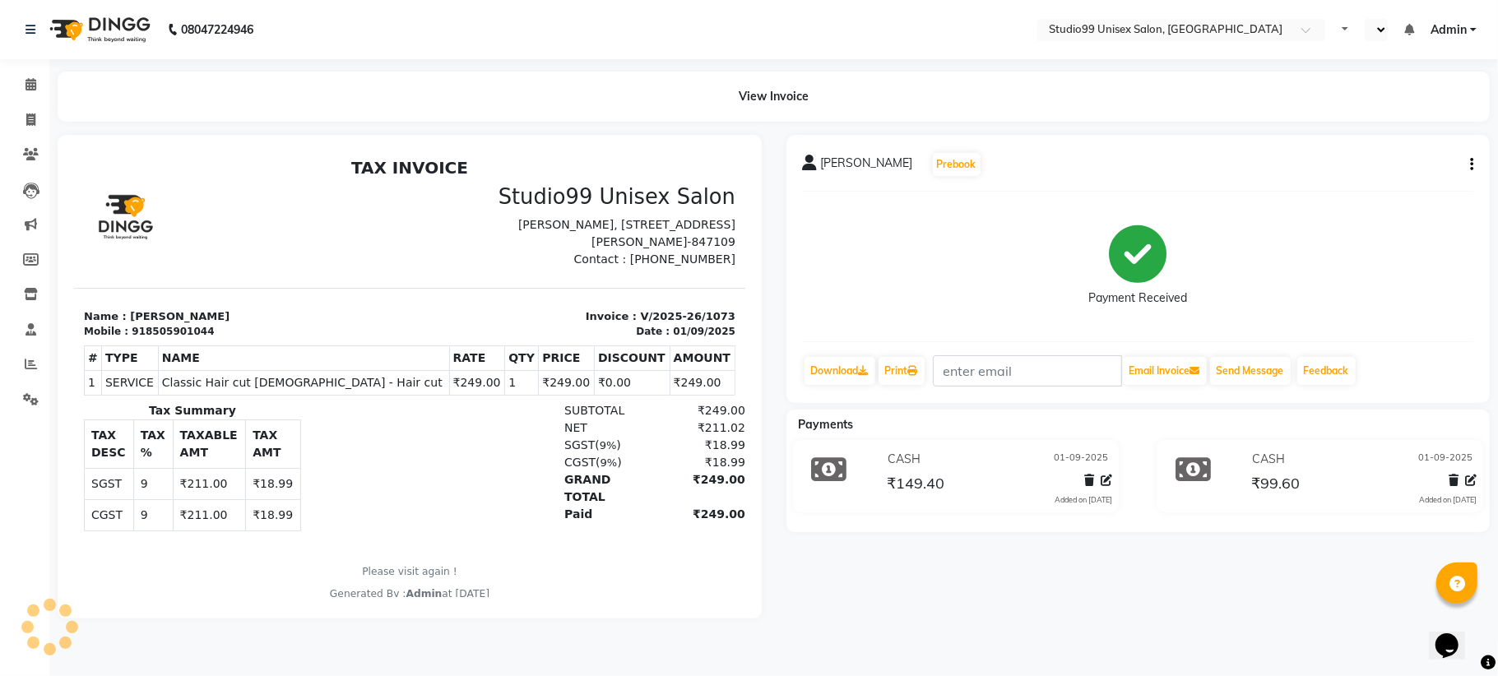
select select "en"
drag, startPoint x: 1300, startPoint y: 469, endPoint x: 1284, endPoint y: 467, distance: 16.5
click at [1285, 467] on div "CASH [DATE]" at bounding box center [1362, 459] width 229 height 25
click at [1469, 480] on icon at bounding box center [1471, 481] width 12 height 12
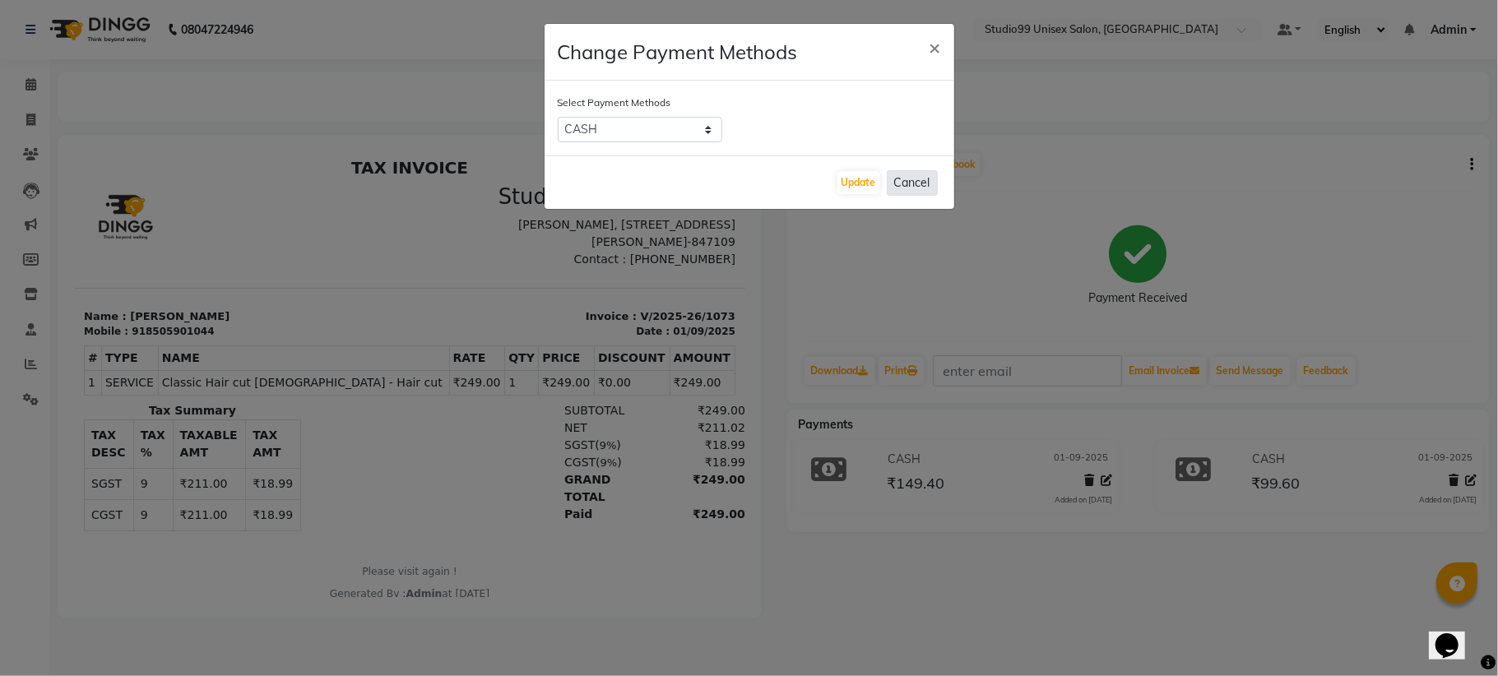
click at [906, 179] on button "Cancel" at bounding box center [912, 182] width 51 height 25
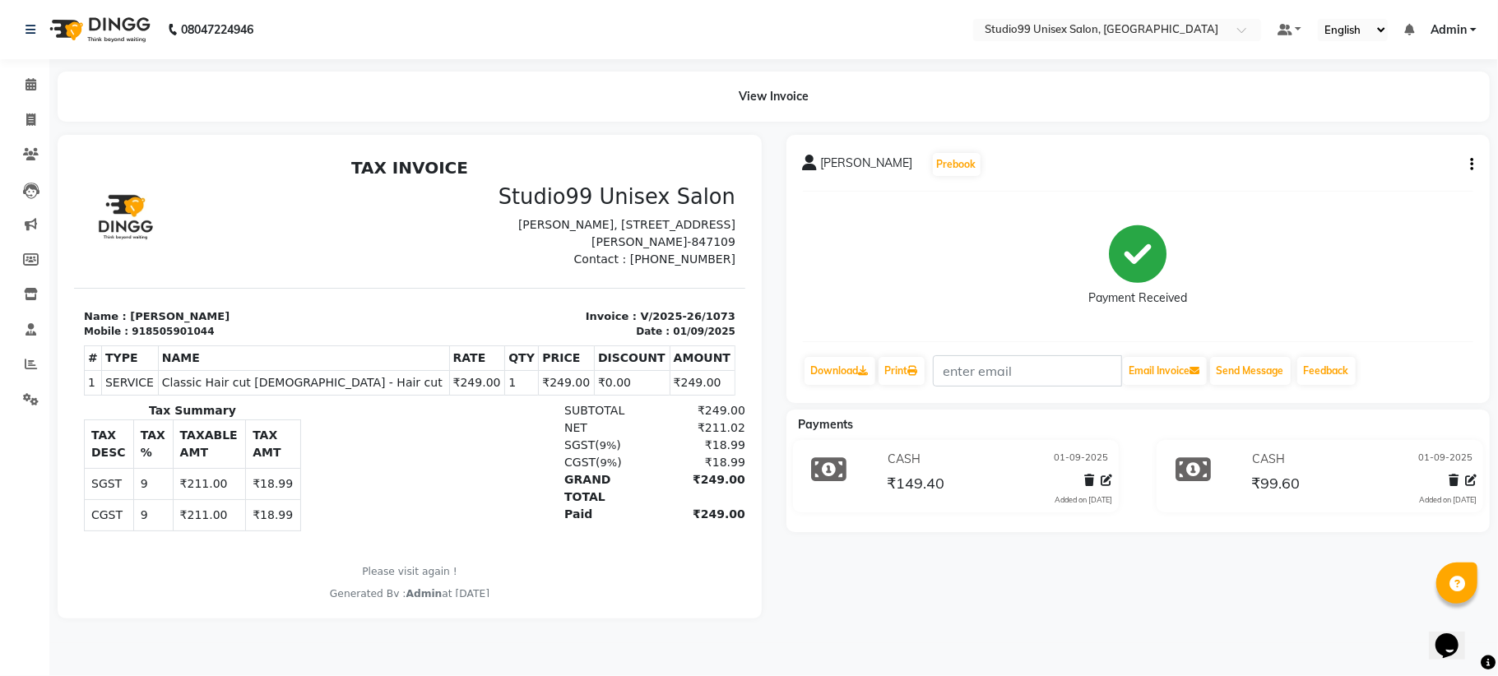
click at [1206, 454] on icon at bounding box center [1192, 469] width 35 height 31
click at [1282, 478] on span "₹99.60" at bounding box center [1275, 485] width 49 height 23
click at [1466, 163] on button "button" at bounding box center [1468, 164] width 10 height 17
click at [1189, 375] on button "Email Invoice" at bounding box center [1165, 371] width 84 height 28
click at [1474, 165] on div "rahul ji cashier Prebook Payment Received Download Print Email Invoice Send Mes…" at bounding box center [1138, 269] width 704 height 268
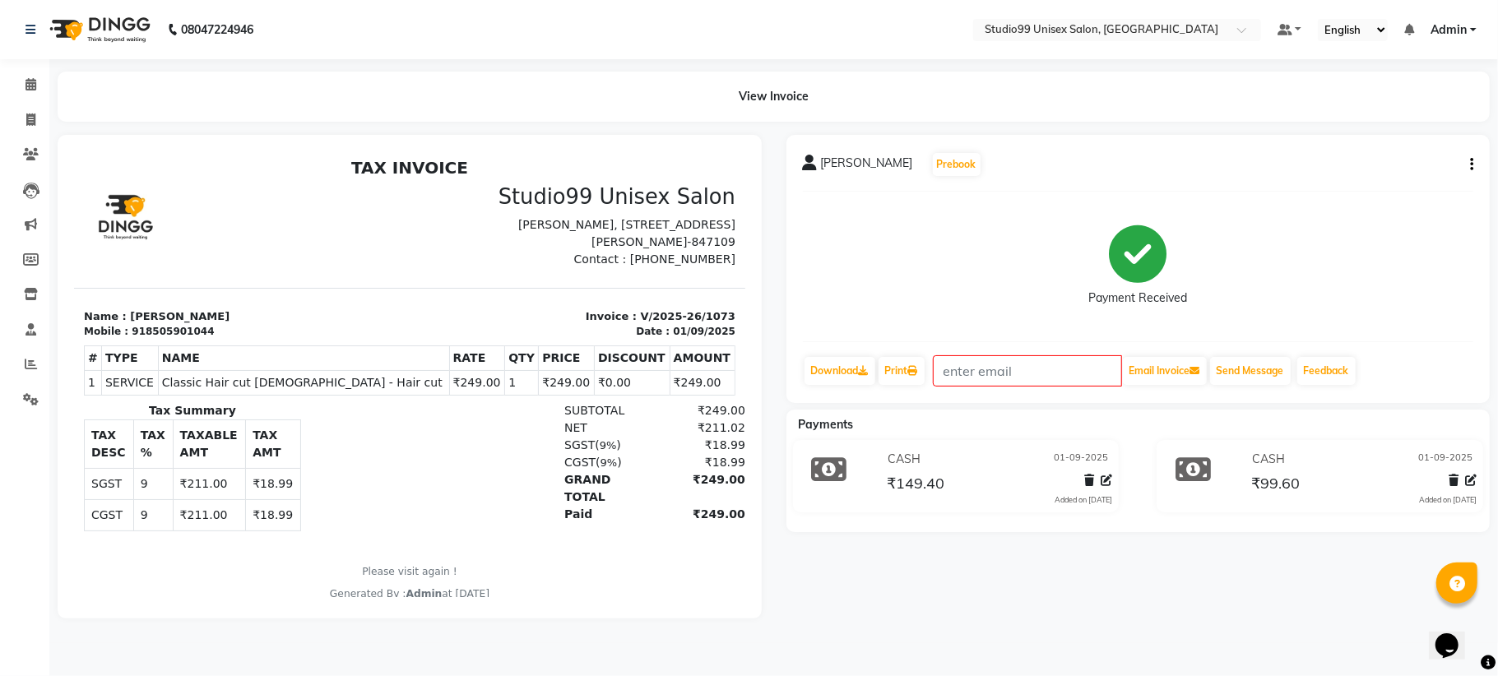
click at [1472, 165] on icon "button" at bounding box center [1471, 165] width 3 height 1
click at [933, 159] on button "Prebook" at bounding box center [957, 164] width 48 height 23
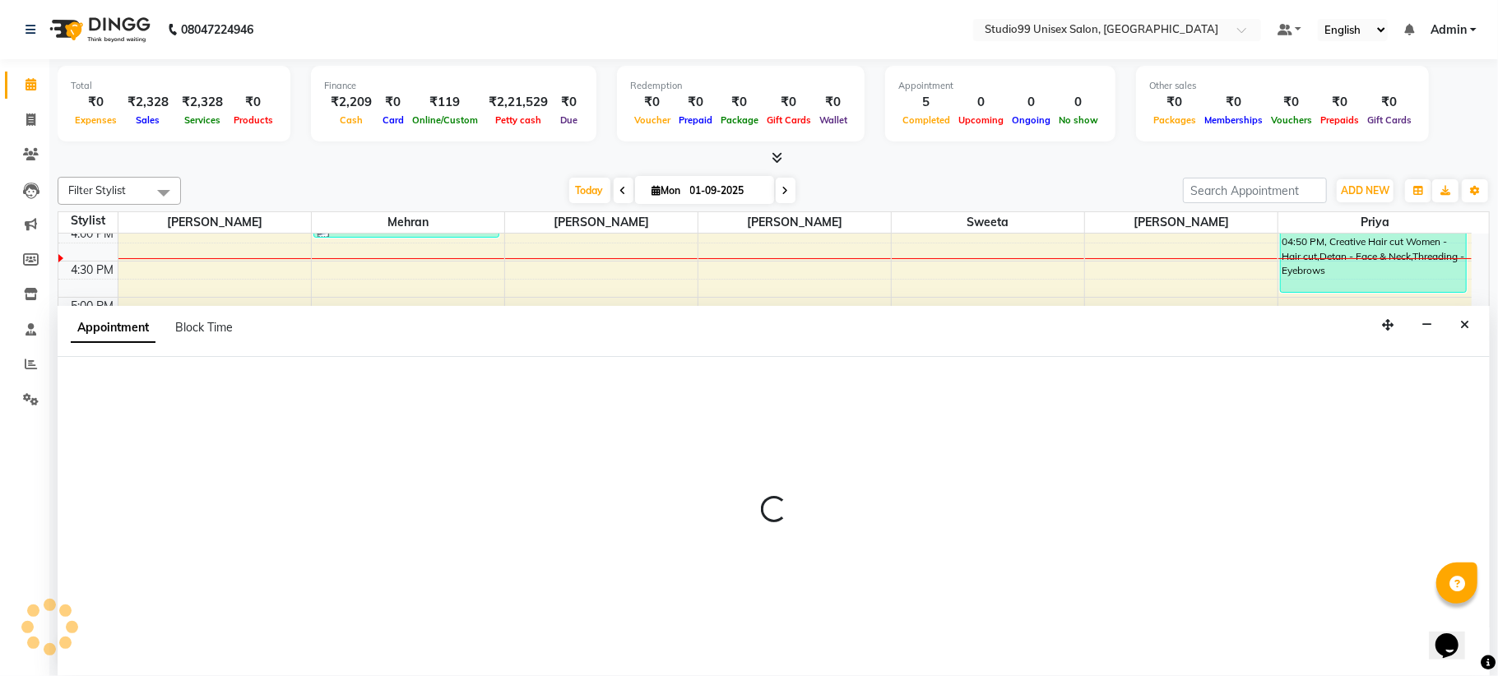
select select "45042"
select select "600"
select select "tentative"
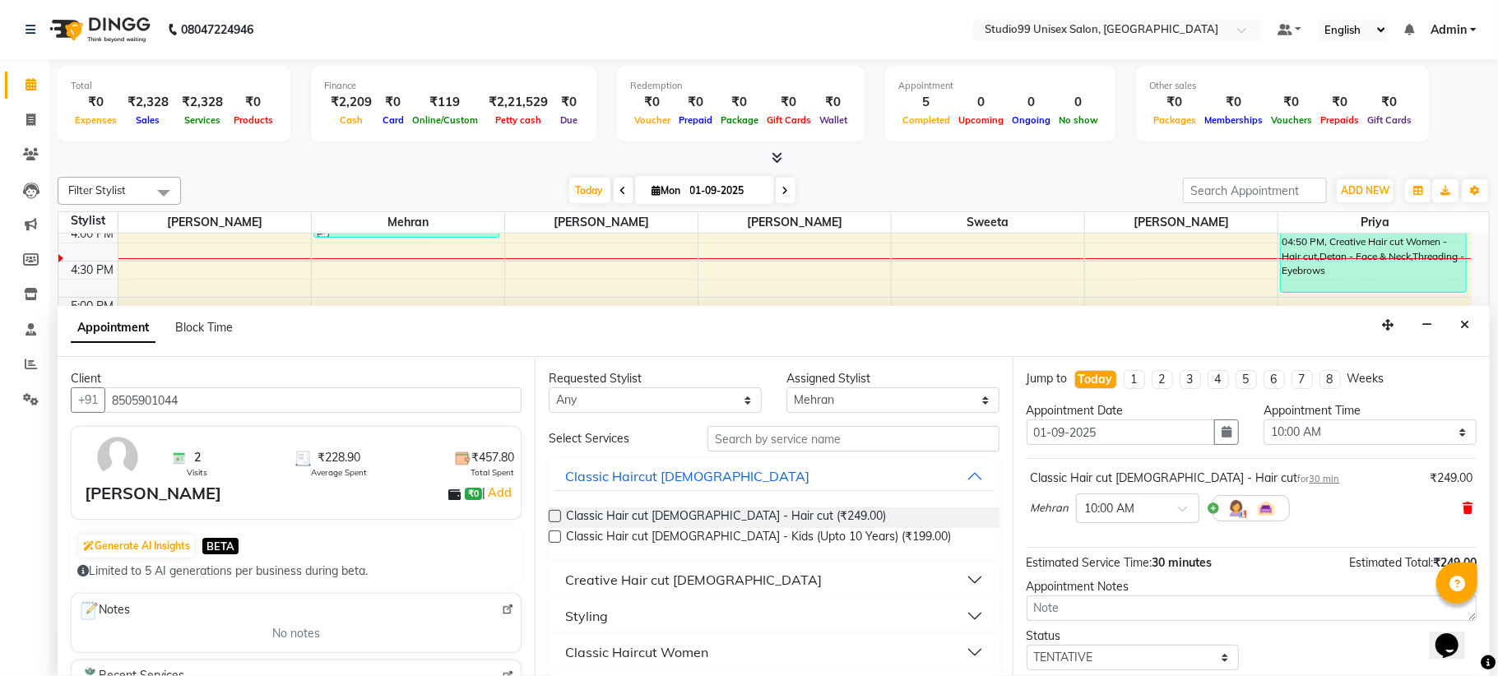
click at [1463, 508] on icon at bounding box center [1468, 509] width 10 height 12
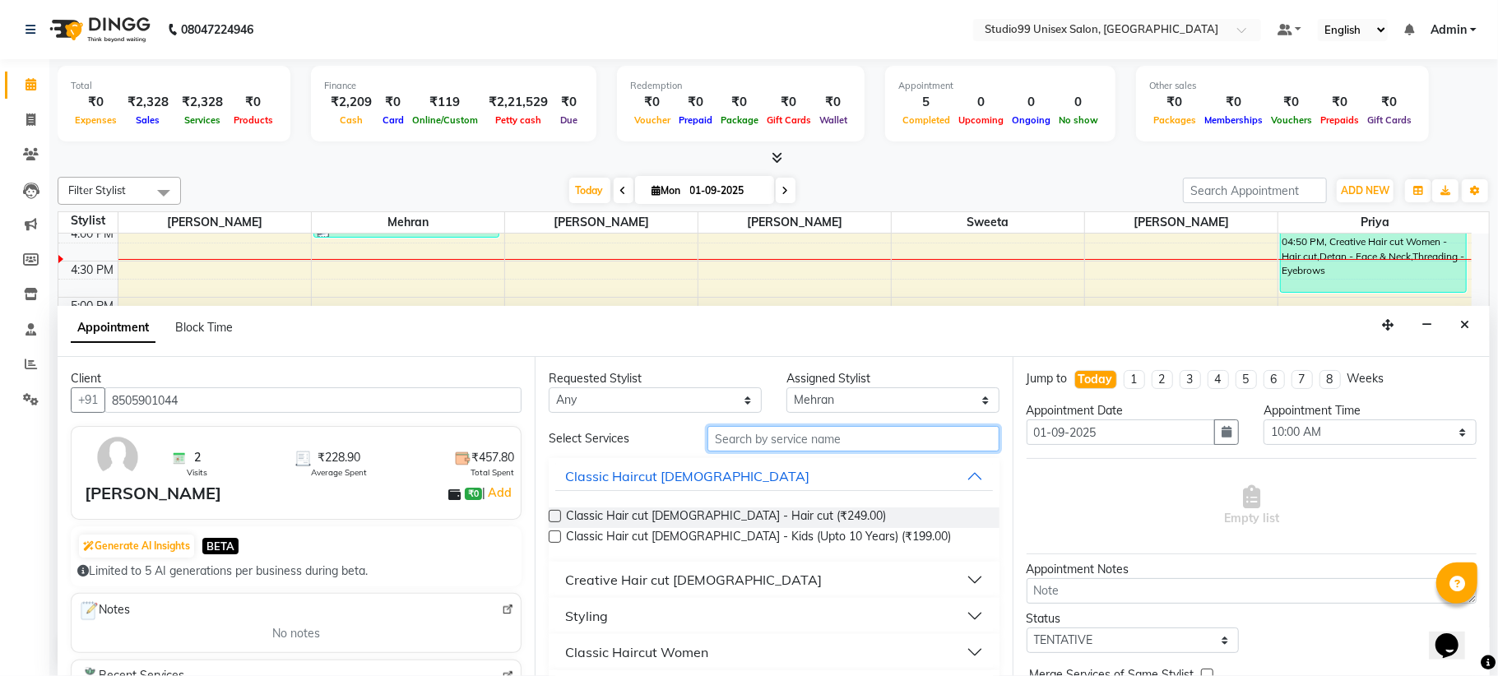
click at [796, 444] on input "text" at bounding box center [853, 438] width 292 height 25
click at [734, 444] on input "text" at bounding box center [853, 438] width 292 height 25
type input "hair"
click at [863, 573] on button "Creative Hair cut Male" at bounding box center [773, 580] width 437 height 30
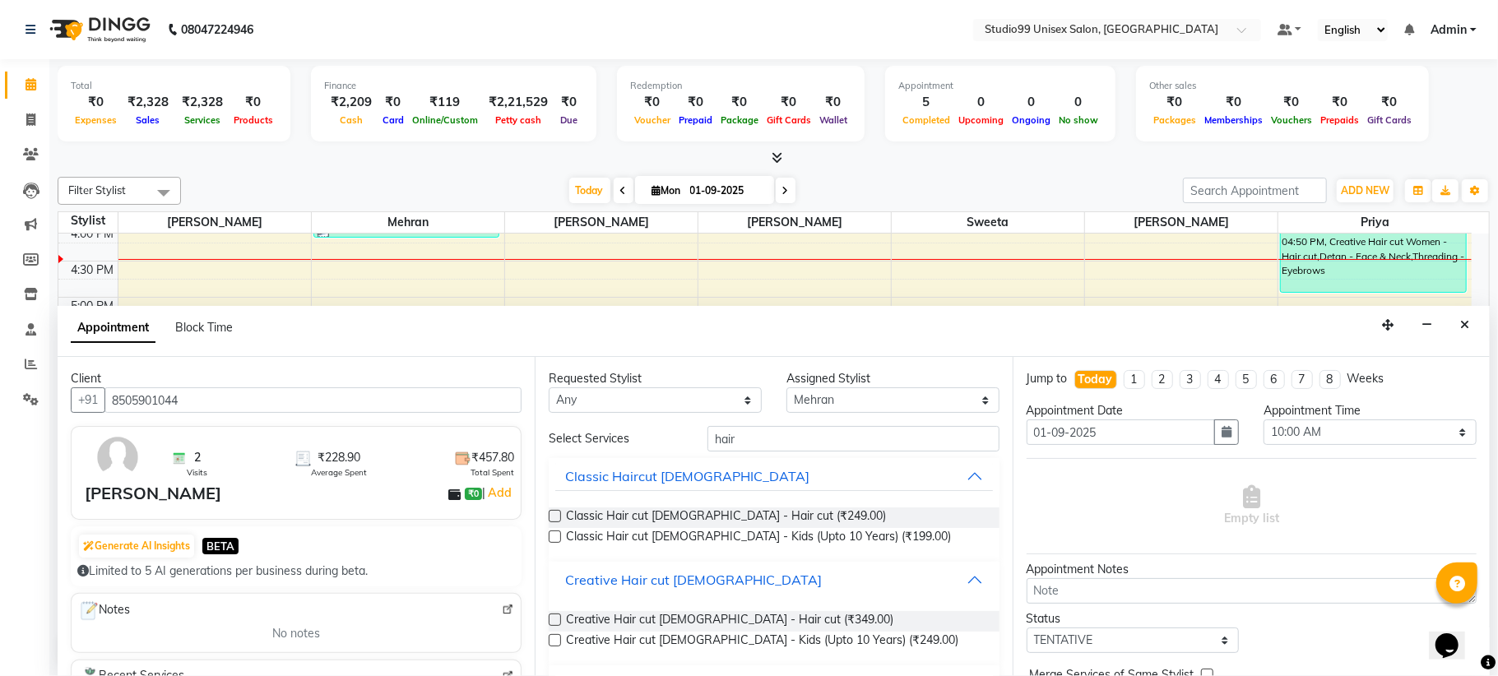
click at [651, 579] on div "Creative Hair cut Male" at bounding box center [693, 580] width 257 height 20
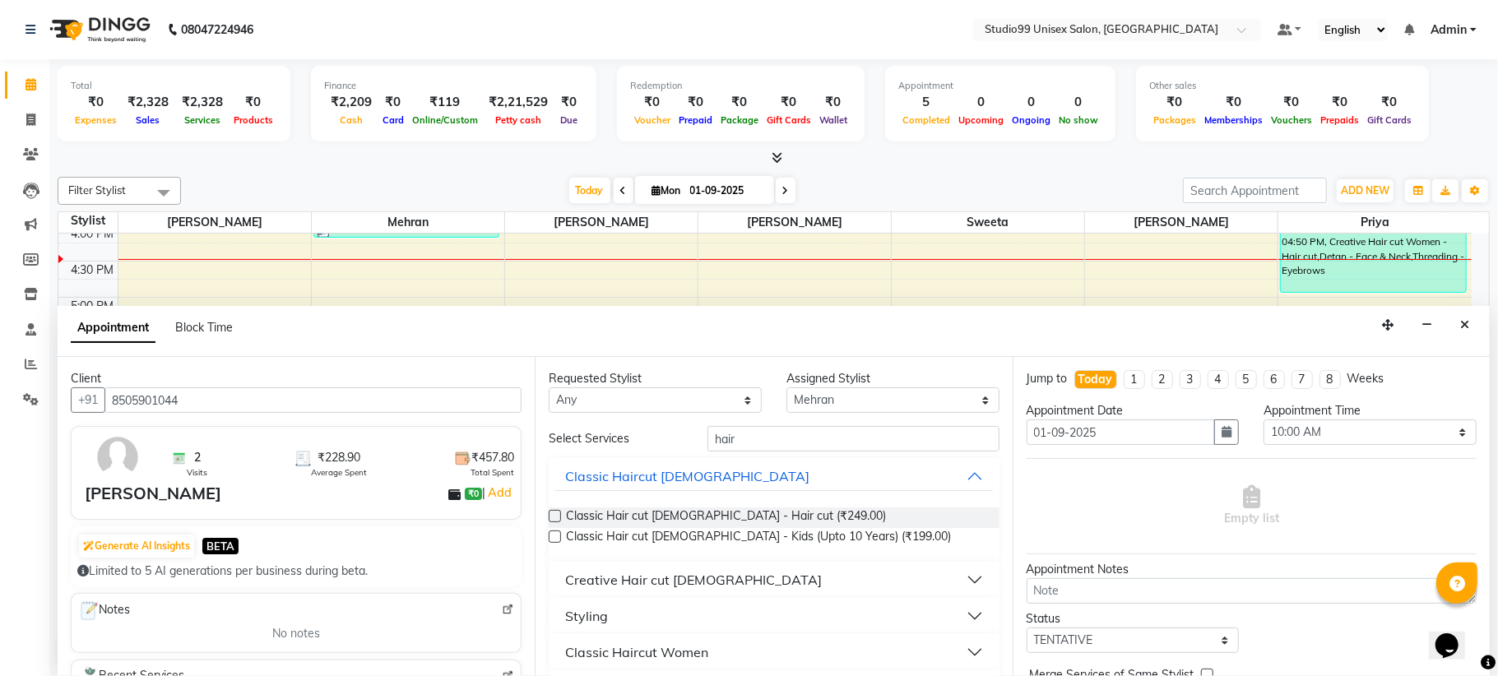
click at [554, 512] on label at bounding box center [555, 516] width 12 height 12
click at [554, 512] on input "checkbox" at bounding box center [554, 517] width 11 height 11
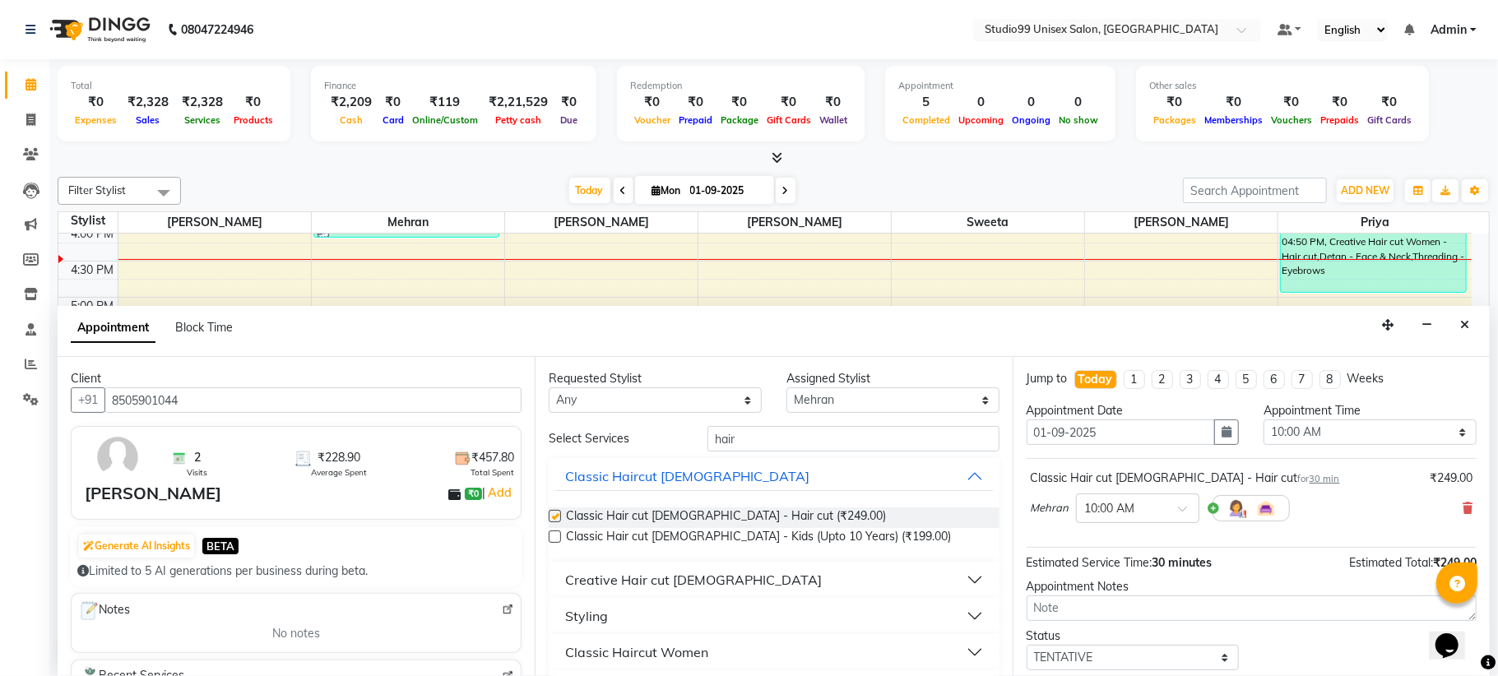
checkbox input "false"
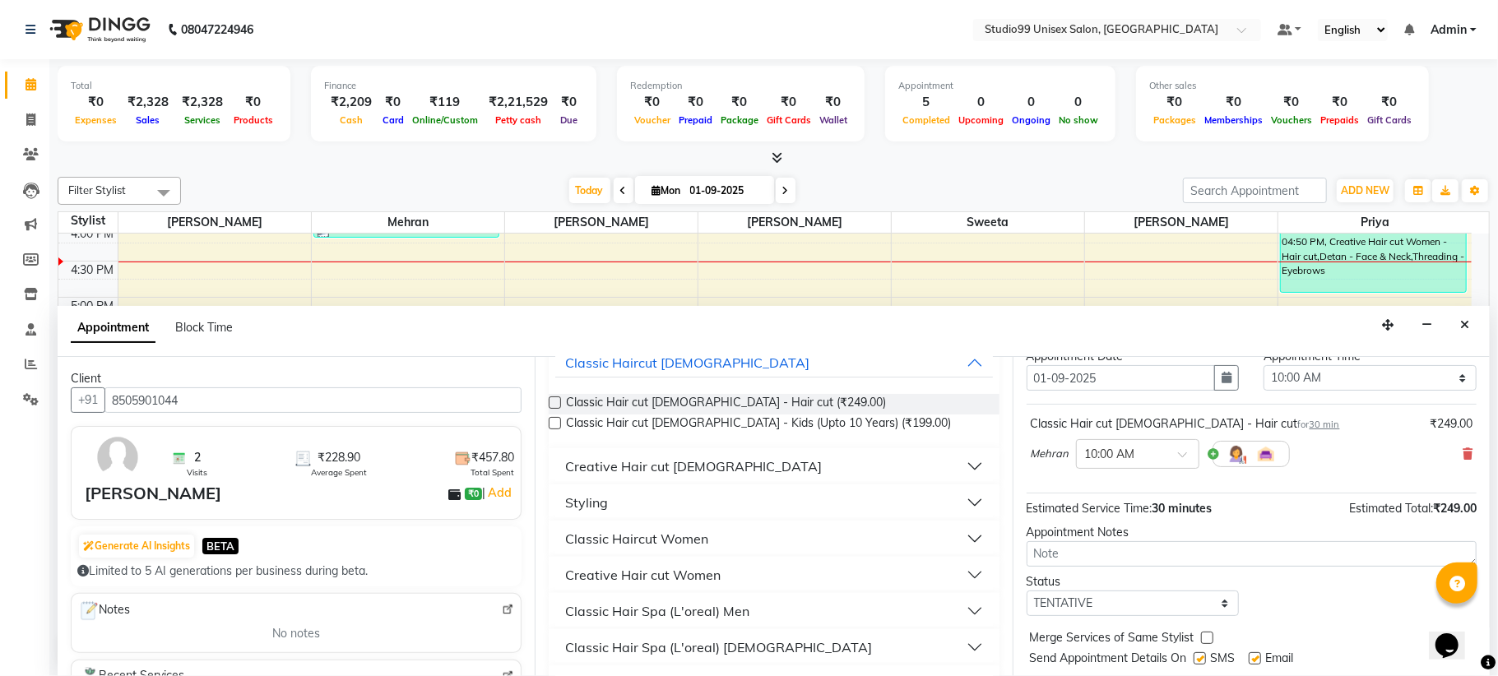
scroll to position [100, 0]
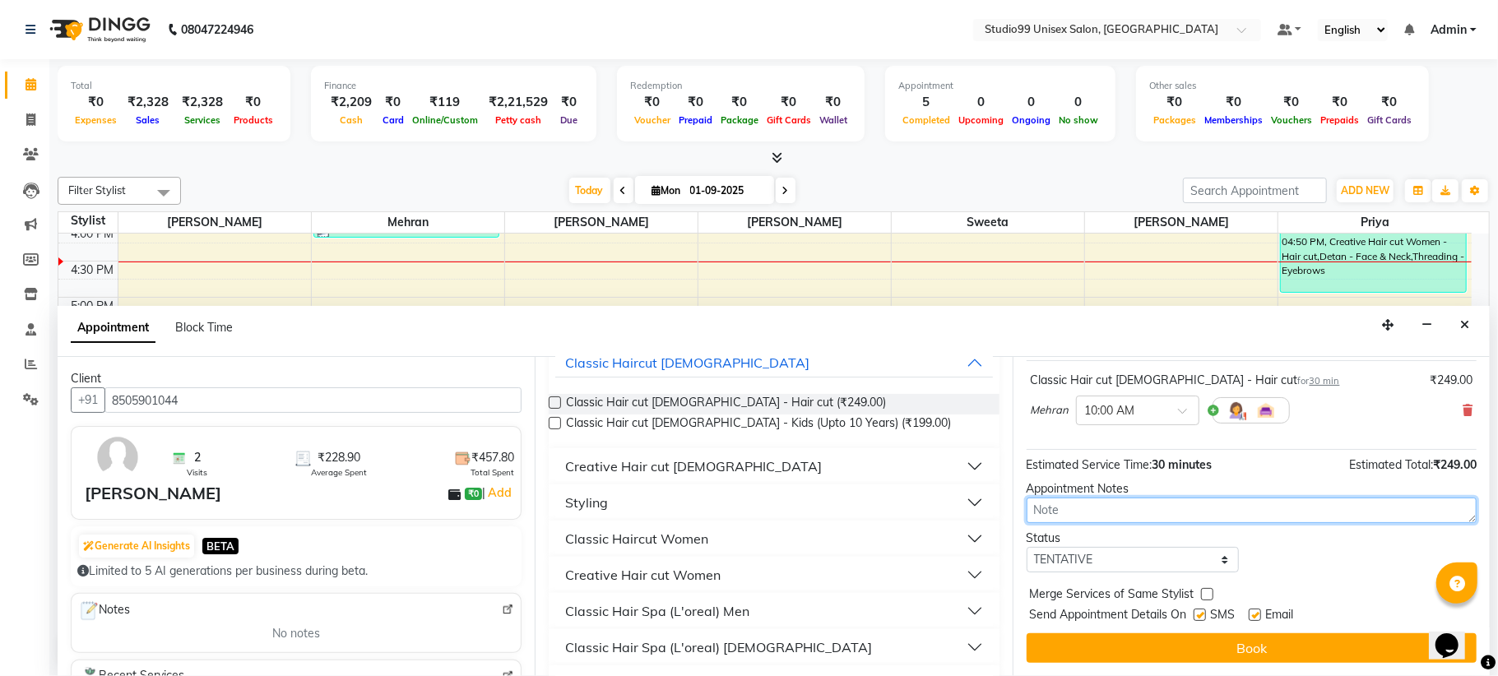
click at [1064, 513] on textarea at bounding box center [1252, 510] width 450 height 25
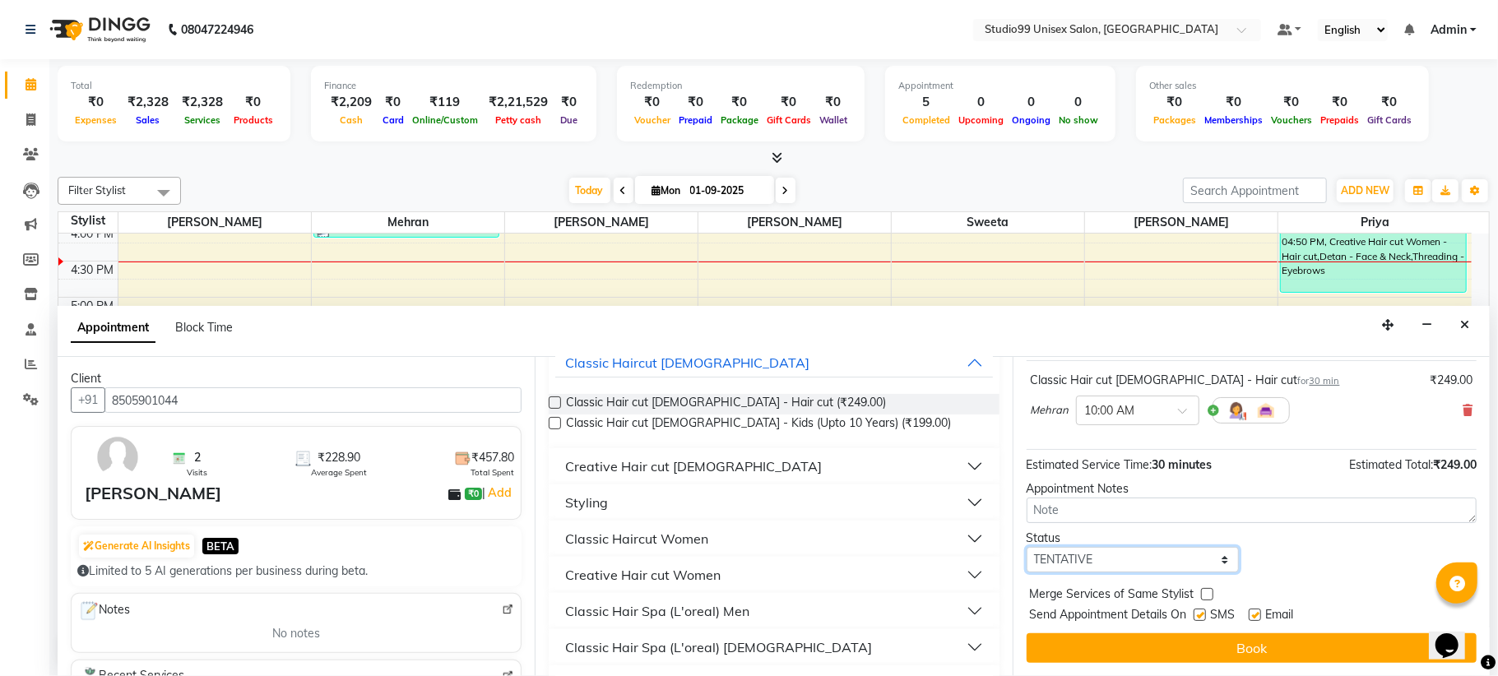
click at [1092, 561] on select "Select TENTATIVE CONFIRM CHECK-IN UPCOMING" at bounding box center [1133, 559] width 213 height 25
click at [1295, 576] on div "Jump to Today 1 2 3 4 5 6 7 8 Weeks Appointment Date 01-09-2025 Appointment Tim…" at bounding box center [1251, 516] width 477 height 319
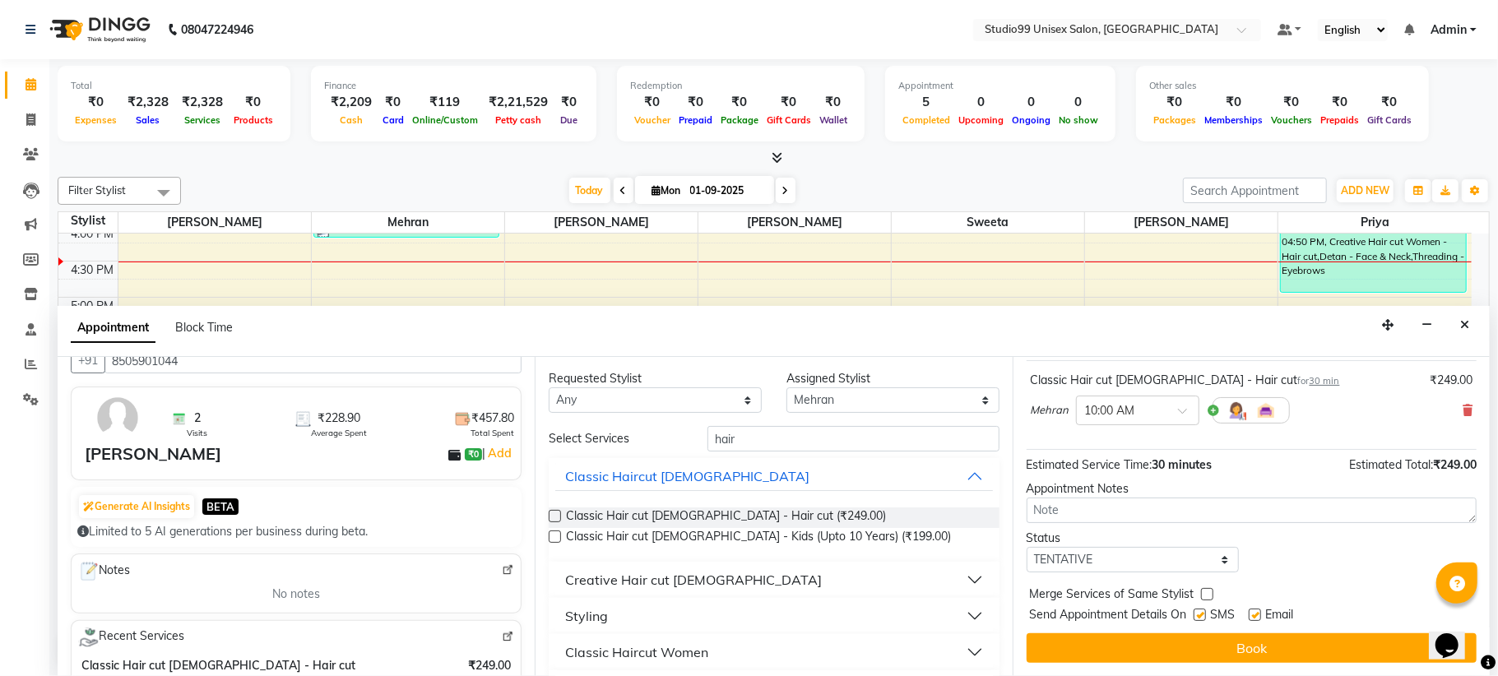
click at [1206, 638] on button "Book" at bounding box center [1252, 648] width 450 height 30
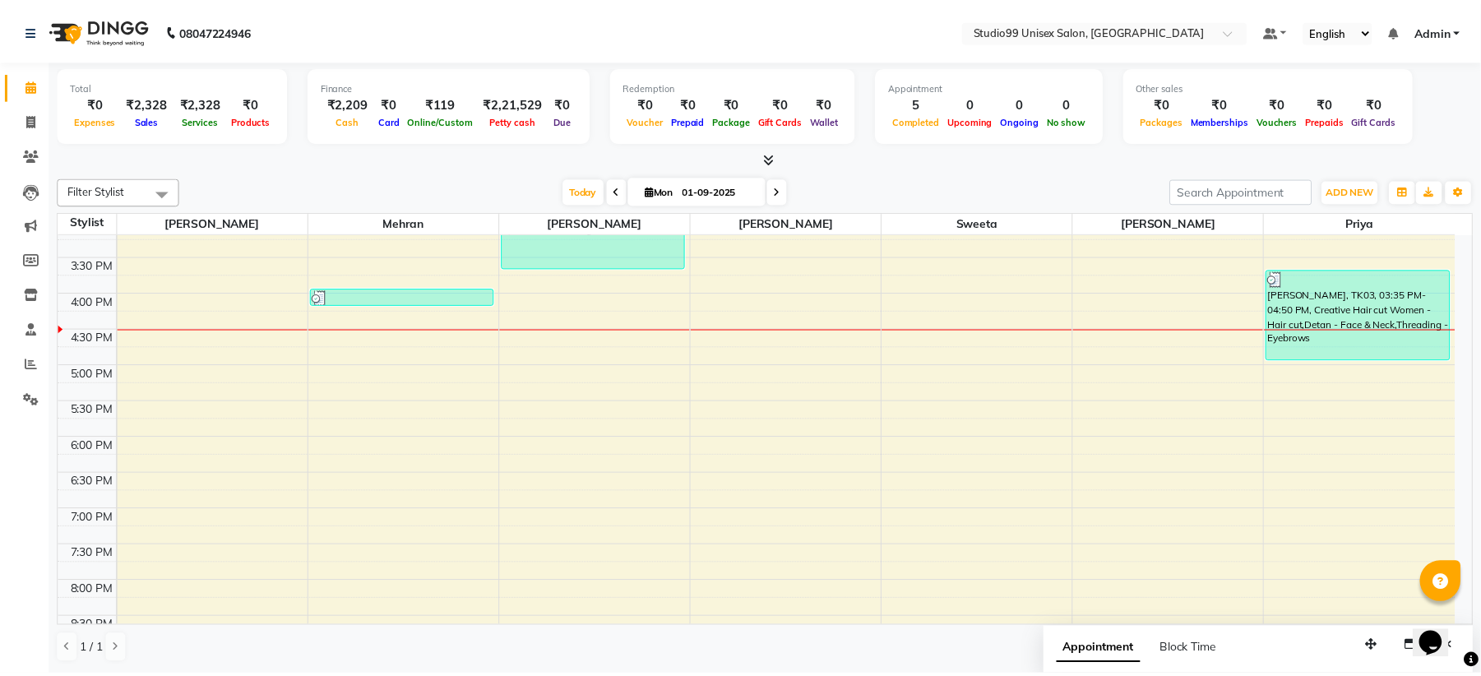
scroll to position [296, 0]
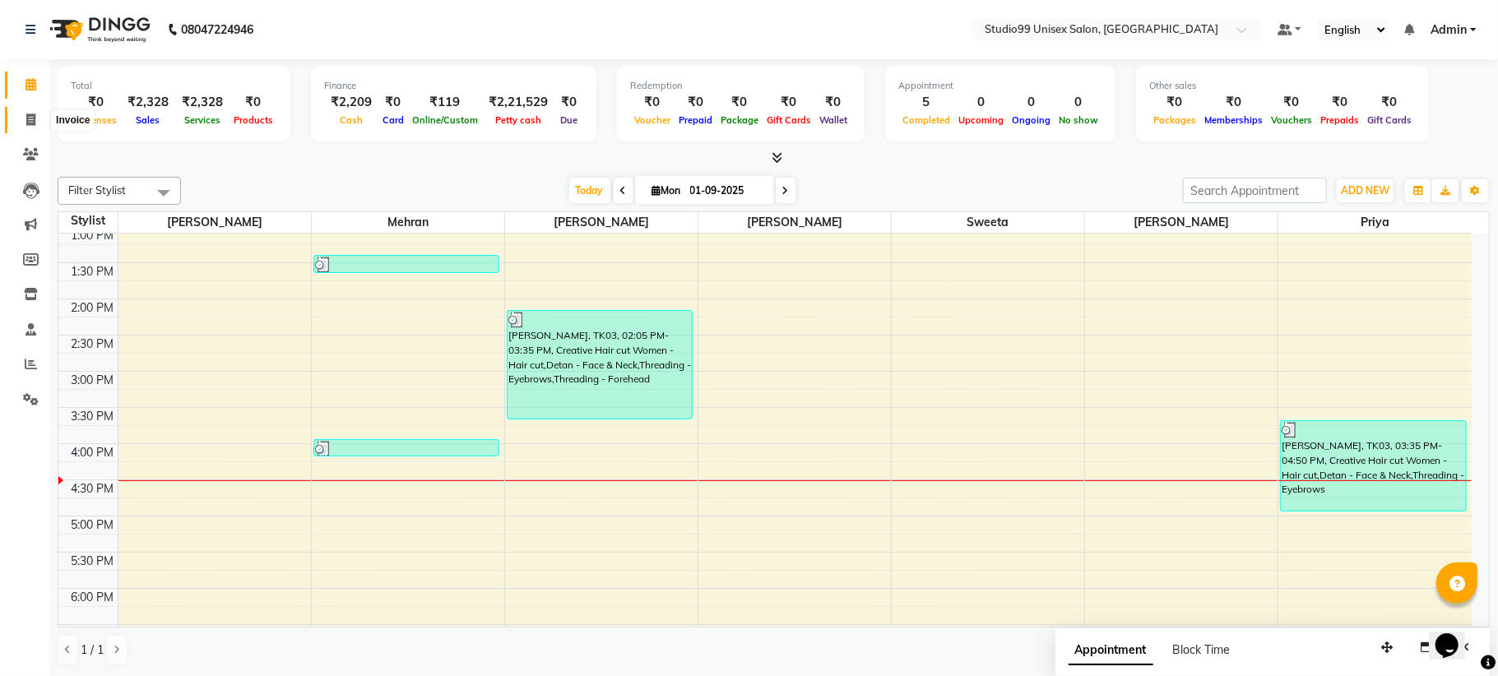
click at [31, 114] on icon at bounding box center [30, 120] width 9 height 12
select select "service"
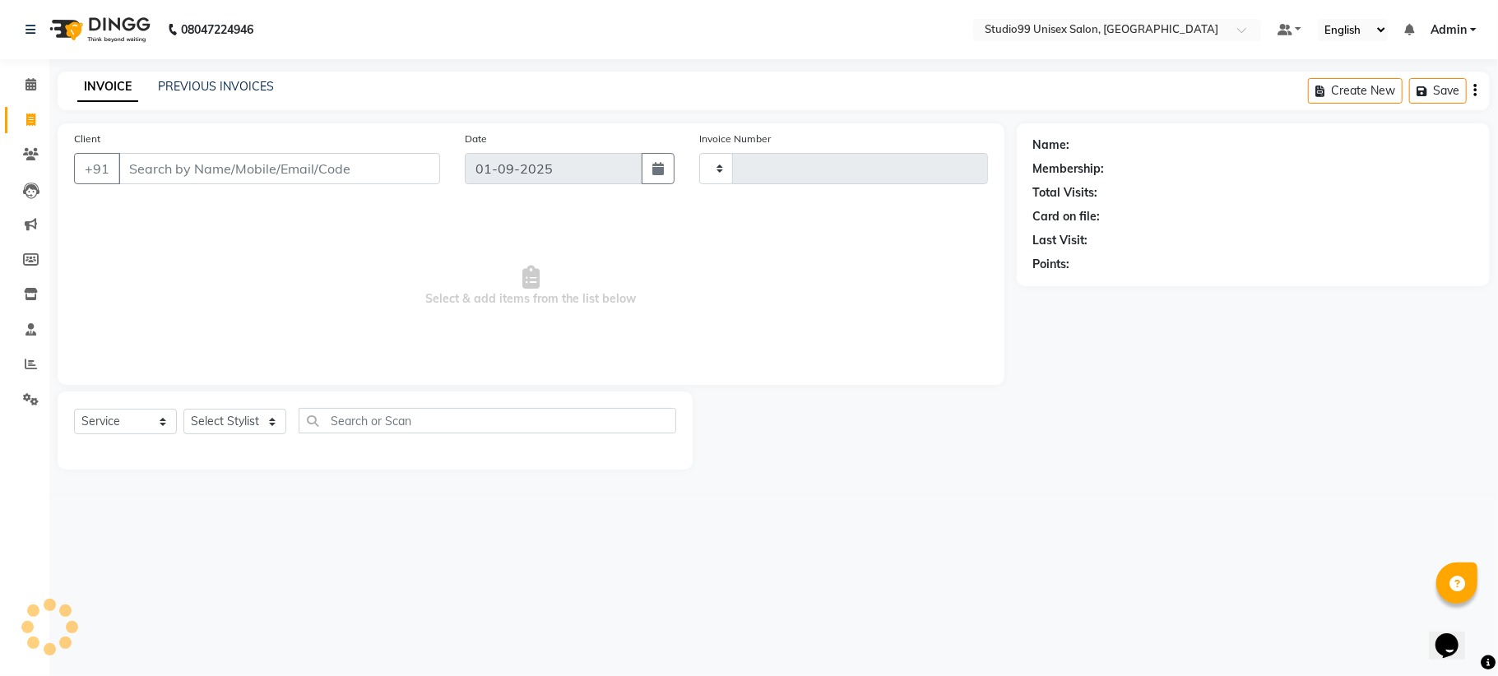
type input "1077"
select select "6061"
click at [28, 74] on link "Calendar" at bounding box center [24, 85] width 39 height 27
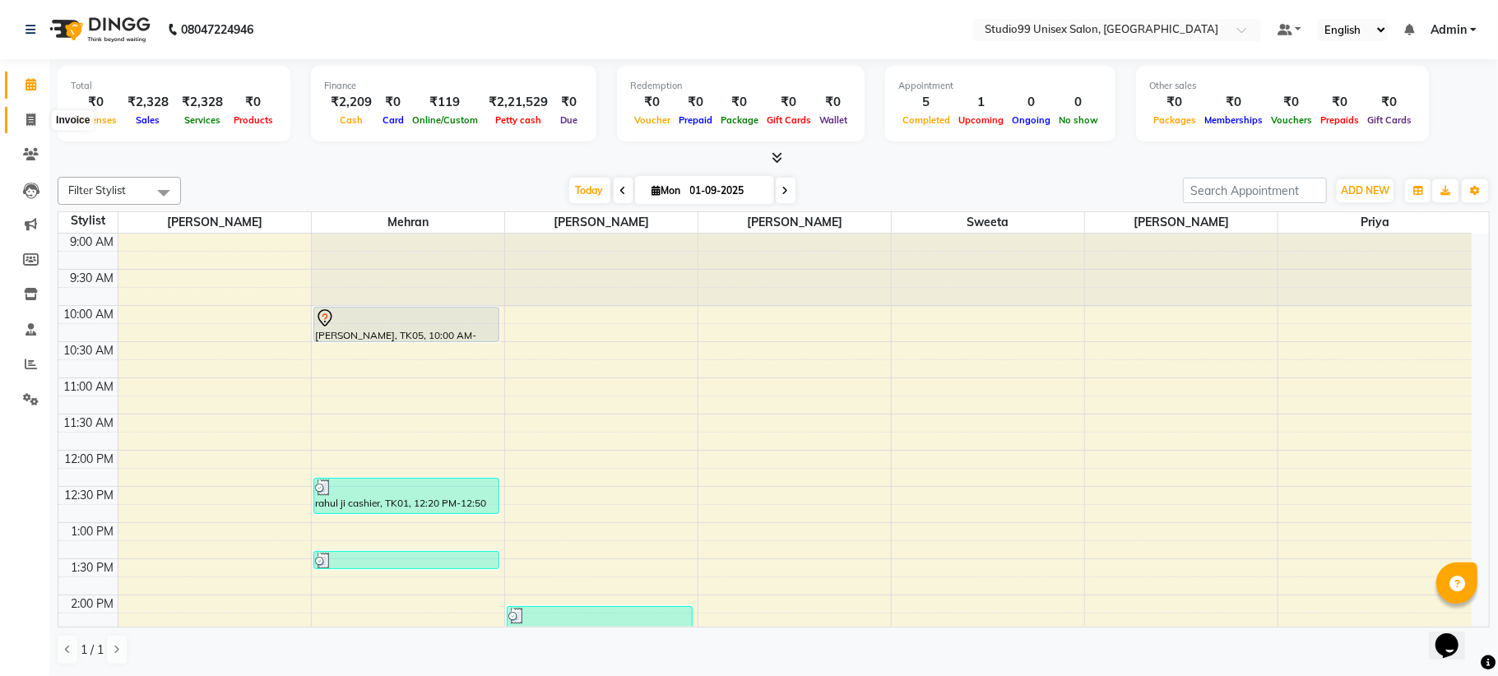
click at [27, 111] on span at bounding box center [30, 120] width 29 height 19
select select "6061"
select select "service"
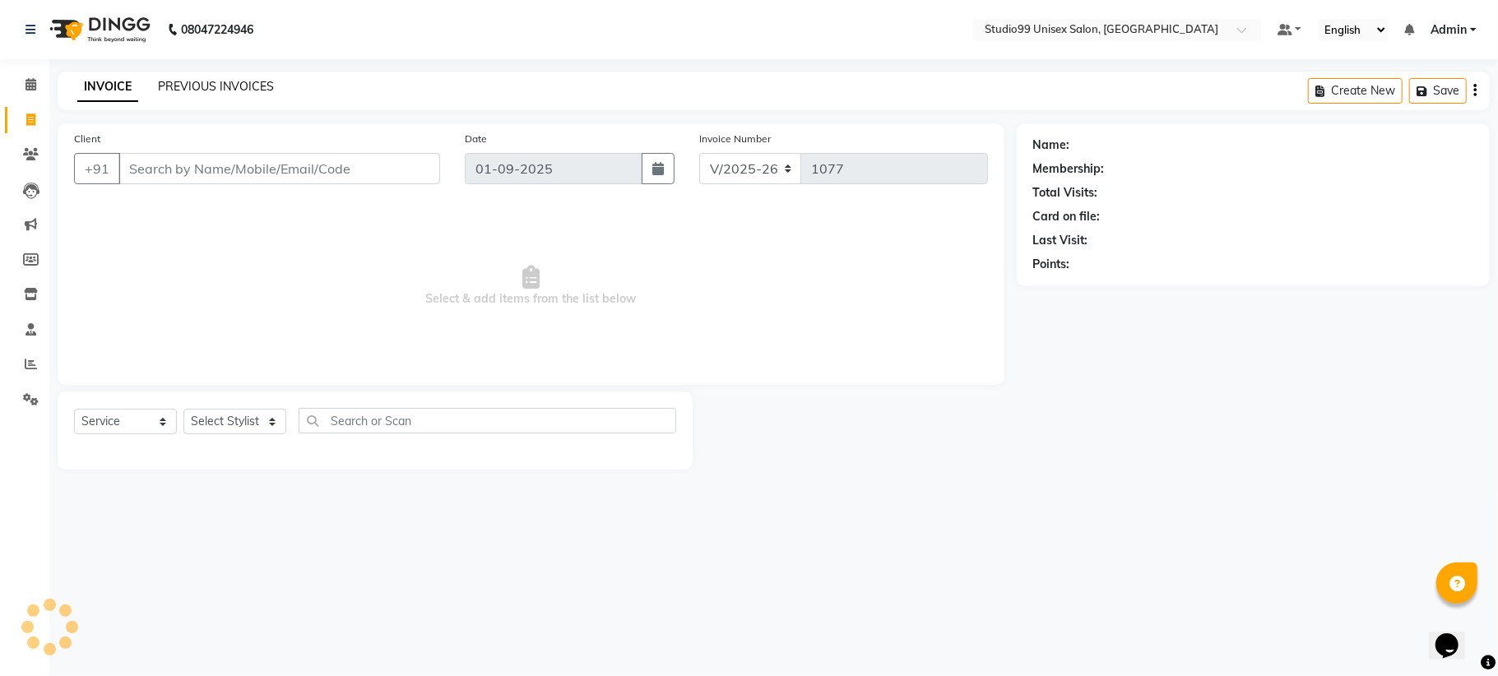
click at [197, 83] on link "PREVIOUS INVOICES" at bounding box center [216, 86] width 116 height 15
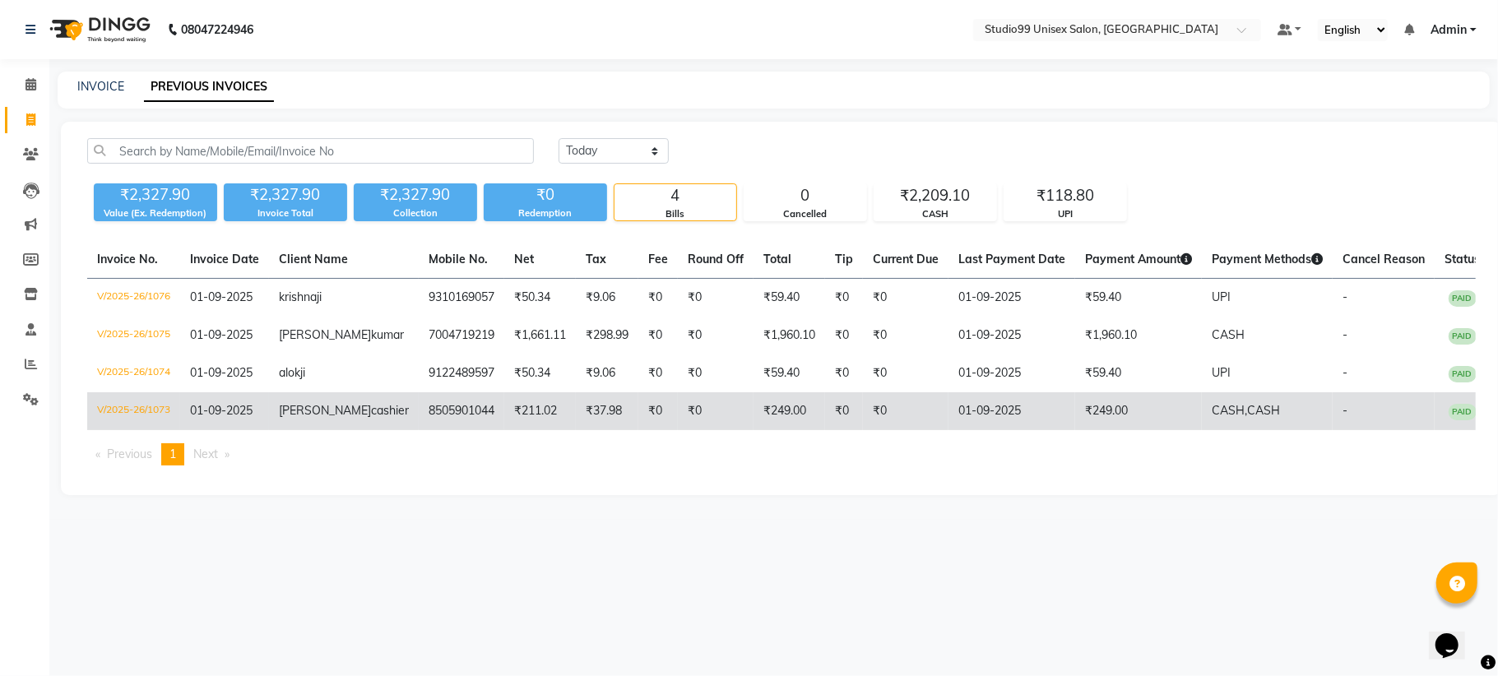
click at [1087, 408] on td "₹249.00" at bounding box center [1138, 411] width 127 height 38
click at [311, 424] on td "rahul ji cashier" at bounding box center [344, 411] width 150 height 38
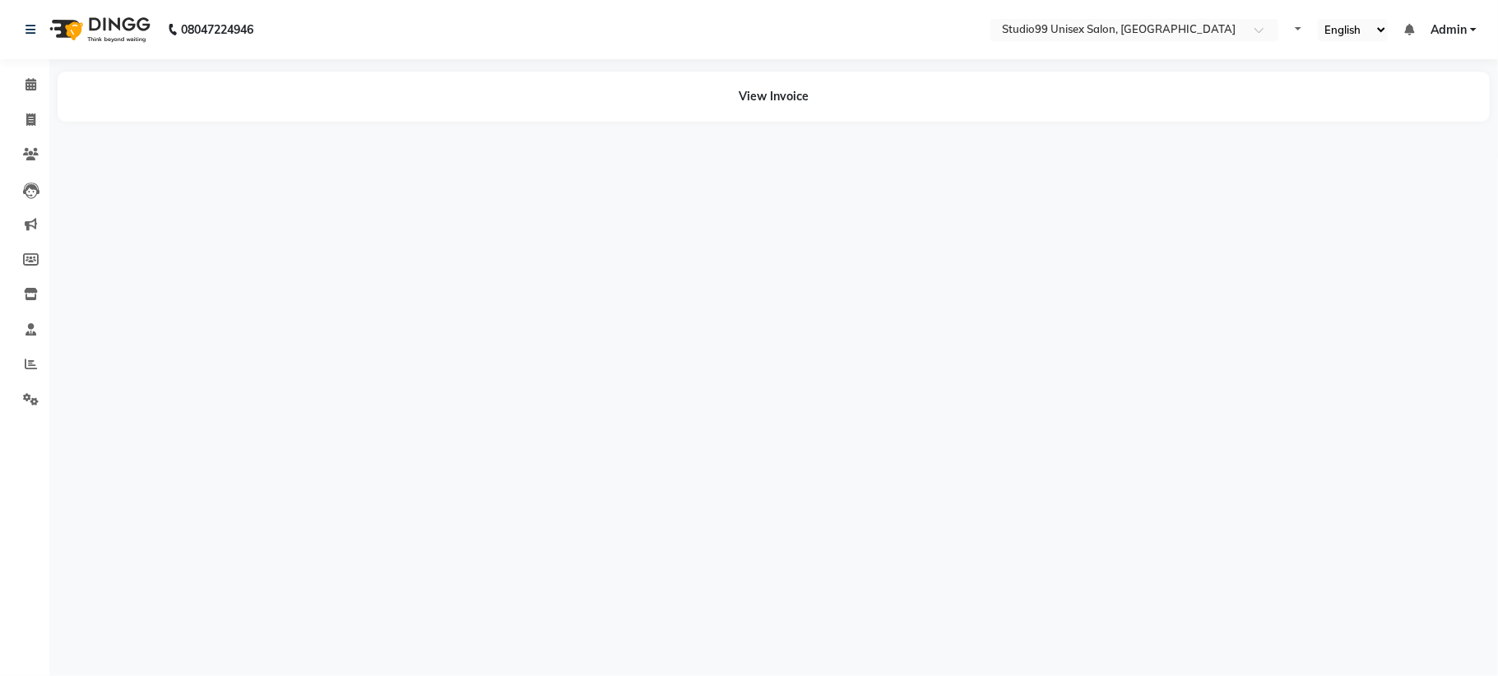
select select "en"
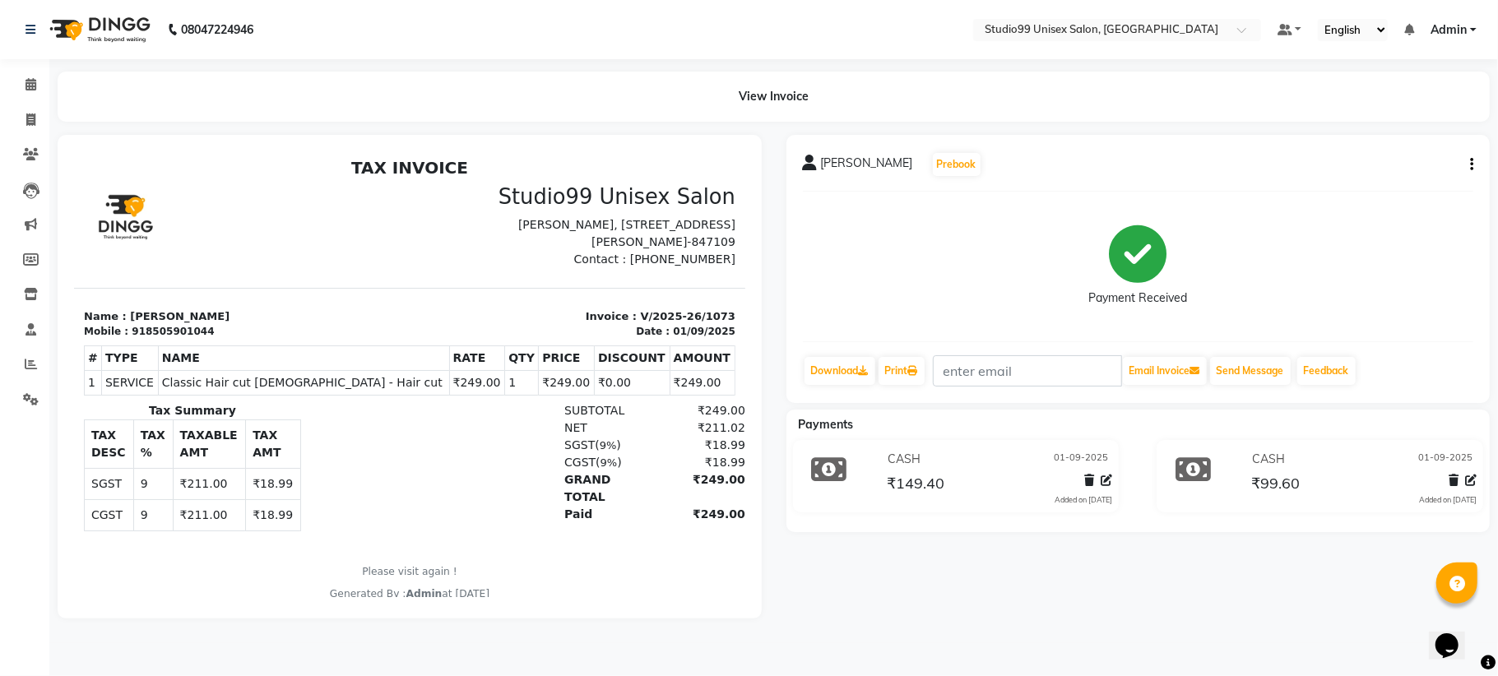
drag, startPoint x: 1183, startPoint y: 475, endPoint x: 1212, endPoint y: 462, distance: 31.3
click at [1196, 469] on icon at bounding box center [1192, 469] width 35 height 31
click at [1258, 471] on div "CASH [DATE]" at bounding box center [1362, 459] width 229 height 25
click at [1294, 478] on span "₹99.60" at bounding box center [1275, 485] width 49 height 23
click at [1456, 482] on icon at bounding box center [1454, 481] width 10 height 12
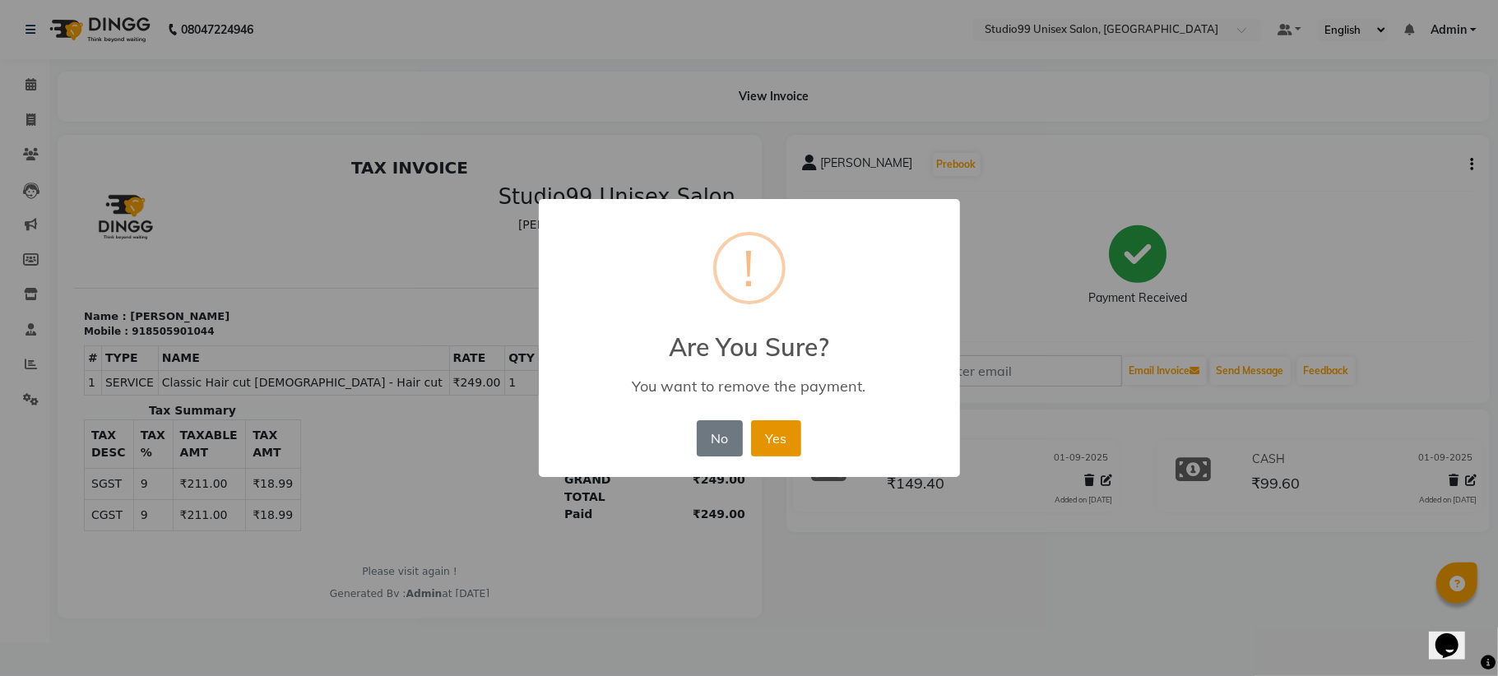
click at [787, 447] on button "Yes" at bounding box center [776, 438] width 50 height 36
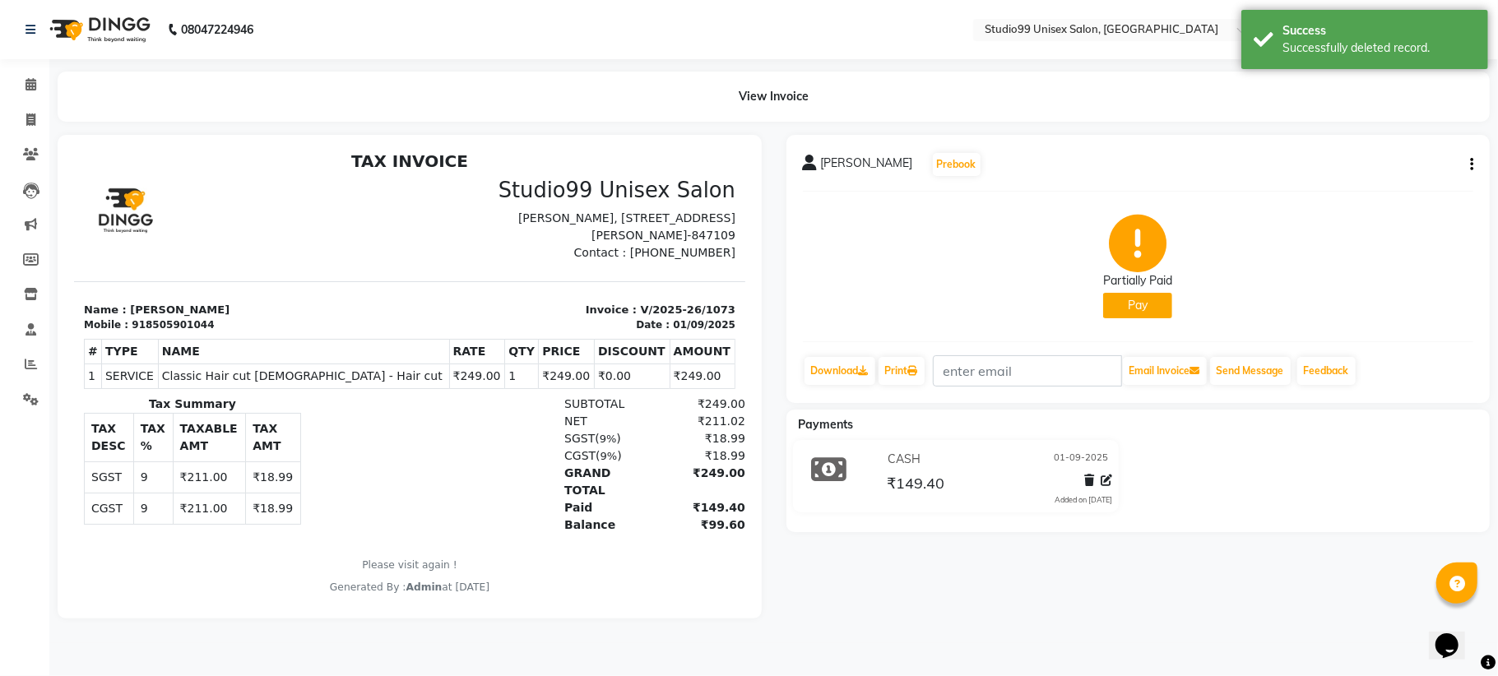
scroll to position [12, 0]
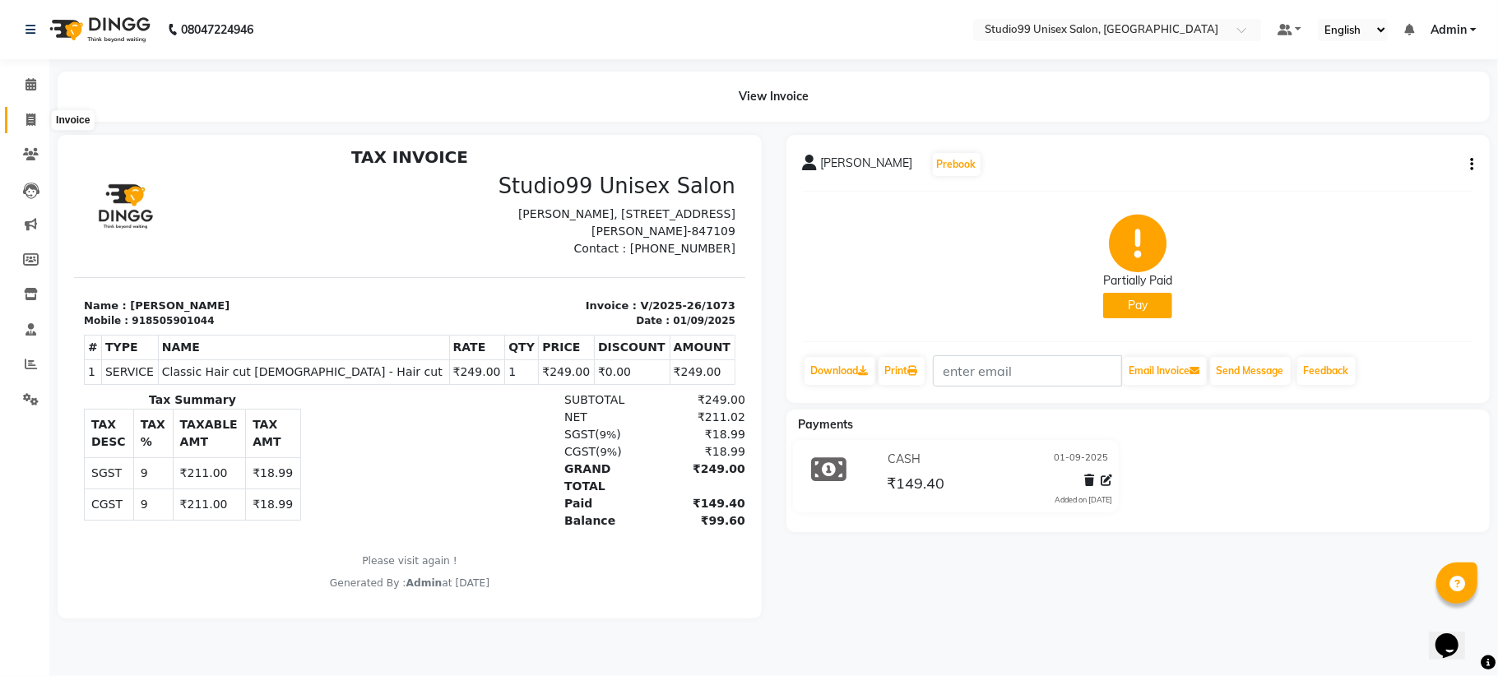
click at [27, 111] on span at bounding box center [30, 120] width 29 height 19
select select "service"
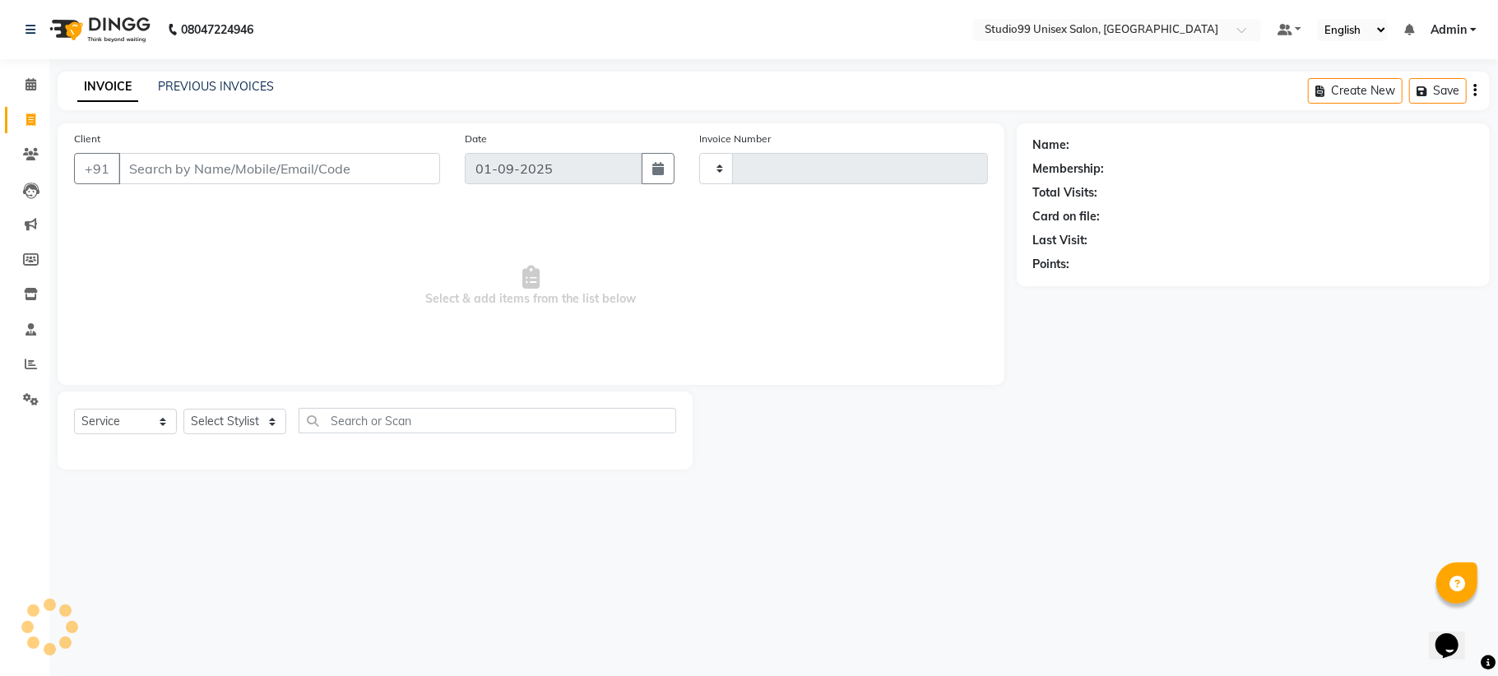
click at [181, 76] on div "INVOICE PREVIOUS INVOICES Create New Save" at bounding box center [774, 91] width 1432 height 39
type input "1077"
click at [255, 89] on link "PREVIOUS INVOICES" at bounding box center [216, 86] width 116 height 15
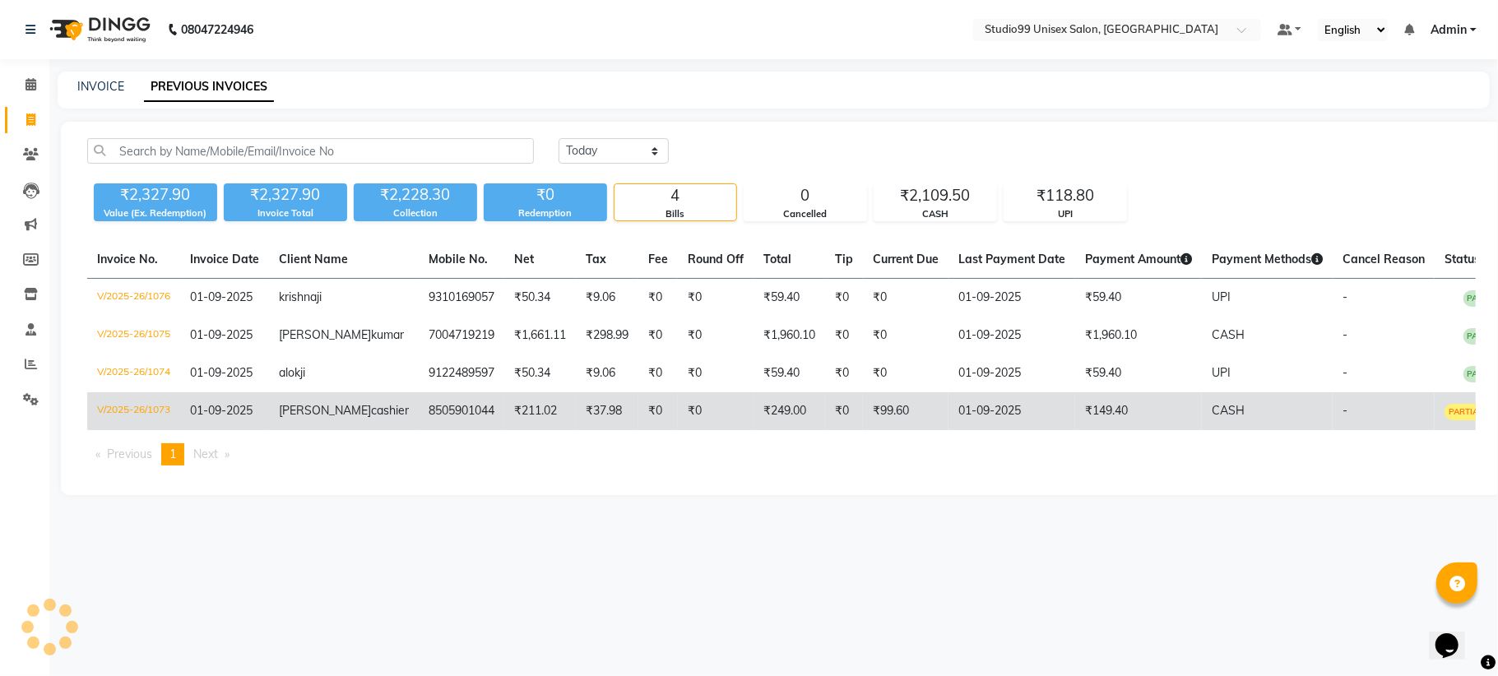
click at [863, 411] on td "₹99.60" at bounding box center [906, 411] width 86 height 38
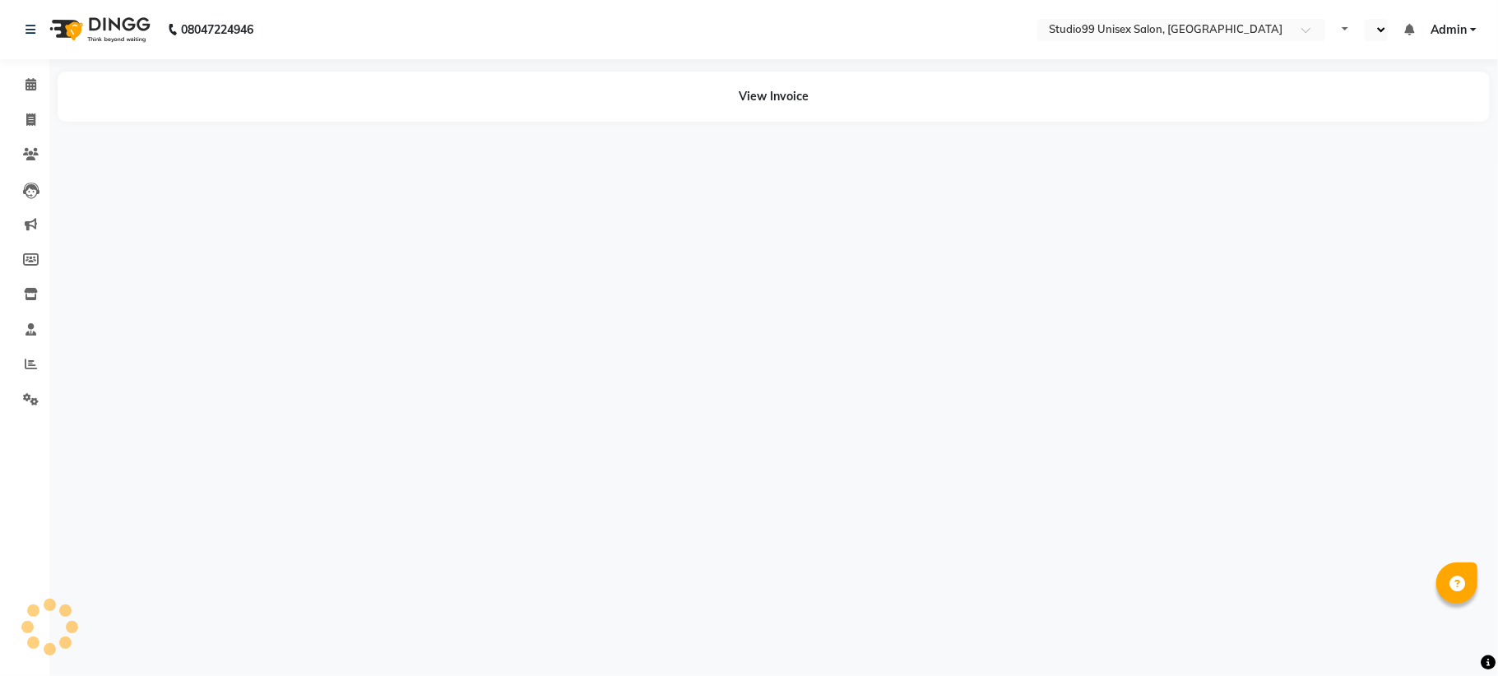
select select "en"
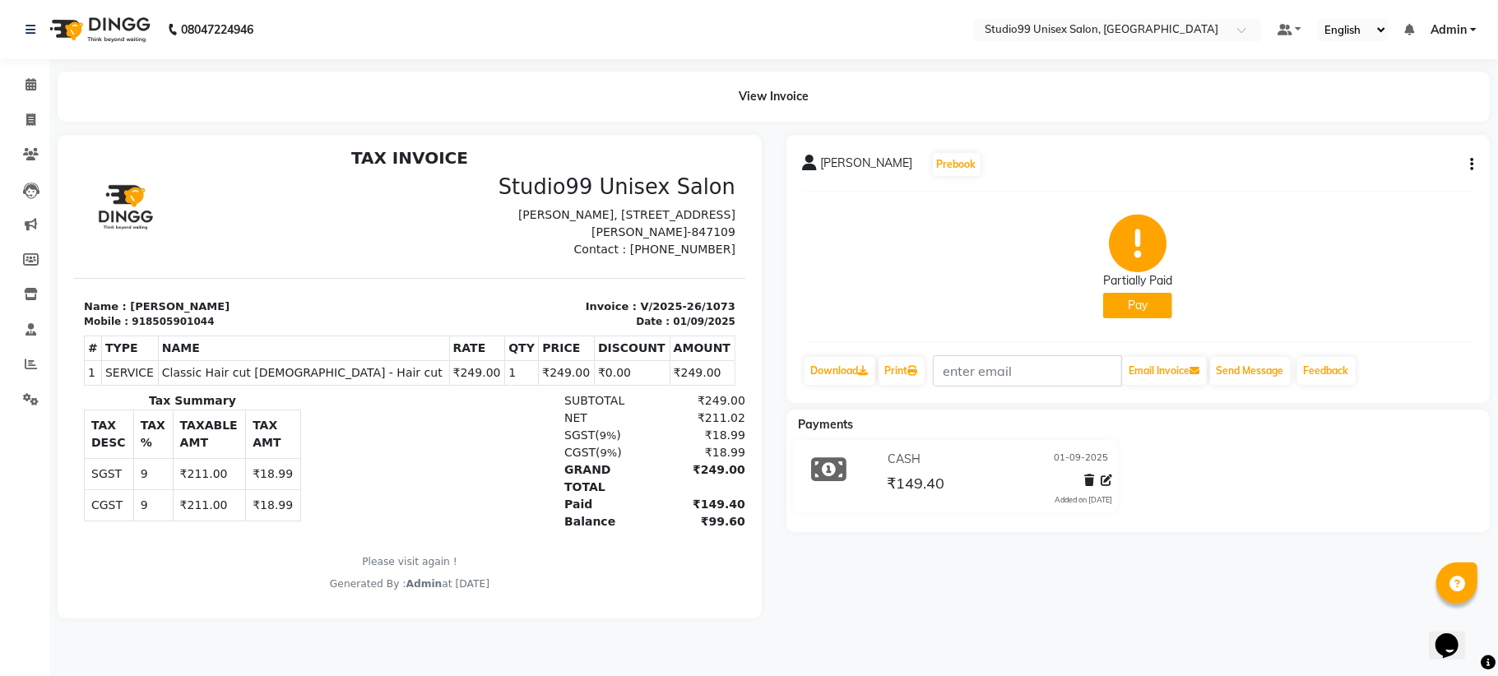
scroll to position [12, 0]
click at [698, 512] on div "₹99.60" at bounding box center [696, 520] width 95 height 17
click at [693, 512] on div "₹99.60" at bounding box center [696, 520] width 95 height 17
drag, startPoint x: 563, startPoint y: 503, endPoint x: 591, endPoint y: 494, distance: 29.7
click at [591, 512] on div "Balance" at bounding box center [601, 520] width 95 height 17
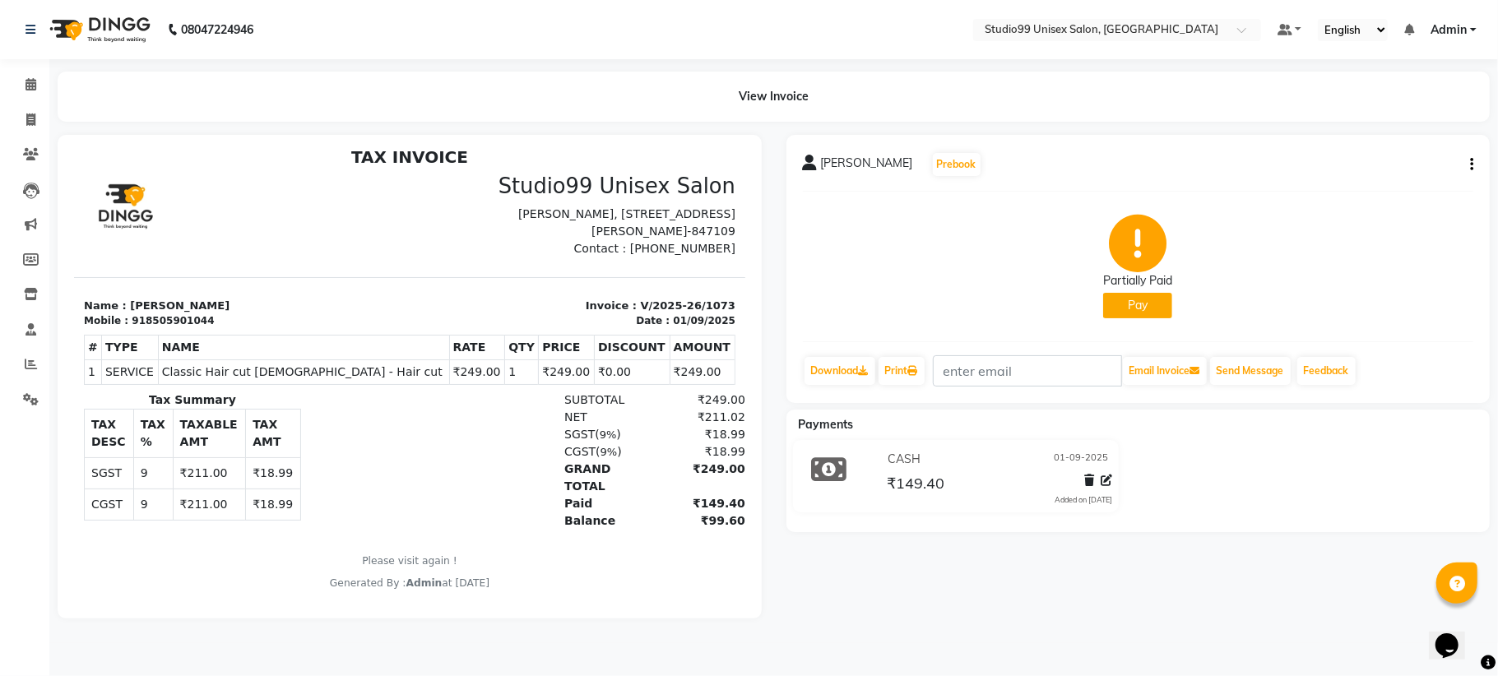
click at [694, 512] on div "₹99.60" at bounding box center [696, 520] width 95 height 17
click at [695, 512] on div "₹99.60" at bounding box center [696, 520] width 95 height 17
drag, startPoint x: 691, startPoint y: 503, endPoint x: 642, endPoint y: 504, distance: 48.6
click at [649, 512] on div "₹99.60" at bounding box center [696, 520] width 95 height 17
click at [700, 512] on div "₹99.60" at bounding box center [696, 520] width 95 height 17
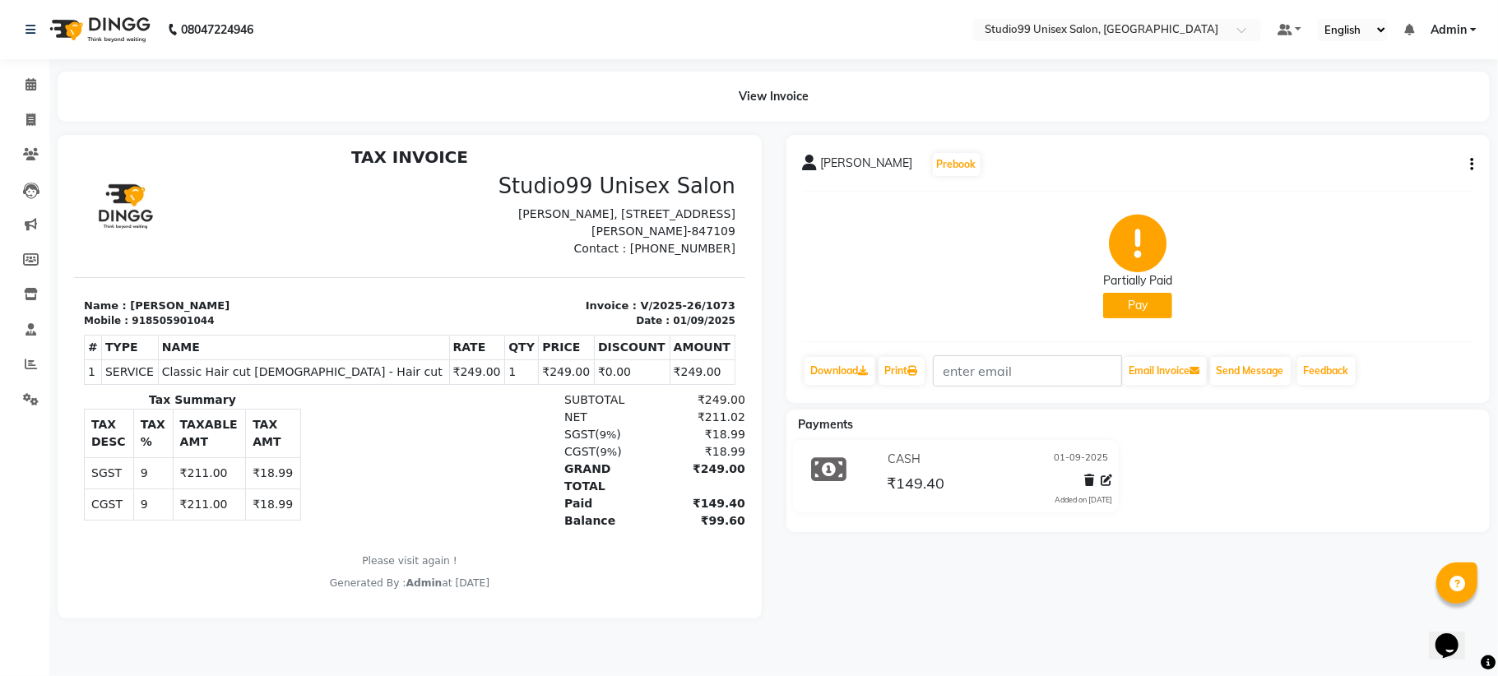
click at [1472, 165] on icon "button" at bounding box center [1471, 165] width 3 height 1
click at [33, 118] on icon at bounding box center [30, 120] width 9 height 12
select select "service"
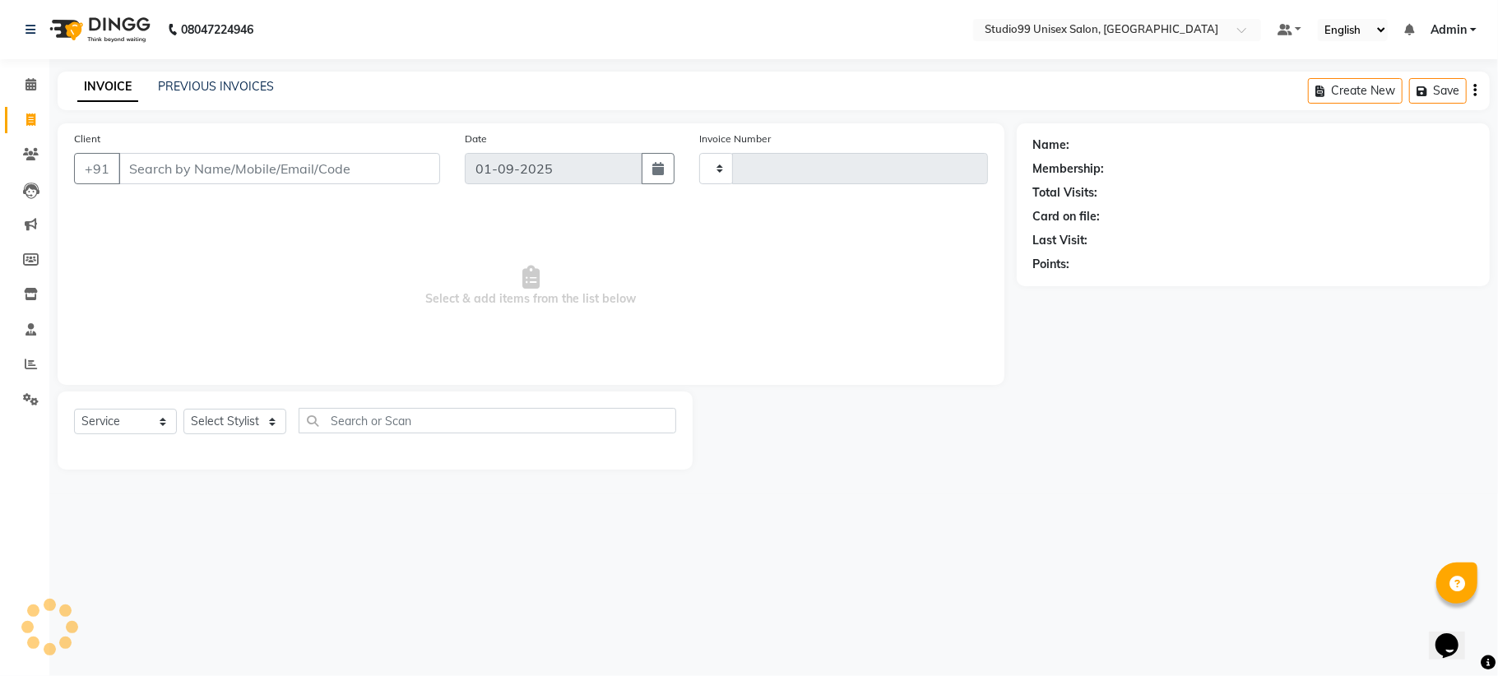
type input "1077"
select select "6061"
drag, startPoint x: 202, startPoint y: 74, endPoint x: 196, endPoint y: 96, distance: 23.2
click at [196, 96] on div "INVOICE PREVIOUS INVOICES Create New Save" at bounding box center [774, 91] width 1432 height 39
click at [209, 86] on link "PREVIOUS INVOICES" at bounding box center [216, 86] width 116 height 15
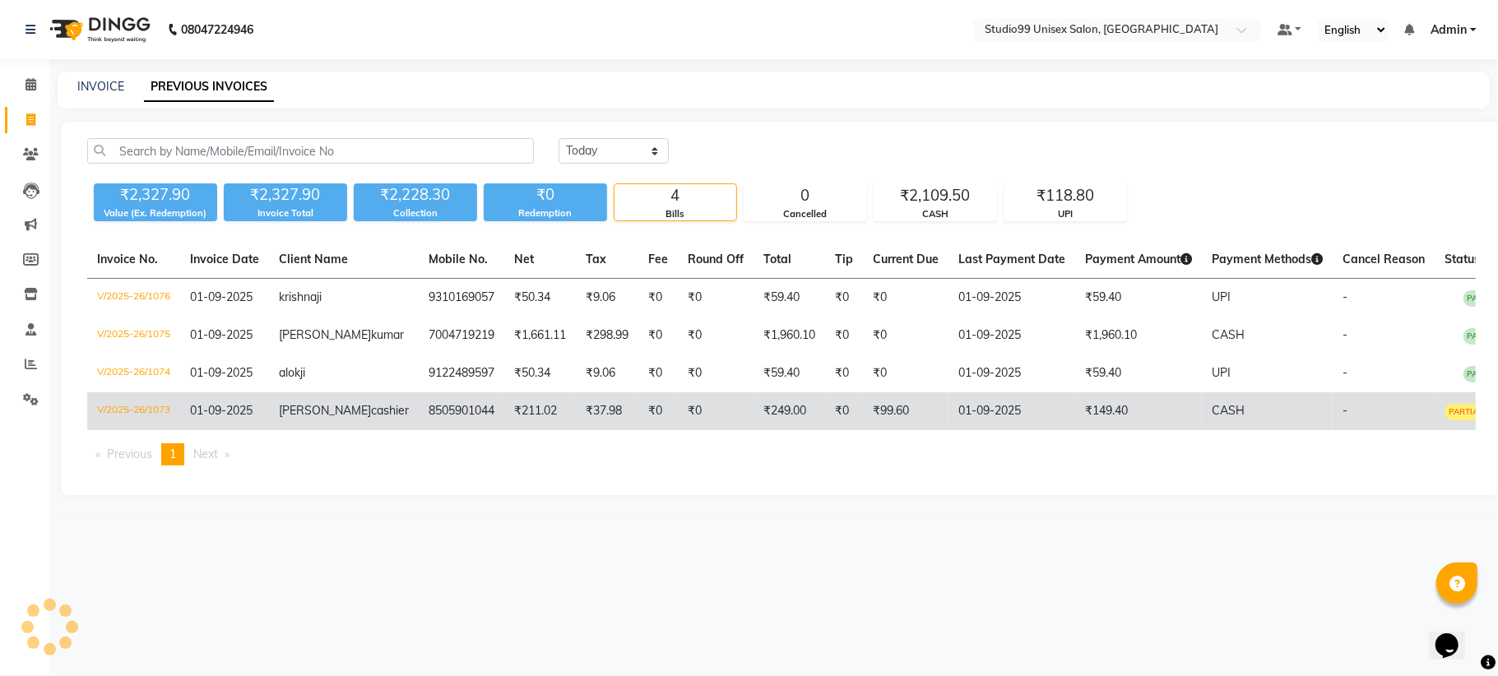
click at [1444, 410] on span "PARTIAL PAID" at bounding box center [1476, 412] width 65 height 16
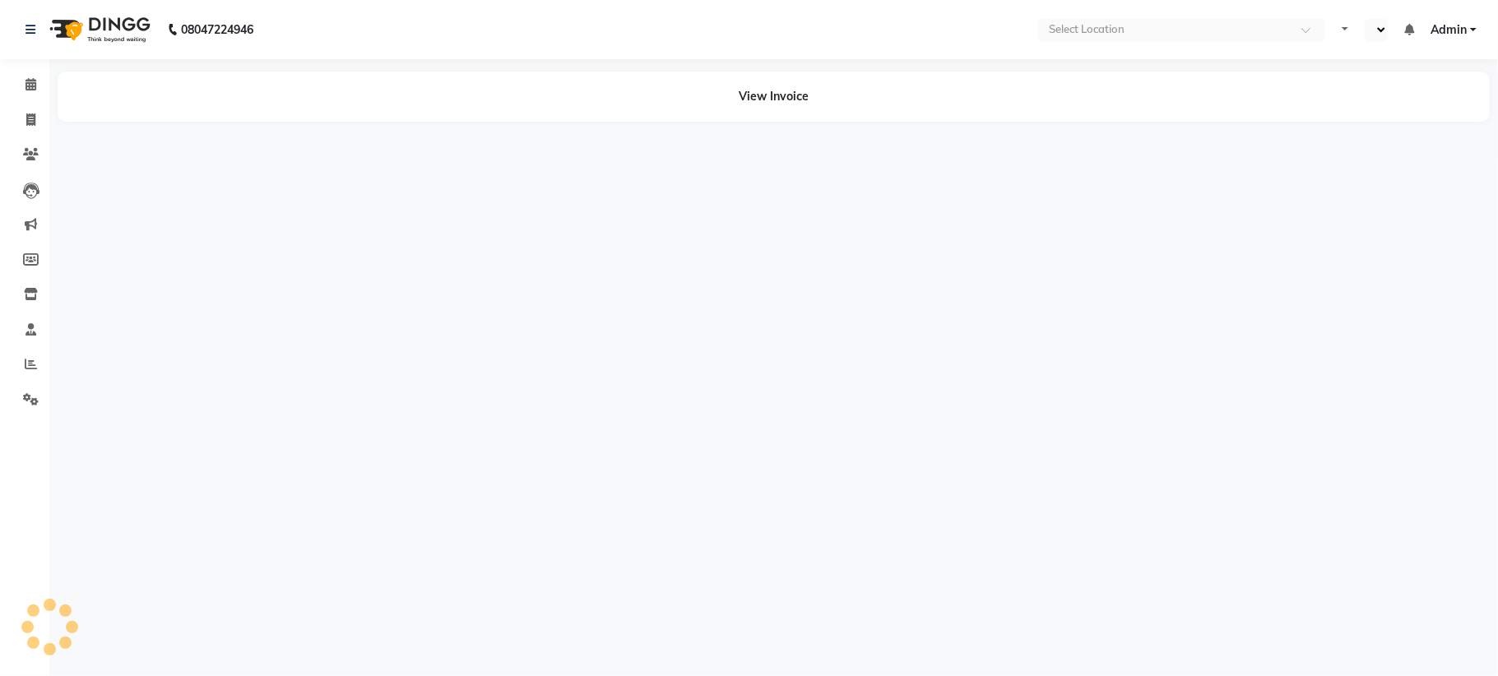
select select "en"
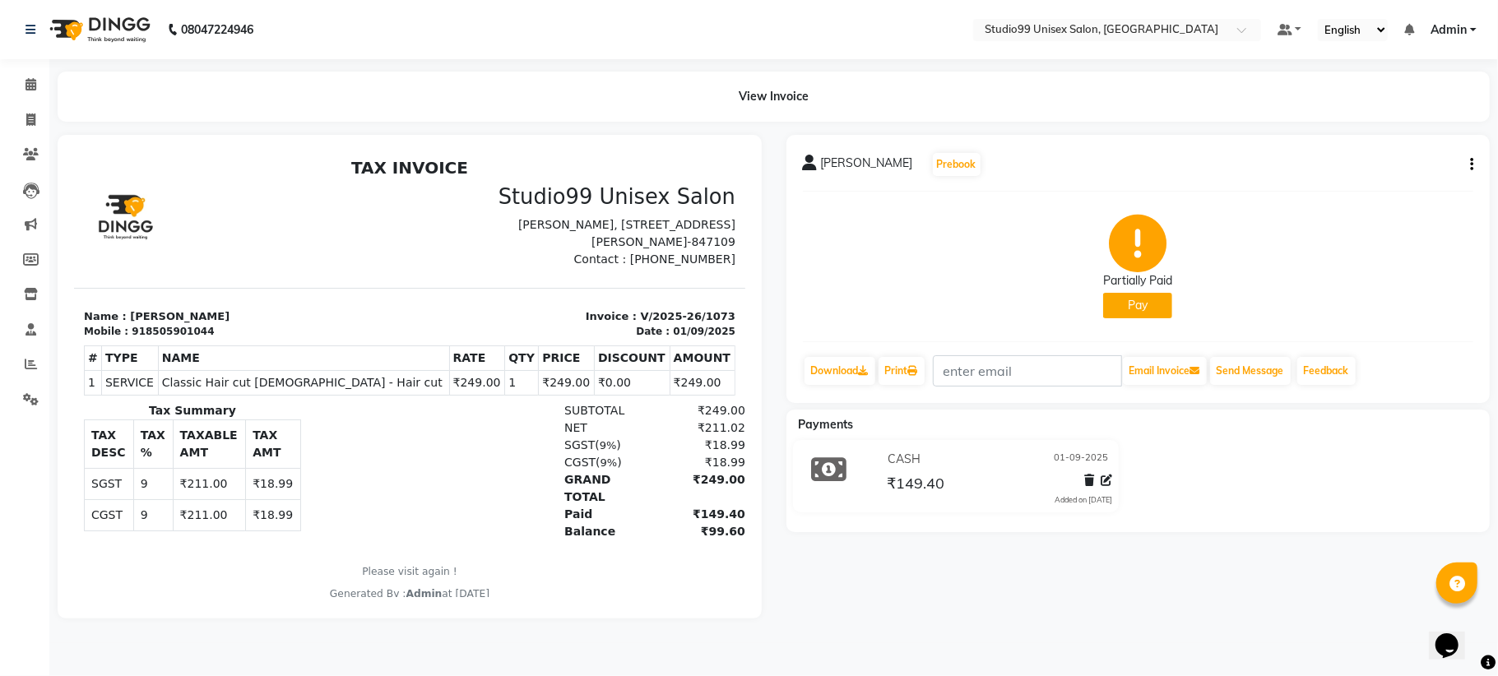
click at [856, 162] on span "[PERSON_NAME]" at bounding box center [867, 166] width 92 height 23
click at [823, 163] on span "[PERSON_NAME]" at bounding box center [867, 166] width 92 height 23
click at [1106, 479] on icon at bounding box center [1107, 481] width 12 height 12
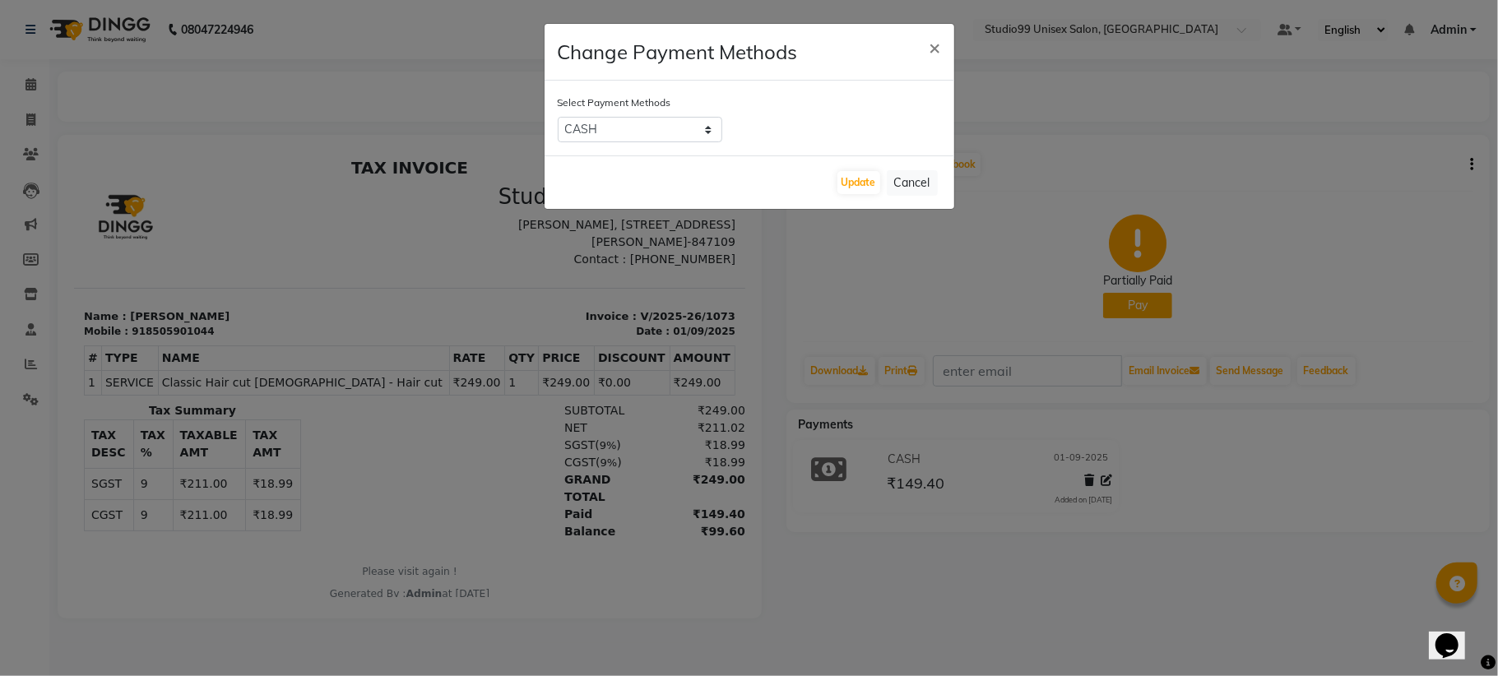
click at [890, 163] on div "Update Cancel" at bounding box center [750, 181] width 410 height 53
click at [903, 186] on button "Cancel" at bounding box center [912, 182] width 51 height 25
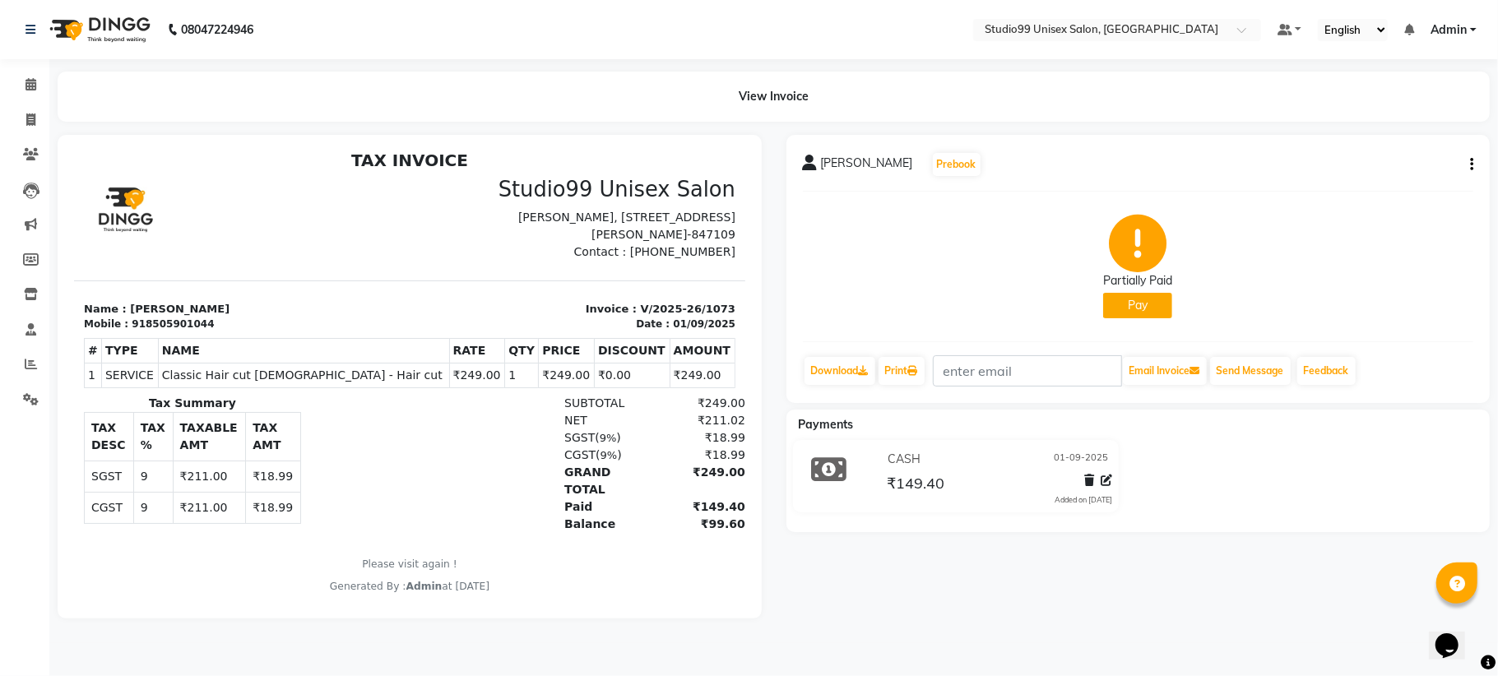
scroll to position [12, 0]
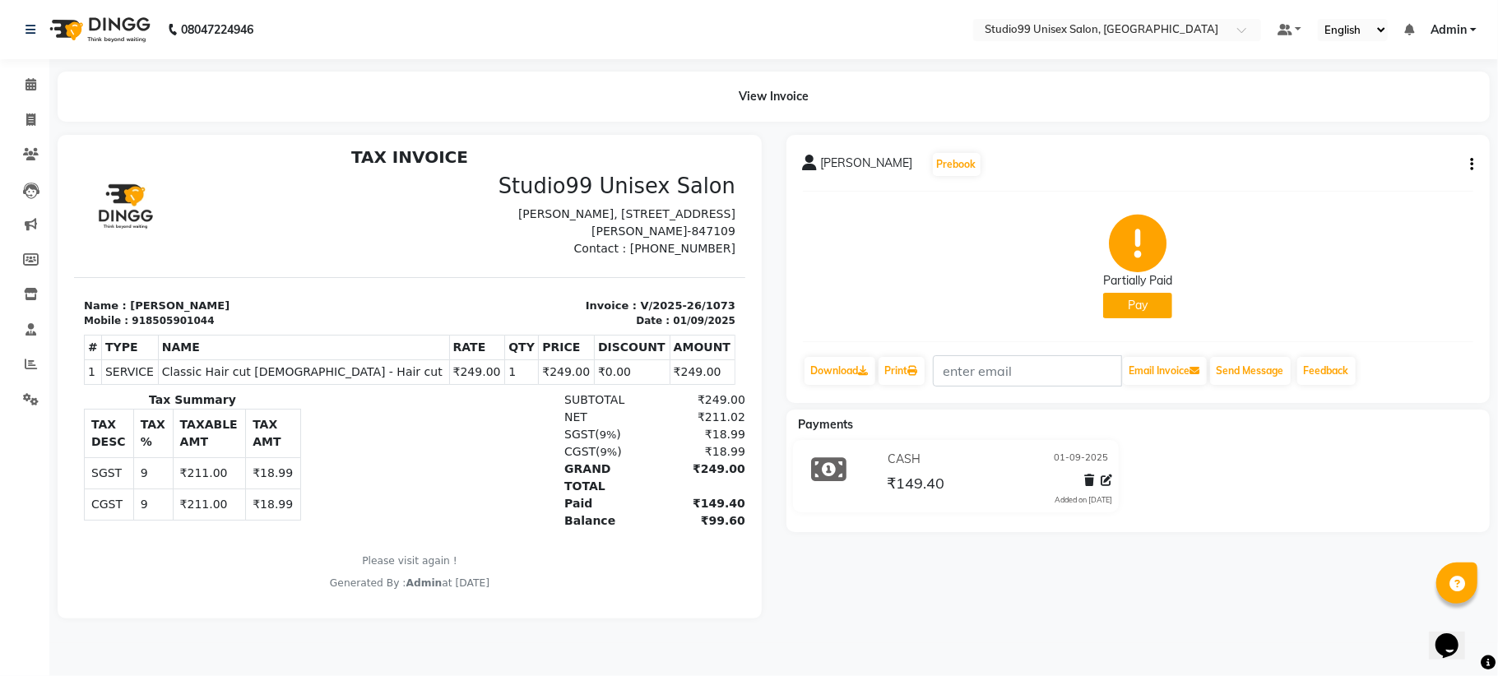
click at [1134, 296] on button "Pay" at bounding box center [1137, 305] width 69 height 25
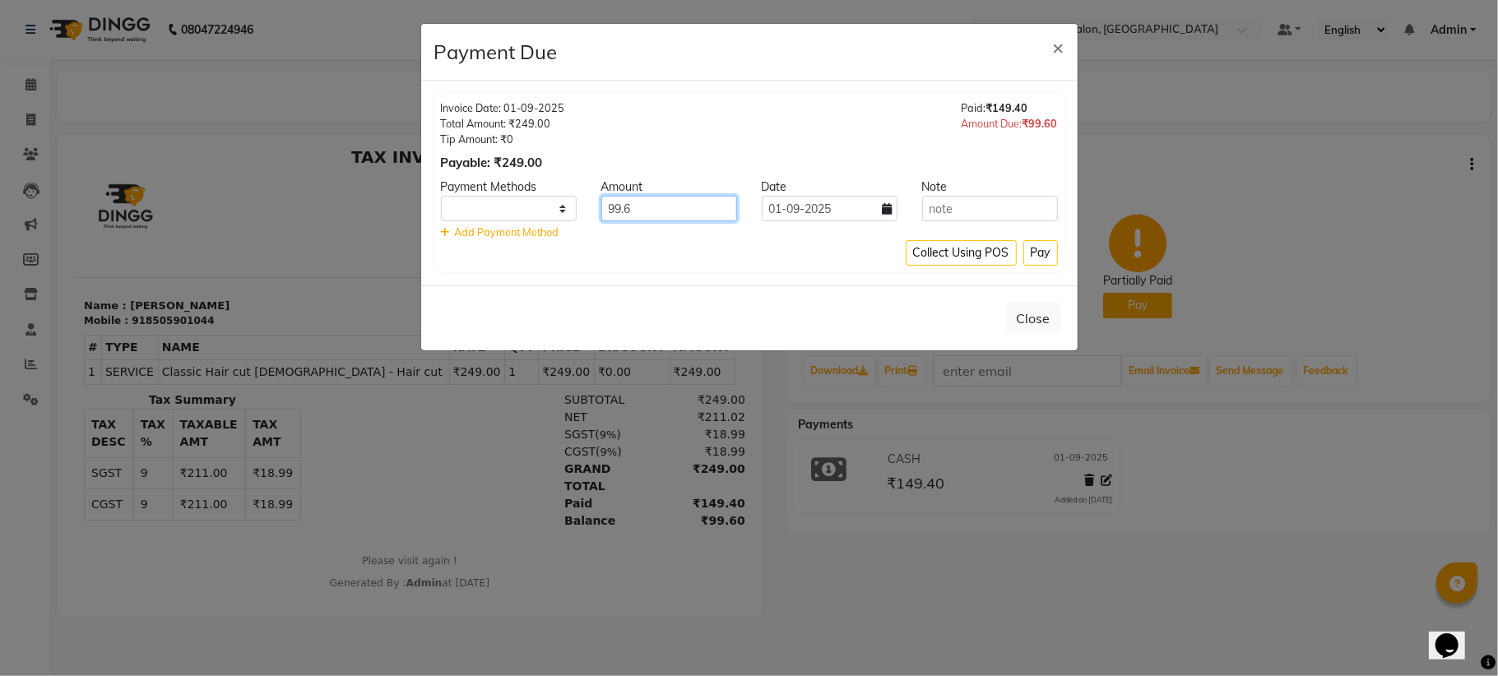
click at [647, 208] on input "99.6" at bounding box center [669, 208] width 136 height 25
click at [655, 211] on input "99.6" at bounding box center [669, 208] width 136 height 25
type input "9"
click at [1027, 118] on span "₹99.60" at bounding box center [1039, 123] width 35 height 13
click at [1002, 125] on div "Amount Due: ₹99.60" at bounding box center [1010, 124] width 96 height 16
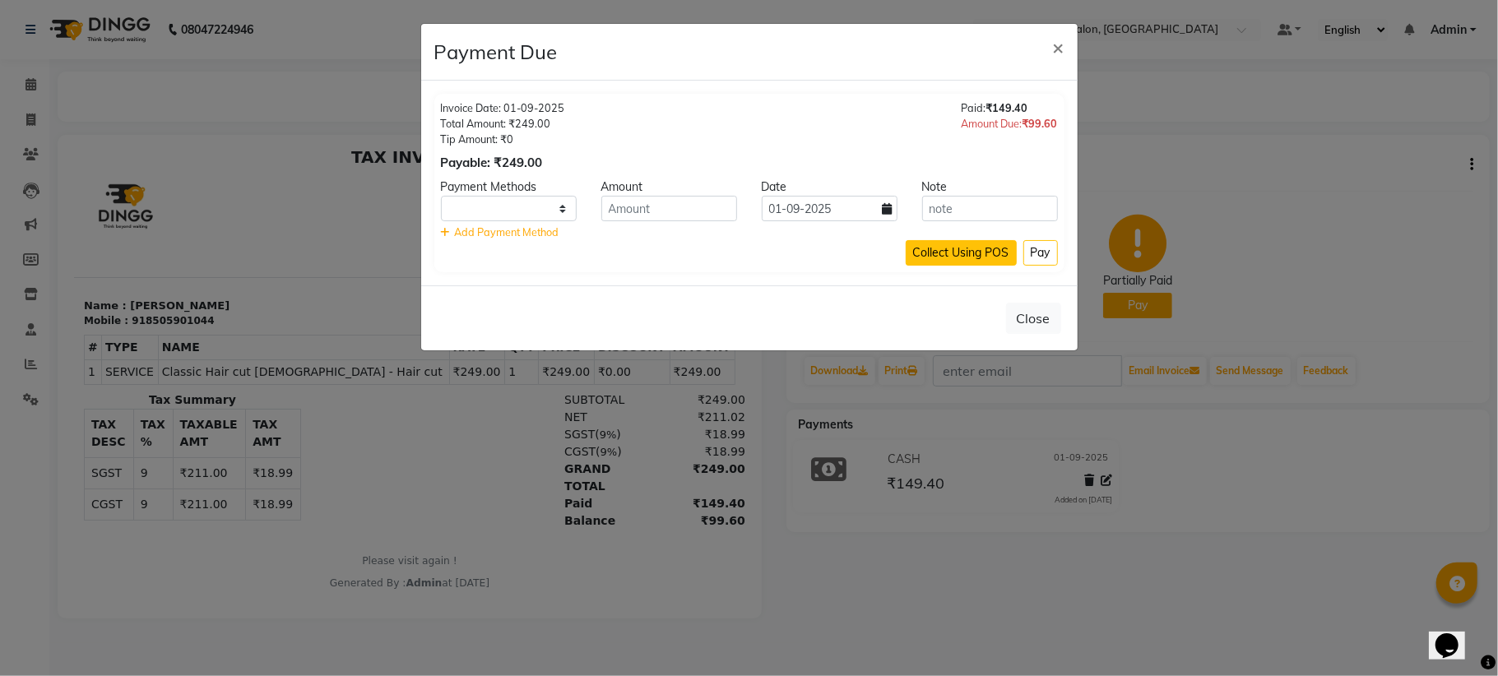
click at [949, 258] on button "Collect Using POS" at bounding box center [961, 252] width 111 height 25
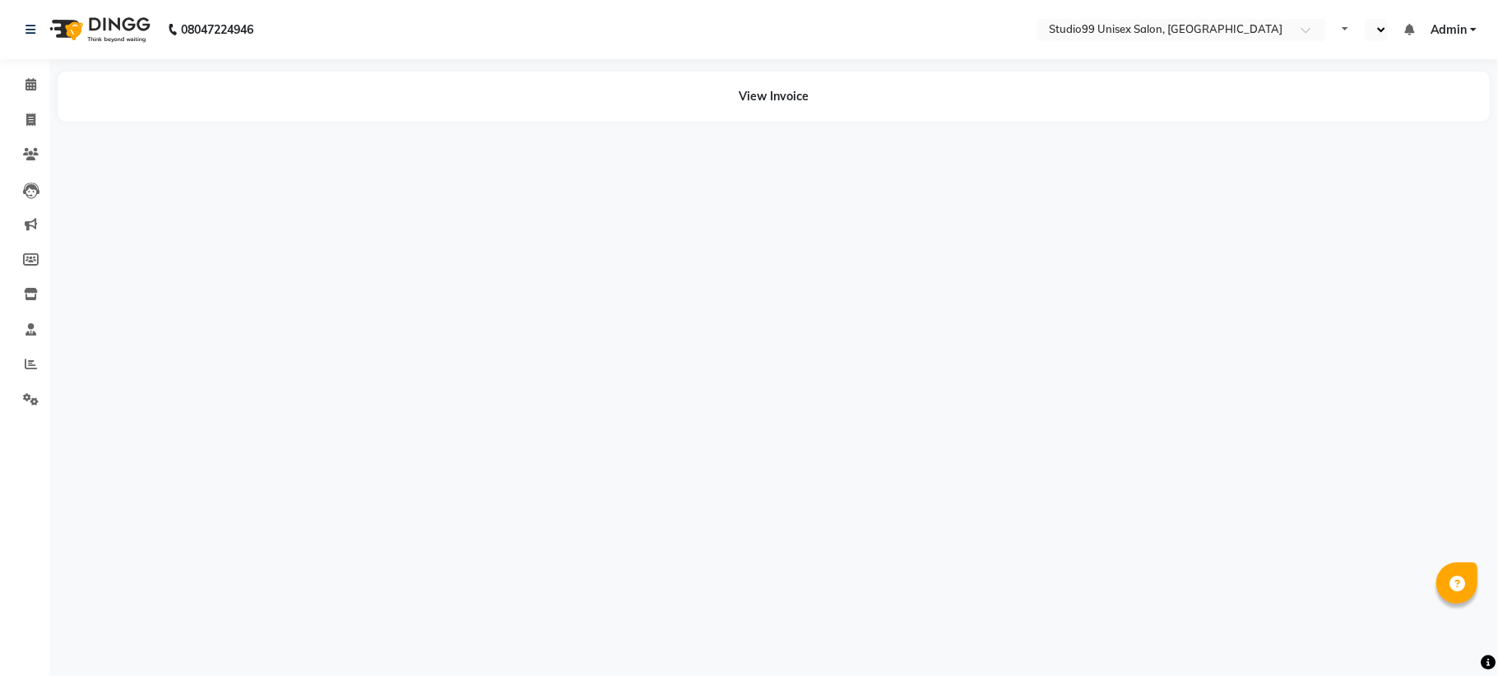
select select "en"
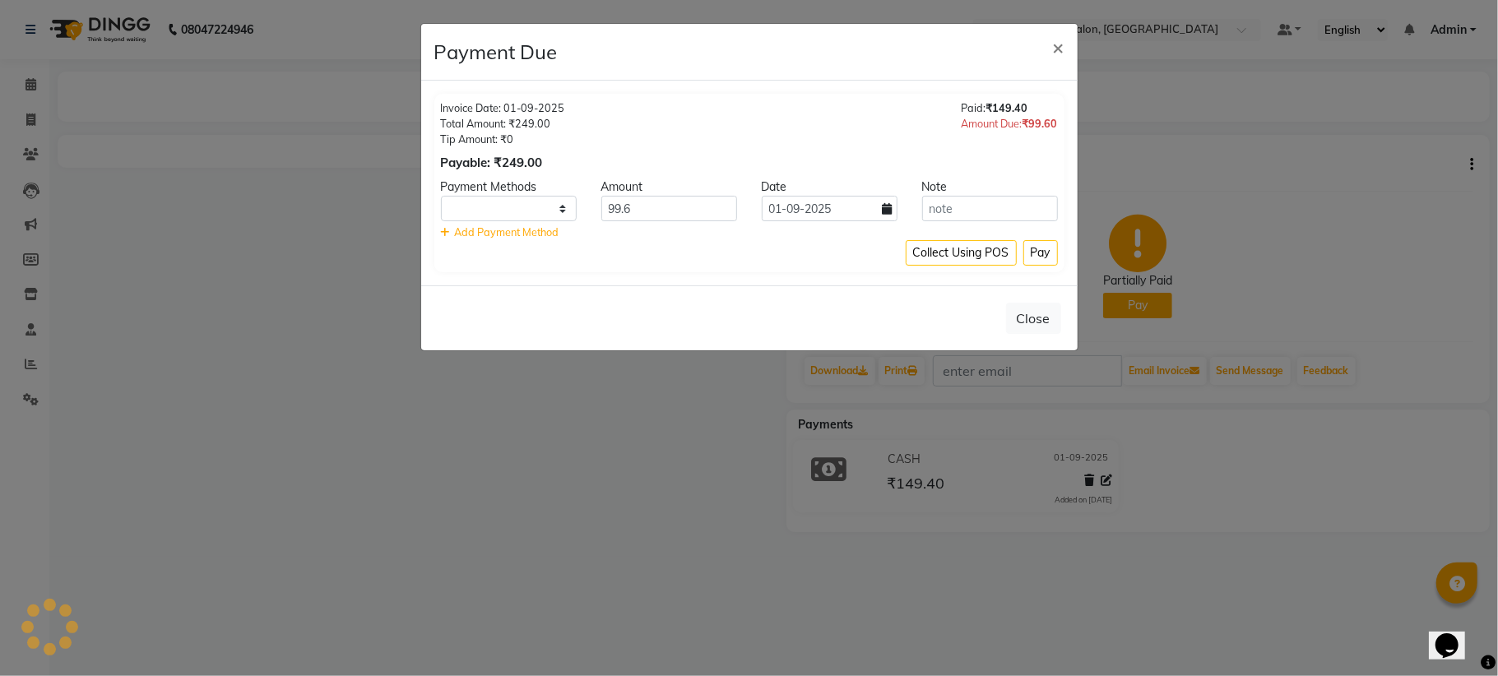
select select "1"
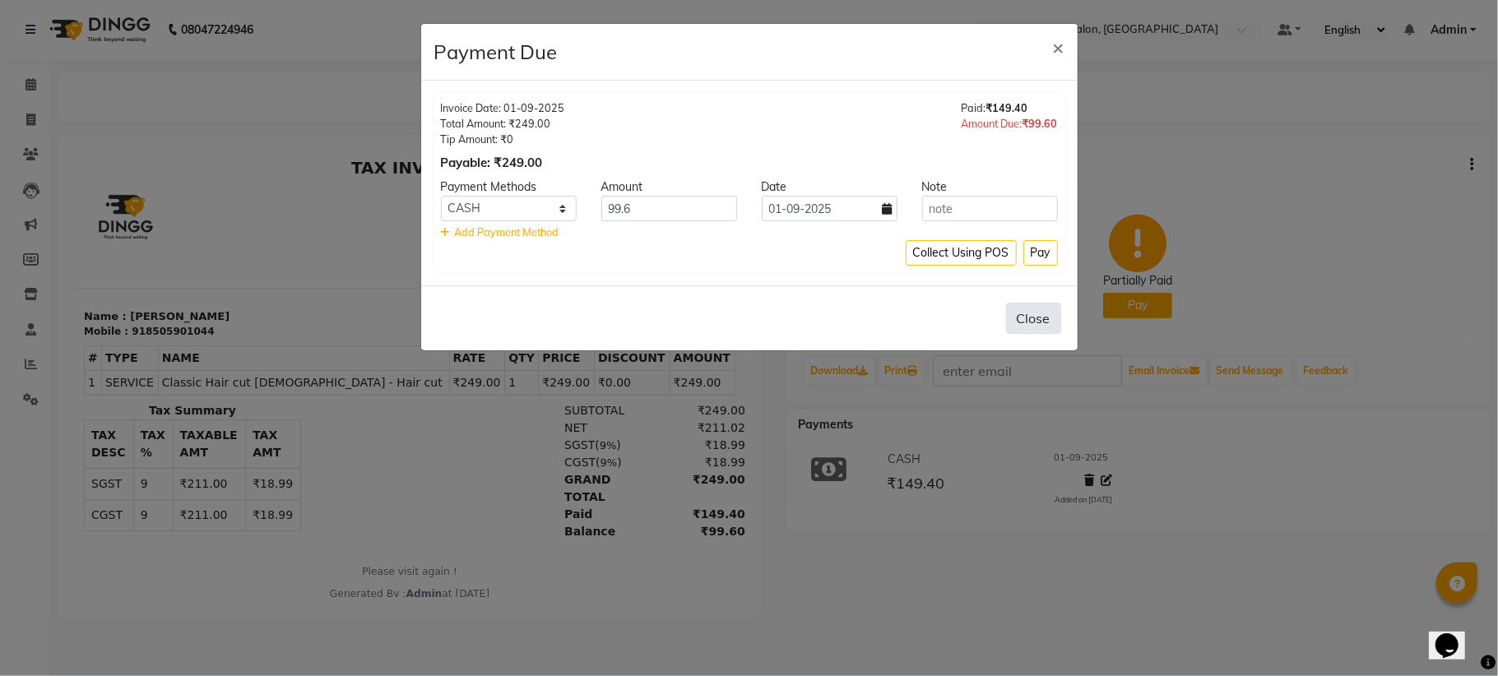
click at [1038, 324] on button "Close" at bounding box center [1033, 318] width 55 height 31
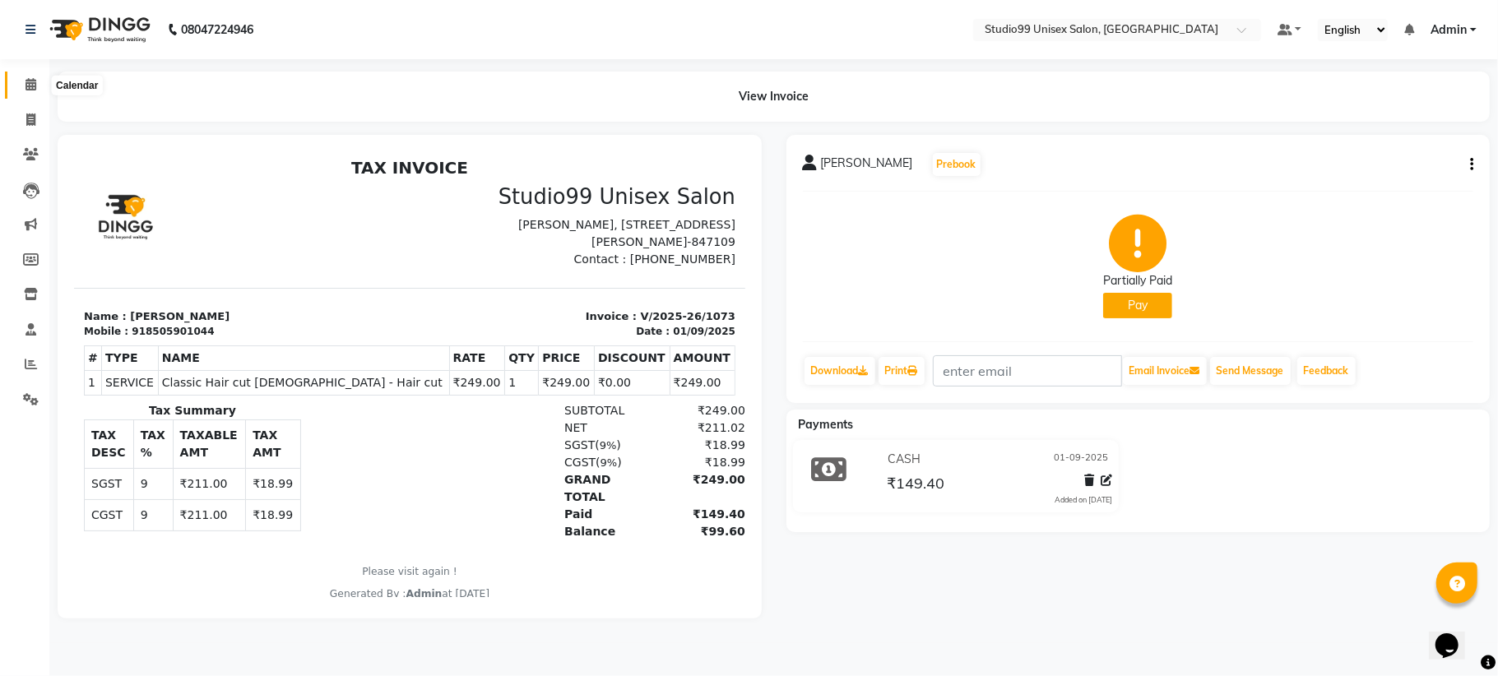
drag, startPoint x: 34, startPoint y: 80, endPoint x: 161, endPoint y: 40, distance: 133.5
click at [37, 80] on span at bounding box center [30, 85] width 29 height 19
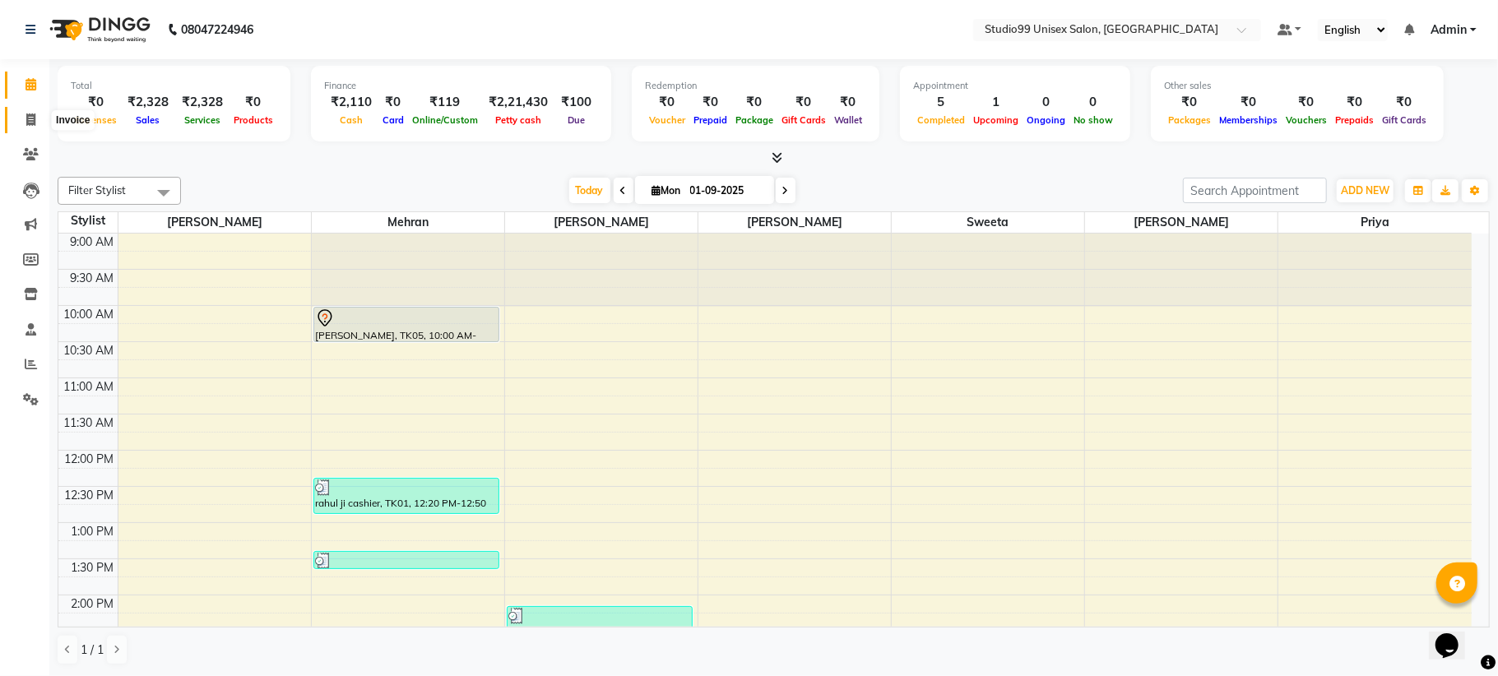
drag, startPoint x: 33, startPoint y: 119, endPoint x: 34, endPoint y: 109, distance: 9.9
click at [31, 118] on icon at bounding box center [30, 120] width 9 height 12
select select "service"
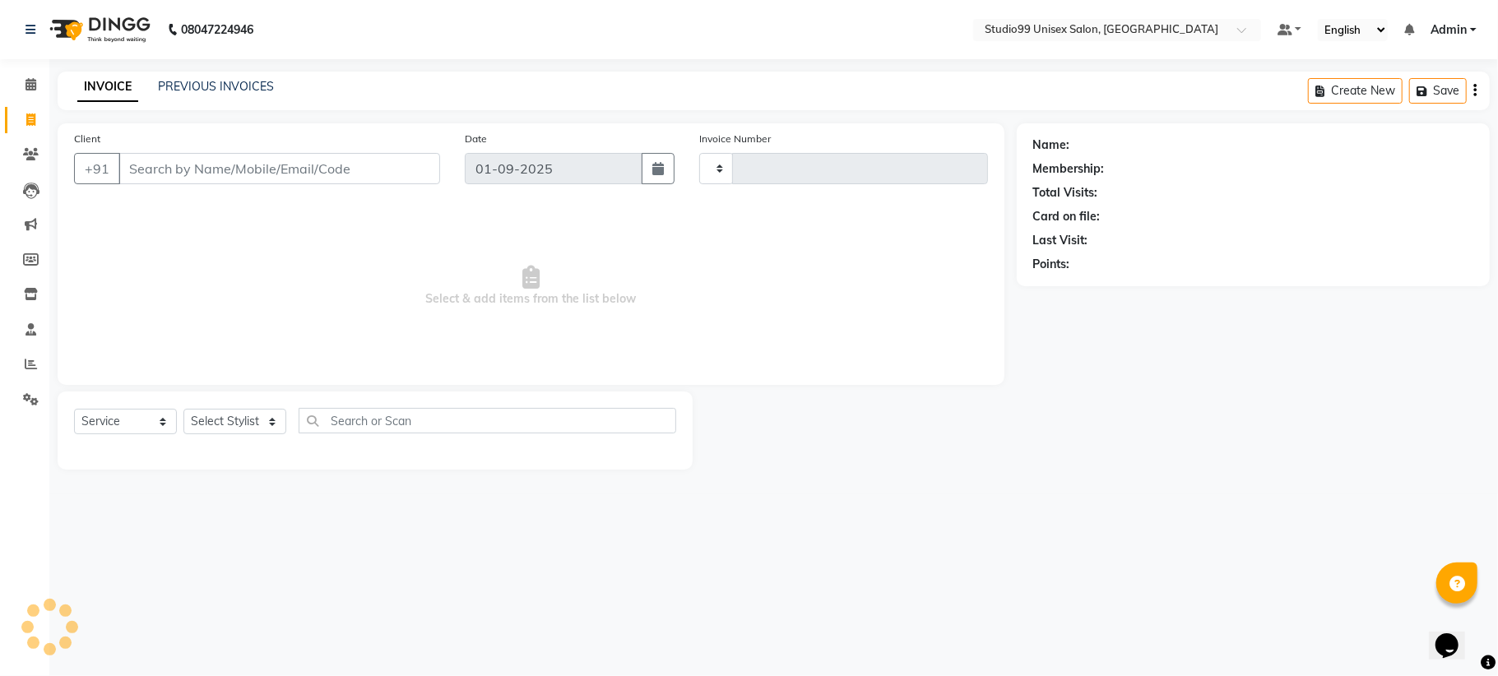
type input "1077"
select select "6061"
click at [202, 71] on div "08047224946 Select Location × Studio99 Unisex Salon, Madhubani Default Panel My…" at bounding box center [749, 338] width 1498 height 676
click at [202, 79] on link "PREVIOUS INVOICES" at bounding box center [216, 86] width 116 height 15
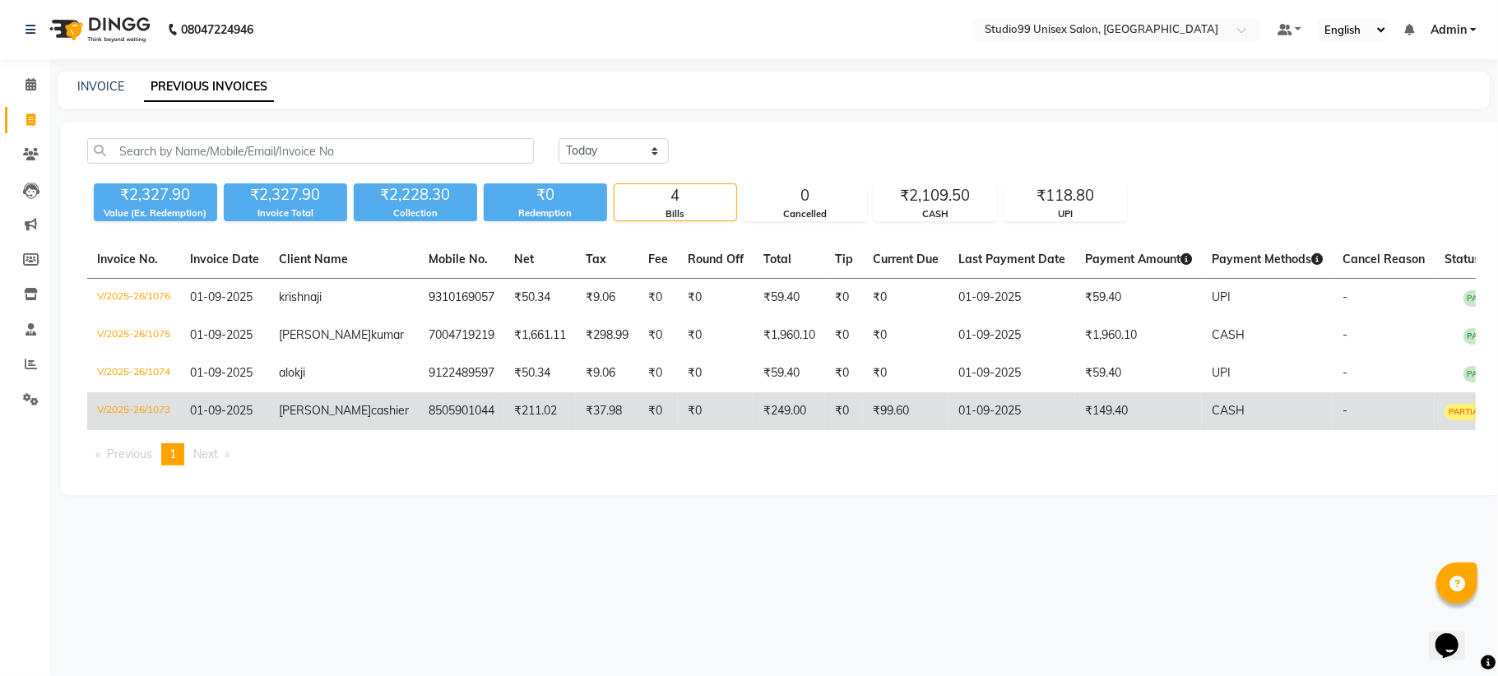
click at [1435, 401] on td "PARTIAL PAID" at bounding box center [1477, 411] width 85 height 38
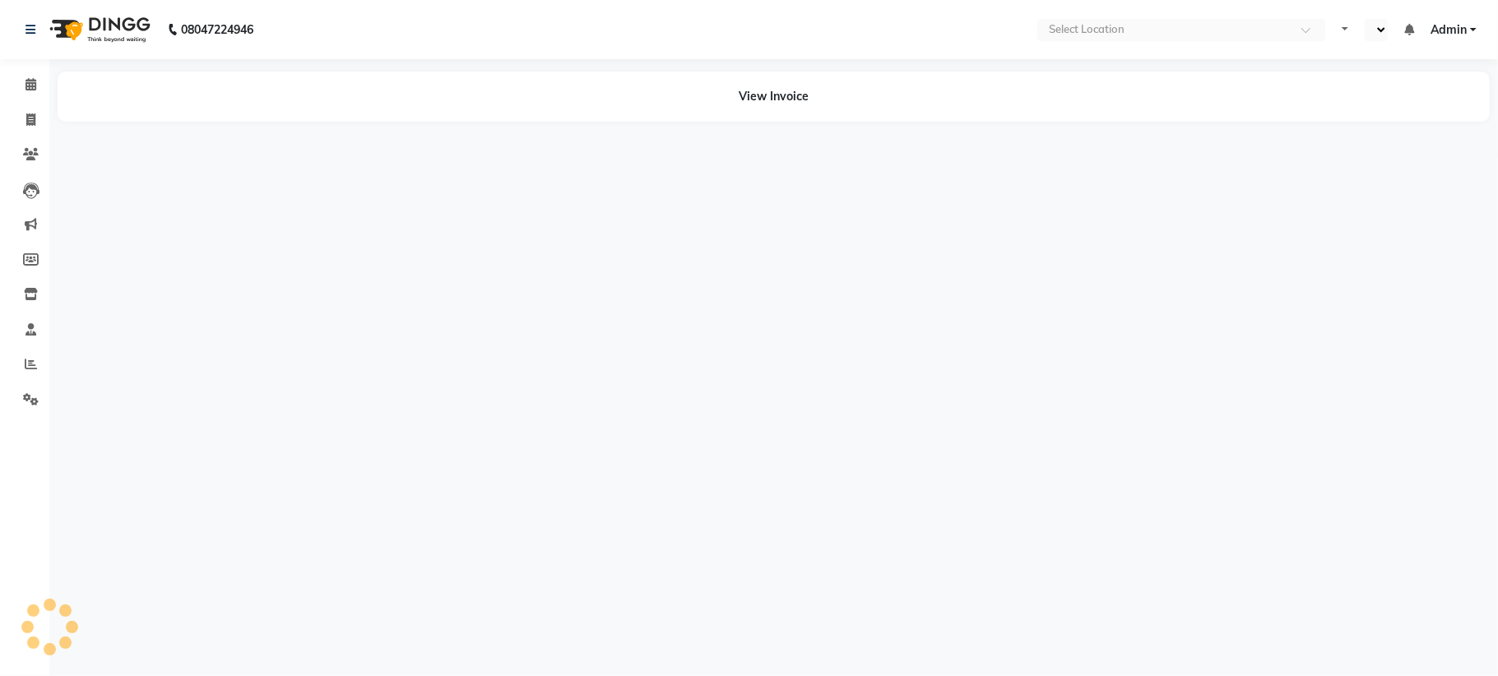
select select "en"
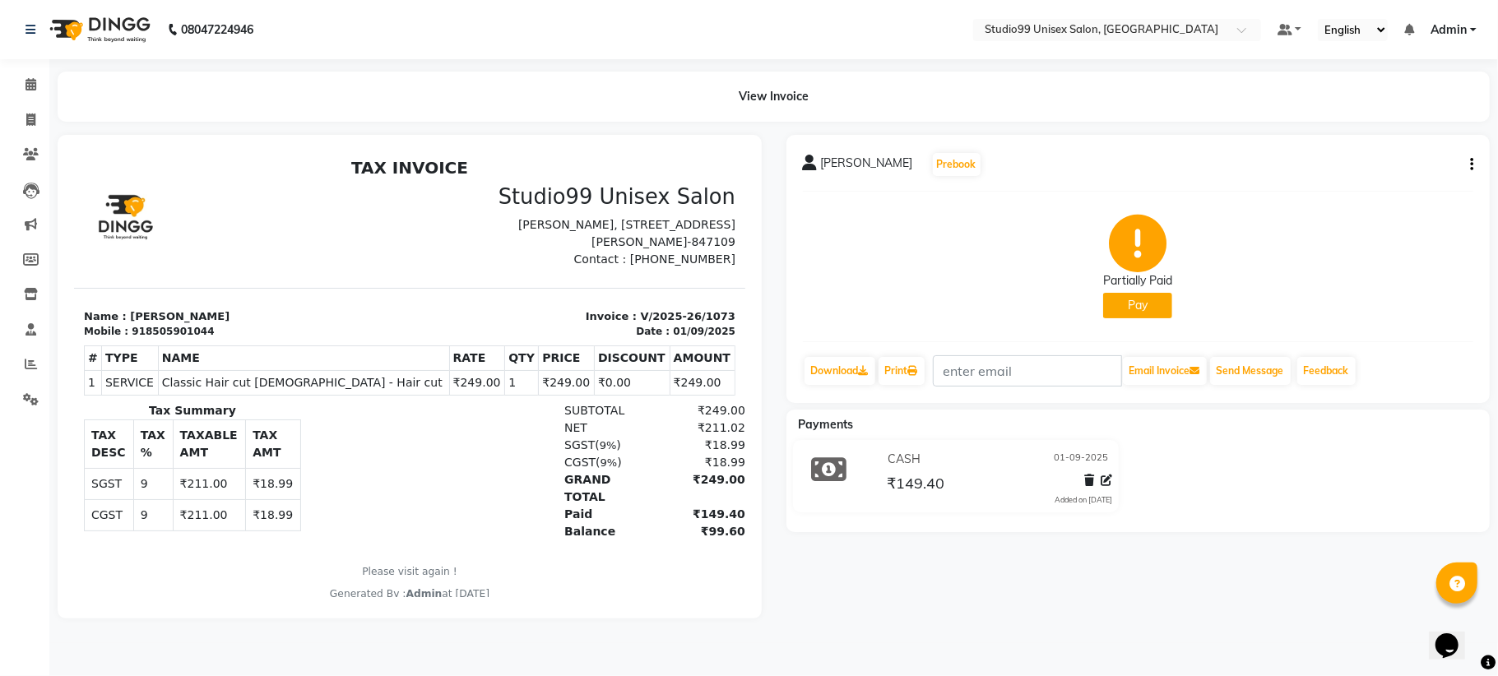
click at [1137, 311] on button "Pay" at bounding box center [1137, 305] width 69 height 25
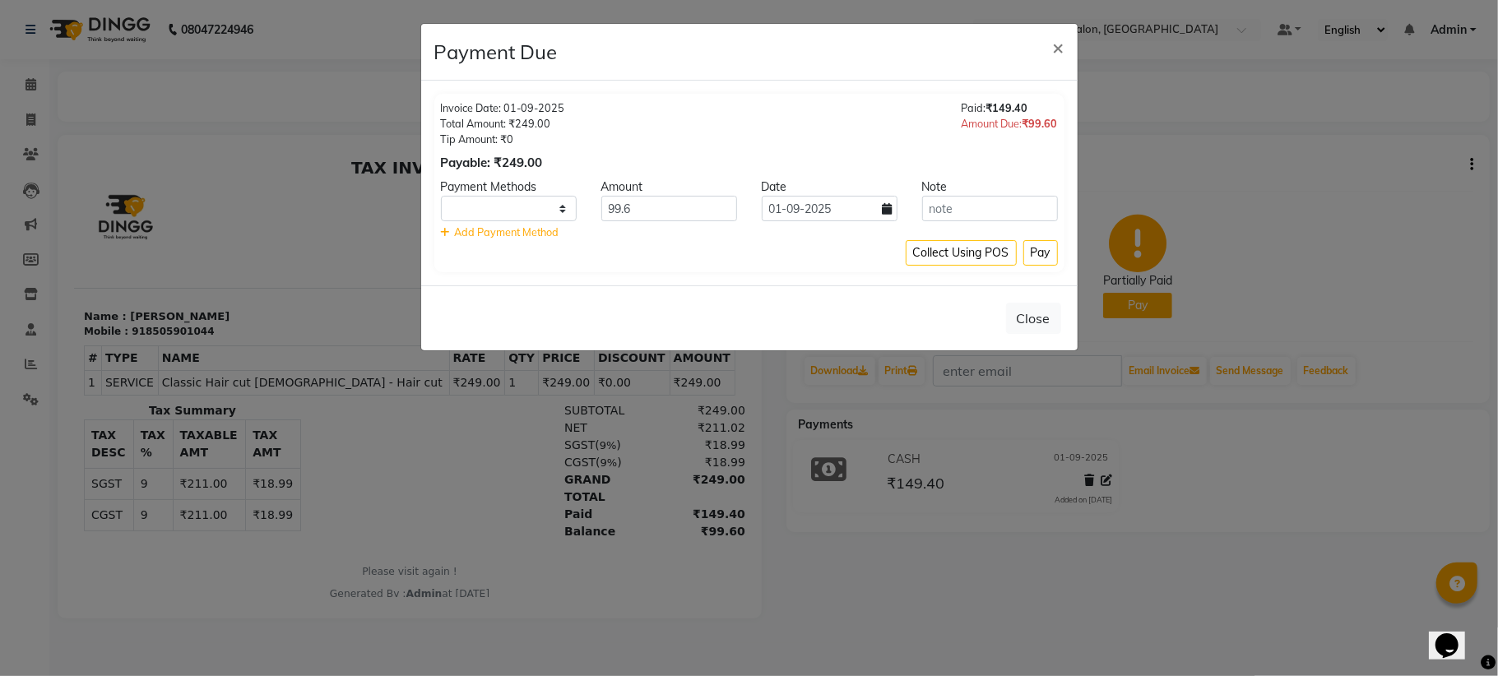
select select "1"
click at [487, 207] on select "CASH CARD UPI" at bounding box center [509, 208] width 136 height 25
click at [650, 234] on div "Add Payment Method" at bounding box center [749, 233] width 617 height 16
click at [478, 228] on span "Add Payment Method" at bounding box center [507, 231] width 104 height 13
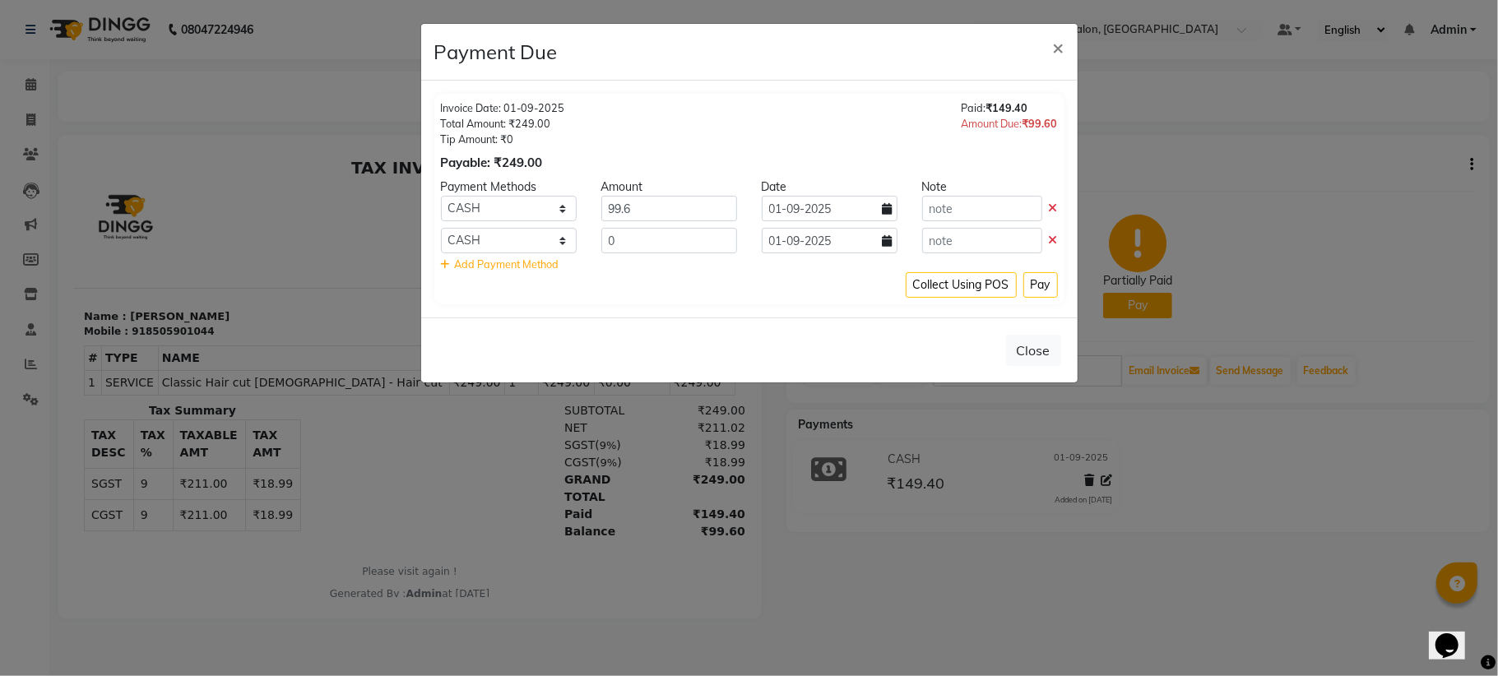
click at [1056, 239] on icon at bounding box center [1053, 240] width 9 height 12
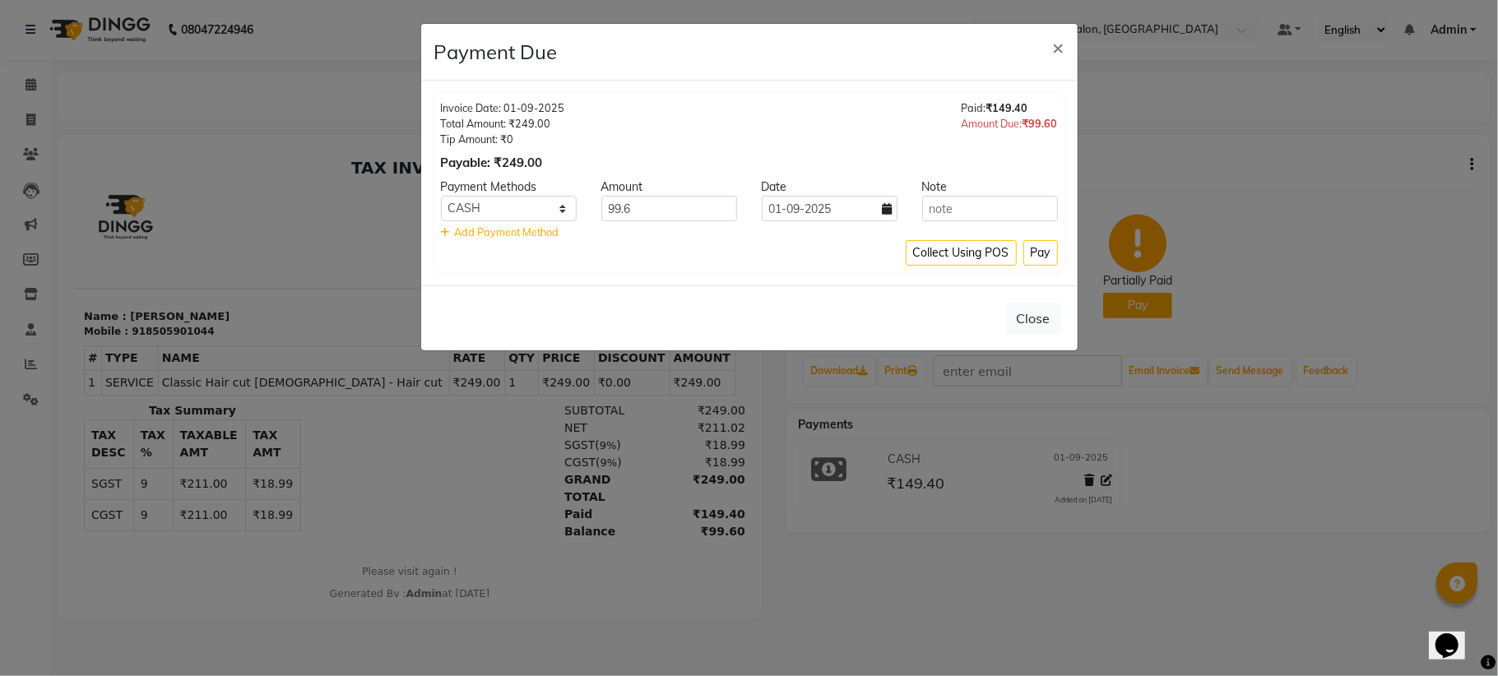
click at [490, 229] on span "Add Payment Method" at bounding box center [507, 231] width 104 height 13
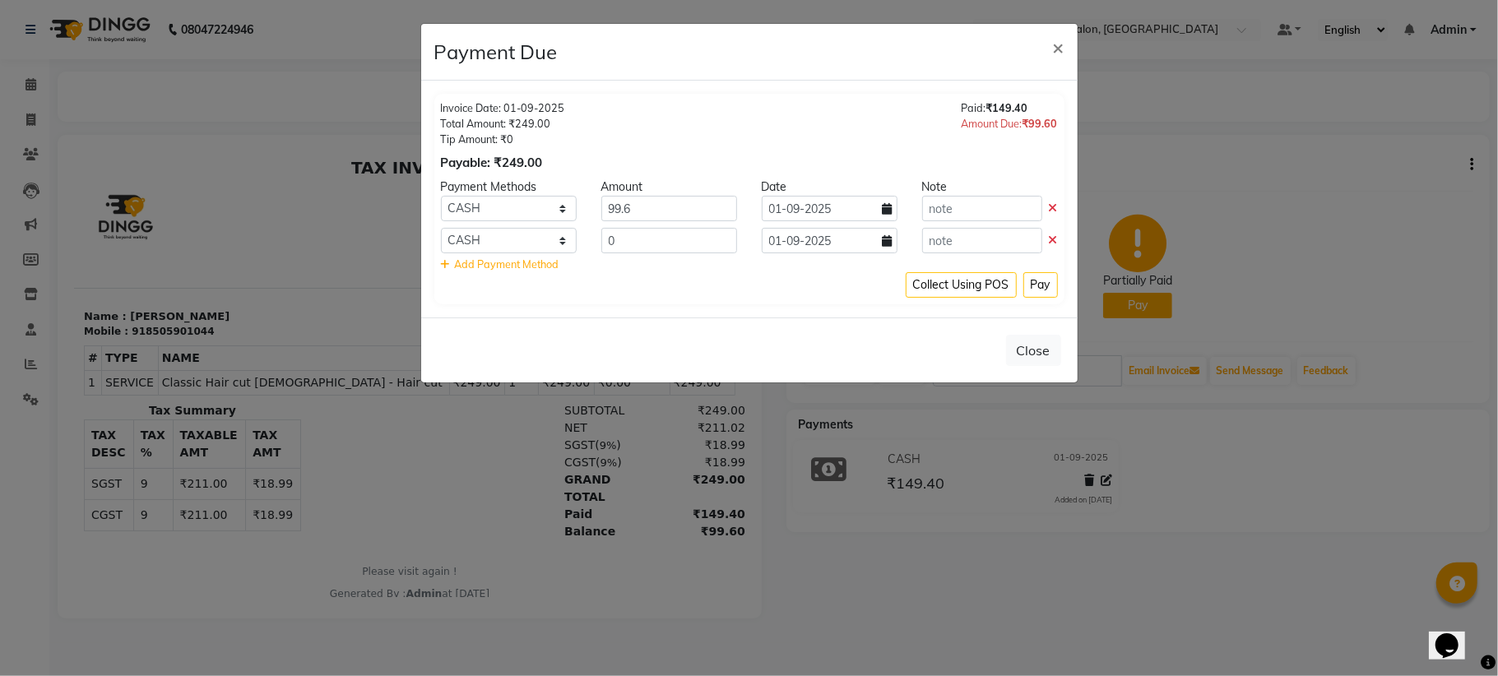
click at [1050, 205] on icon at bounding box center [1053, 208] width 9 height 12
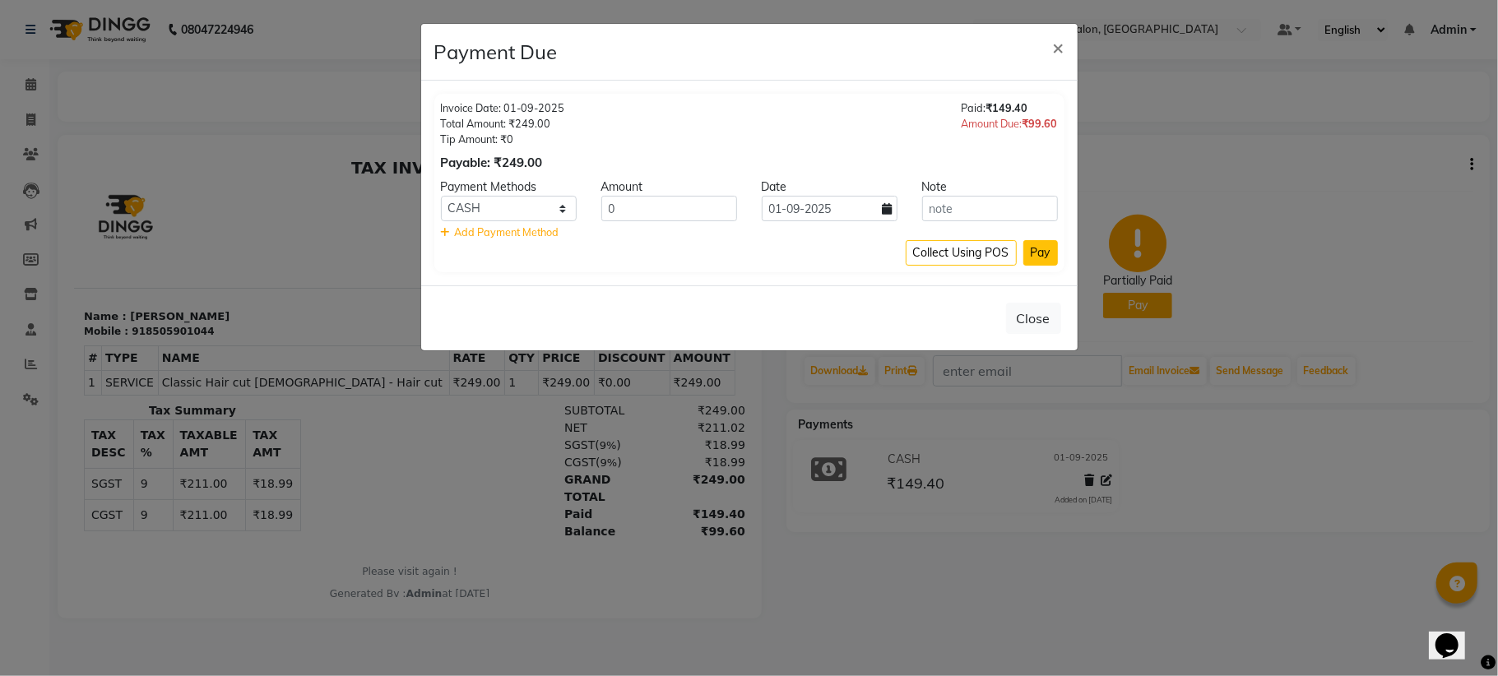
click at [1037, 251] on button "Pay" at bounding box center [1040, 252] width 35 height 25
click at [681, 211] on input "0" at bounding box center [669, 208] width 136 height 25
type input "0"
type input "00"
click at [988, 261] on button "Collect Using POS" at bounding box center [961, 252] width 111 height 25
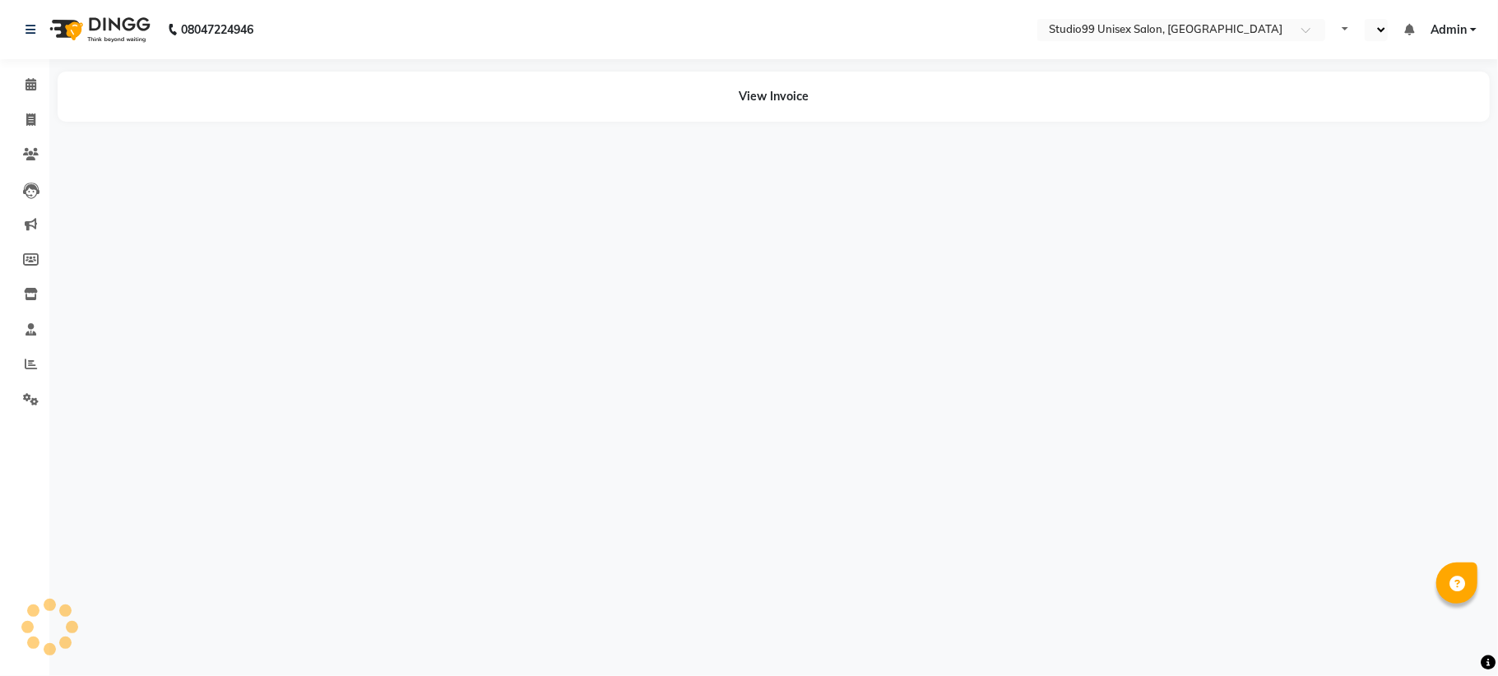
select select "en"
click at [26, 86] on icon at bounding box center [30, 84] width 11 height 12
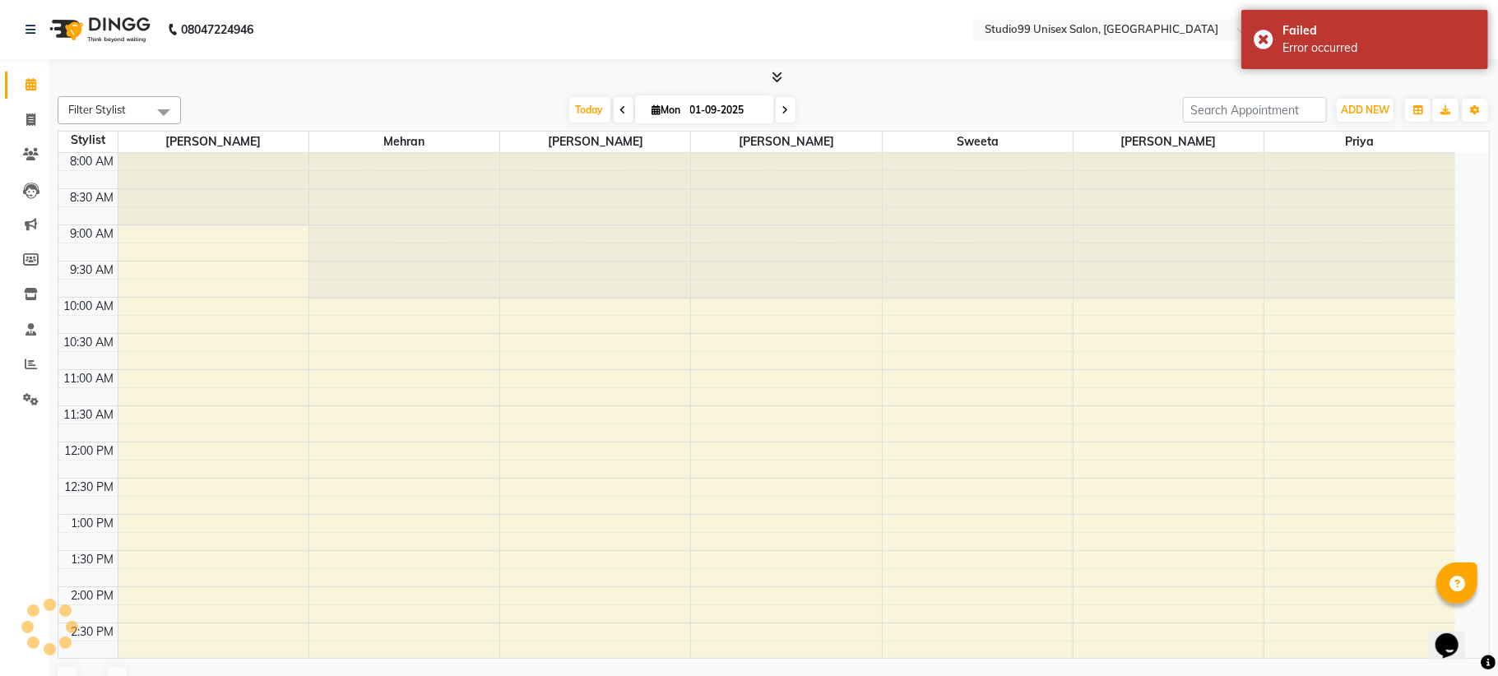
scroll to position [376, 0]
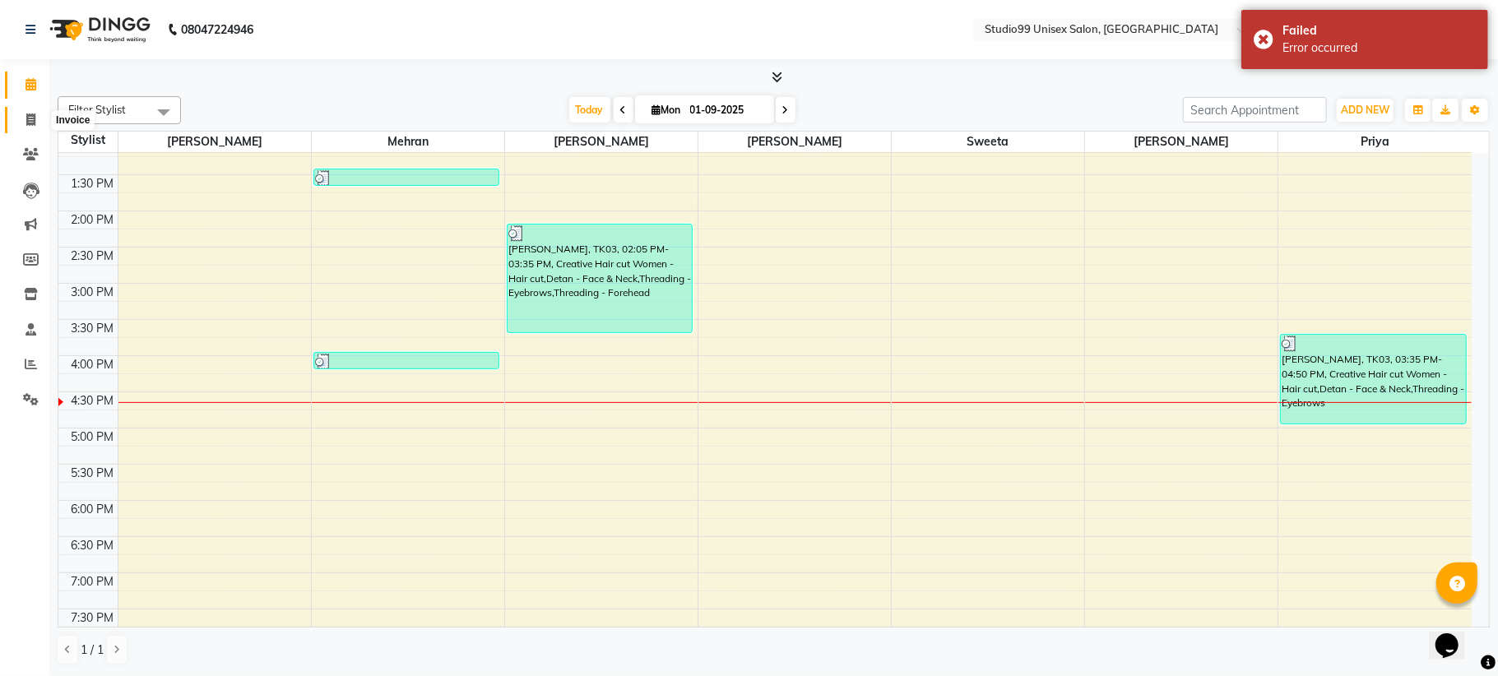
click at [34, 123] on icon at bounding box center [30, 120] width 9 height 12
select select "service"
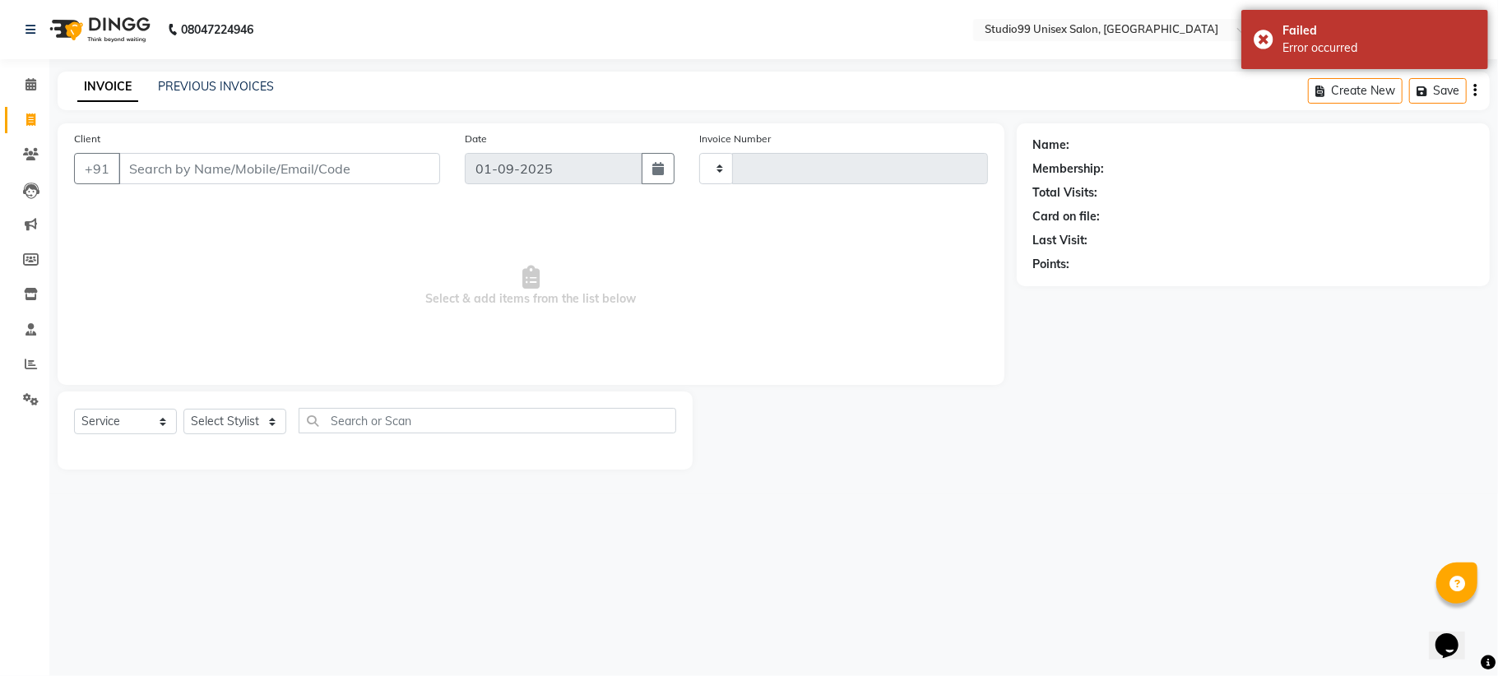
type input "1077"
select select "6061"
click at [218, 86] on link "PREVIOUS INVOICES" at bounding box center [216, 86] width 116 height 15
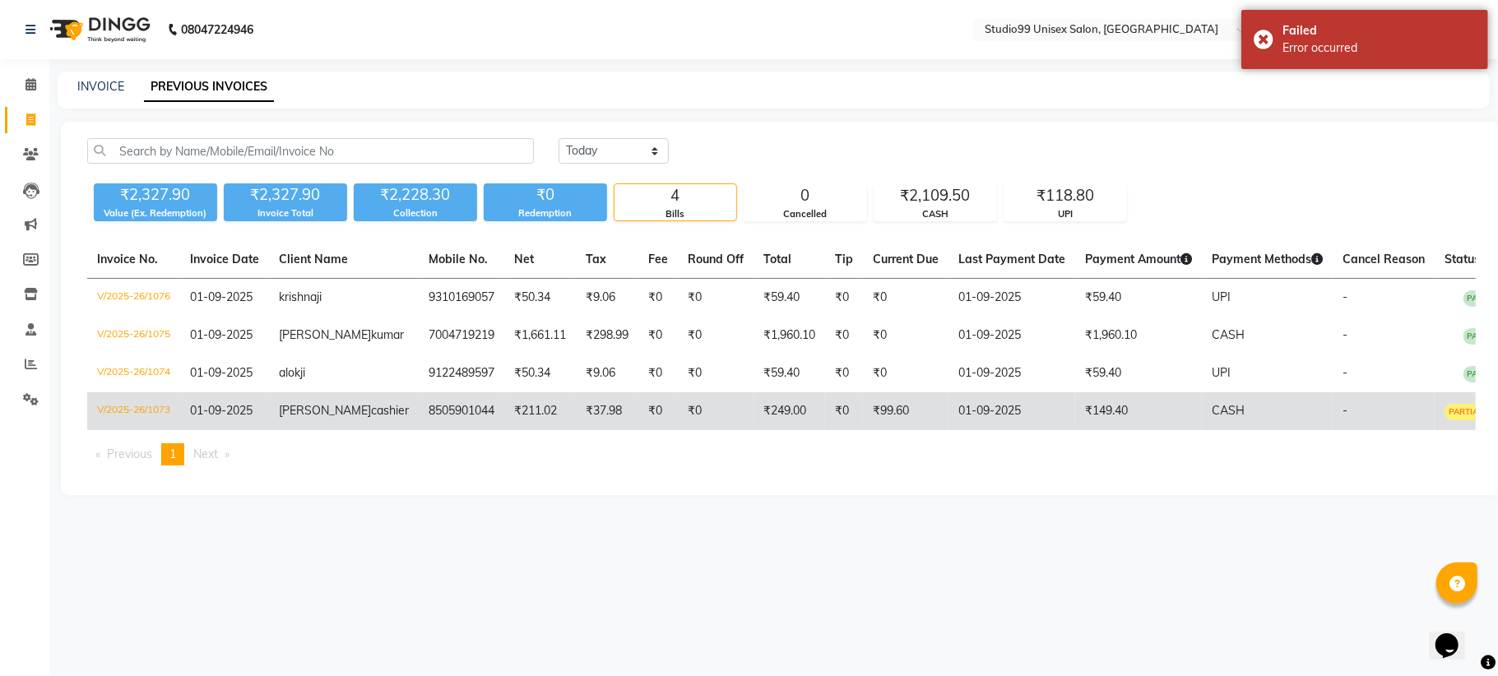
click at [1444, 406] on span "PARTIAL PAID" at bounding box center [1476, 412] width 65 height 16
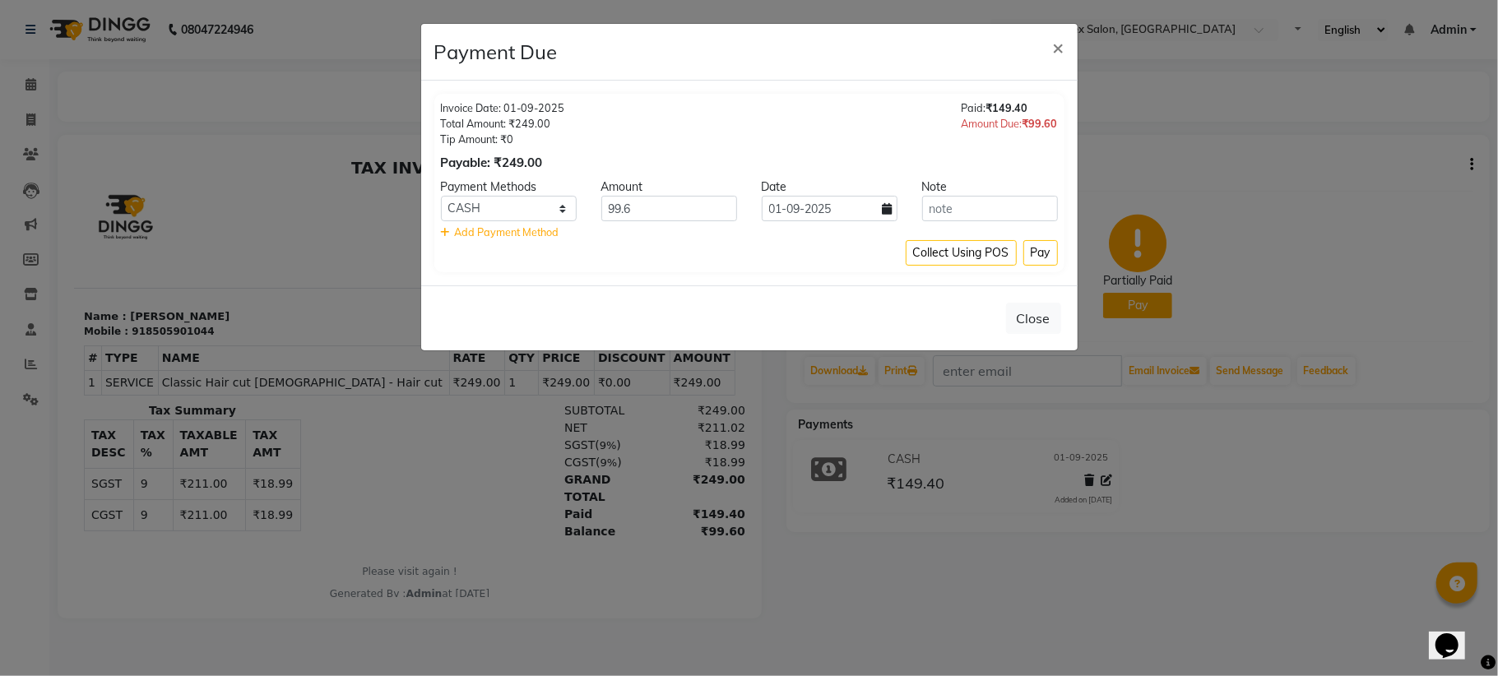
click at [994, 123] on div "Amount Due: ₹99.60" at bounding box center [1010, 124] width 96 height 16
click at [477, 232] on span "Add Payment Method" at bounding box center [507, 231] width 104 height 13
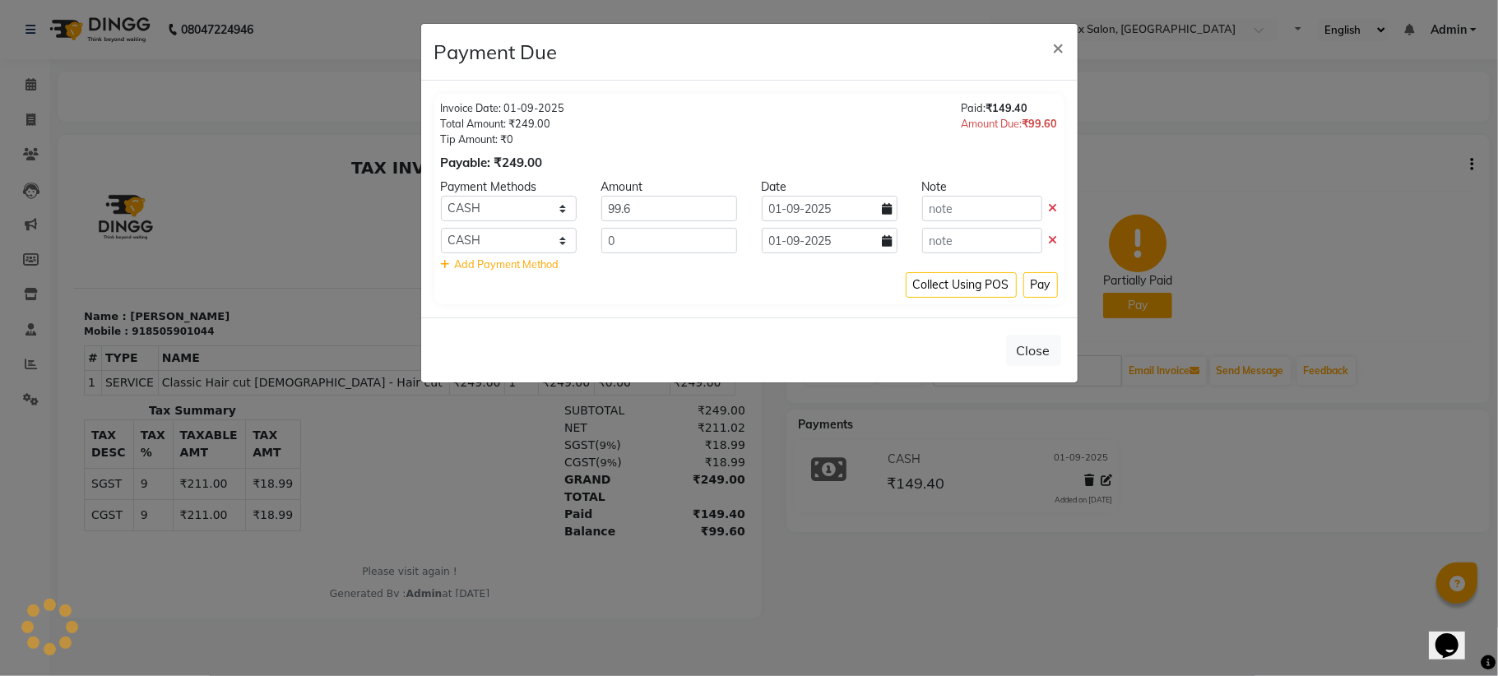
click at [1050, 204] on icon at bounding box center [1053, 208] width 9 height 12
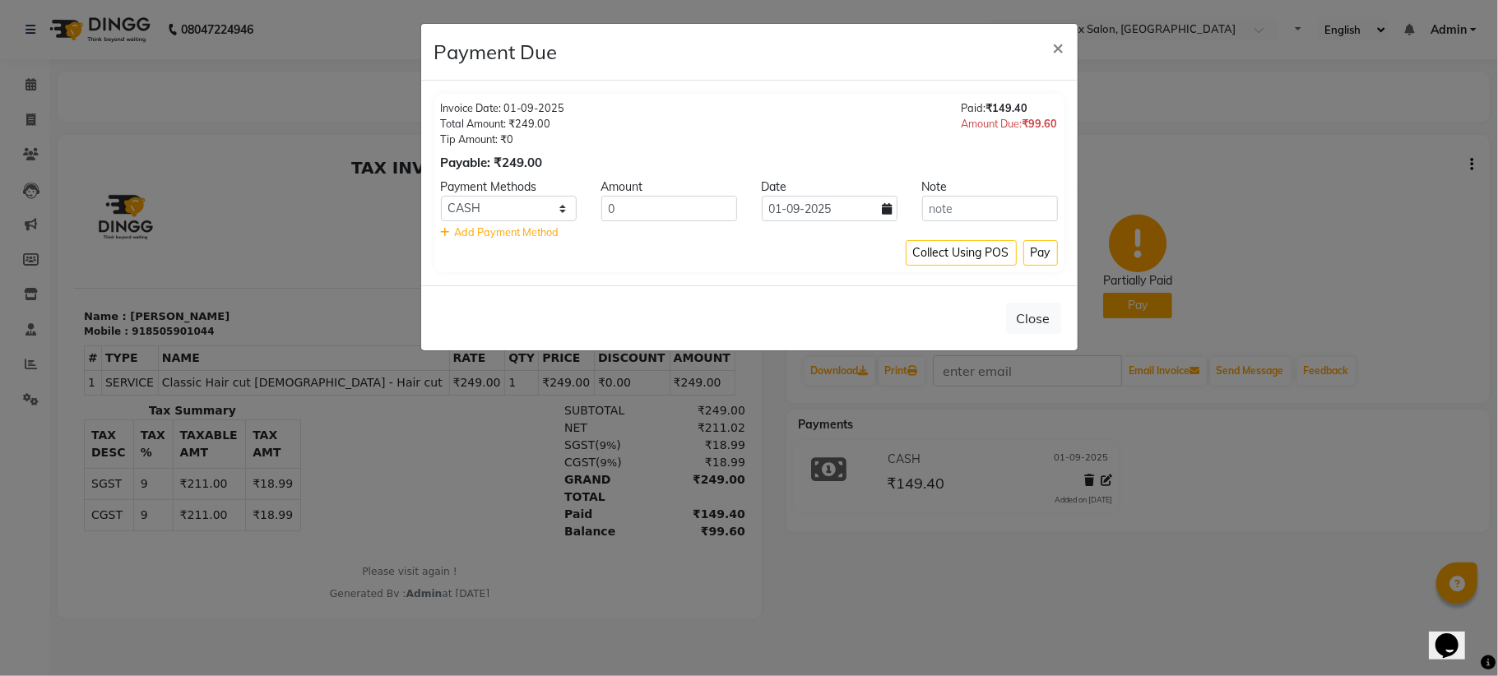
click at [508, 230] on span "Add Payment Method" at bounding box center [507, 231] width 104 height 13
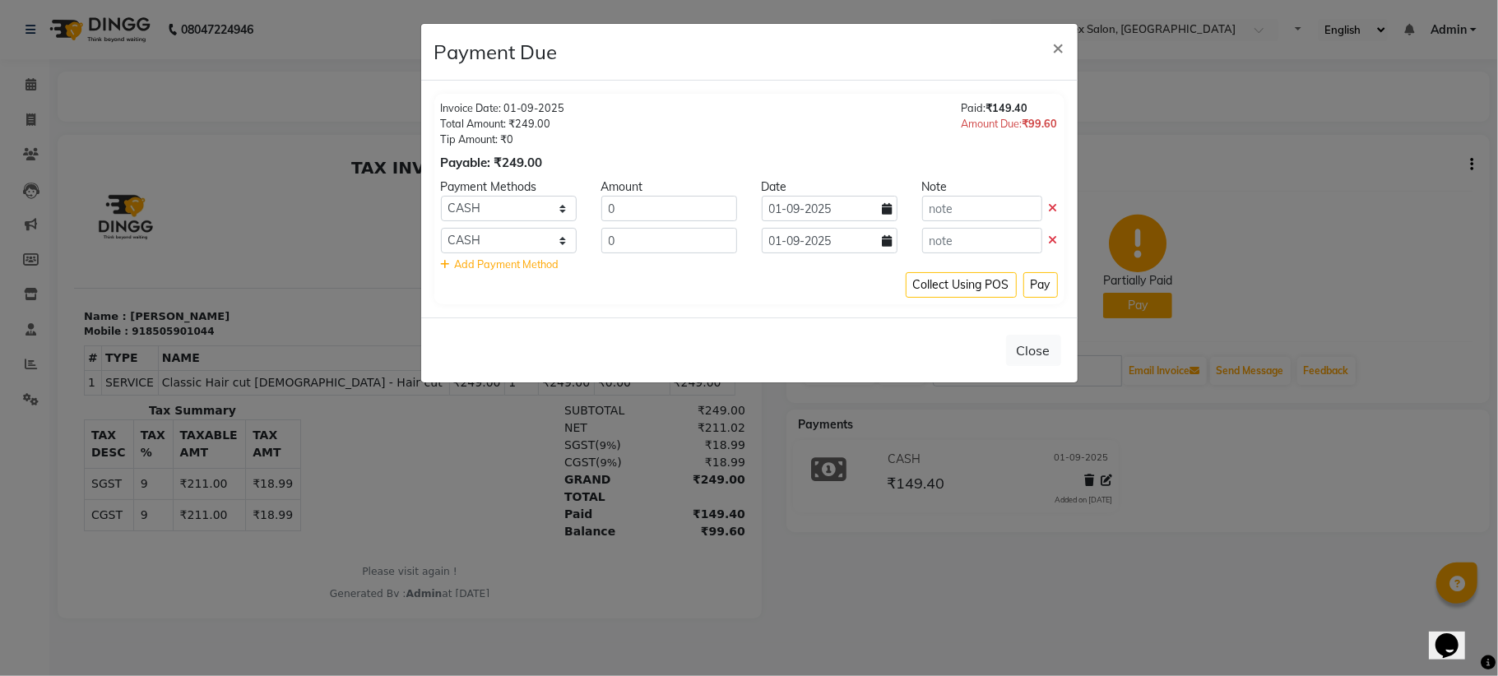
click at [1056, 209] on icon at bounding box center [1053, 208] width 9 height 12
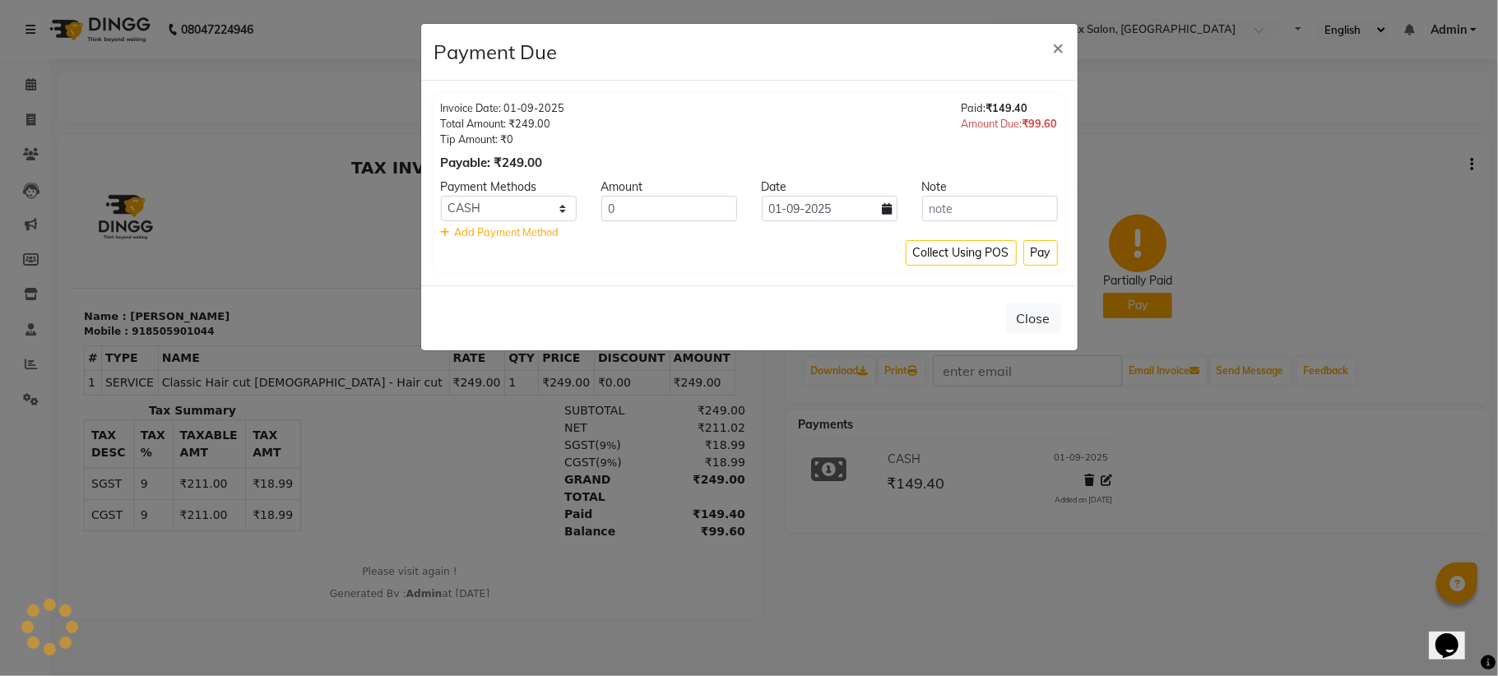
click at [1063, 206] on div at bounding box center [990, 208] width 160 height 25
click at [969, 258] on button "Collect Using POS" at bounding box center [961, 252] width 111 height 25
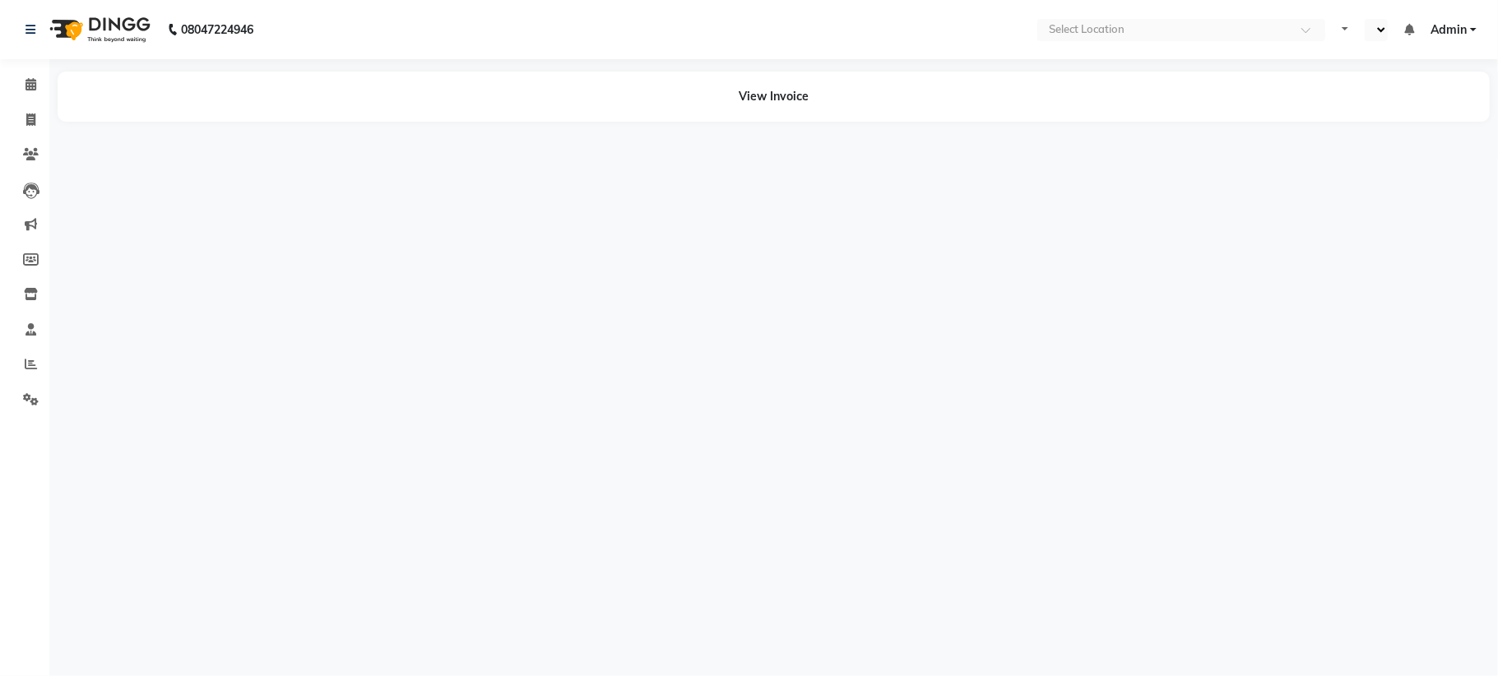
select select "en"
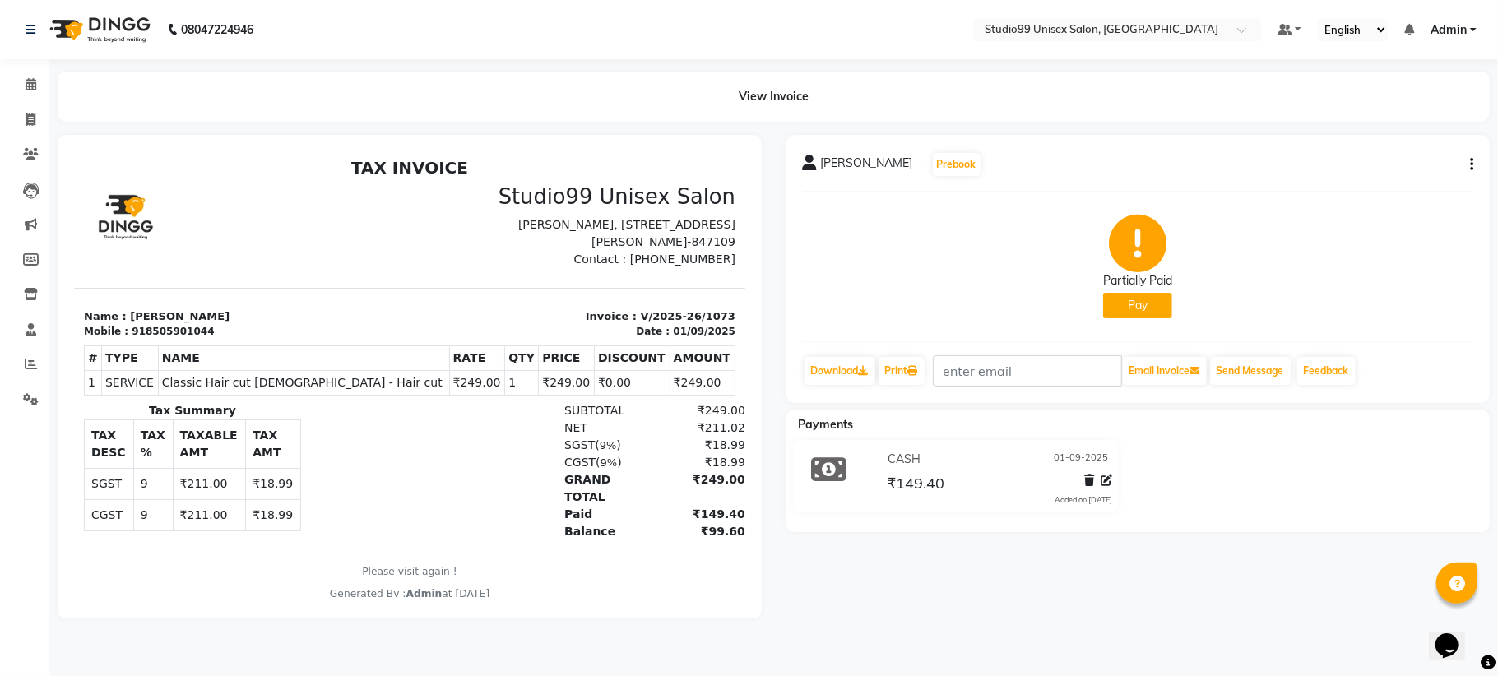
click at [1143, 306] on button "Pay" at bounding box center [1137, 305] width 69 height 25
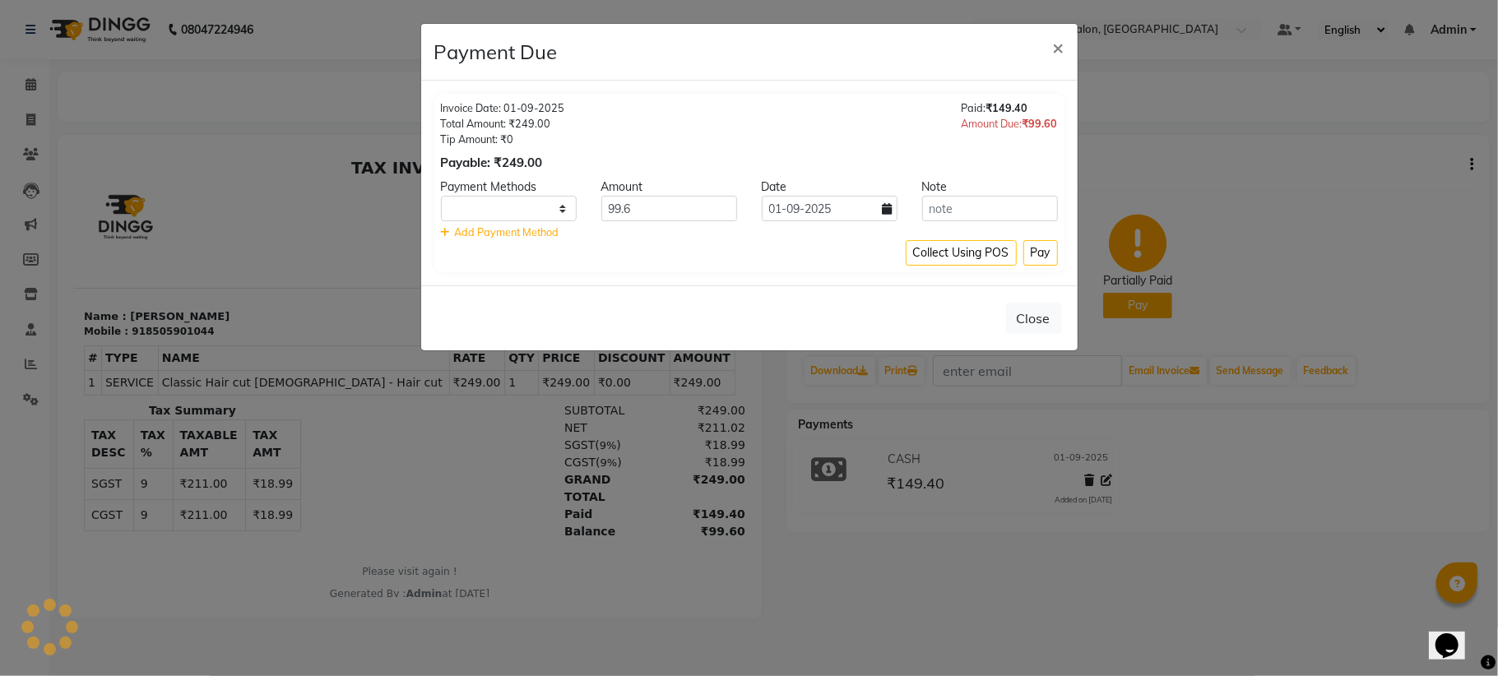
select select "1"
drag, startPoint x: 1060, startPoint y: 30, endPoint x: 1068, endPoint y: 41, distance: 13.0
click at [1068, 41] on button "×" at bounding box center [1059, 47] width 38 height 46
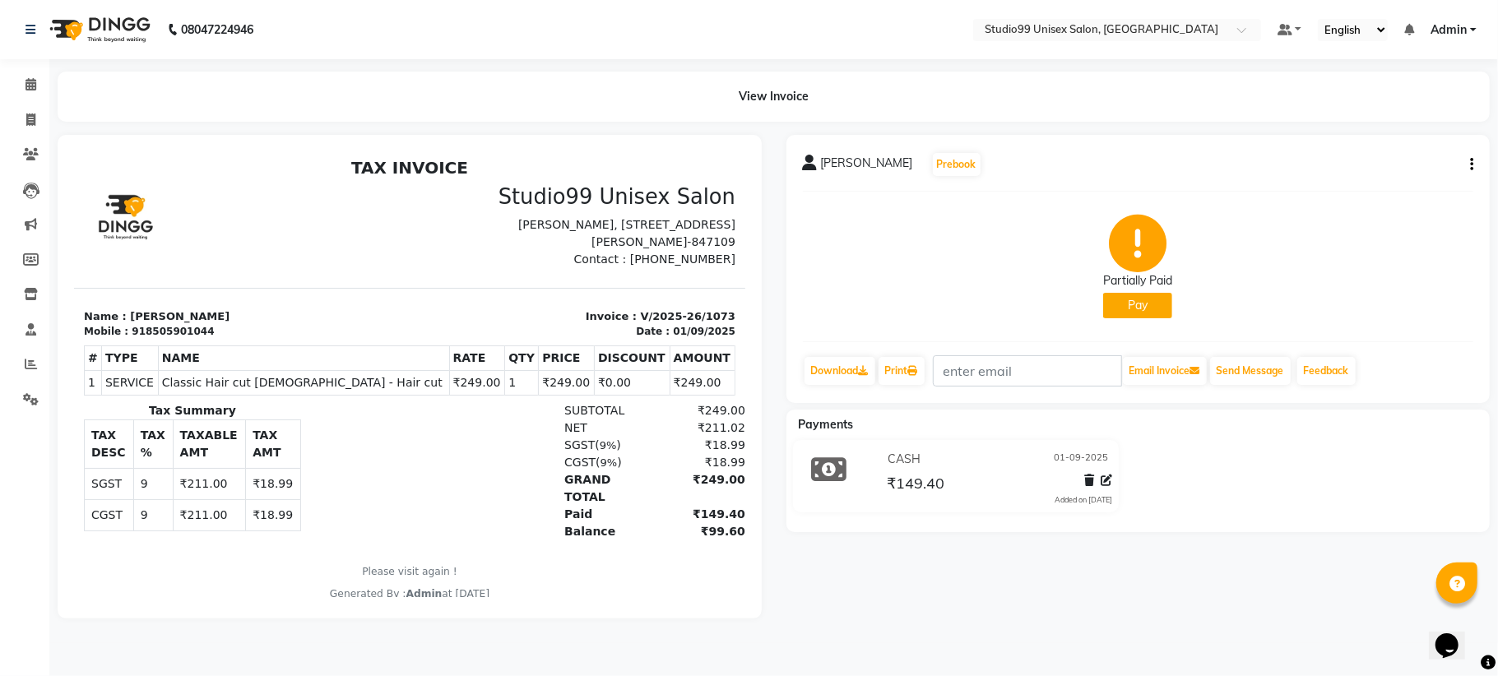
click at [846, 160] on span "[PERSON_NAME]" at bounding box center [867, 166] width 92 height 23
click at [28, 122] on icon at bounding box center [30, 120] width 9 height 12
select select "service"
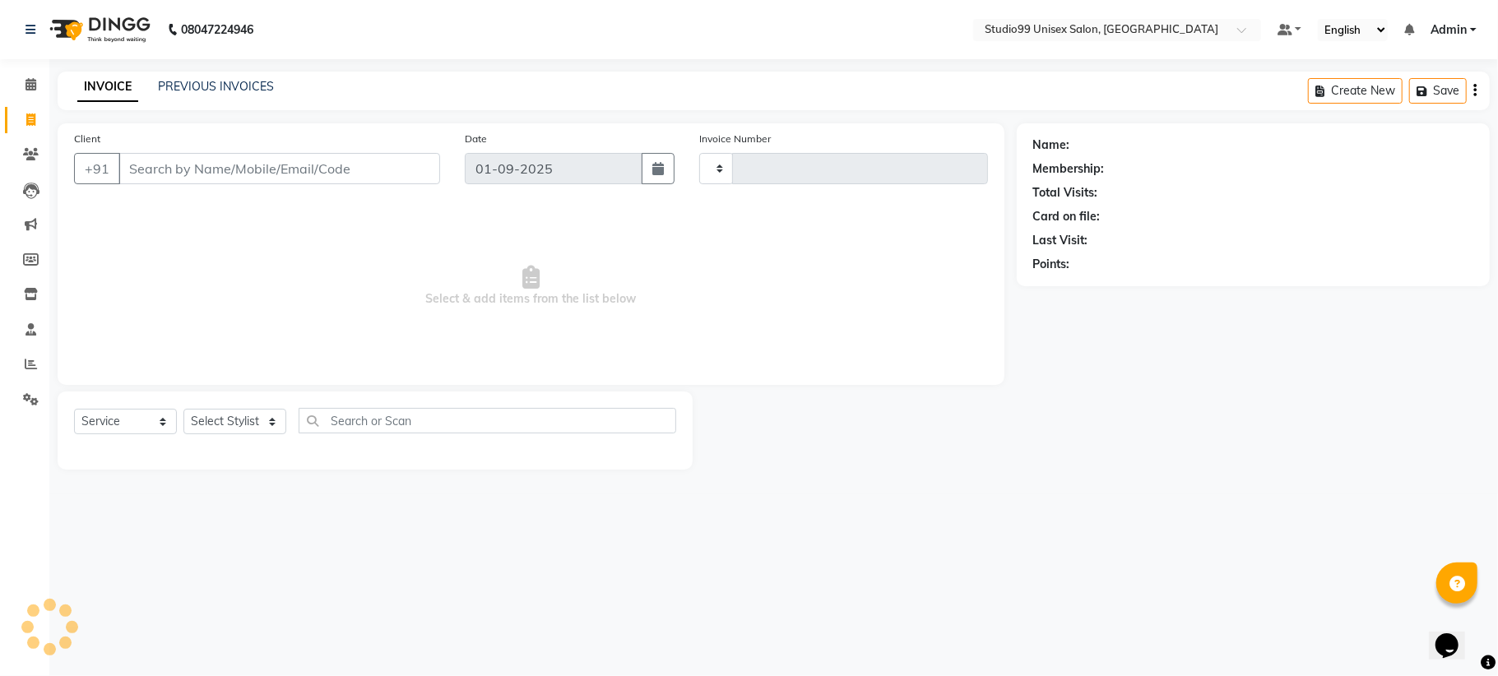
click at [192, 76] on div "INVOICE PREVIOUS INVOICES Create New Save" at bounding box center [774, 91] width 1432 height 39
click at [214, 79] on link "PREVIOUS INVOICES" at bounding box center [216, 86] width 116 height 15
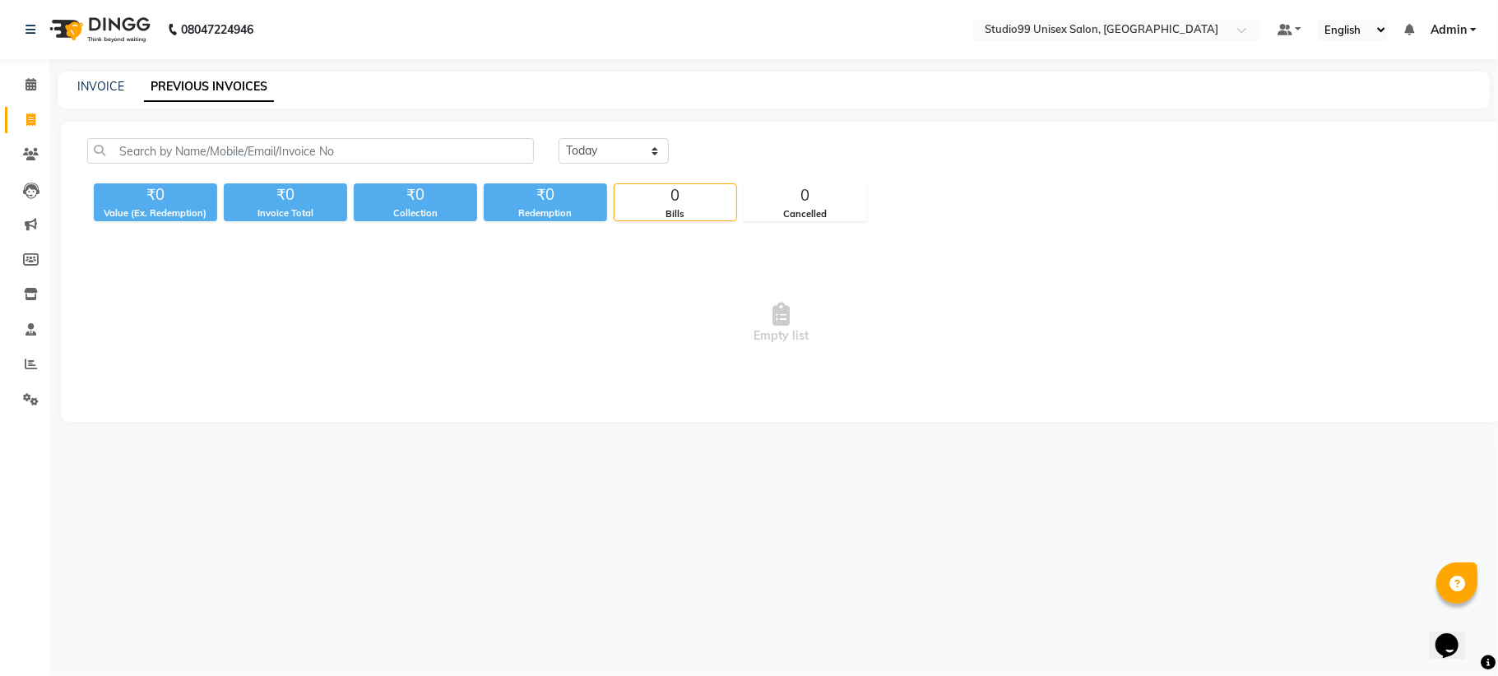
click at [211, 82] on link "PREVIOUS INVOICES" at bounding box center [209, 87] width 130 height 30
click at [89, 81] on link "INVOICE" at bounding box center [100, 86] width 47 height 15
select select "service"
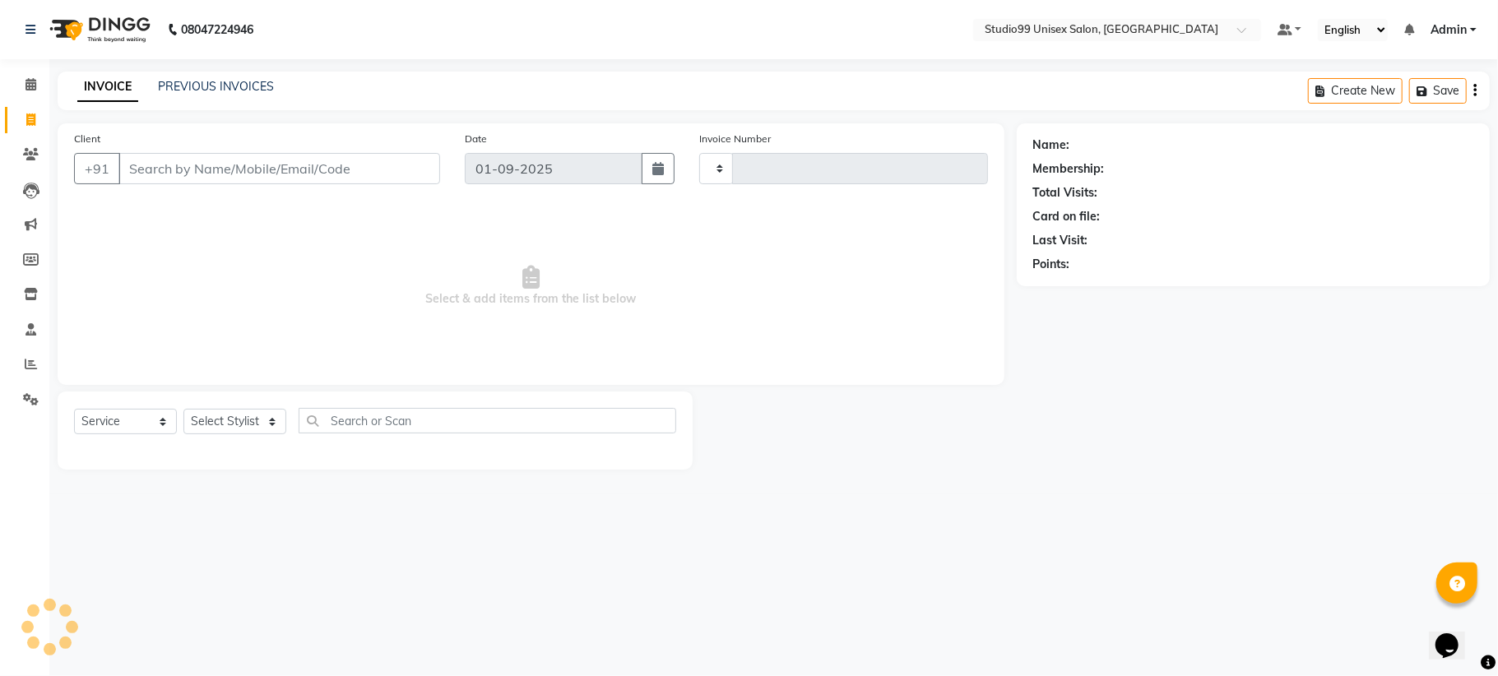
type input "1077"
select select "6061"
click at [188, 74] on div "INVOICE PREVIOUS INVOICES Create New Save" at bounding box center [774, 91] width 1432 height 39
click at [212, 90] on link "PREVIOUS INVOICES" at bounding box center [216, 86] width 116 height 15
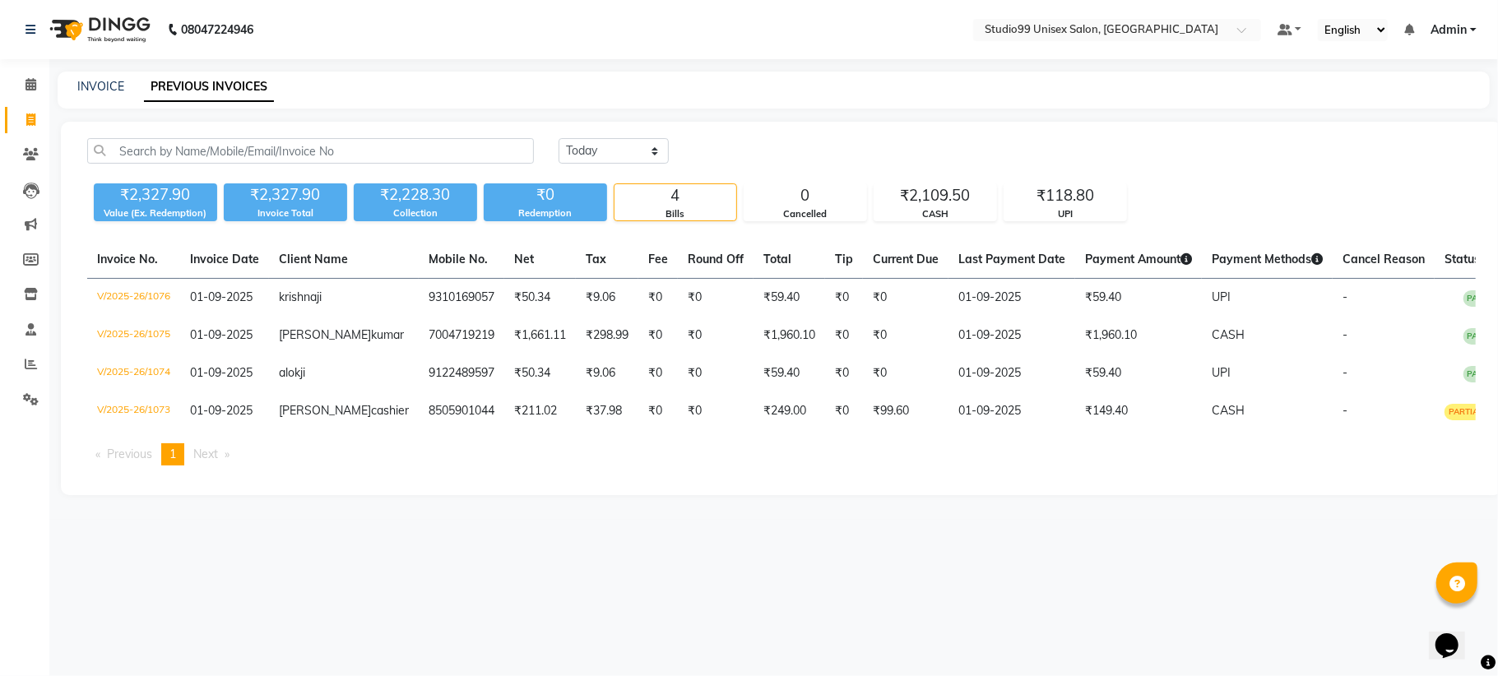
click at [221, 82] on link "PREVIOUS INVOICES" at bounding box center [209, 87] width 130 height 30
click at [90, 83] on link "INVOICE" at bounding box center [100, 86] width 47 height 15
select select "service"
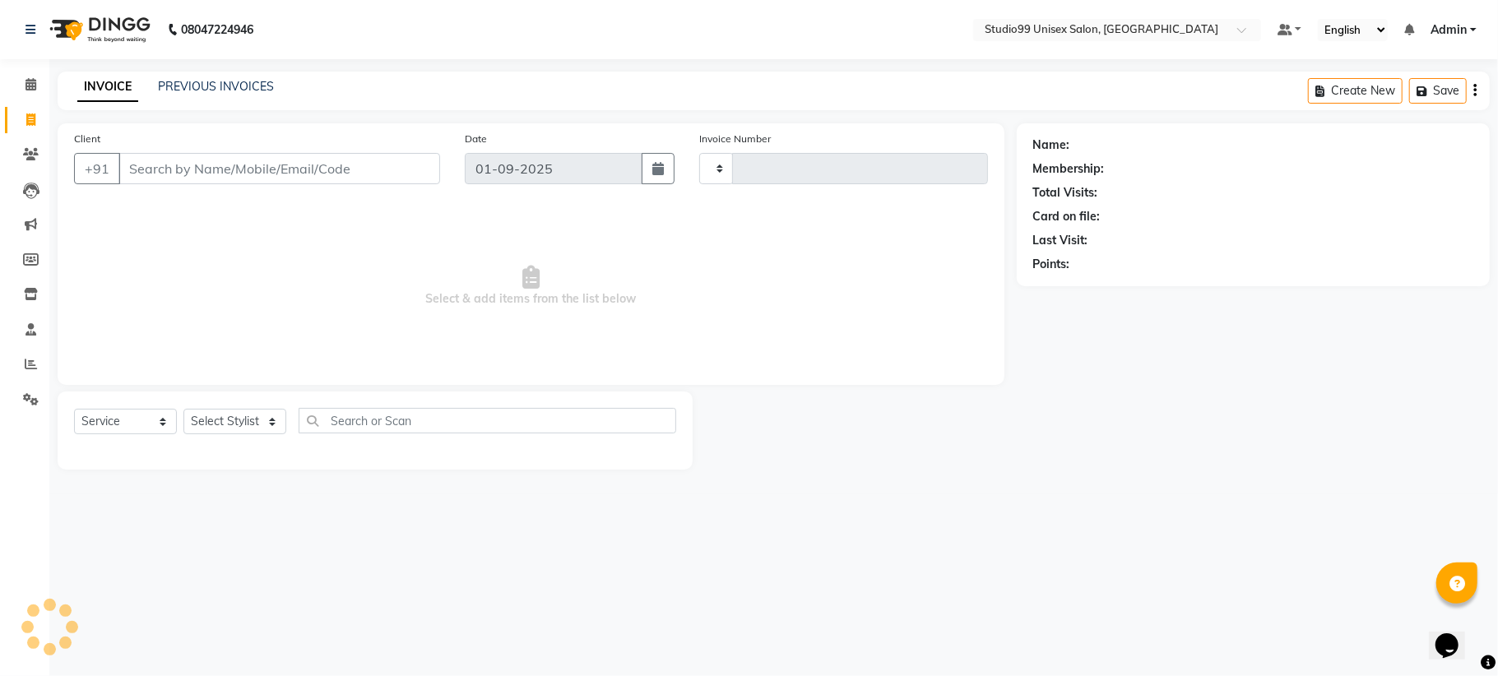
type input "1077"
select select "6061"
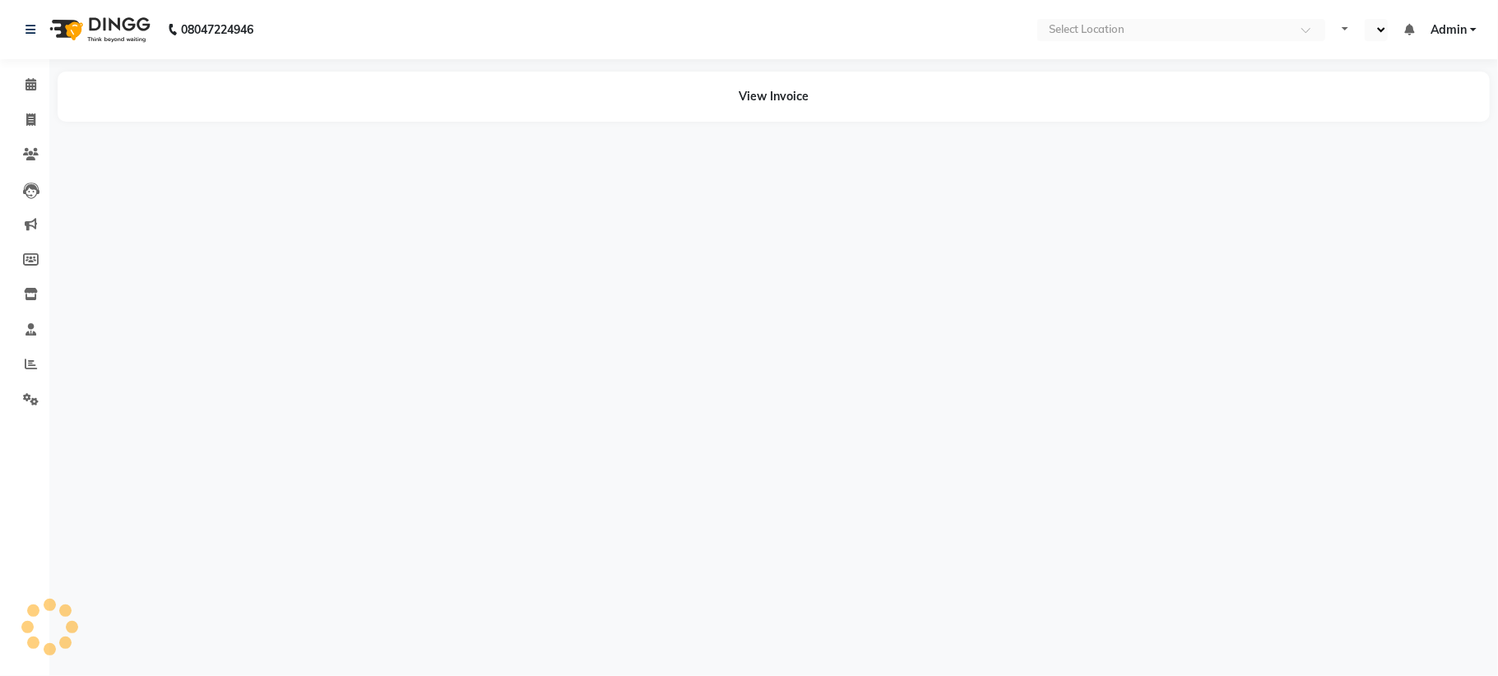
select select "en"
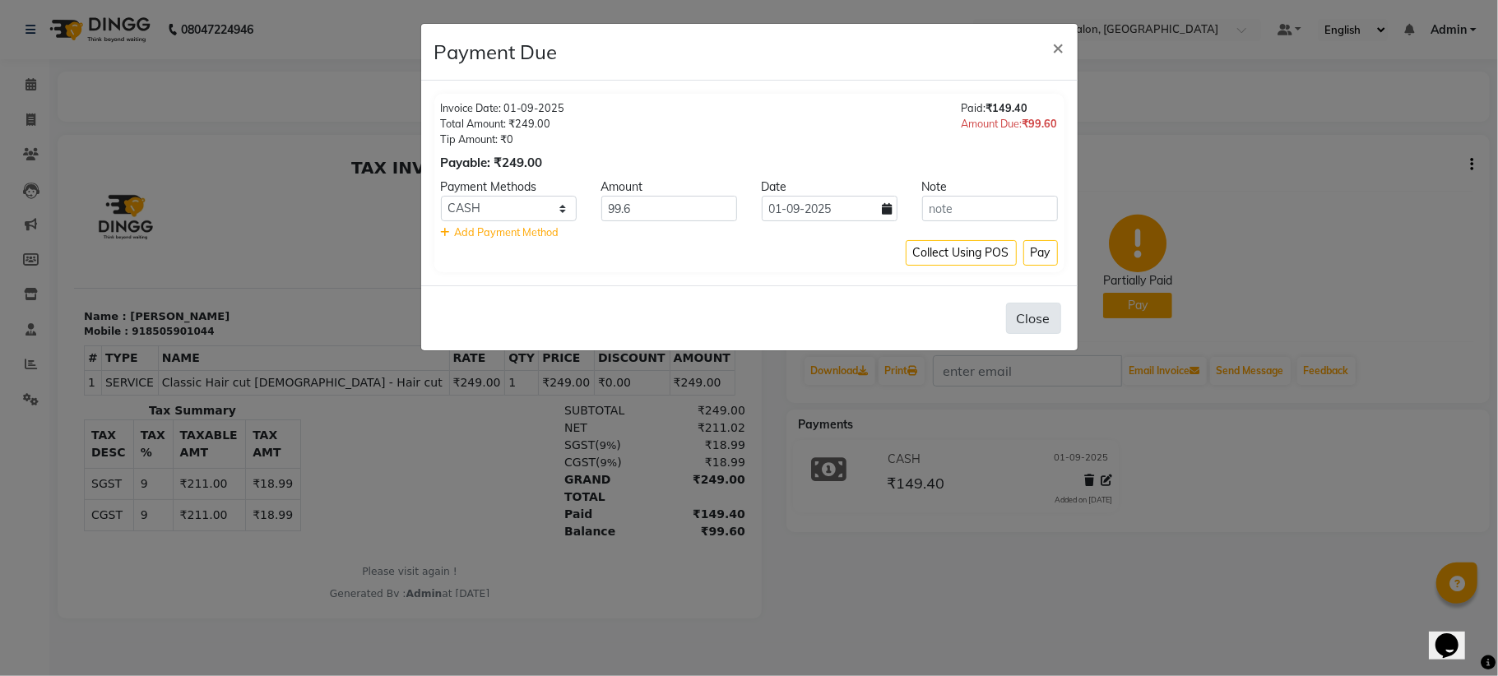
click at [1033, 322] on button "Close" at bounding box center [1033, 318] width 55 height 31
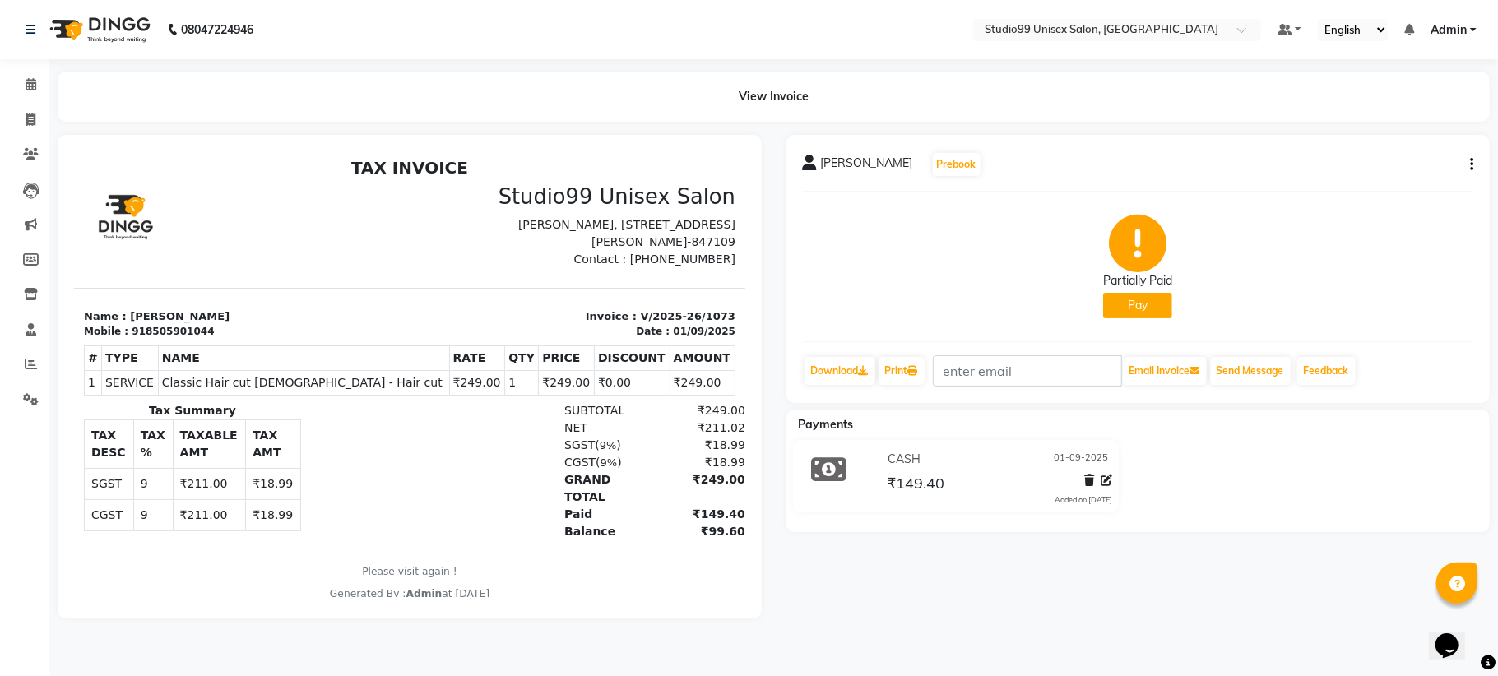
click at [1461, 158] on div "rahul ji cashier Prebook" at bounding box center [1138, 164] width 671 height 26
click at [1472, 165] on icon "button" at bounding box center [1471, 165] width 3 height 1
click at [30, 120] on icon at bounding box center [30, 120] width 9 height 12
select select "service"
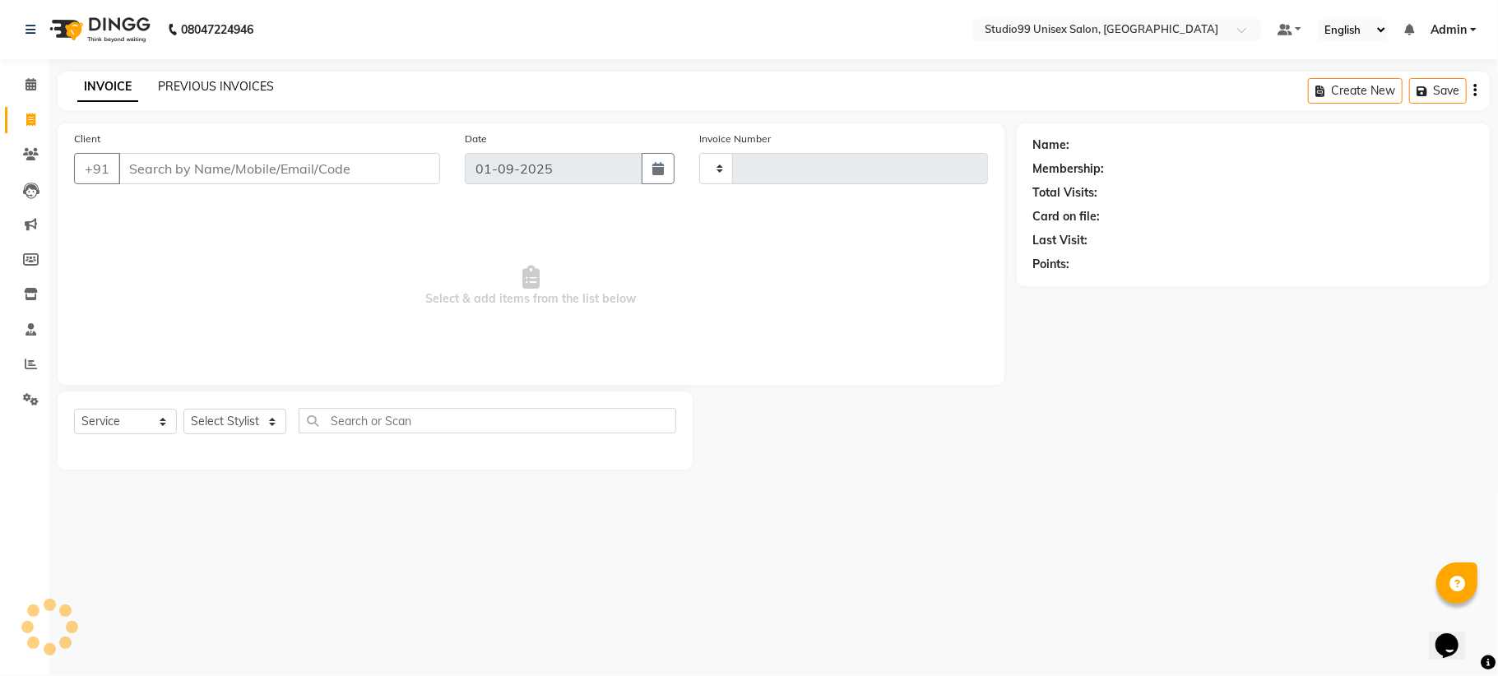
click at [192, 79] on link "PREVIOUS INVOICES" at bounding box center [216, 86] width 116 height 15
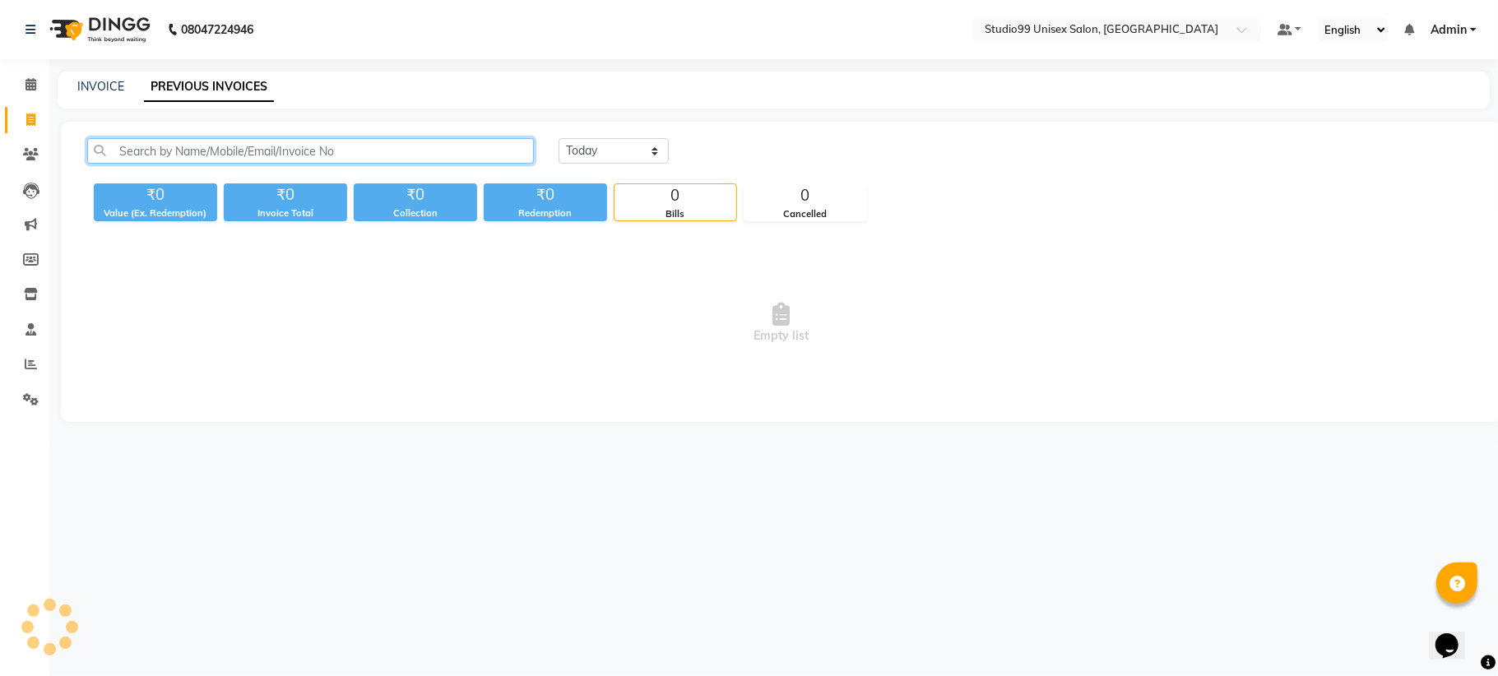
click at [211, 150] on input "text" at bounding box center [310, 150] width 447 height 25
click at [105, 76] on div "INVOICE PREVIOUS INVOICES" at bounding box center [774, 90] width 1432 height 37
click at [189, 143] on input "text" at bounding box center [310, 150] width 447 height 25
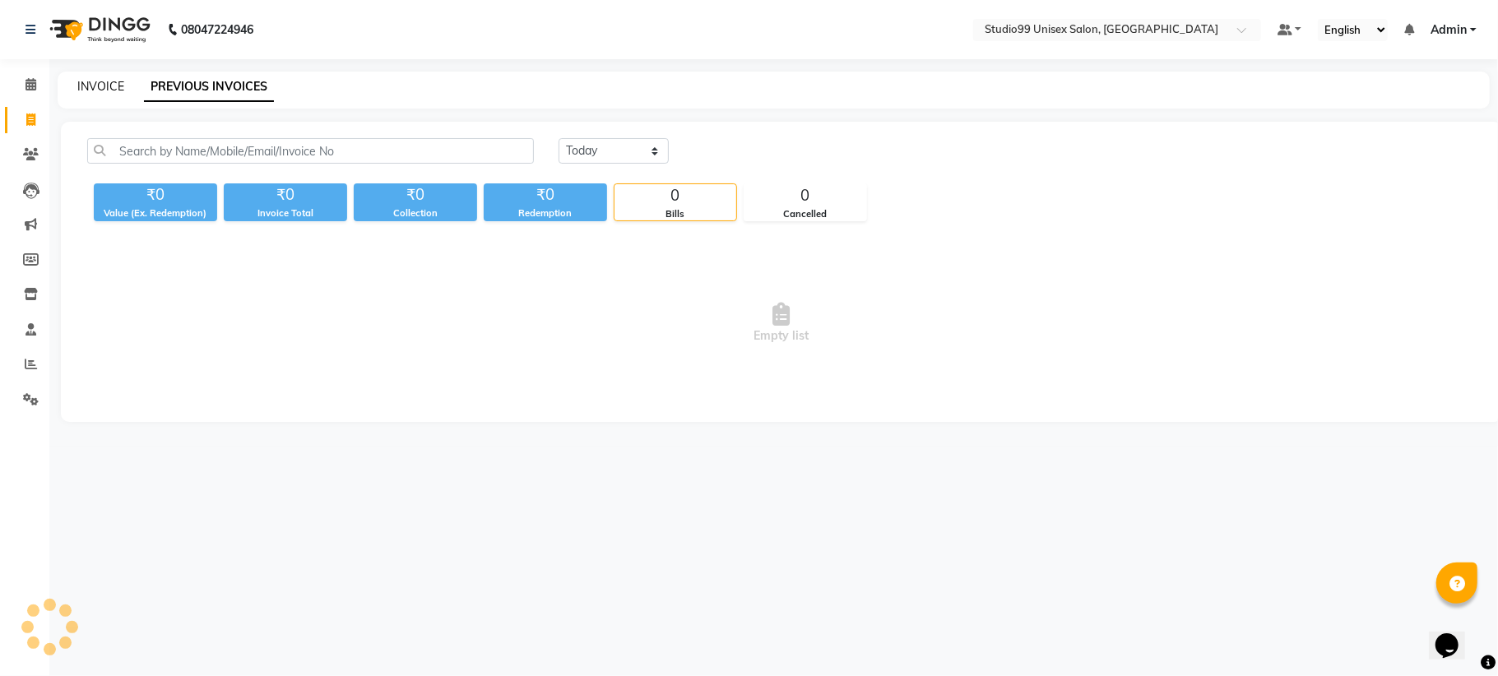
click at [107, 86] on link "INVOICE" at bounding box center [100, 86] width 47 height 15
select select "service"
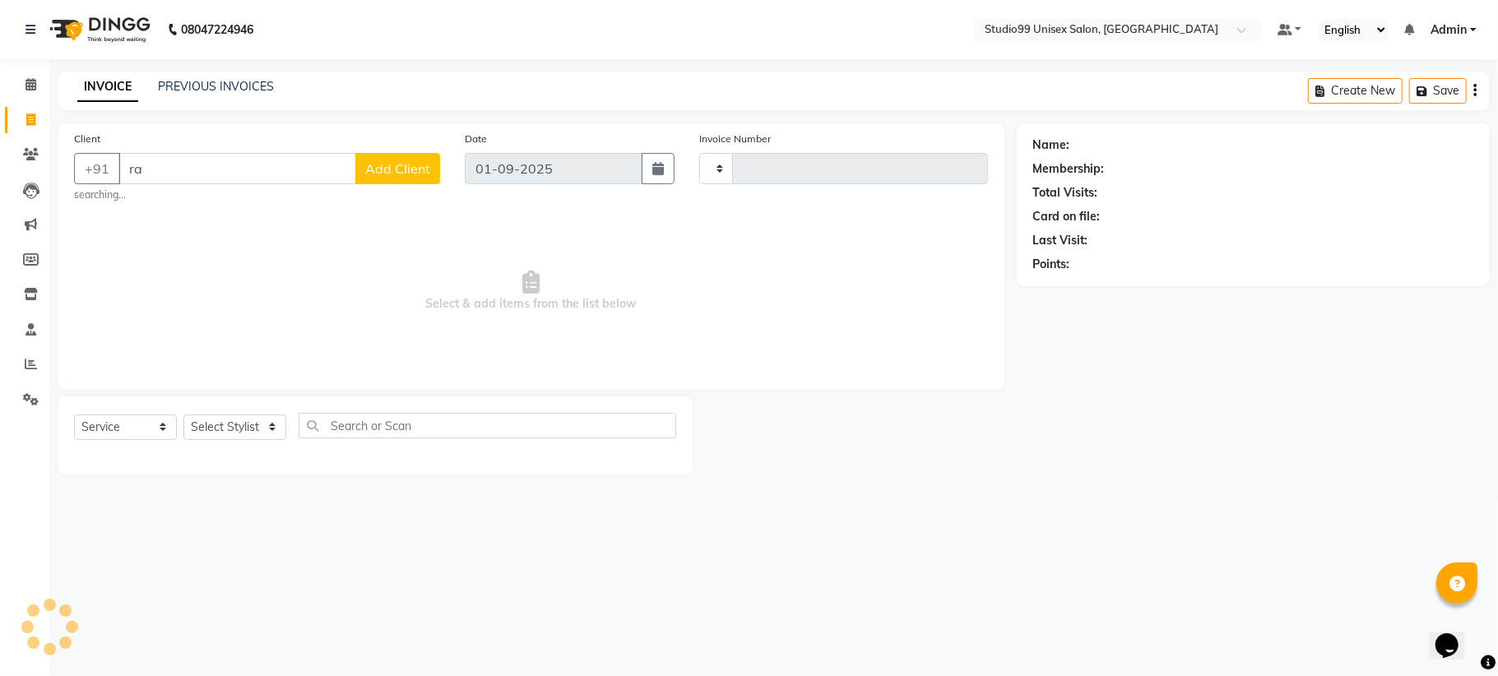
type input "r"
type input "9122821527"
click at [376, 165] on span "Add Client" at bounding box center [397, 168] width 65 height 16
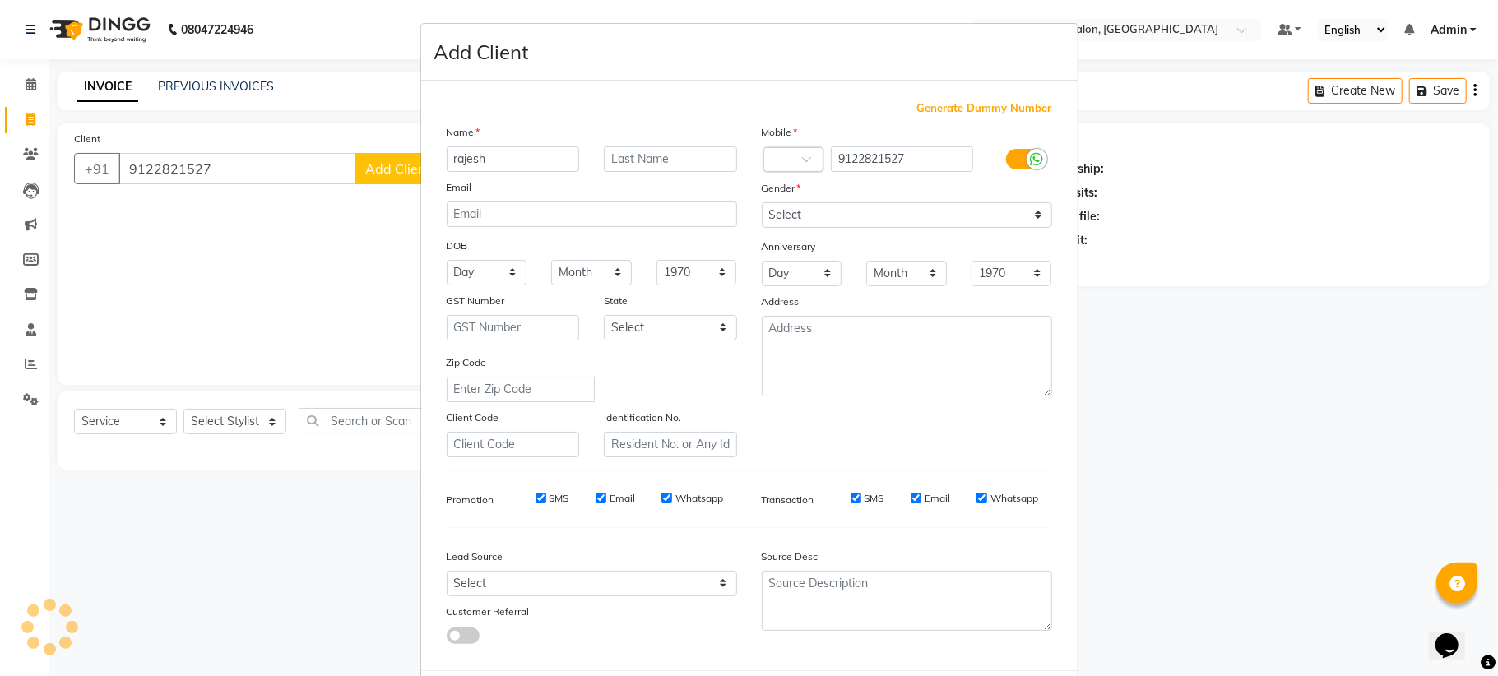
type input "rajesh"
type input "ray"
click at [888, 211] on select "Select Male Female Other Prefer Not To Say" at bounding box center [907, 214] width 290 height 25
select select "male"
click at [762, 202] on select "Select Male Female Other Prefer Not To Say" at bounding box center [907, 214] width 290 height 25
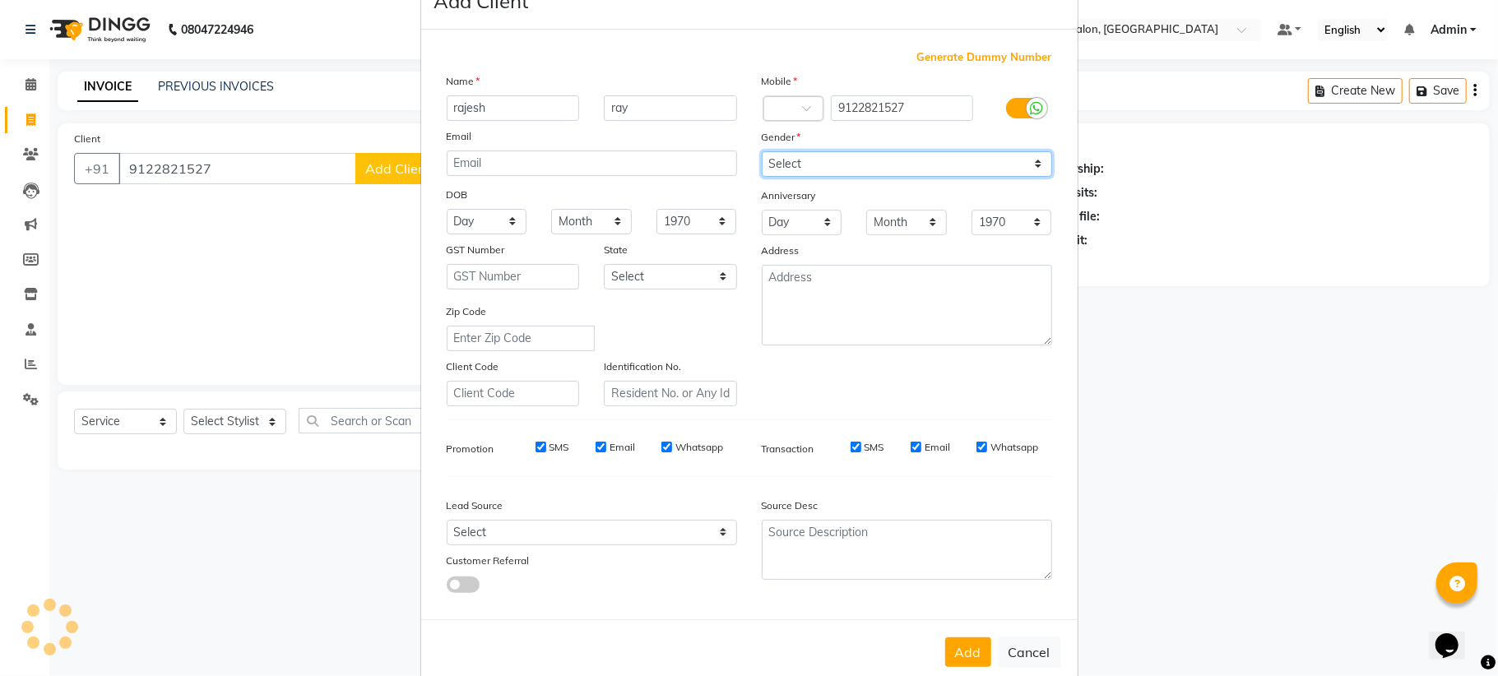
scroll to position [79, 0]
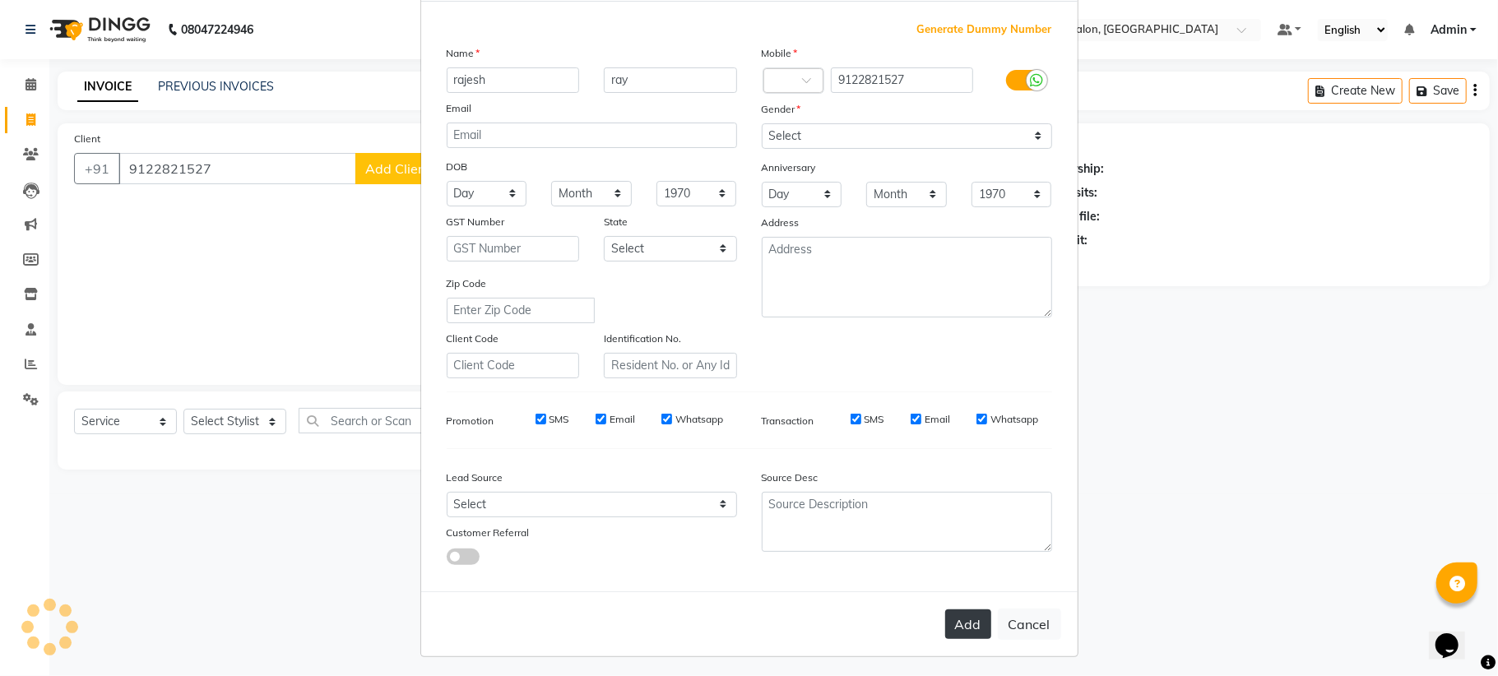
click at [958, 617] on button "Add" at bounding box center [968, 625] width 46 height 30
select select
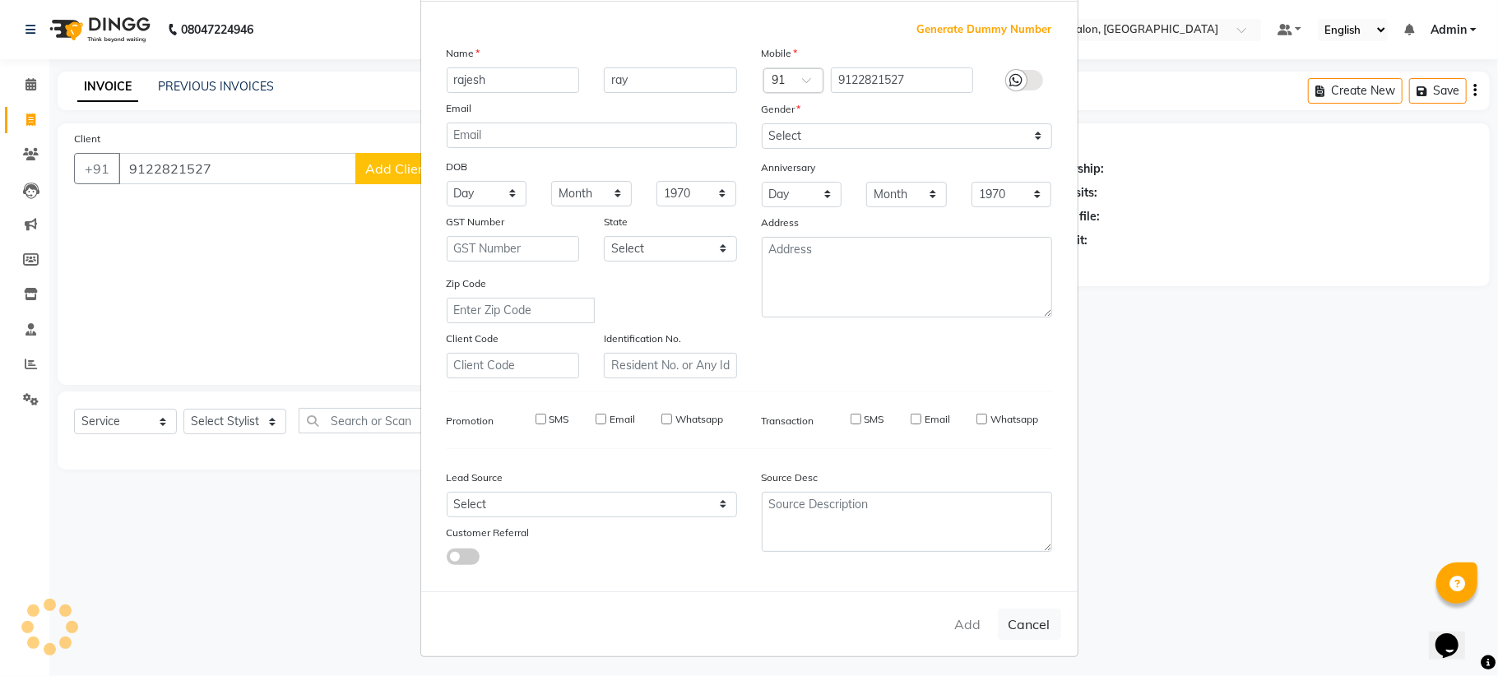
select select
checkbox input "false"
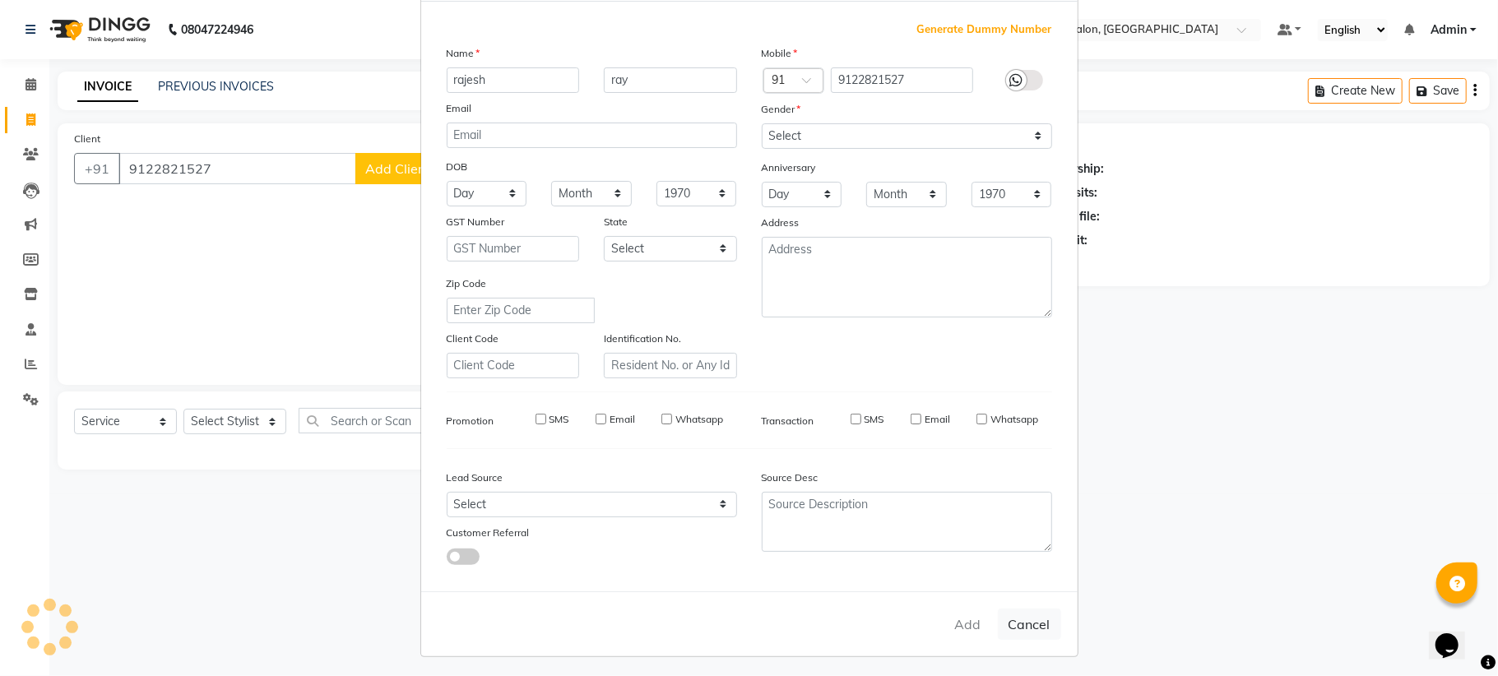
checkbox input "false"
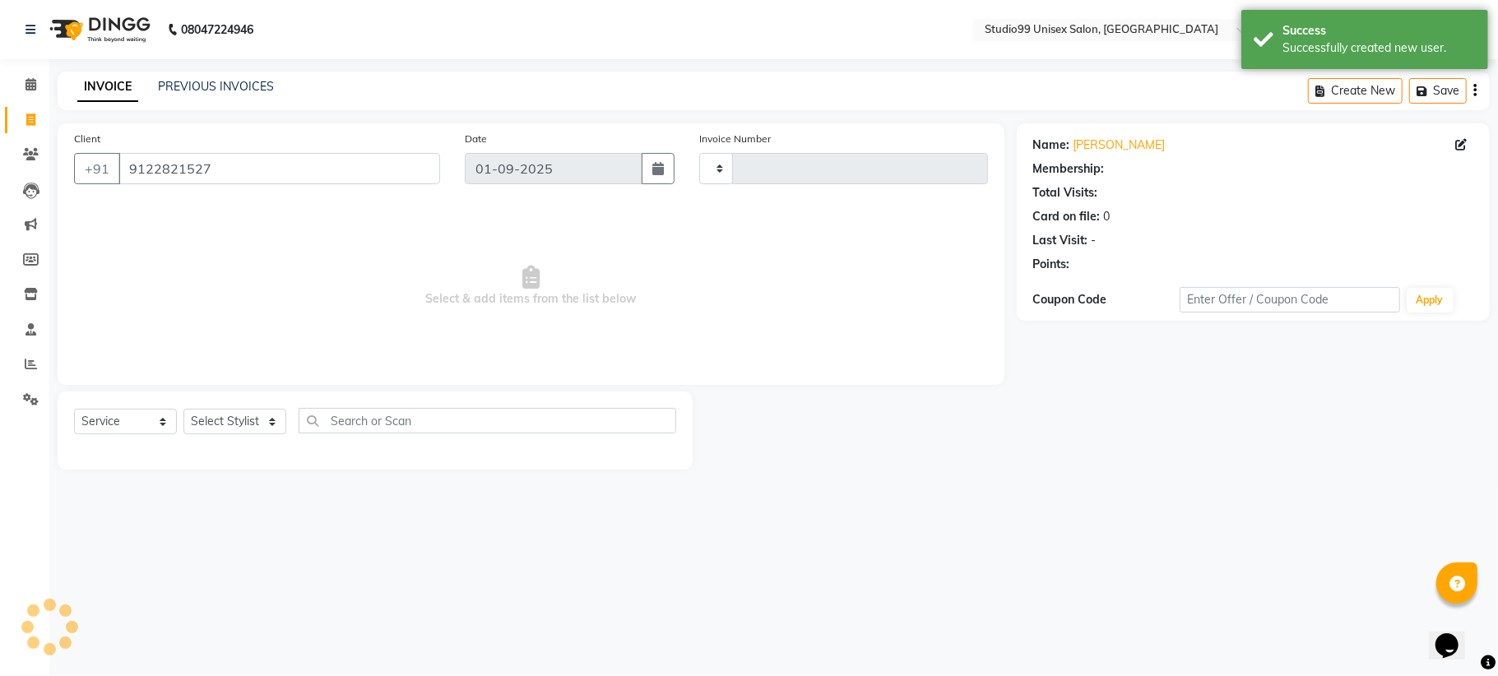
select select "1: Object"
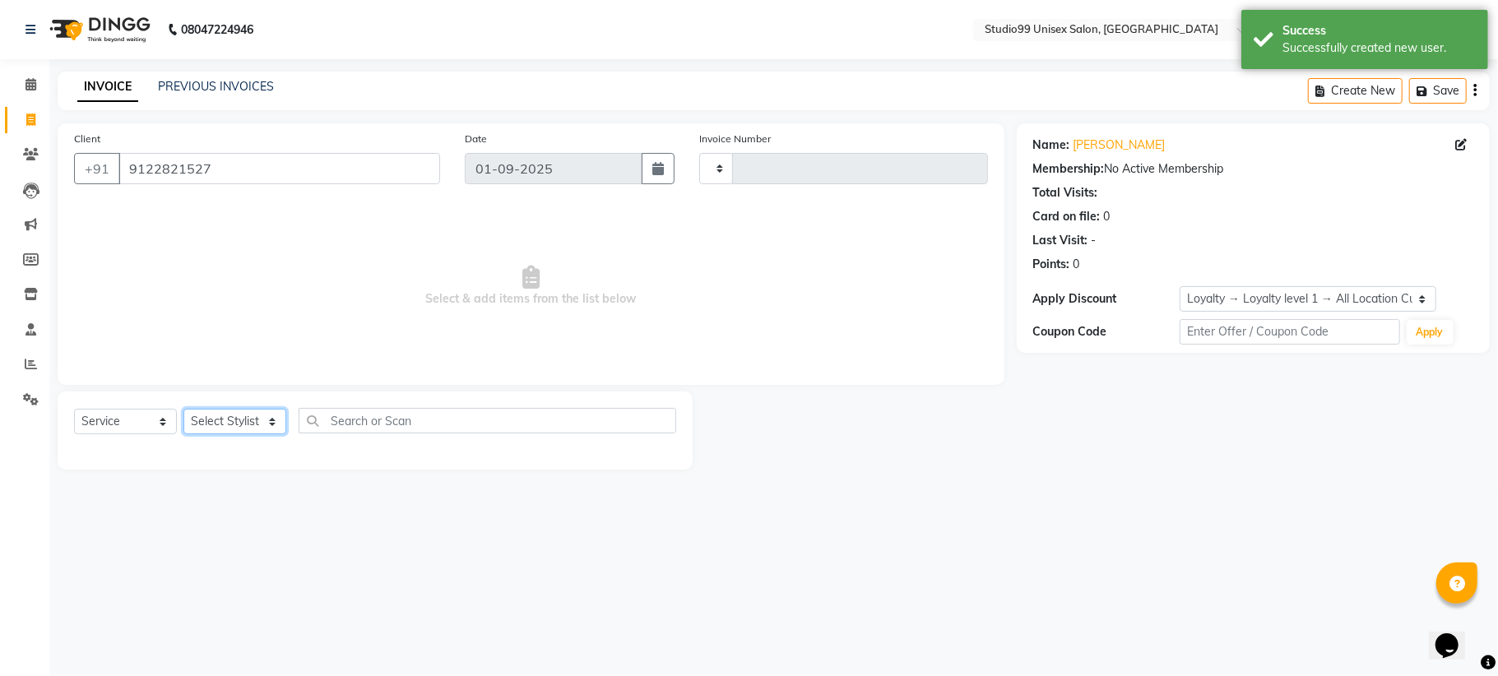
click at [247, 421] on select "Select Stylist" at bounding box center [234, 421] width 103 height 25
click at [262, 416] on select "Select Stylist" at bounding box center [234, 421] width 103 height 25
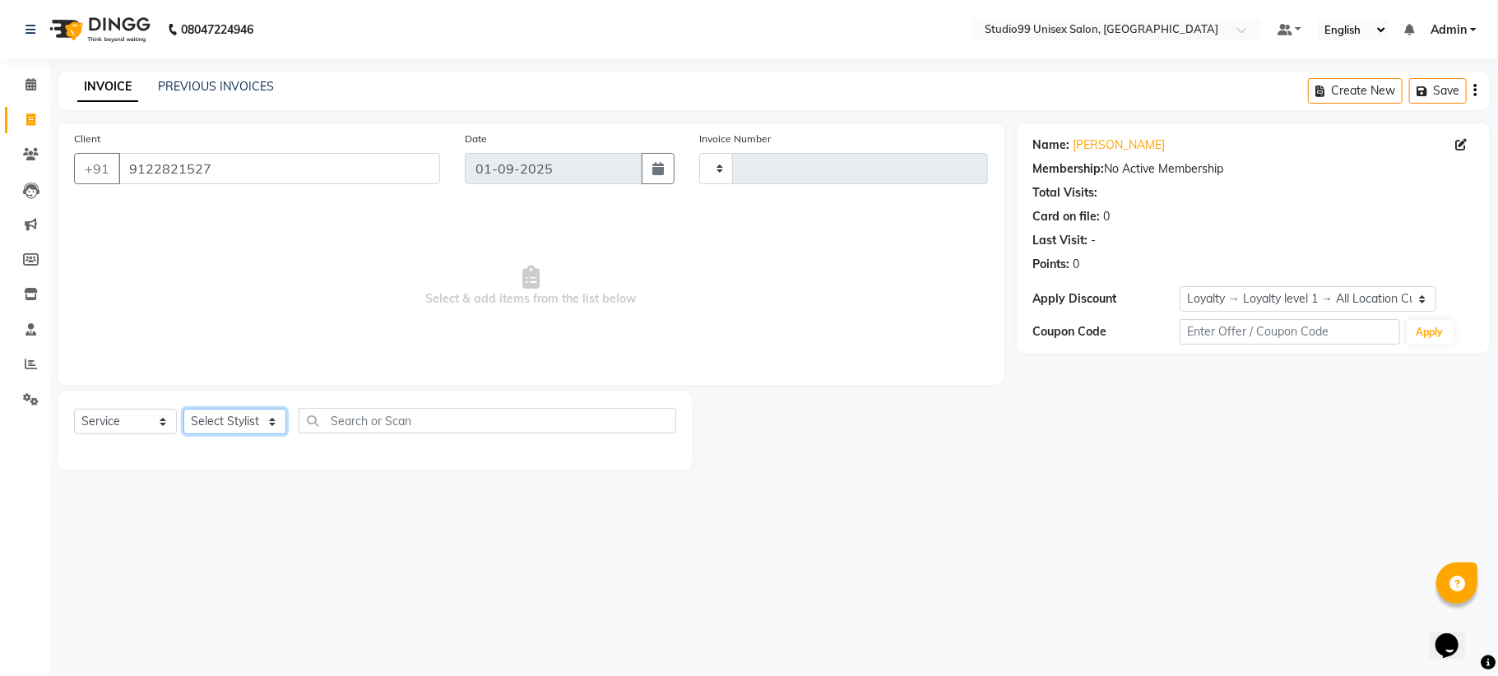
click at [267, 424] on select "Select Stylist" at bounding box center [234, 421] width 103 height 25
click at [267, 425] on select "Select Stylist" at bounding box center [234, 421] width 103 height 25
click at [267, 423] on select "Select Stylist" at bounding box center [234, 421] width 103 height 25
click at [275, 412] on select "Select Stylist" at bounding box center [234, 421] width 103 height 25
click at [278, 411] on select "Select Stylist" at bounding box center [234, 421] width 103 height 25
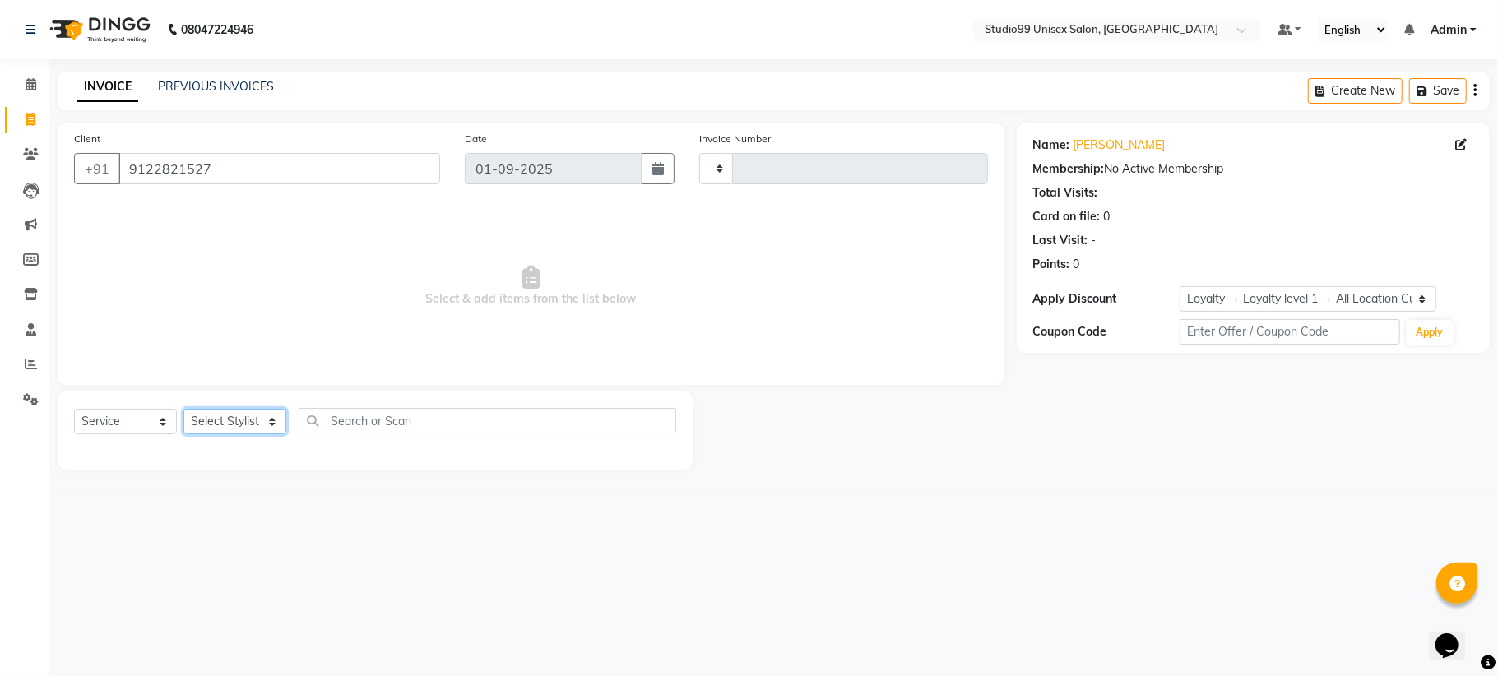
click at [271, 418] on select "Select Stylist" at bounding box center [234, 421] width 103 height 25
click at [267, 418] on select "Select Stylist" at bounding box center [234, 421] width 103 height 25
click at [273, 423] on select "Select Stylist" at bounding box center [234, 421] width 103 height 25
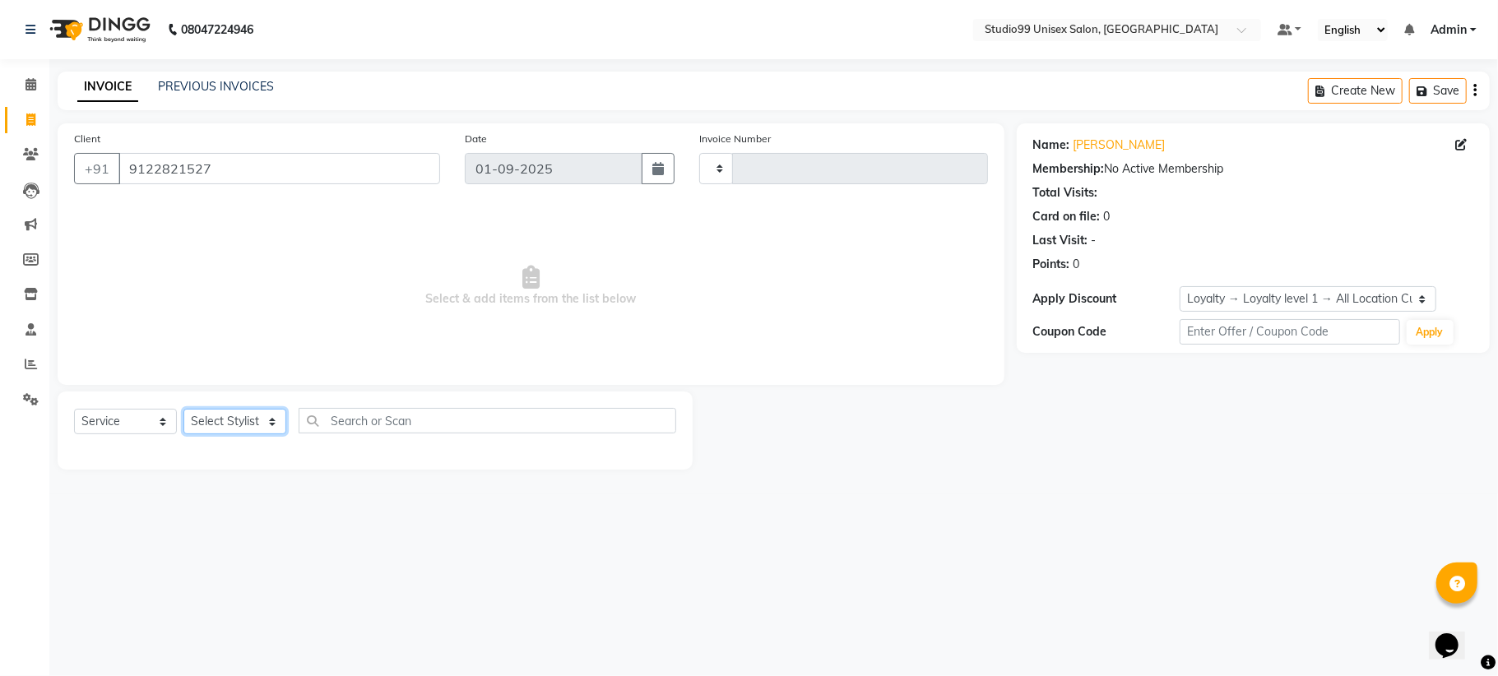
click at [273, 423] on select "Select Stylist" at bounding box center [234, 421] width 103 height 25
click at [271, 422] on select "Select Stylist" at bounding box center [234, 421] width 103 height 25
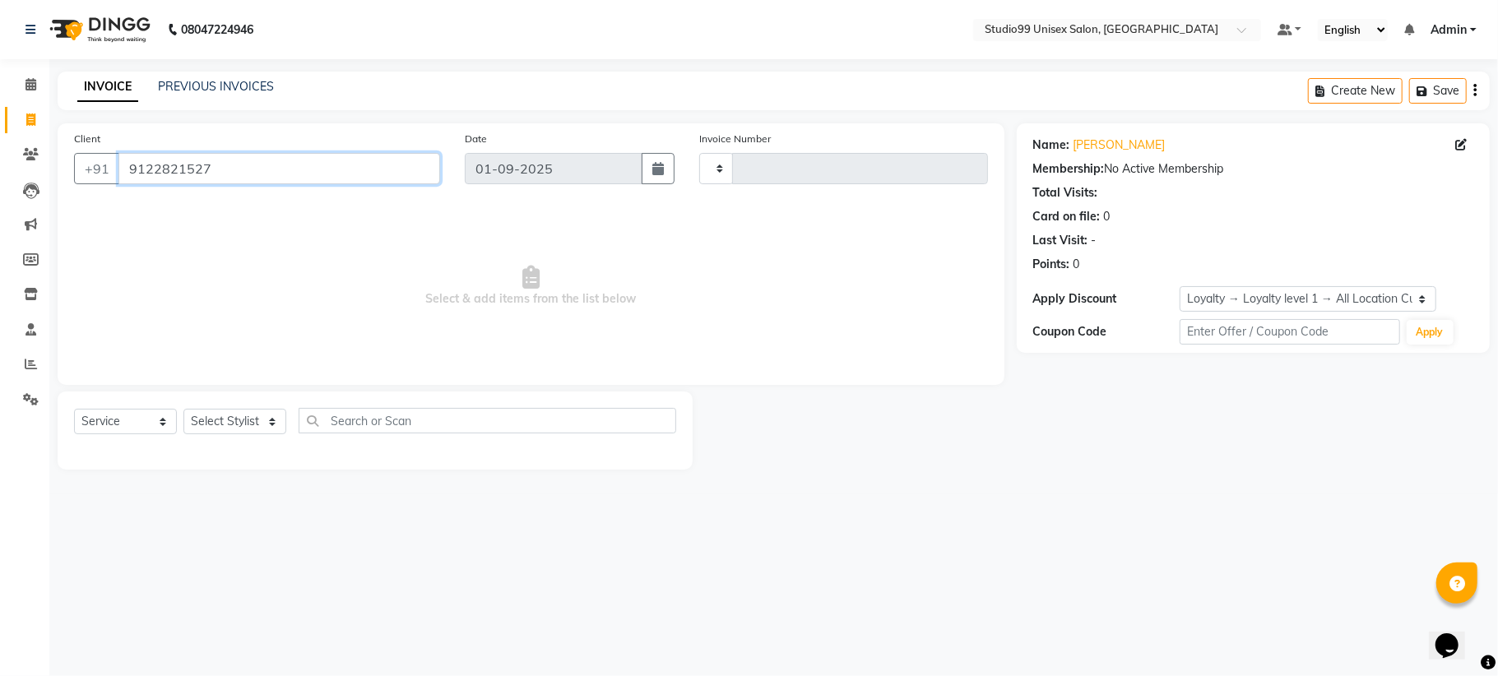
click at [271, 158] on input "9122821527" at bounding box center [279, 168] width 322 height 31
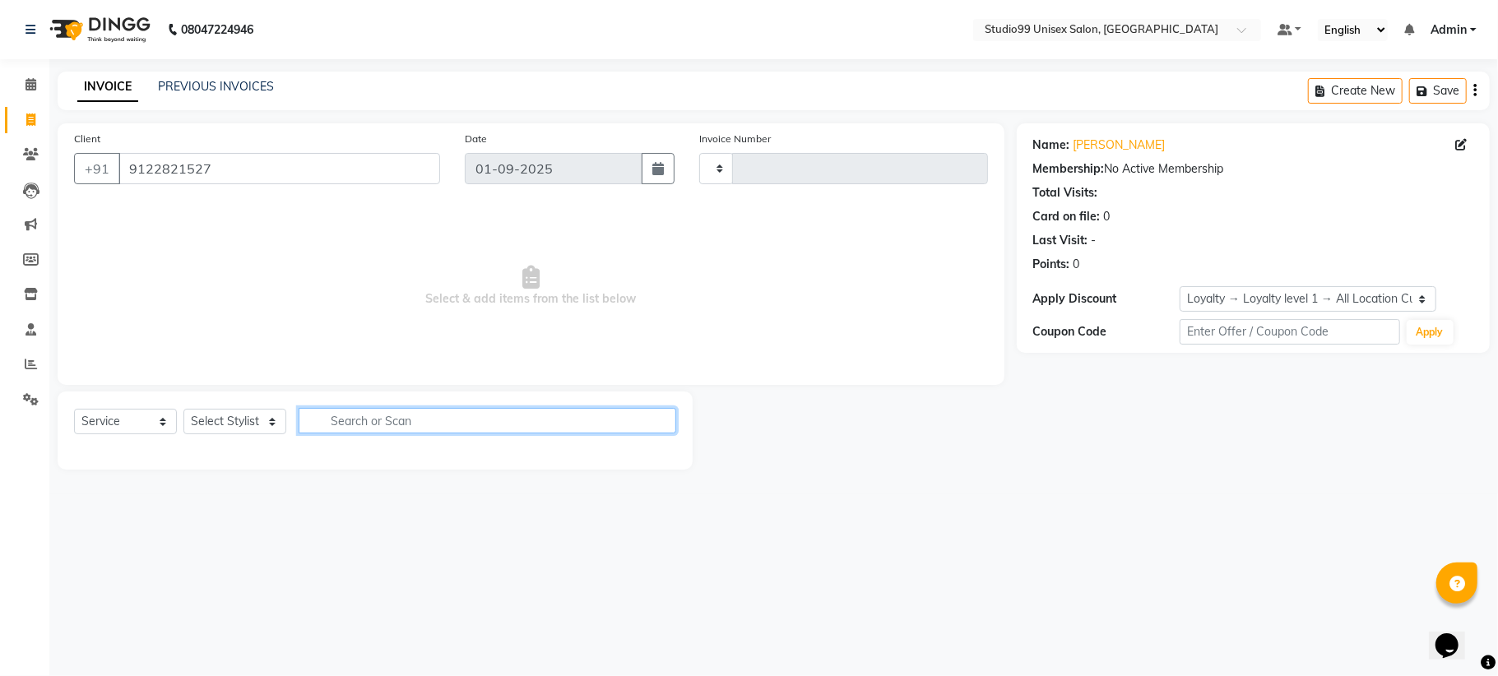
click at [398, 415] on input "text" at bounding box center [488, 420] width 378 height 25
click at [378, 423] on input "text" at bounding box center [488, 420] width 378 height 25
click at [218, 421] on select "Select Stylist" at bounding box center [234, 421] width 103 height 25
click at [240, 415] on select "Select Stylist" at bounding box center [234, 421] width 103 height 25
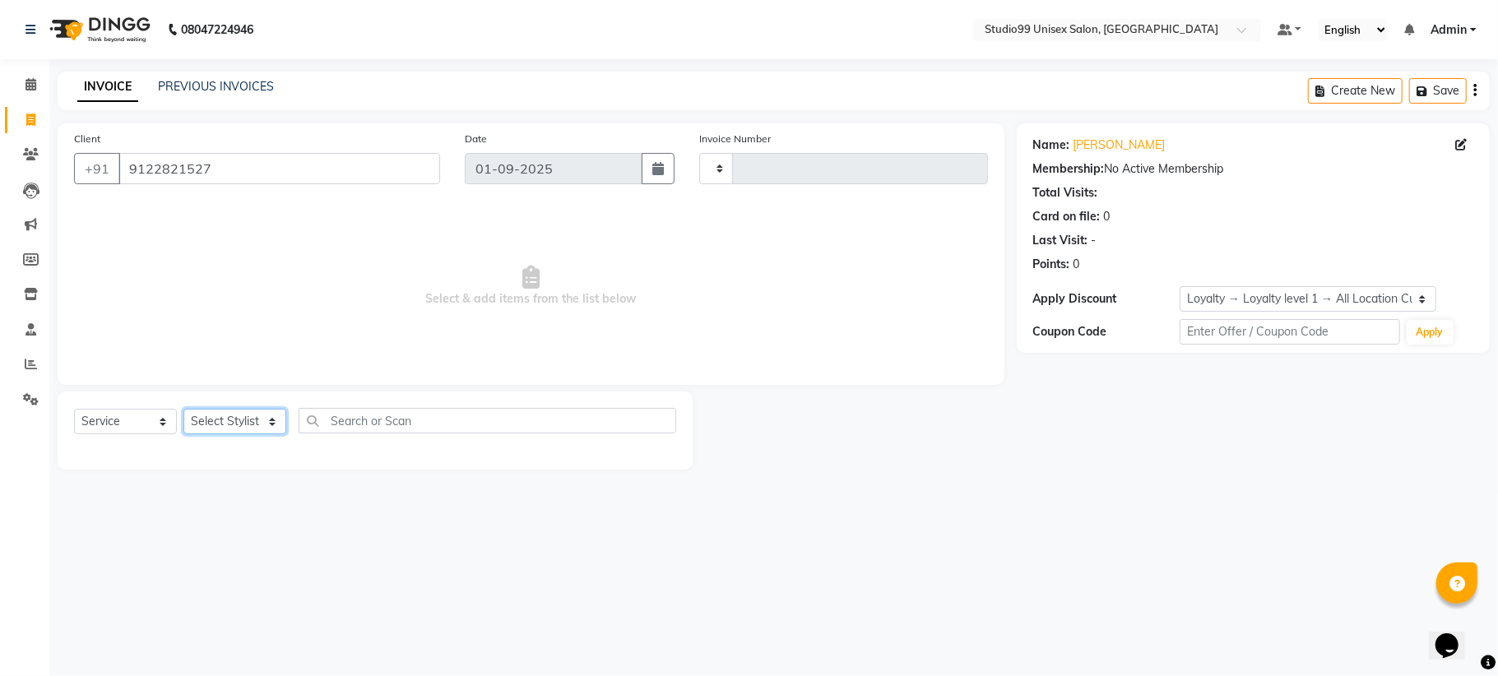
click at [240, 415] on select "Select Stylist" at bounding box center [234, 421] width 103 height 25
click at [237, 415] on select "Select Stylist" at bounding box center [234, 421] width 103 height 25
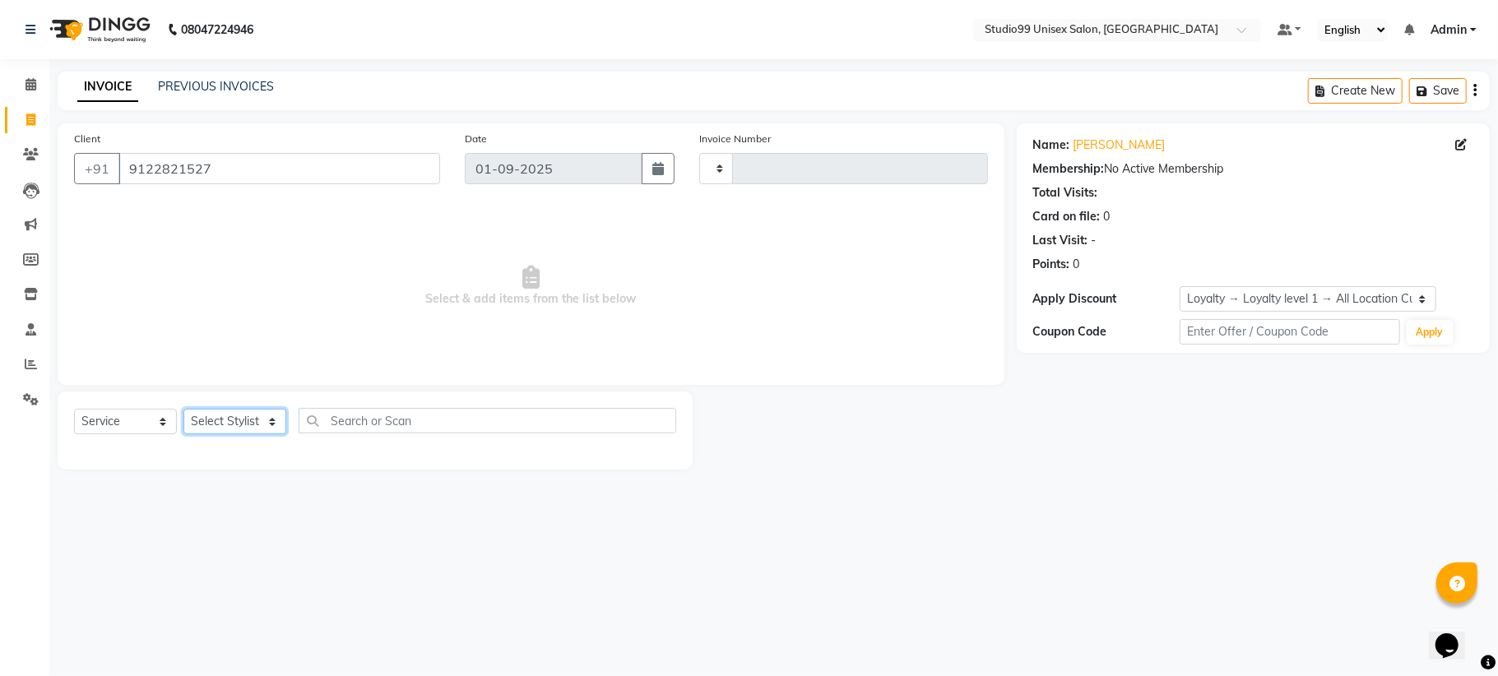
click at [237, 415] on select "Select Stylist" at bounding box center [234, 421] width 103 height 25
click at [275, 420] on select "Select Stylist" at bounding box center [234, 421] width 103 height 25
click at [271, 421] on select "Select Stylist" at bounding box center [234, 421] width 103 height 25
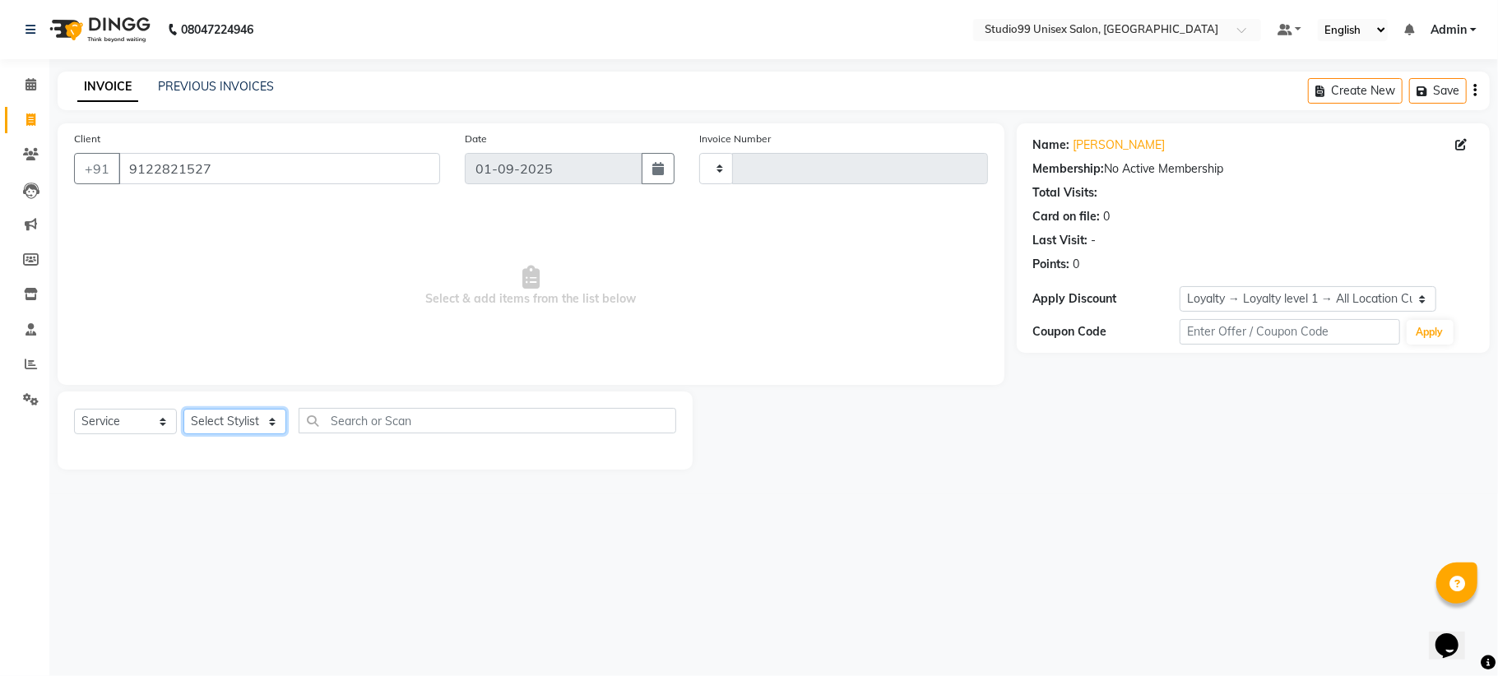
click at [183, 409] on select "Select Stylist" at bounding box center [234, 421] width 103 height 25
click at [242, 448] on div at bounding box center [375, 450] width 602 height 7
click at [257, 409] on select "Select Stylist" at bounding box center [234, 421] width 103 height 25
click at [257, 412] on select "Select Stylist" at bounding box center [234, 421] width 103 height 25
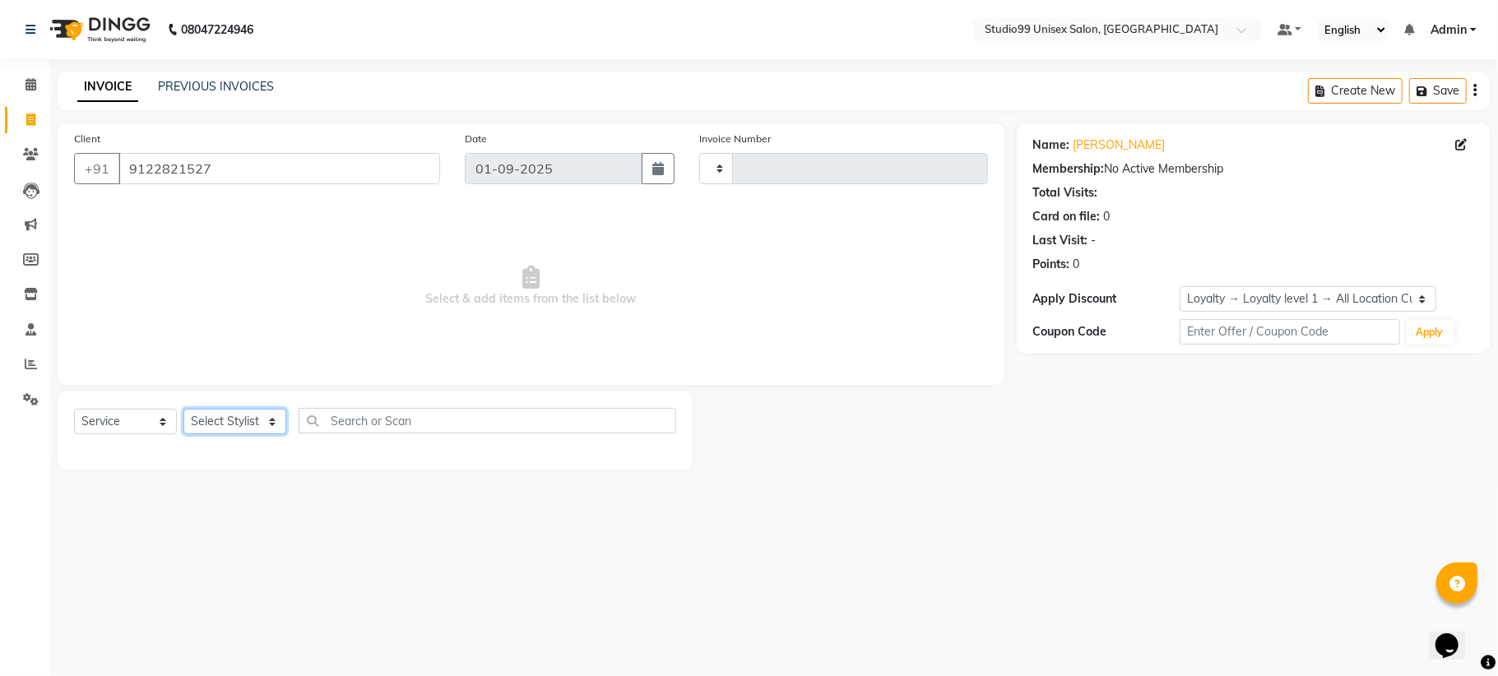
click at [183, 409] on select "Select Stylist" at bounding box center [234, 421] width 103 height 25
click at [252, 423] on select "Select Stylist" at bounding box center [234, 421] width 103 height 25
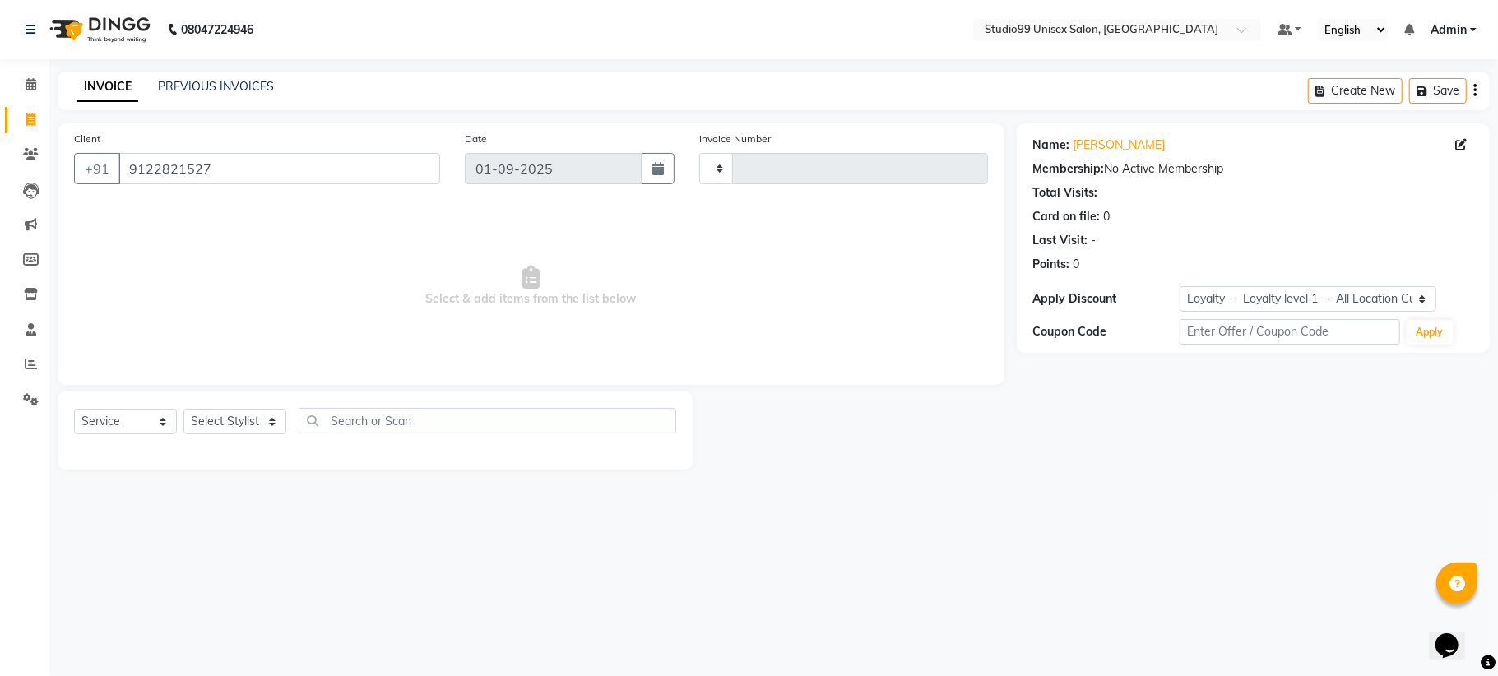
click at [290, 416] on div "Select Service Product Membership Package Voucher Prepaid Gift Card Select Styl…" at bounding box center [375, 427] width 602 height 39
click at [271, 419] on select "Select Stylist" at bounding box center [234, 421] width 103 height 25
click at [183, 409] on select "Select Stylist" at bounding box center [234, 421] width 103 height 25
click at [224, 421] on select "Select Stylist" at bounding box center [234, 421] width 103 height 25
click at [311, 176] on input "9122821527" at bounding box center [279, 168] width 322 height 31
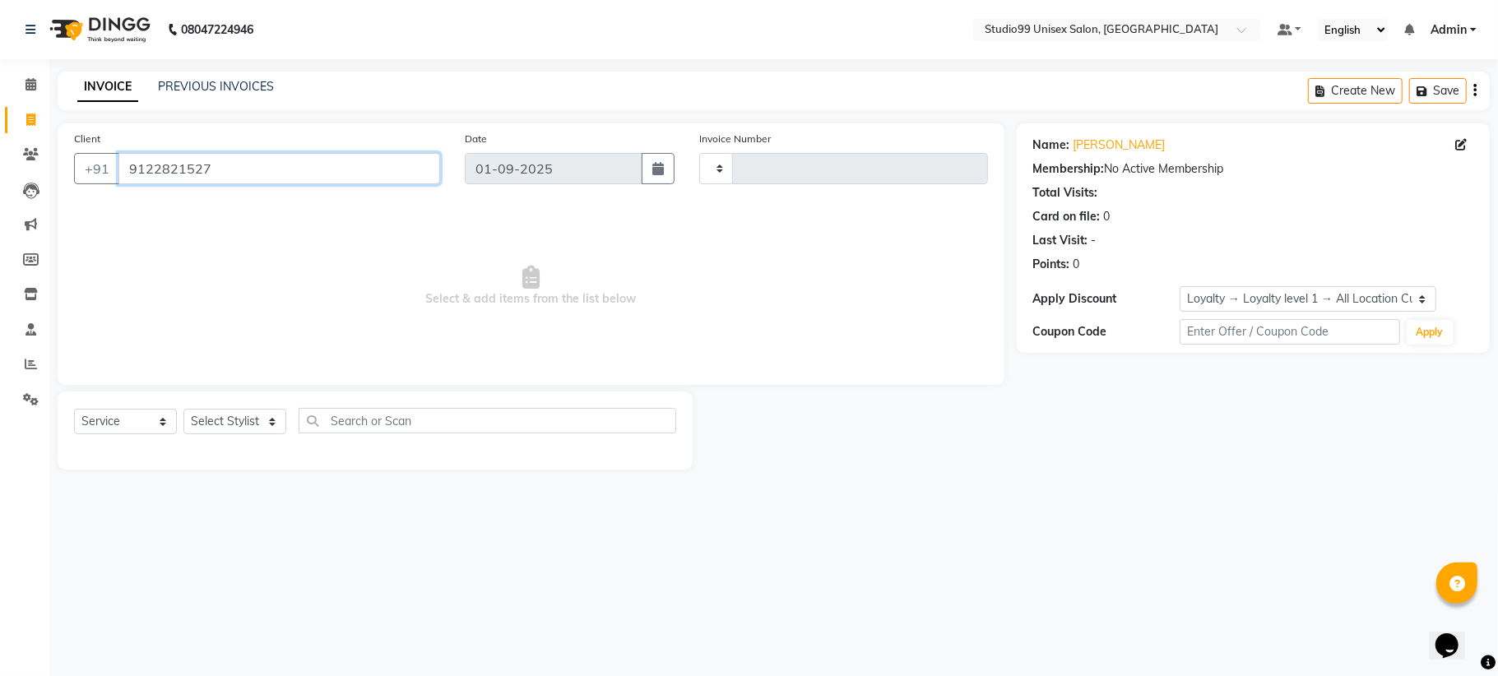
click at [171, 172] on input "9122821527" at bounding box center [279, 168] width 322 height 31
click at [169, 171] on input "9122821527" at bounding box center [279, 168] width 322 height 31
click at [237, 419] on select "Select Stylist" at bounding box center [234, 421] width 103 height 25
click at [183, 409] on select "Select Stylist" at bounding box center [234, 421] width 103 height 25
click at [248, 424] on select "Select Stylist" at bounding box center [234, 421] width 103 height 25
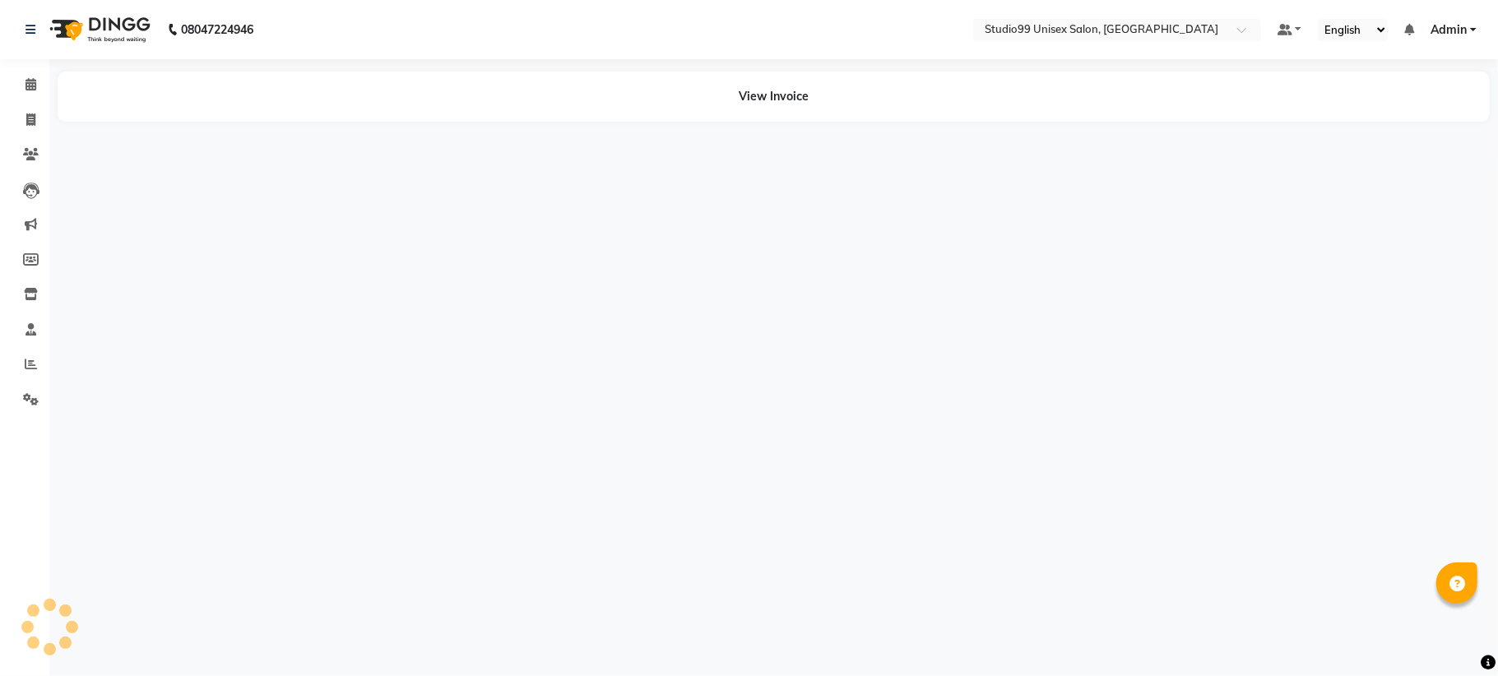
select select "en"
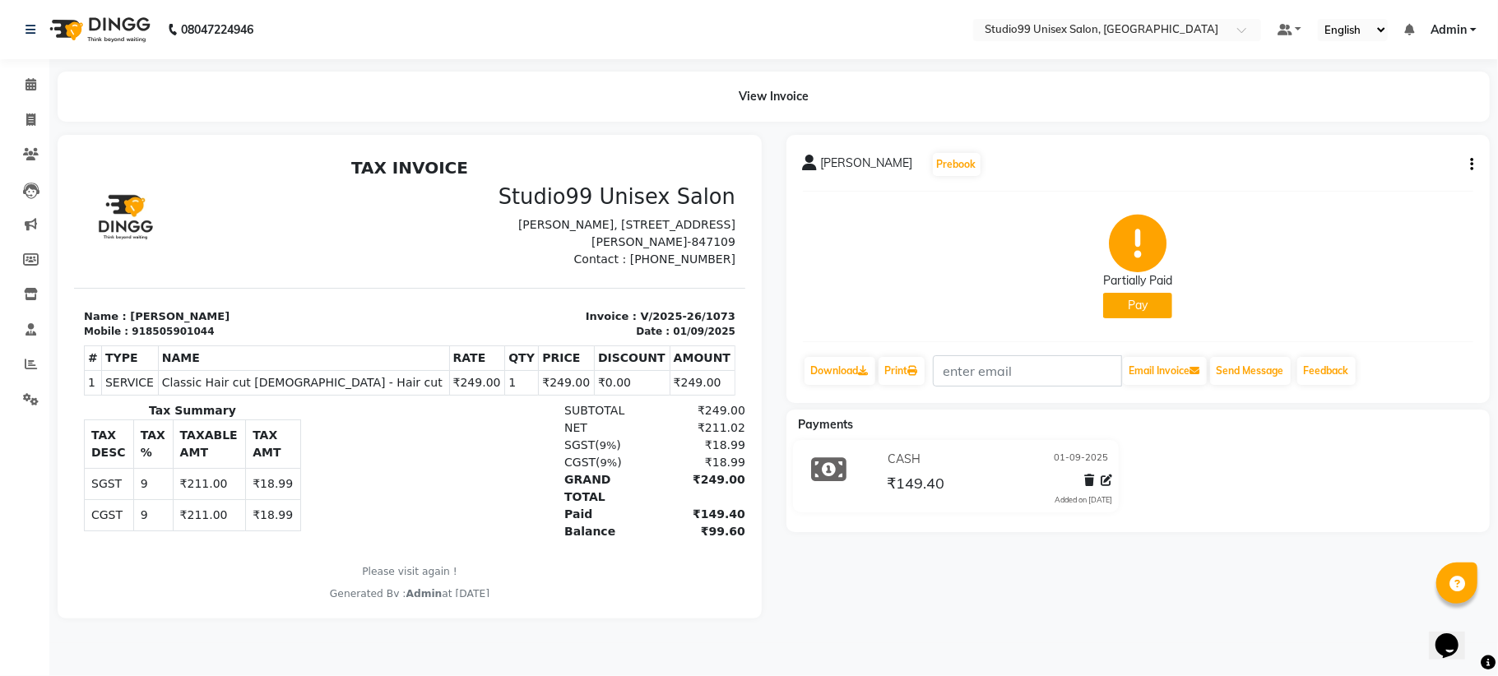
click at [1472, 165] on icon "button" at bounding box center [1471, 165] width 3 height 1
click at [1379, 182] on div "Edit Invoice" at bounding box center [1389, 184] width 113 height 21
select select "service"
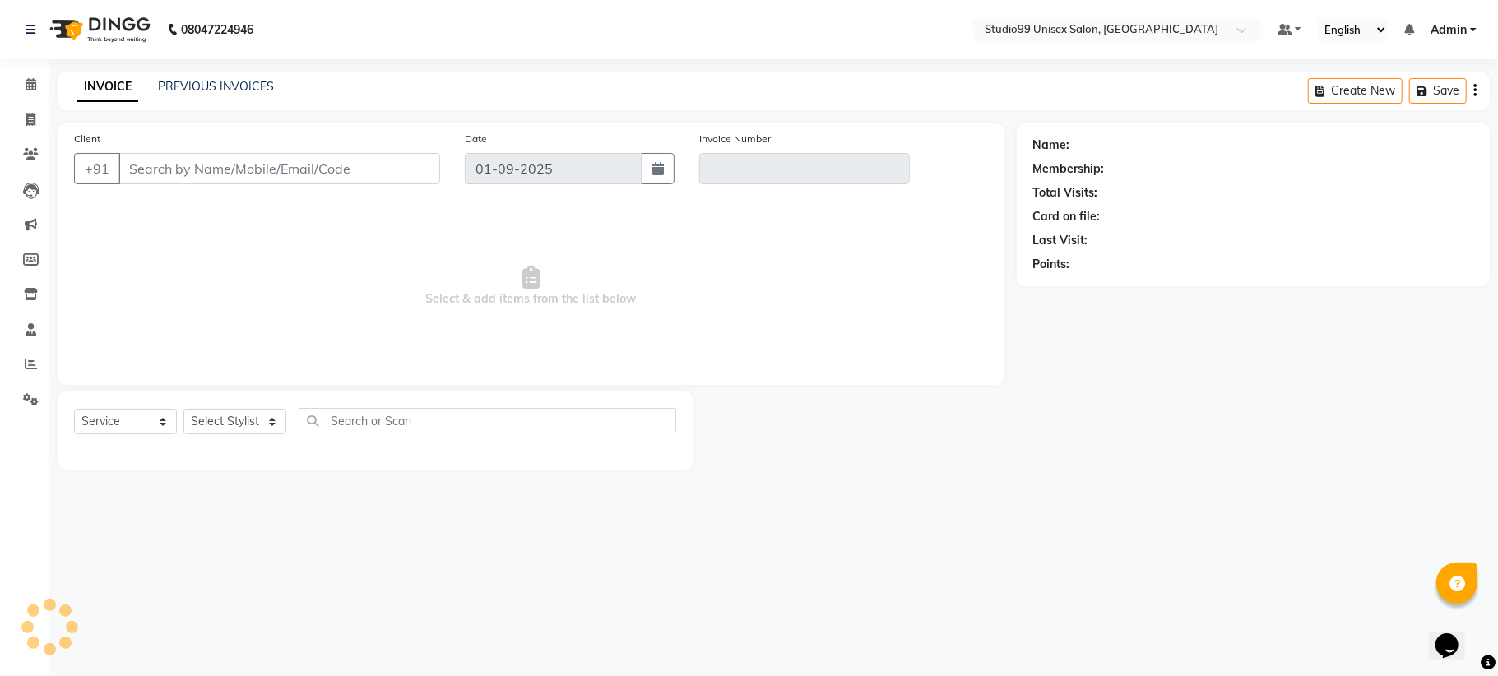
type input "8505901044"
type input "V/2025-26/1073"
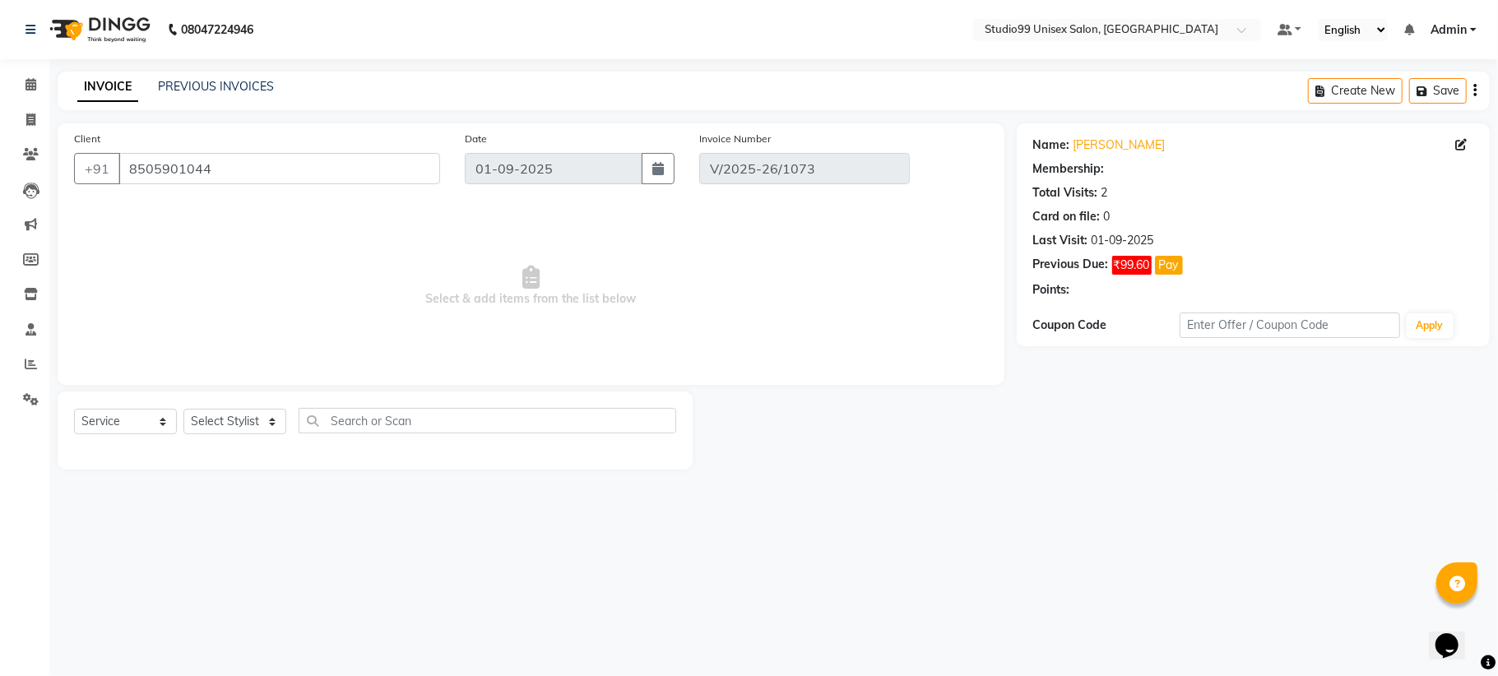
select select "1: Object"
select select "select"
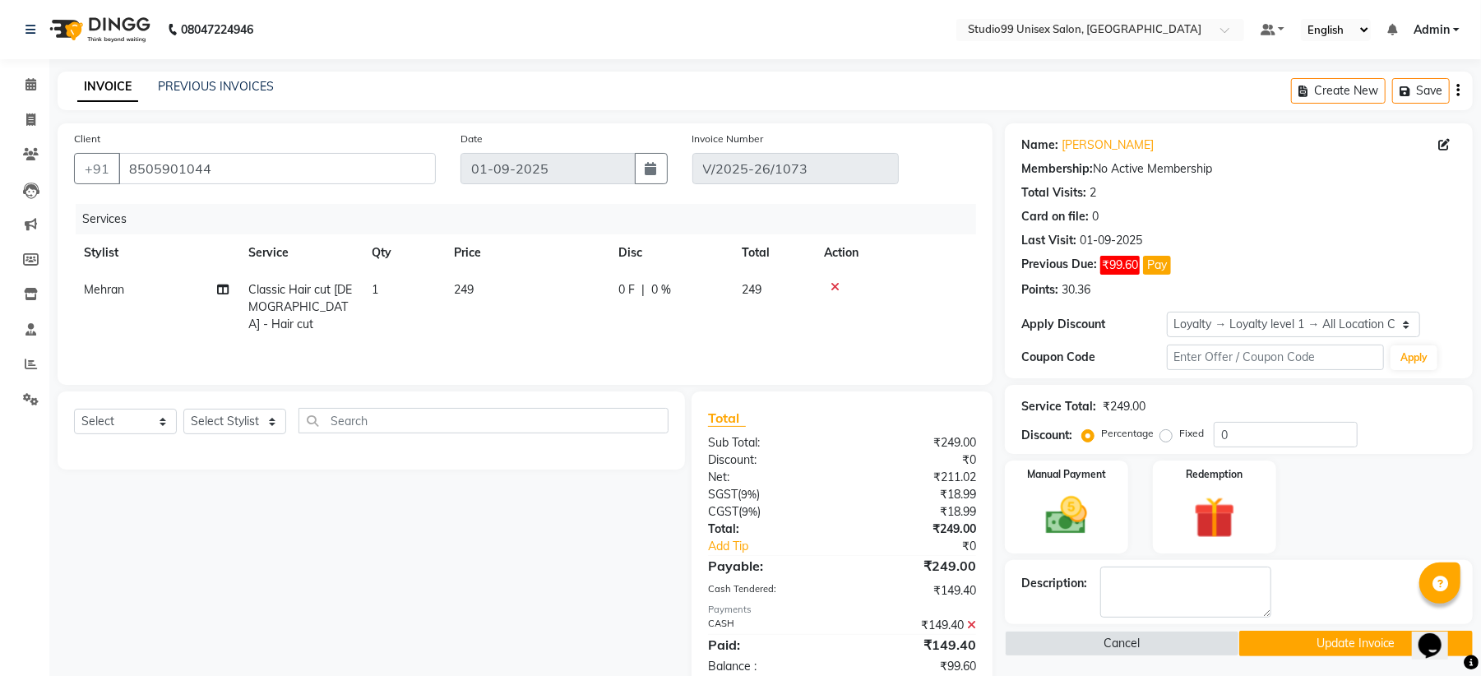
click at [1064, 262] on div "Previous Due:" at bounding box center [1060, 265] width 76 height 19
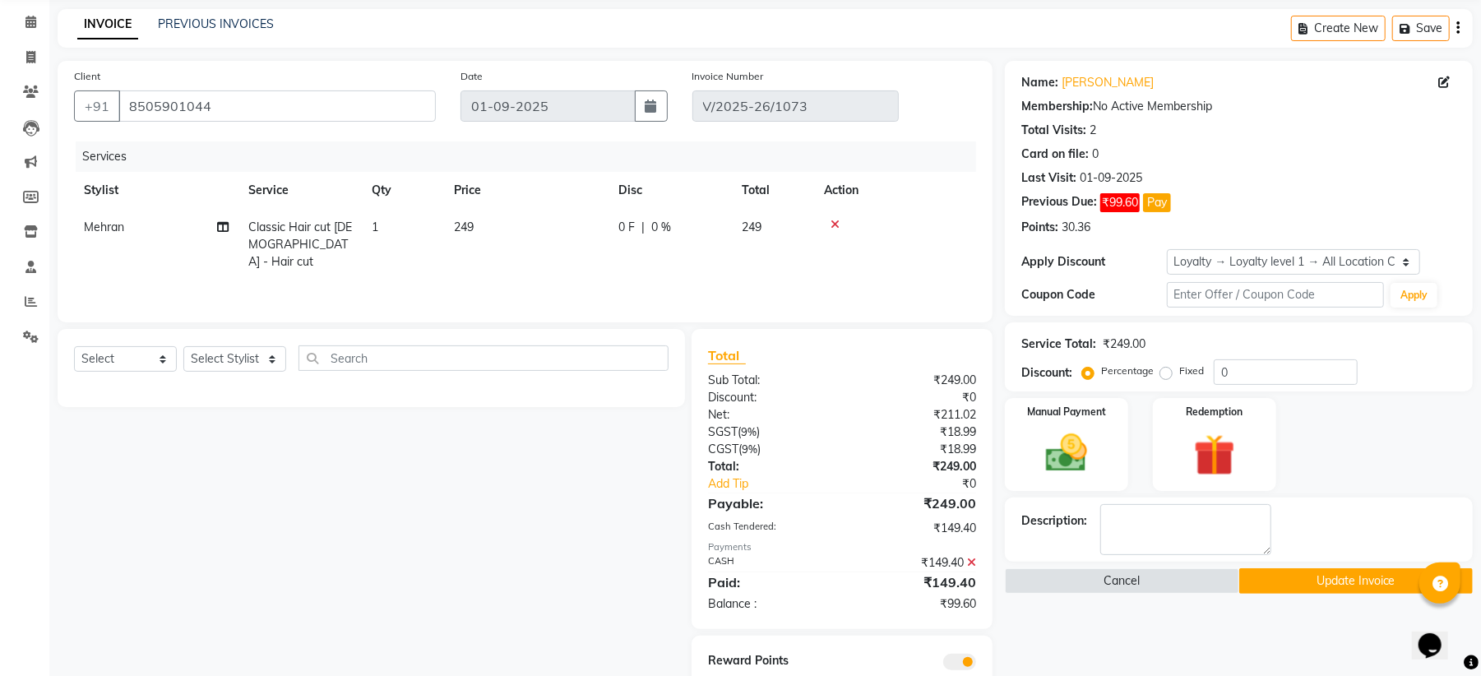
scroll to position [120, 0]
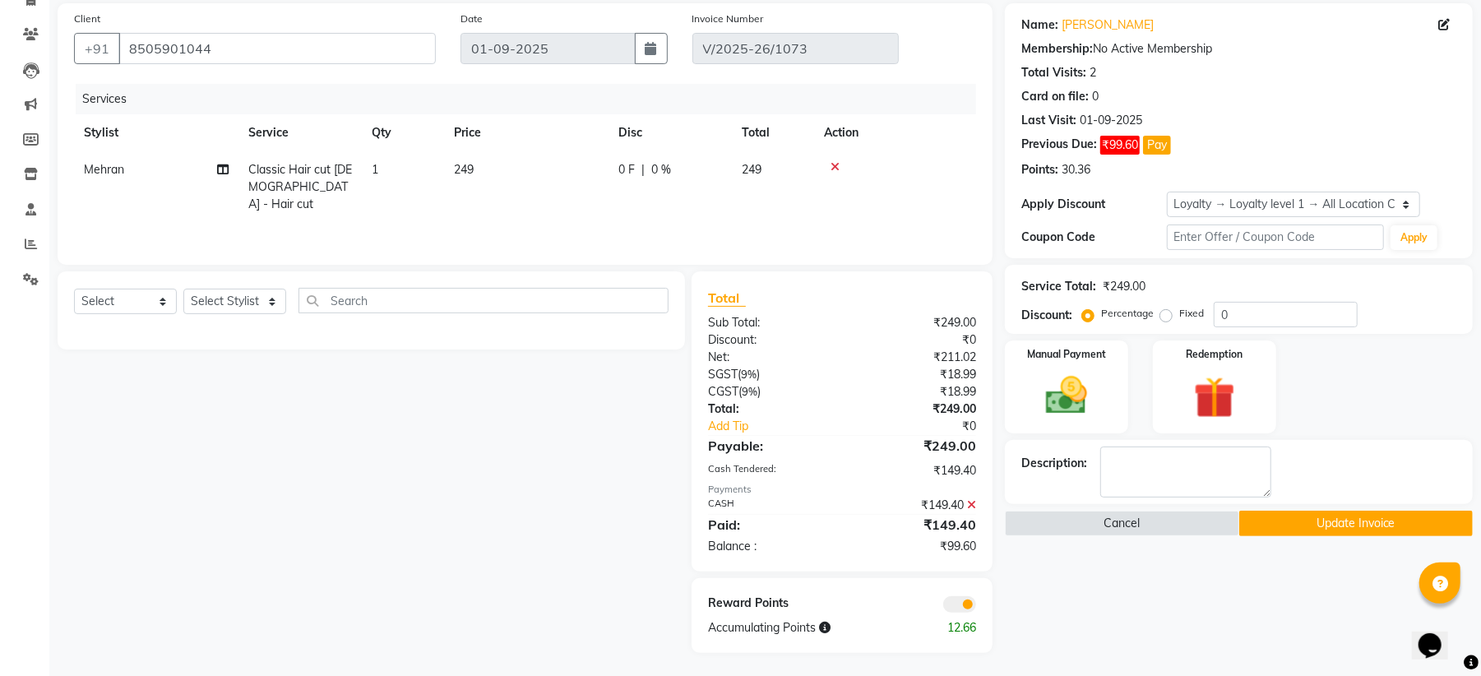
click at [975, 501] on icon at bounding box center [971, 505] width 9 height 12
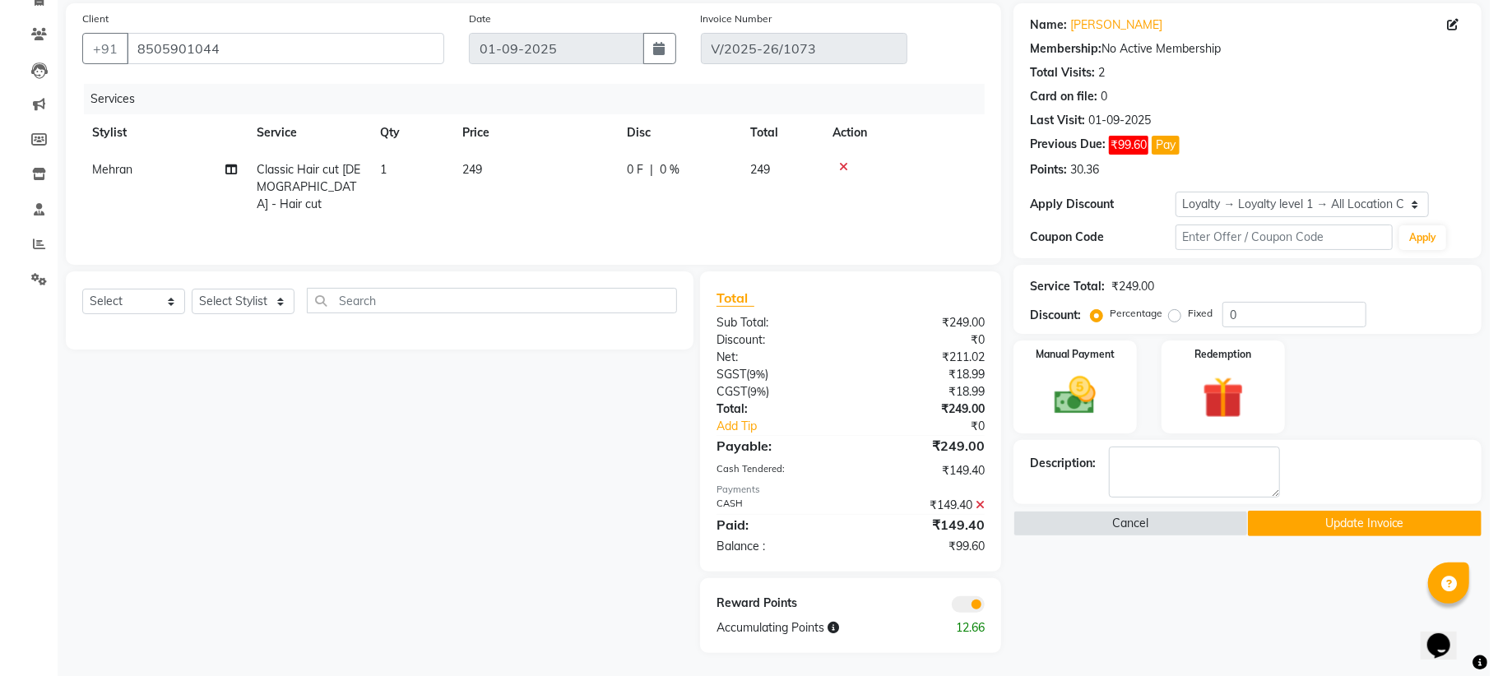
scroll to position [0, 0]
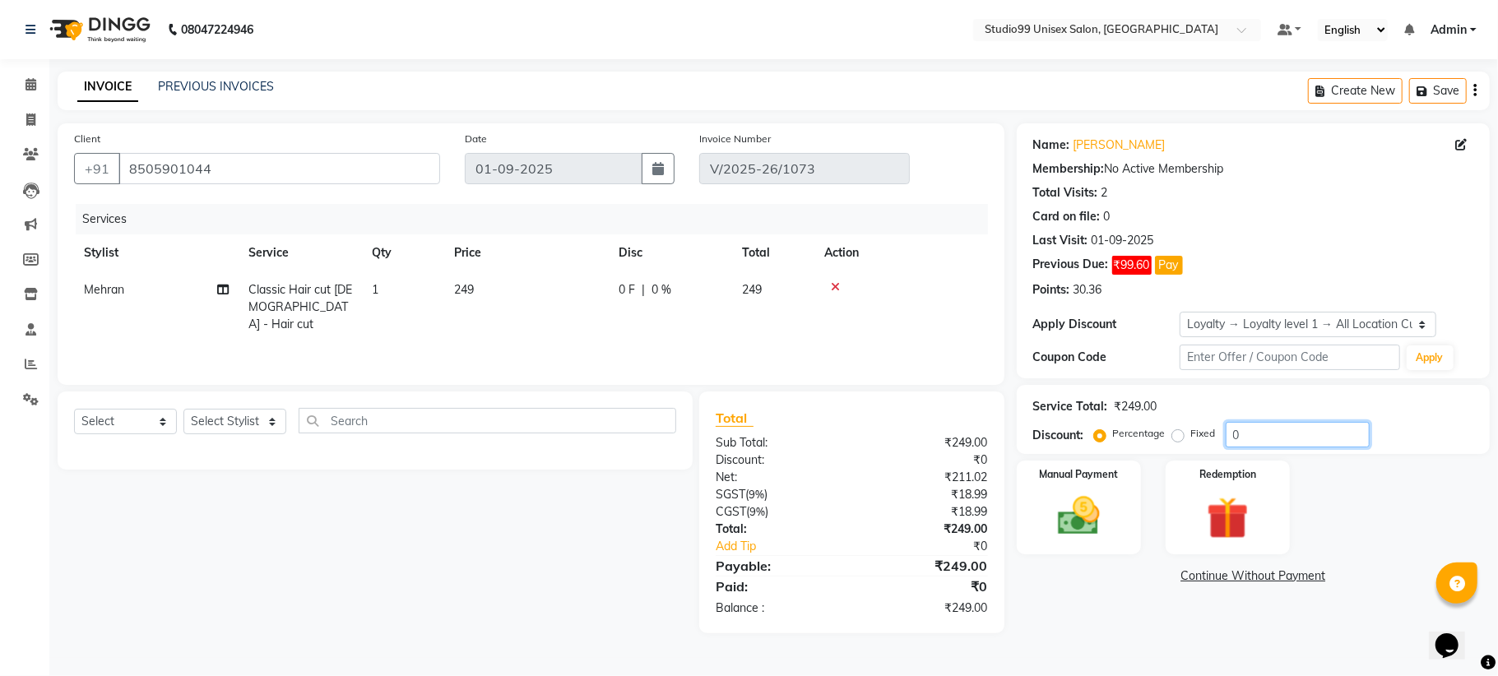
click at [1248, 442] on input "0" at bounding box center [1298, 434] width 144 height 25
type input "40"
click at [1476, 141] on div "Name: Rahul Ji Cashier Membership: No Active Membership Total Visits: 2 Card on…" at bounding box center [1253, 250] width 473 height 255
click at [1464, 148] on icon at bounding box center [1461, 145] width 12 height 12
select select "male"
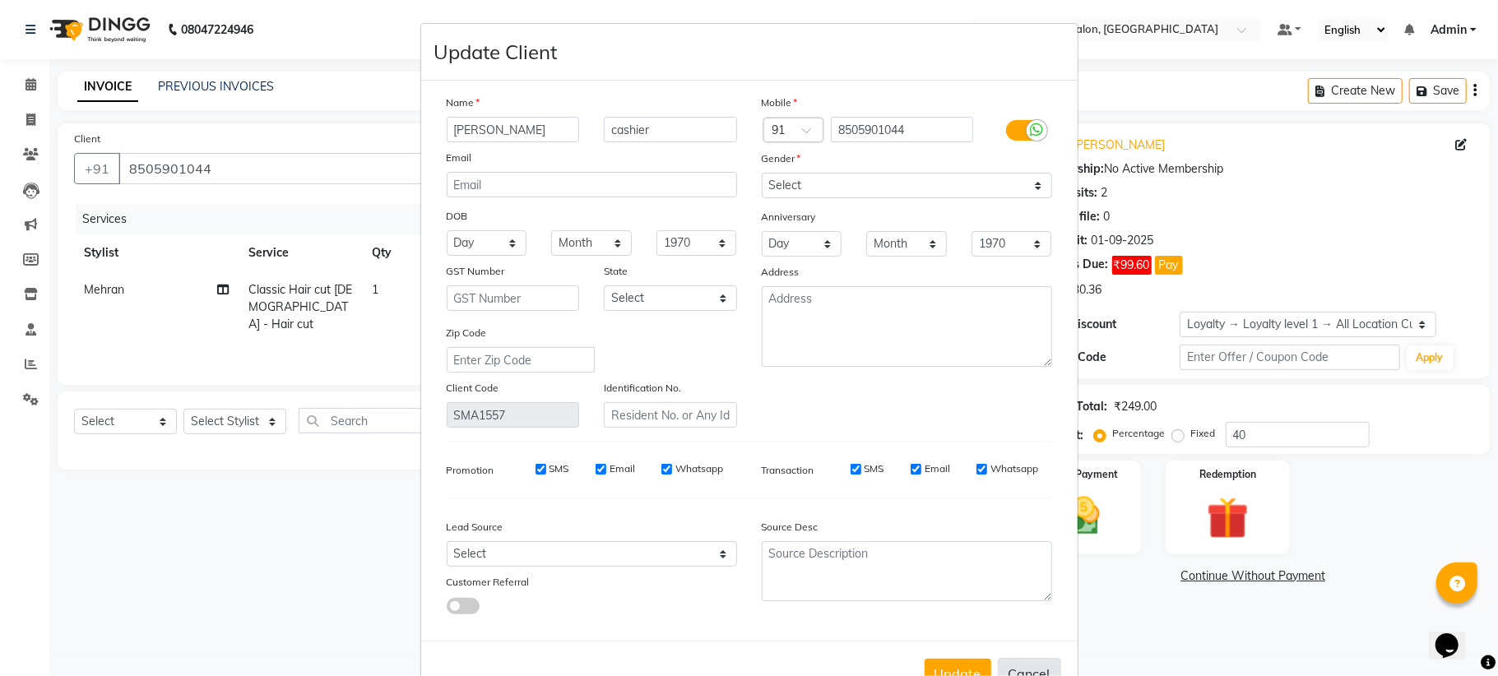
click at [1018, 663] on button "Cancel" at bounding box center [1029, 673] width 63 height 31
select select
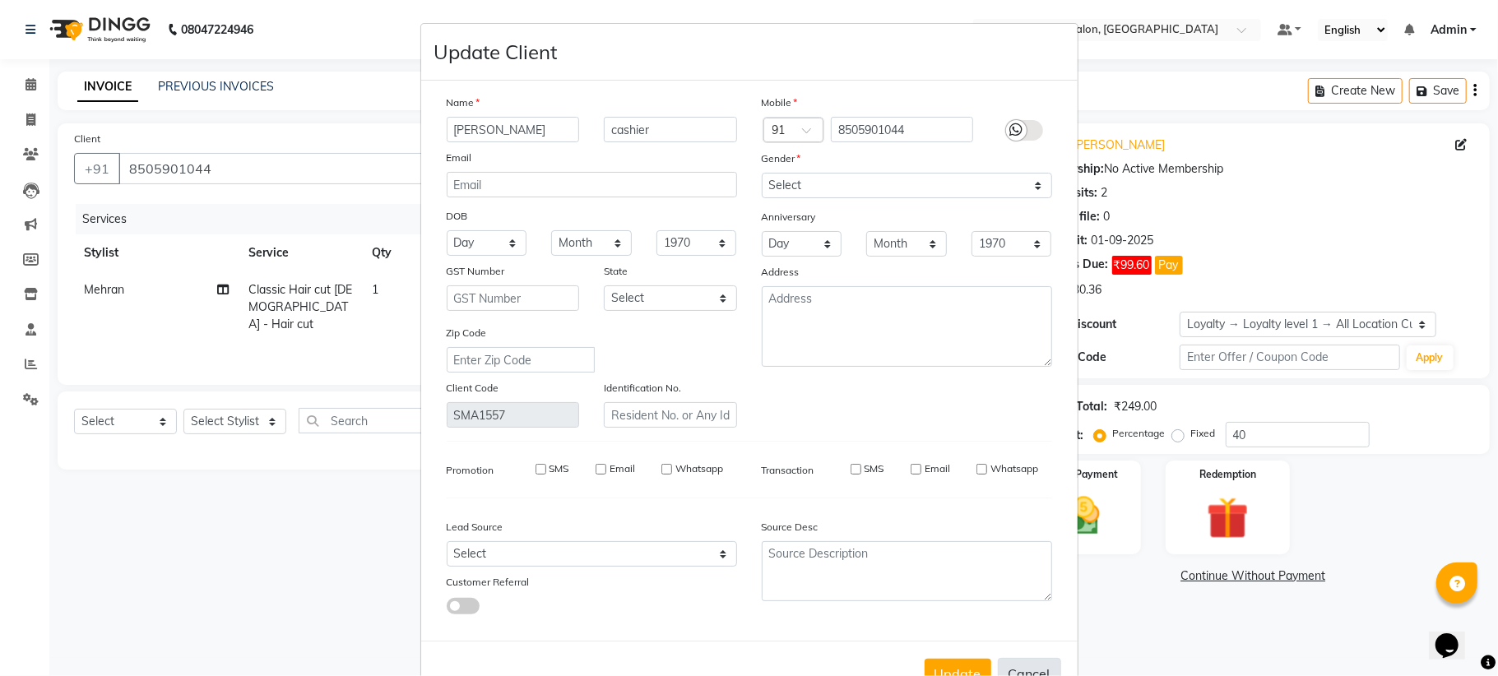
select select
checkbox input "false"
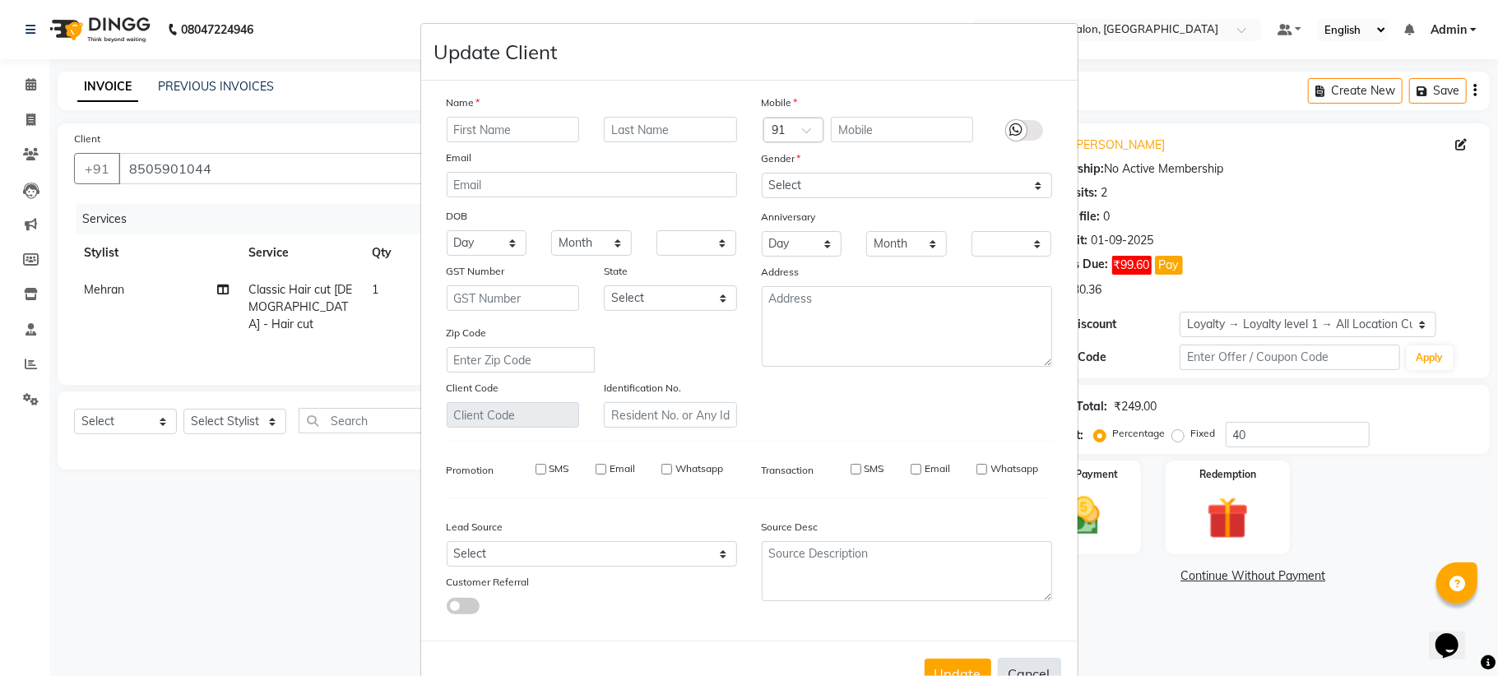
checkbox input "false"
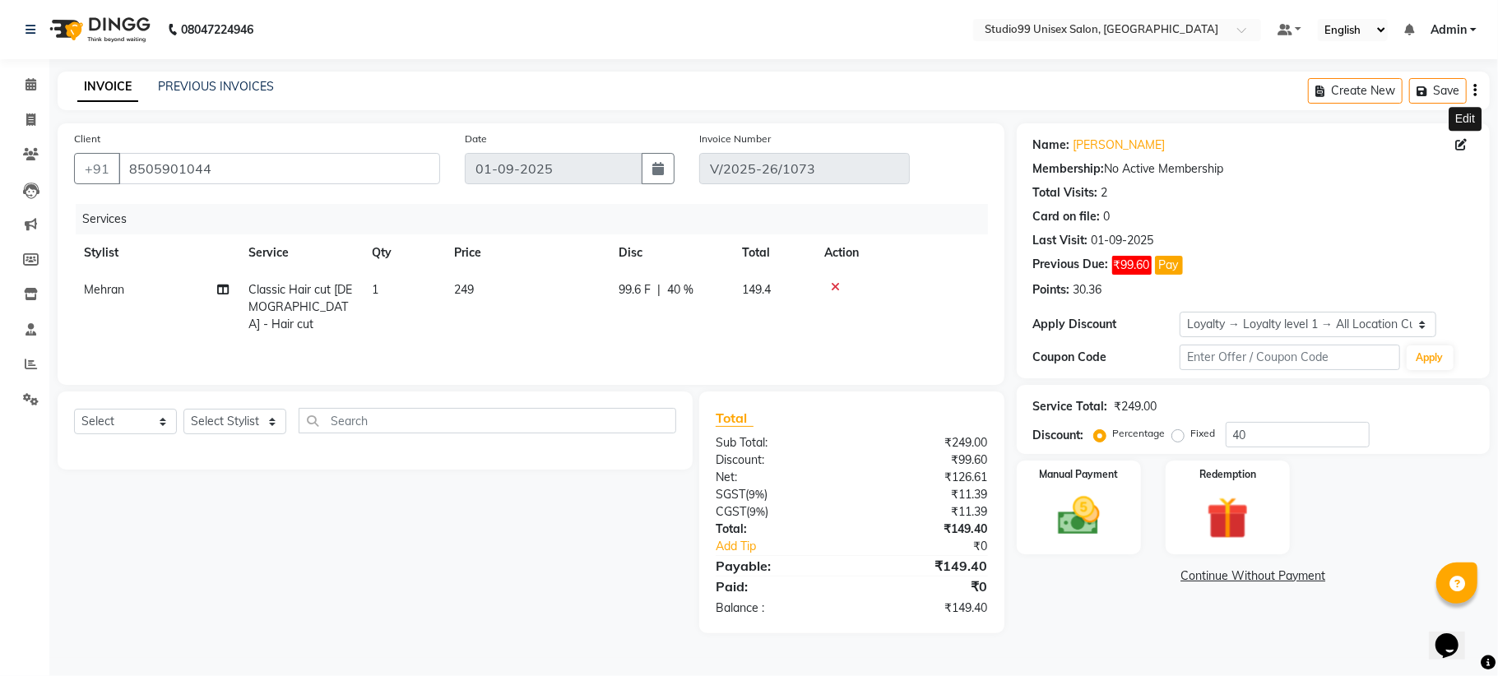
click at [1472, 86] on div "Create New Save" at bounding box center [1399, 91] width 182 height 39
click at [1474, 90] on icon "button" at bounding box center [1474, 90] width 3 height 1
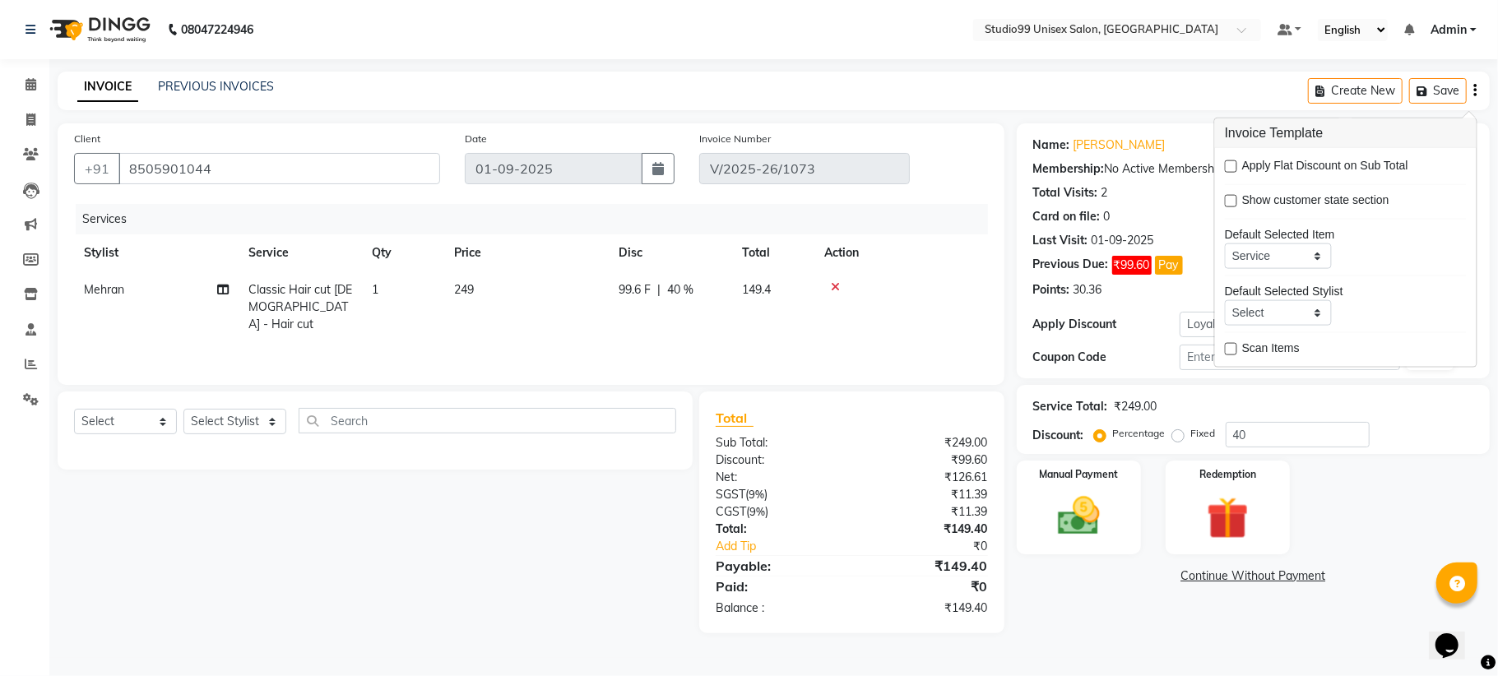
scroll to position [82, 0]
click at [1469, 503] on div "Manual Payment Redemption" at bounding box center [1253, 508] width 498 height 94
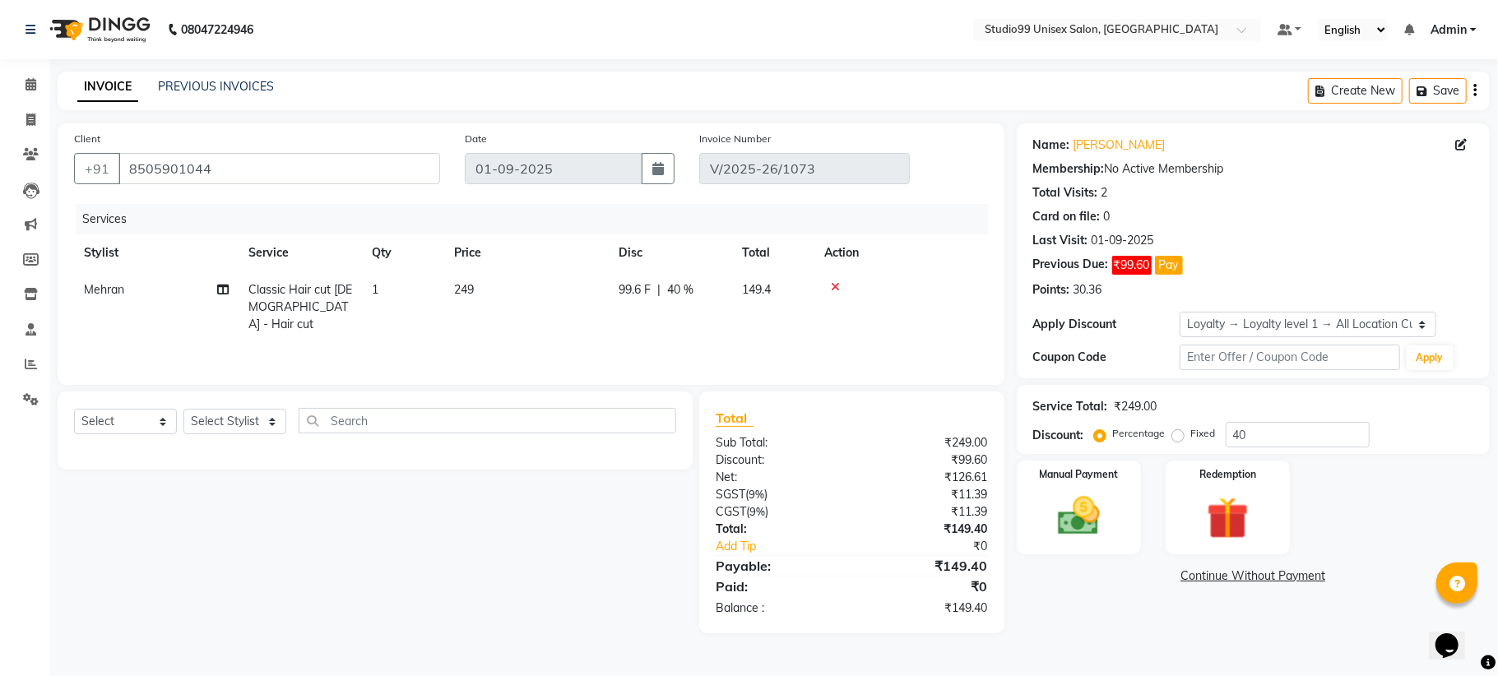
click at [1476, 90] on icon "button" at bounding box center [1474, 90] width 3 height 1
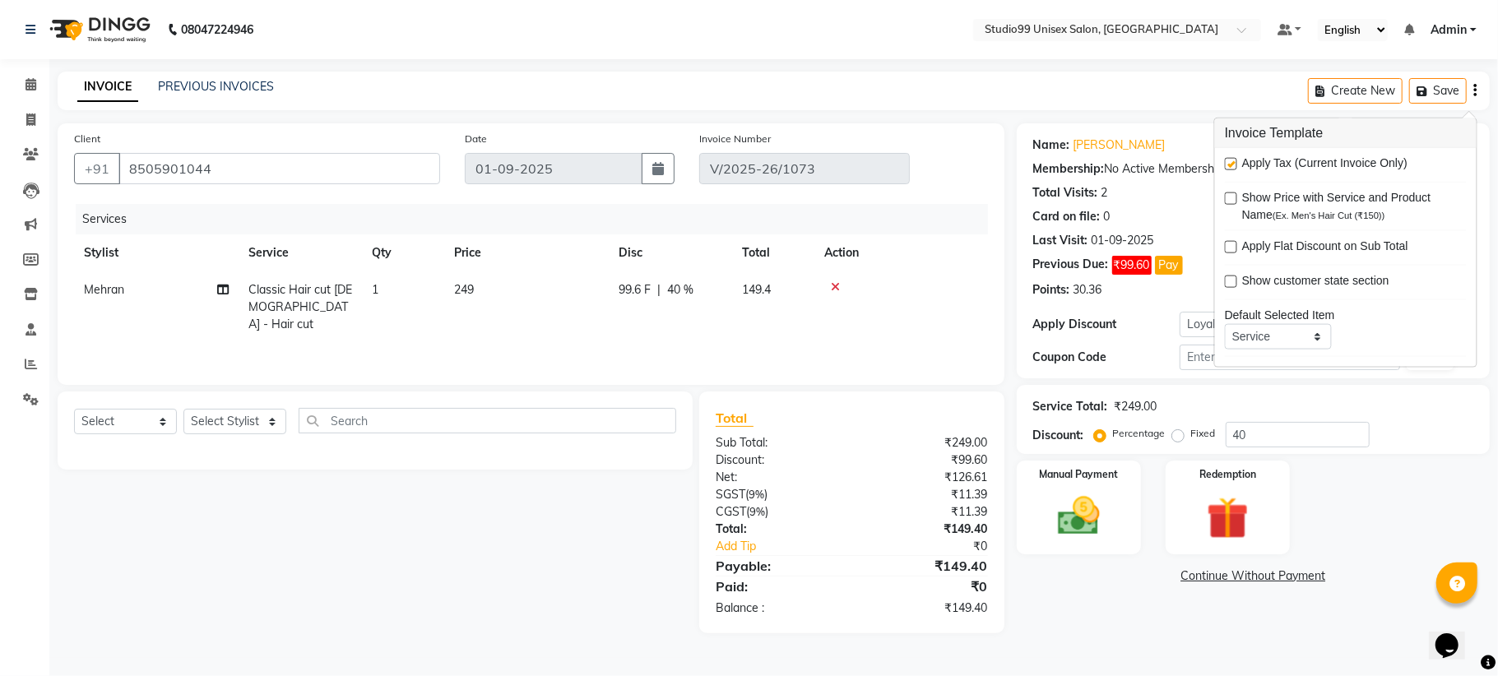
click at [1475, 90] on icon "button" at bounding box center [1474, 90] width 3 height 1
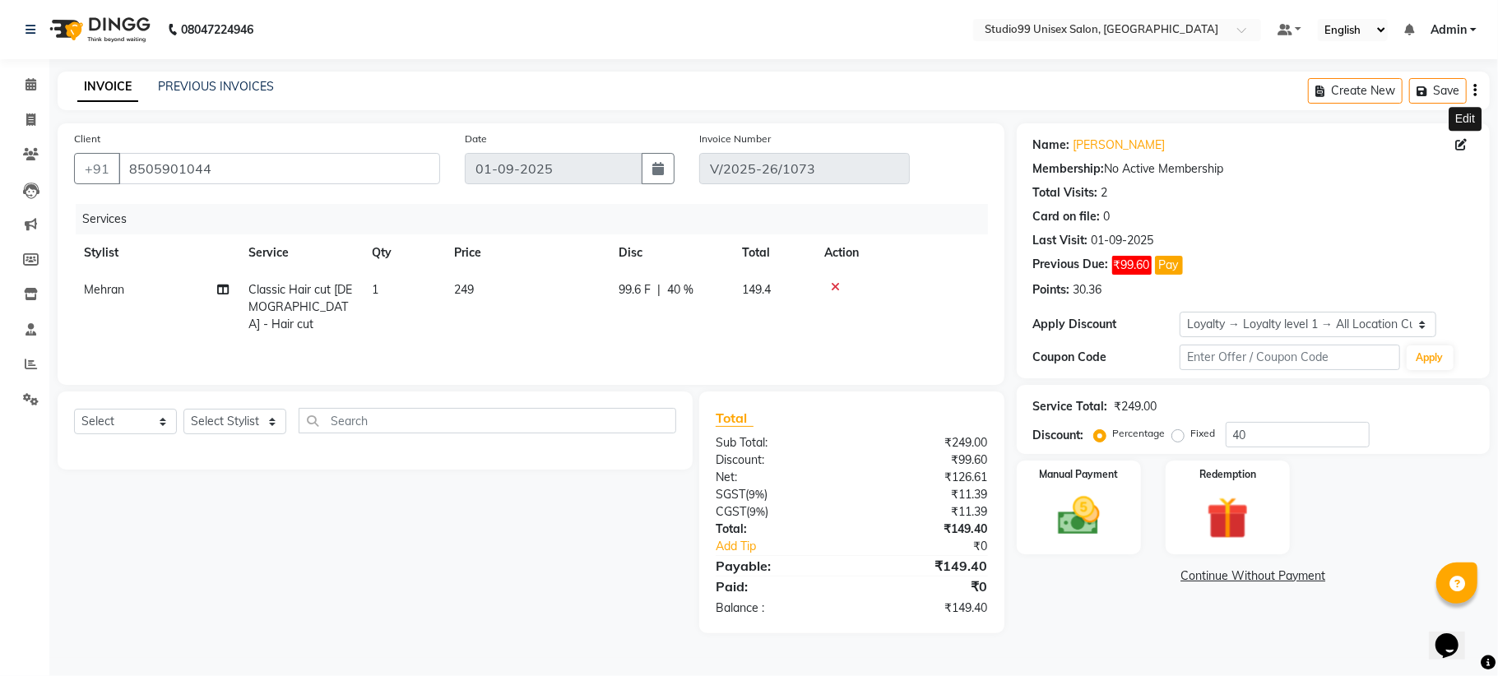
click at [1461, 146] on icon at bounding box center [1461, 145] width 12 height 12
select select "male"
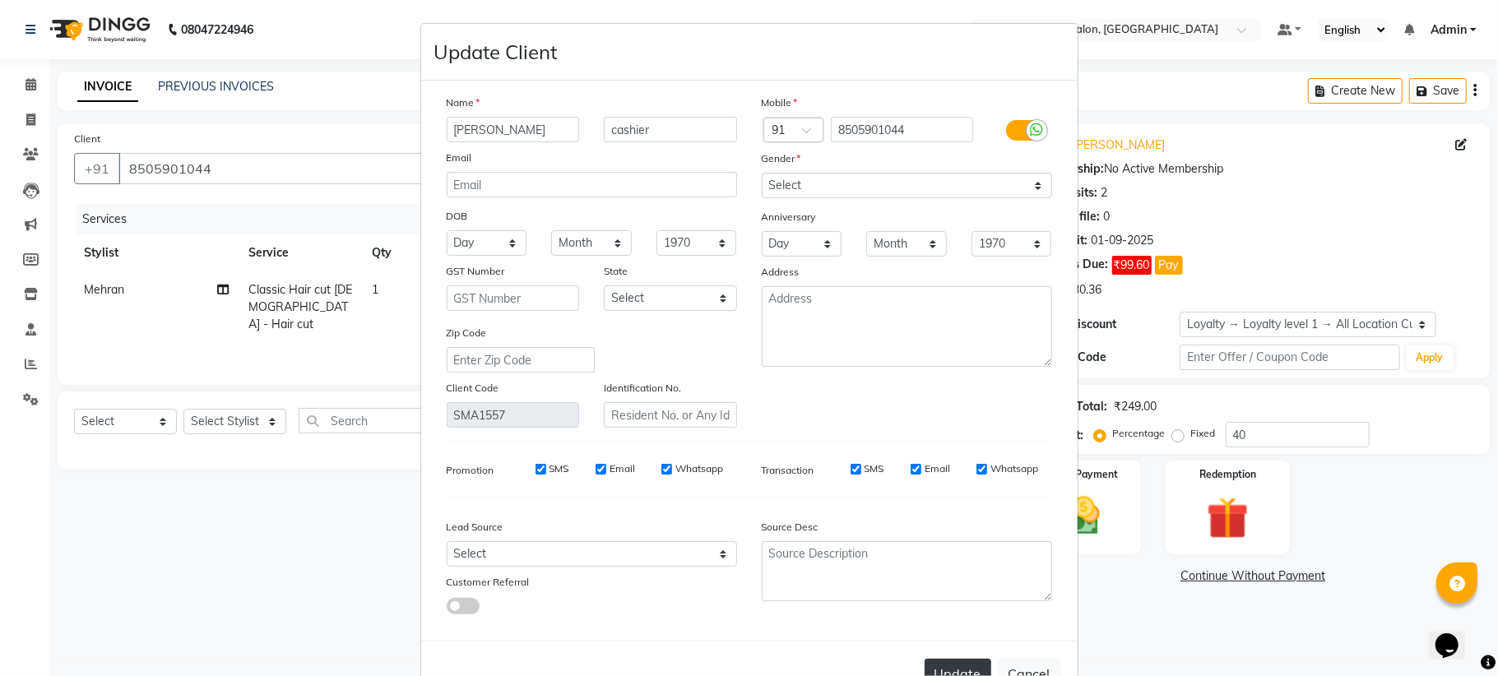
click at [955, 665] on button "Update" at bounding box center [958, 674] width 67 height 30
select select
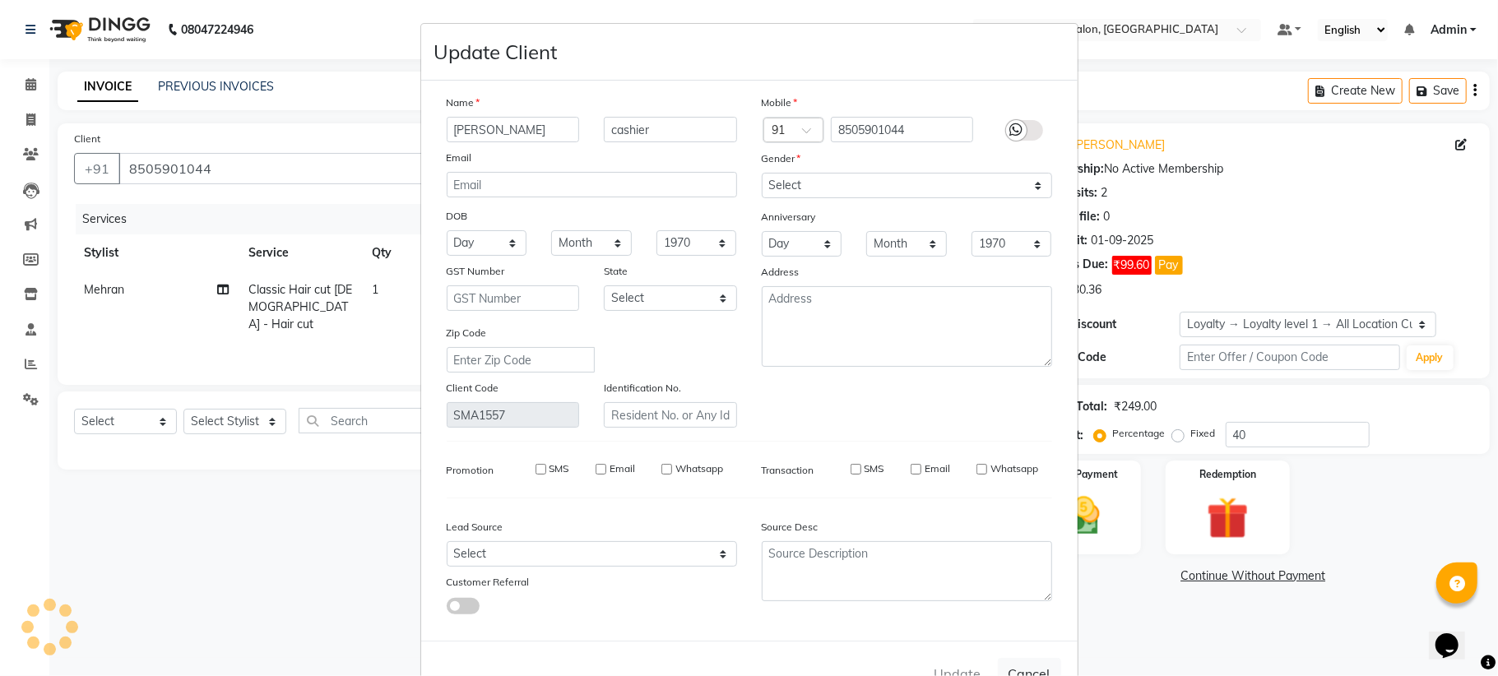
select select
checkbox input "false"
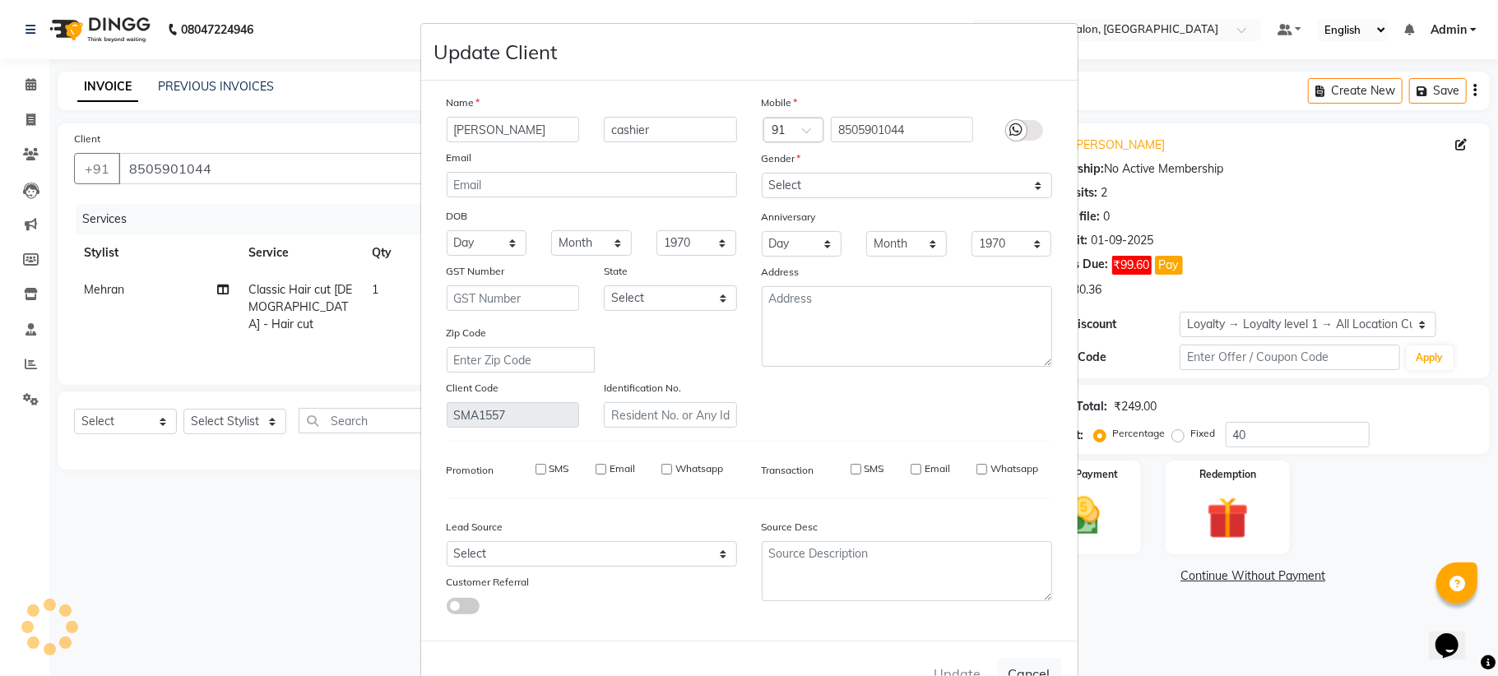
checkbox input "false"
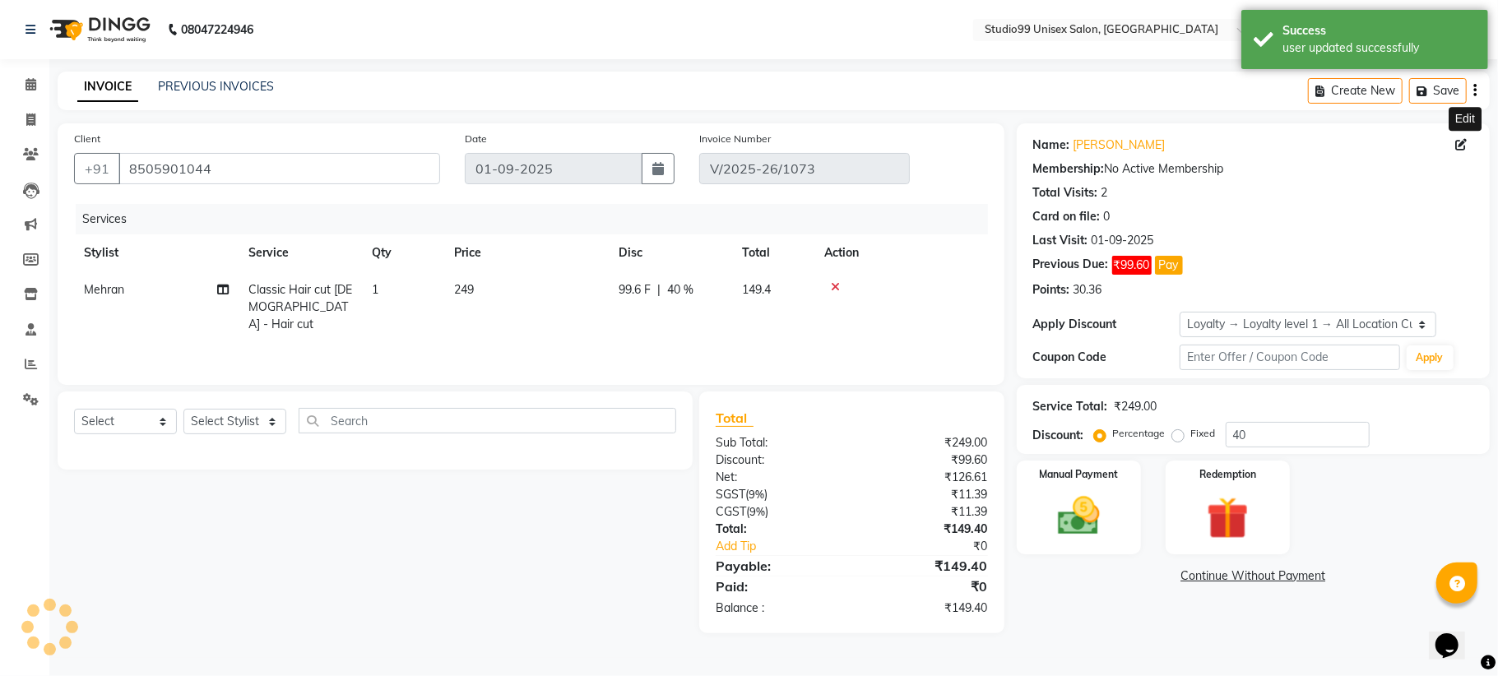
select select "1: Object"
type input "0"
click at [172, 83] on link "PREVIOUS INVOICES" at bounding box center [216, 86] width 116 height 15
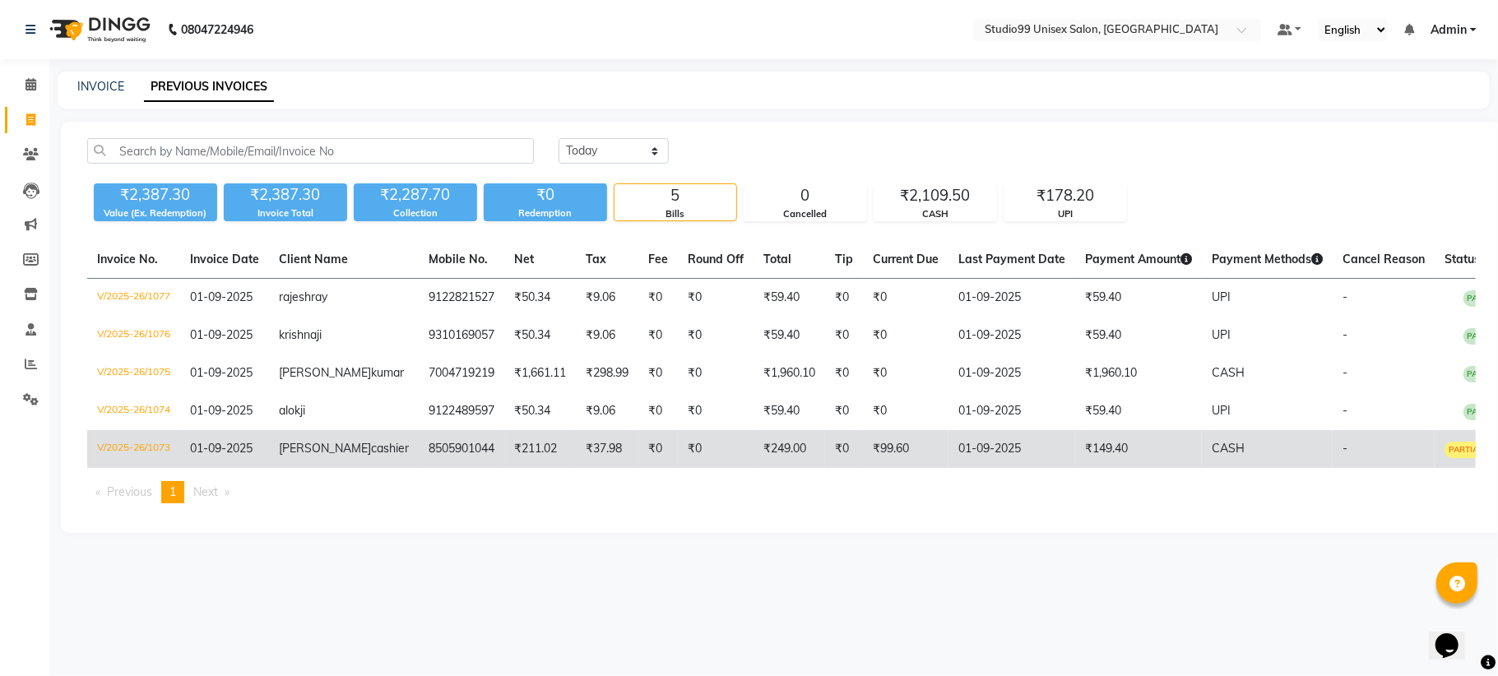
click at [130, 443] on td "V/2025-26/1073" at bounding box center [133, 449] width 93 height 38
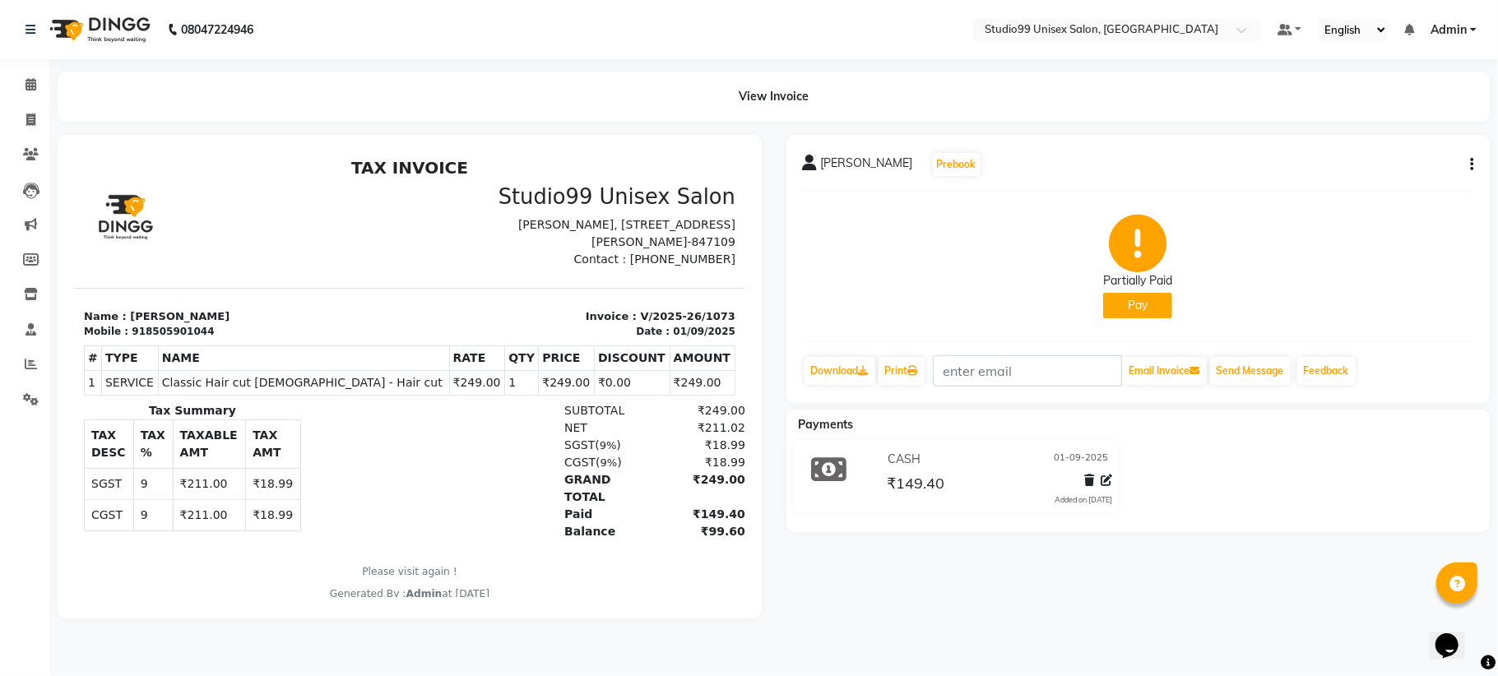
click at [1086, 478] on icon at bounding box center [1089, 481] width 10 height 12
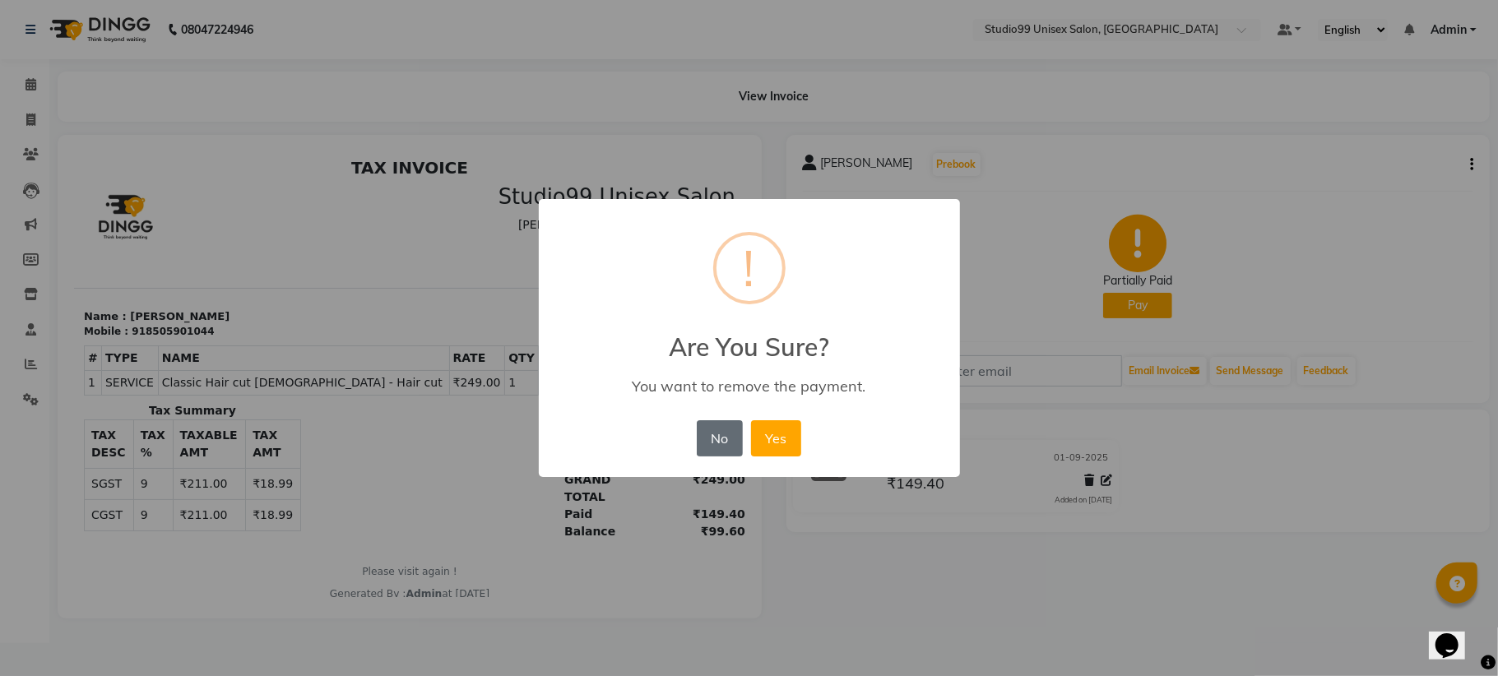
click at [719, 438] on button "No" at bounding box center [720, 438] width 46 height 36
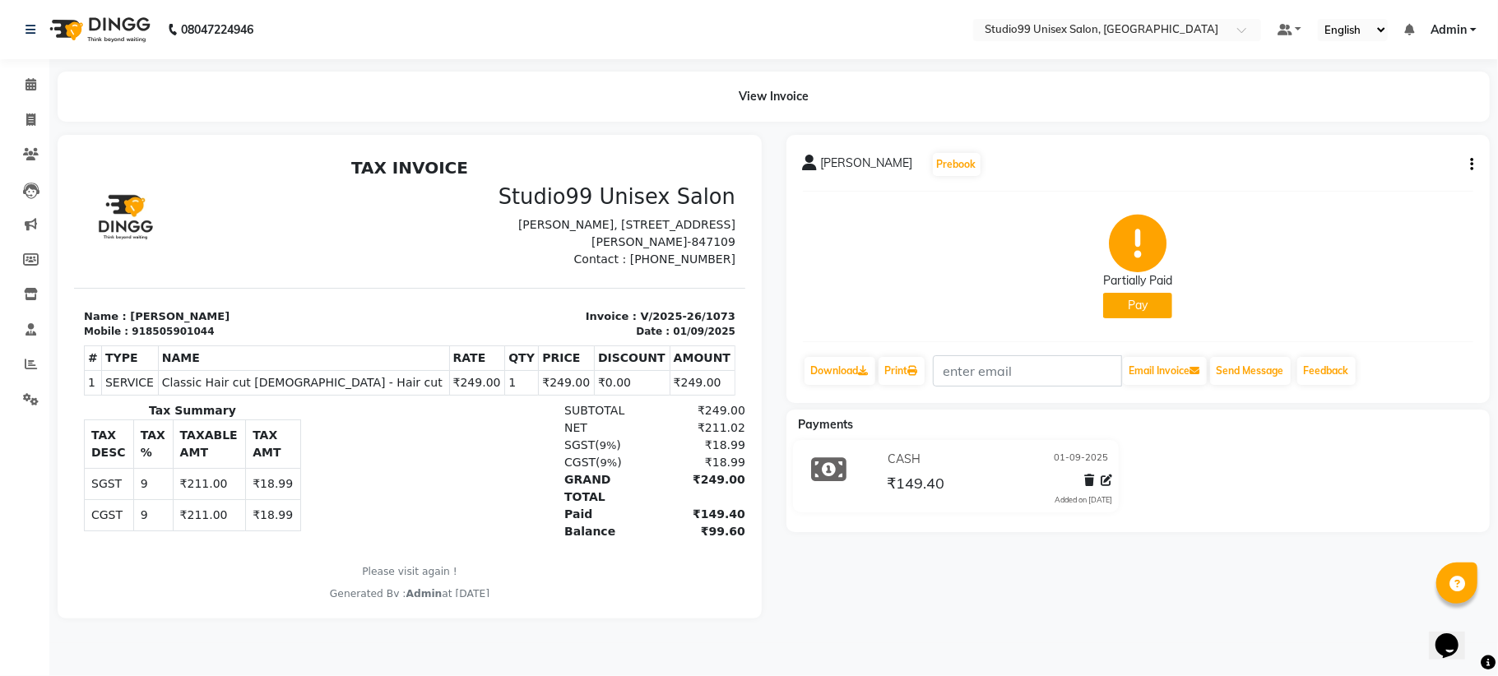
click at [1086, 475] on icon at bounding box center [1089, 481] width 10 height 12
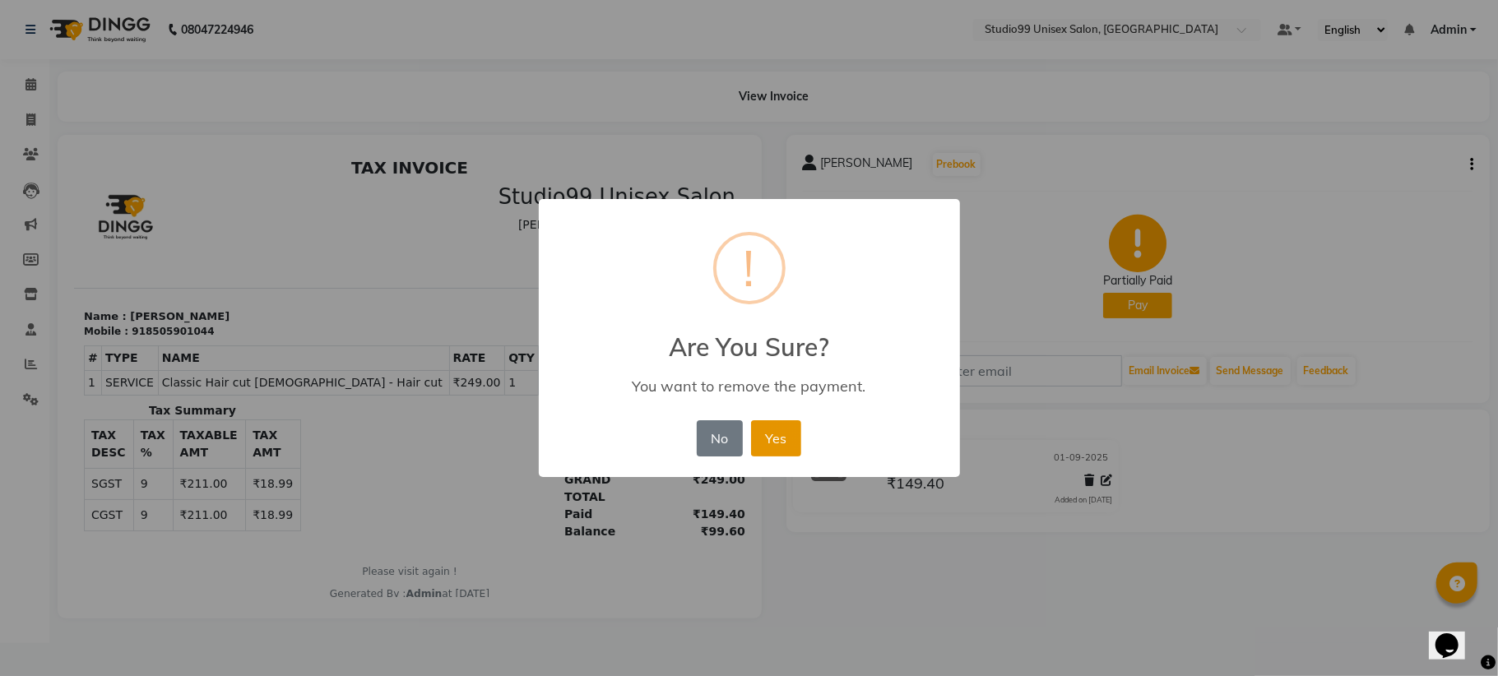
click at [783, 436] on button "Yes" at bounding box center [776, 438] width 50 height 36
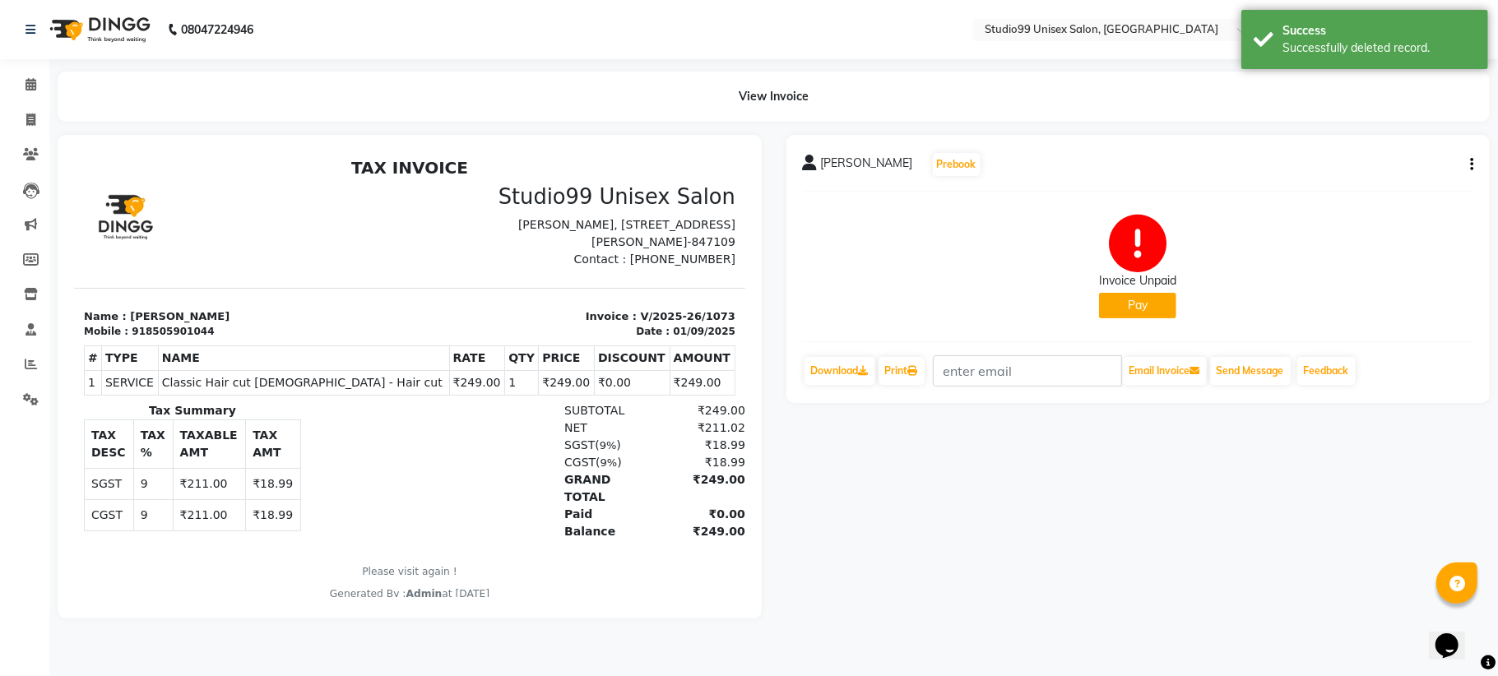
click at [1136, 309] on button "Pay" at bounding box center [1137, 305] width 77 height 25
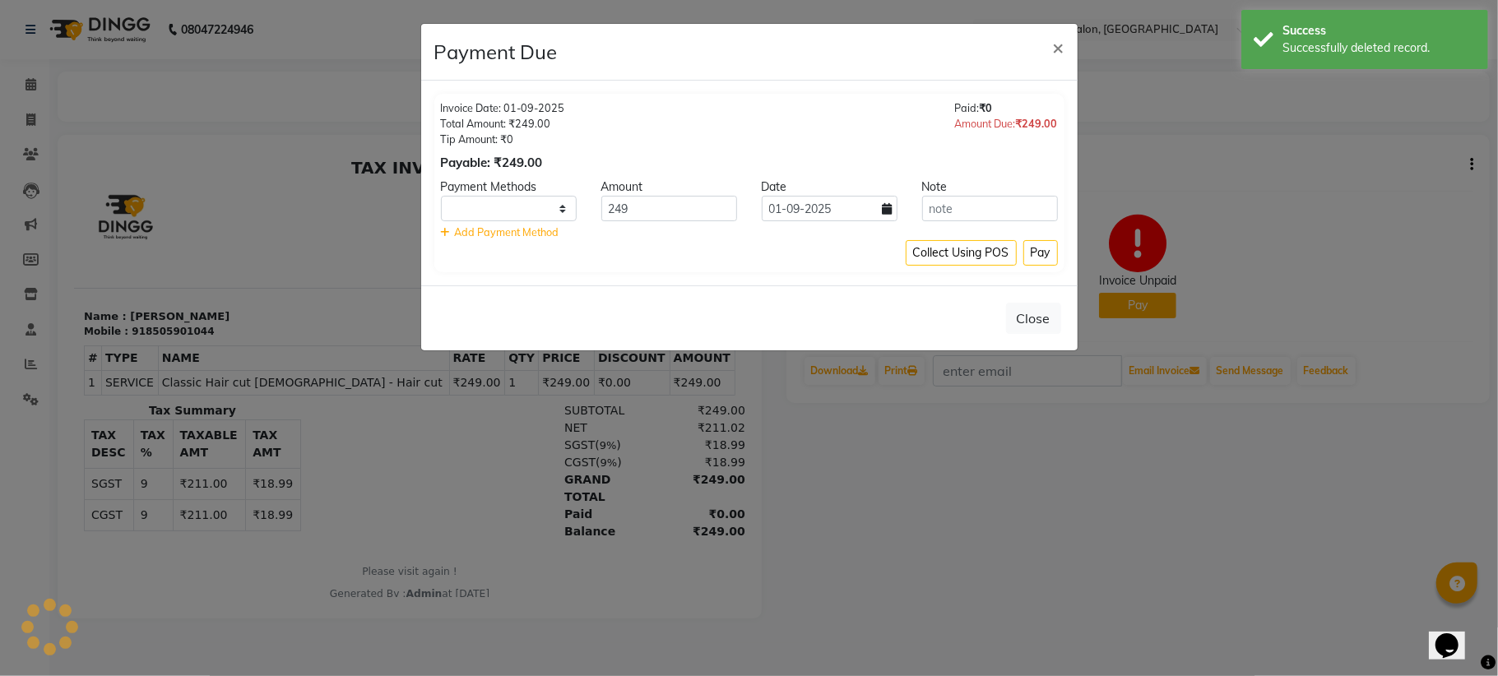
select select "1"
click at [1040, 257] on button "Pay" at bounding box center [1040, 252] width 35 height 25
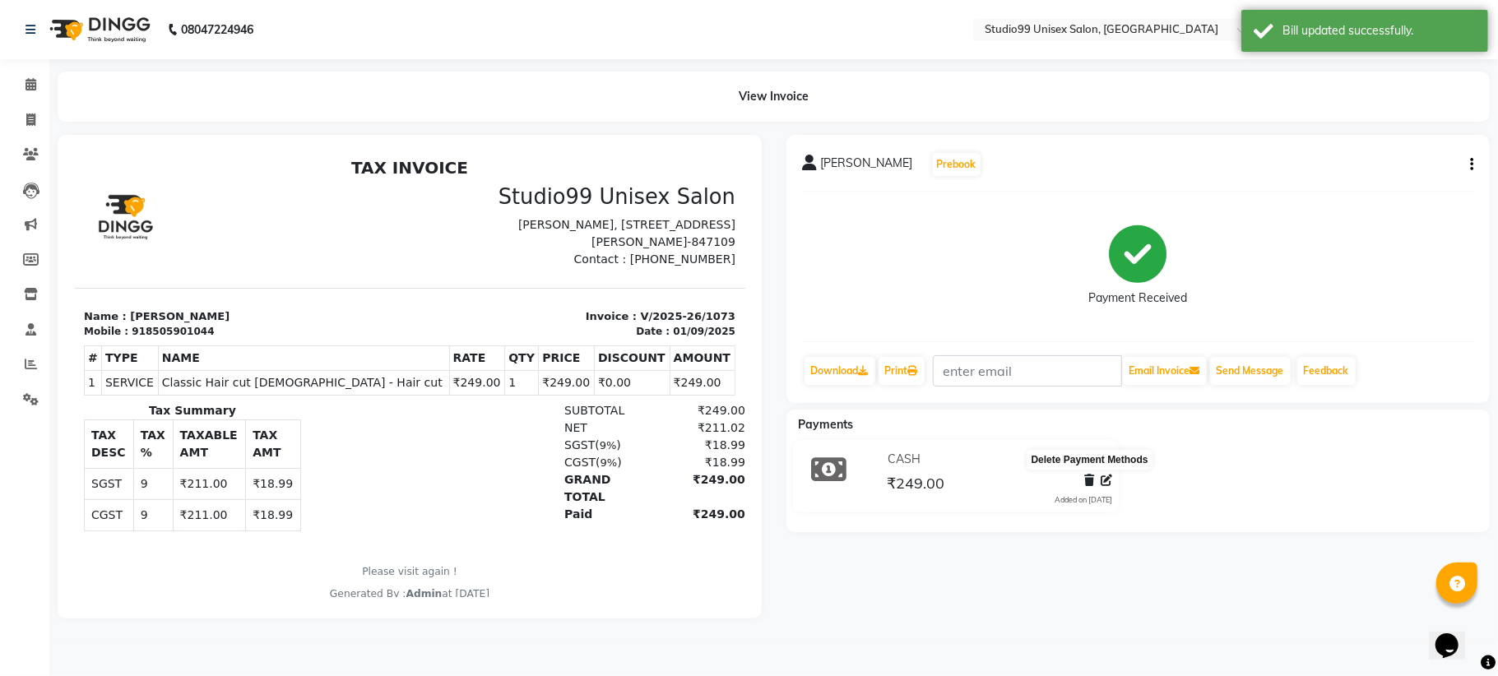
click at [1092, 481] on icon at bounding box center [1089, 481] width 10 height 12
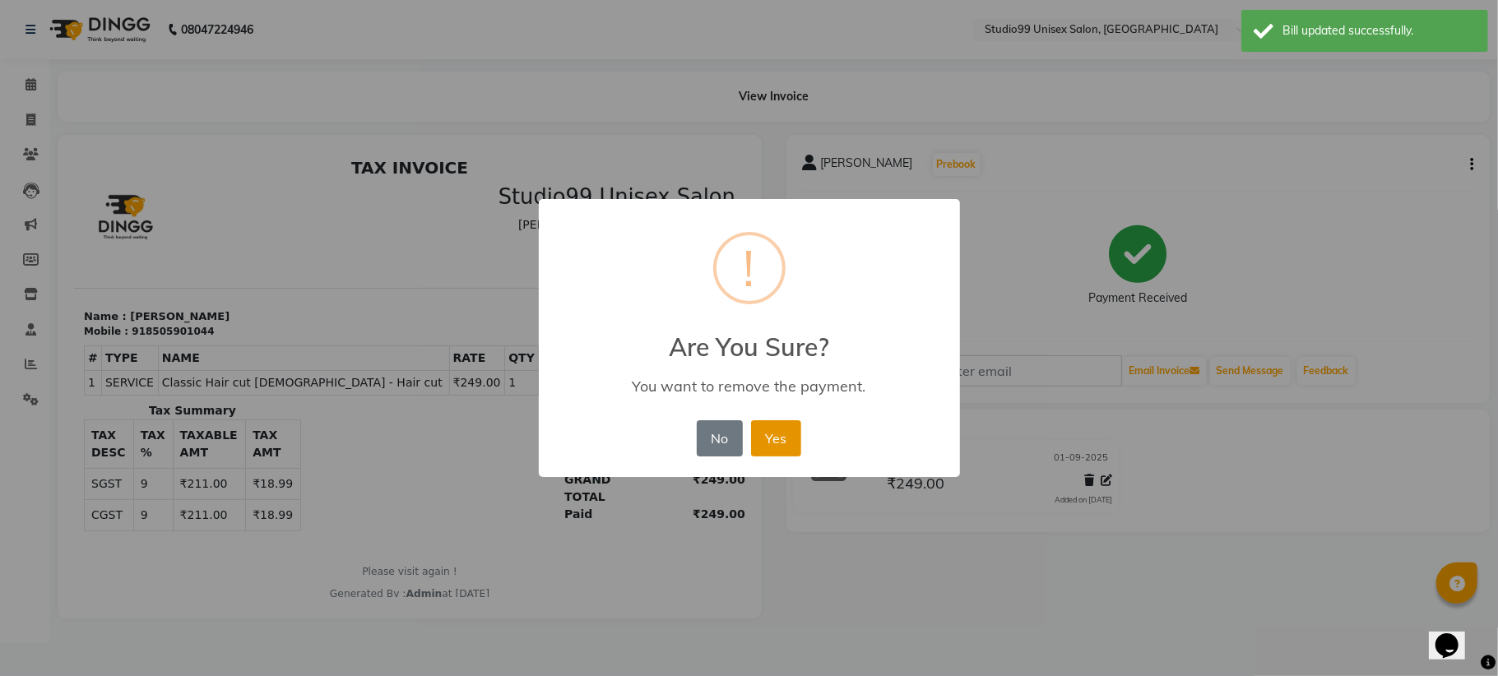
click at [785, 434] on button "Yes" at bounding box center [776, 438] width 50 height 36
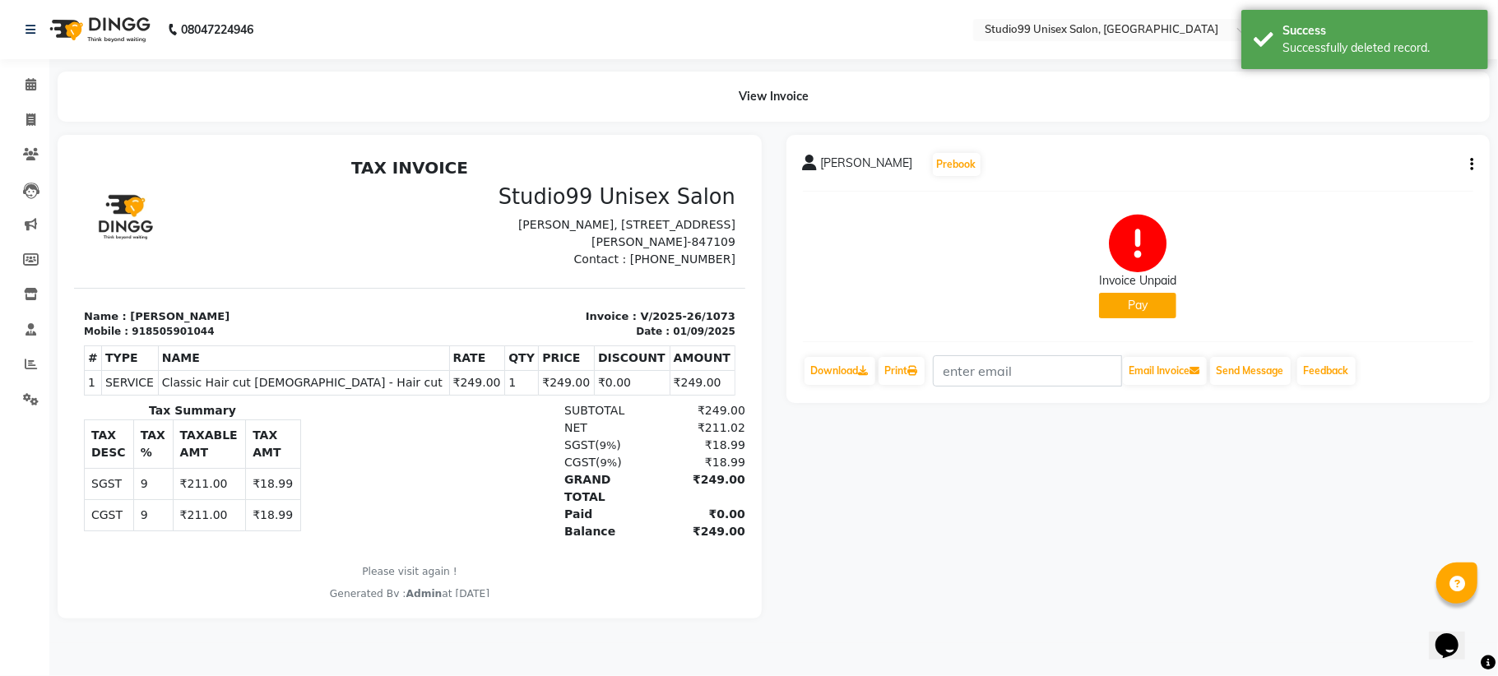
click at [1129, 314] on button "Pay" at bounding box center [1137, 305] width 77 height 25
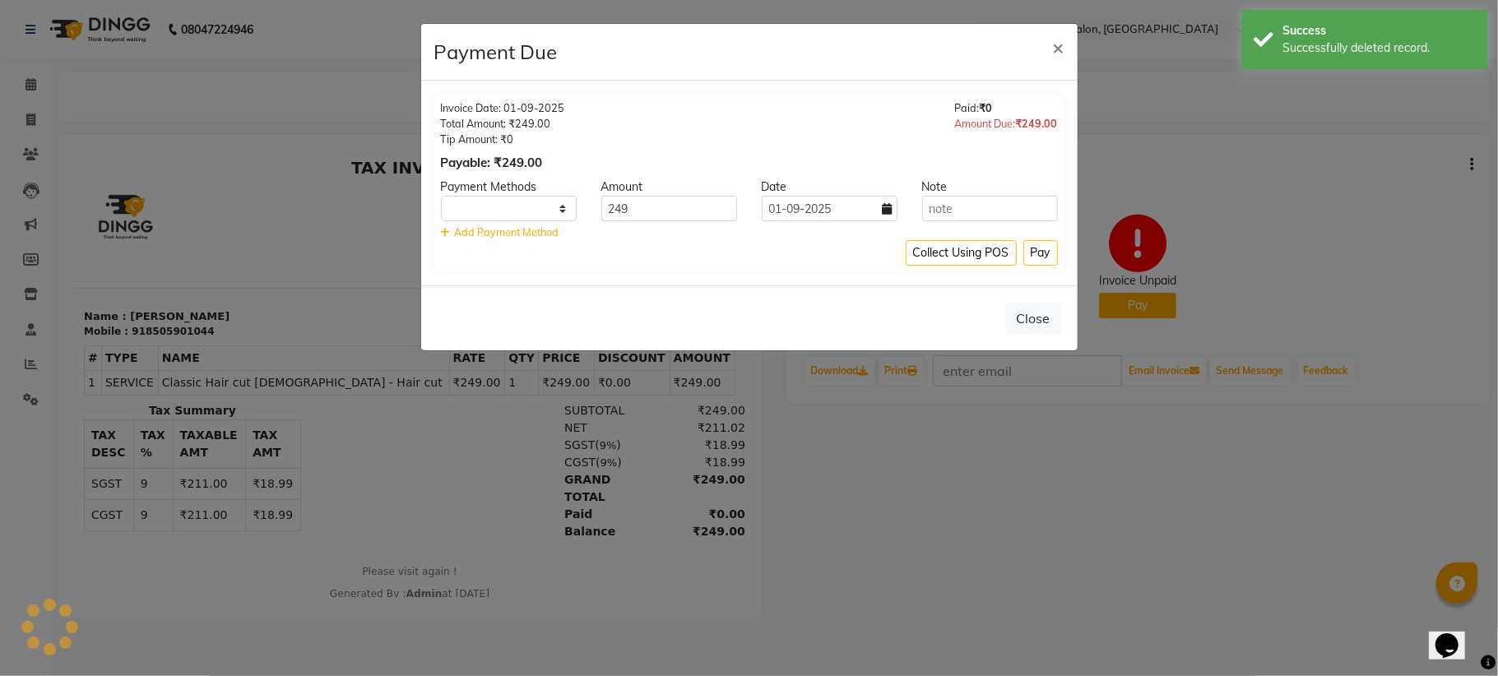
select select "1"
click at [681, 205] on input "249" at bounding box center [669, 208] width 136 height 25
type input "2"
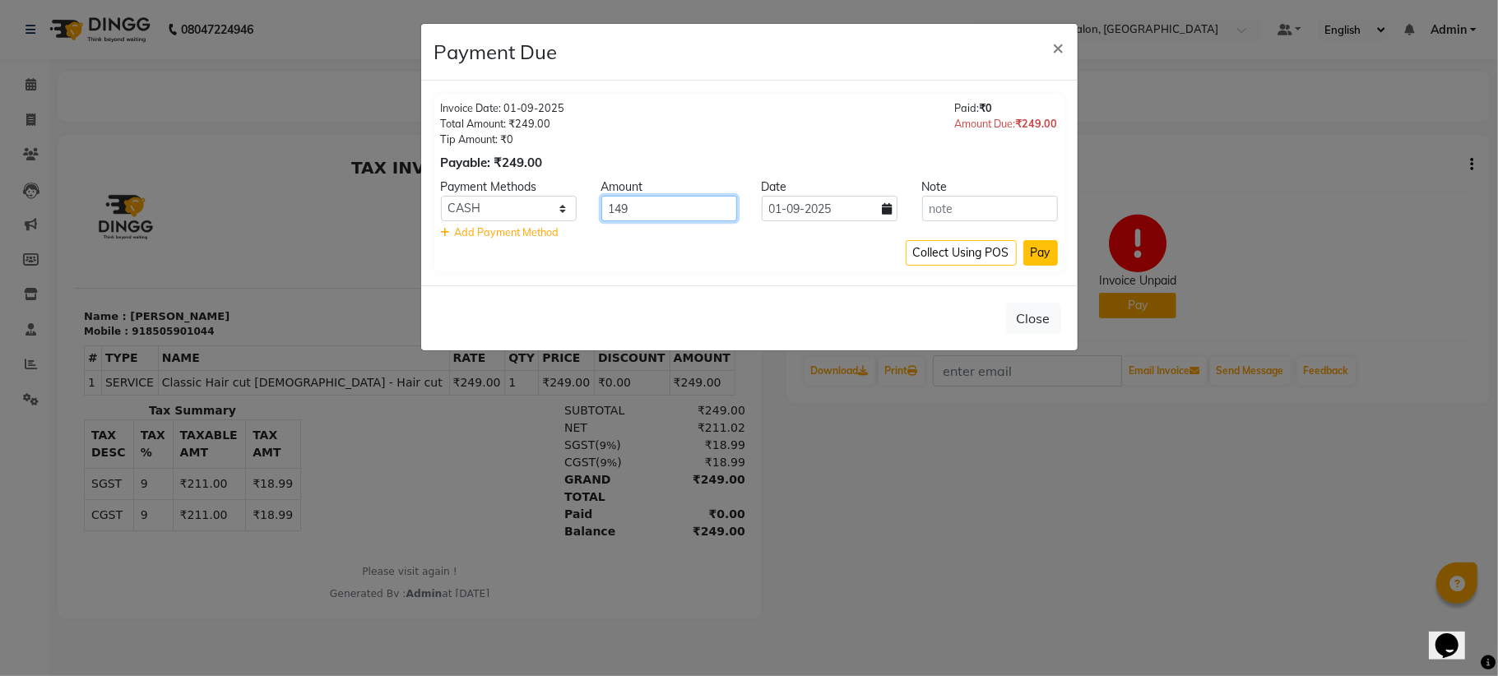
type input "149"
click at [1037, 257] on button "Pay" at bounding box center [1040, 252] width 35 height 25
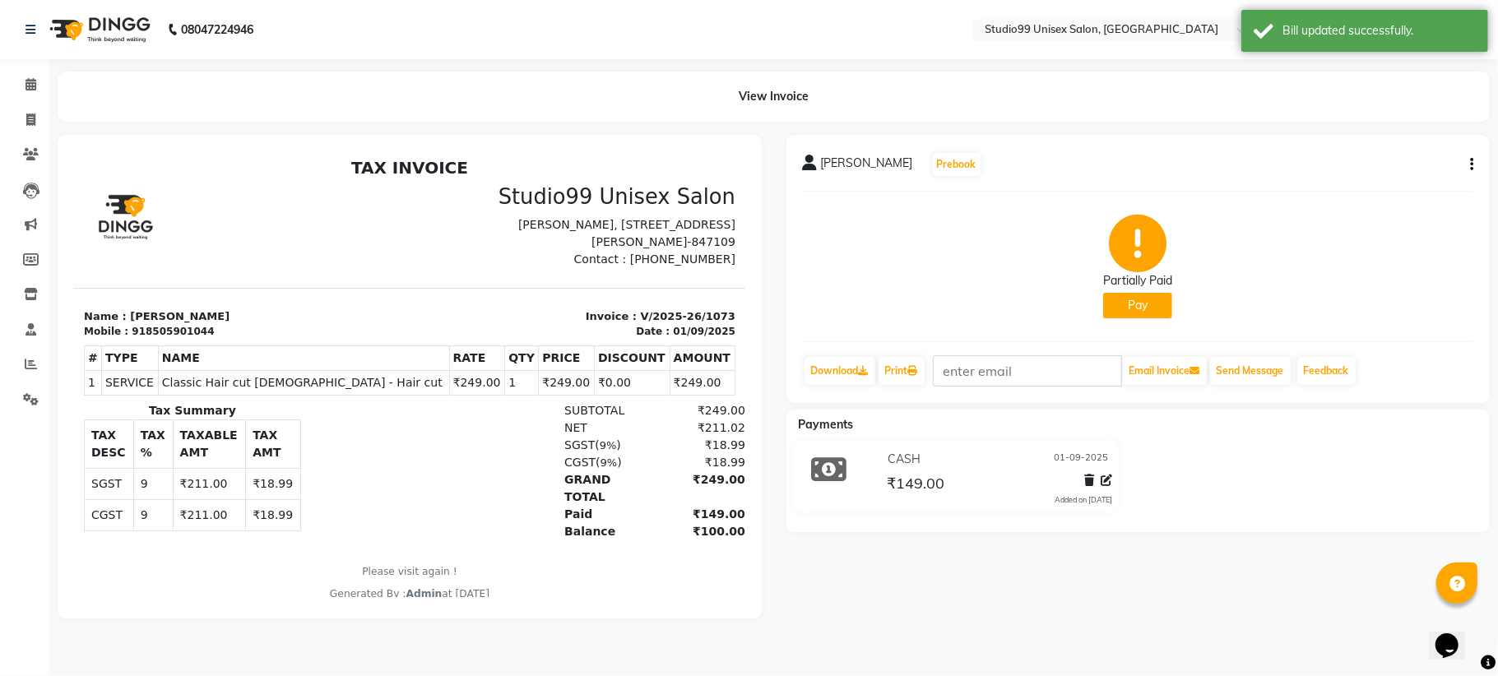
click at [1472, 165] on icon "button" at bounding box center [1471, 165] width 3 height 1
click at [1374, 123] on div "Cancel Invoice" at bounding box center [1389, 123] width 113 height 21
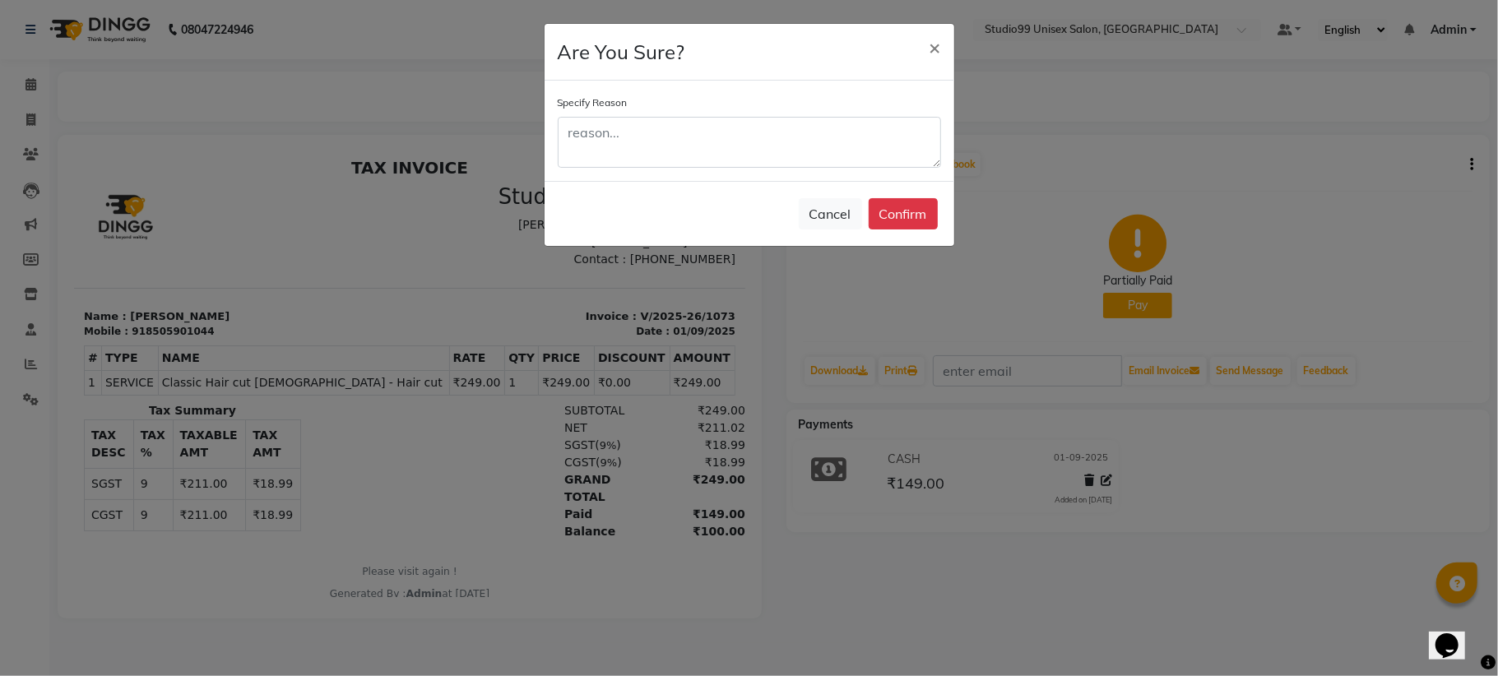
click at [916, 24] on button "×" at bounding box center [935, 47] width 38 height 46
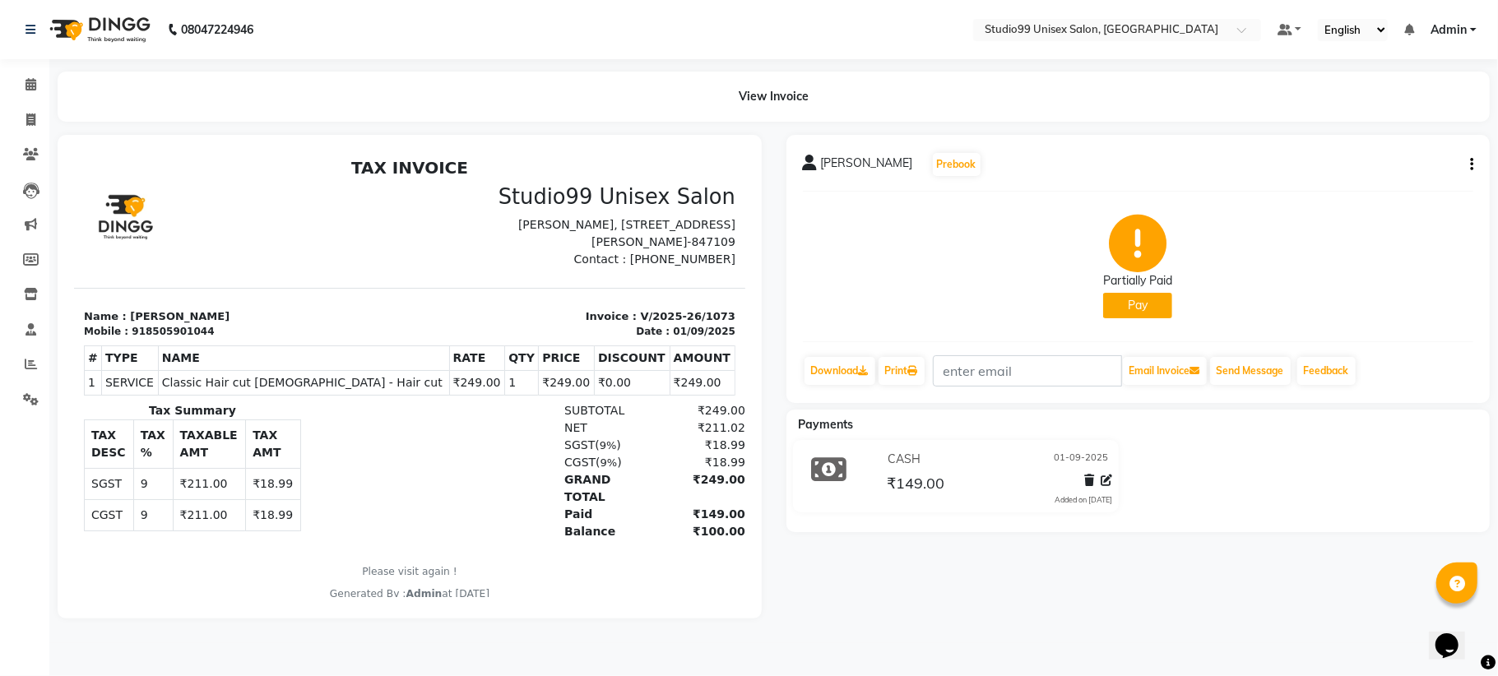
click at [1475, 163] on div "rahul ji cashier Prebook Partially Paid Pay Download Print Email Invoice Send M…" at bounding box center [1138, 269] width 704 height 268
click at [1474, 159] on div "rahul ji cashier Prebook Partially Paid Pay Download Print Email Invoice Send M…" at bounding box center [1138, 269] width 704 height 268
click at [1472, 165] on icon "button" at bounding box center [1471, 165] width 3 height 1
click at [1373, 119] on div "Cancel Invoice" at bounding box center [1389, 123] width 113 height 21
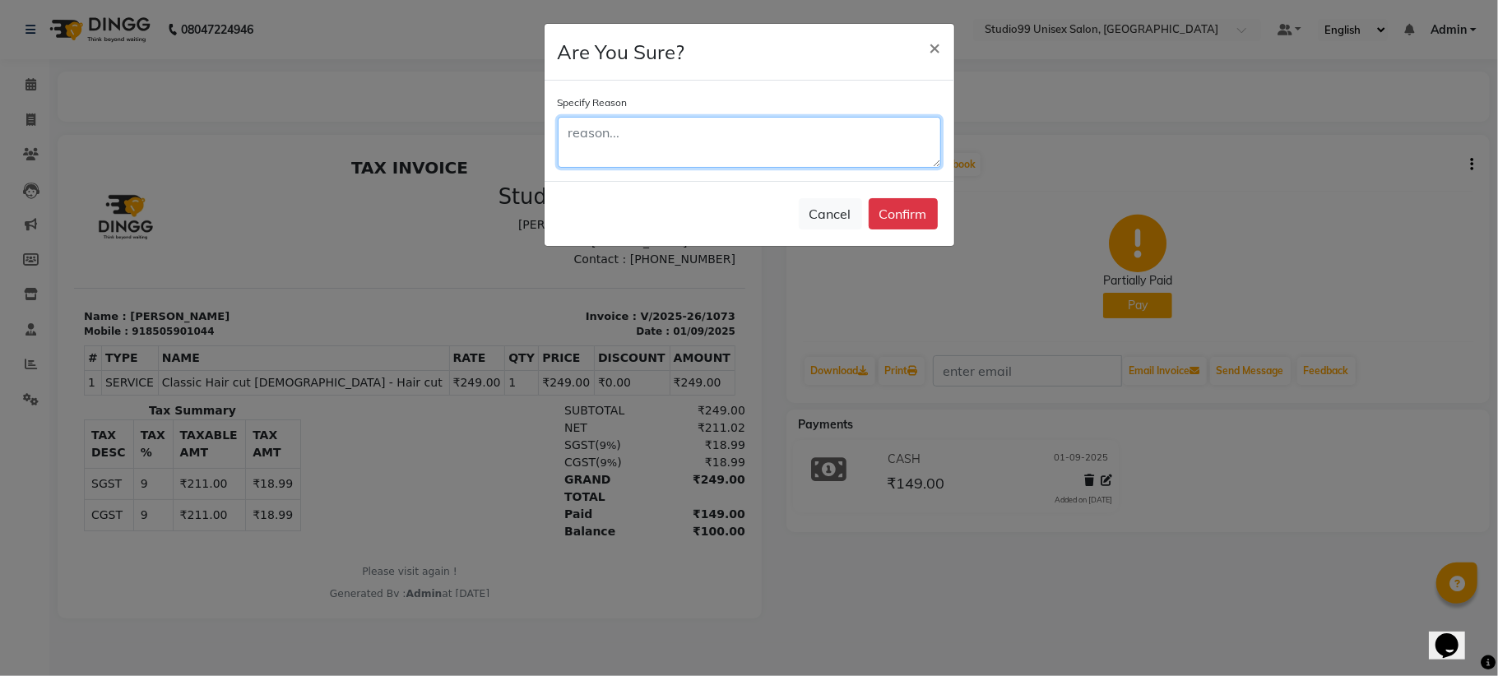
click at [610, 136] on textarea at bounding box center [749, 142] width 383 height 51
type textarea "wrong bill generated already paid but showing unpaid"
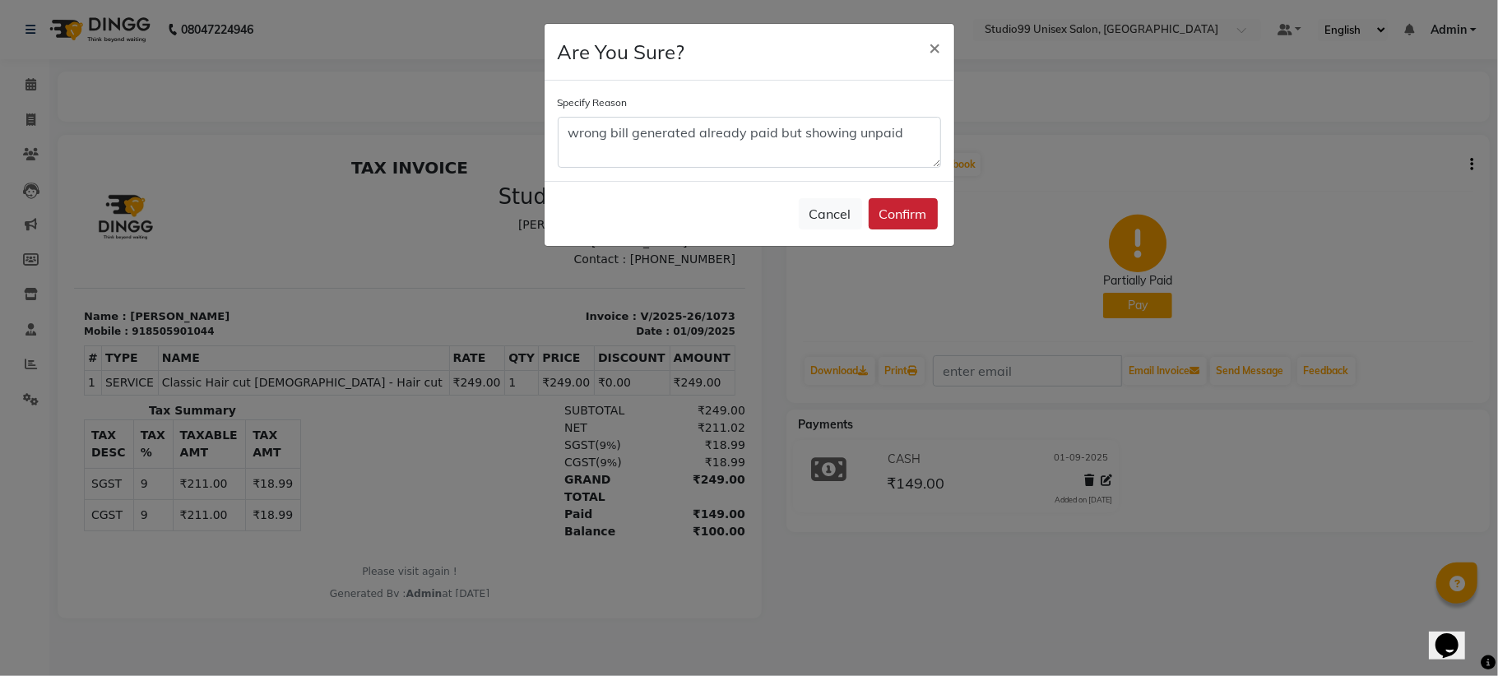
click at [898, 207] on button "Confirm" at bounding box center [903, 213] width 69 height 31
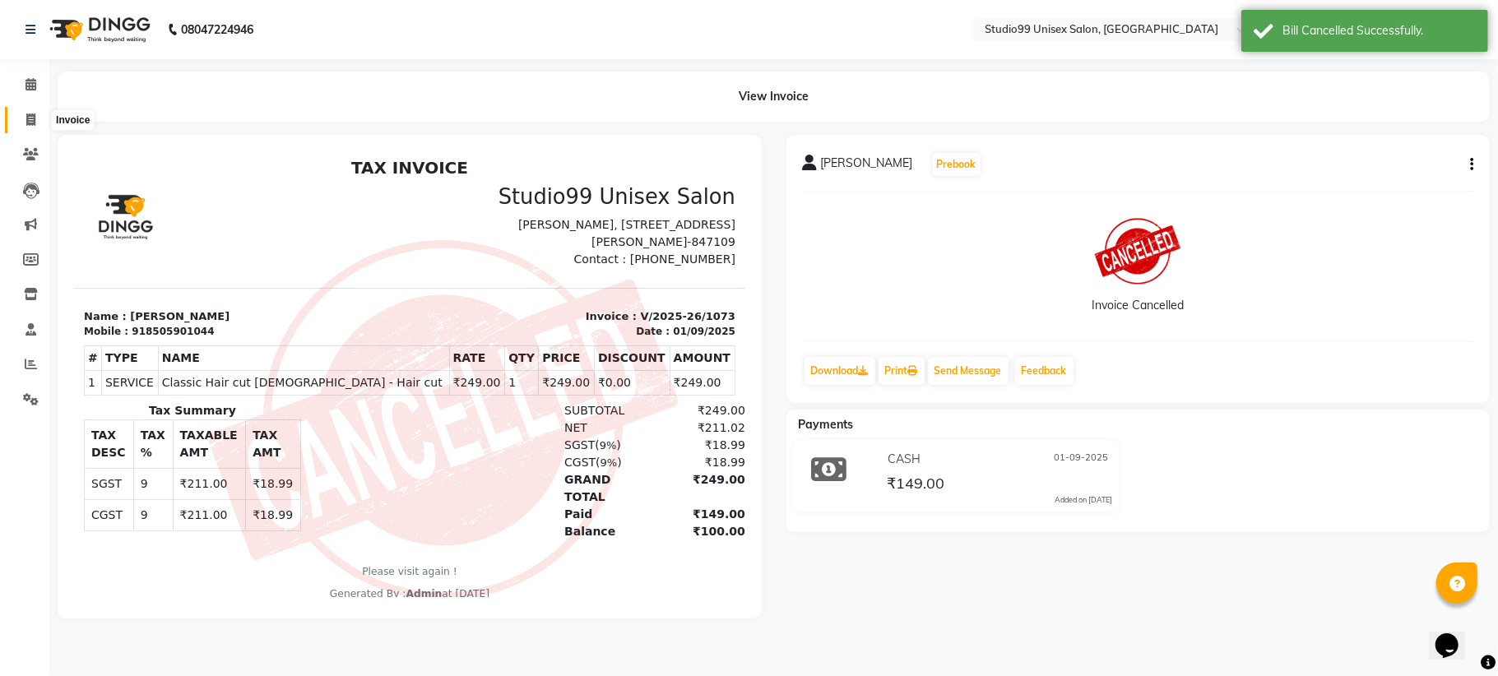
click at [36, 120] on span at bounding box center [30, 120] width 29 height 19
select select "service"
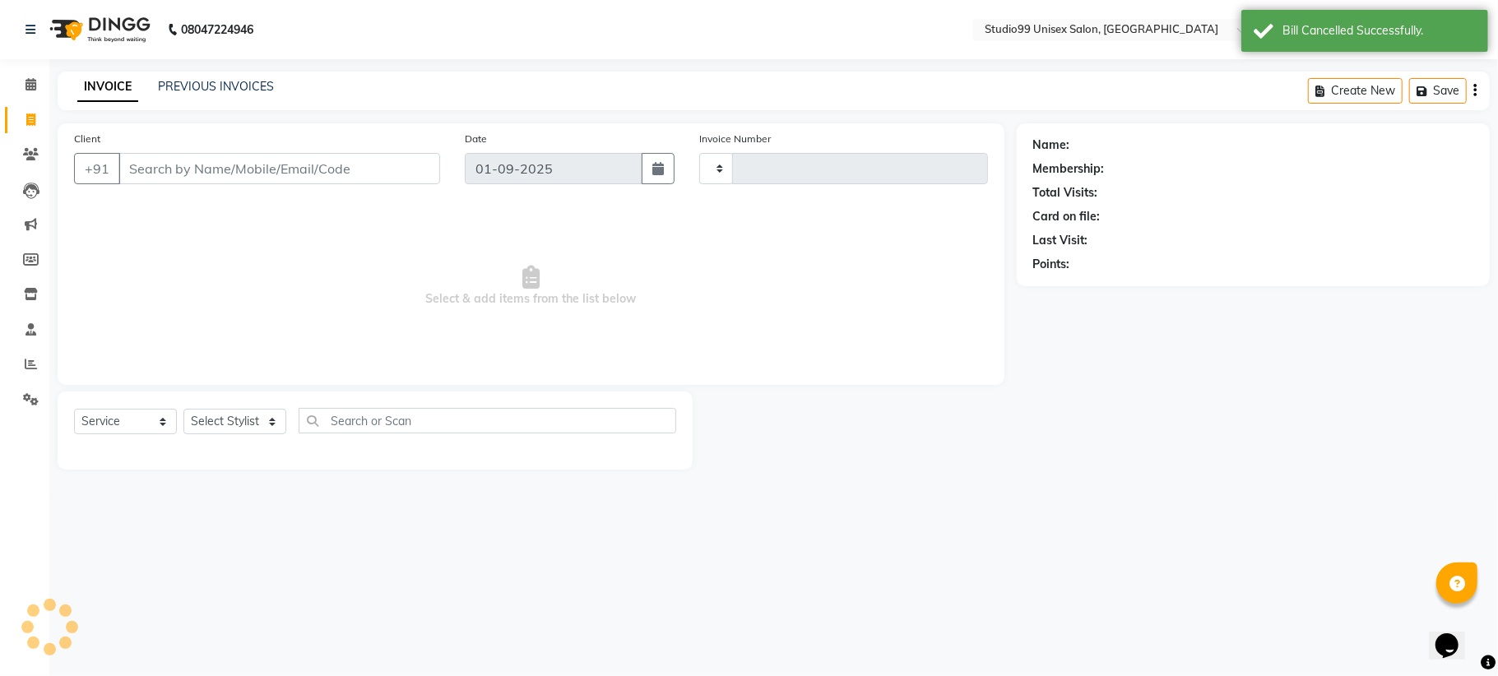
type input "1078"
select select "6061"
click at [119, 87] on link "INVOICE" at bounding box center [107, 87] width 61 height 30
click at [194, 84] on link "PREVIOUS INVOICES" at bounding box center [216, 86] width 116 height 15
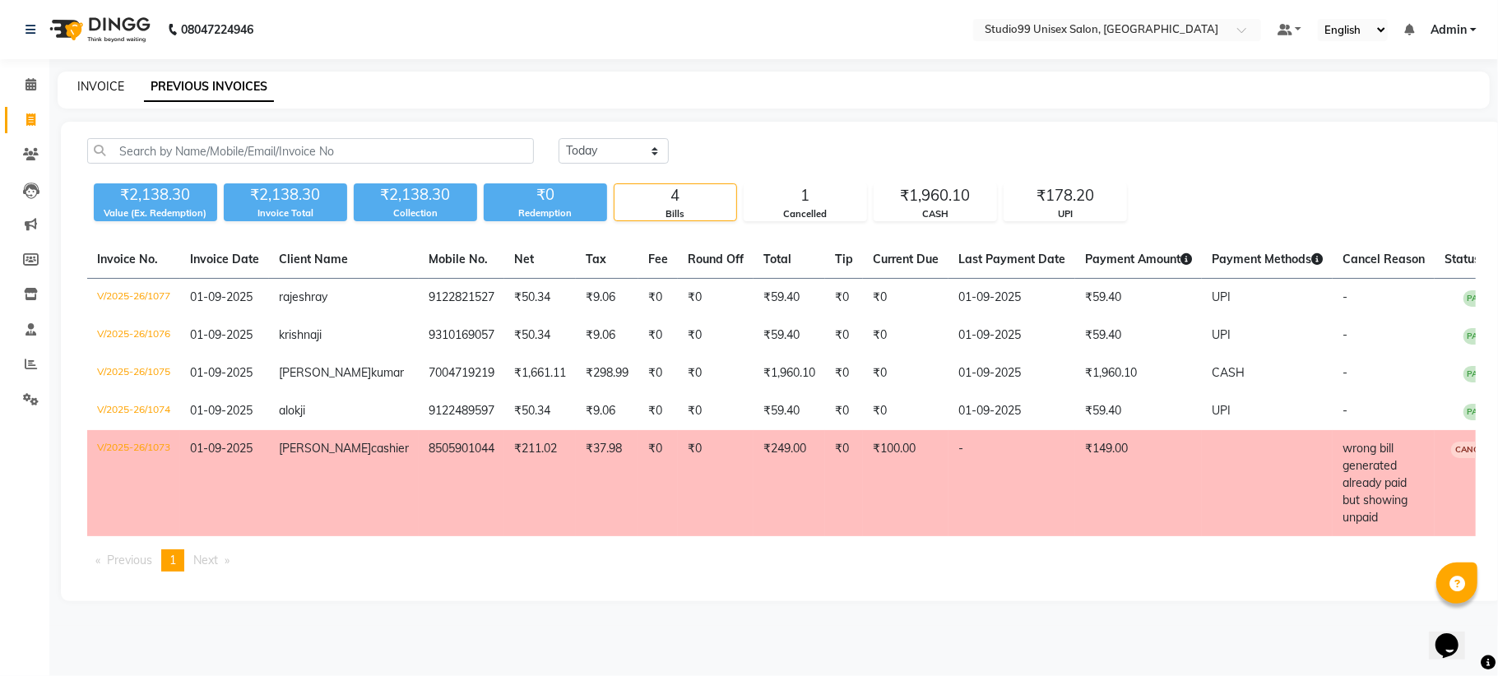
click at [104, 90] on link "INVOICE" at bounding box center [100, 86] width 47 height 15
select select "service"
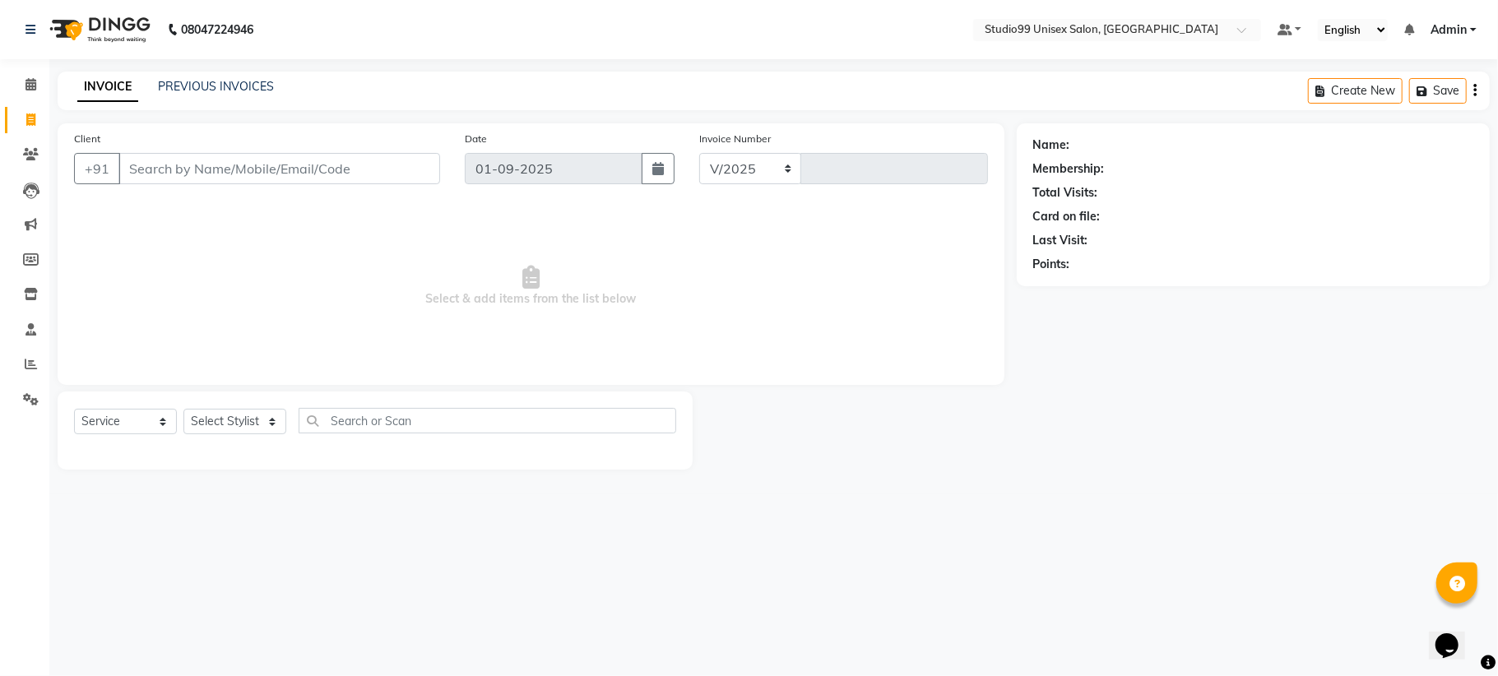
select select "6061"
type input "1078"
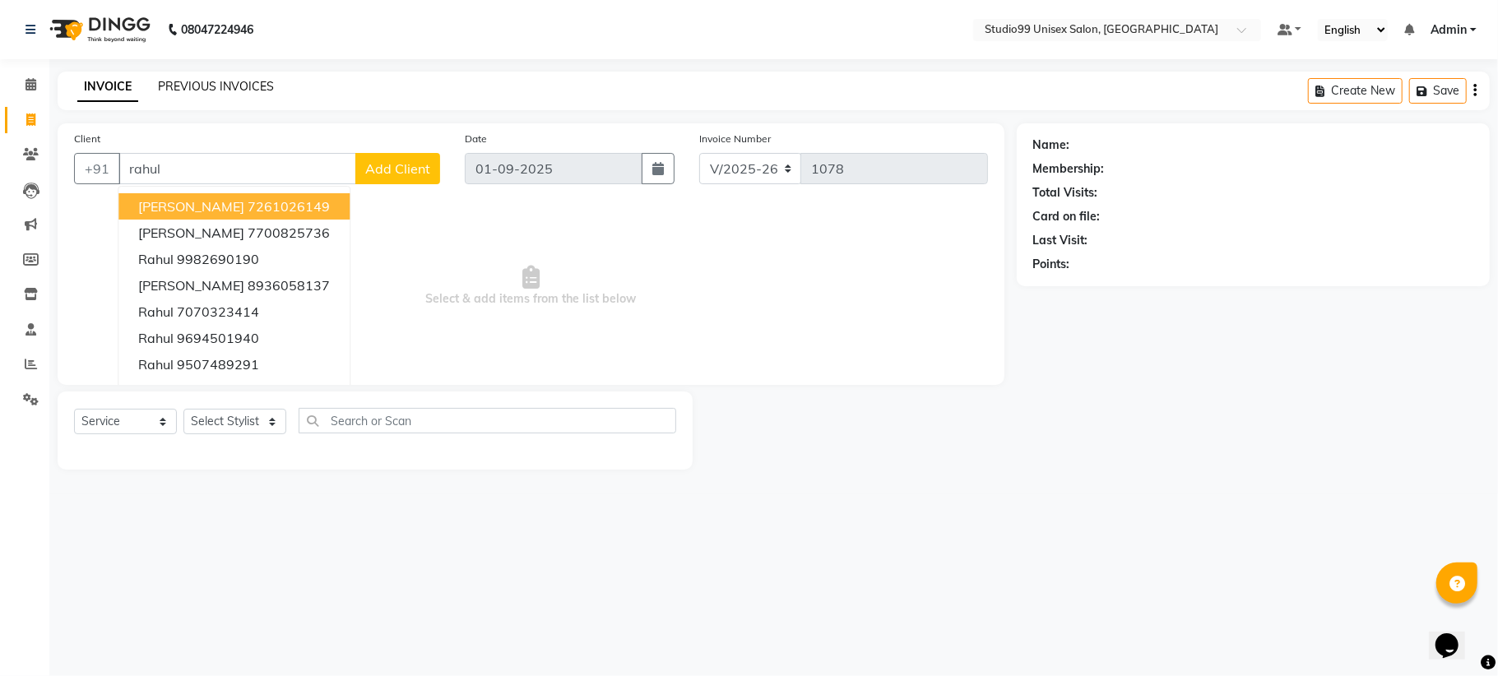
type input "rahul"
click at [211, 80] on link "PREVIOUS INVOICES" at bounding box center [216, 86] width 116 height 15
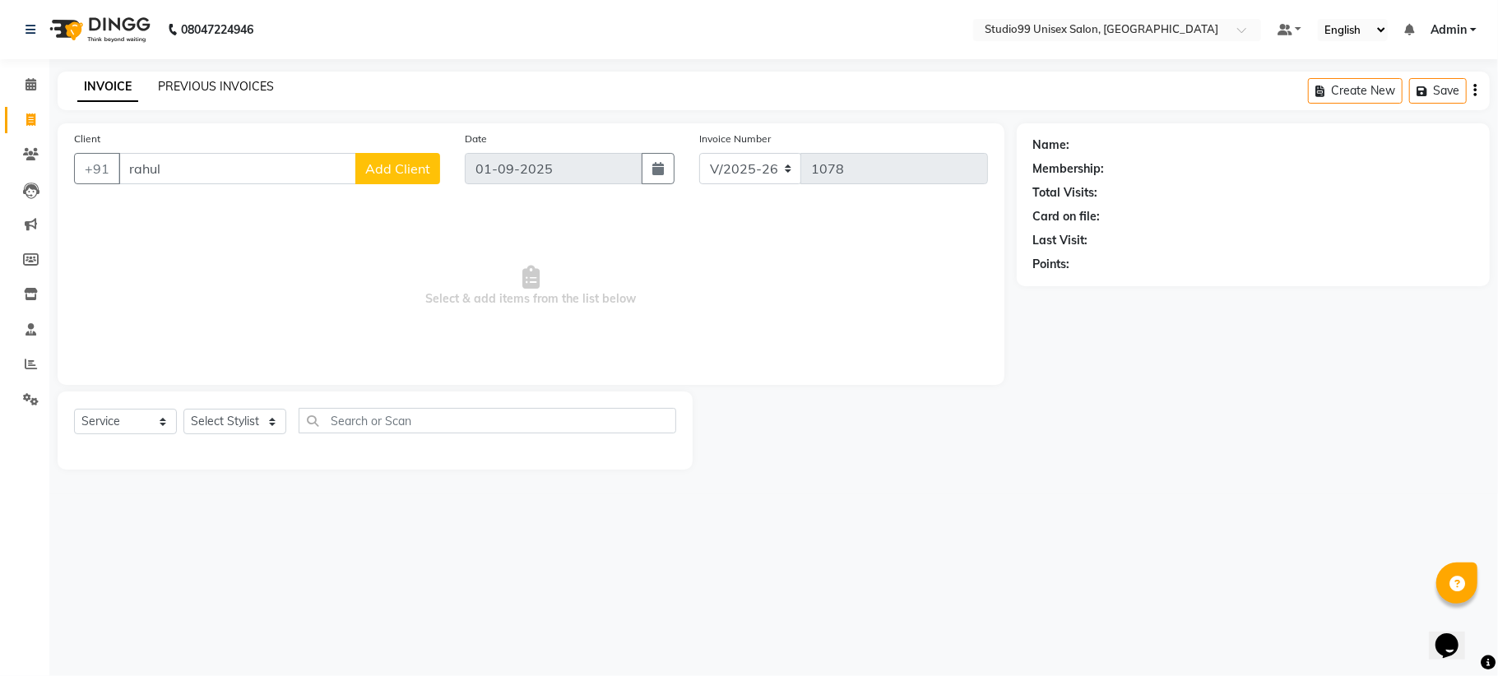
click at [205, 86] on link "PREVIOUS INVOICES" at bounding box center [216, 86] width 116 height 15
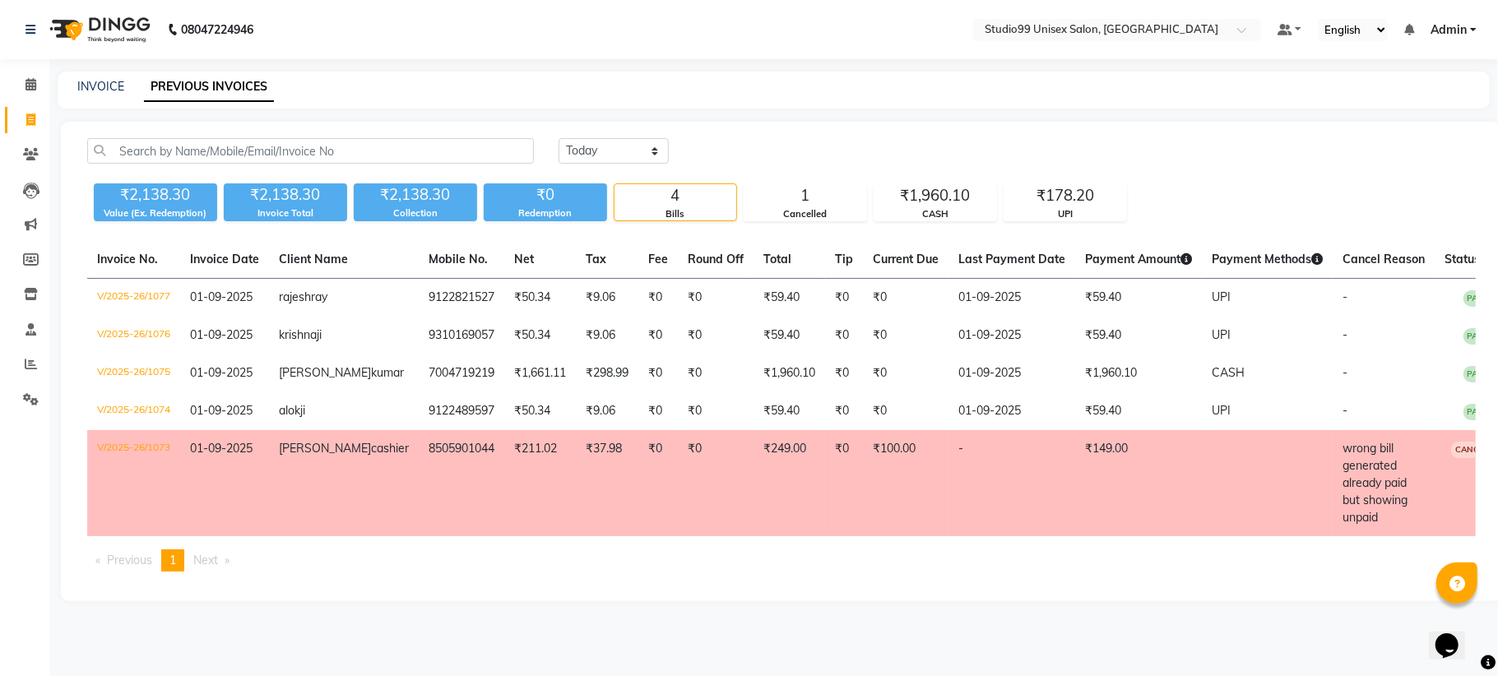
click at [419, 443] on td "8505901044" at bounding box center [462, 483] width 86 height 106
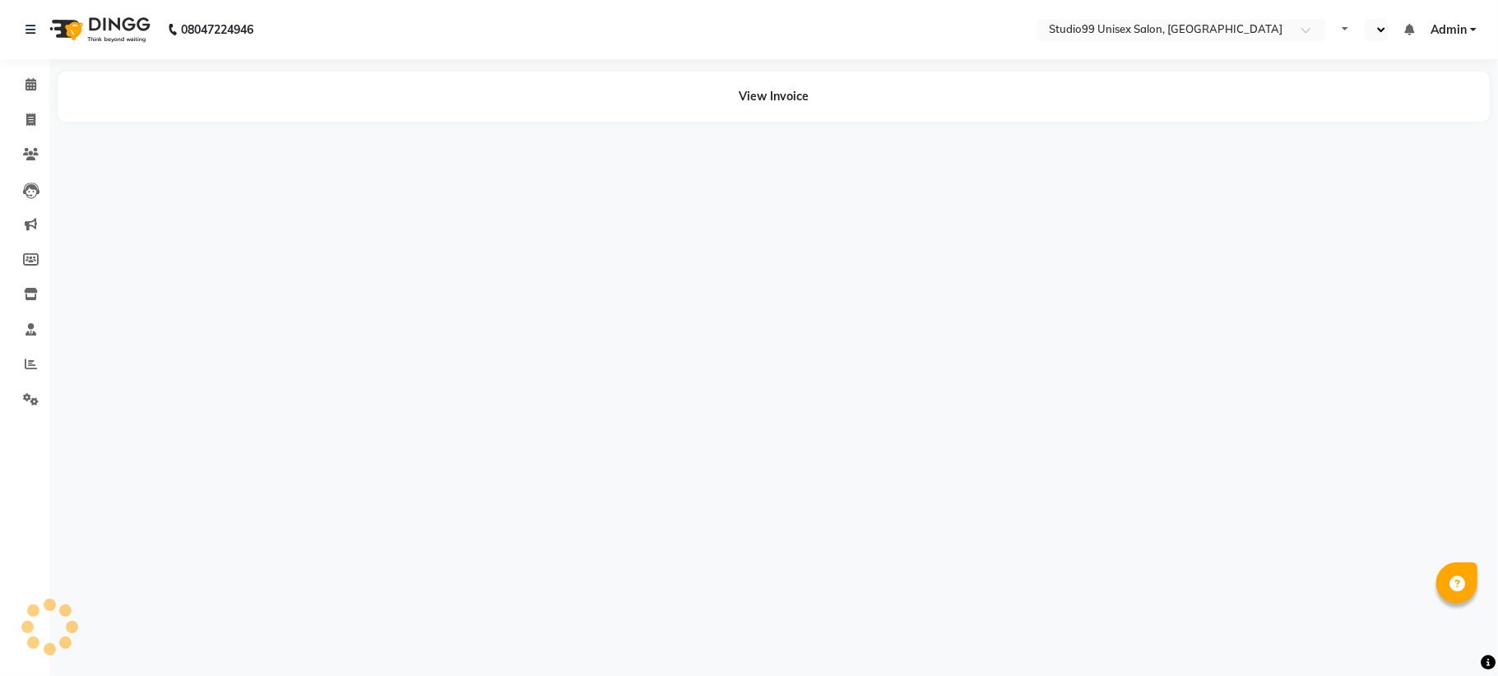
select select "en"
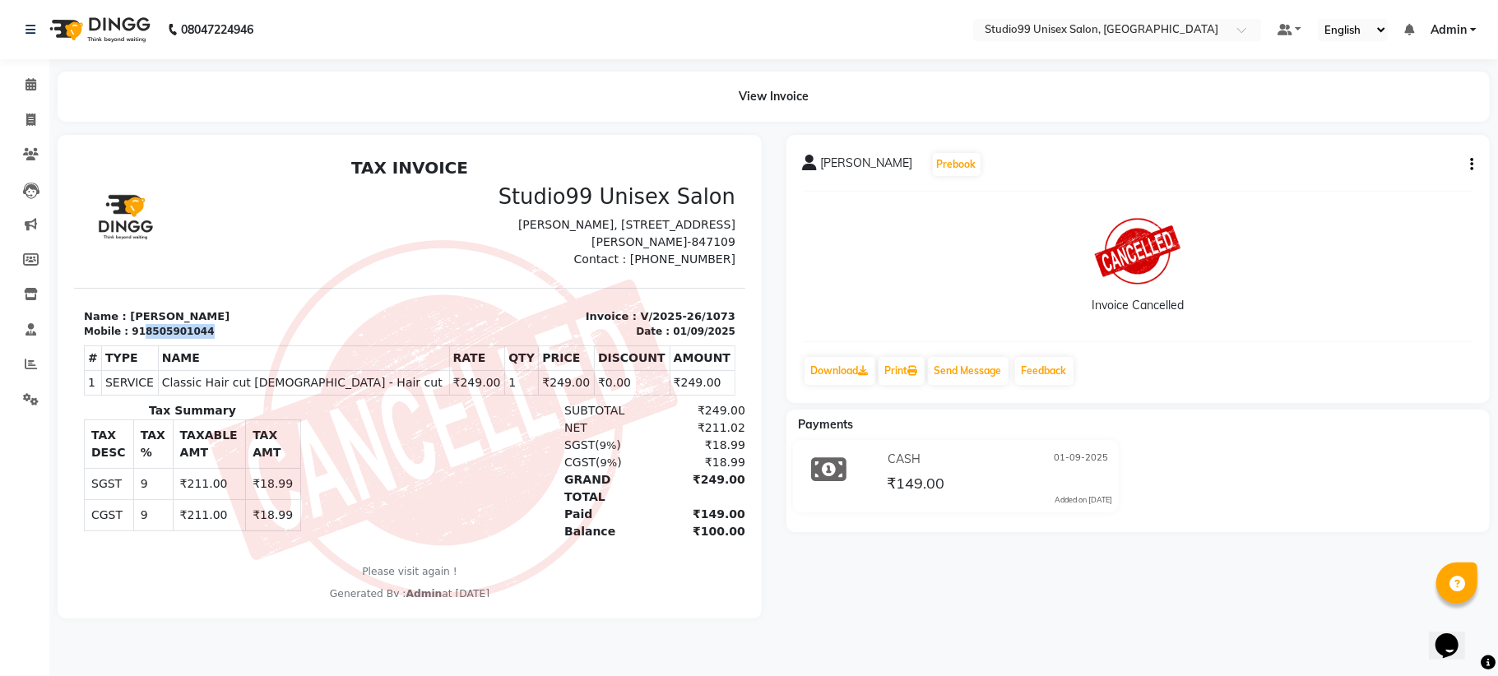
drag, startPoint x: 135, startPoint y: 327, endPoint x: 192, endPoint y: 328, distance: 56.8
click at [192, 328] on div "Mobile : 918505901044" at bounding box center [241, 330] width 316 height 15
copy div "8505901044"
click at [31, 115] on icon at bounding box center [30, 120] width 9 height 12
select select "service"
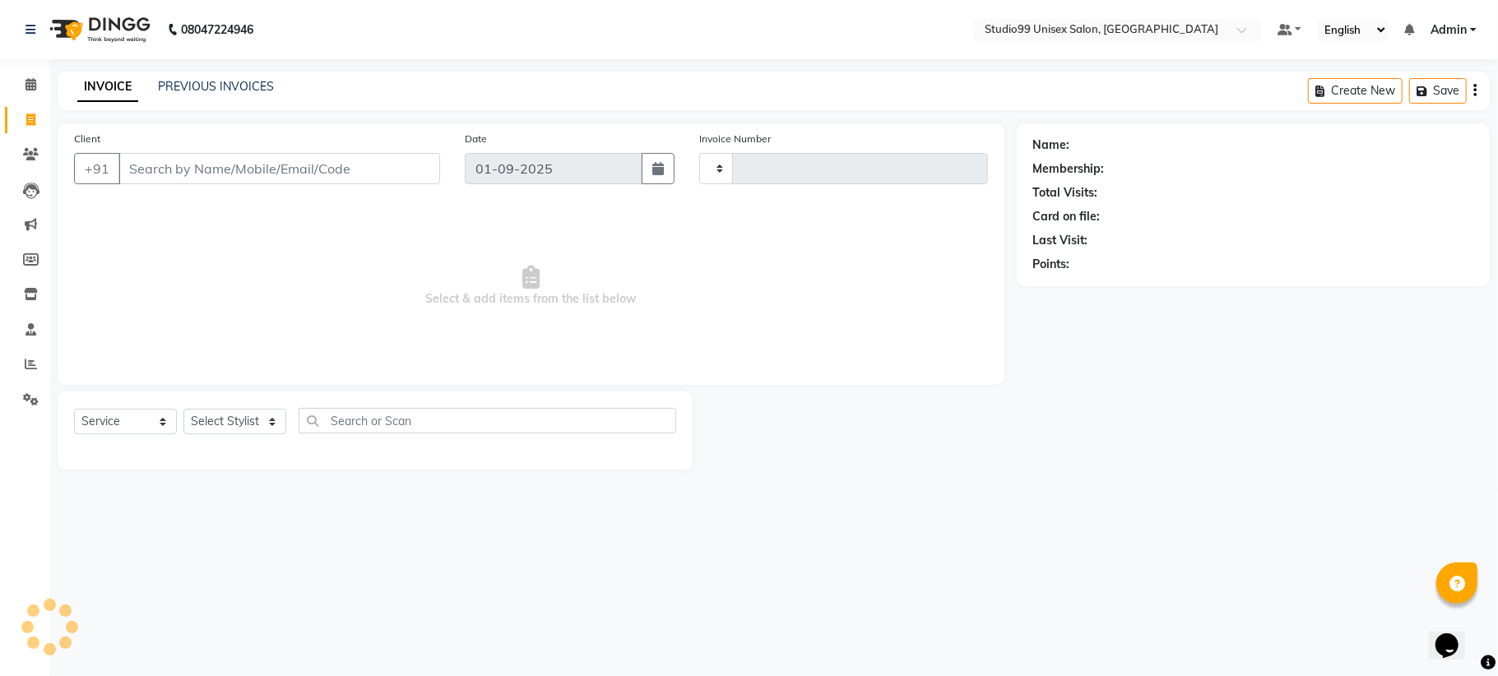
type input "1078"
select select "6061"
type input "8505901044"
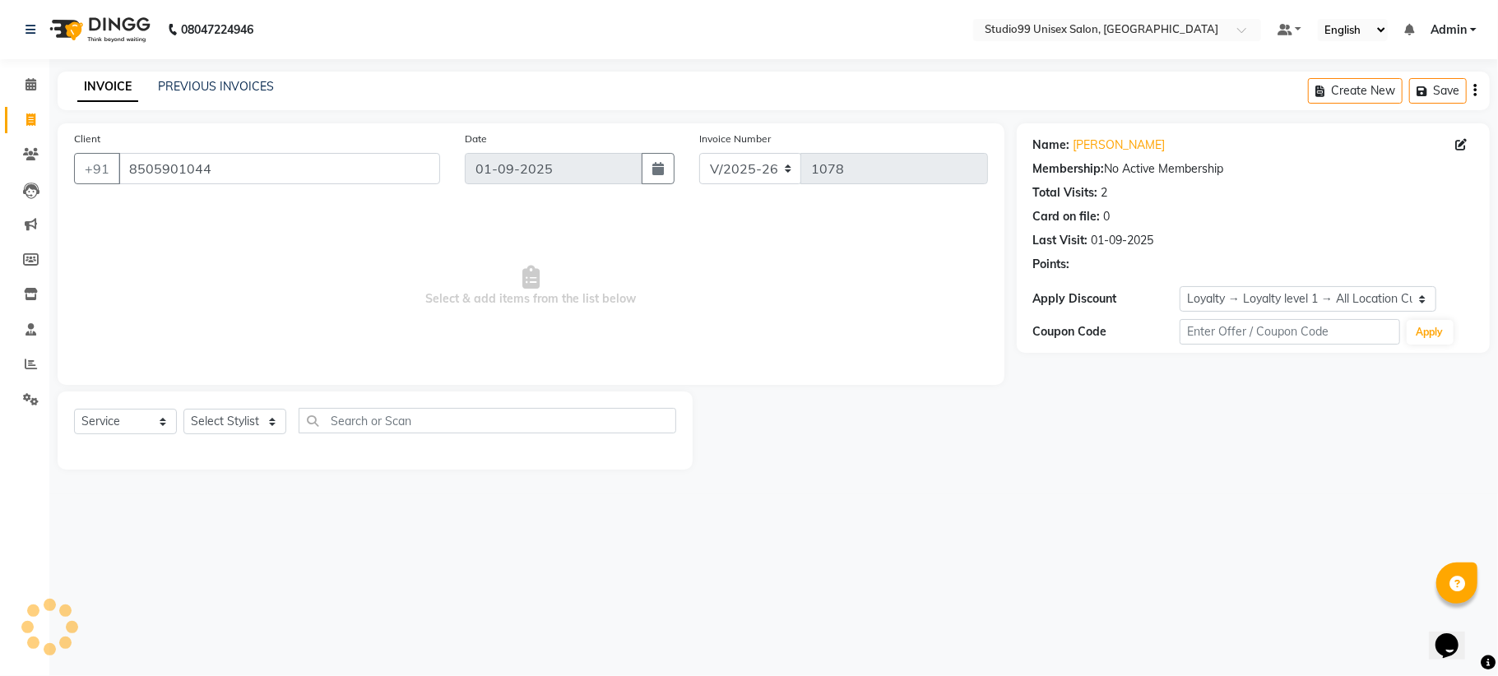
select select "1: Object"
click at [251, 419] on select "Select Stylist" at bounding box center [234, 421] width 103 height 25
click at [221, 423] on select "Select Stylist" at bounding box center [234, 421] width 103 height 25
click at [221, 421] on select "Select Stylist" at bounding box center [234, 421] width 103 height 25
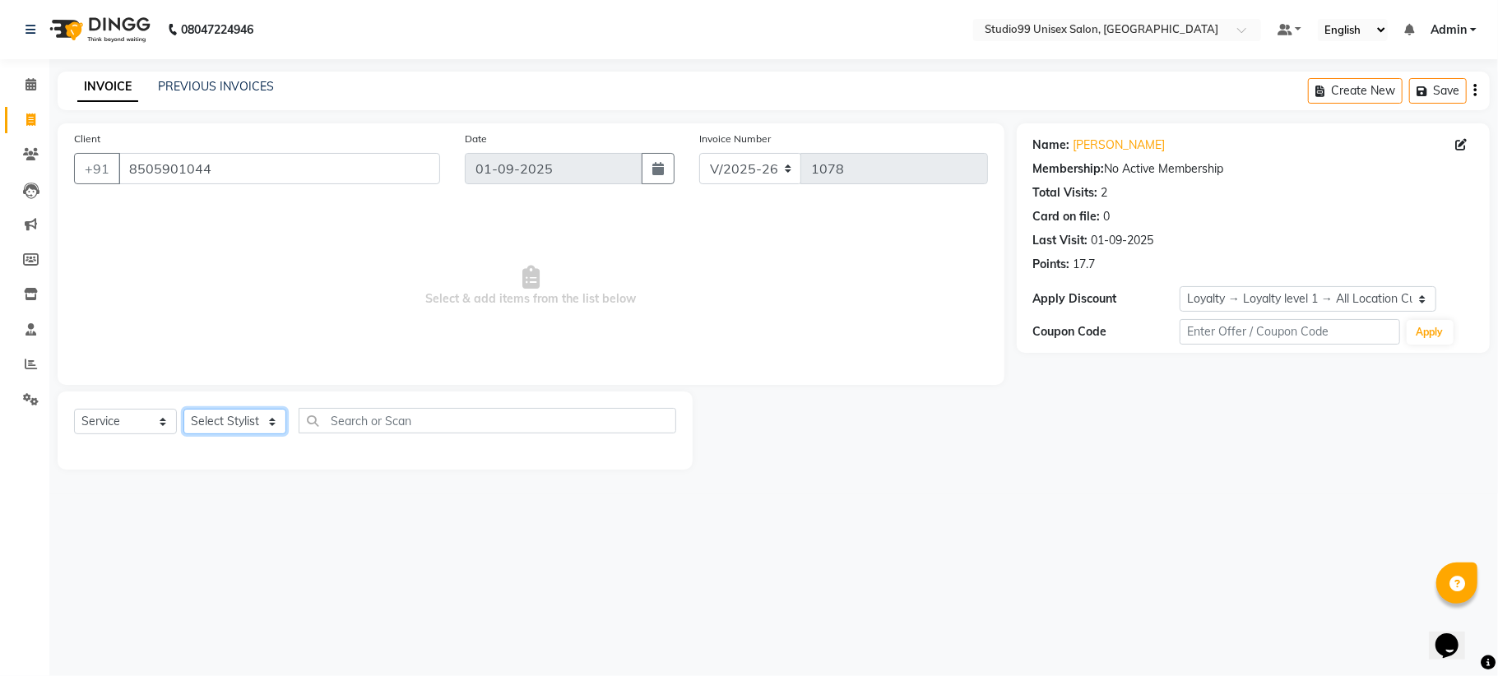
click at [221, 421] on select "Select Stylist" at bounding box center [234, 421] width 103 height 25
drag, startPoint x: 221, startPoint y: 421, endPoint x: 219, endPoint y: 413, distance: 8.6
click at [221, 415] on select "Select Stylist" at bounding box center [234, 421] width 103 height 25
click at [238, 406] on div "Select Service Product Membership Package Voucher Prepaid Gift Card Select Styl…" at bounding box center [375, 431] width 635 height 78
drag, startPoint x: 238, startPoint y: 406, endPoint x: 244, endPoint y: 423, distance: 18.5
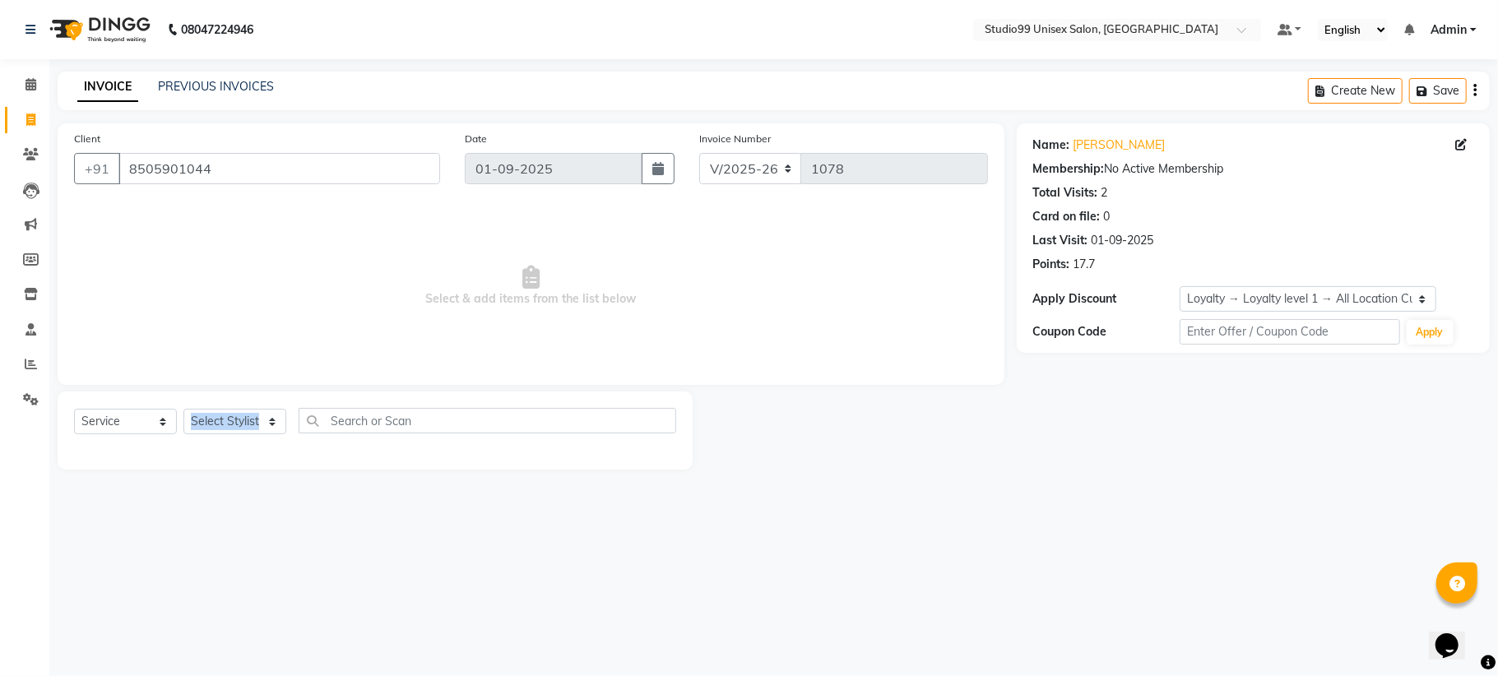
click at [243, 415] on div "Select Service Product Membership Package Voucher Prepaid Gift Card Select Styl…" at bounding box center [375, 431] width 635 height 78
click at [244, 423] on select "Select Stylist" at bounding box center [234, 421] width 103 height 25
click at [229, 420] on select "Select Stylist" at bounding box center [234, 421] width 103 height 25
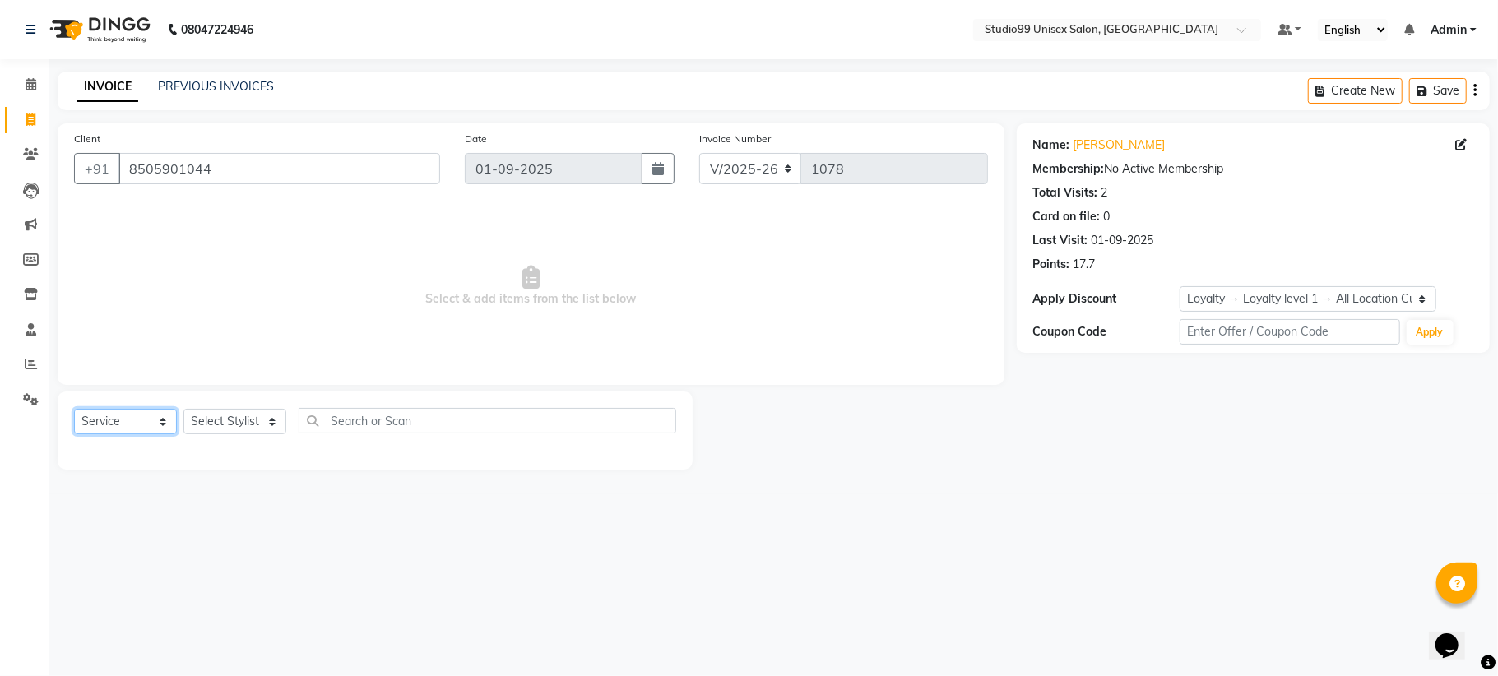
click at [126, 422] on select "Select Service Product Membership Package Voucher Prepaid Gift Card" at bounding box center [125, 421] width 103 height 25
click at [74, 409] on select "Select Service Product Membership Package Voucher Prepaid Gift Card" at bounding box center [125, 421] width 103 height 25
click at [235, 426] on select "Select Stylist" at bounding box center [234, 421] width 103 height 25
click at [225, 434] on select "Select Stylist" at bounding box center [234, 421] width 103 height 25
click at [247, 421] on select "Select Stylist" at bounding box center [234, 421] width 103 height 25
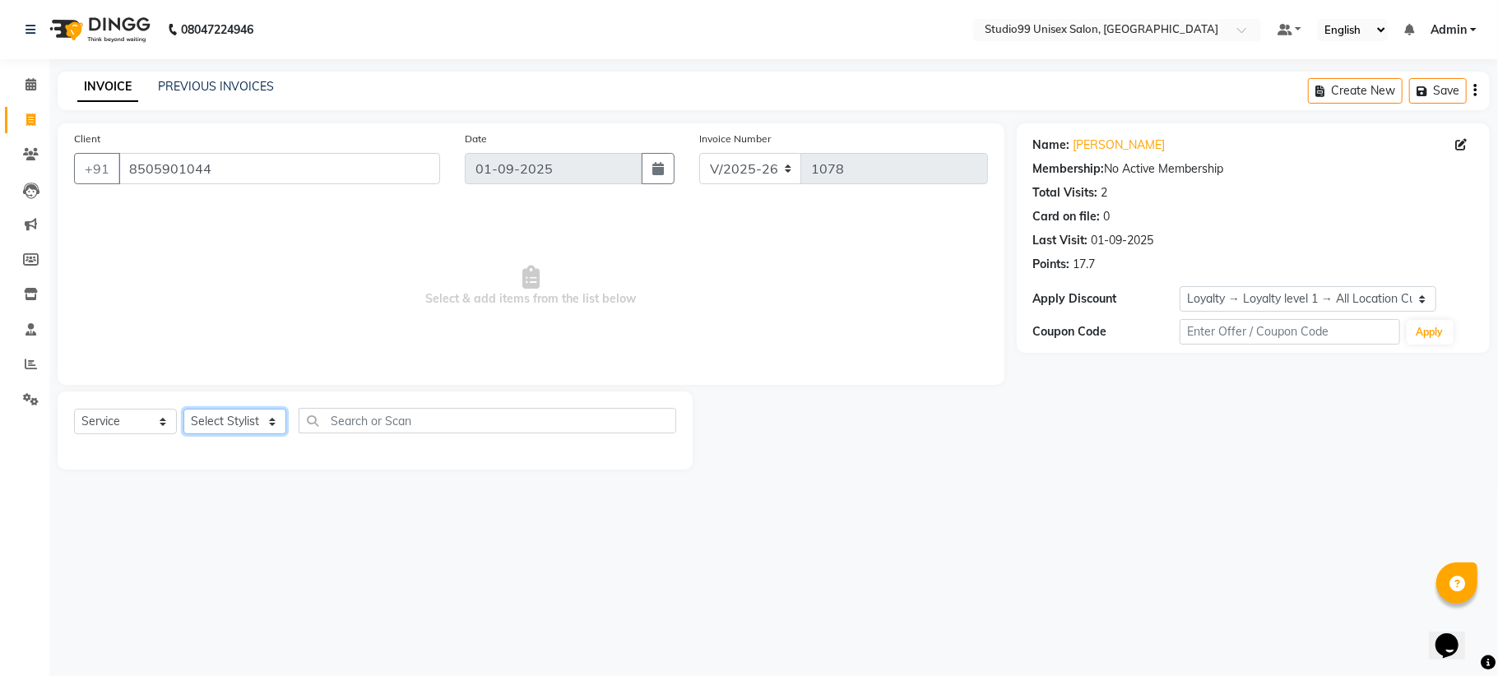
click at [247, 421] on select "Select Stylist" at bounding box center [234, 421] width 103 height 25
click at [247, 420] on select "Select Stylist" at bounding box center [234, 421] width 103 height 25
click at [248, 420] on select "Select Stylist" at bounding box center [234, 421] width 103 height 25
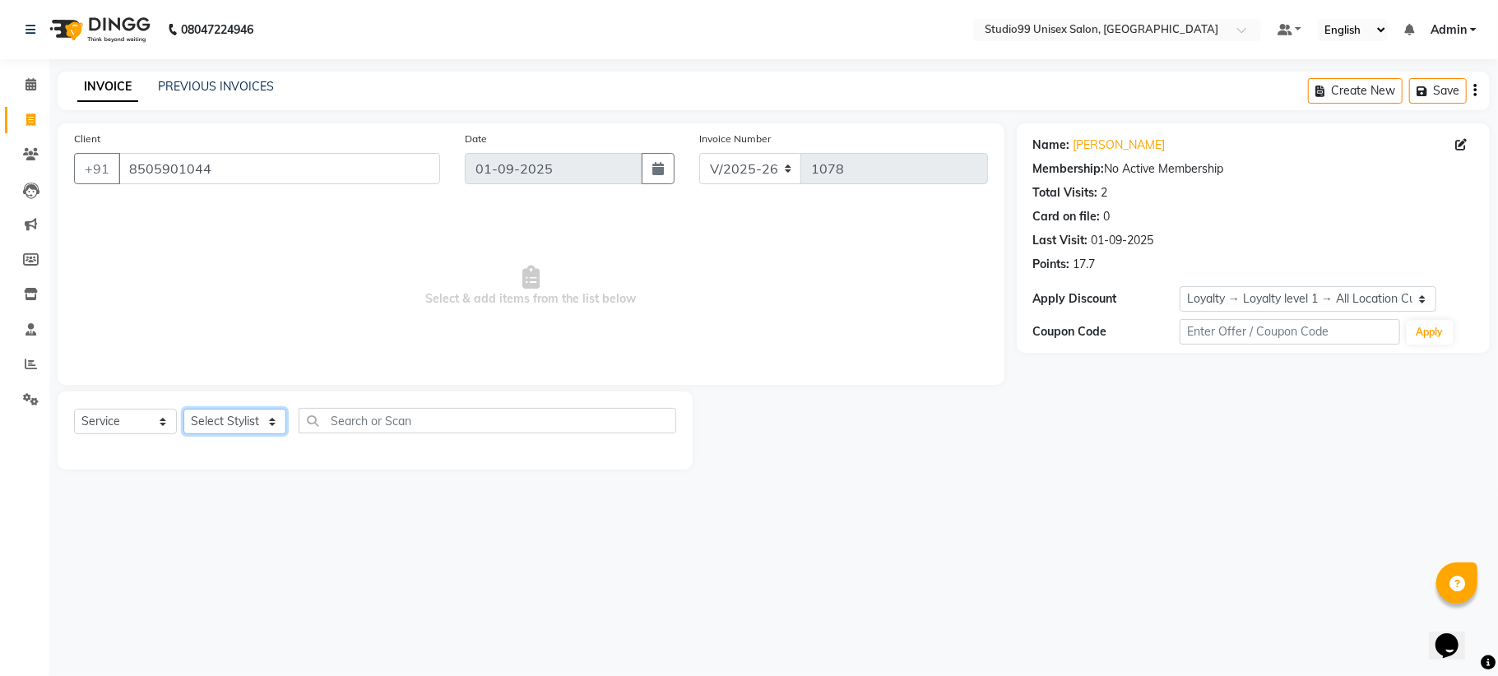
click at [248, 419] on select "Select Stylist" at bounding box center [234, 421] width 103 height 25
click at [271, 418] on select "Select Stylist" at bounding box center [234, 421] width 103 height 25
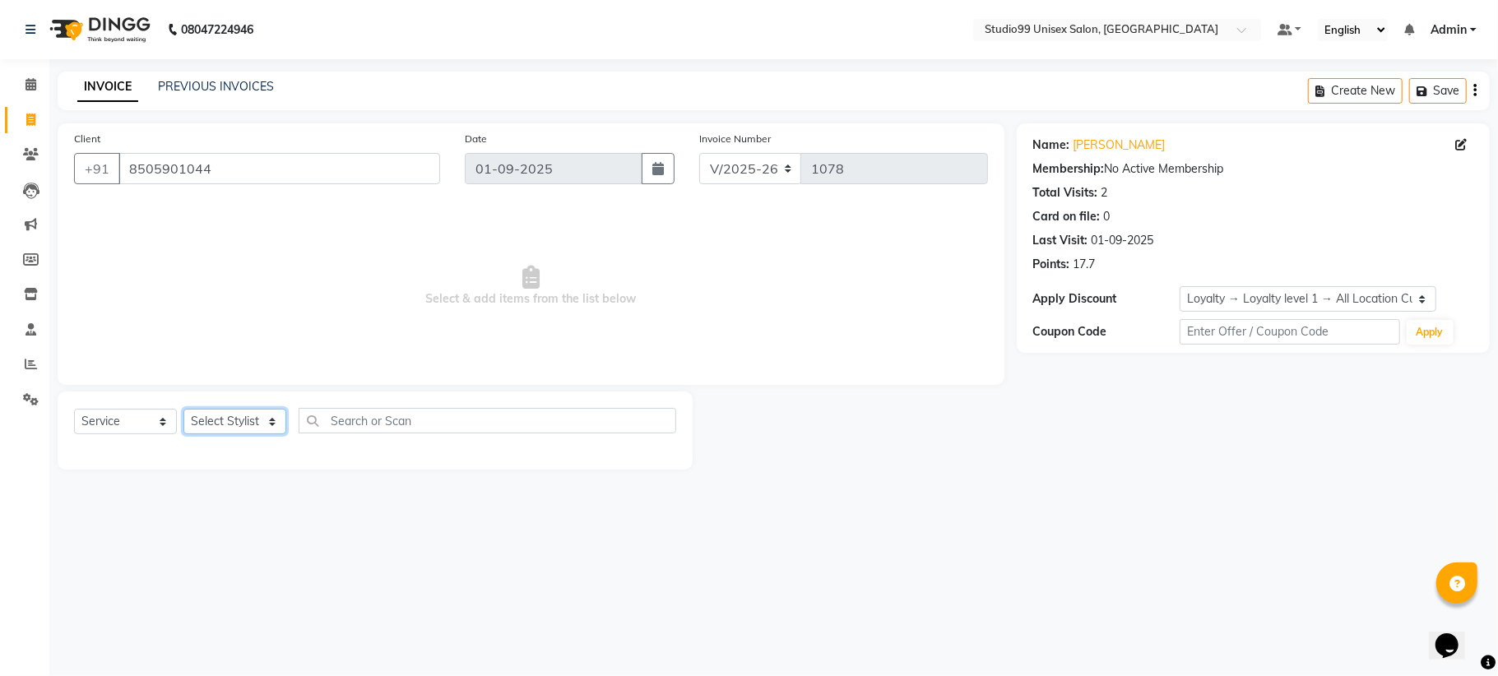
click at [271, 418] on select "Select Stylist" at bounding box center [234, 421] width 103 height 25
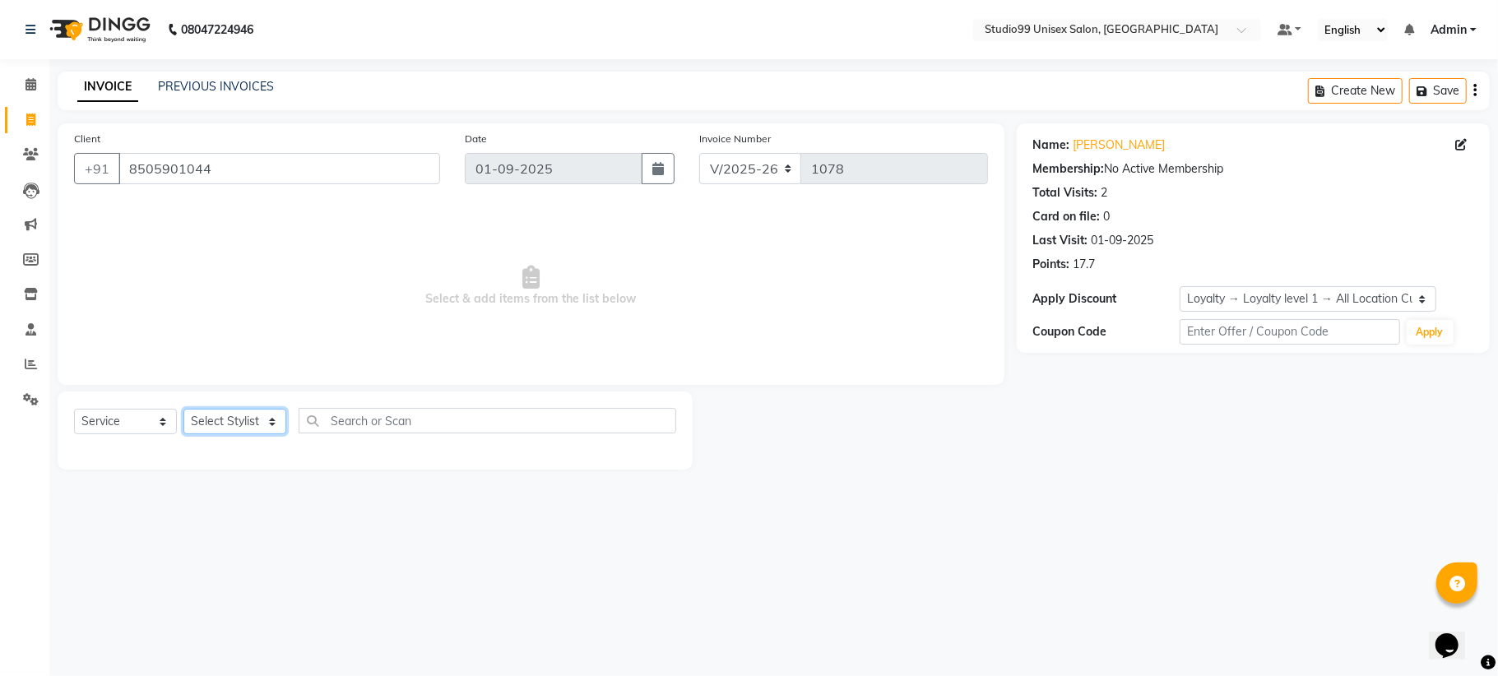
click at [263, 419] on select "Select Stylist" at bounding box center [234, 421] width 103 height 25
click at [262, 419] on select "Select Stylist" at bounding box center [234, 421] width 103 height 25
click at [378, 405] on div "Select Service Product Membership Package Voucher Prepaid Gift Card Select Styl…" at bounding box center [375, 431] width 635 height 78
click at [271, 424] on select "Select Stylist" at bounding box center [234, 421] width 103 height 25
click at [252, 423] on select "Select Stylist" at bounding box center [234, 421] width 103 height 25
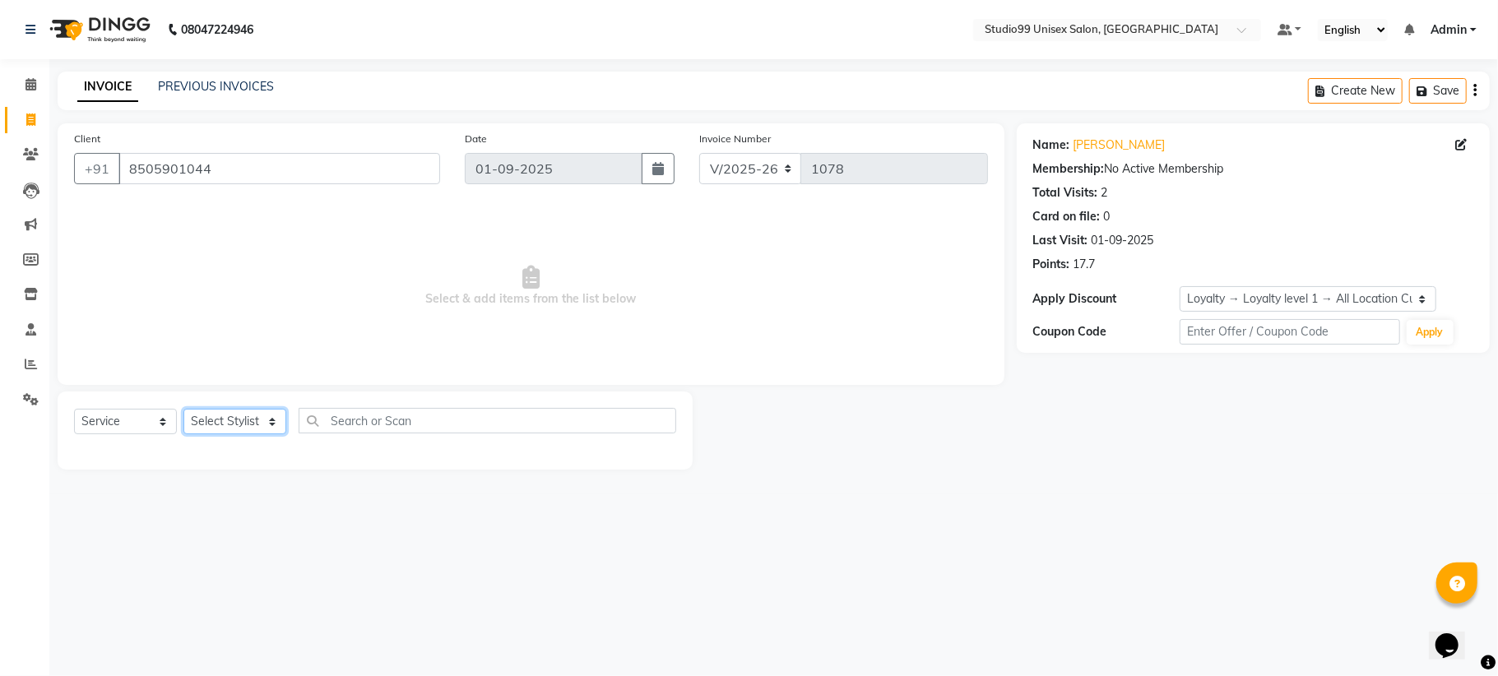
click at [252, 423] on select "Select Stylist" at bounding box center [234, 421] width 103 height 25
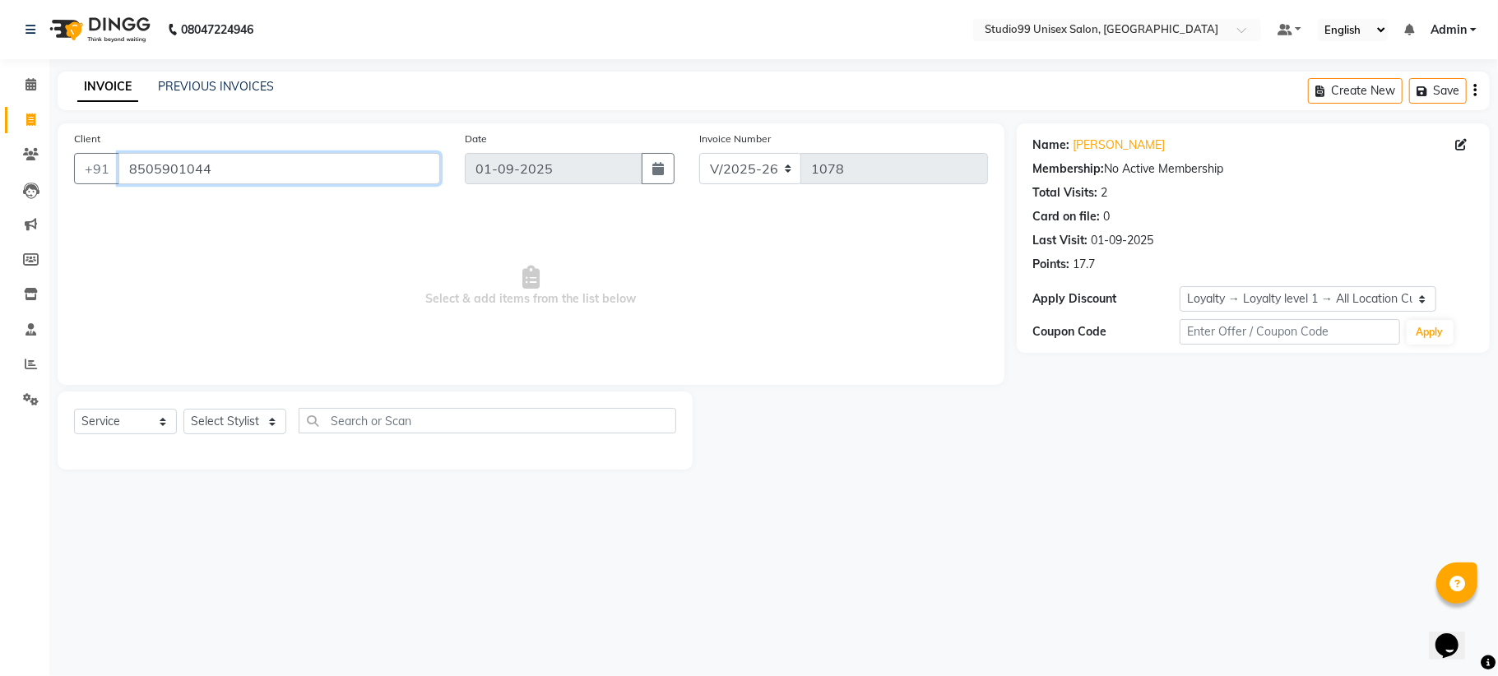
click at [240, 174] on input "8505901044" at bounding box center [279, 168] width 322 height 31
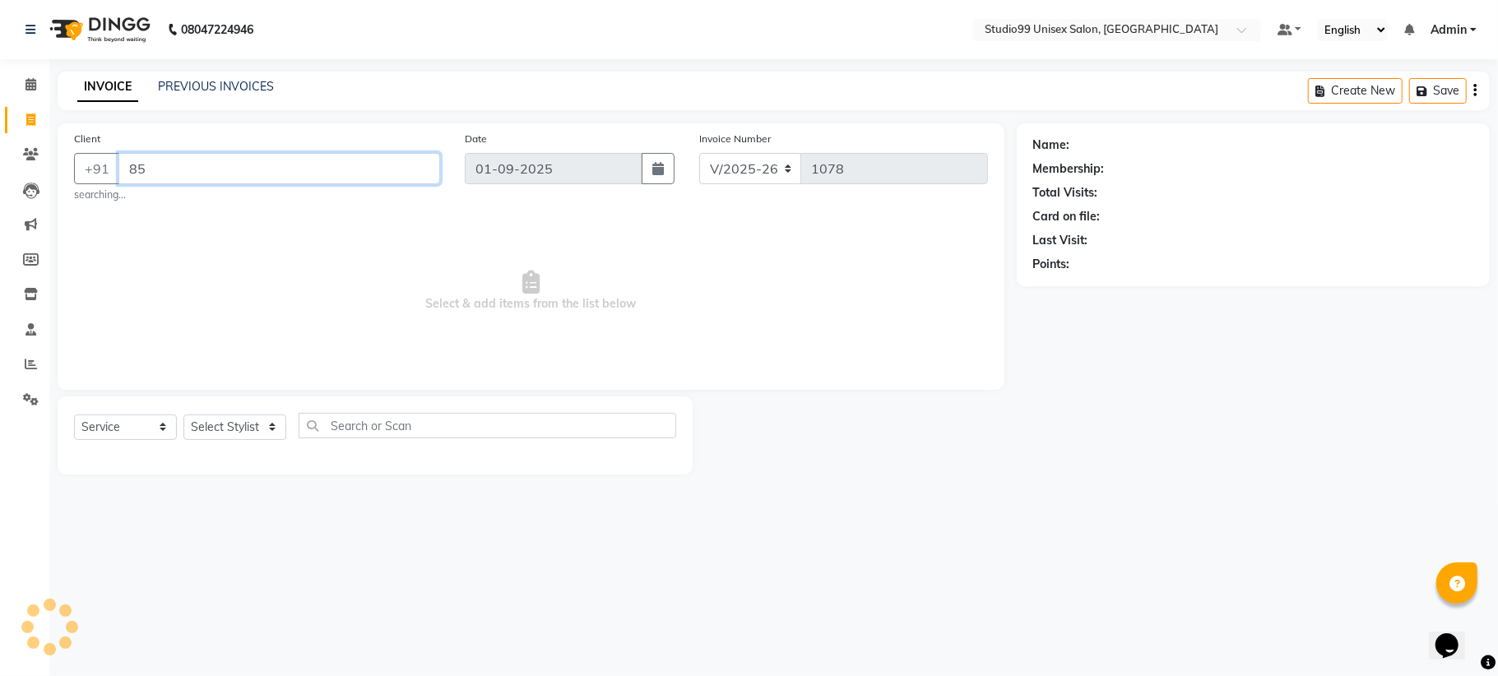
type input "8"
paste input "8505901044"
type input "8505901044"
click at [271, 181] on input "8505901044" at bounding box center [279, 168] width 322 height 31
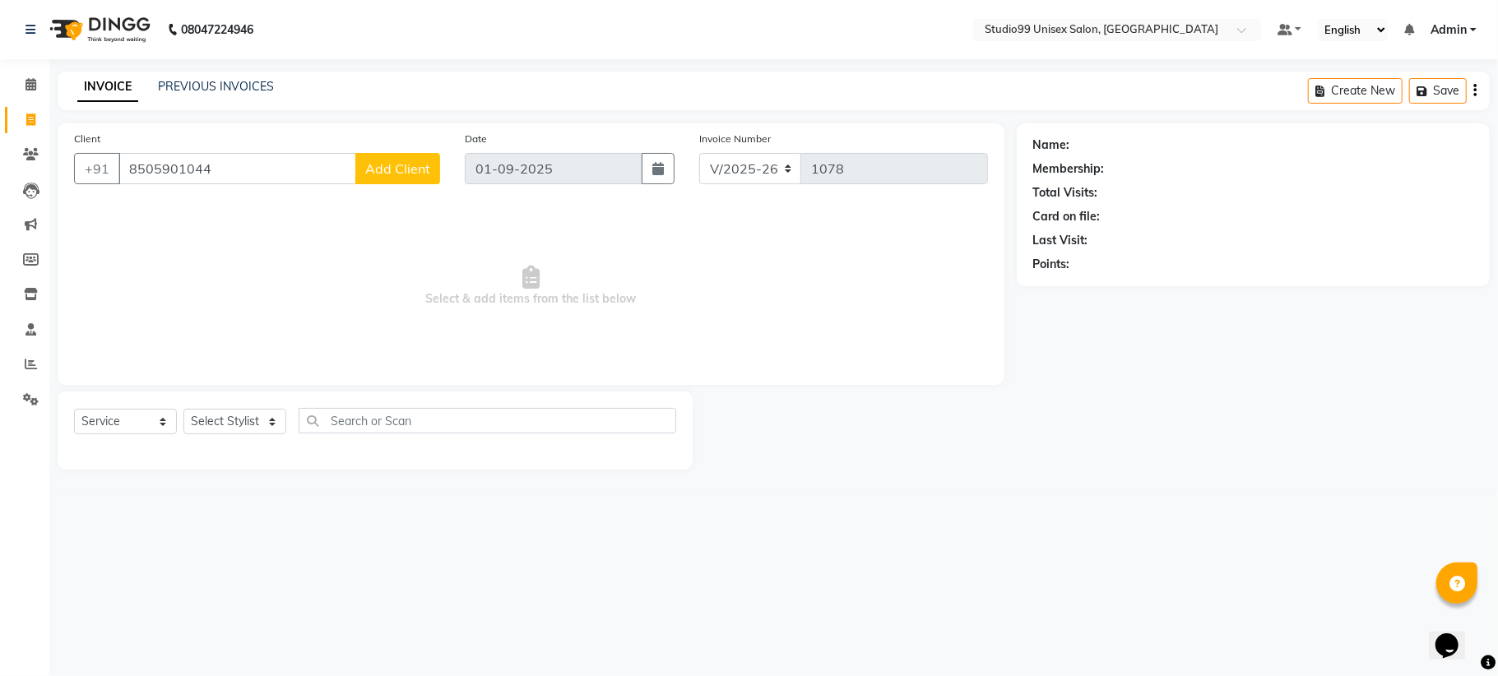
click at [377, 168] on span "Add Client" at bounding box center [397, 168] width 65 height 16
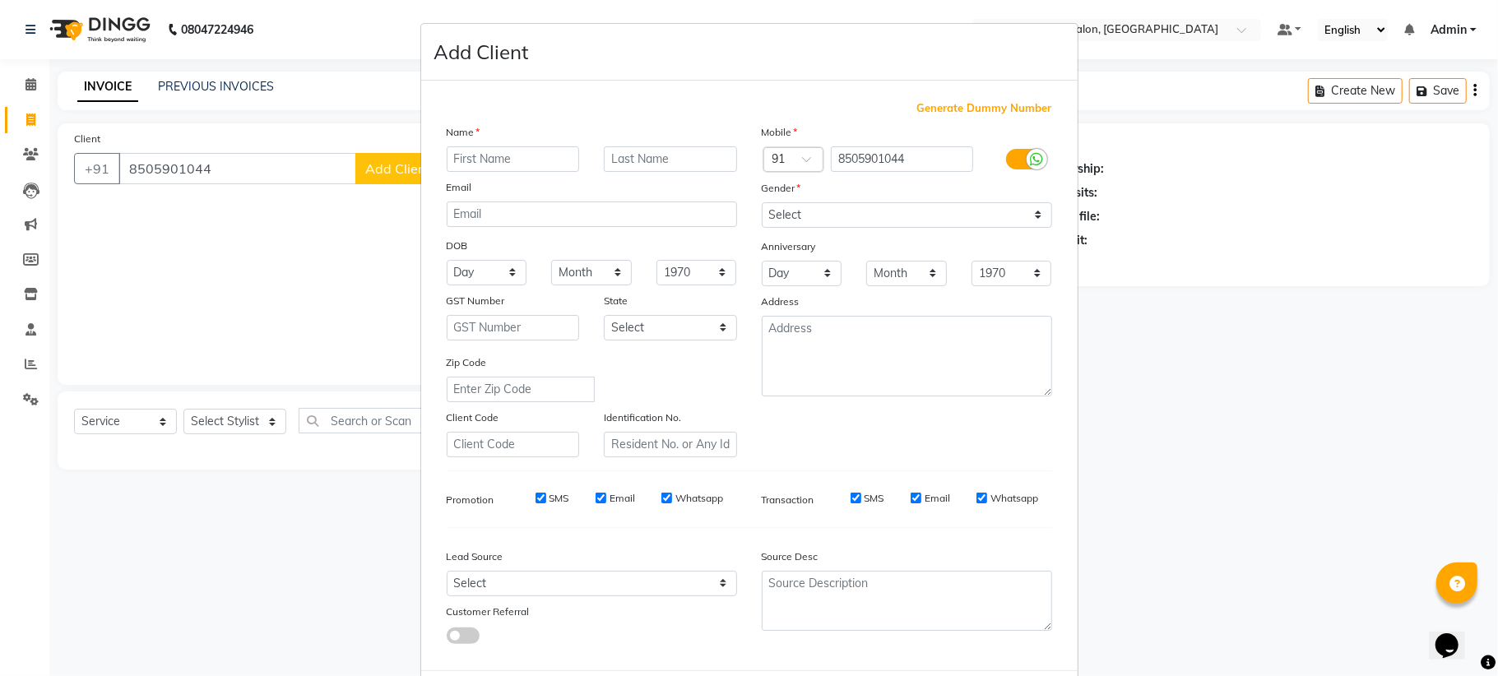
scroll to position [79, 0]
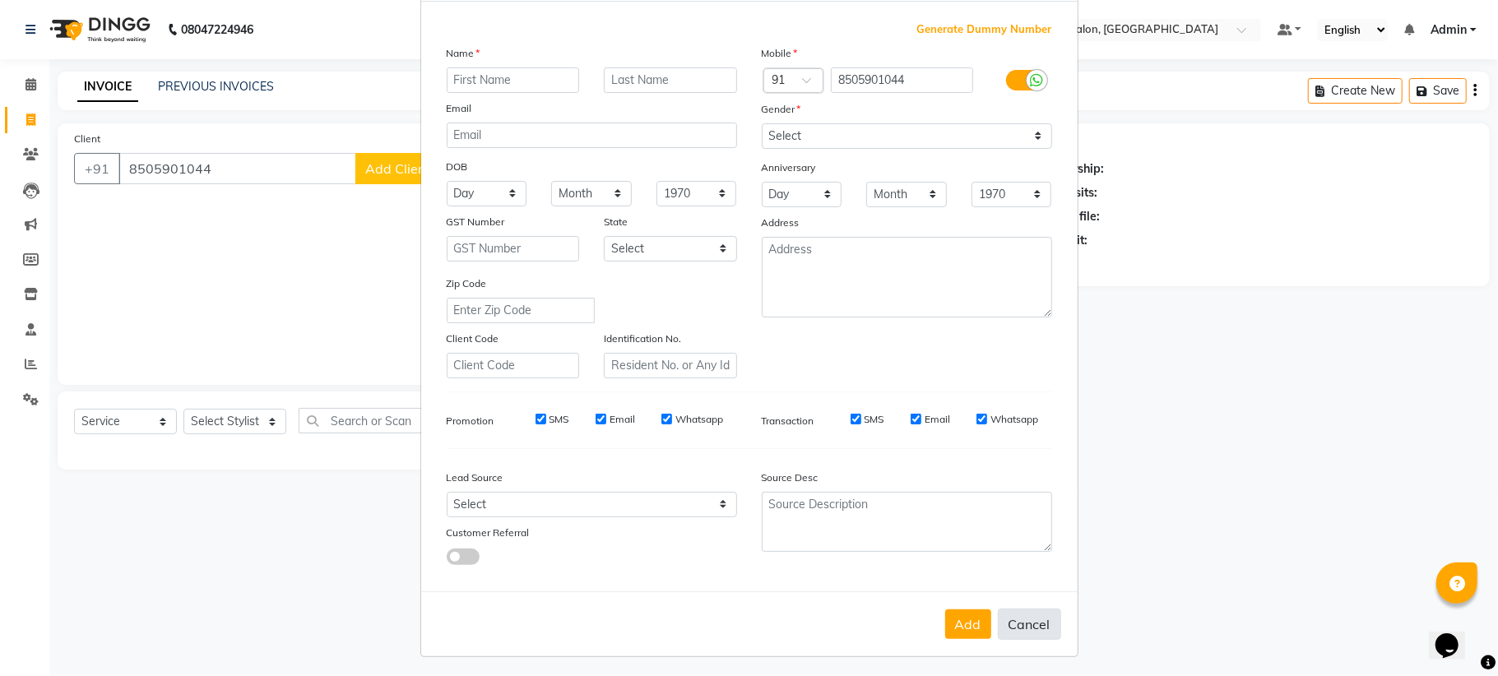
click at [1012, 609] on button "Cancel" at bounding box center [1029, 624] width 63 height 31
select select
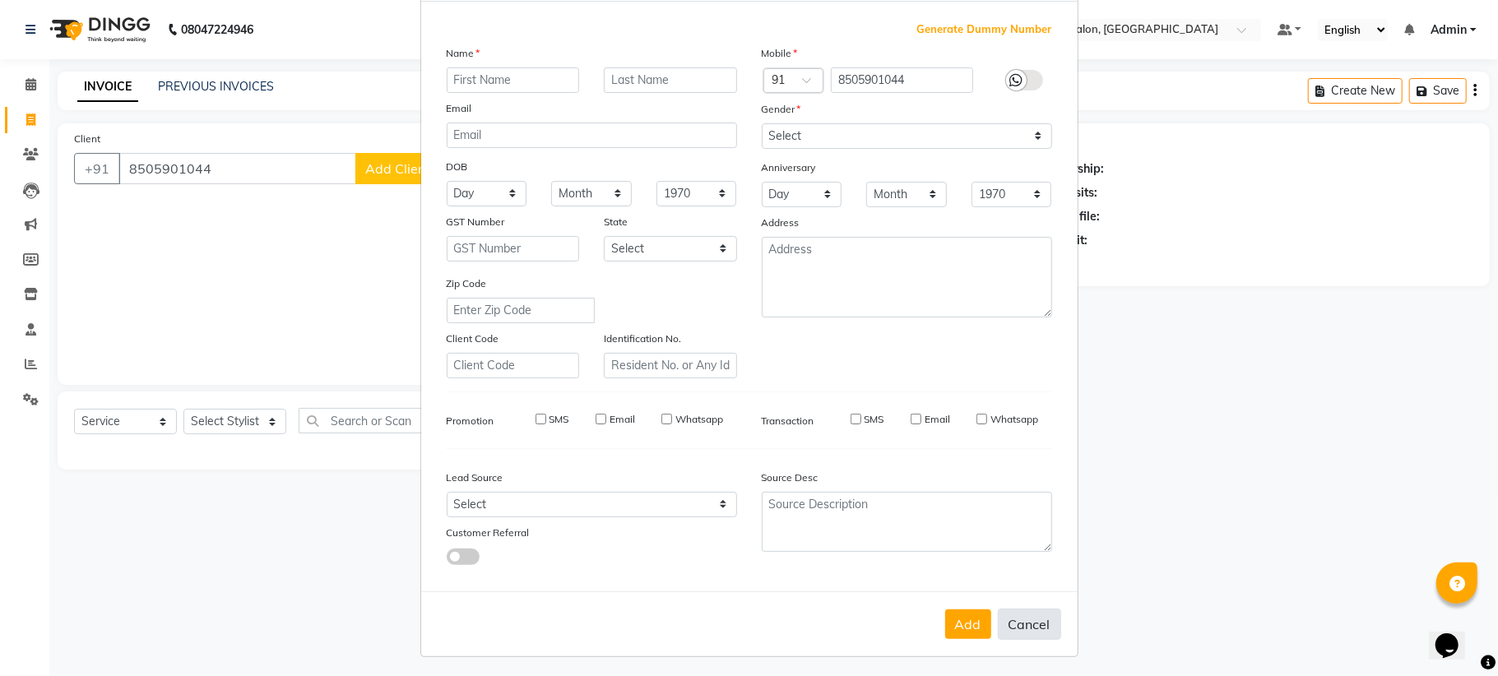
select select
checkbox input "false"
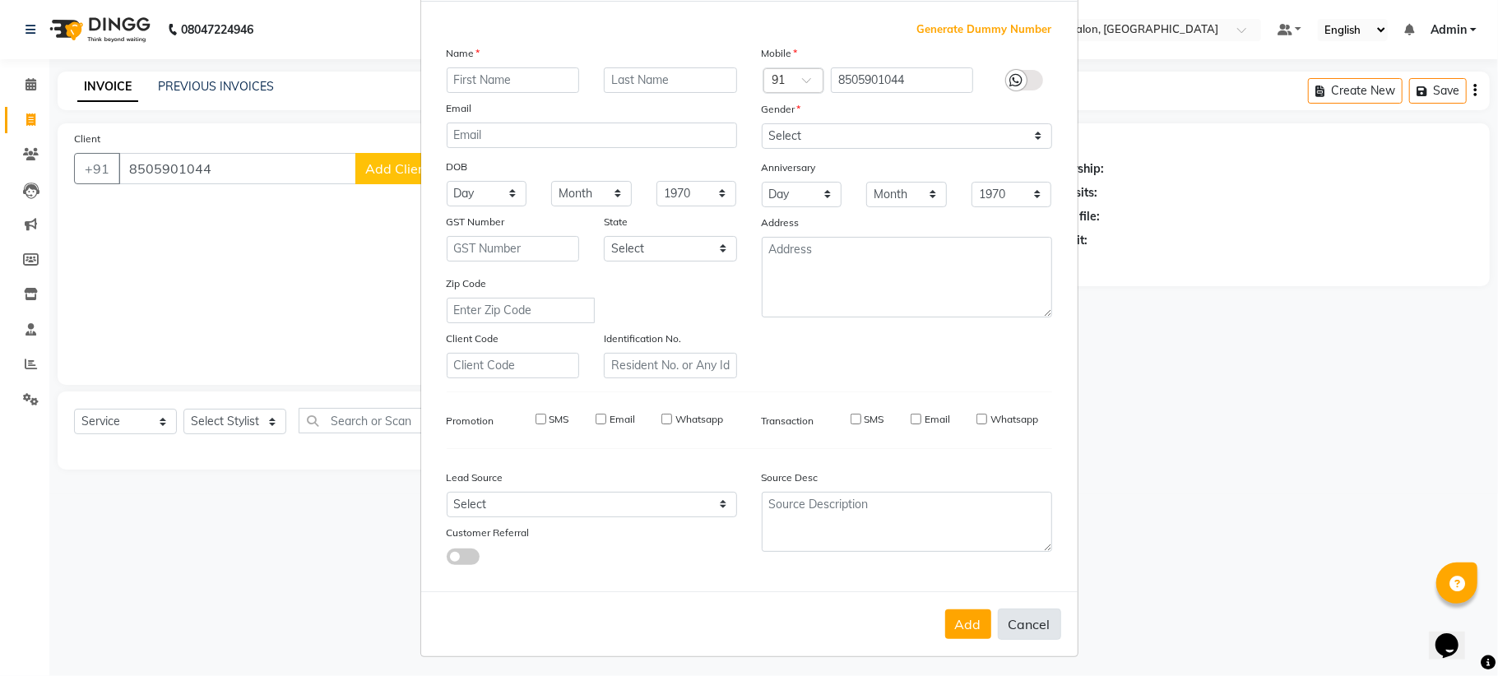
checkbox input "false"
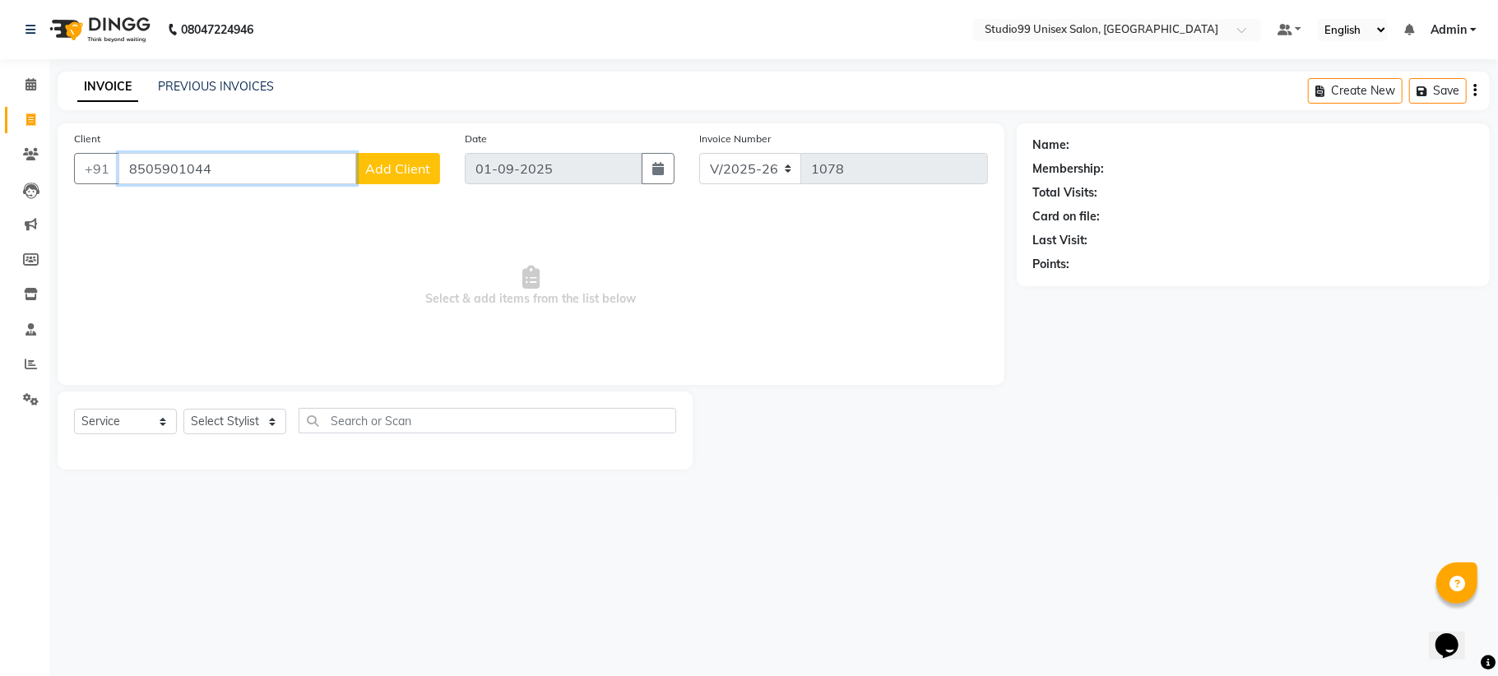
click at [217, 161] on input "8505901044" at bounding box center [237, 168] width 238 height 31
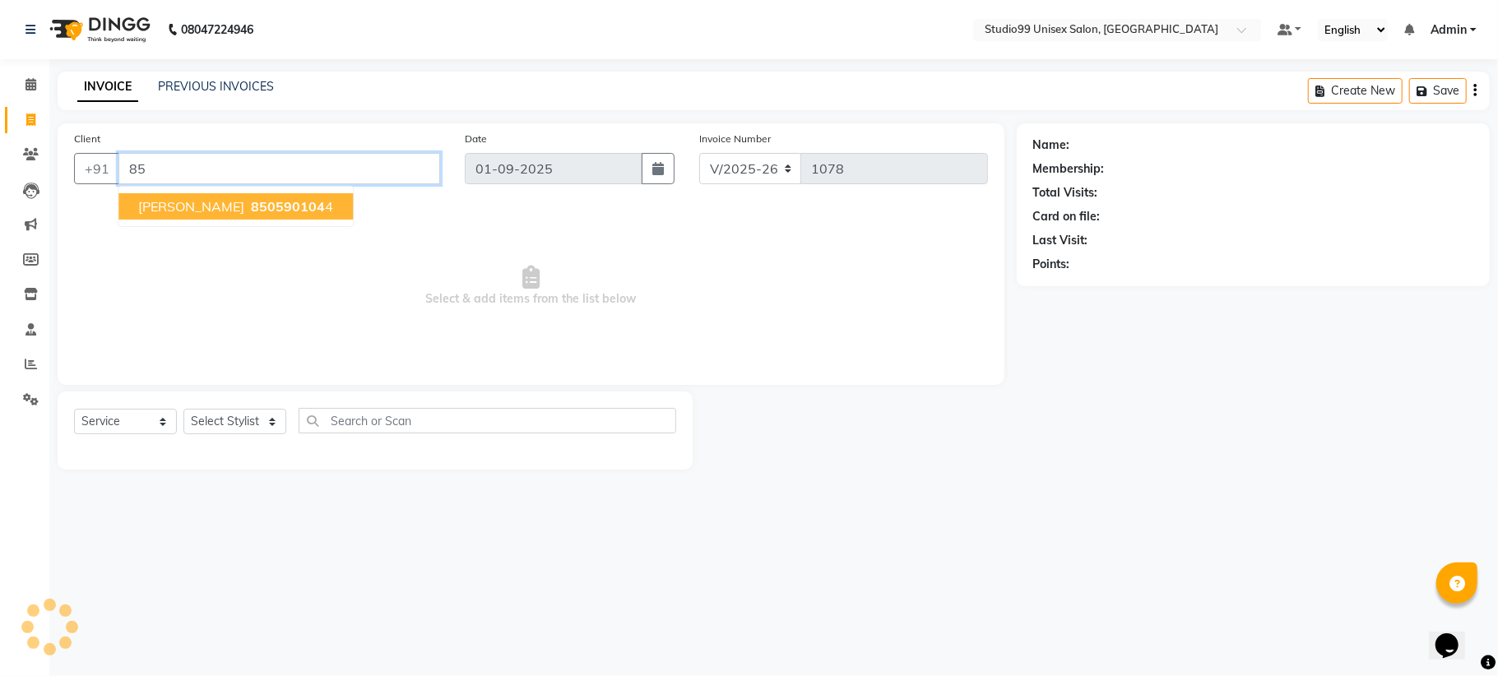
type input "8"
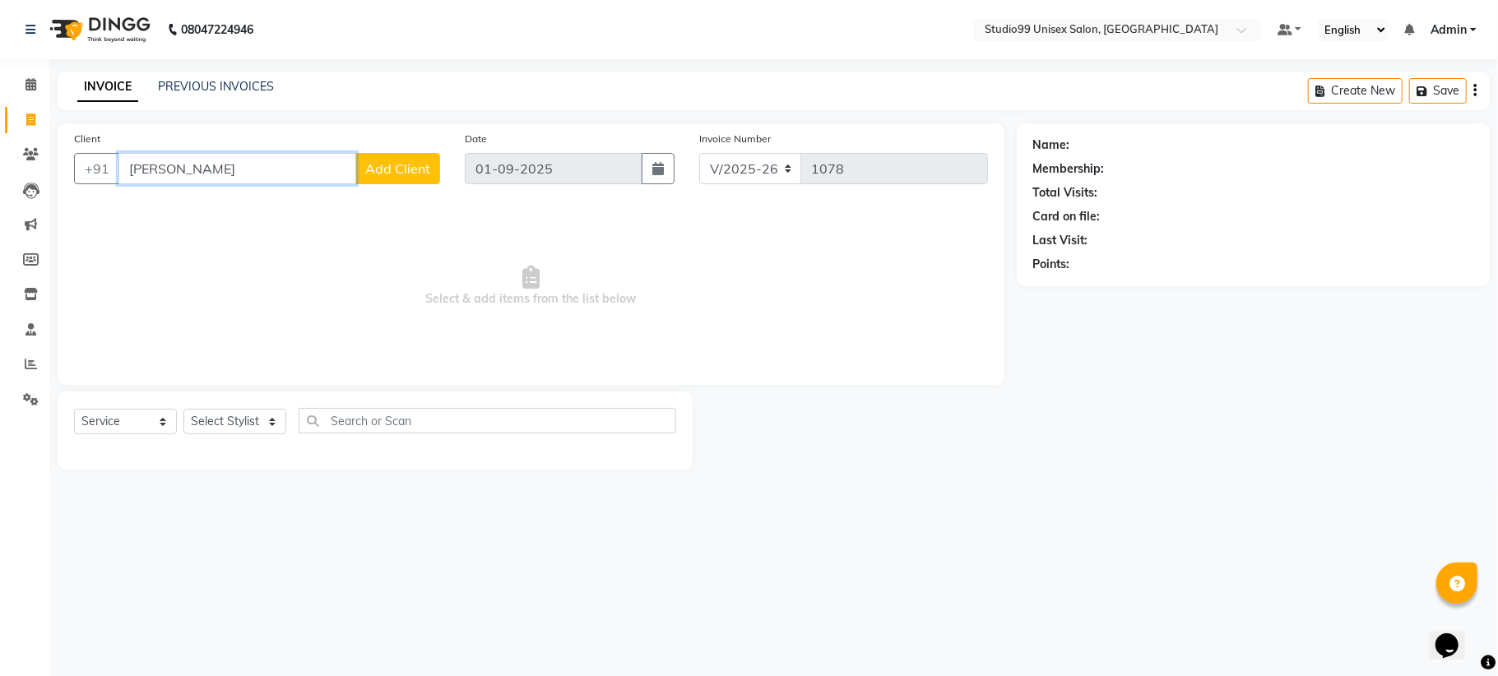
type input "rahu ji cashier"
click at [392, 163] on span "Add Client" at bounding box center [397, 168] width 65 height 16
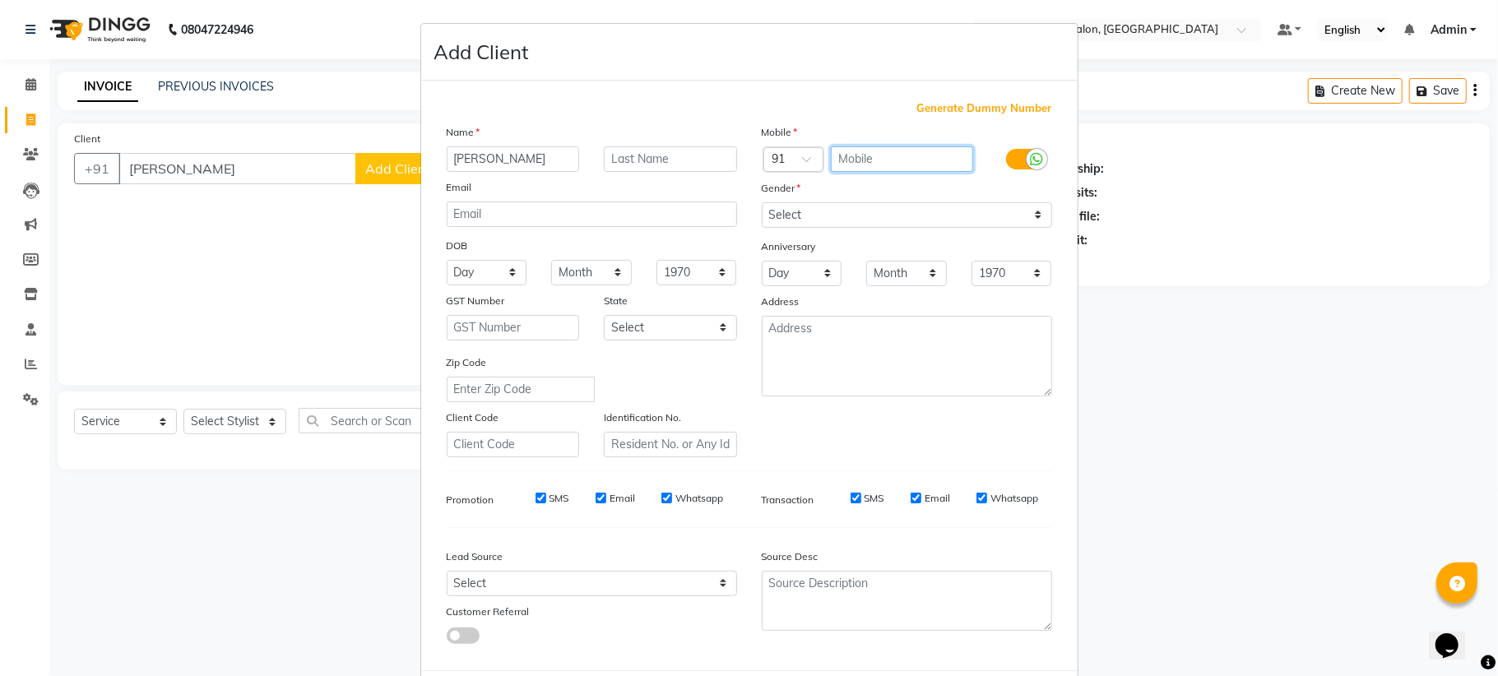
click at [864, 153] on input "text" at bounding box center [902, 158] width 142 height 25
paste input "8505901044"
type input "8505901044"
click at [780, 207] on select "Select Male Female Other Prefer Not To Say" at bounding box center [907, 214] width 290 height 25
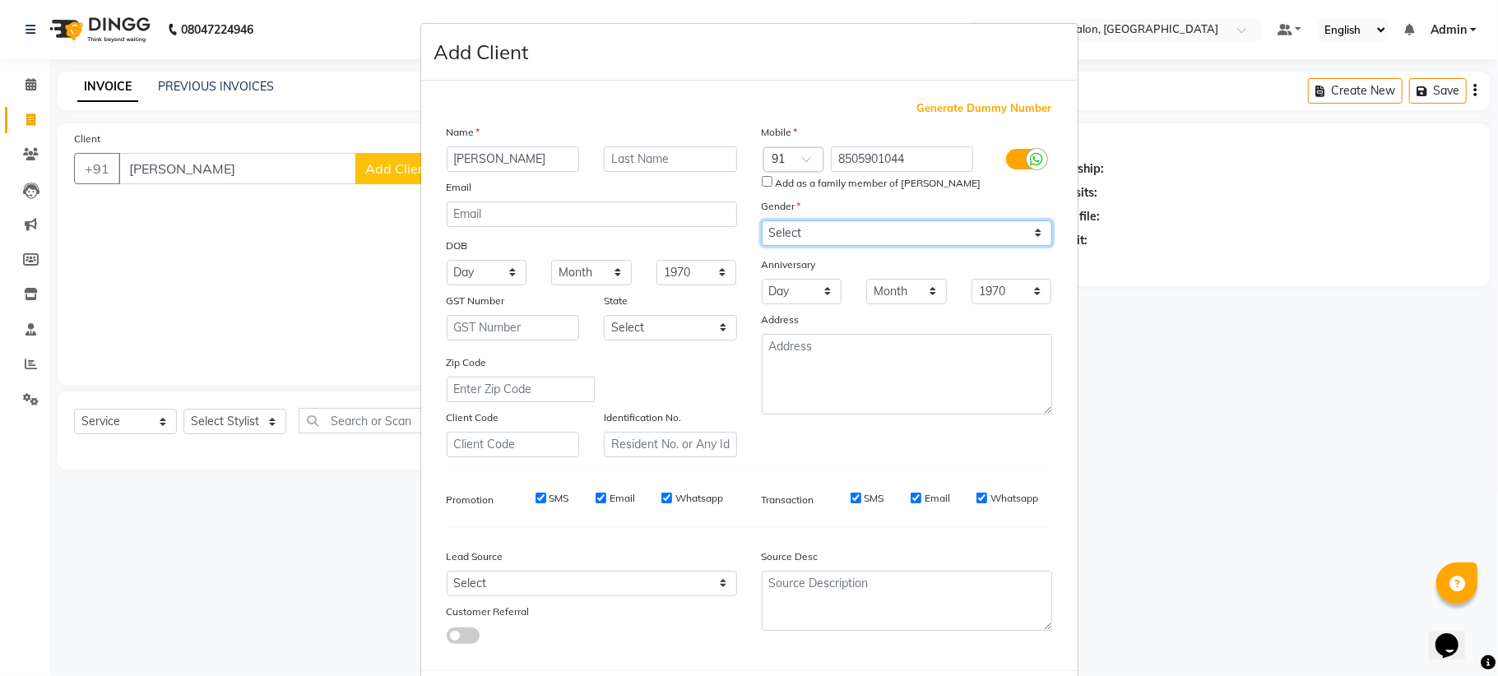
click at [762, 220] on select "Select Male Female Other Prefer Not To Say" at bounding box center [907, 232] width 290 height 25
click at [784, 220] on select "Select Male Female Other Prefer Not To Say" at bounding box center [907, 232] width 290 height 25
select select "male"
click at [762, 220] on select "Select Male Female Other Prefer Not To Say" at bounding box center [907, 232] width 290 height 25
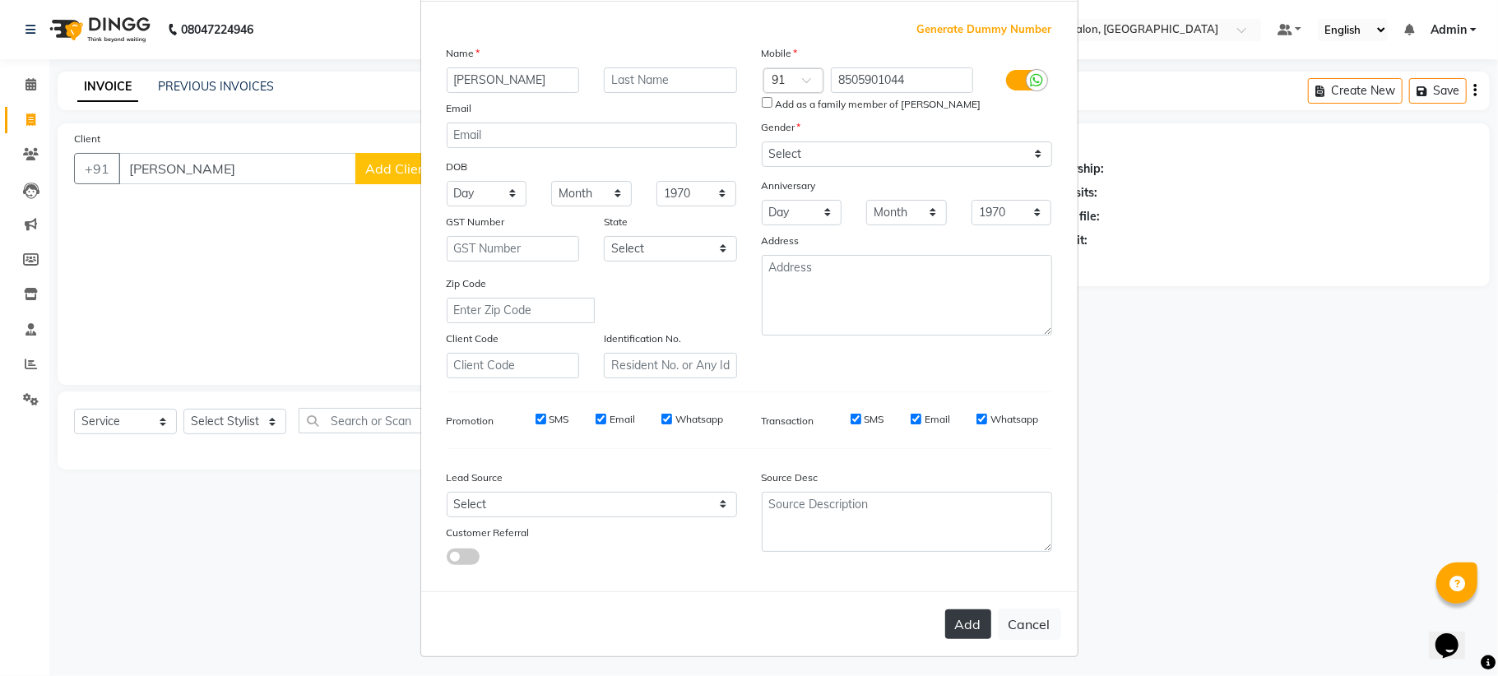
click at [955, 617] on button "Add" at bounding box center [968, 625] width 46 height 30
click at [762, 104] on input "Add as a family member of rahul ji cashier" at bounding box center [767, 102] width 11 height 11
checkbox input "true"
click at [949, 610] on button "Add" at bounding box center [968, 625] width 46 height 30
type input "8505901044"
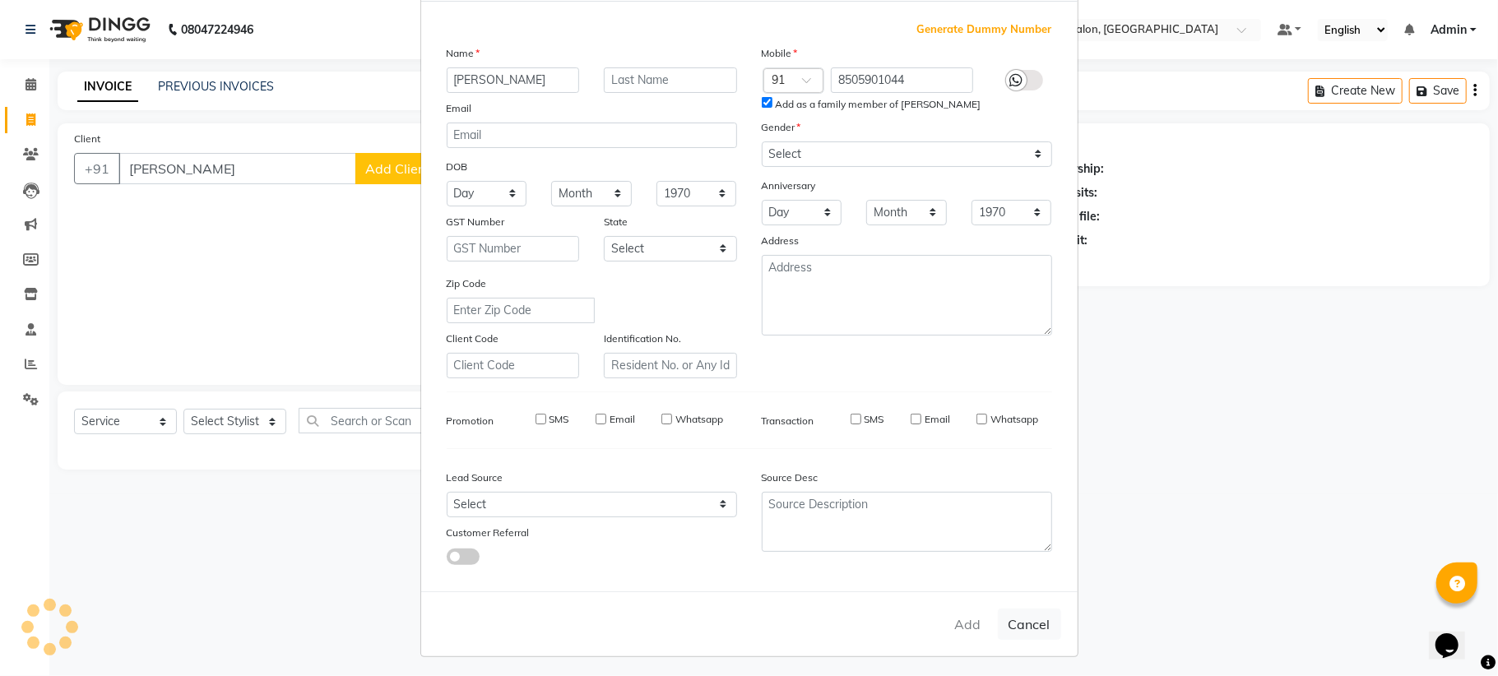
select select
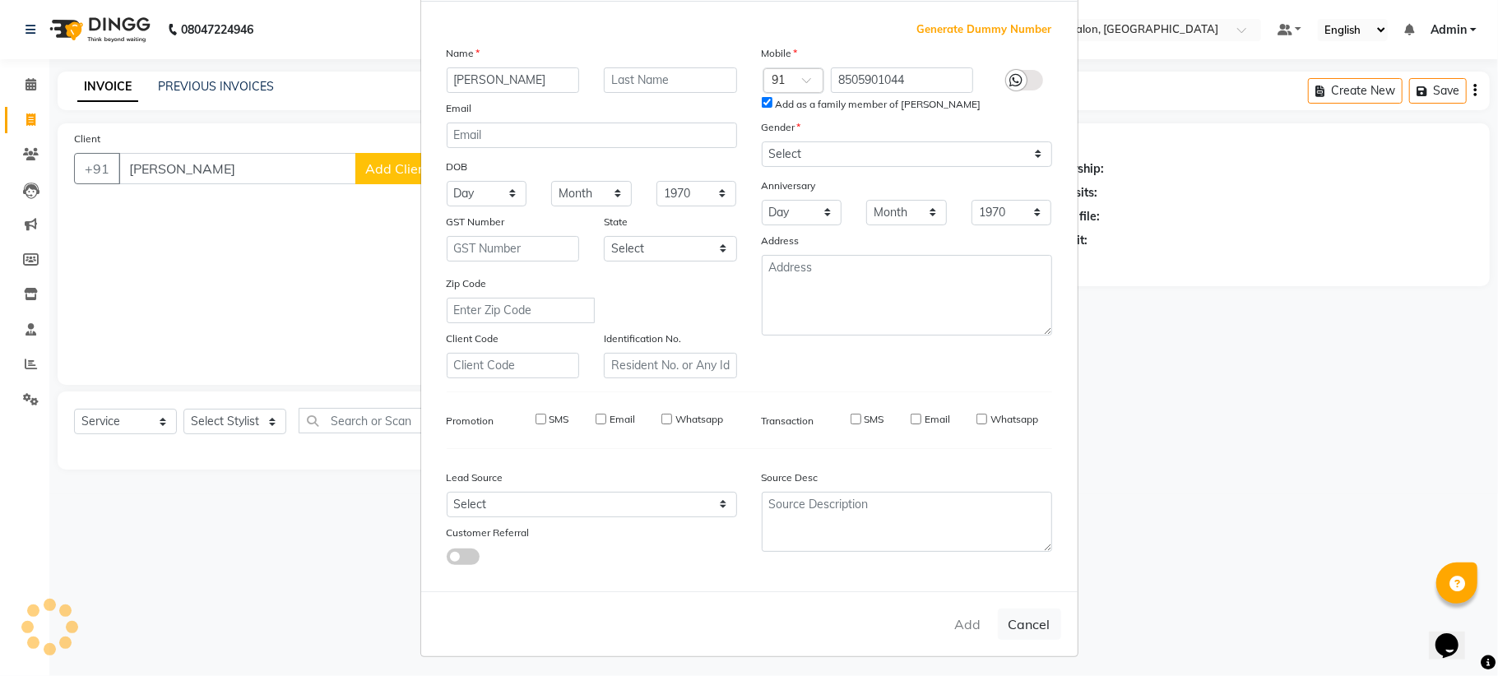
select select
checkbox input "false"
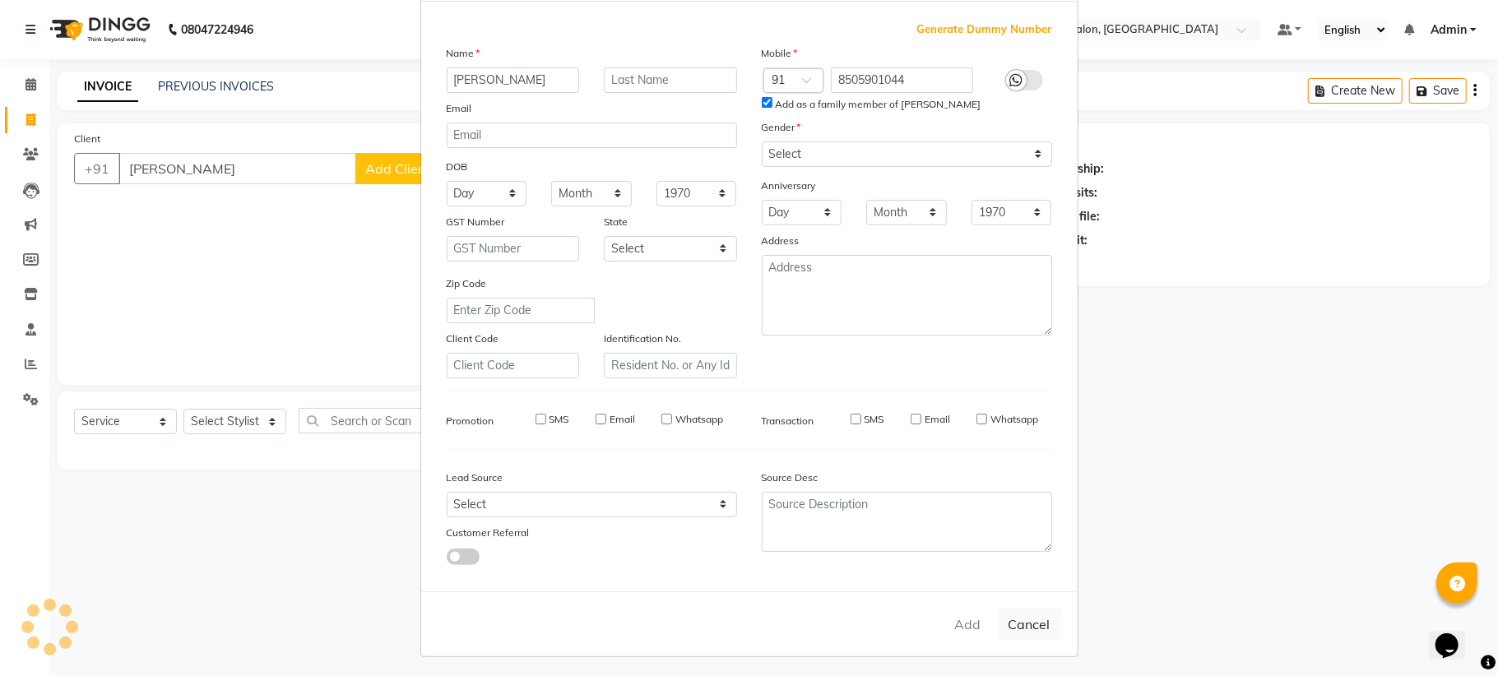
checkbox input "false"
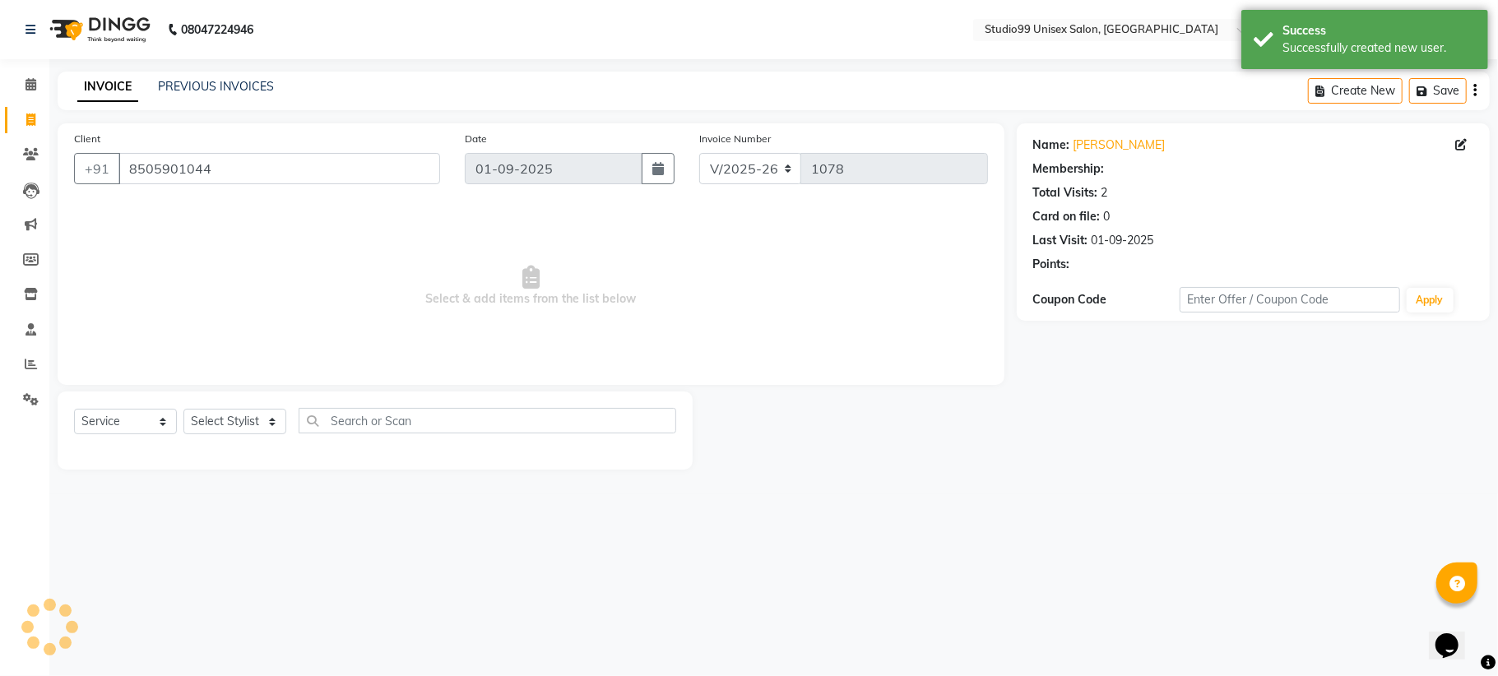
select select "1: Object"
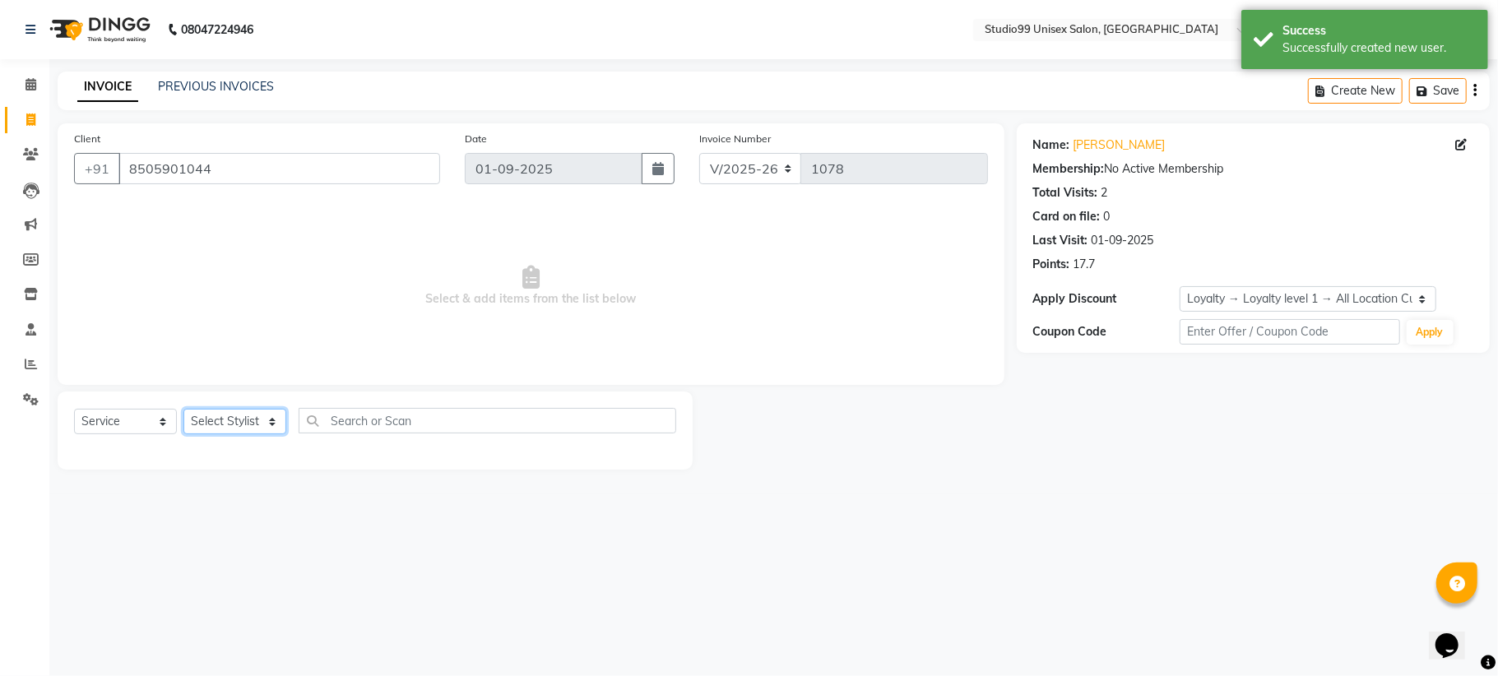
click at [260, 413] on select "Select Stylist" at bounding box center [234, 421] width 103 height 25
click at [183, 409] on select "Select Stylist" at bounding box center [234, 421] width 103 height 25
click at [241, 412] on select "Select Stylist" at bounding box center [234, 421] width 103 height 25
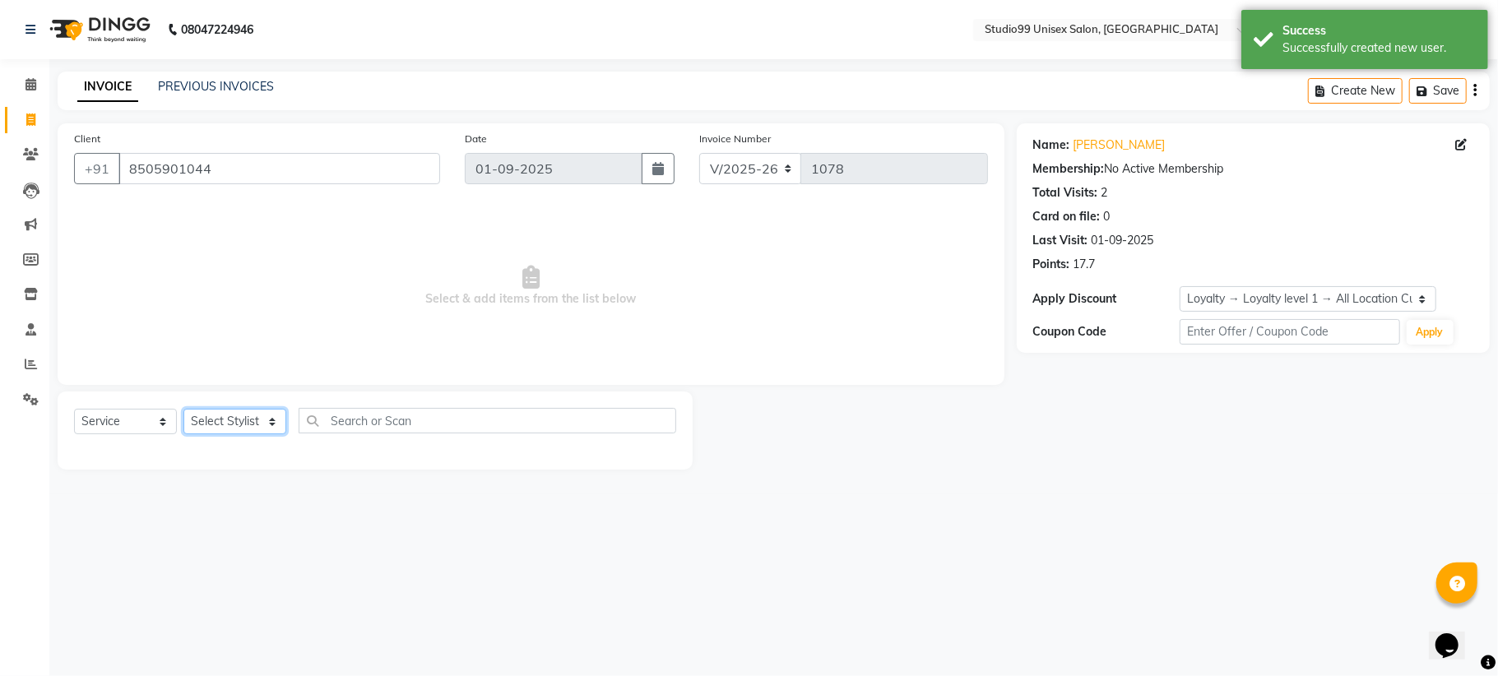
click at [241, 412] on select "Select Stylist" at bounding box center [234, 421] width 103 height 25
drag, startPoint x: 241, startPoint y: 412, endPoint x: 255, endPoint y: 415, distance: 14.4
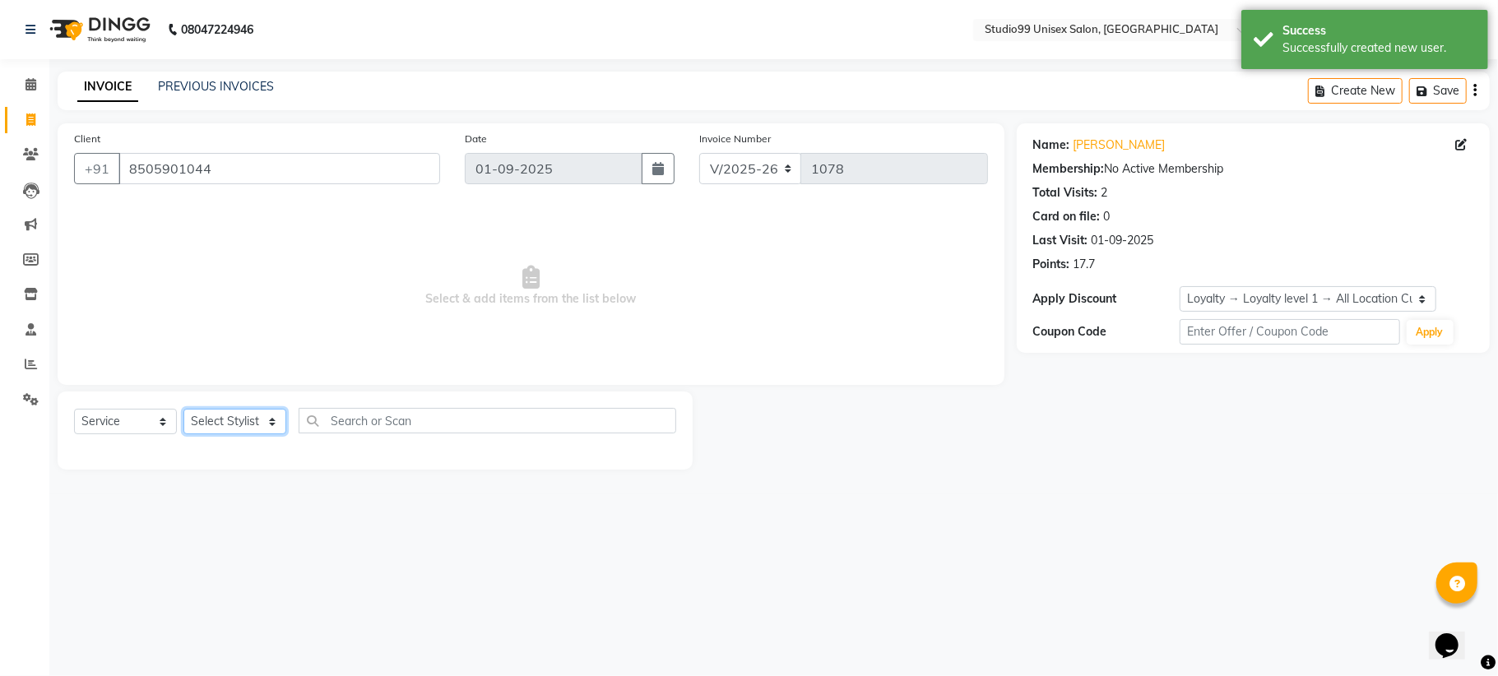
click at [248, 415] on select "Select Stylist" at bounding box center [234, 421] width 103 height 25
click at [260, 418] on select "Select Stylist" at bounding box center [234, 421] width 103 height 25
click at [264, 419] on select "Select Stylist" at bounding box center [234, 421] width 103 height 25
click at [267, 419] on select "Select Stylist" at bounding box center [234, 421] width 103 height 25
click at [271, 419] on select "Select Stylist" at bounding box center [234, 421] width 103 height 25
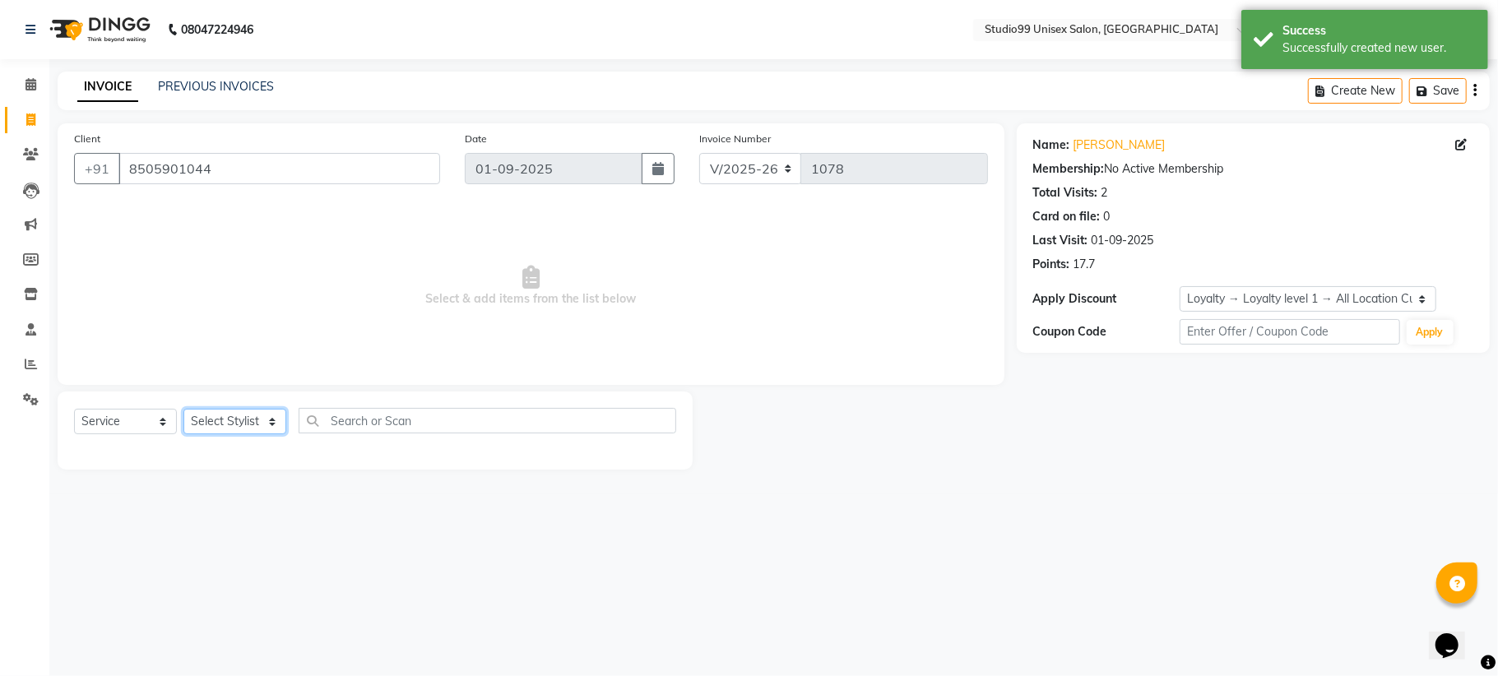
click at [271, 419] on select "Select Stylist" at bounding box center [234, 421] width 103 height 25
click at [273, 419] on select "Select Stylist" at bounding box center [234, 421] width 103 height 25
click at [273, 418] on select "Select Stylist" at bounding box center [234, 421] width 103 height 25
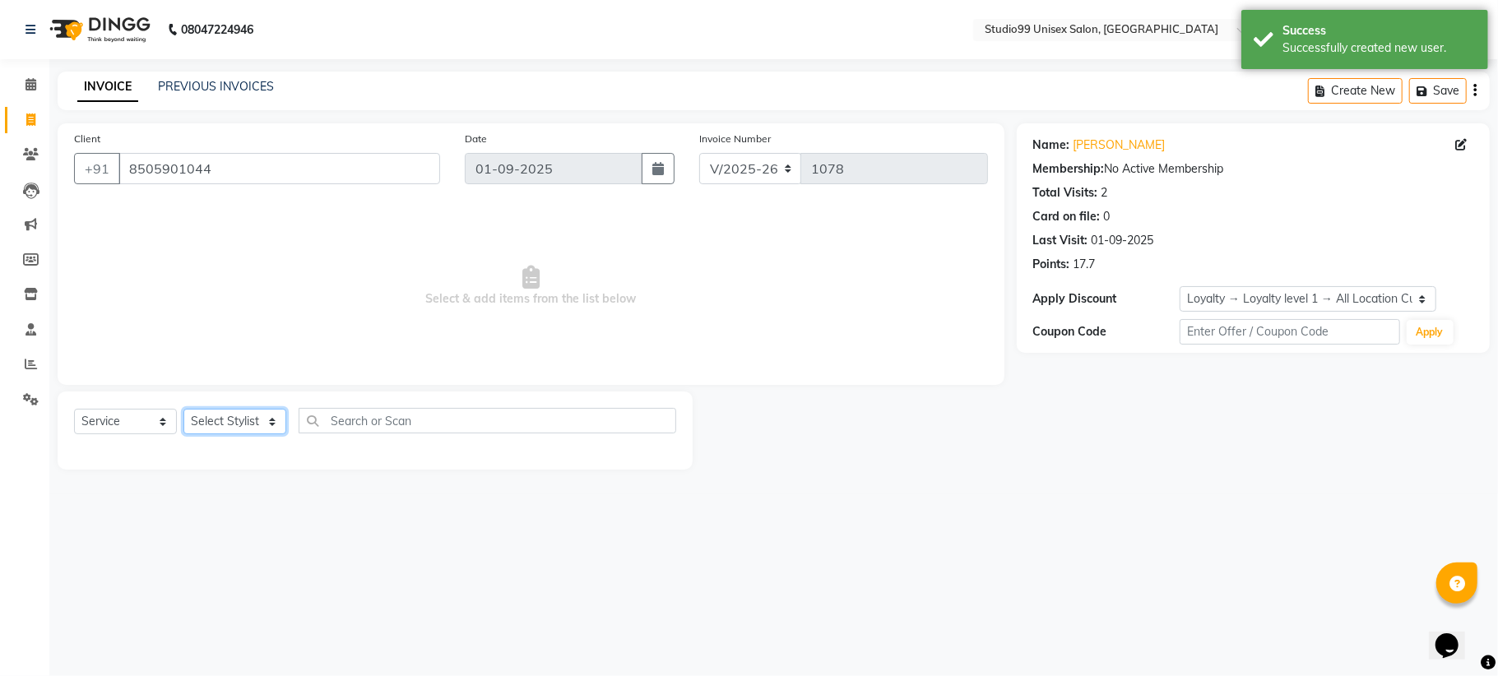
click at [273, 418] on select "Select Stylist" at bounding box center [234, 421] width 103 height 25
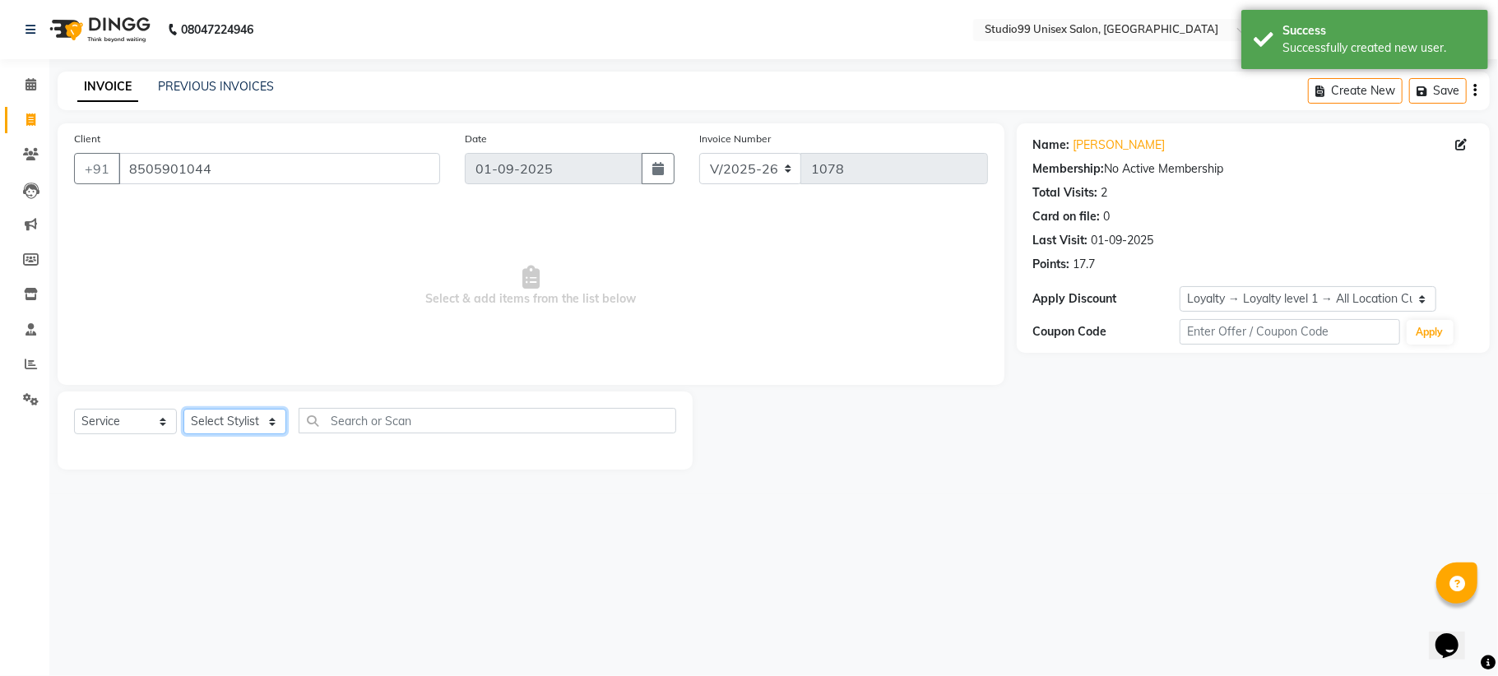
click at [273, 418] on select "Select Stylist" at bounding box center [234, 421] width 103 height 25
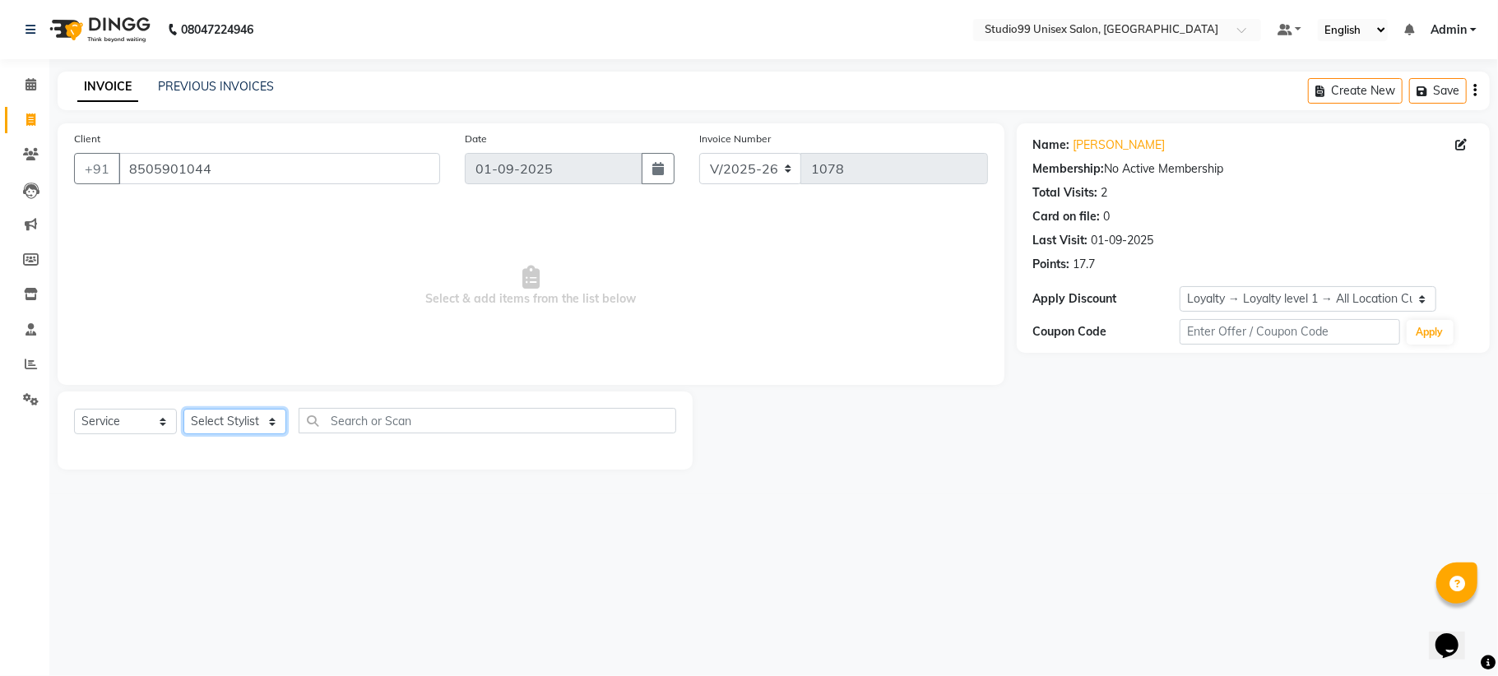
click at [273, 418] on select "Select Stylist" at bounding box center [234, 421] width 103 height 25
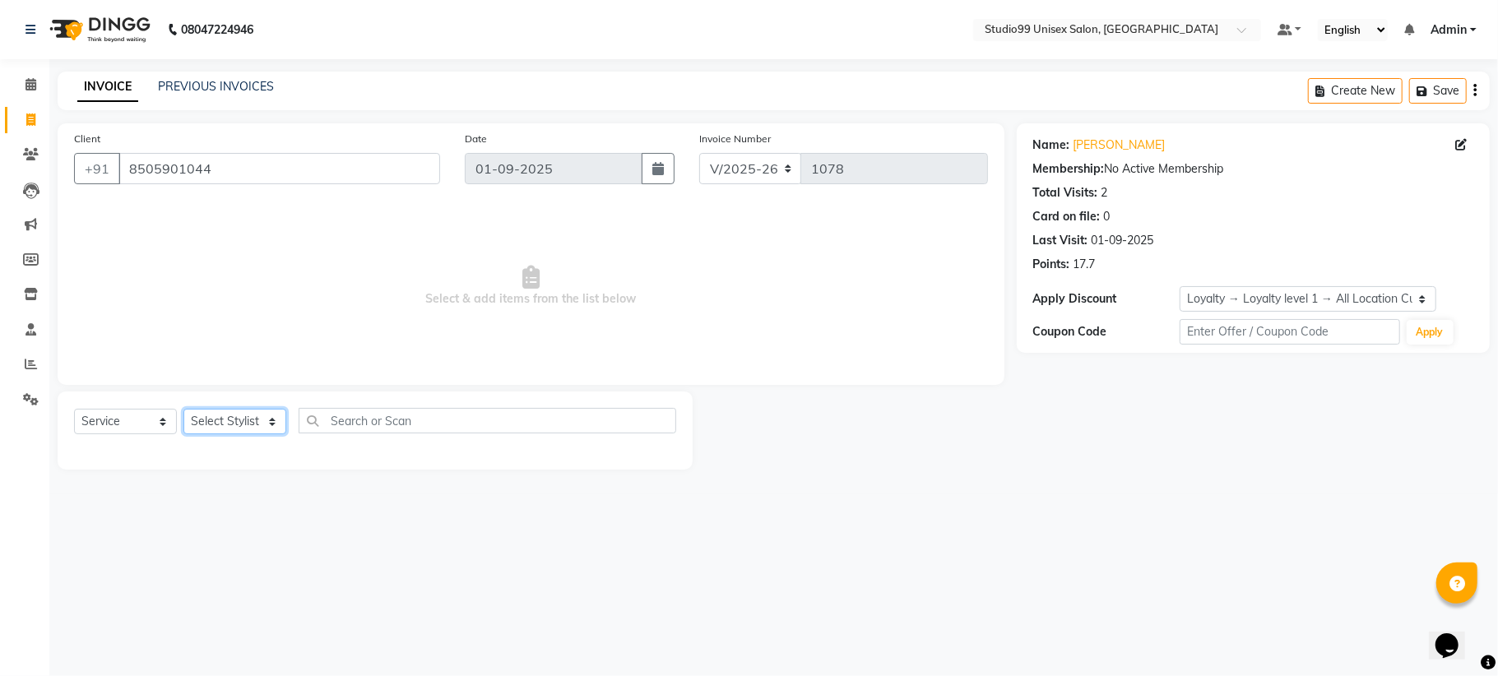
click at [273, 418] on select "Select Stylist" at bounding box center [234, 421] width 103 height 25
click at [255, 416] on select "Select Stylist" at bounding box center [234, 421] width 103 height 25
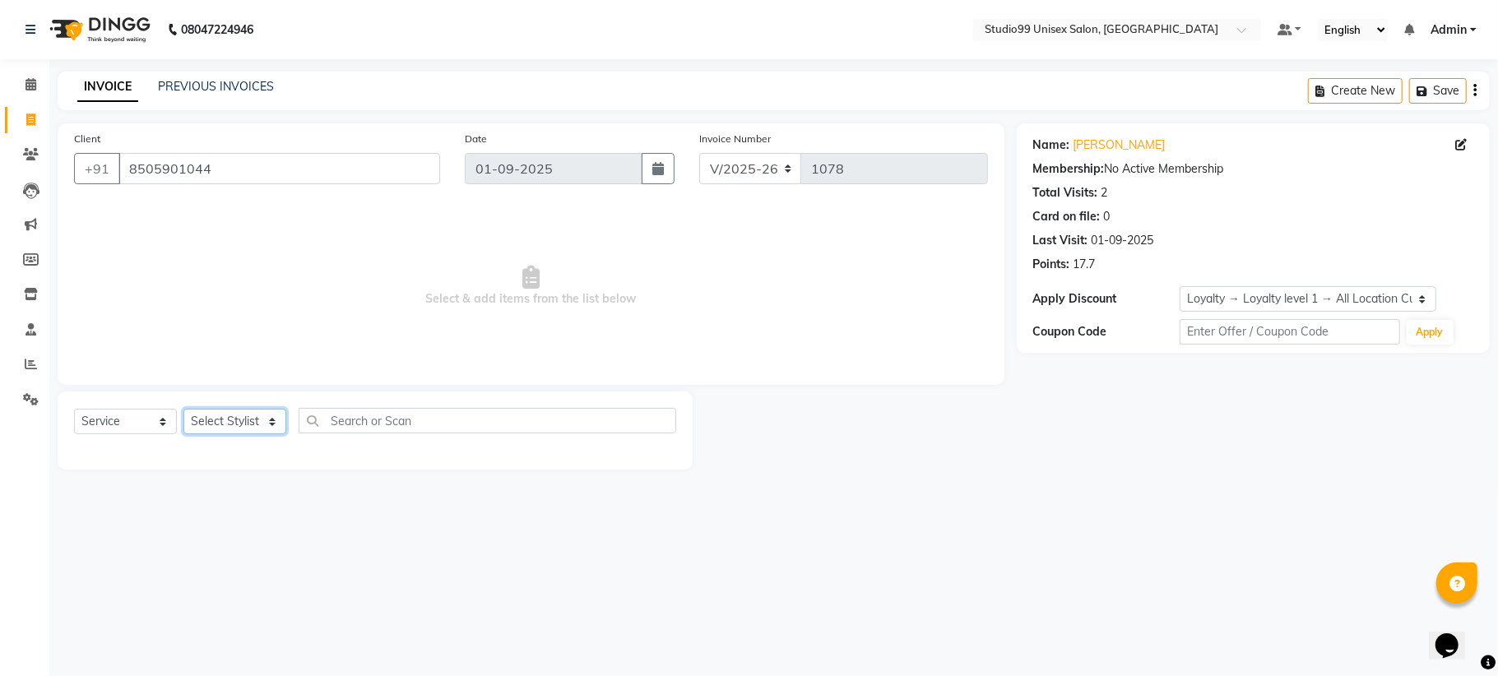
click at [255, 416] on select "Select Stylist" at bounding box center [234, 421] width 103 height 25
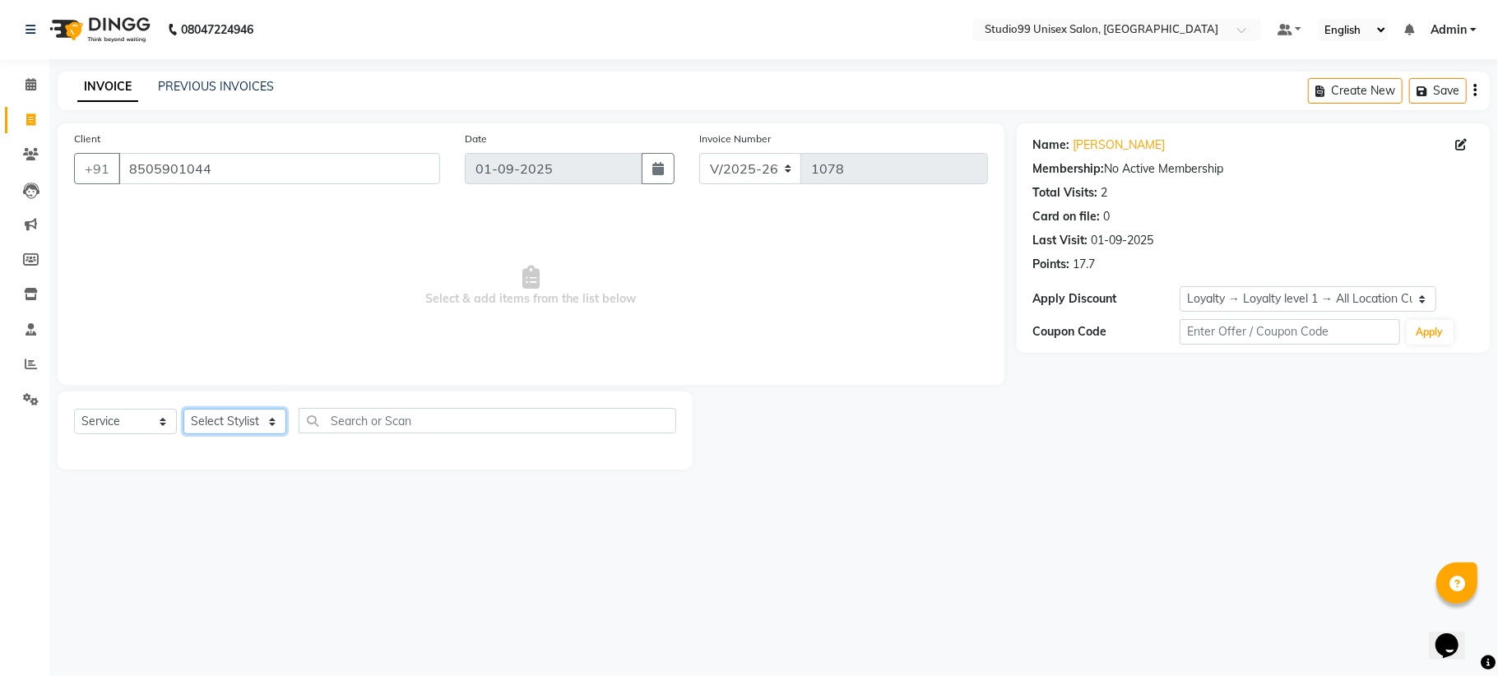
click at [255, 416] on select "Select Stylist" at bounding box center [234, 421] width 103 height 25
click at [255, 415] on select "Select Stylist" at bounding box center [234, 421] width 103 height 25
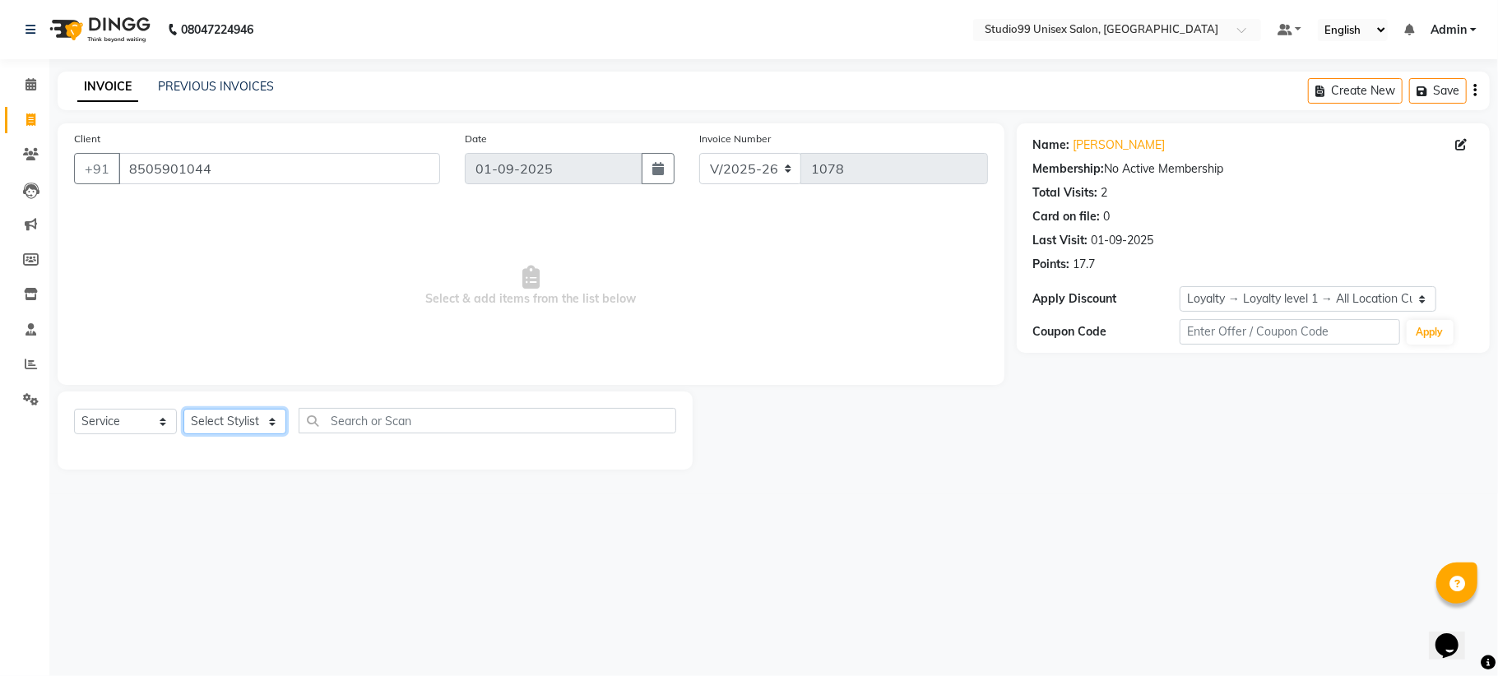
click at [255, 415] on select "Select Stylist" at bounding box center [234, 421] width 103 height 25
click at [257, 415] on select "Select Stylist" at bounding box center [234, 421] width 103 height 25
click at [352, 426] on input "text" at bounding box center [488, 420] width 378 height 25
click at [229, 416] on select "Select Stylist" at bounding box center [234, 421] width 103 height 25
click at [248, 416] on select "Select Stylist" at bounding box center [234, 421] width 103 height 25
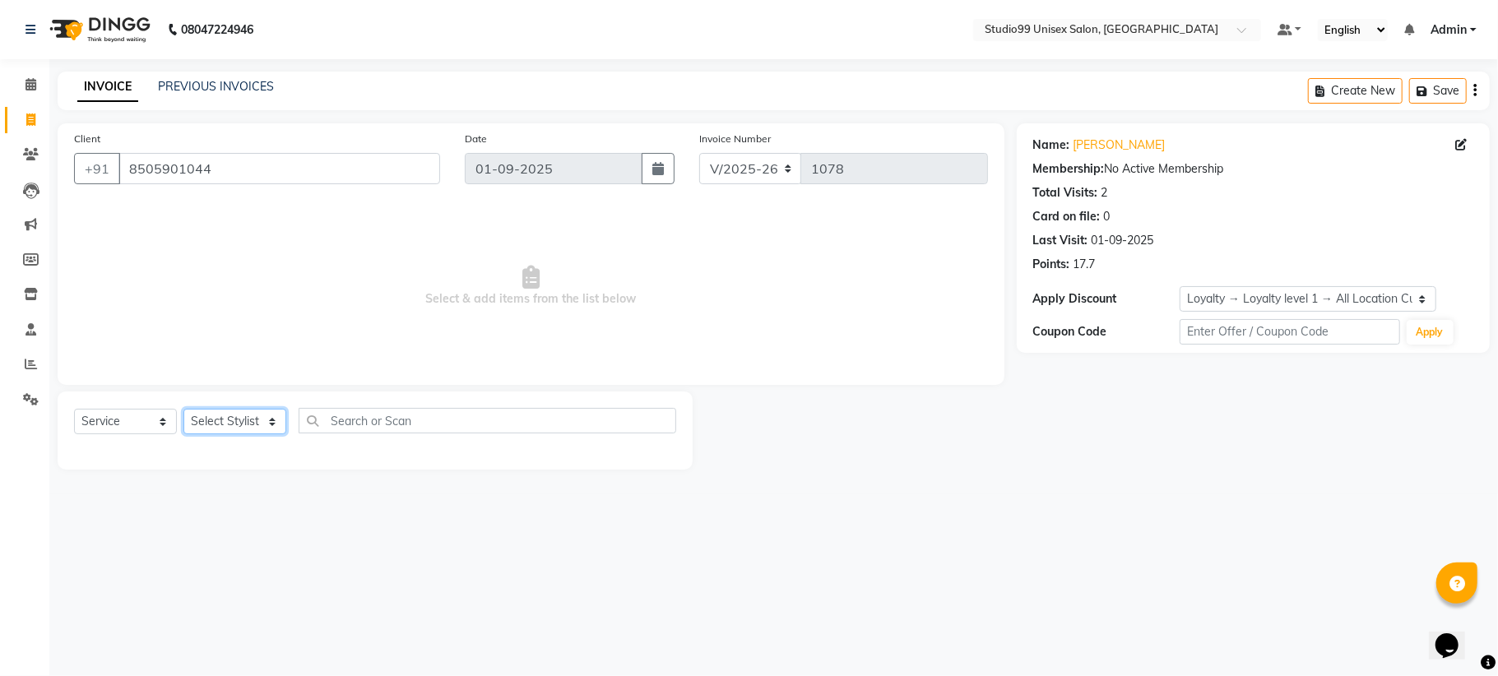
click at [248, 416] on select "Select Stylist" at bounding box center [234, 421] width 103 height 25
click at [393, 182] on input "8505901044" at bounding box center [279, 168] width 322 height 31
click at [165, 168] on input "8505901044" at bounding box center [279, 168] width 322 height 31
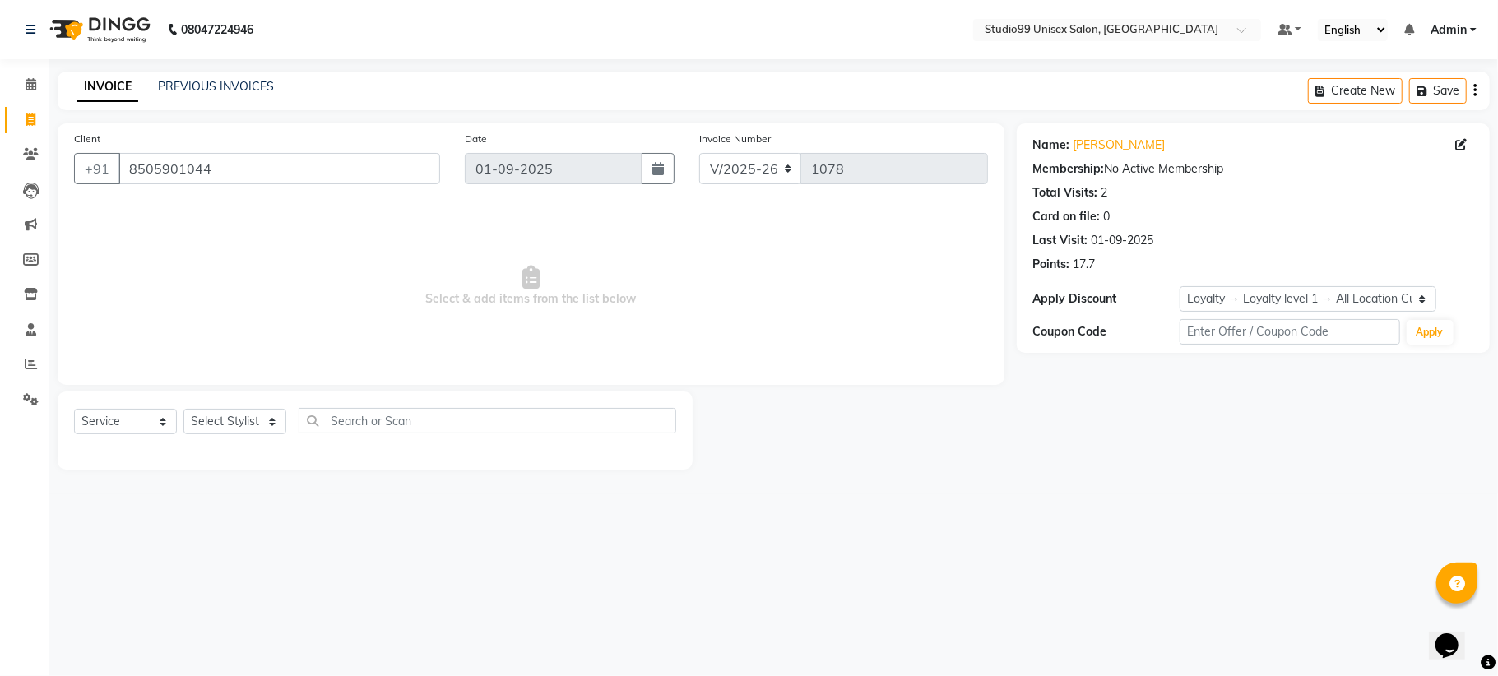
click at [255, 261] on span "Select & add items from the list below" at bounding box center [531, 286] width 914 height 165
click at [271, 169] on input "8505901044" at bounding box center [279, 168] width 322 height 31
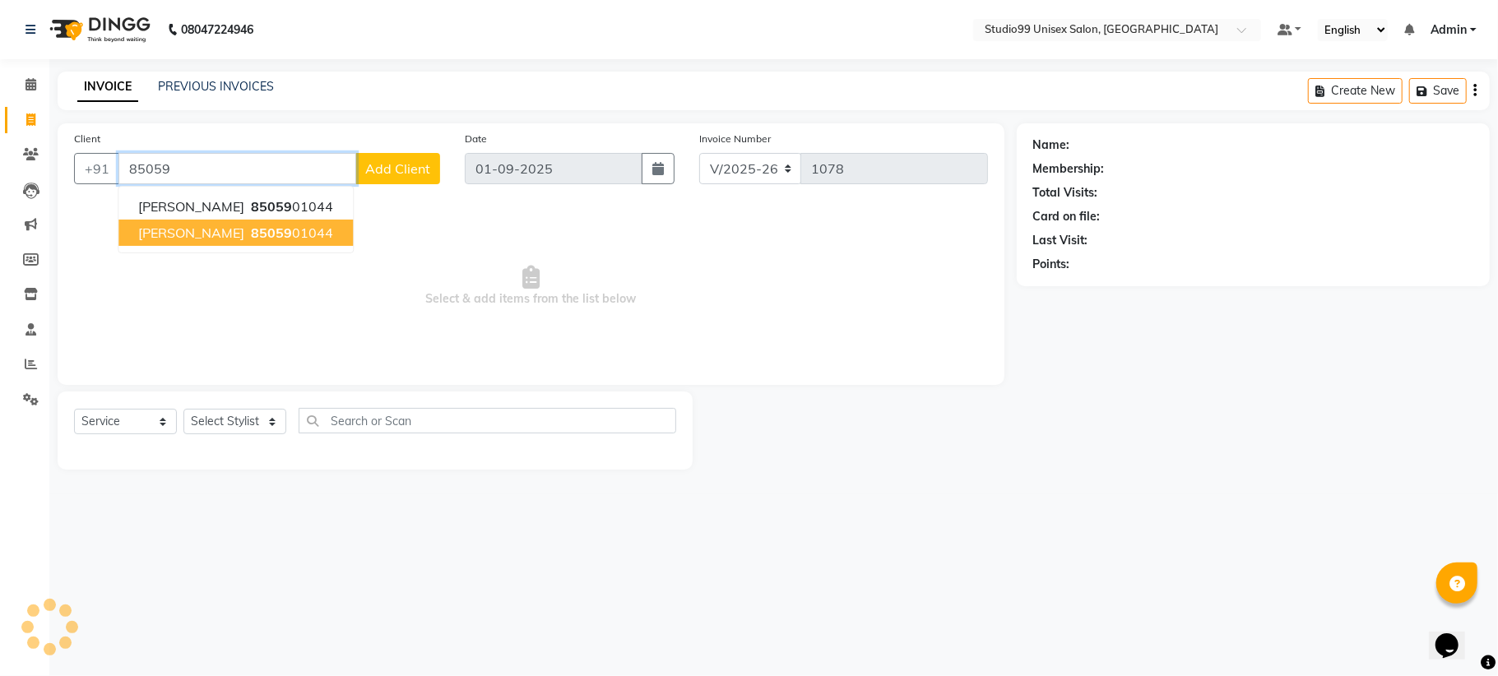
click at [251, 227] on span "85059" at bounding box center [271, 233] width 41 height 16
type input "8505901044"
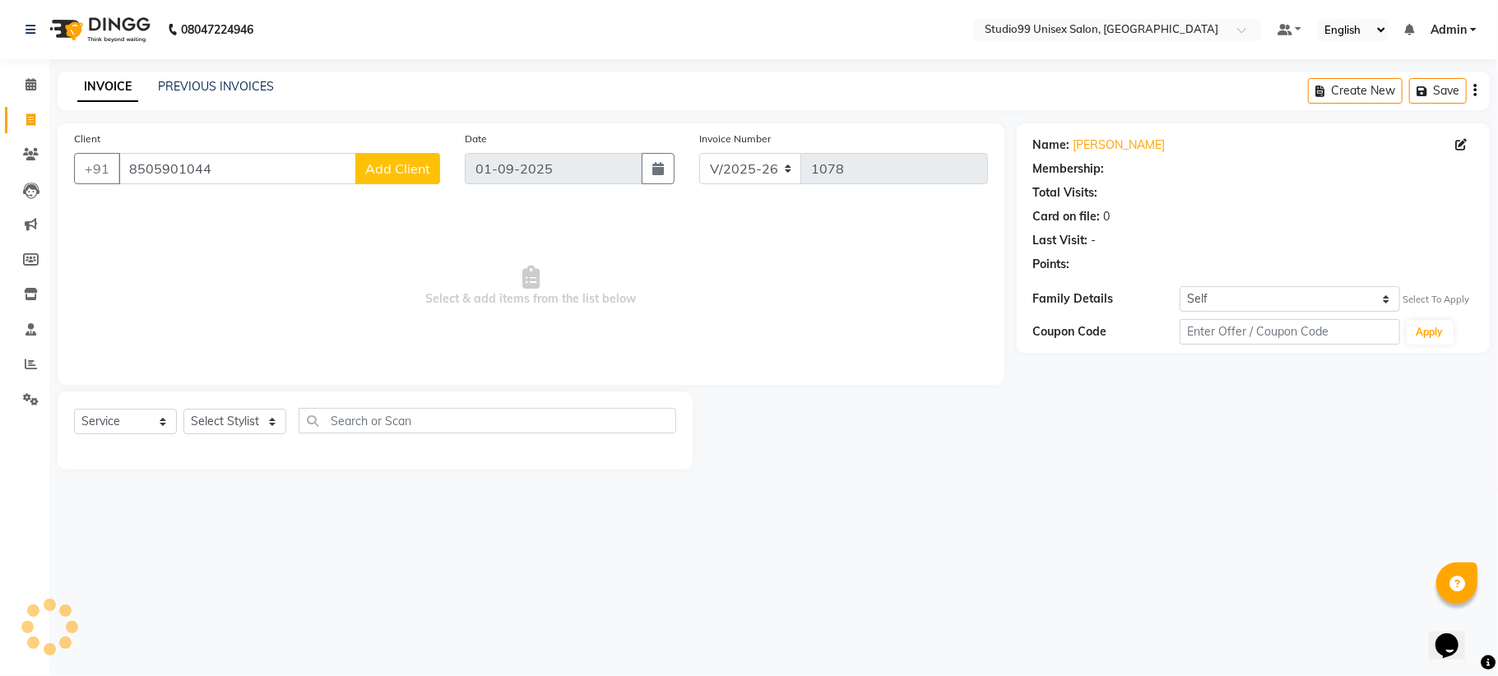
select select "1: Object"
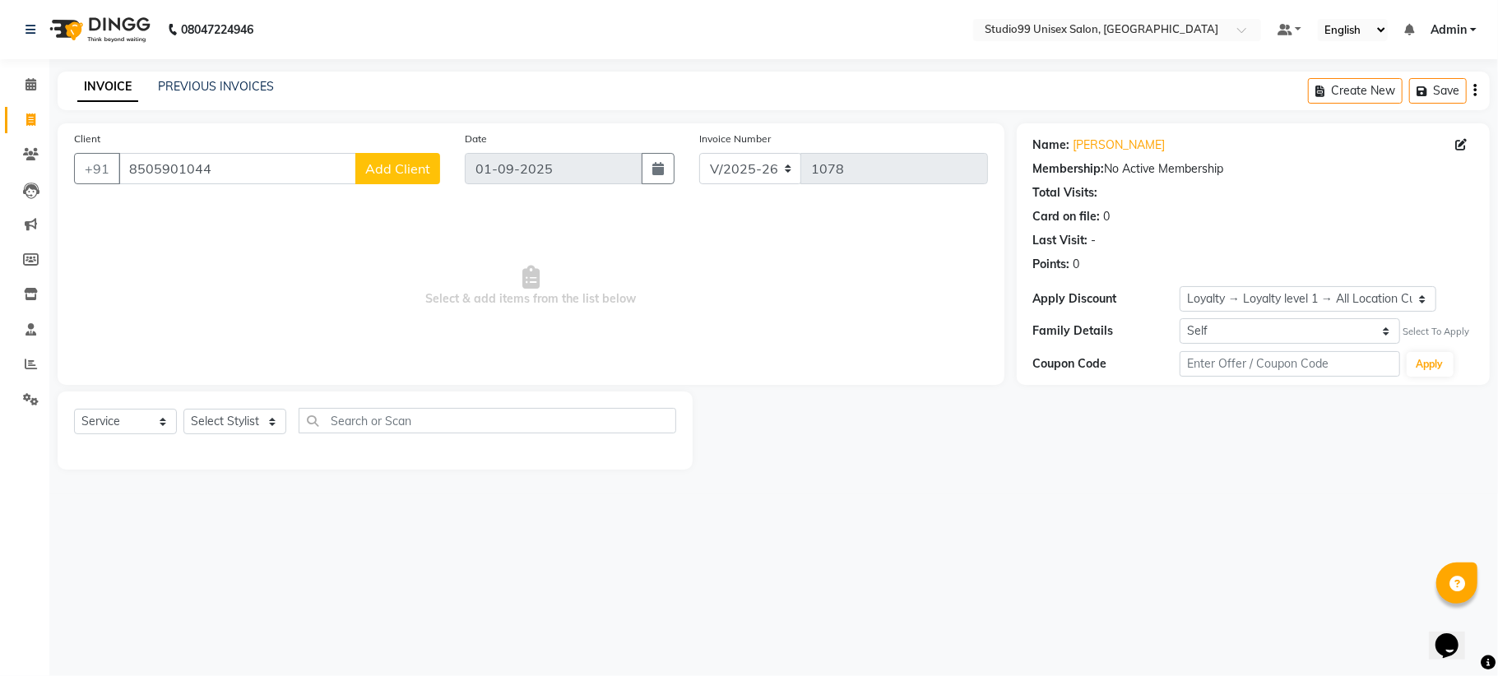
click at [395, 160] on span "Add Client" at bounding box center [397, 168] width 65 height 16
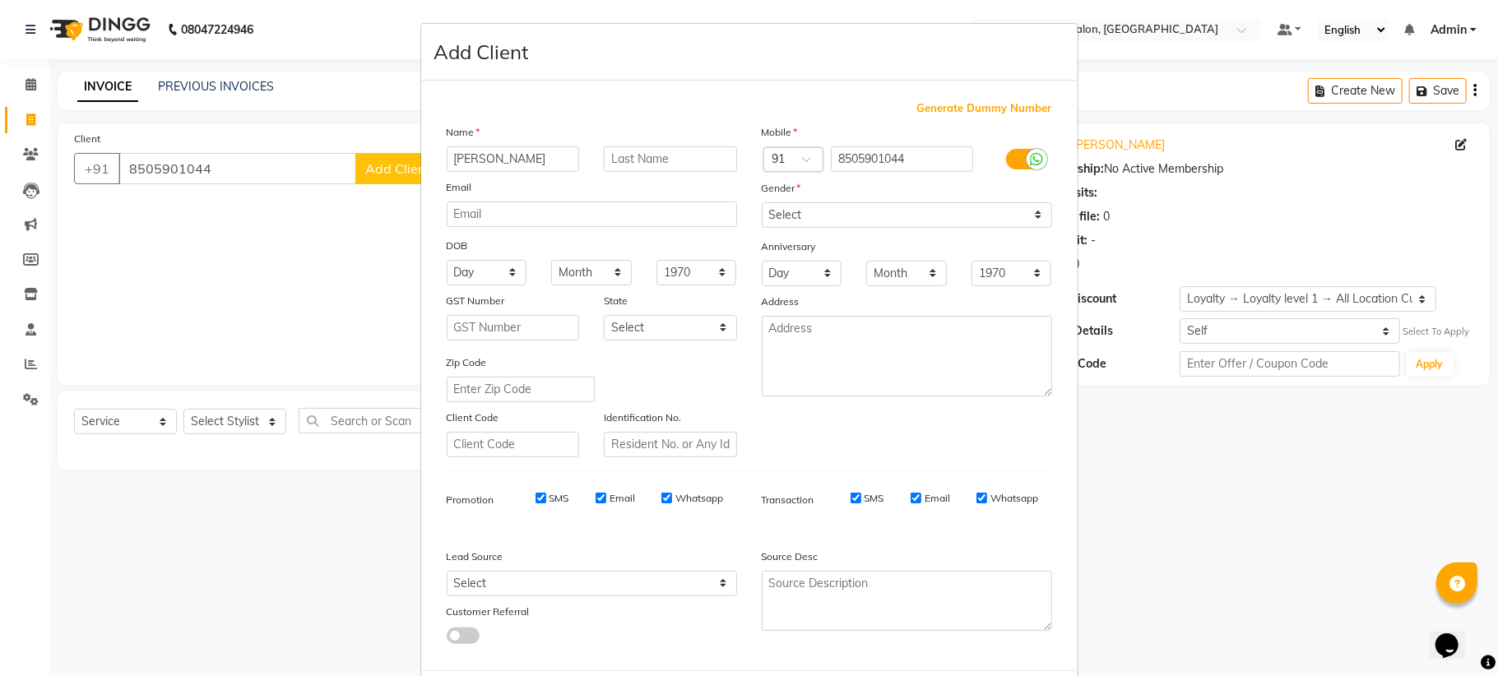
type input "[PERSON_NAME]"
type input "cashier"
click at [795, 202] on select "Select Male Female Other Prefer Not To Say" at bounding box center [907, 214] width 290 height 25
select select "male"
click at [762, 202] on select "Select Male Female Other Prefer Not To Say" at bounding box center [907, 214] width 290 height 25
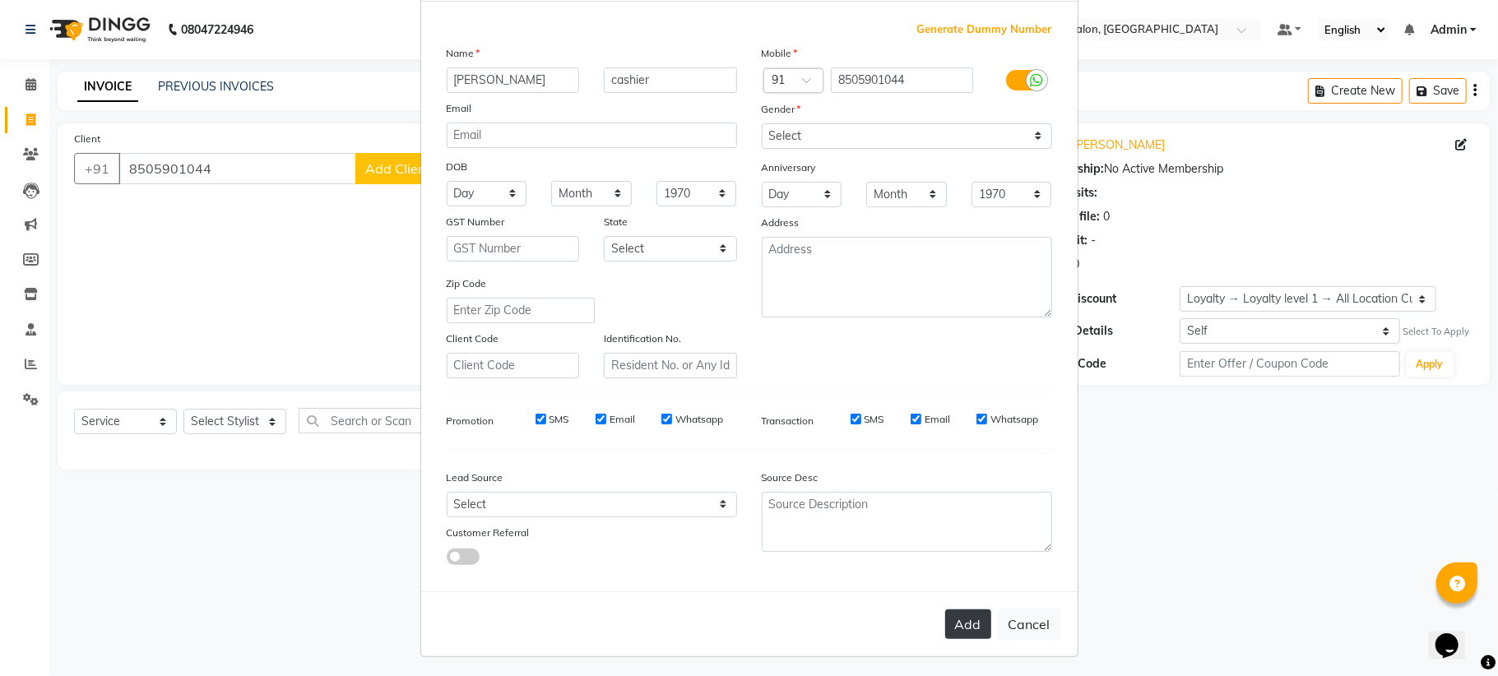
click at [961, 615] on button "Add" at bounding box center [968, 625] width 46 height 30
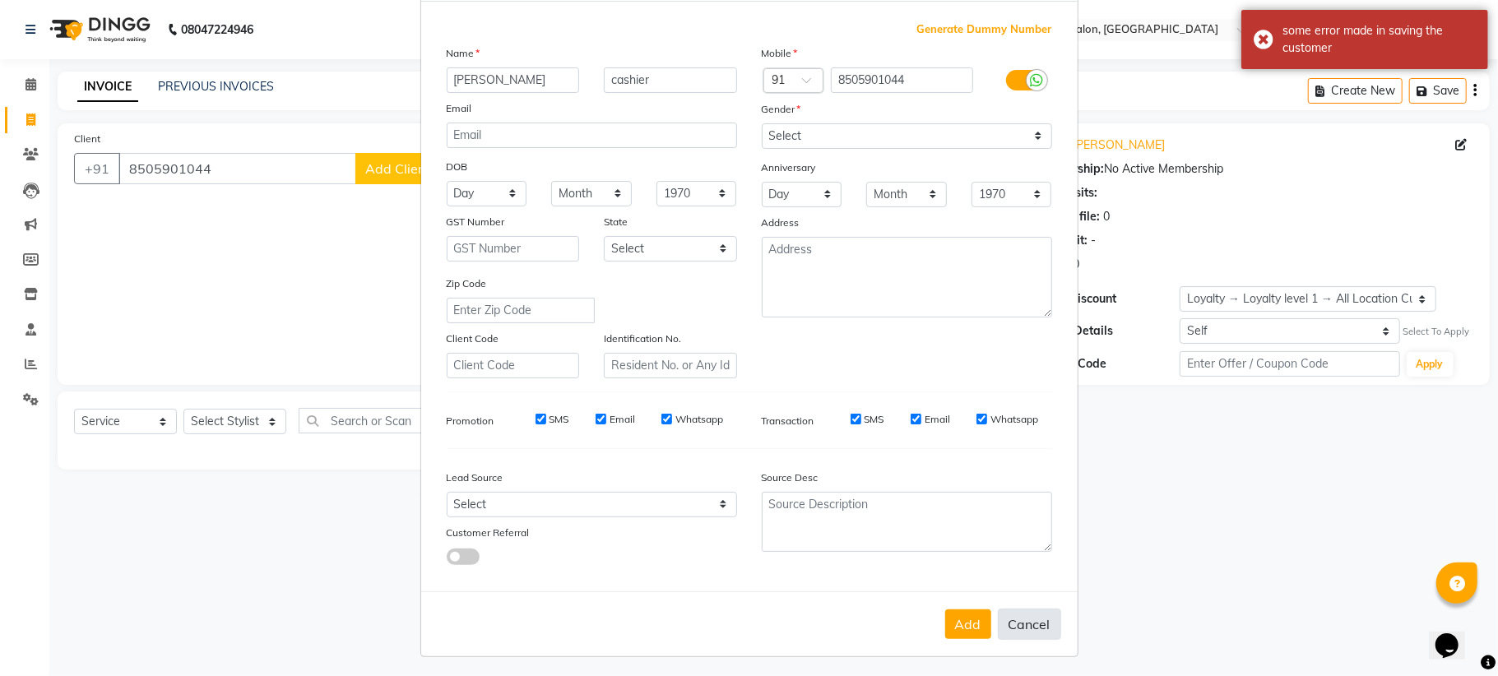
click at [1012, 624] on button "Cancel" at bounding box center [1029, 624] width 63 height 31
select select
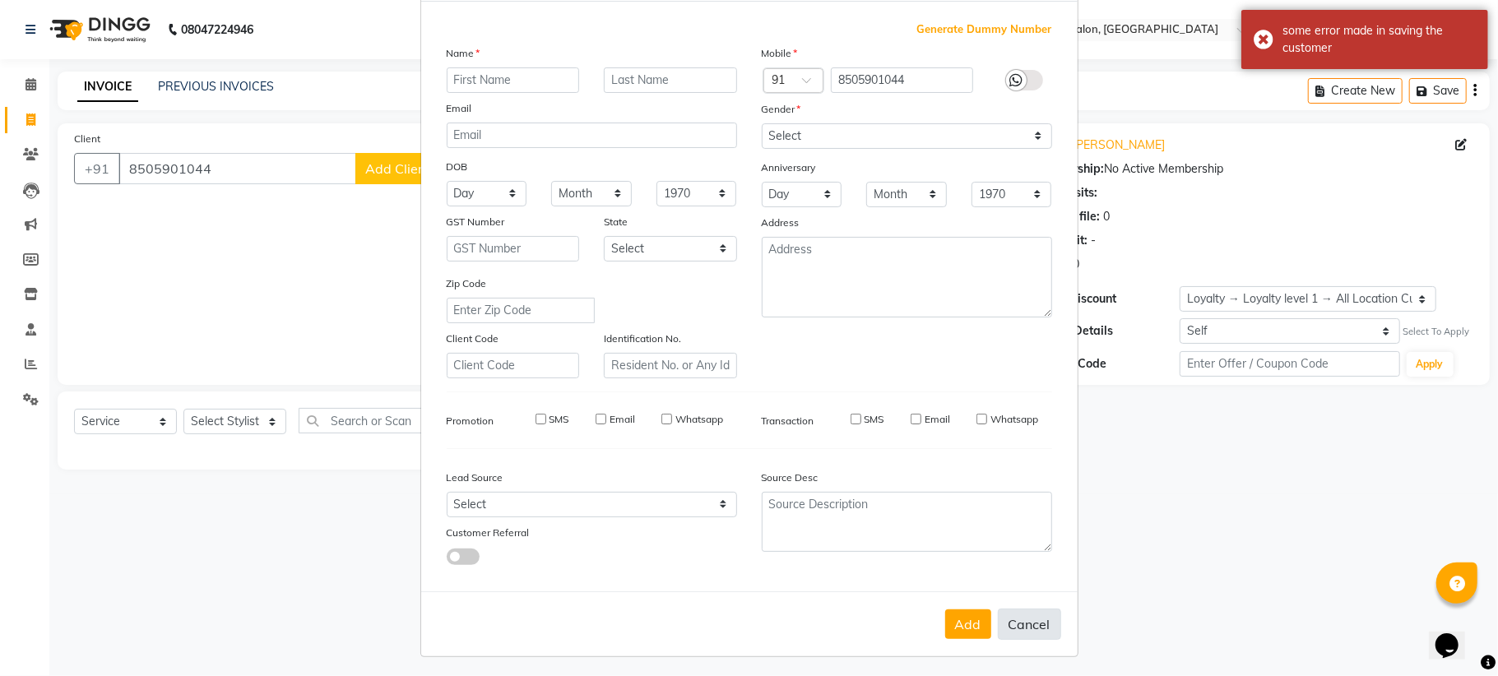
select select
checkbox input "false"
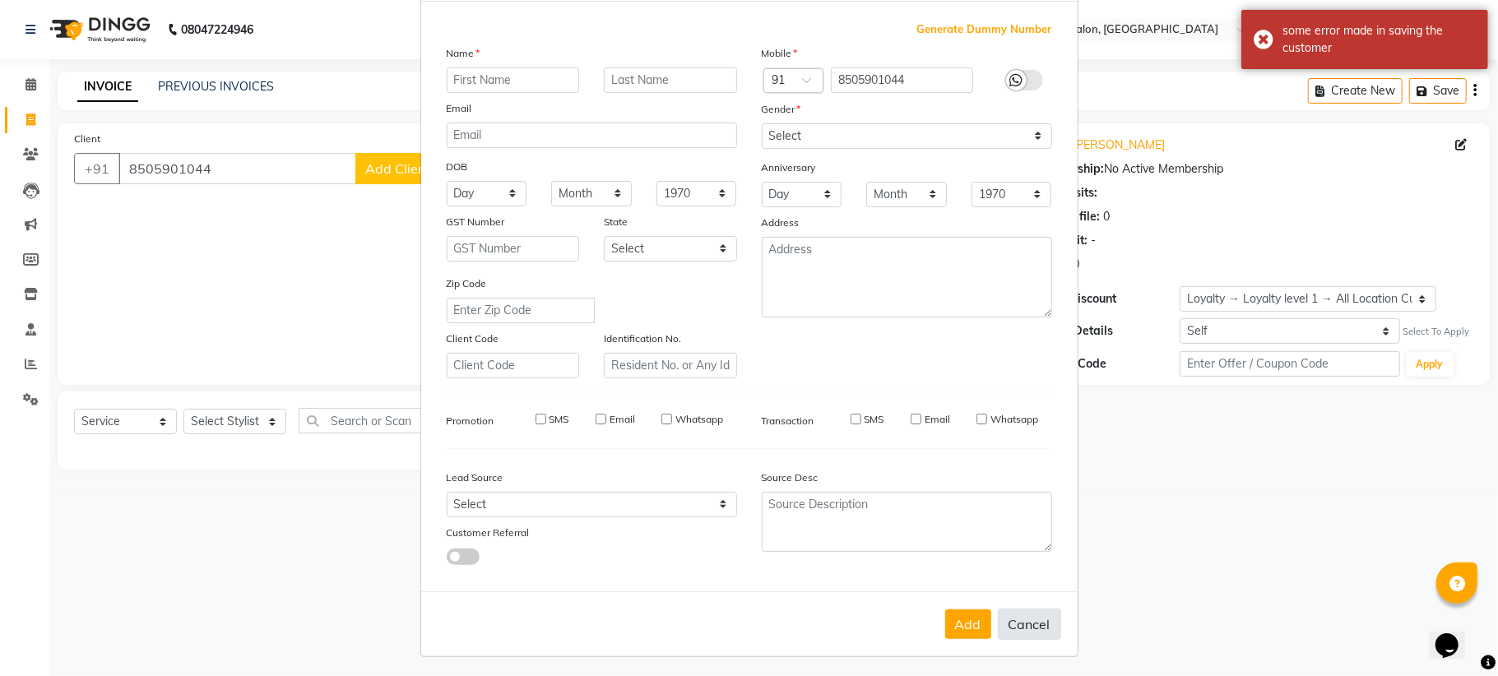
checkbox input "false"
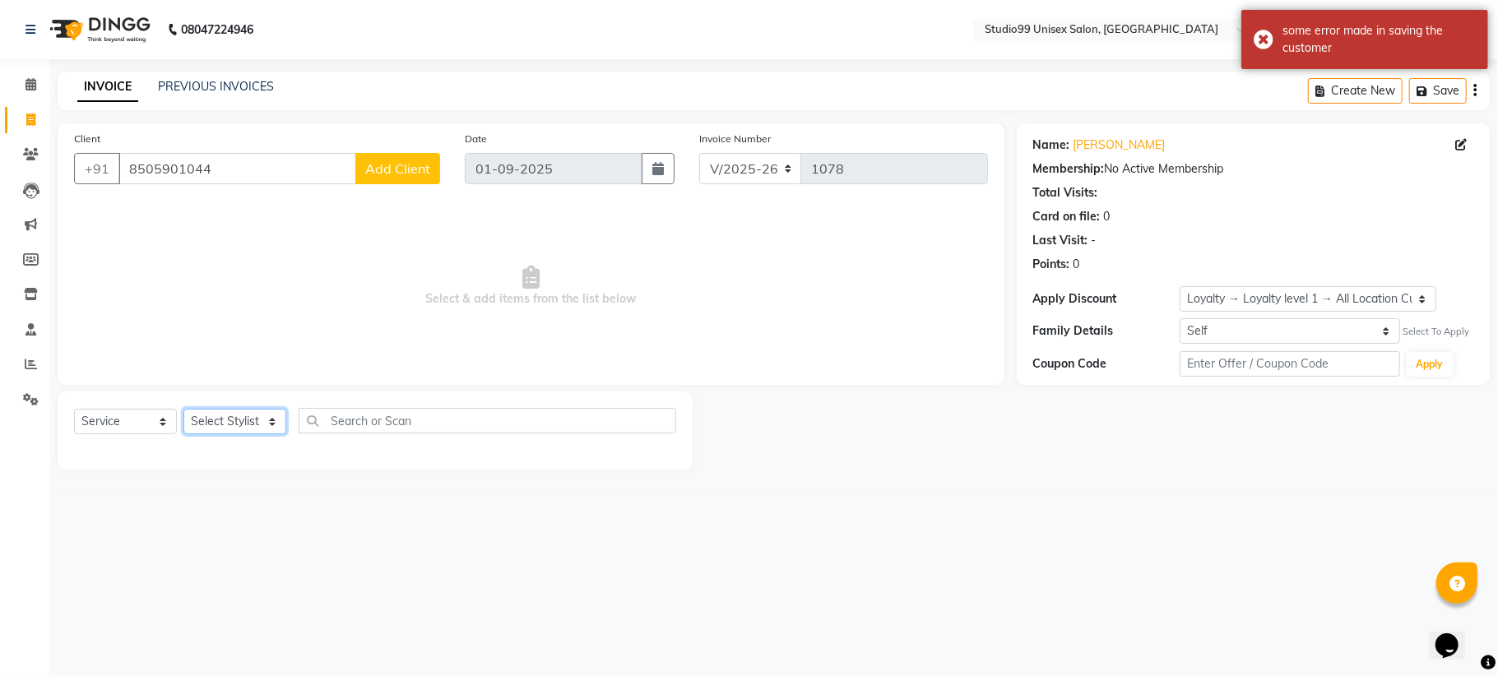
click at [232, 413] on select "Select Stylist" at bounding box center [234, 421] width 103 height 25
click at [183, 409] on select "Select Stylist" at bounding box center [234, 421] width 103 height 25
click at [257, 369] on div "Client +91 8505901044 Add Client Date 01-09-2025 Invoice Number V/2025 V/2025-2…" at bounding box center [531, 254] width 947 height 262
click at [254, 408] on div "Select Service Product Membership Package Voucher Prepaid Gift Card Select Styl…" at bounding box center [375, 427] width 602 height 39
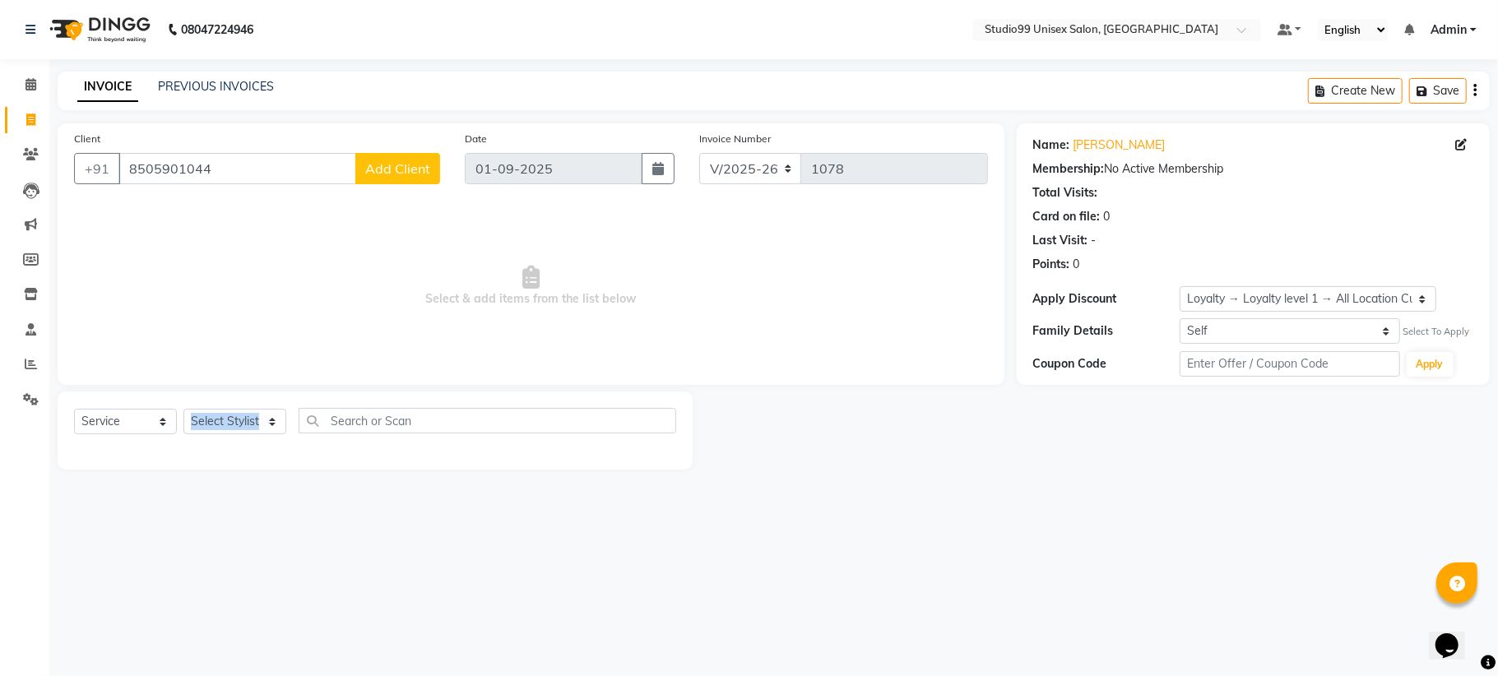
click at [253, 408] on div "Select Service Product Membership Package Voucher Prepaid Gift Card Select Styl…" at bounding box center [375, 427] width 602 height 39
click at [253, 406] on div "Select Service Product Membership Package Voucher Prepaid Gift Card Select Styl…" at bounding box center [375, 431] width 635 height 78
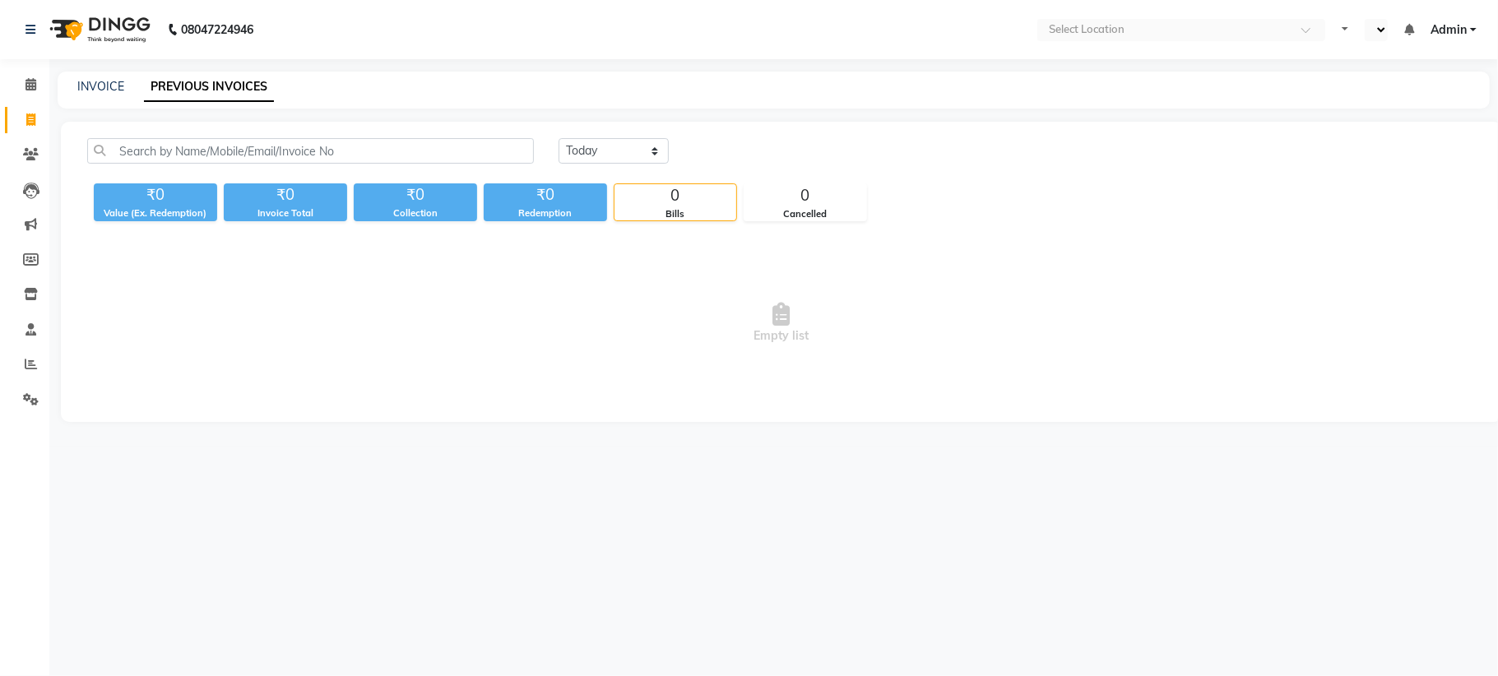
select select "en"
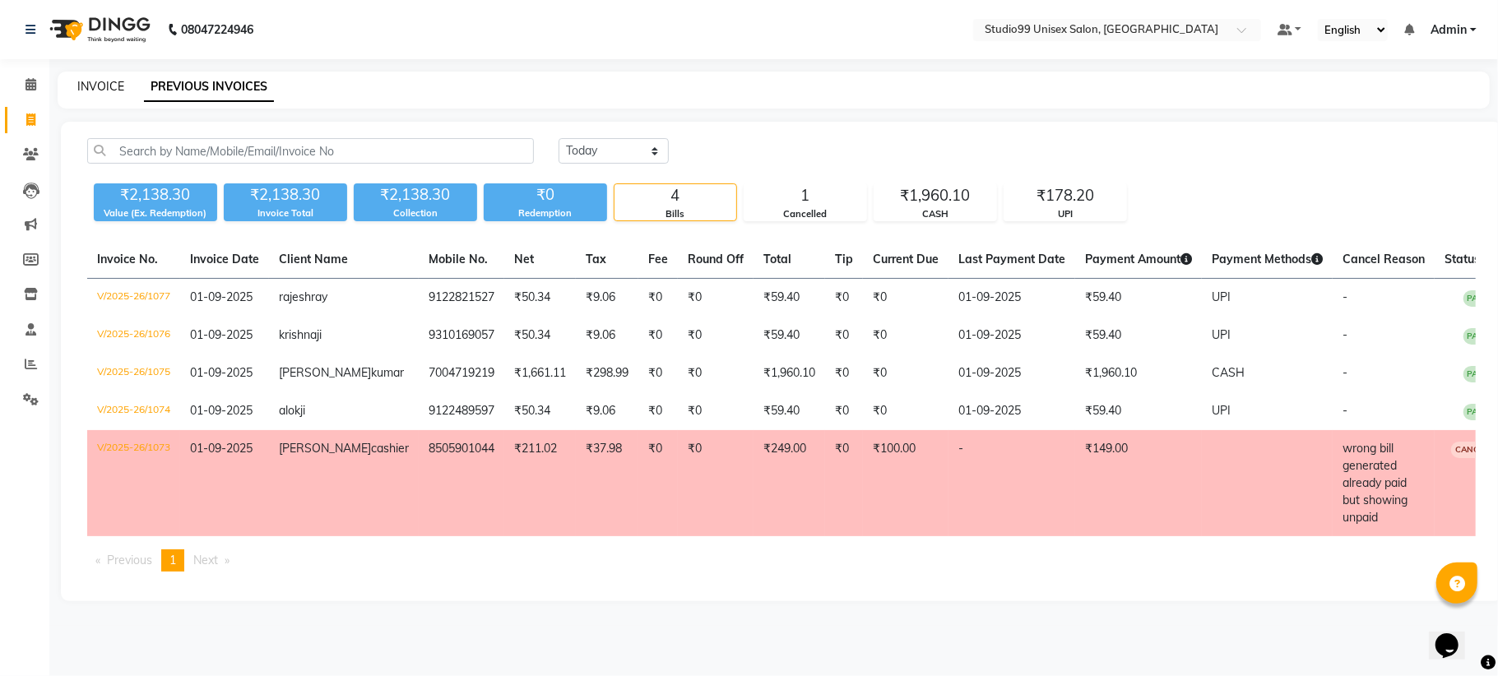
click at [103, 87] on link "INVOICE" at bounding box center [100, 86] width 47 height 15
select select "service"
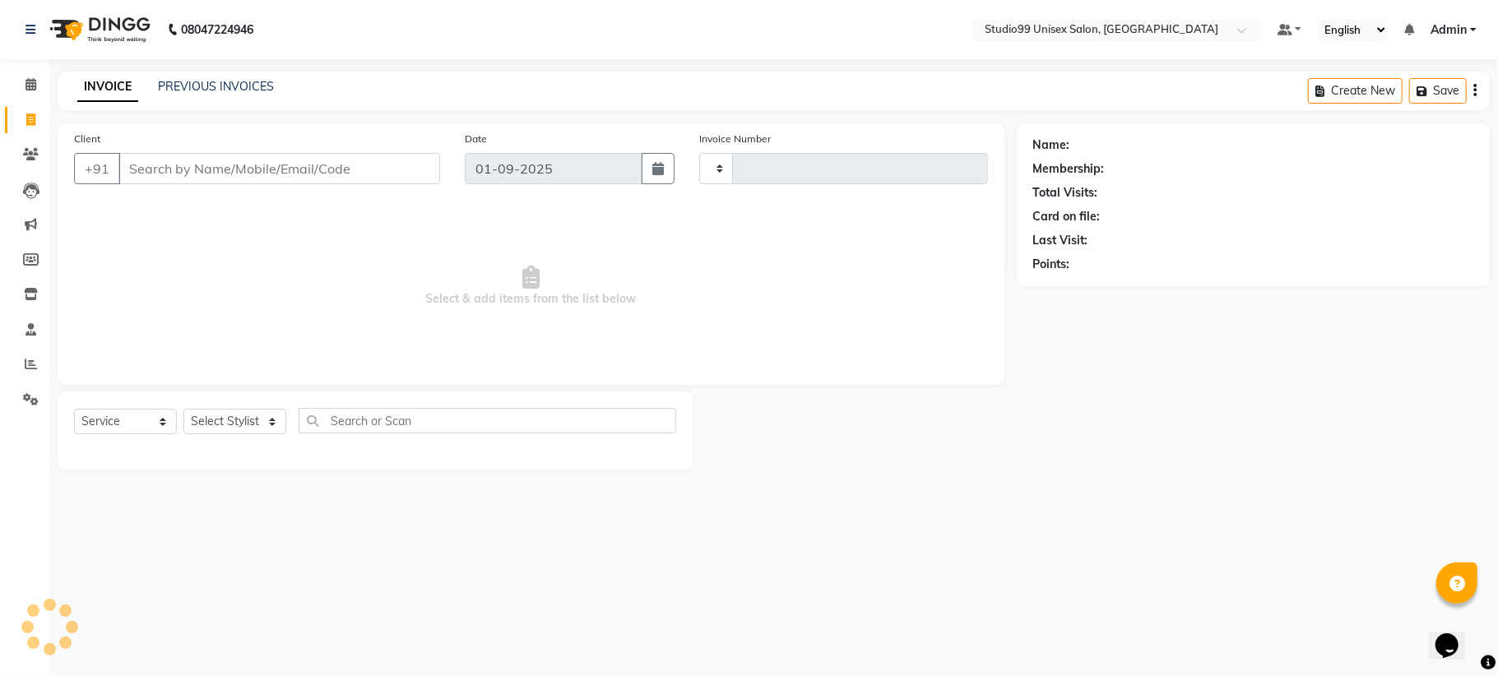
type input "1078"
select select "6061"
click at [255, 416] on select "Select Stylist Admin [PERSON_NAME] [PERSON_NAME] [PERSON_NAME] [PERSON_NAME] [P…" at bounding box center [234, 421] width 103 height 25
select select "45042"
click at [183, 409] on select "Select Stylist Admin [PERSON_NAME] [PERSON_NAME] [PERSON_NAME] [PERSON_NAME] [P…" at bounding box center [234, 421] width 103 height 25
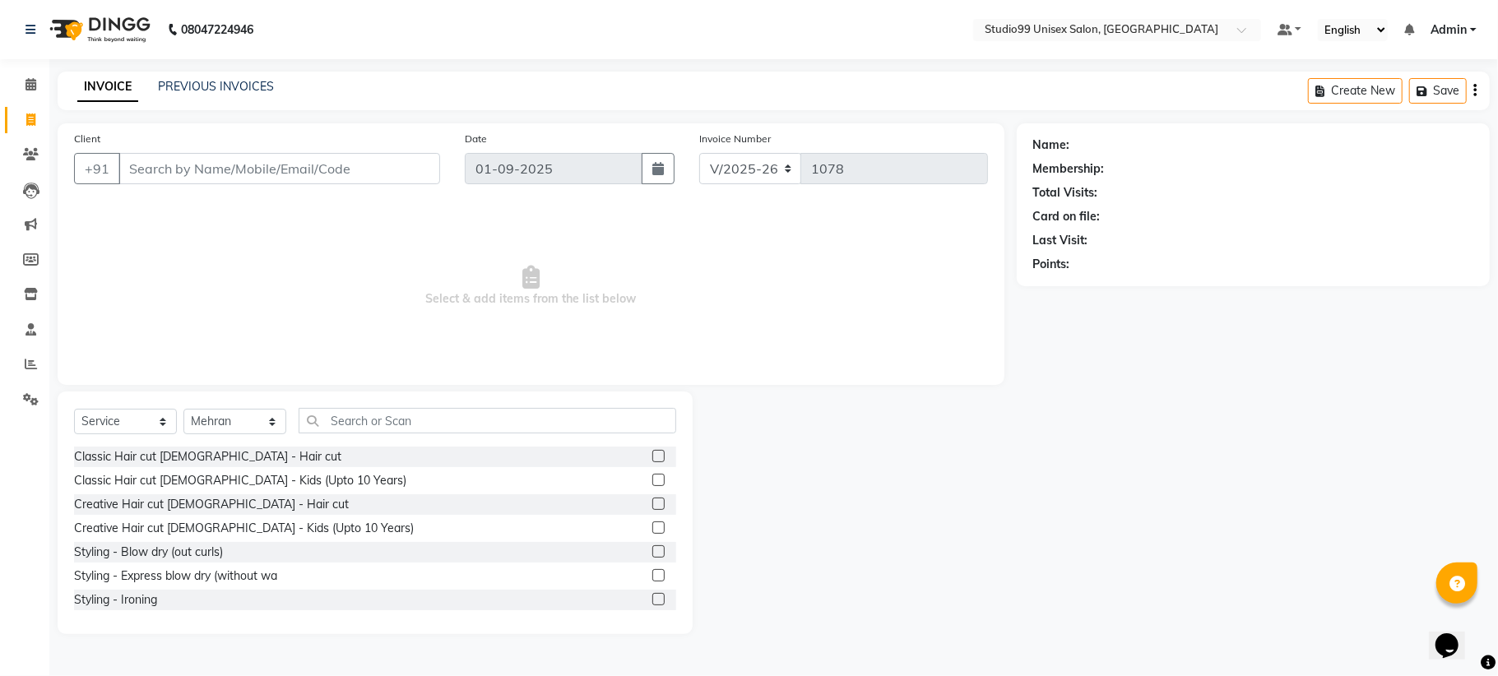
click at [652, 459] on label at bounding box center [658, 456] width 12 height 12
click at [652, 459] on input "checkbox" at bounding box center [657, 457] width 11 height 11
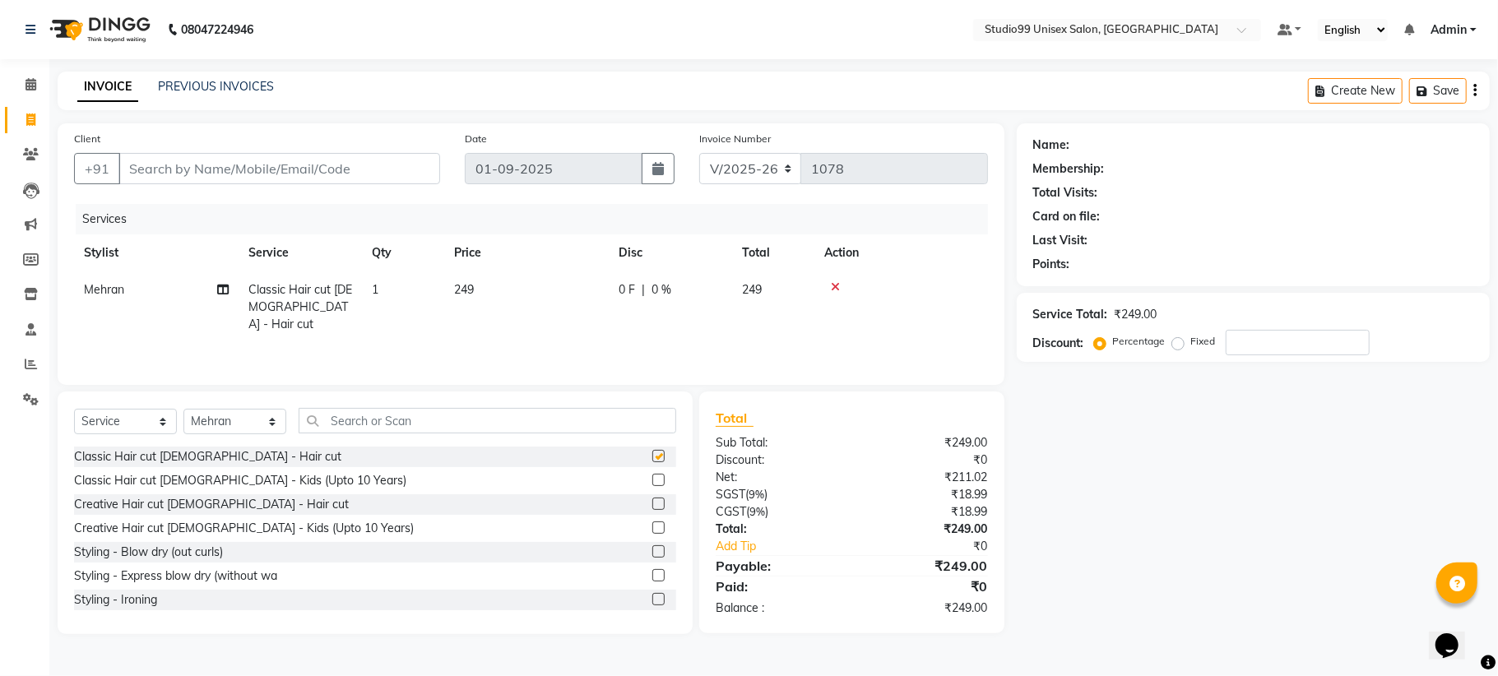
checkbox input "false"
click at [1270, 339] on input "number" at bounding box center [1298, 342] width 144 height 25
click at [186, 173] on input "Client" at bounding box center [279, 168] width 322 height 31
paste input "8505901044"
type input "8505901044"
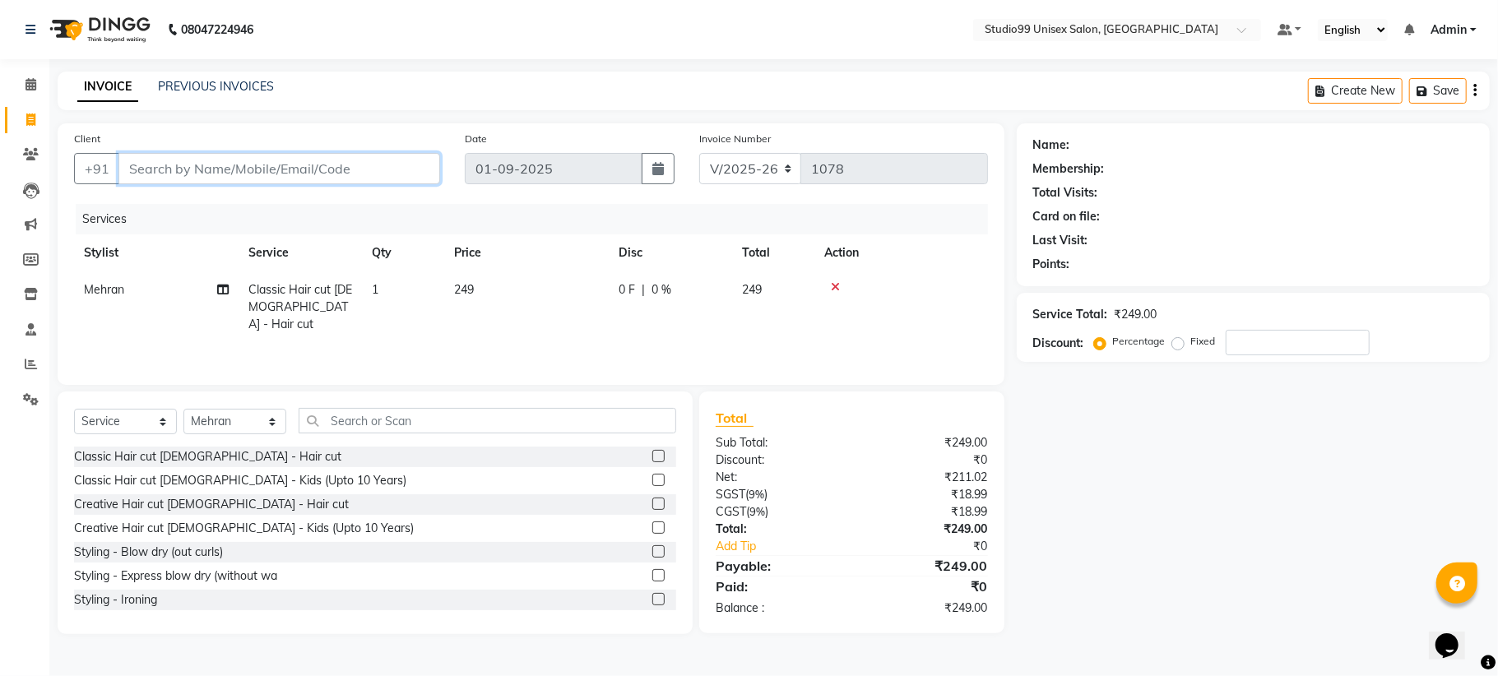
type input "0"
type input "8505901044"
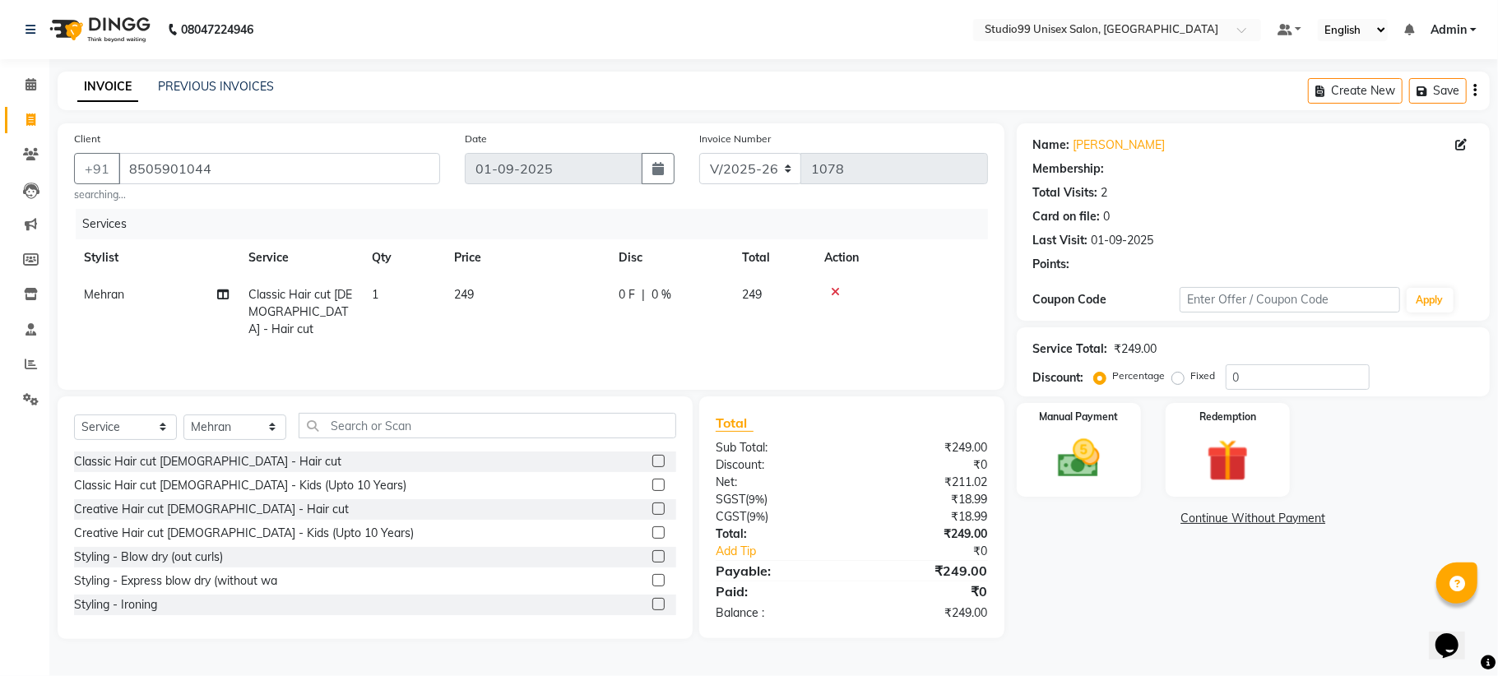
select select "1: Object"
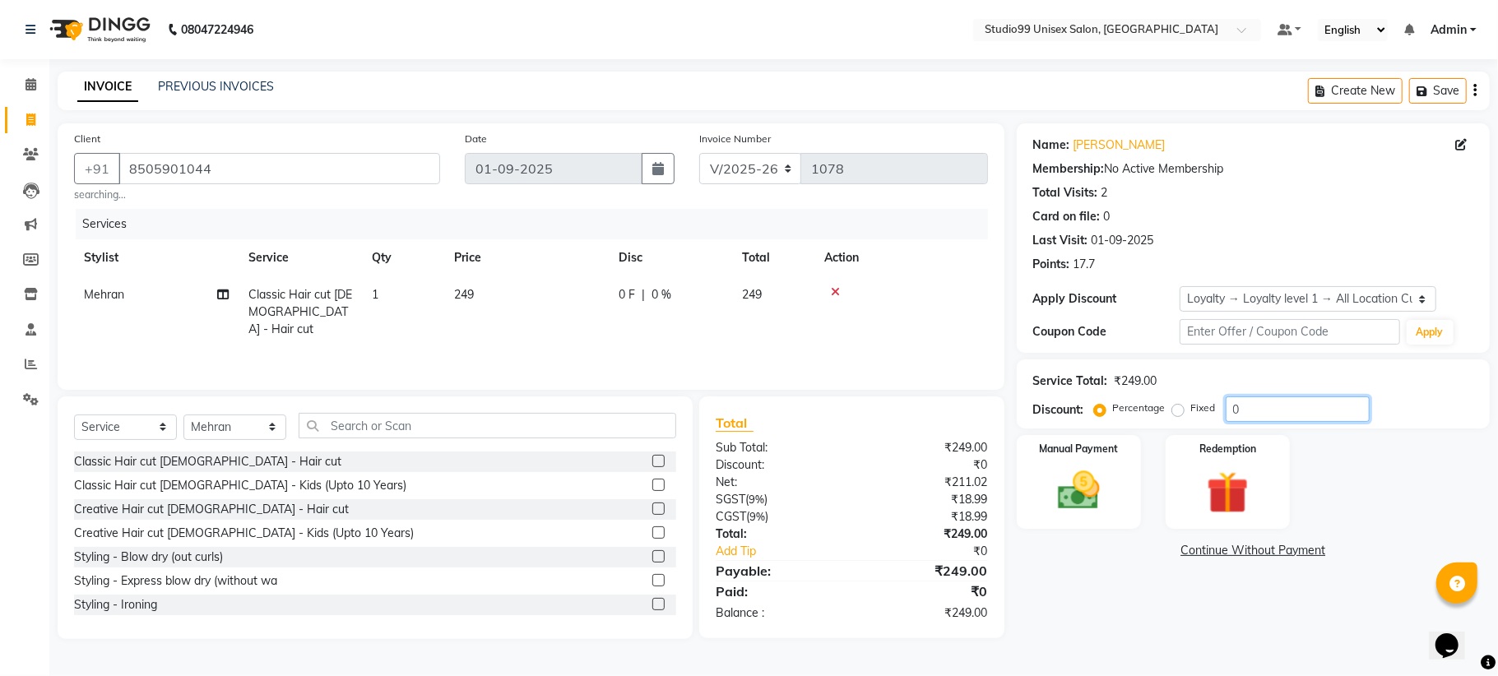
drag, startPoint x: 1245, startPoint y: 402, endPoint x: 1227, endPoint y: 396, distance: 18.5
click at [1245, 400] on input "0" at bounding box center [1298, 408] width 144 height 25
type input "40"
click at [1093, 492] on img at bounding box center [1079, 491] width 72 height 51
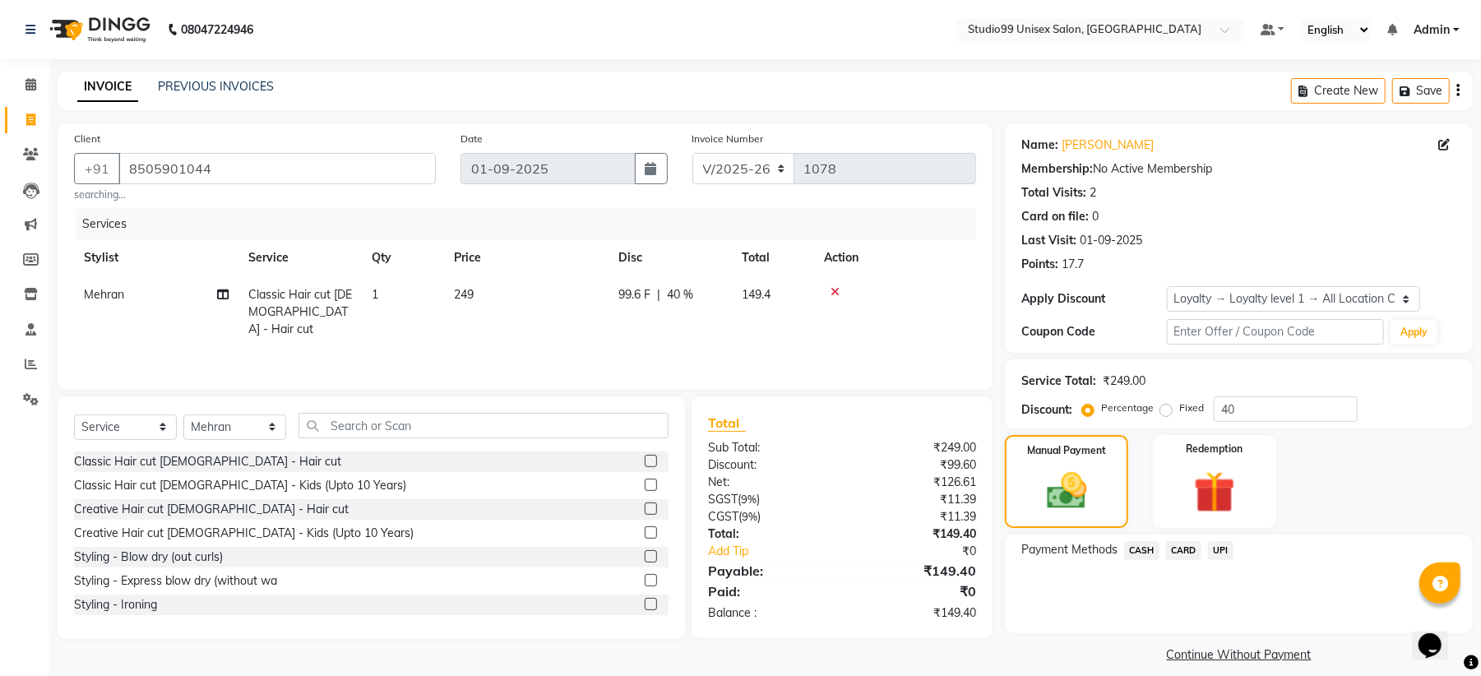
click at [1149, 545] on span "CASH" at bounding box center [1141, 550] width 35 height 19
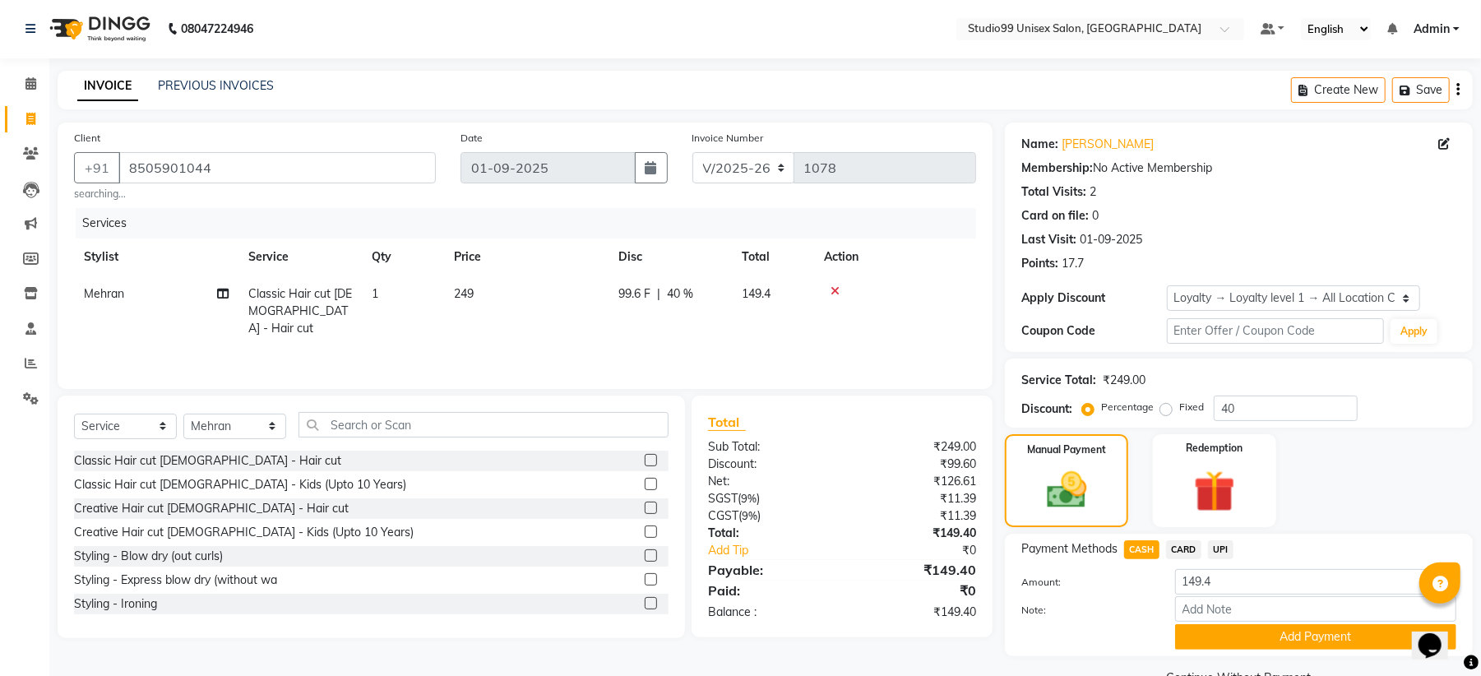
scroll to position [40, 0]
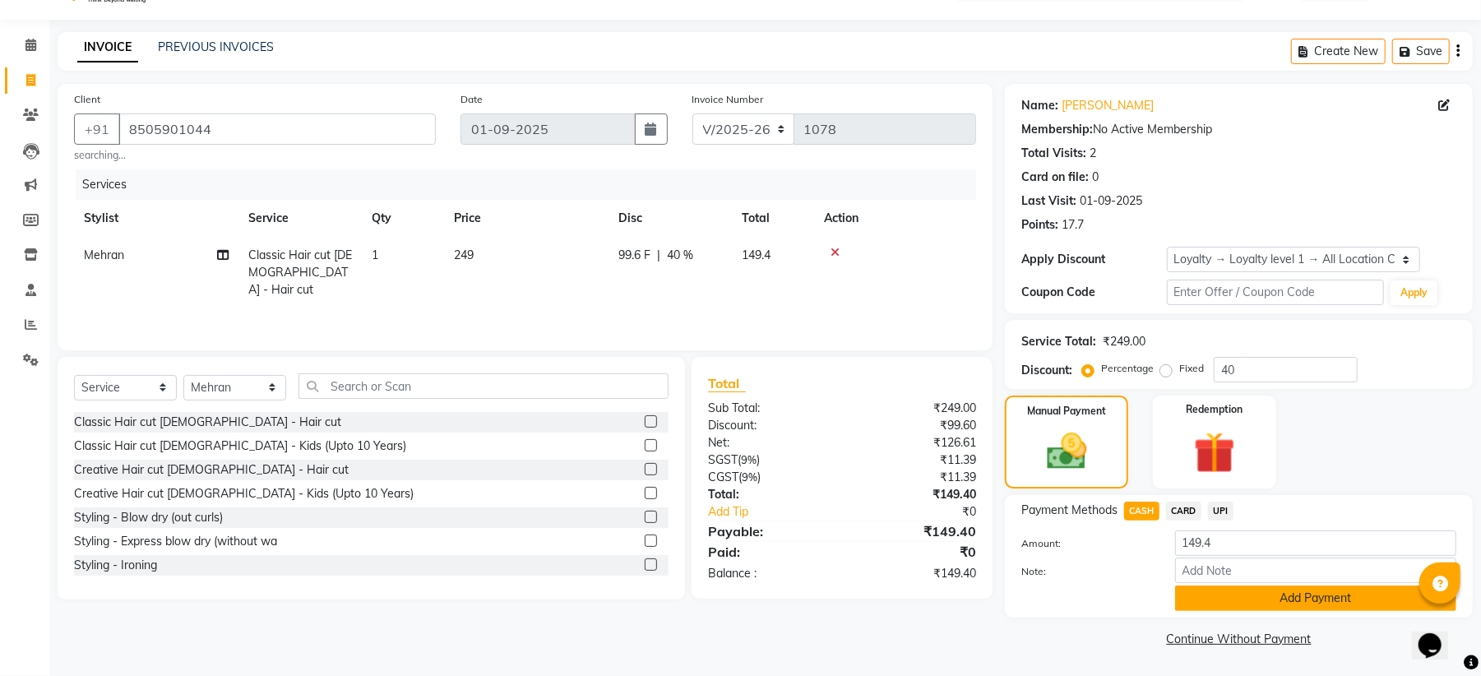
click at [1265, 602] on button "Add Payment" at bounding box center [1315, 598] width 281 height 25
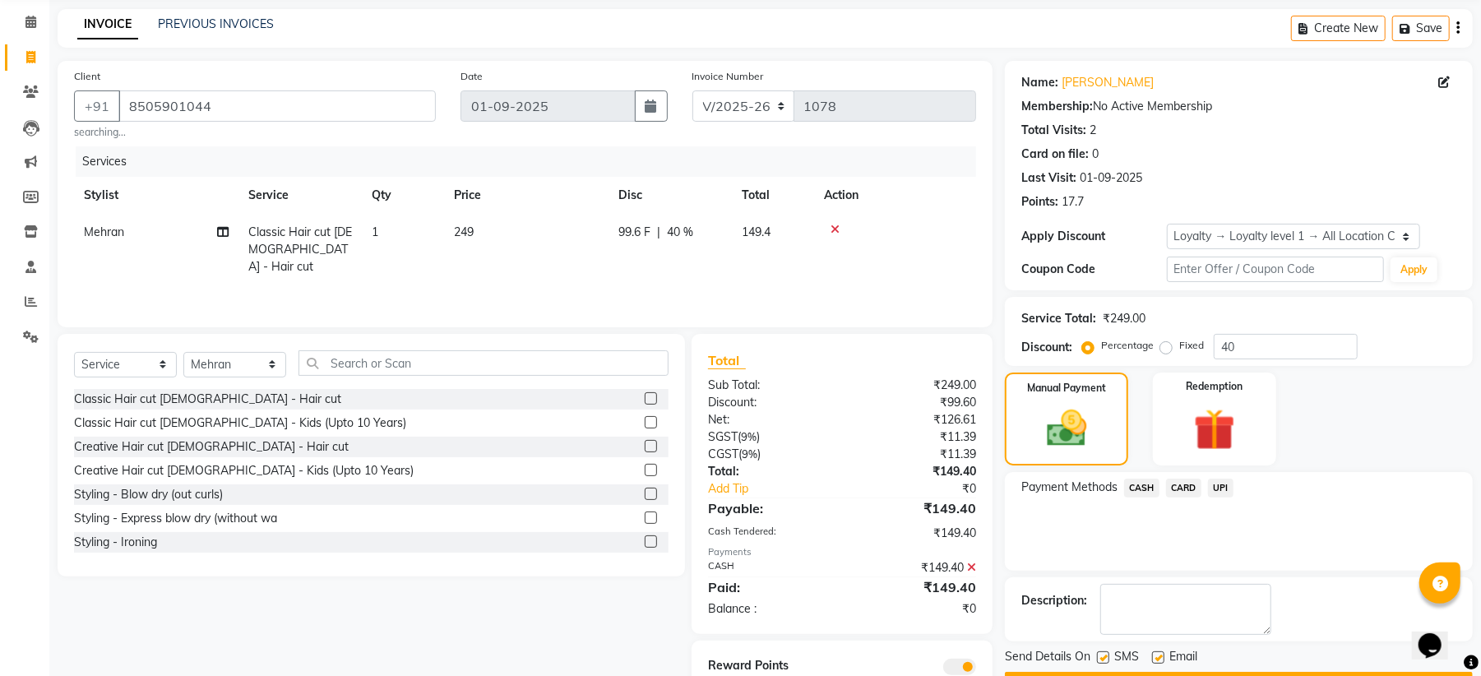
scroll to position [127, 0]
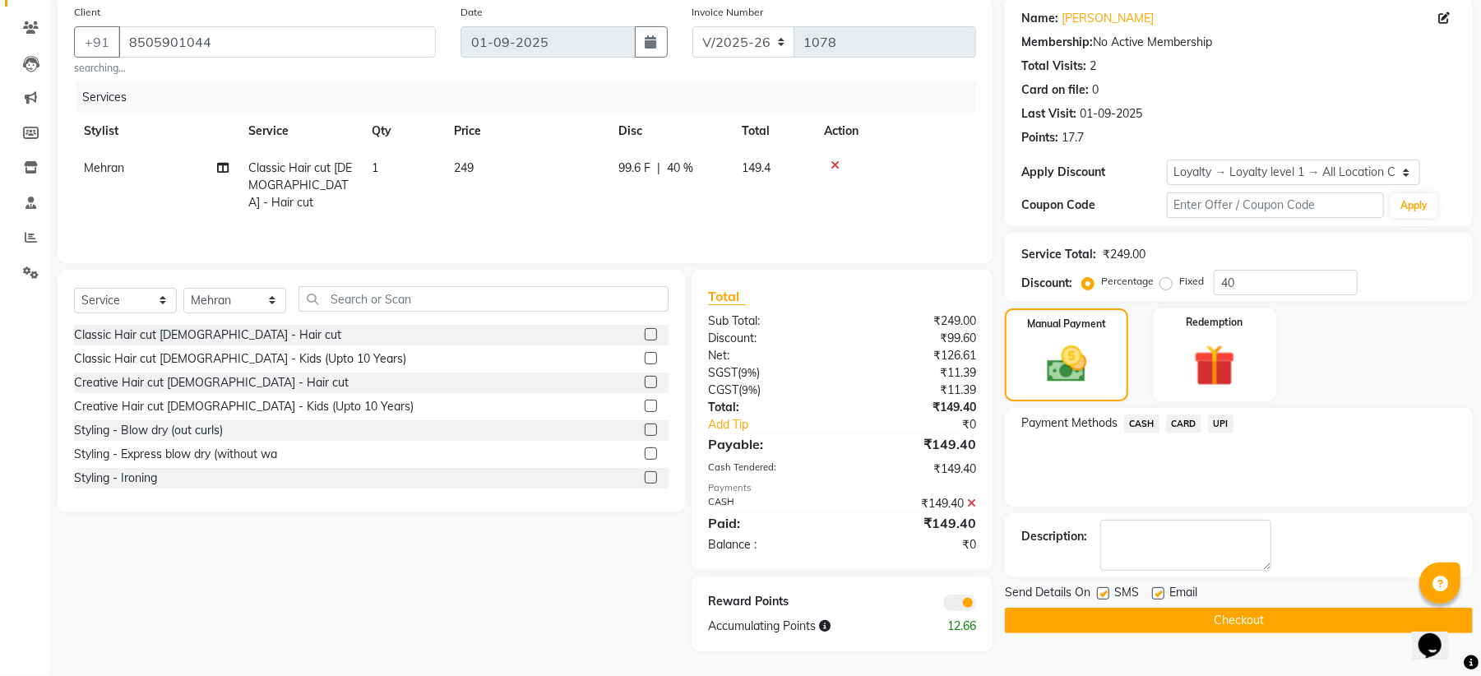
click at [1240, 617] on button "Checkout" at bounding box center [1239, 620] width 468 height 25
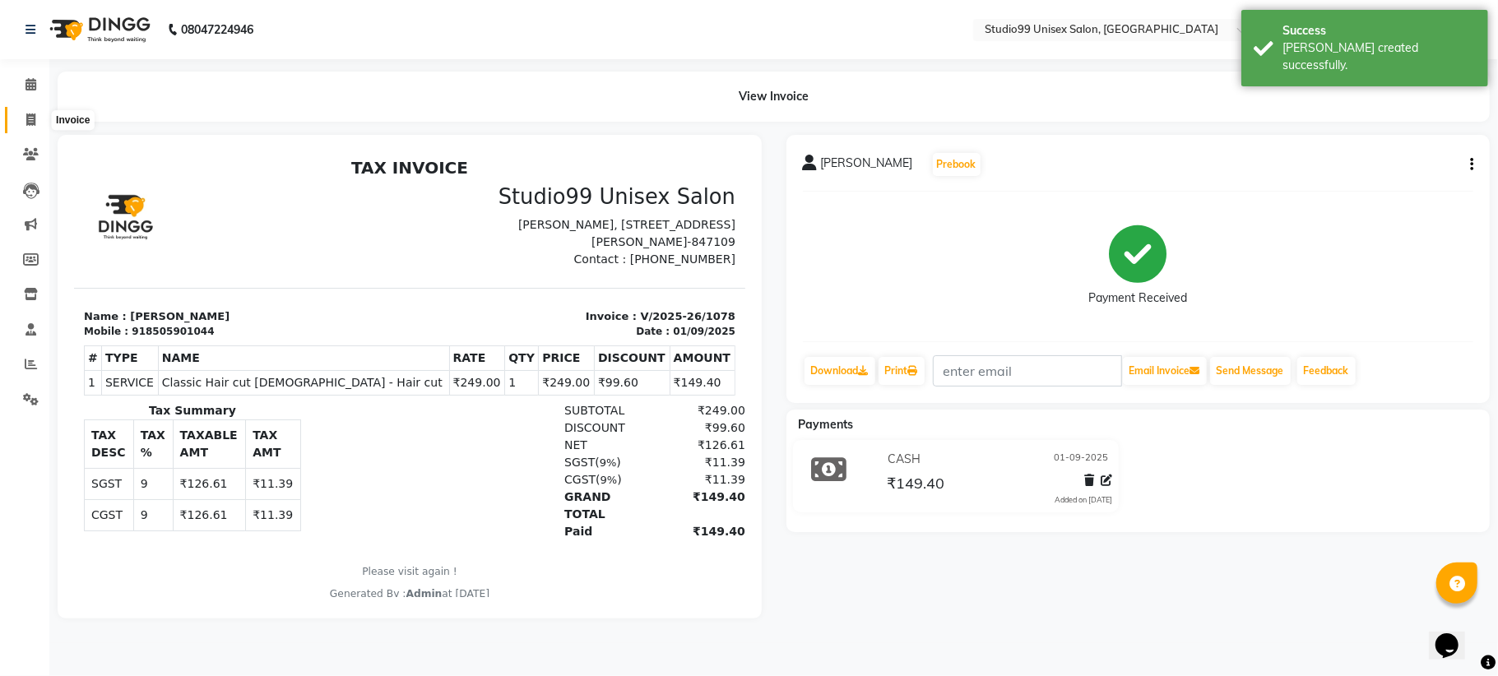
click at [30, 120] on icon at bounding box center [30, 120] width 9 height 12
select select "service"
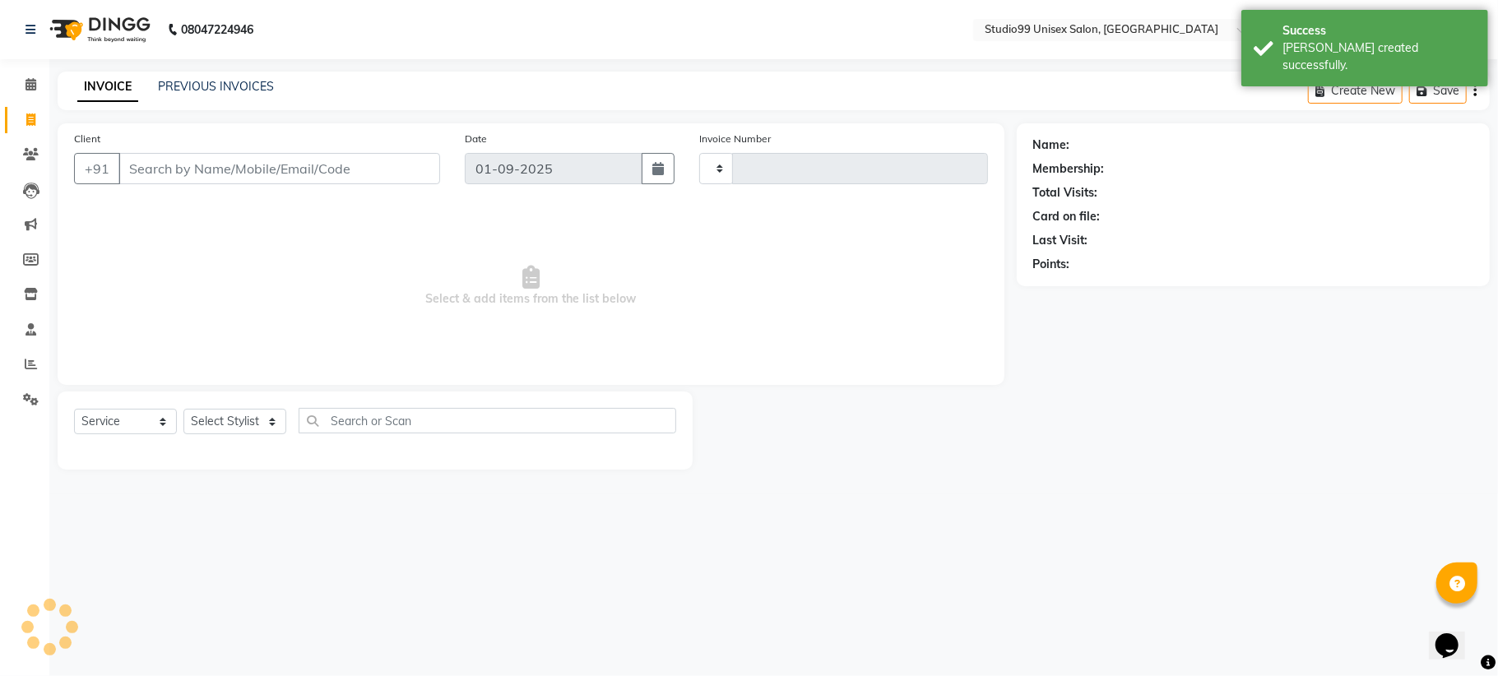
type input "1079"
select select "6061"
click at [224, 72] on div "INVOICE PREVIOUS INVOICES Create New Save" at bounding box center [774, 91] width 1432 height 39
click at [225, 79] on link "PREVIOUS INVOICES" at bounding box center [216, 86] width 116 height 15
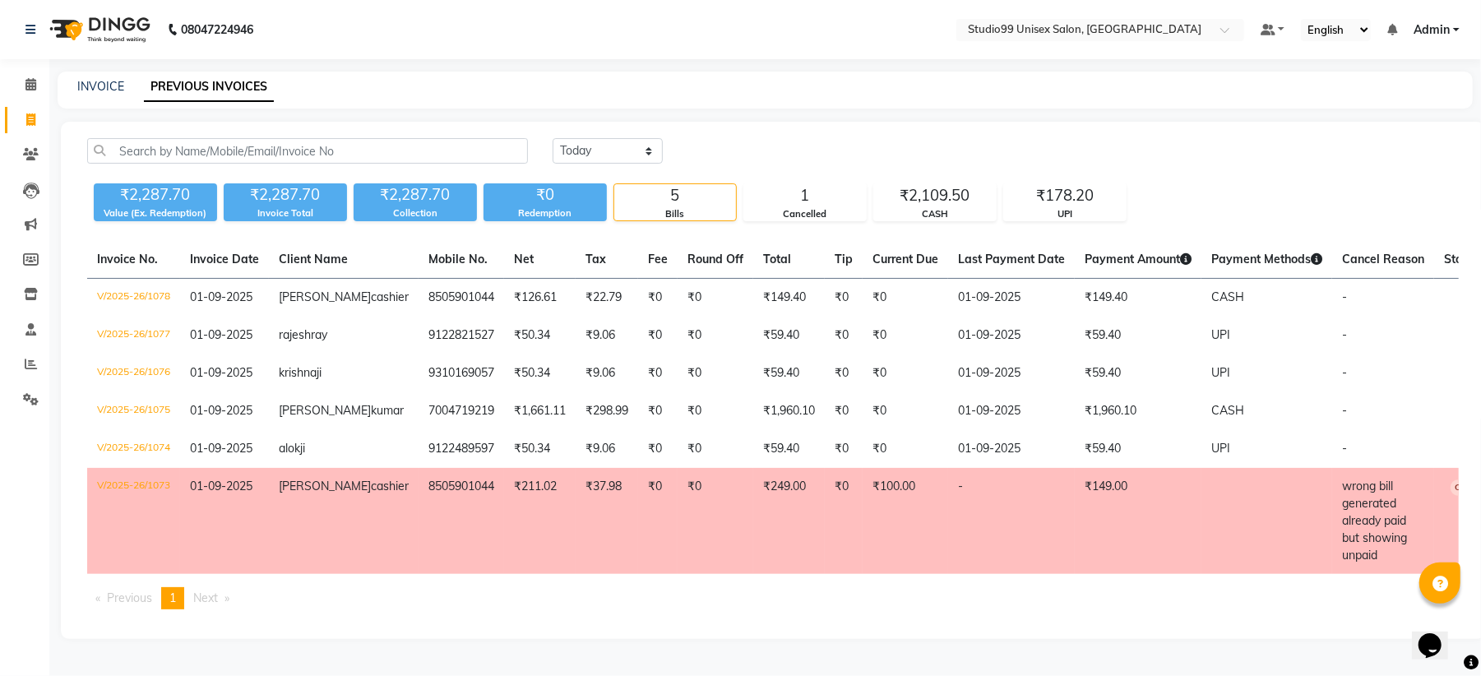
scroll to position [20, 0]
click at [622, 138] on select "[DATE] [DATE] Custom Range" at bounding box center [608, 150] width 110 height 25
